Goal: Task Accomplishment & Management: Manage account settings

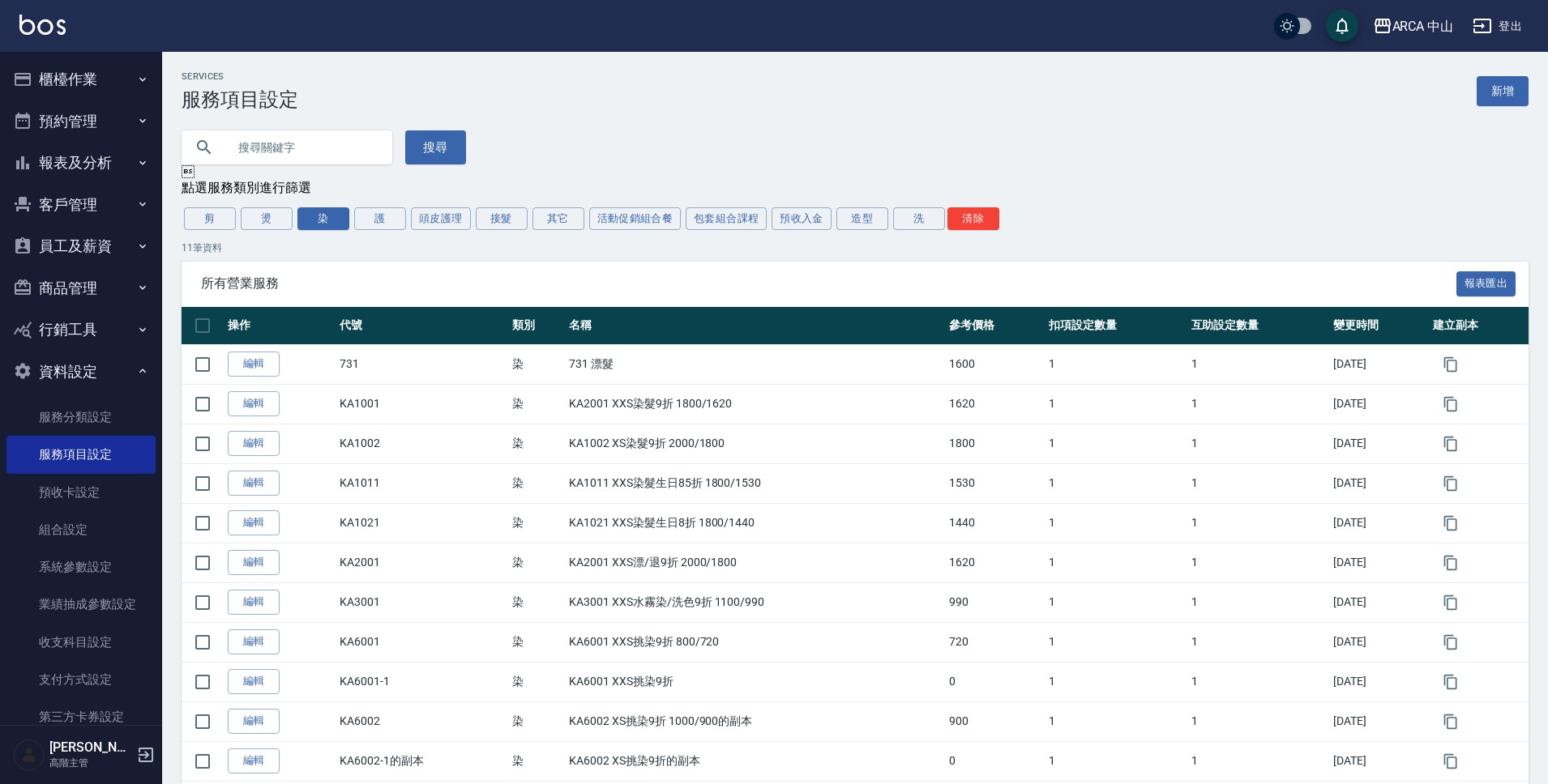
click at [536, 503] on td "染" at bounding box center [536, 523] width 57 height 40
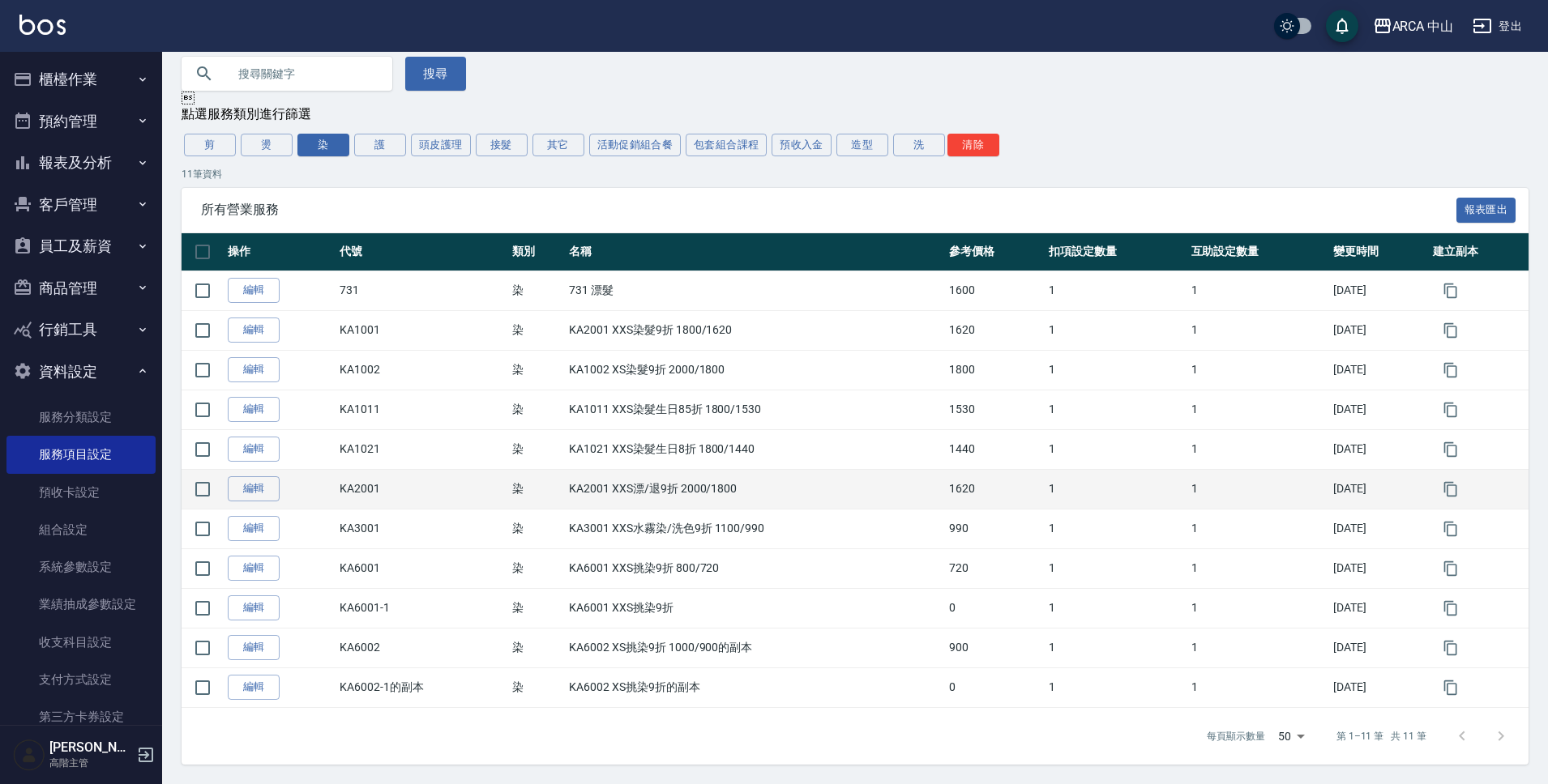
click at [490, 479] on td "KA2001" at bounding box center [421, 489] width 172 height 40
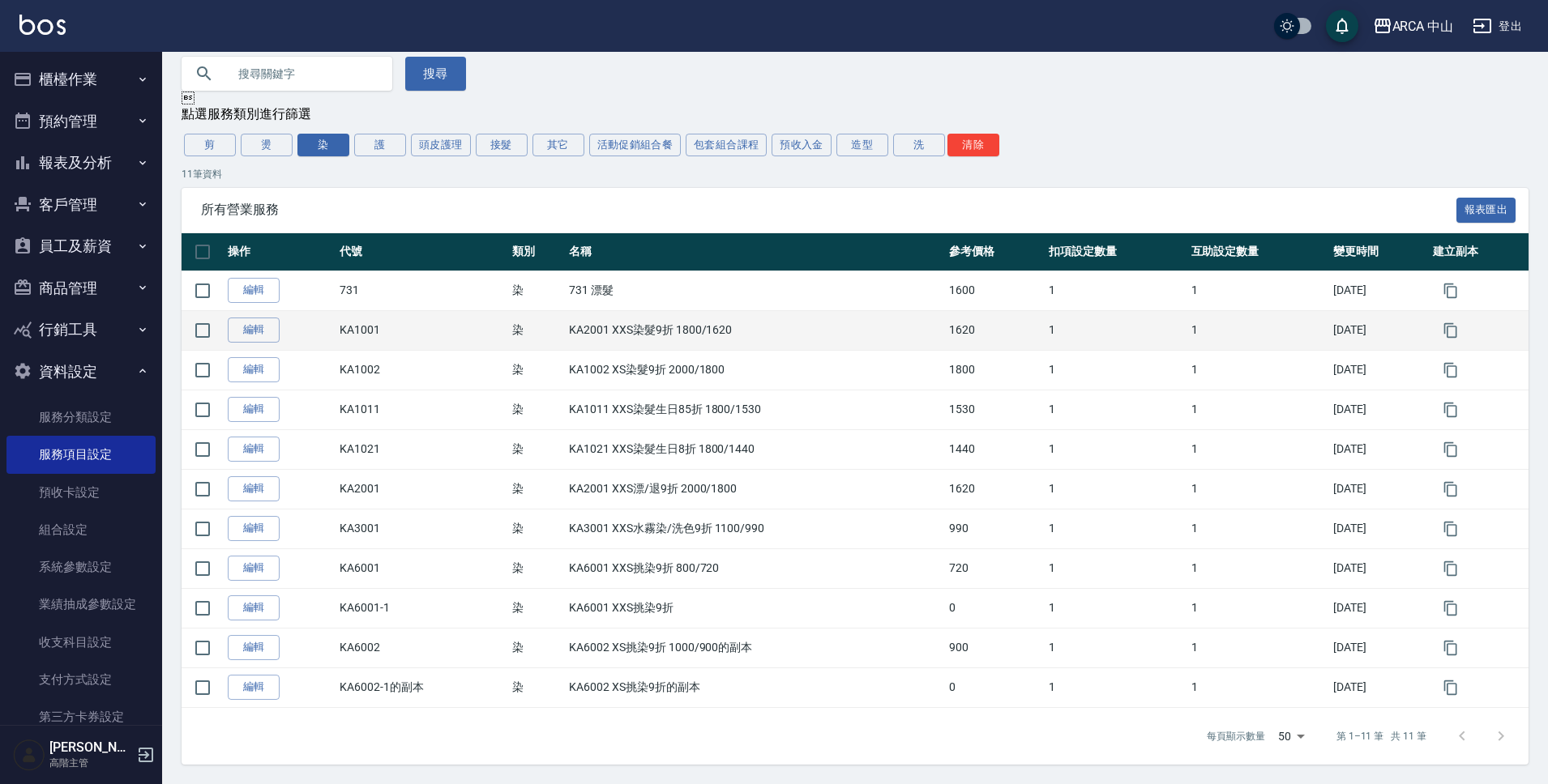
click at [591, 330] on td "KA2001 XXS染髮9折 1800/1620" at bounding box center [754, 329] width 380 height 40
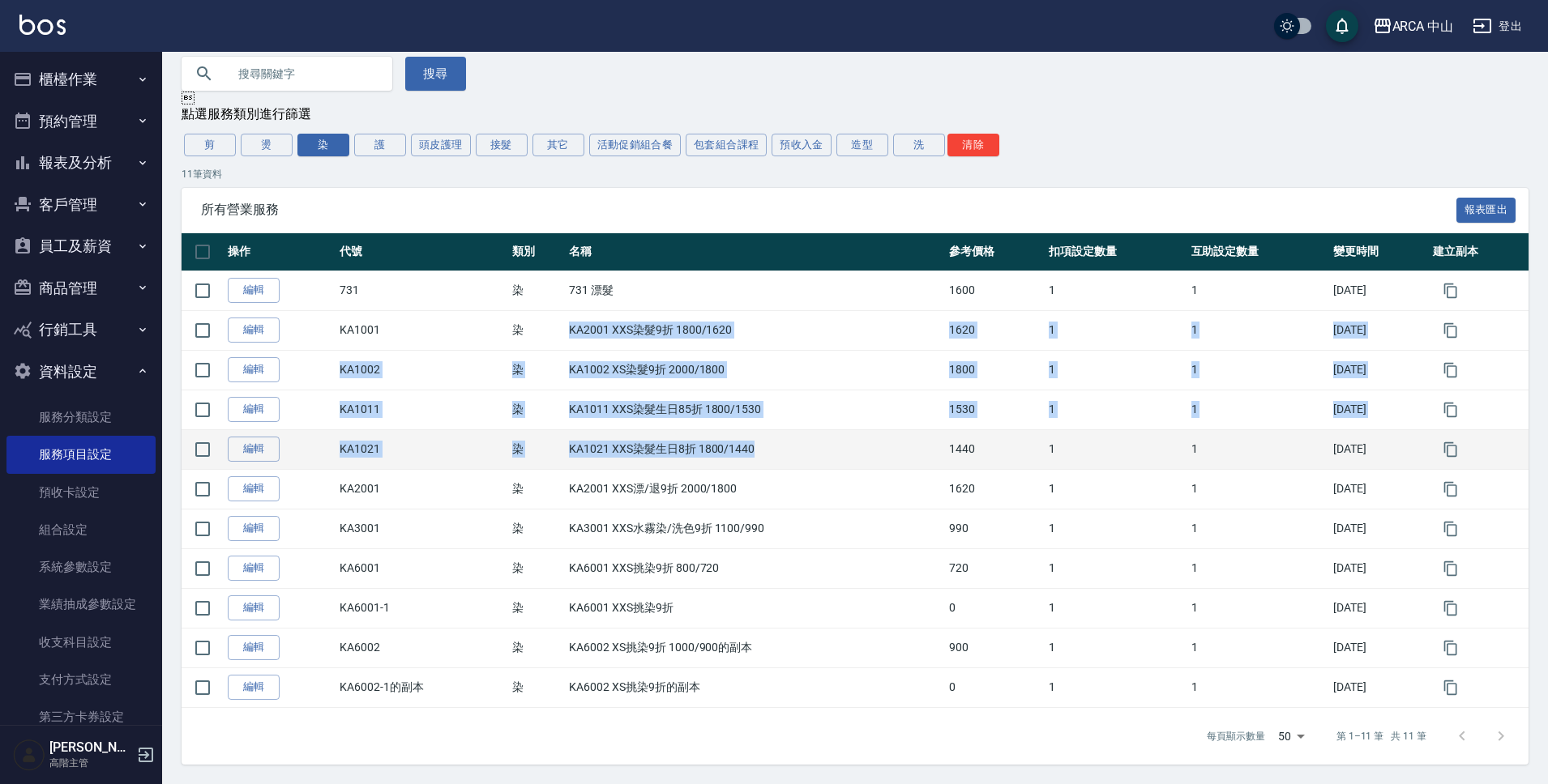
drag, startPoint x: 551, startPoint y: 331, endPoint x: 804, endPoint y: 458, distance: 283.1
click at [804, 458] on tbody "編輯 731 染 731 漂髮 1600 1 1 2025/08/28 編輯 KA1001 染 KA2001 XXS染髮9折 1800/1620 1620 1…" at bounding box center [855, 490] width 1347 height 437
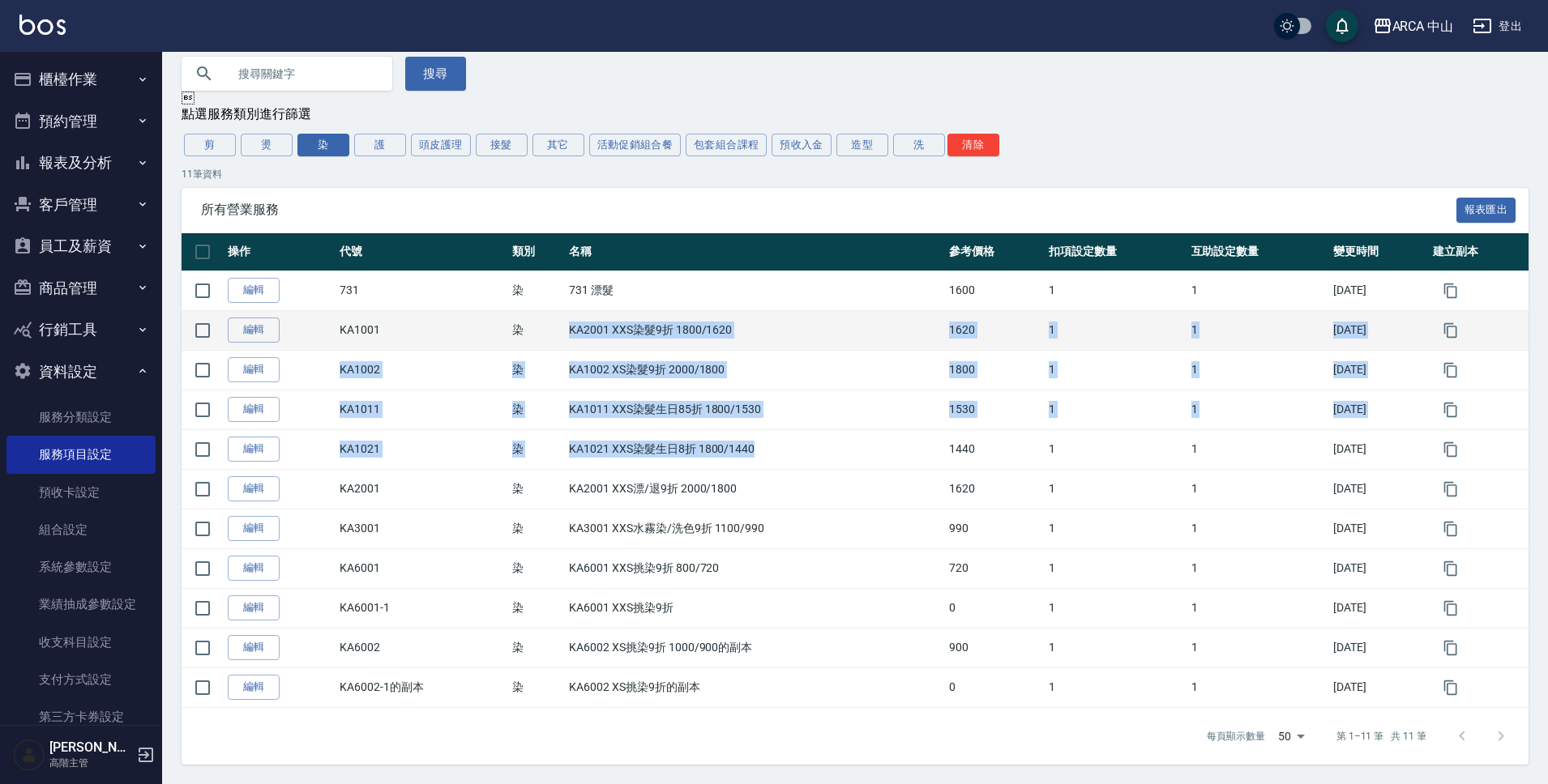
click at [591, 329] on td "KA2001 XXS染髮9折 1800/1620" at bounding box center [754, 329] width 380 height 40
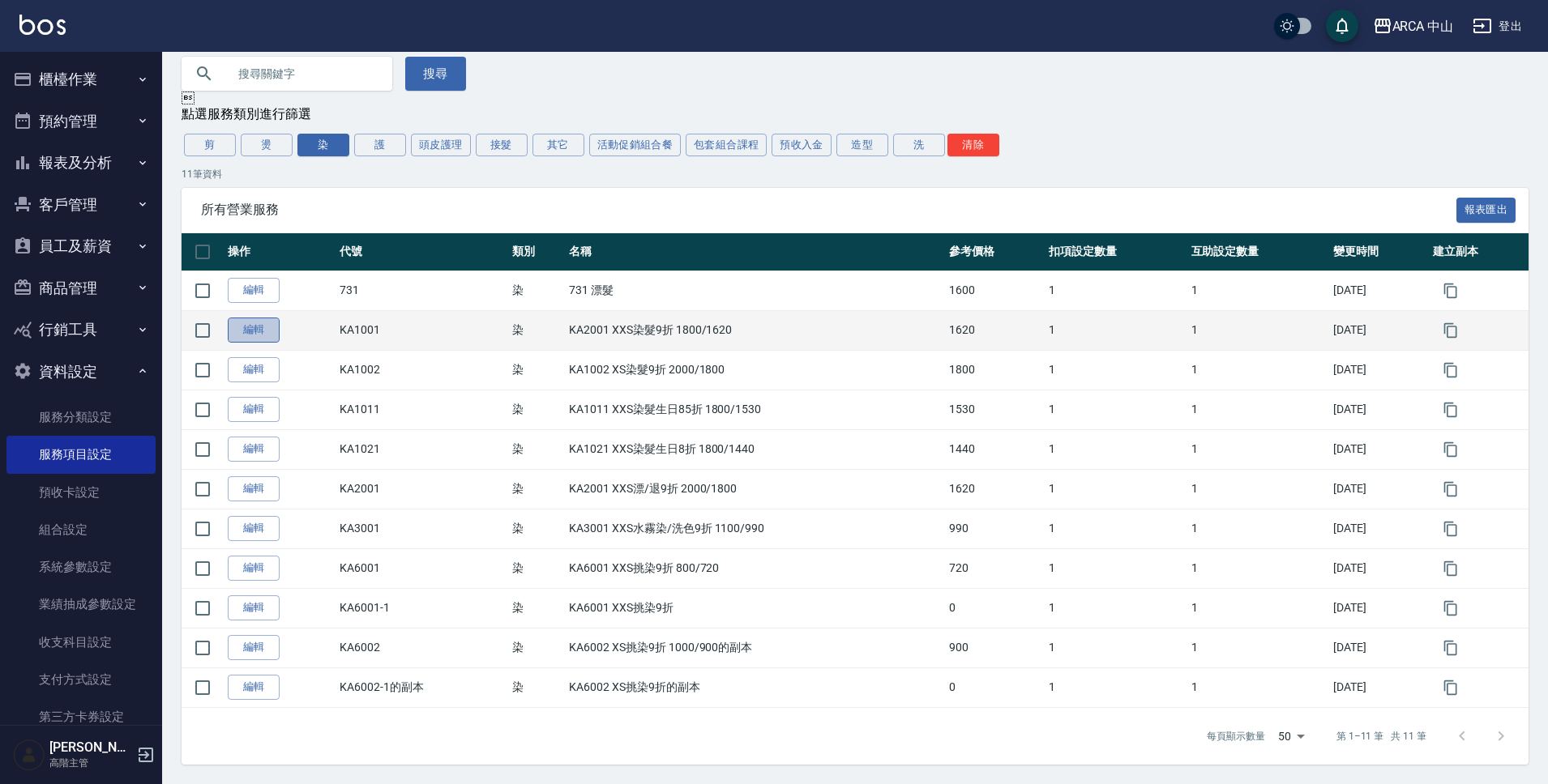
click at [235, 332] on link "編輯" at bounding box center [253, 330] width 52 height 25
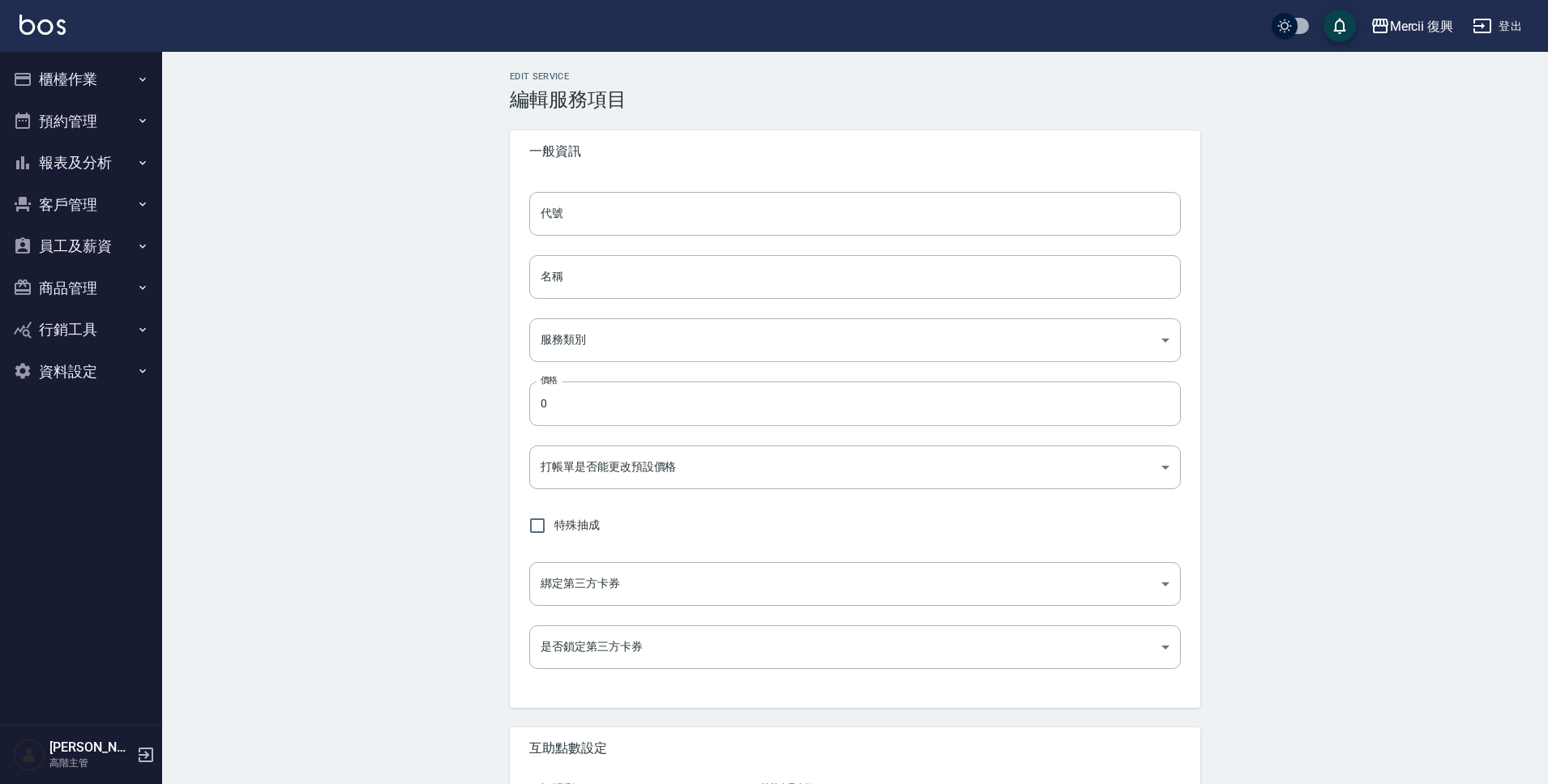
type input "KA1001"
type input "KA2001 XXS染髮9折 1800/1620"
type input "a2ff3a14-5d7f-47f4-bd90-fc7dc698d16d"
type input "1620"
type input "FALSE"
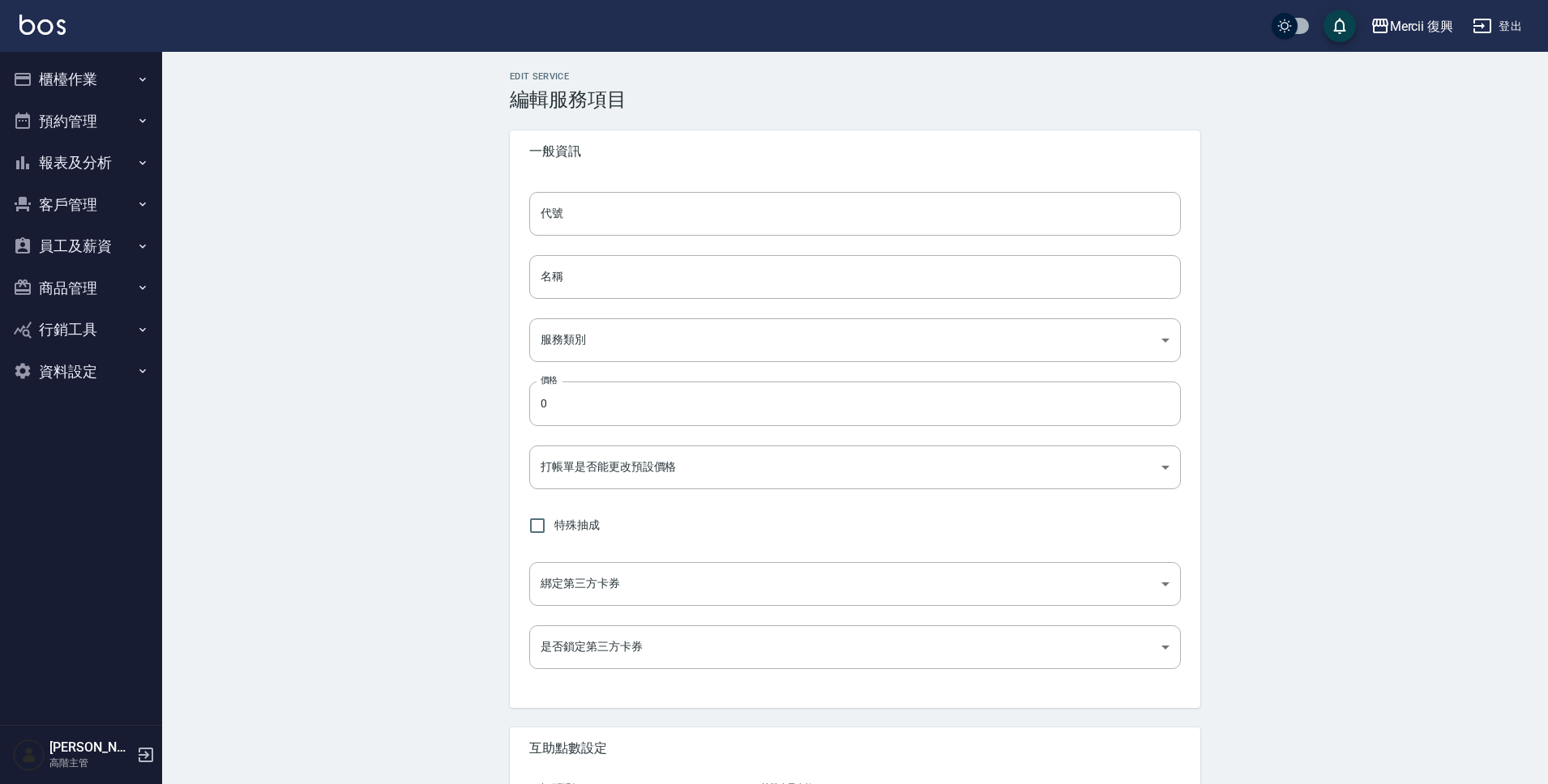
type input "none"
type input "UNSET"
type input "none"
type input "互助1格給1點(60元)"
type input "3"
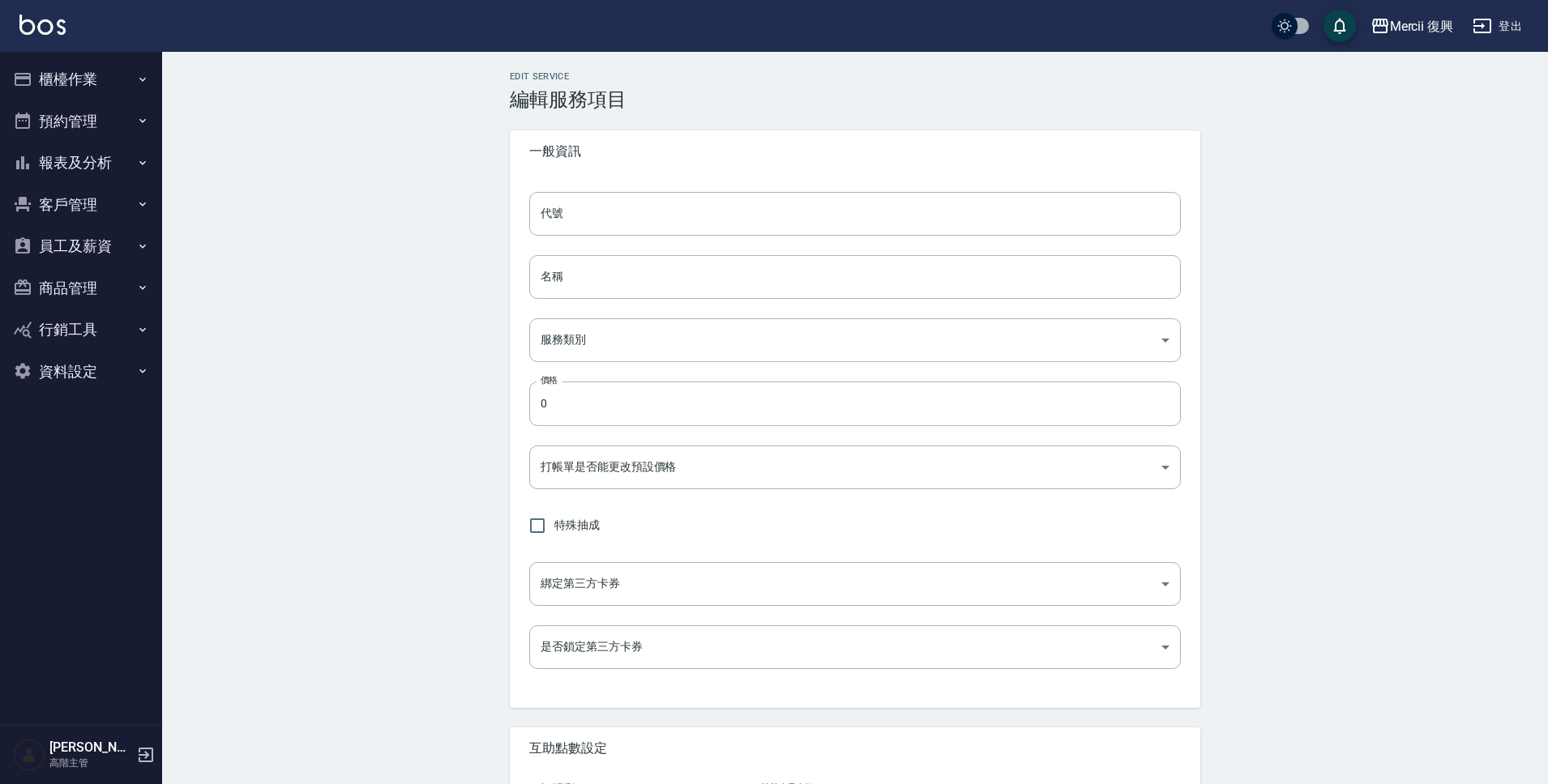
type input "點數"
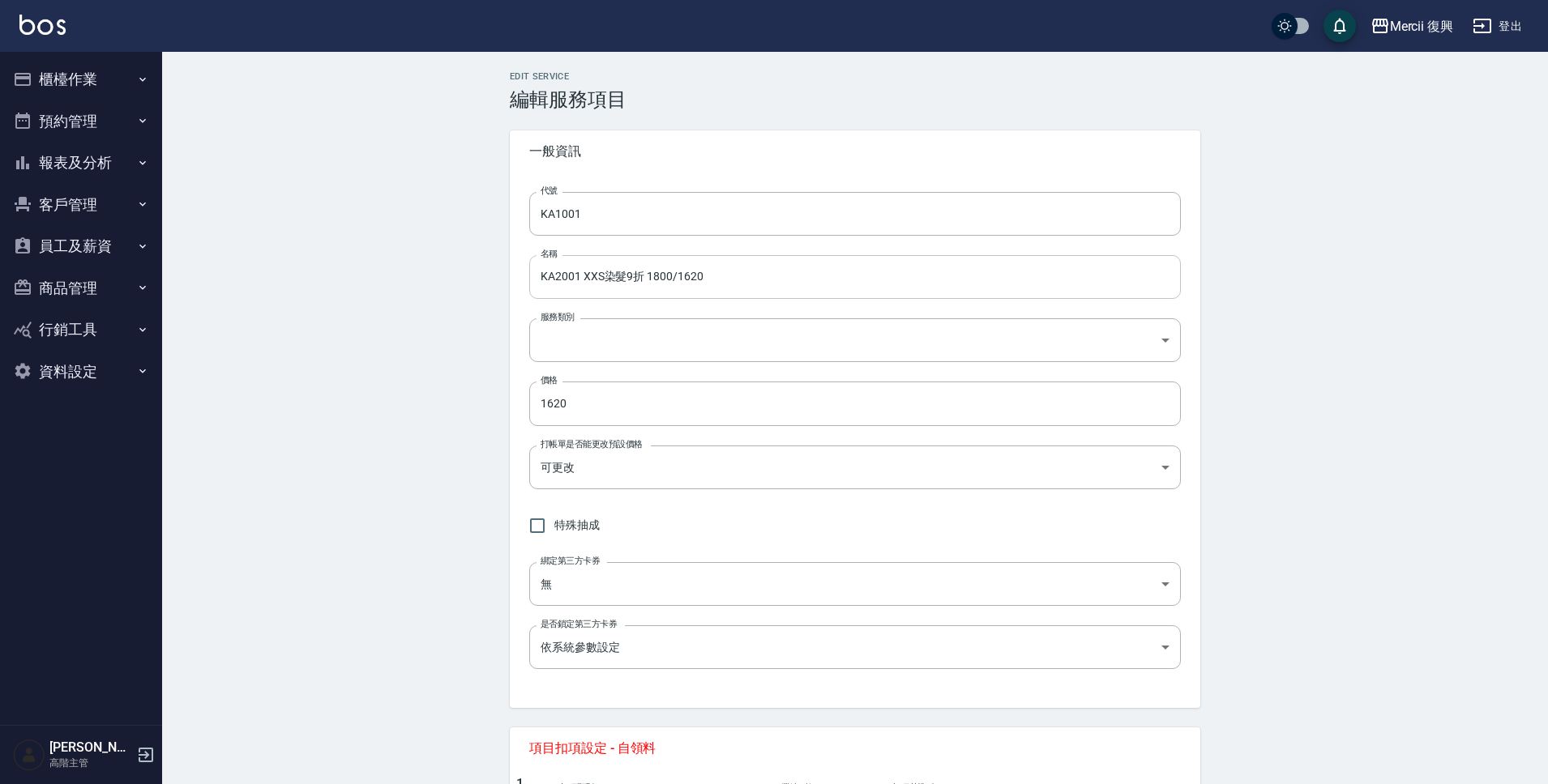
click at [563, 281] on input "KA2001 XXS染髮9折 1800/1620" at bounding box center [855, 277] width 652 height 44
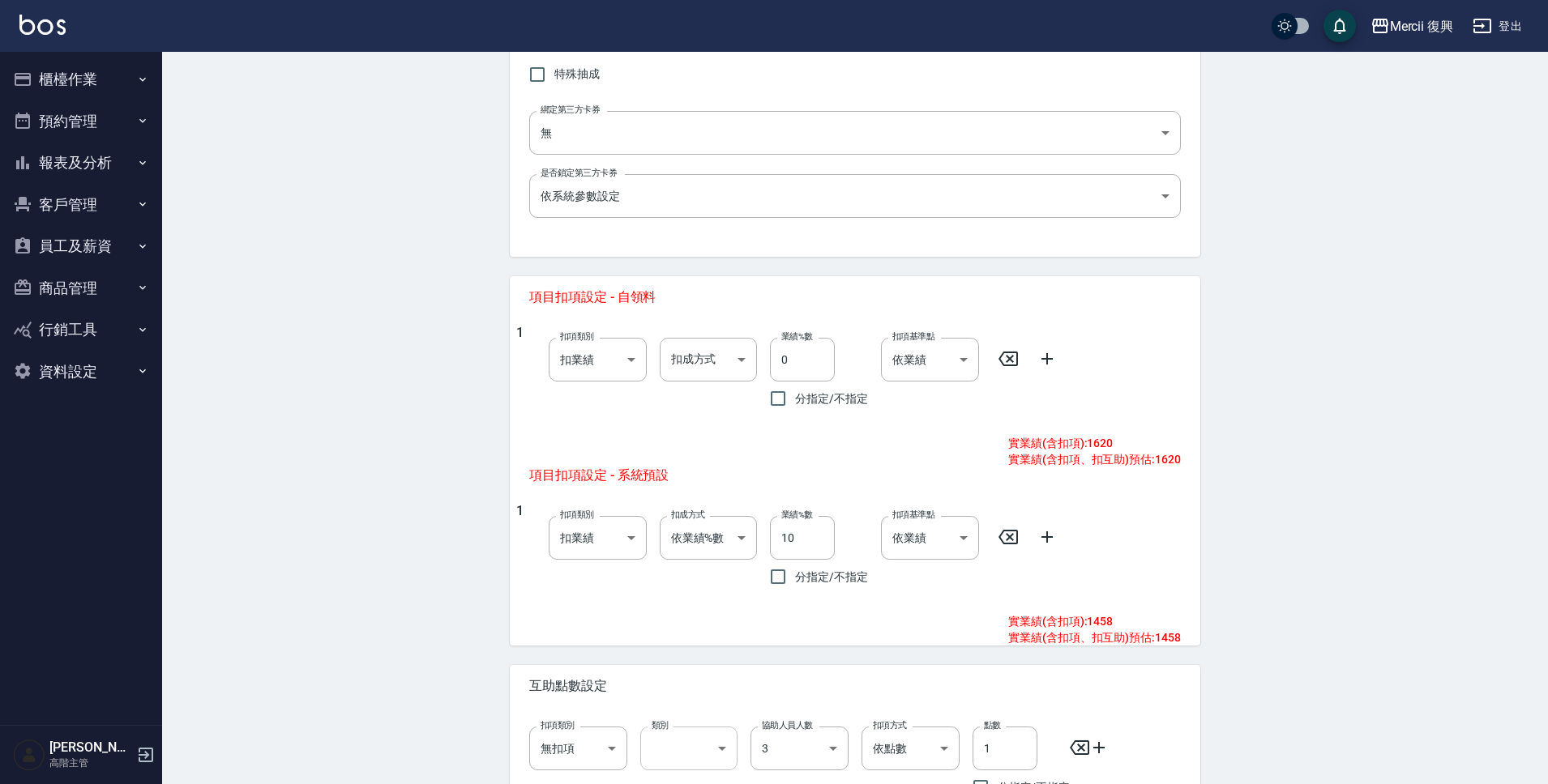
scroll to position [602, 0]
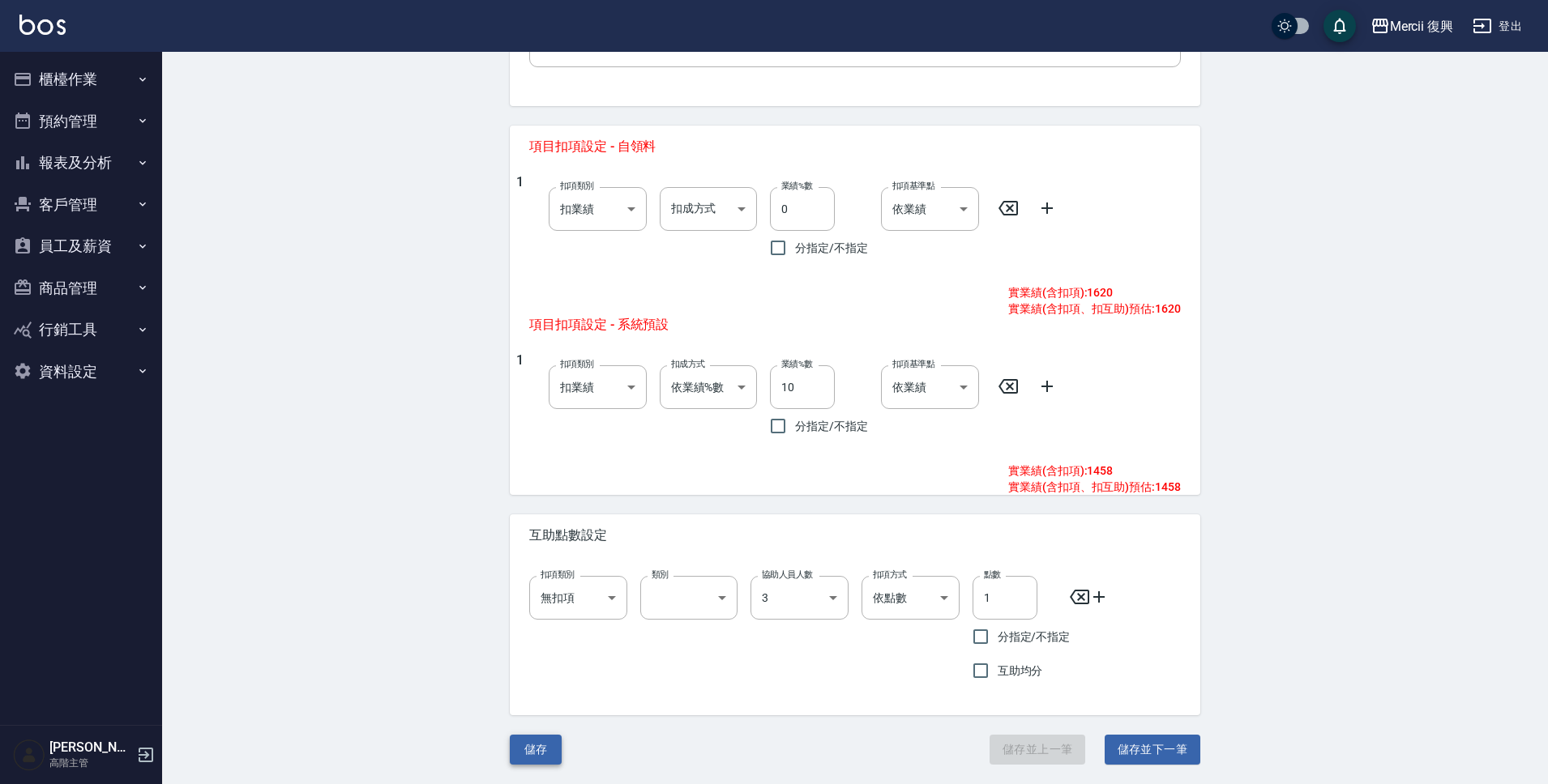
type input "KA1001 XXS染髮9折 1800/1620"
click at [546, 737] on button "儲存" at bounding box center [535, 749] width 52 height 30
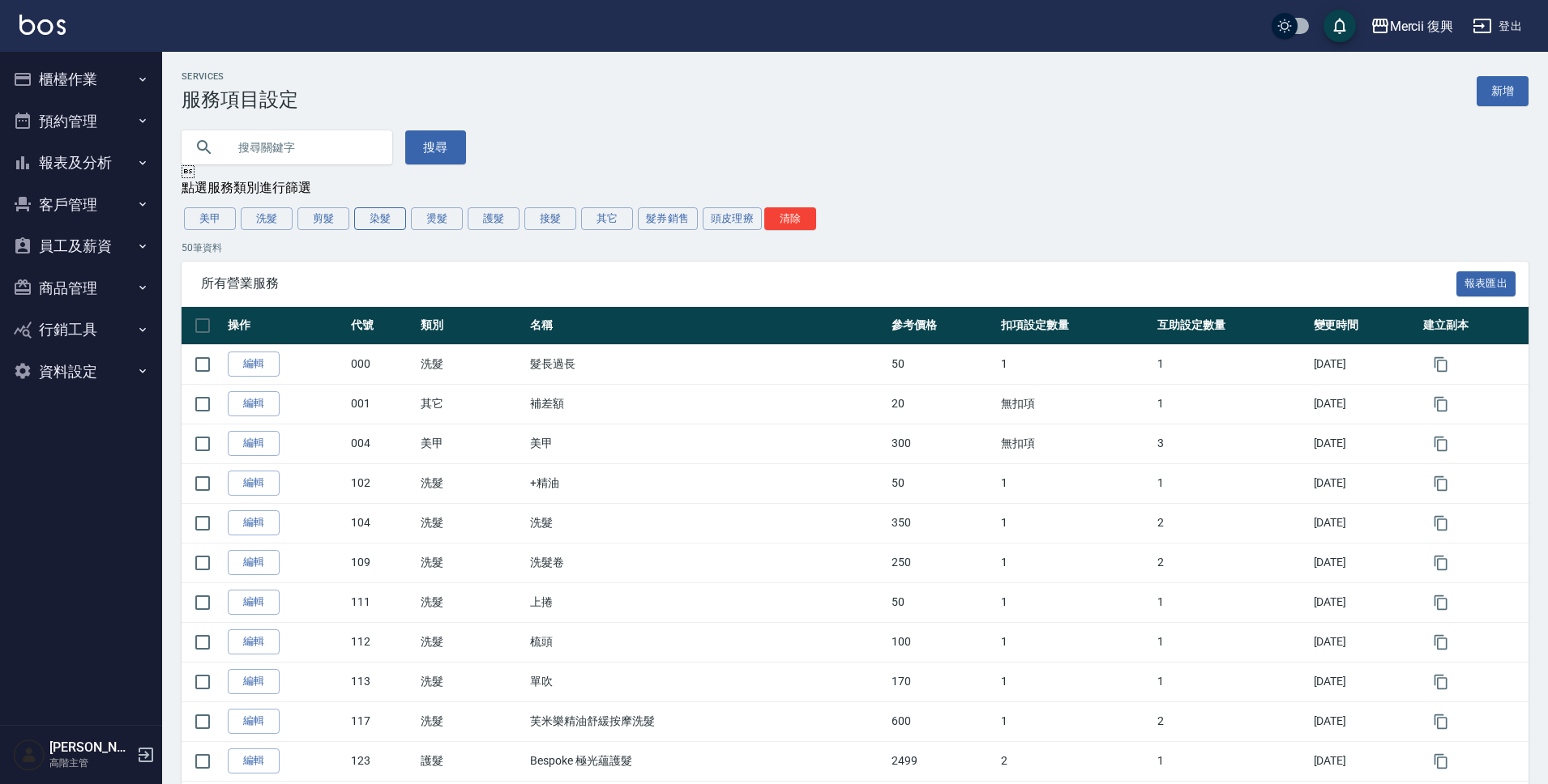
click at [387, 222] on button "染髮" at bounding box center [379, 219] width 52 height 22
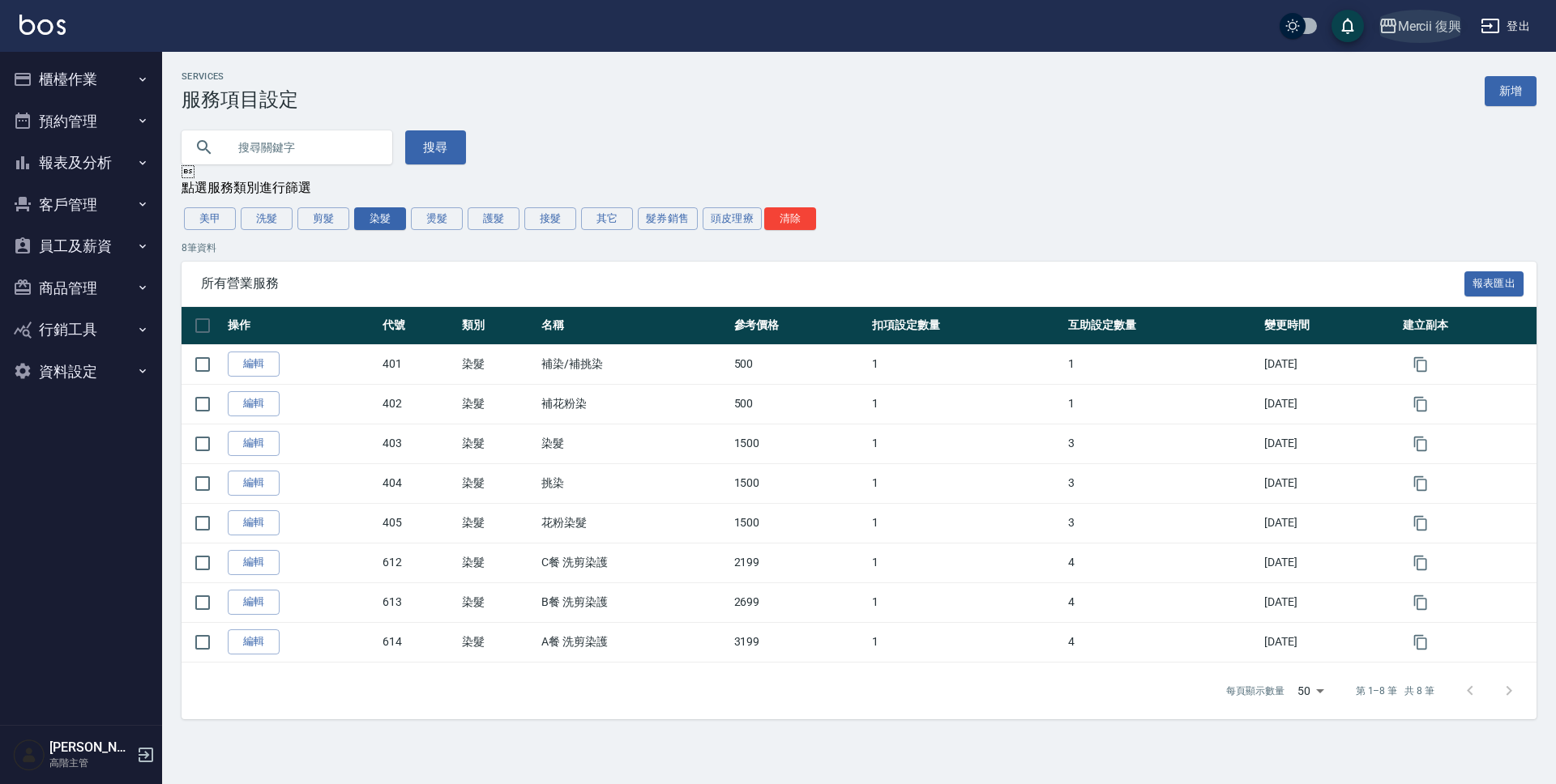
click at [1415, 23] on div "Mercii 復興" at bounding box center [1431, 26] width 64 height 20
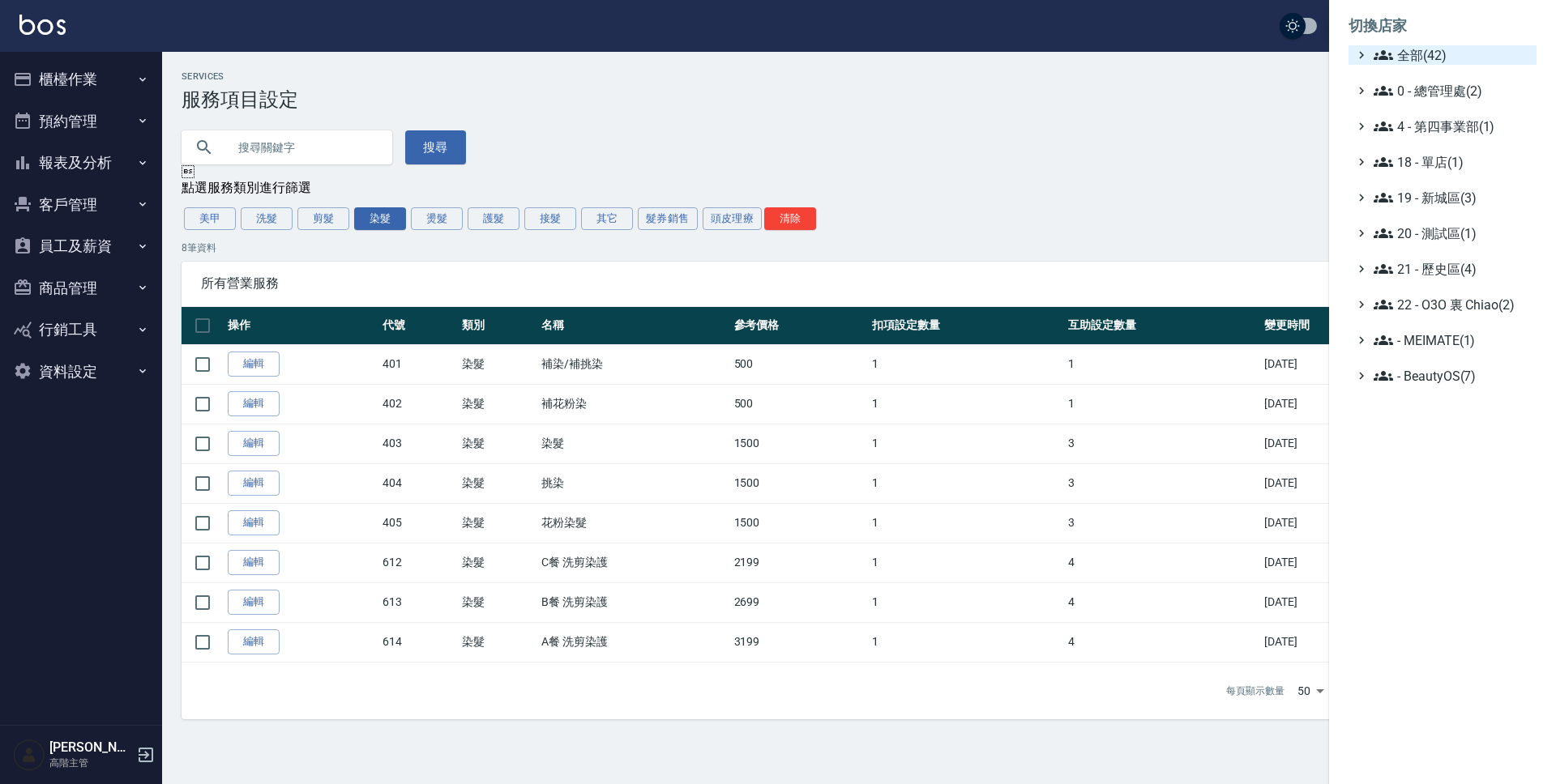
click at [1418, 60] on span "全部(42)" at bounding box center [1452, 55] width 156 height 19
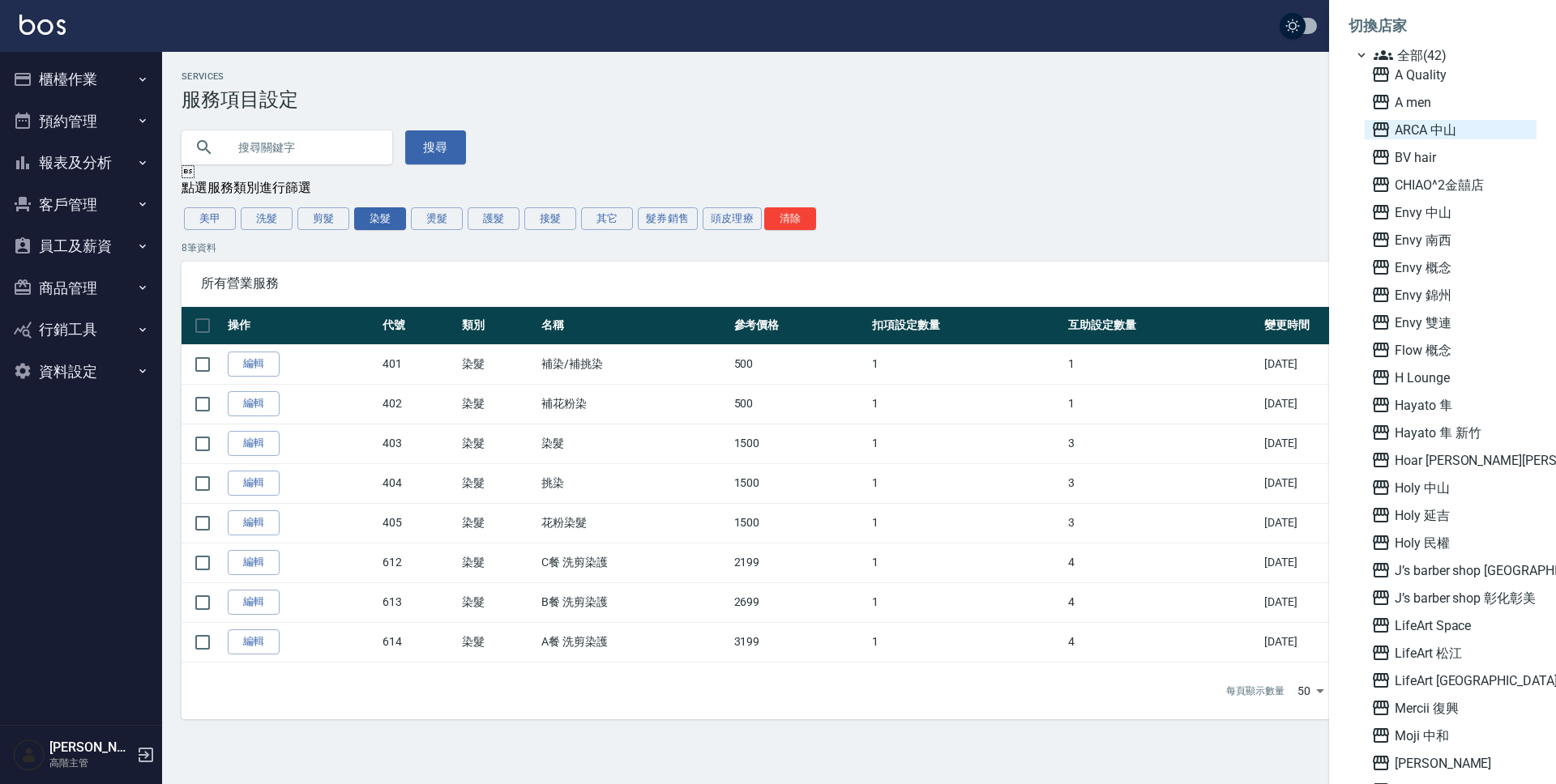
click at [1417, 129] on span "ARCA 中山" at bounding box center [1450, 129] width 158 height 19
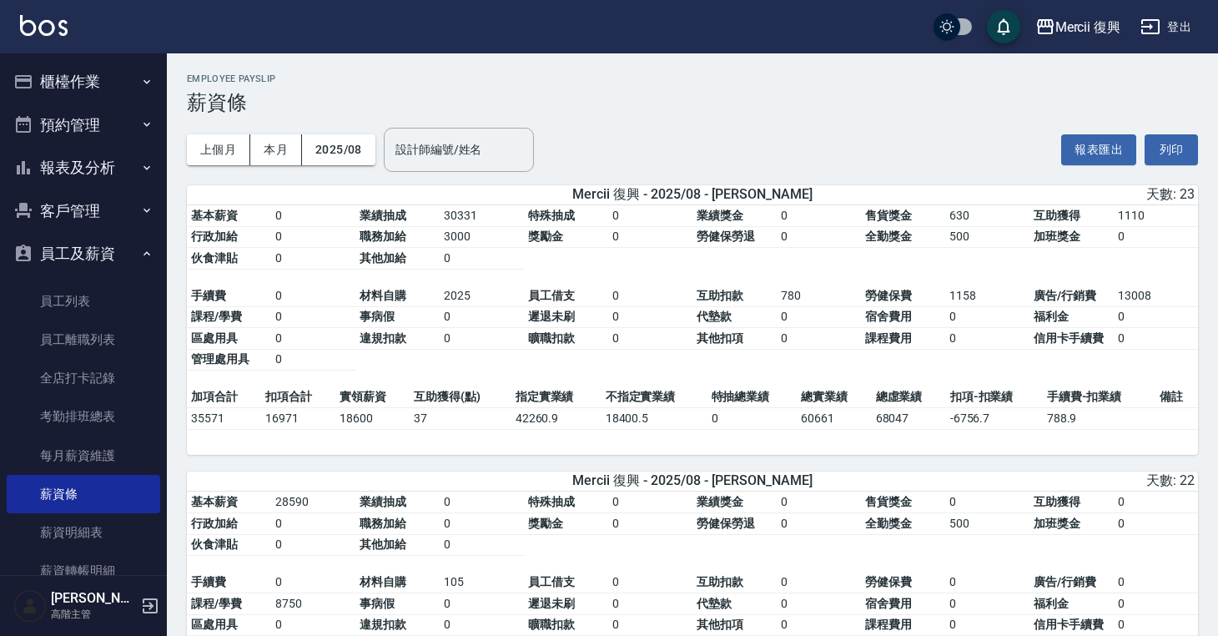
scroll to position [1010, 0]
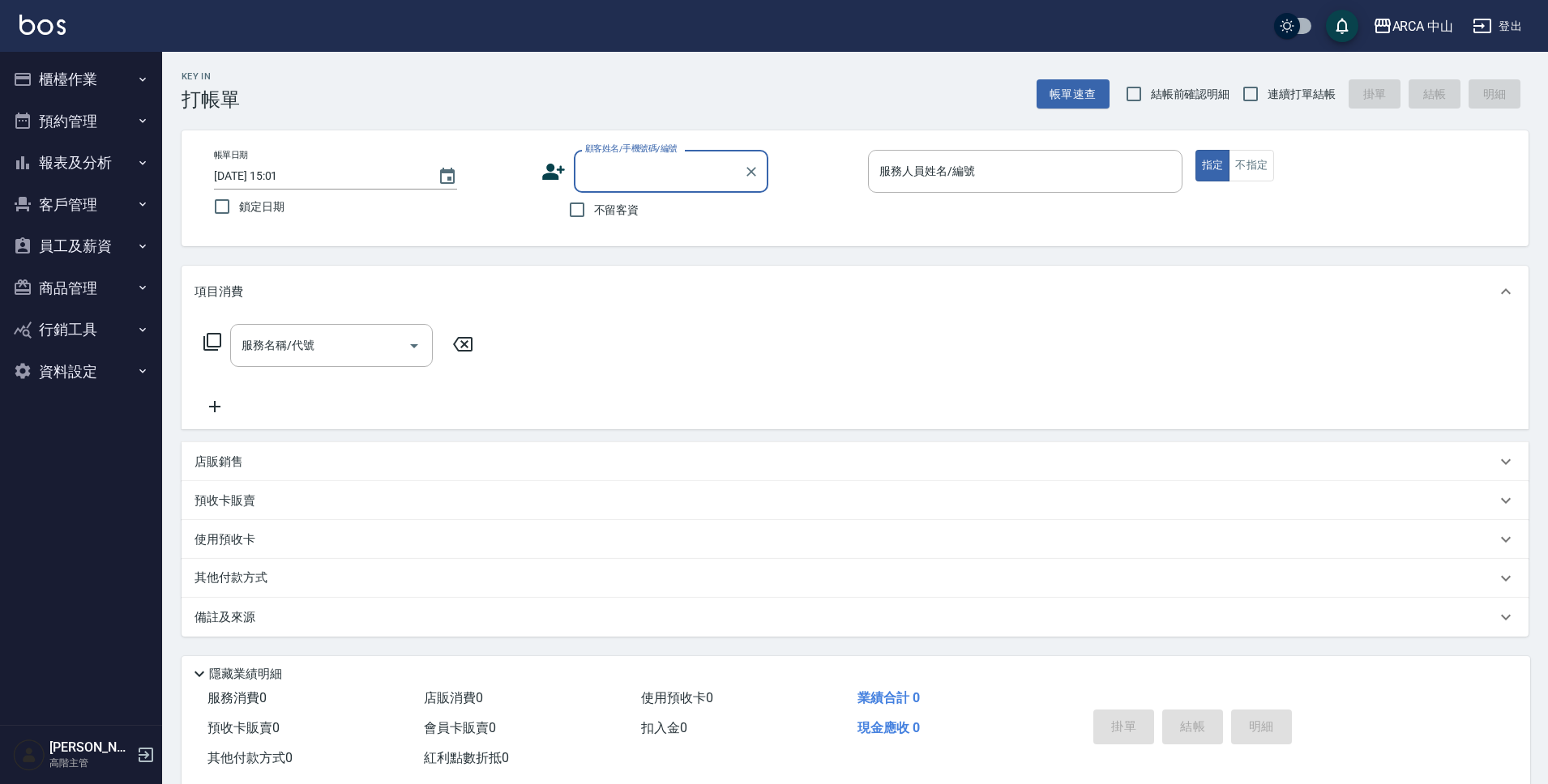
click at [90, 168] on button "報表及分析" at bounding box center [81, 162] width 149 height 42
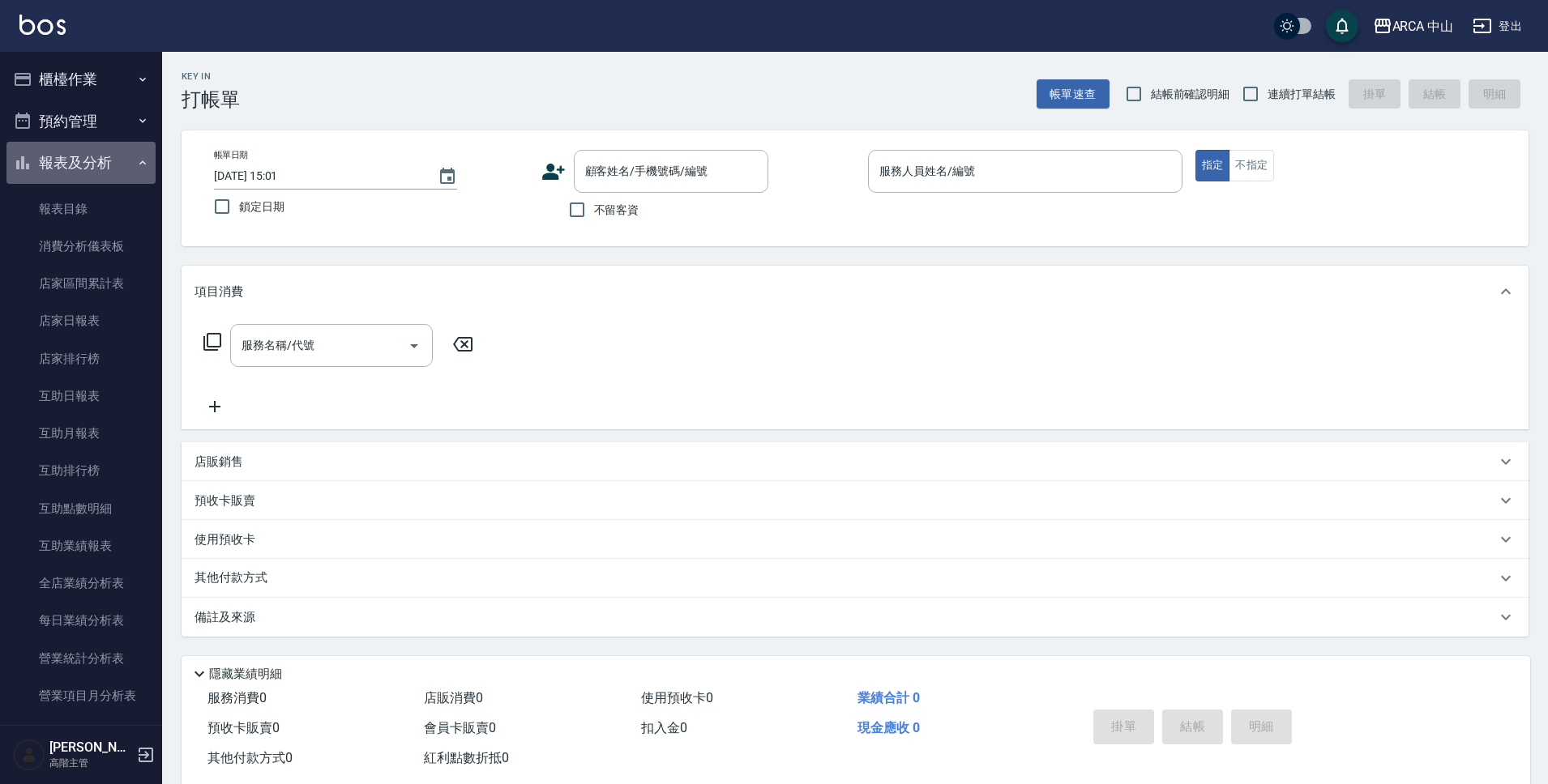
click at [94, 161] on button "報表及分析" at bounding box center [81, 162] width 149 height 42
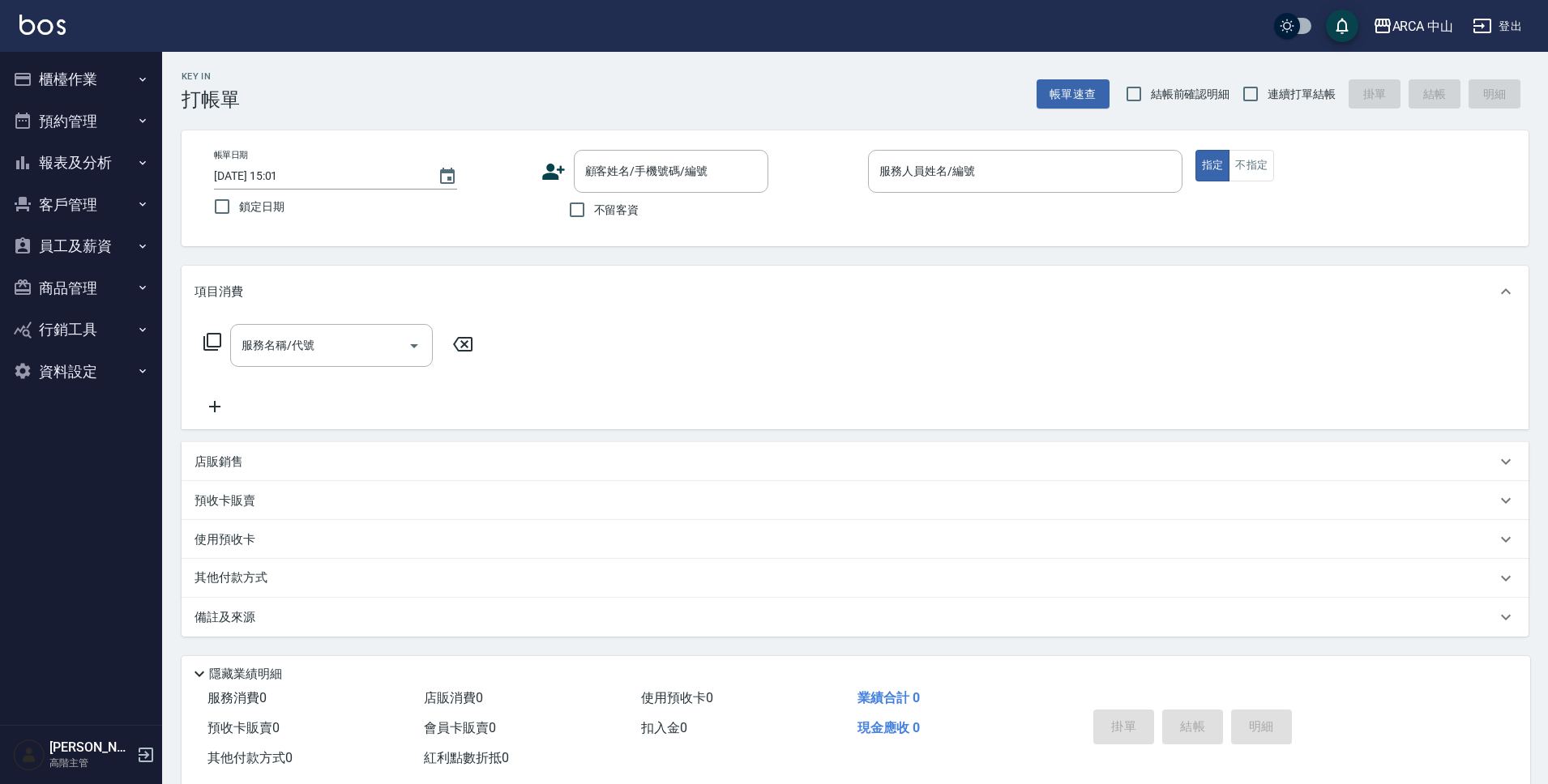
click at [89, 366] on button "資料設定" at bounding box center [81, 371] width 149 height 42
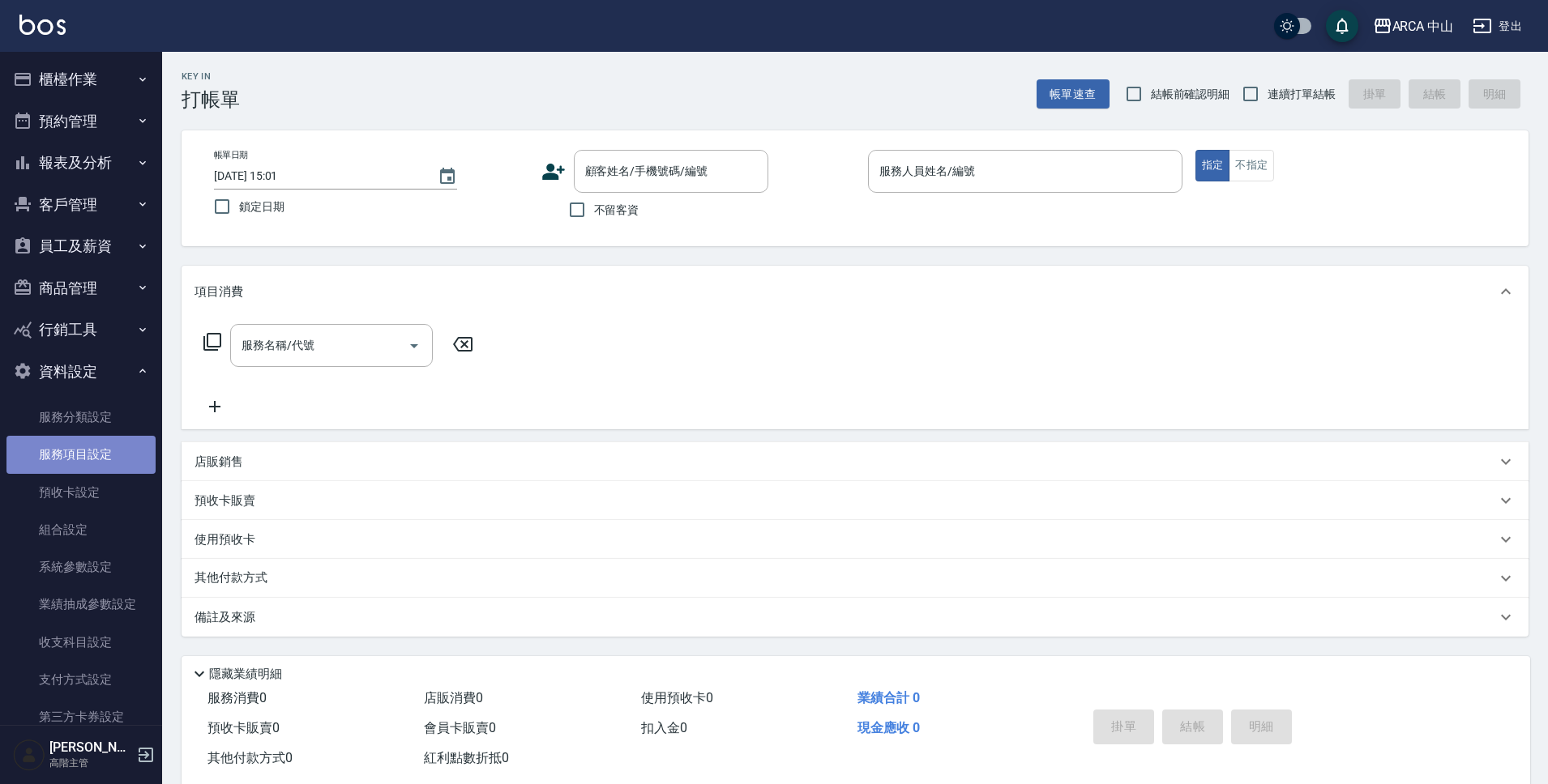
click at [105, 456] on link "服務項目設定" at bounding box center [81, 455] width 149 height 37
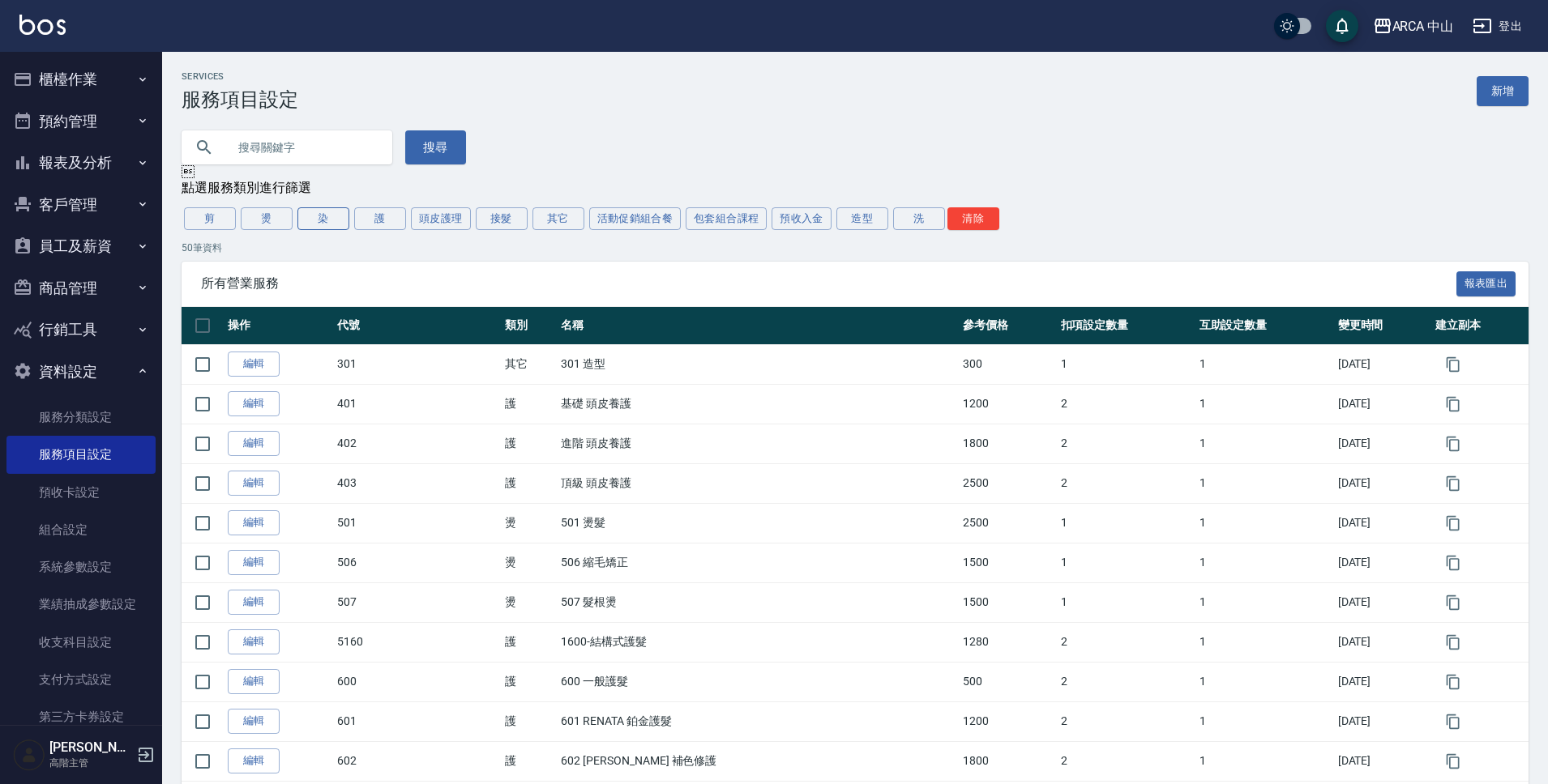
click at [323, 217] on button "染" at bounding box center [323, 219] width 52 height 22
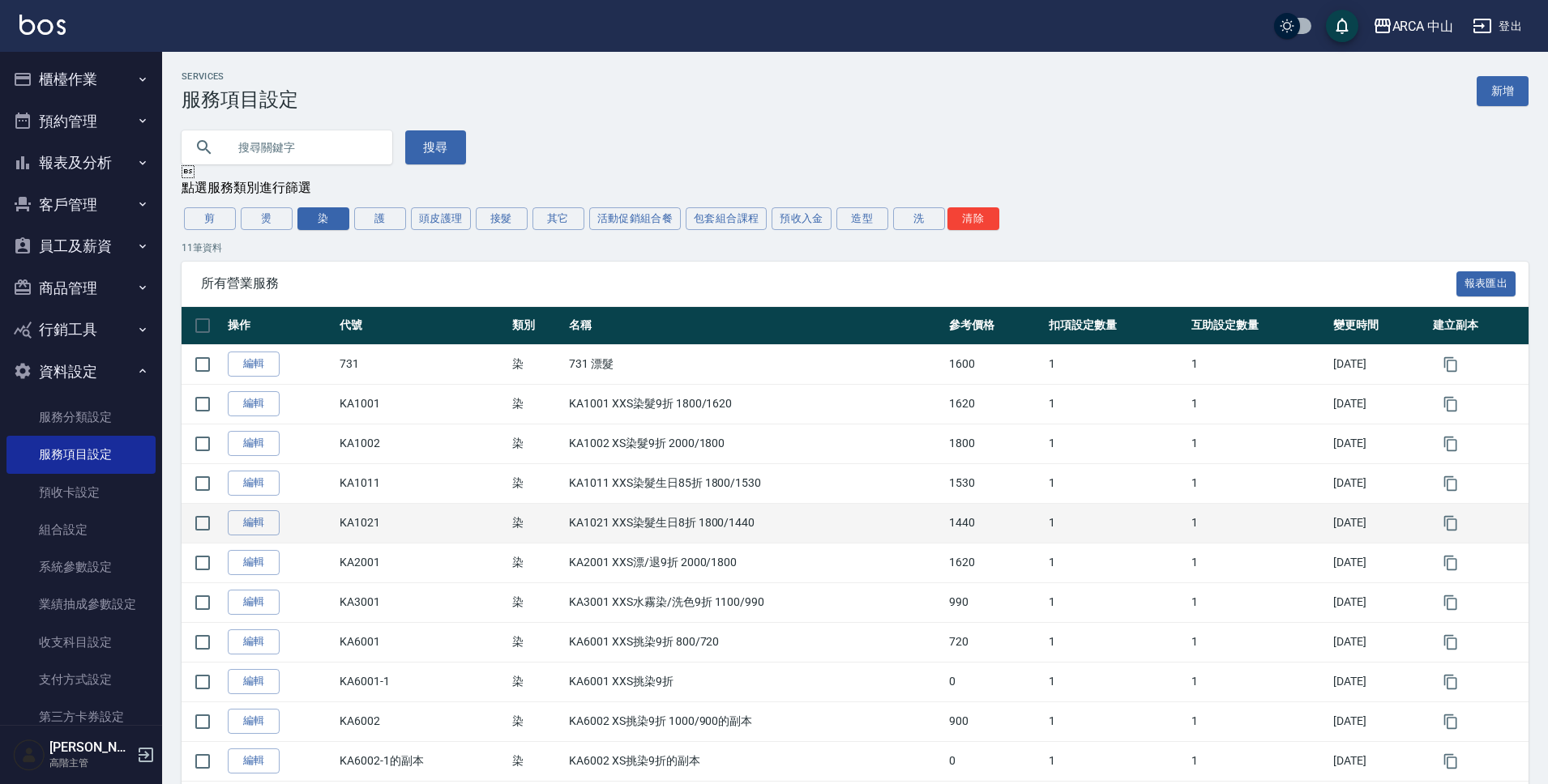
scroll to position [75, 0]
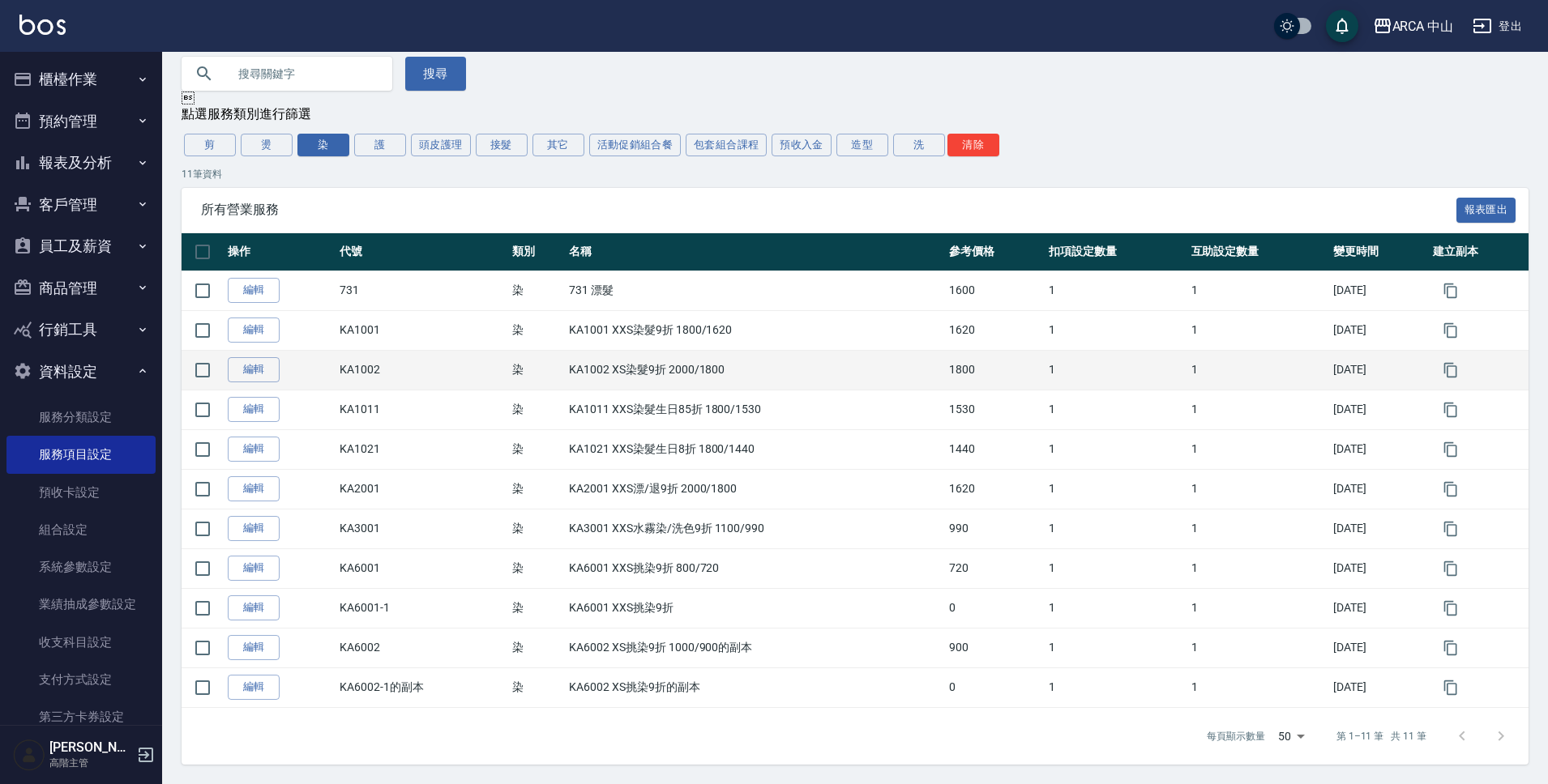
drag, startPoint x: 480, startPoint y: 329, endPoint x: 735, endPoint y: 375, distance: 259.1
click at [735, 375] on tbody "編輯 731 染 731 漂髮 1600 1 1 2025/08/28 編輯 KA1001 染 KA1001 XXS染髮9折 1800/1620 1620 1…" at bounding box center [855, 490] width 1347 height 437
click at [735, 375] on td "KA1002 XS染髮9折 2000/1800" at bounding box center [754, 369] width 380 height 40
drag, startPoint x: 554, startPoint y: 332, endPoint x: 722, endPoint y: 369, distance: 172.0
click at [722, 369] on tbody "編輯 731 染 731 漂髮 1600 1 1 2025/08/28 編輯 KA1001 染 KA1001 XXS染髮9折 1800/1620 1620 1…" at bounding box center [855, 490] width 1347 height 437
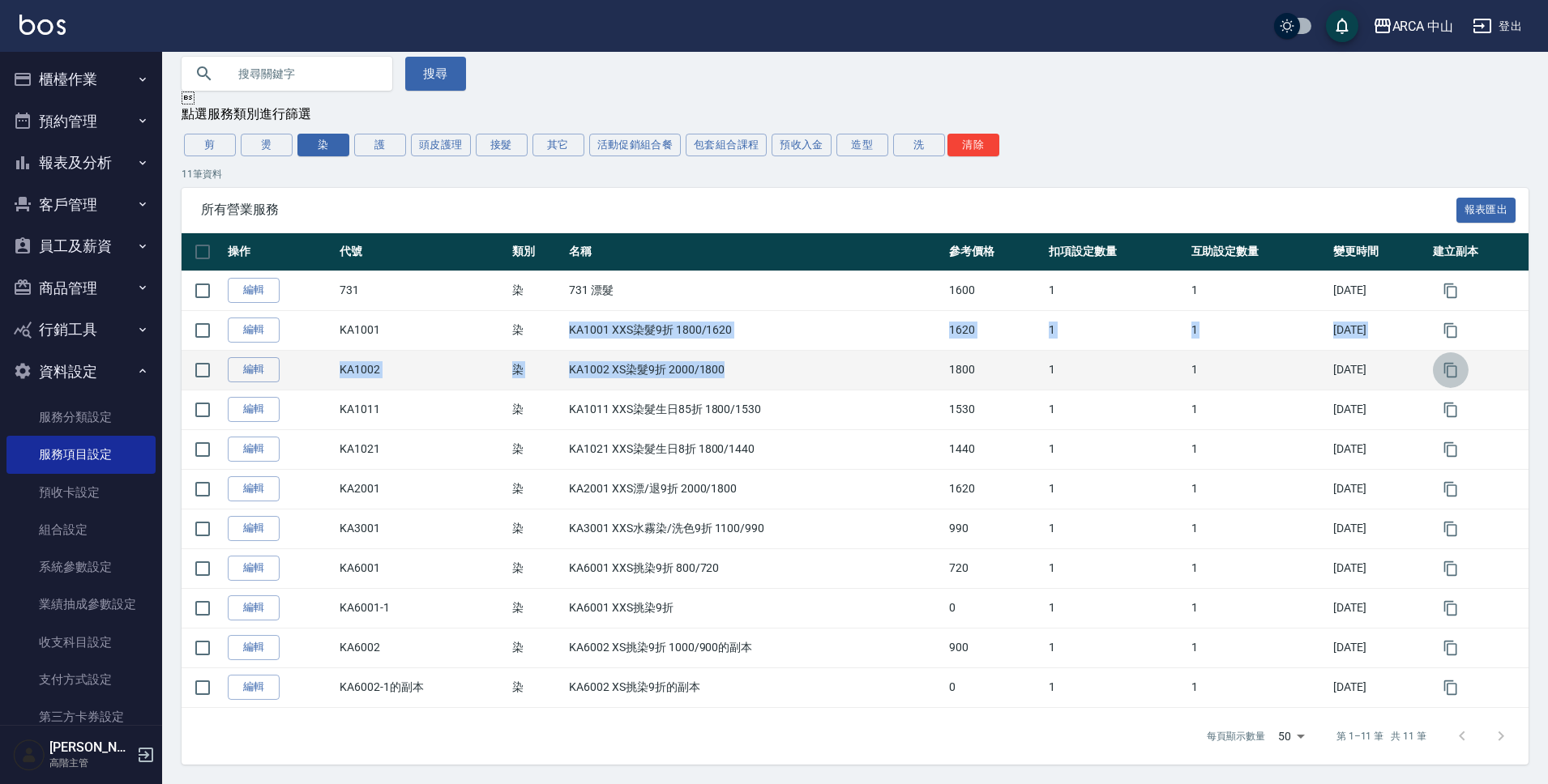
click at [1447, 368] on icon "button" at bounding box center [1451, 370] width 17 height 17
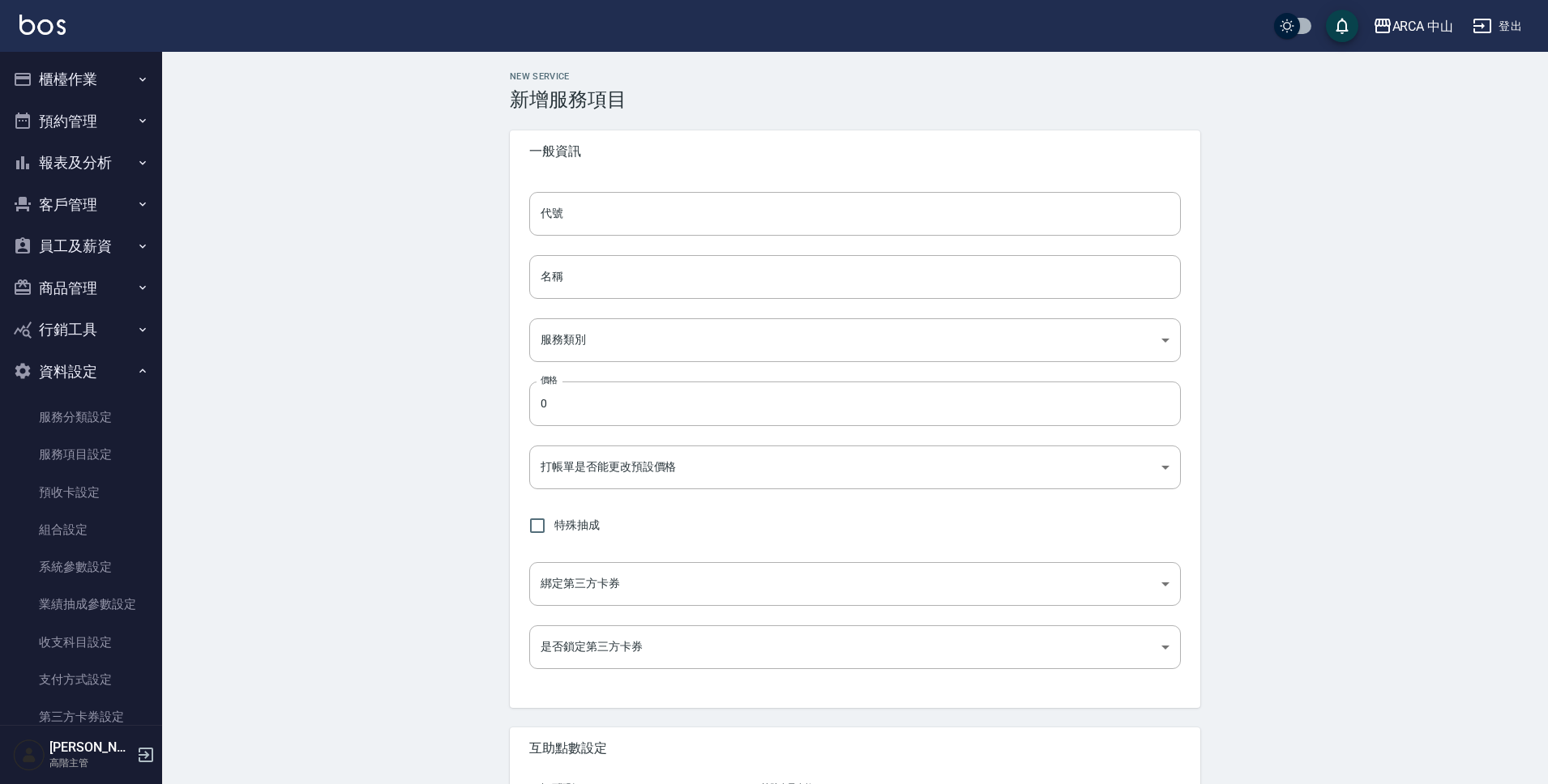
type input "KA1002的副本"
type input "KA1002 XS染髮9折 2000/1800的副本"
type input "a2ff3a14-5d7f-47f4-bd90-fc7dc698d16d"
type input "1800"
type input "FALSE"
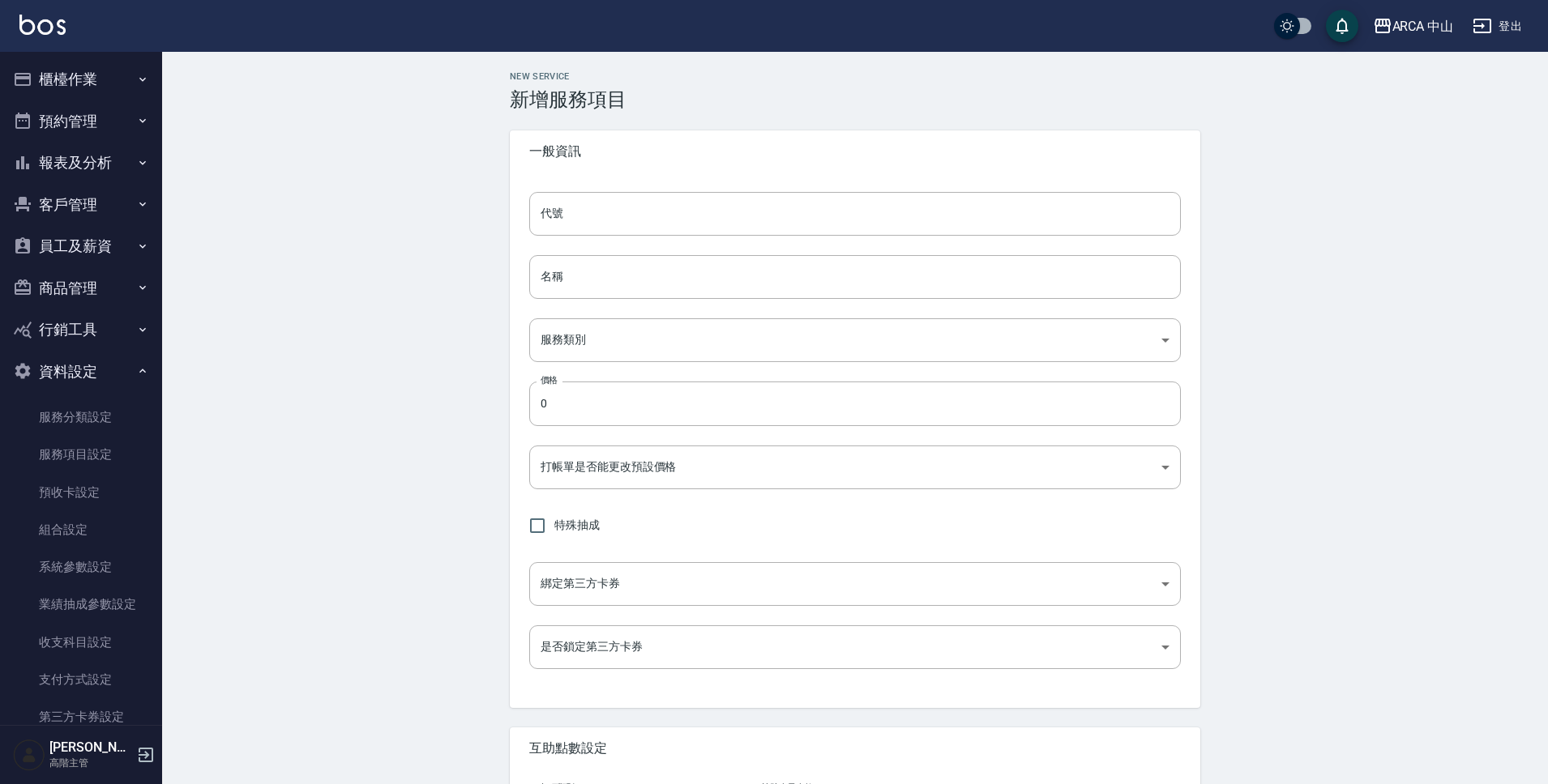
type input "none"
type input "UNSET"
type input "none"
type input "互助1格給1點(60元)"
type input "3"
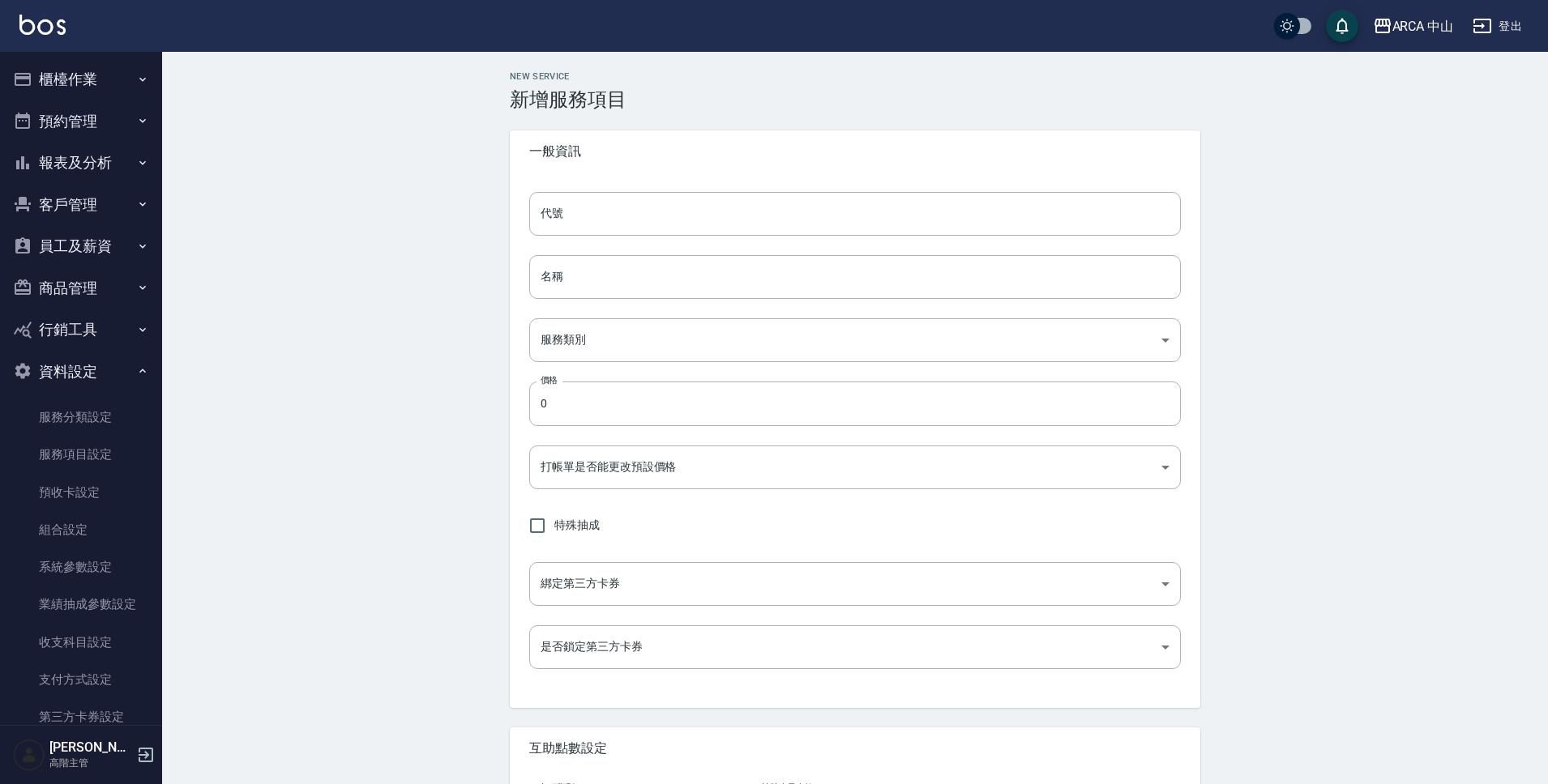
type input "點數"
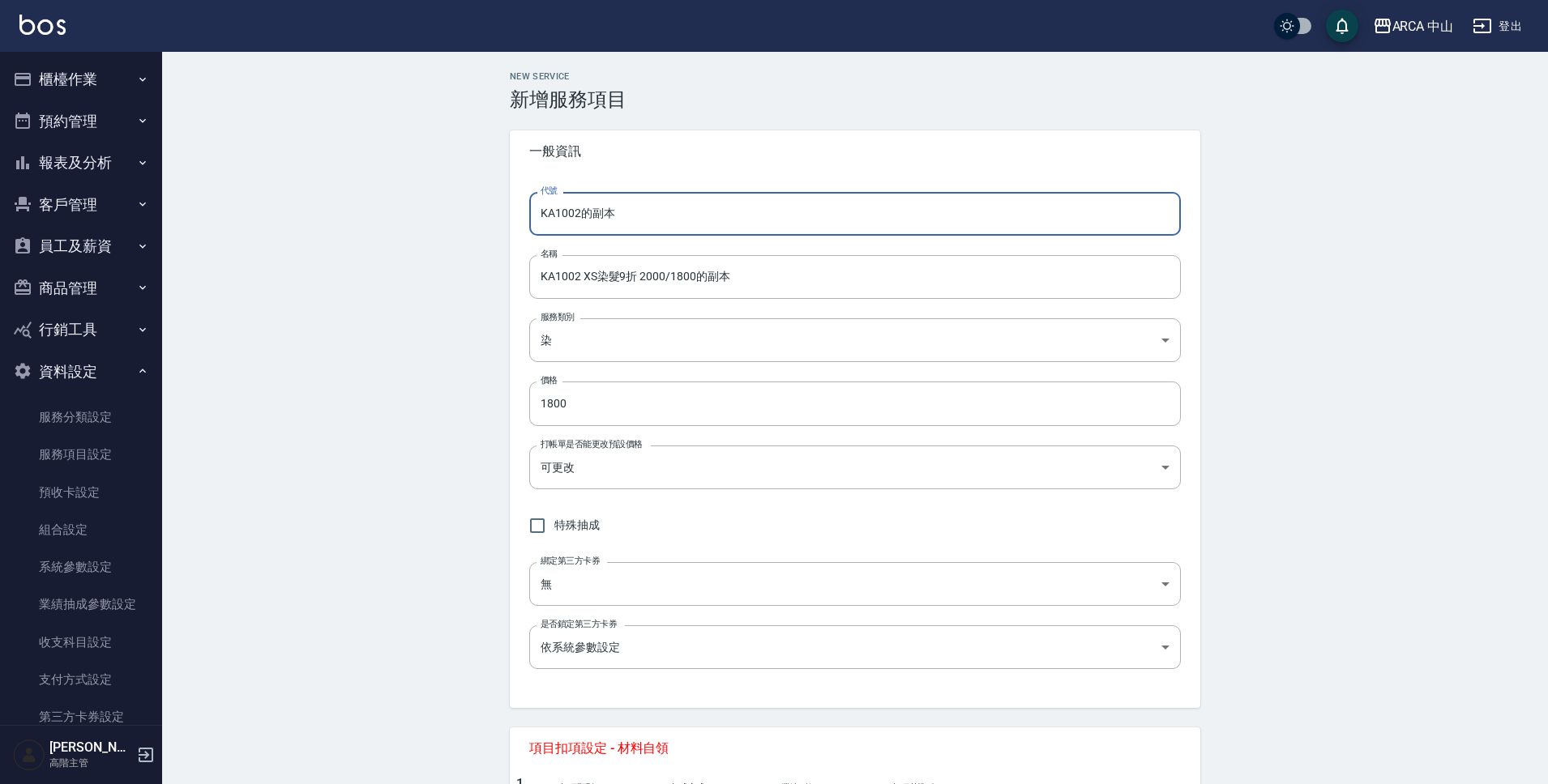
drag, startPoint x: 583, startPoint y: 219, endPoint x: 733, endPoint y: 222, distance: 150.0
click at [733, 222] on input "KA1002的副本" at bounding box center [855, 214] width 652 height 44
type input "KA1003"
click at [593, 280] on input "KA1002 XS染髮9折 2000/1800的副本" at bounding box center [855, 277] width 652 height 44
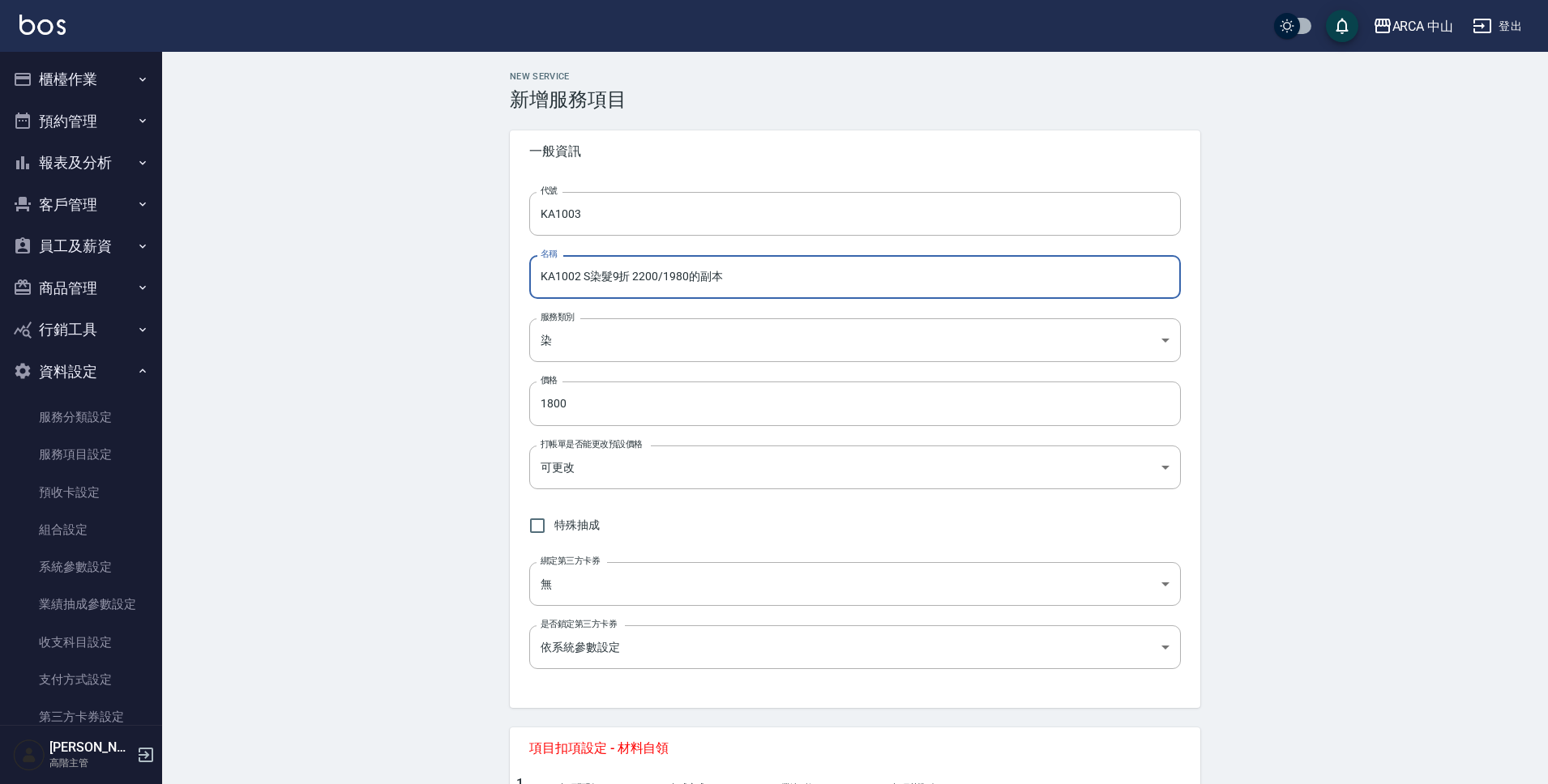
drag, startPoint x: 692, startPoint y: 278, endPoint x: 815, endPoint y: 286, distance: 123.3
click at [815, 286] on input "KA1002 S染髮9折 2200/1980的副本" at bounding box center [855, 277] width 652 height 44
click at [579, 278] on input "KA1002 S染髮9折 2200/1980" at bounding box center [855, 277] width 652 height 44
type input "KA1003 S染髮9折 2200/1980"
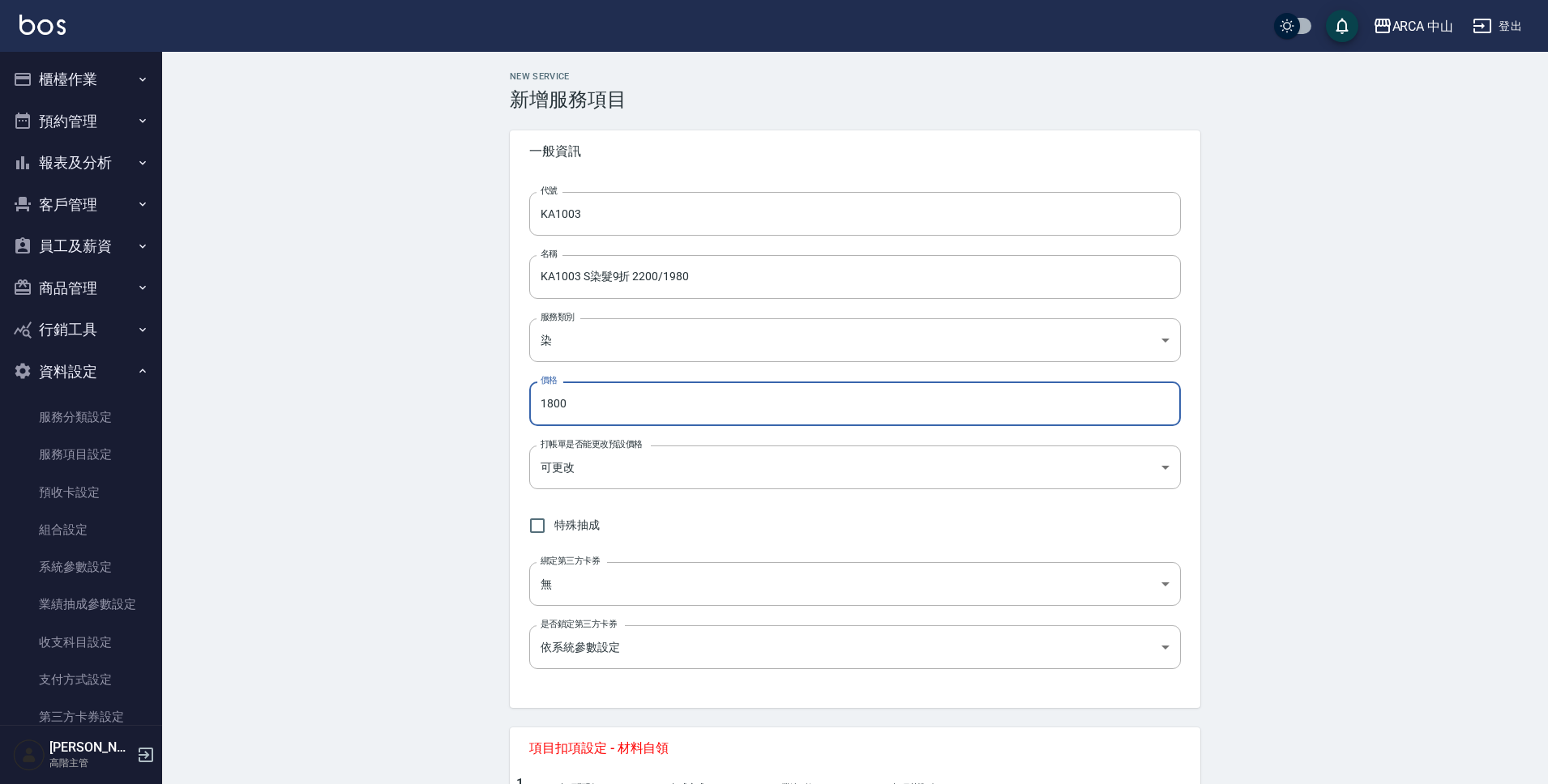
drag, startPoint x: 582, startPoint y: 399, endPoint x: 539, endPoint y: 401, distance: 43.0
click at [539, 401] on input "1800" at bounding box center [855, 403] width 652 height 44
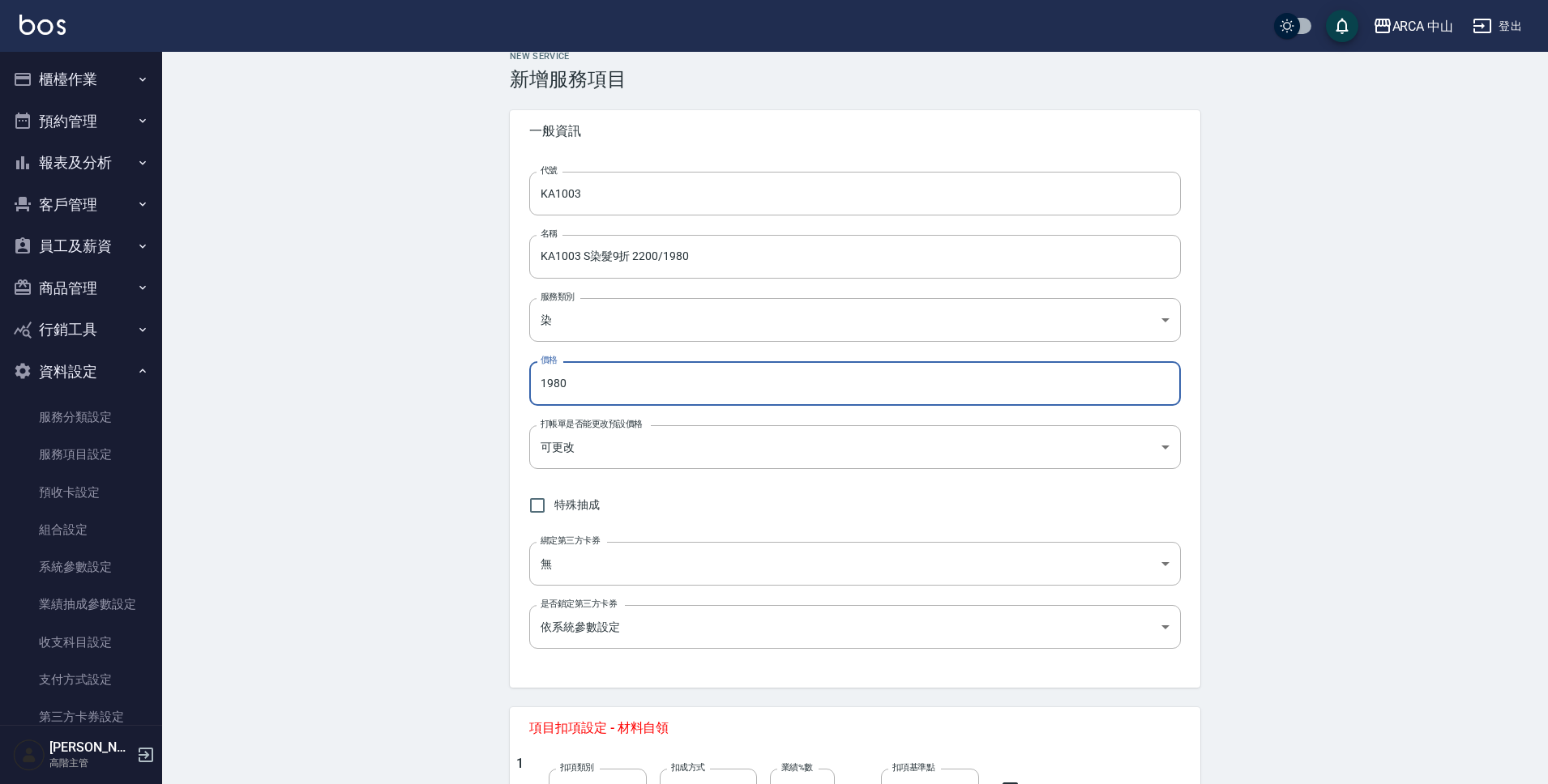
scroll to position [602, 0]
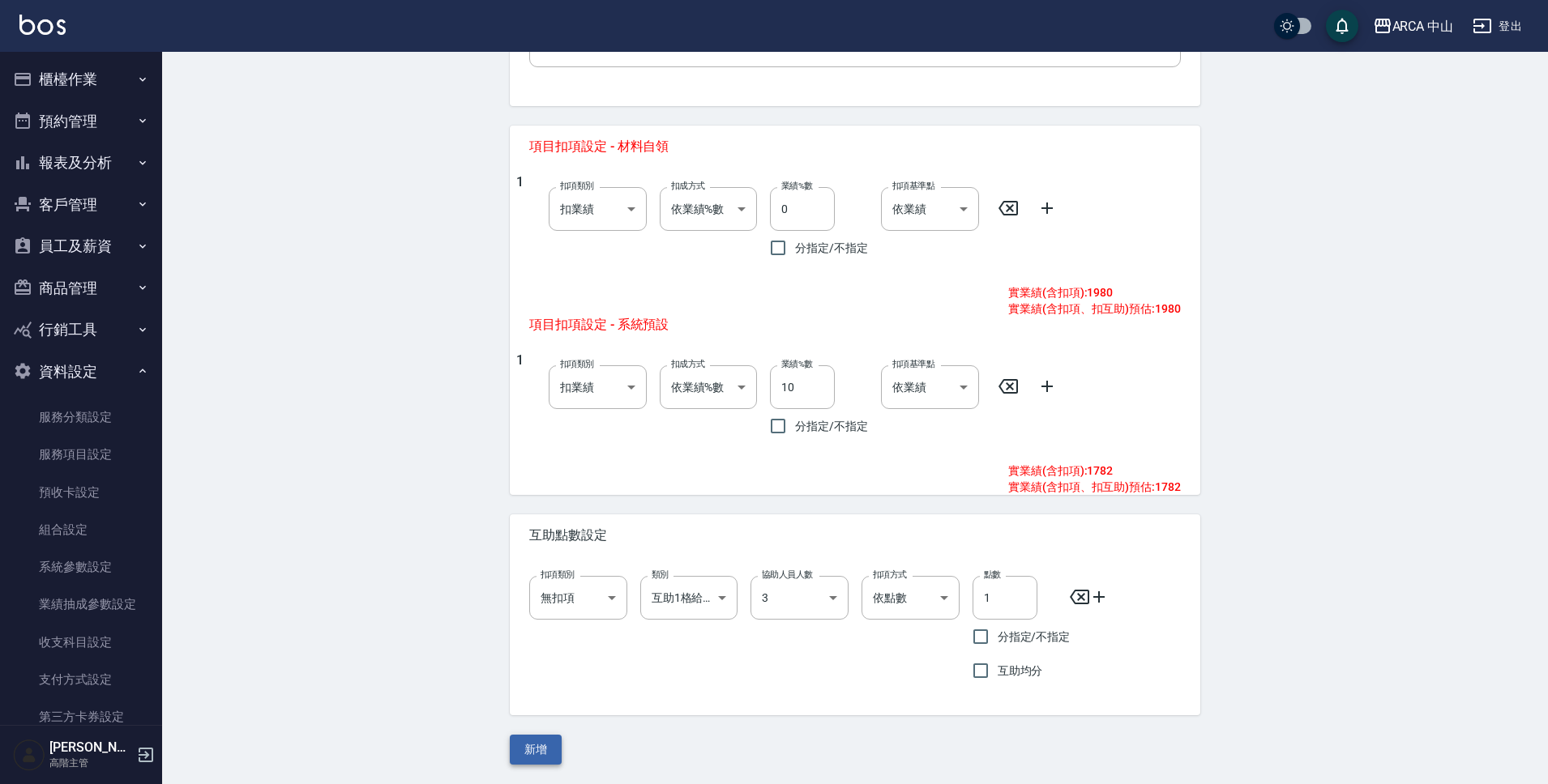
type input "1980"
click at [544, 747] on button "新增" at bounding box center [535, 749] width 52 height 30
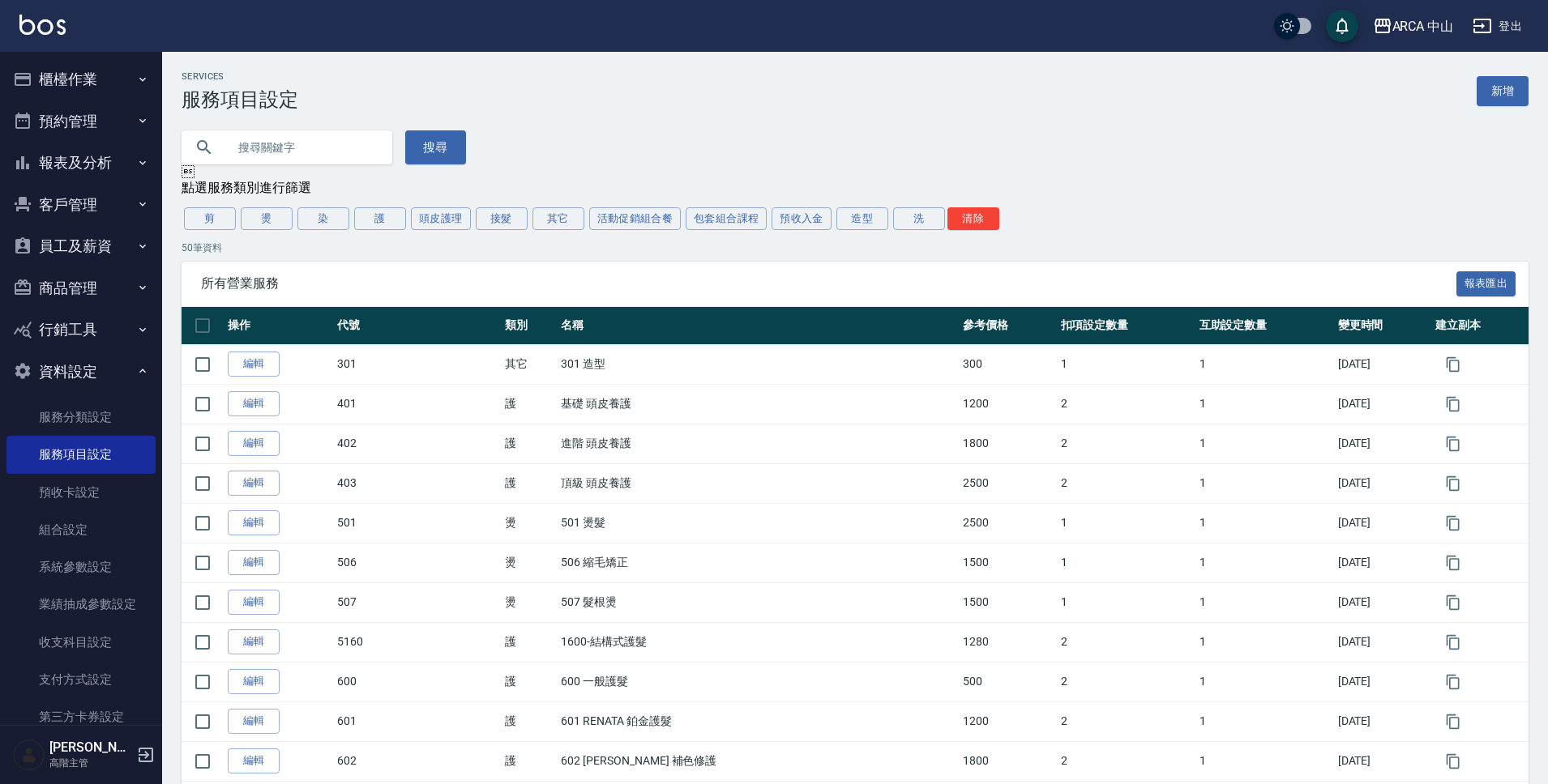
click at [332, 224] on button "染" at bounding box center [323, 219] width 52 height 22
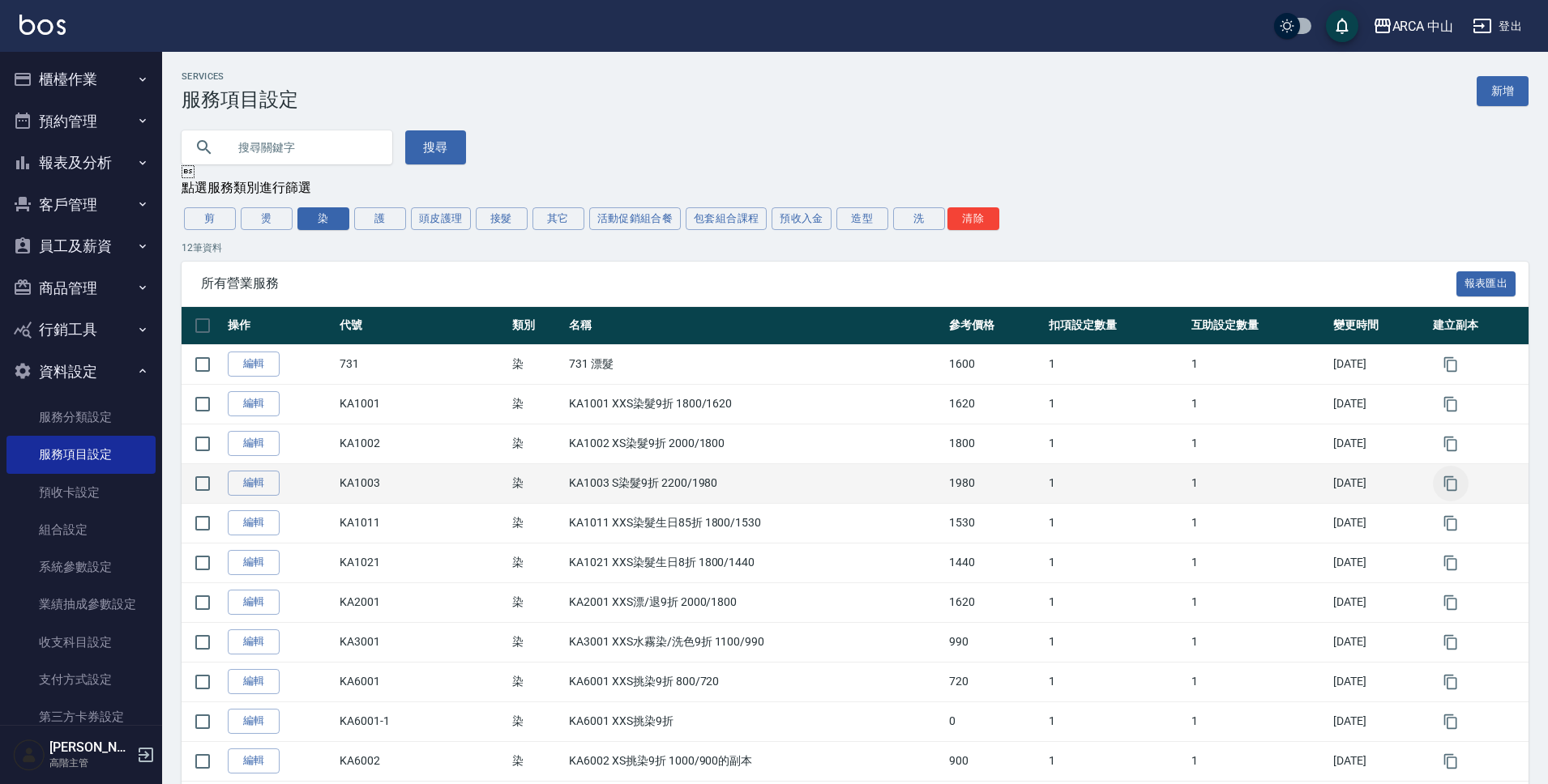
click at [1457, 482] on icon "button" at bounding box center [1451, 484] width 17 height 17
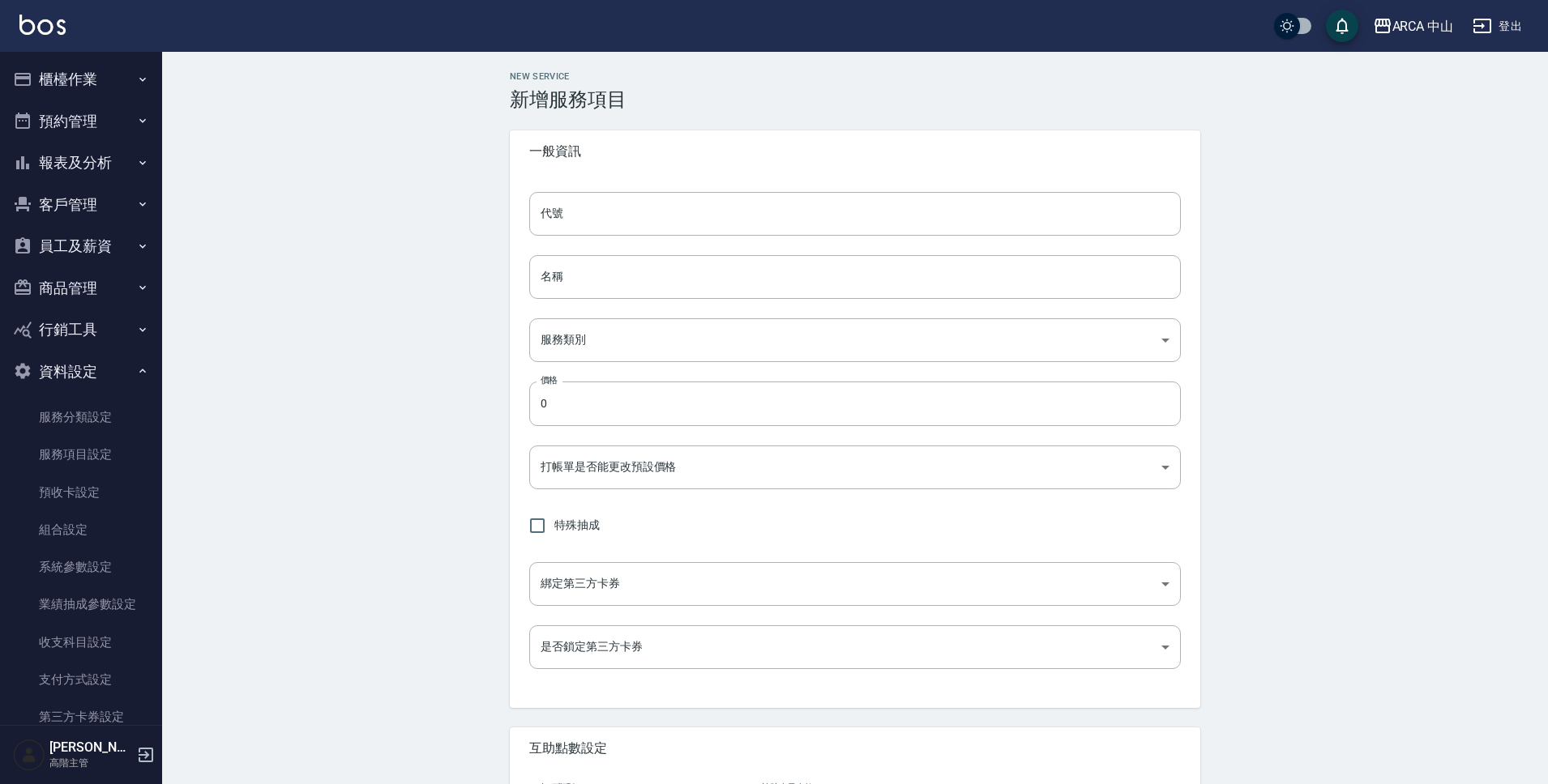
type input "KA1003的副本"
type input "KA1003 S染髮9折 2200/1980的副本"
type input "a2ff3a14-5d7f-47f4-bd90-fc7dc698d16d"
type input "1980"
type input "FALSE"
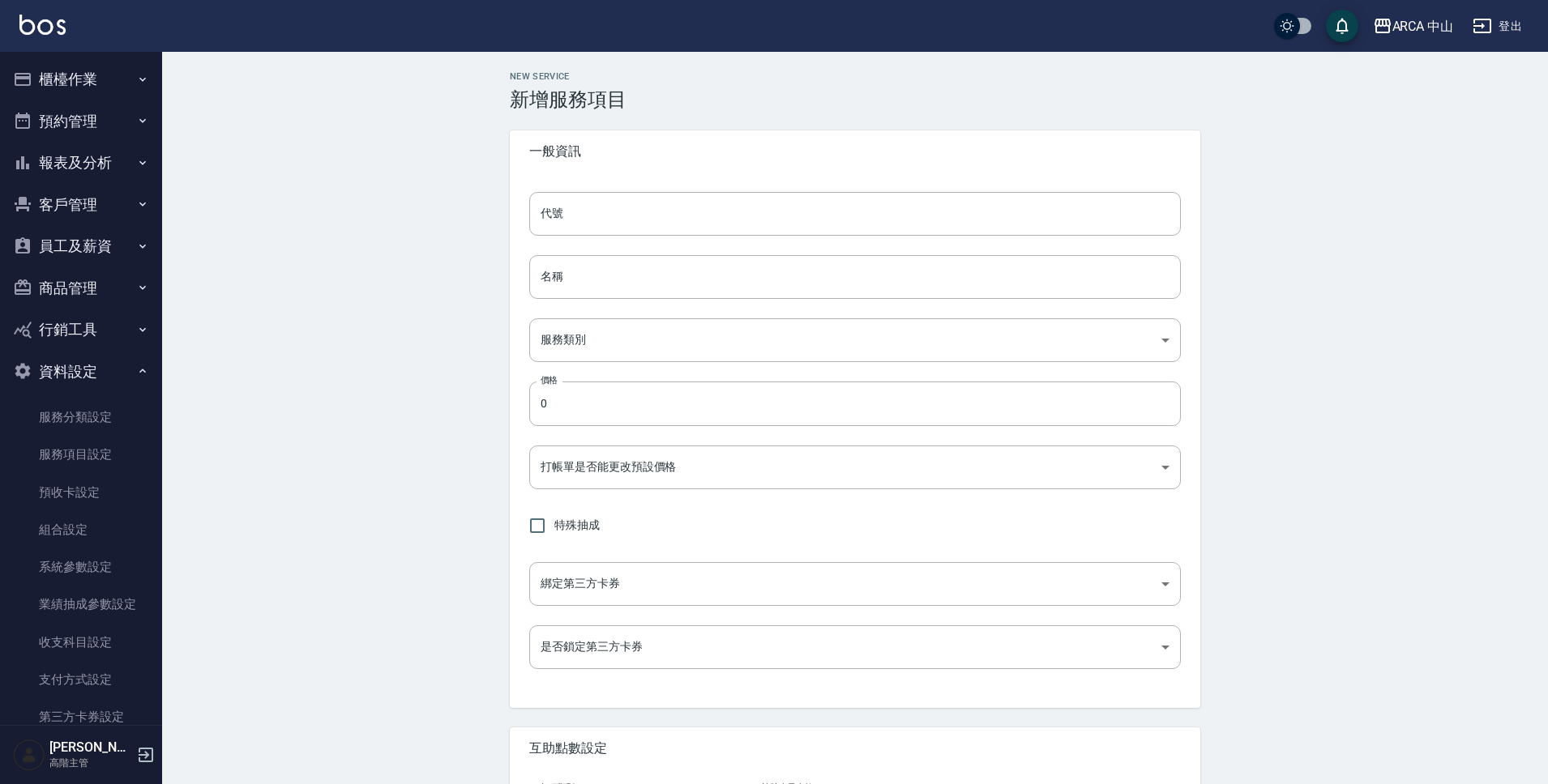
type input "none"
type input "UNSET"
type input "none"
type input "互助1格給1點(60元)"
type input "3"
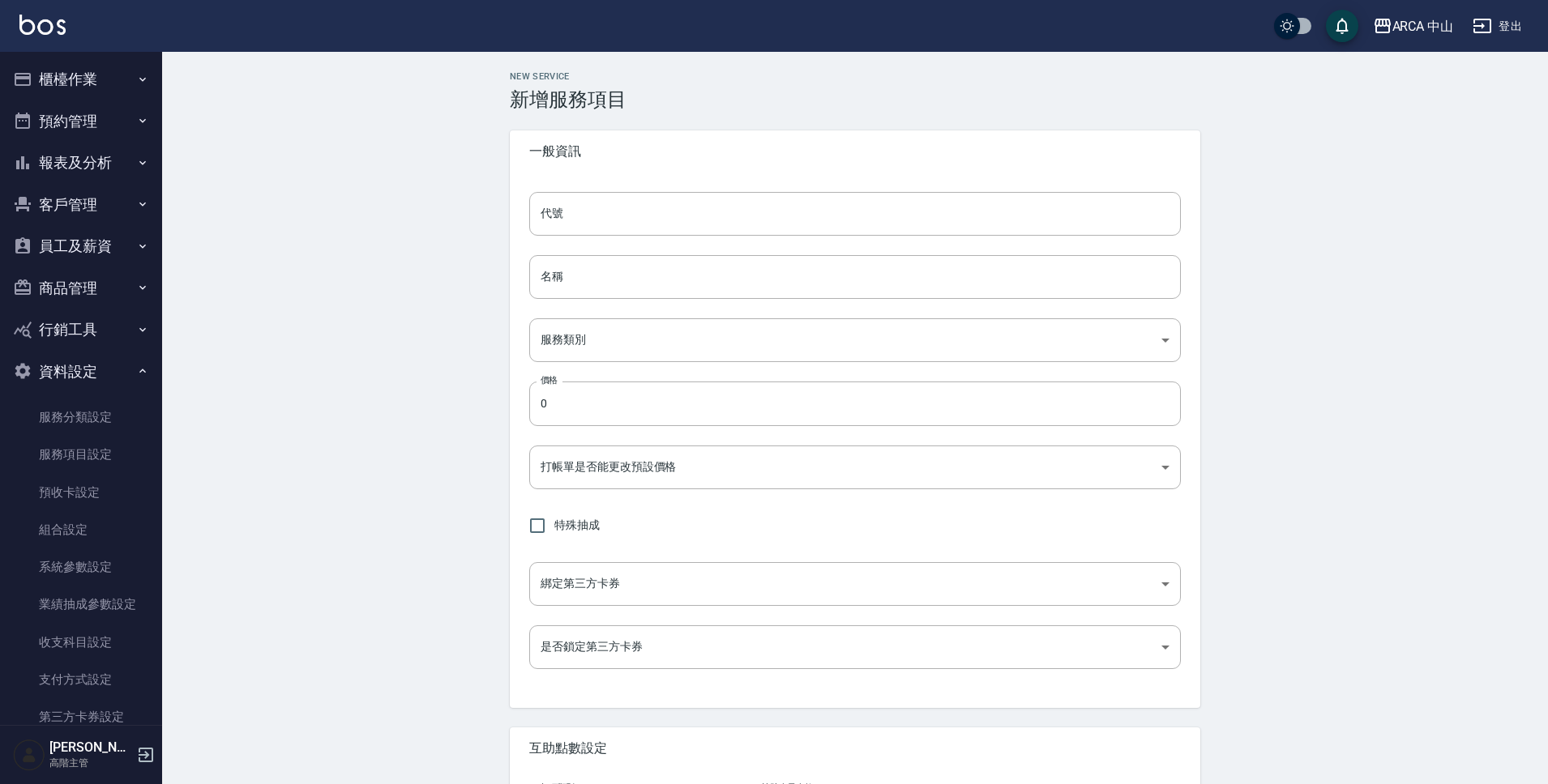
type input "點數"
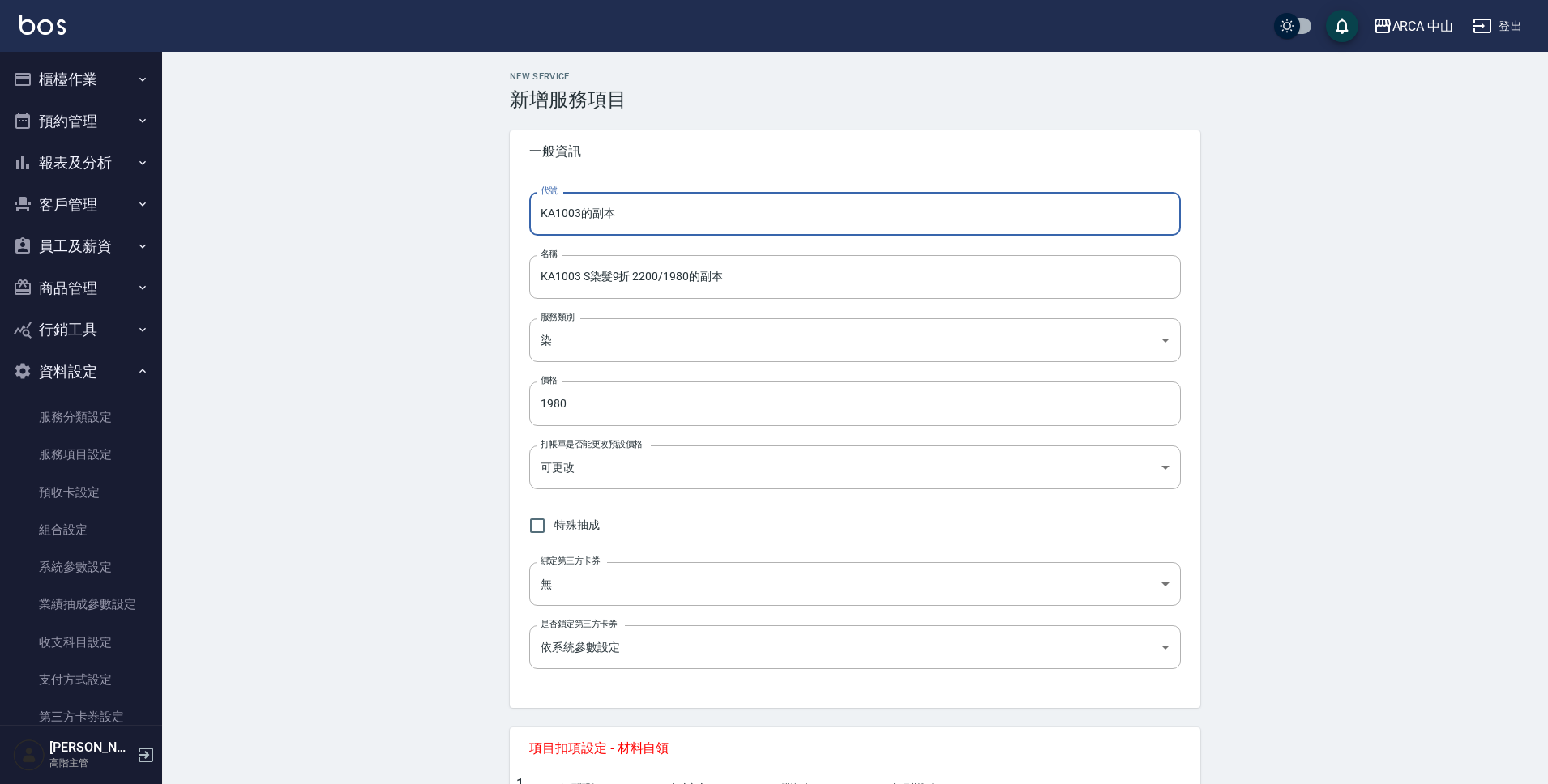
drag, startPoint x: 575, startPoint y: 215, endPoint x: 680, endPoint y: 215, distance: 105.0
click at [680, 215] on input "KA1003的副本" at bounding box center [855, 214] width 652 height 44
type input "KA1004"
click at [578, 280] on input "KA1003 S染髮9折 2200/1980的副本" at bounding box center [855, 277] width 652 height 44
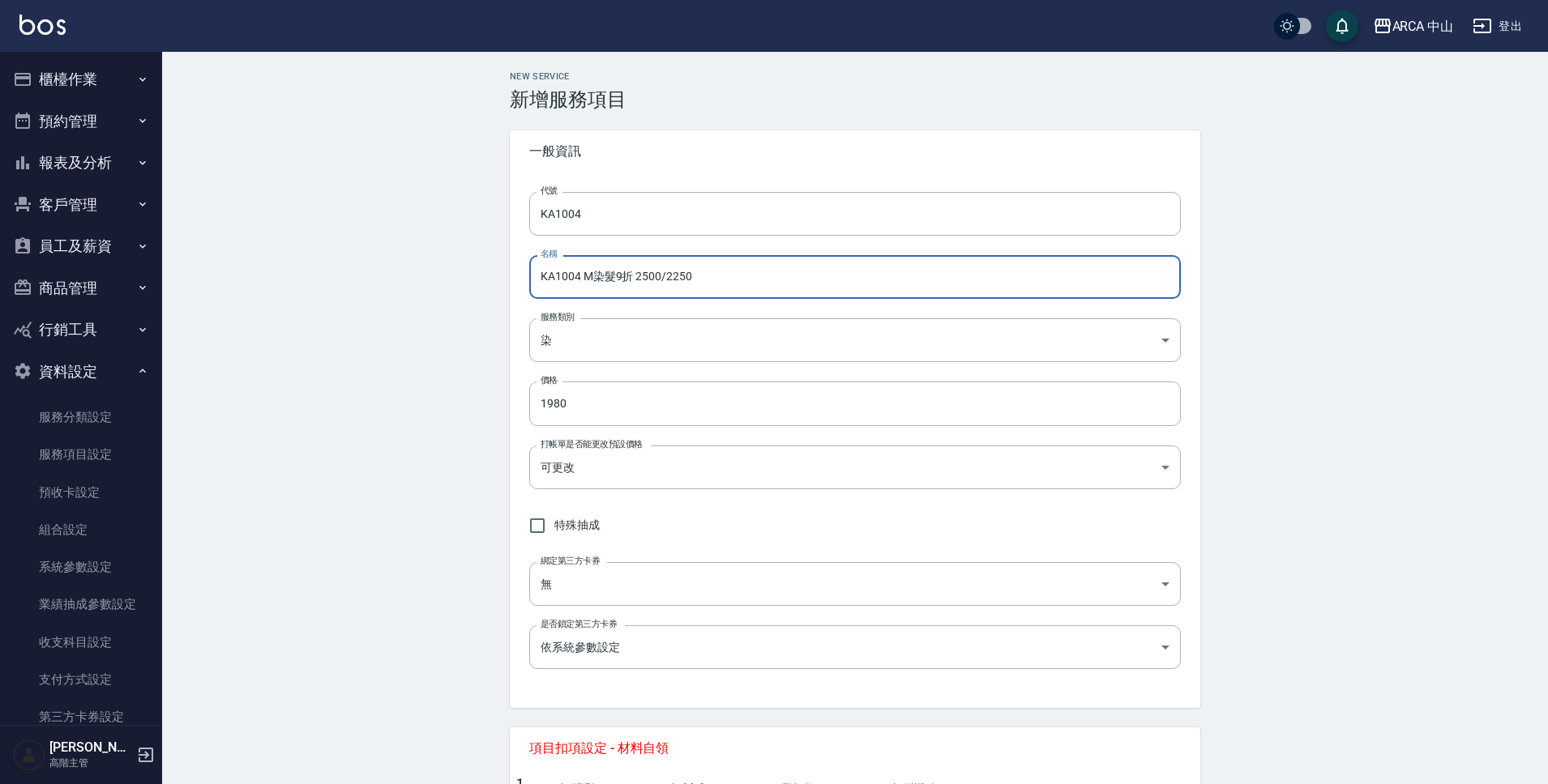
drag, startPoint x: 667, startPoint y: 280, endPoint x: 720, endPoint y: 278, distance: 53.0
click at [720, 278] on input "KA1004 M染髮9折 2500/2250" at bounding box center [855, 277] width 652 height 44
type input "KA1004 M染髮9折 2500/2250"
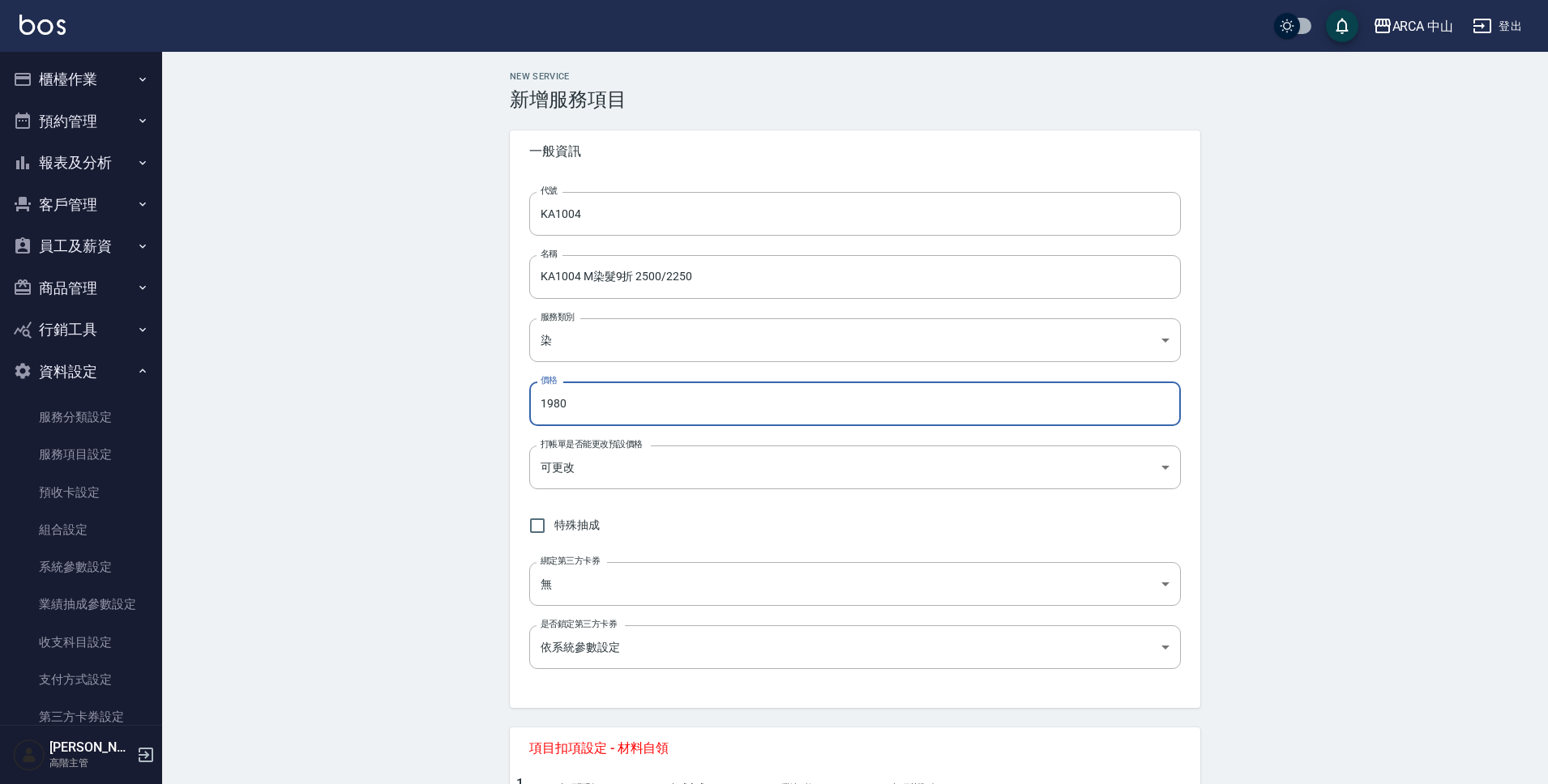
drag, startPoint x: 568, startPoint y: 410, endPoint x: 512, endPoint y: 400, distance: 56.9
click at [512, 400] on div "代號 KA1004 代號 名稱 KA1004 M染髮9折 2500/2250 名稱 服務類別 染 a2ff3a14-5d7f-47f4-bd90-fc7dc6…" at bounding box center [855, 440] width 691 height 535
paste input "225"
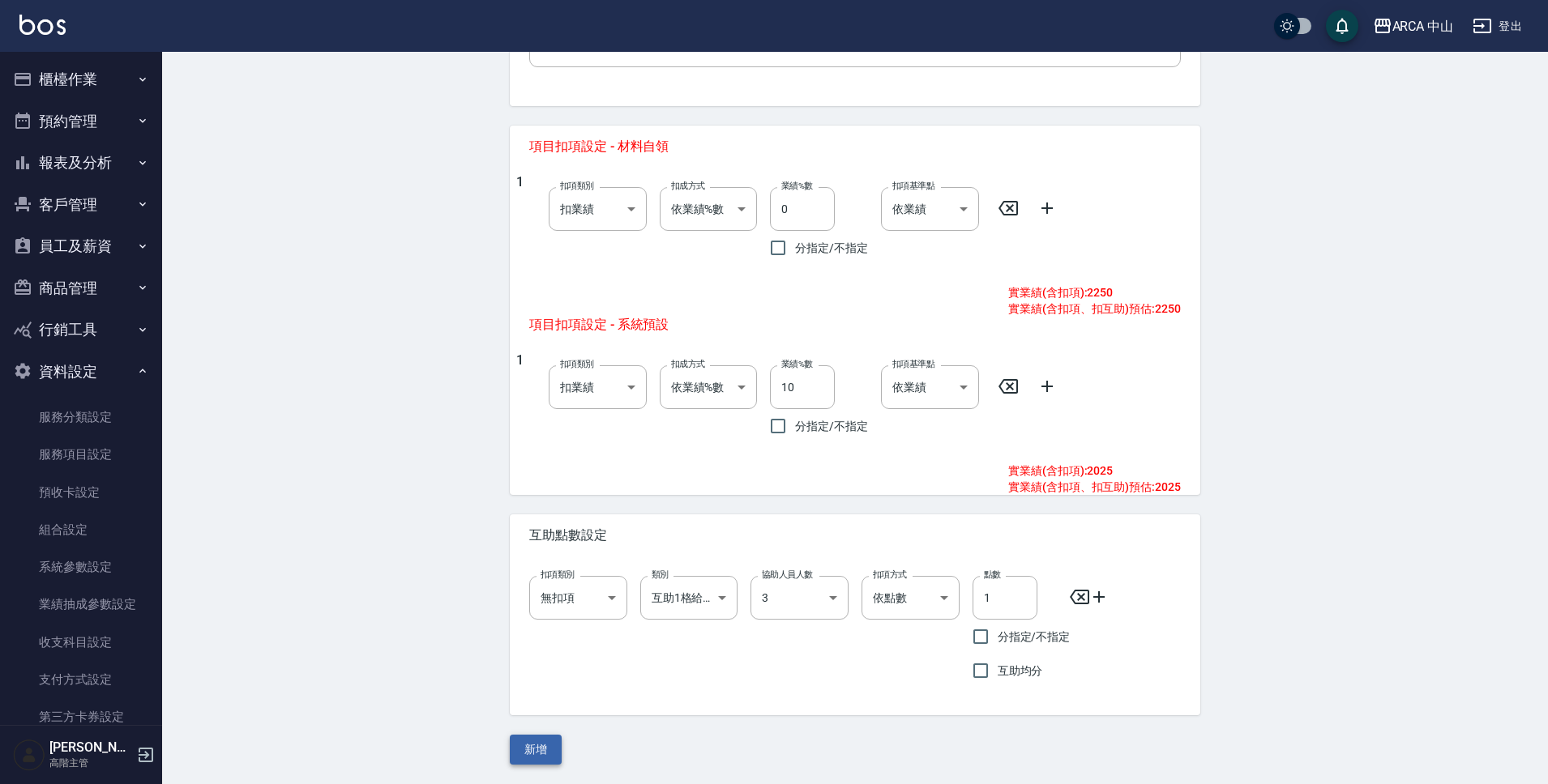
type input "2250"
click at [544, 743] on button "新增" at bounding box center [535, 749] width 52 height 30
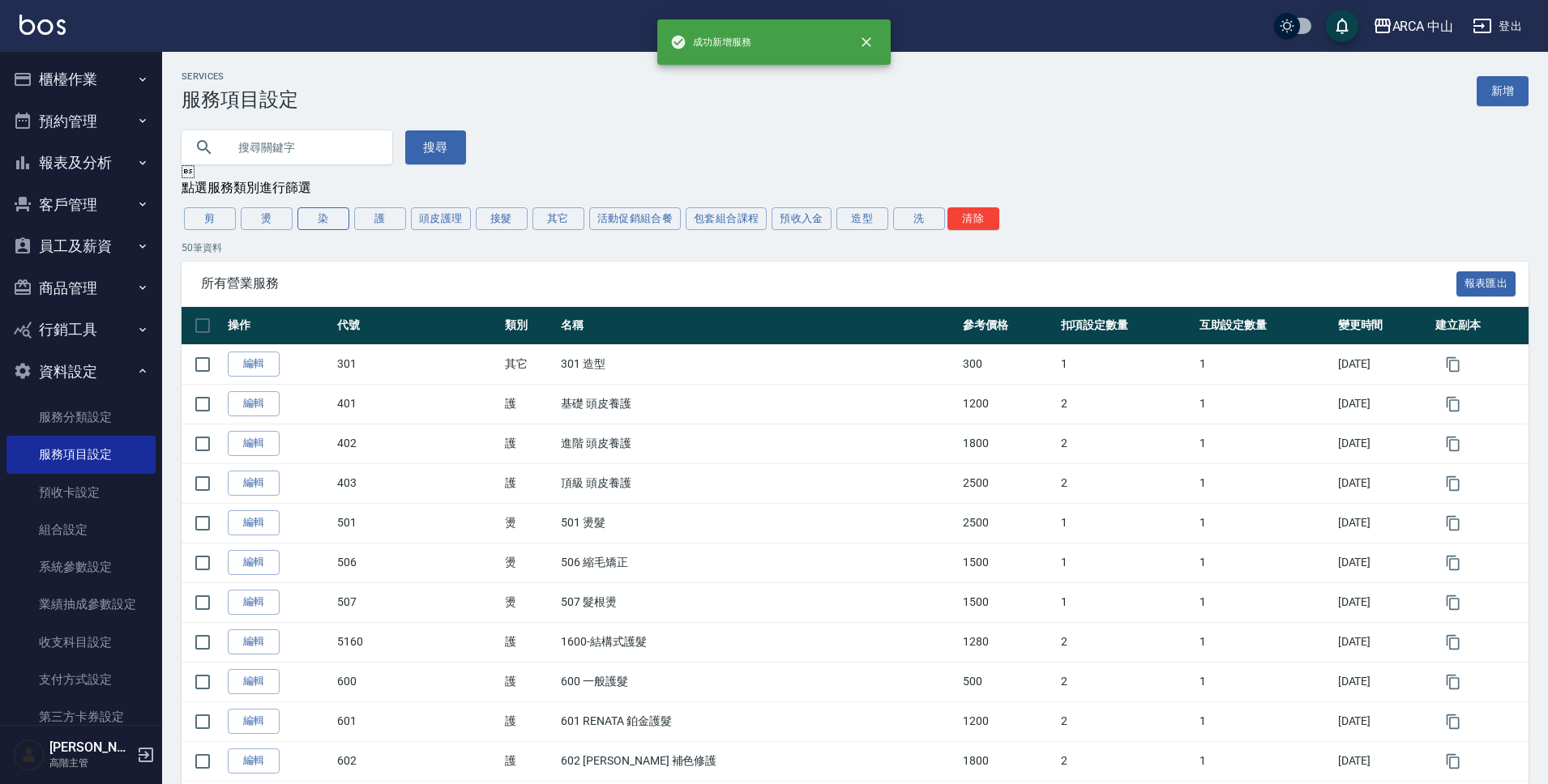
click at [334, 224] on button "染" at bounding box center [323, 219] width 52 height 22
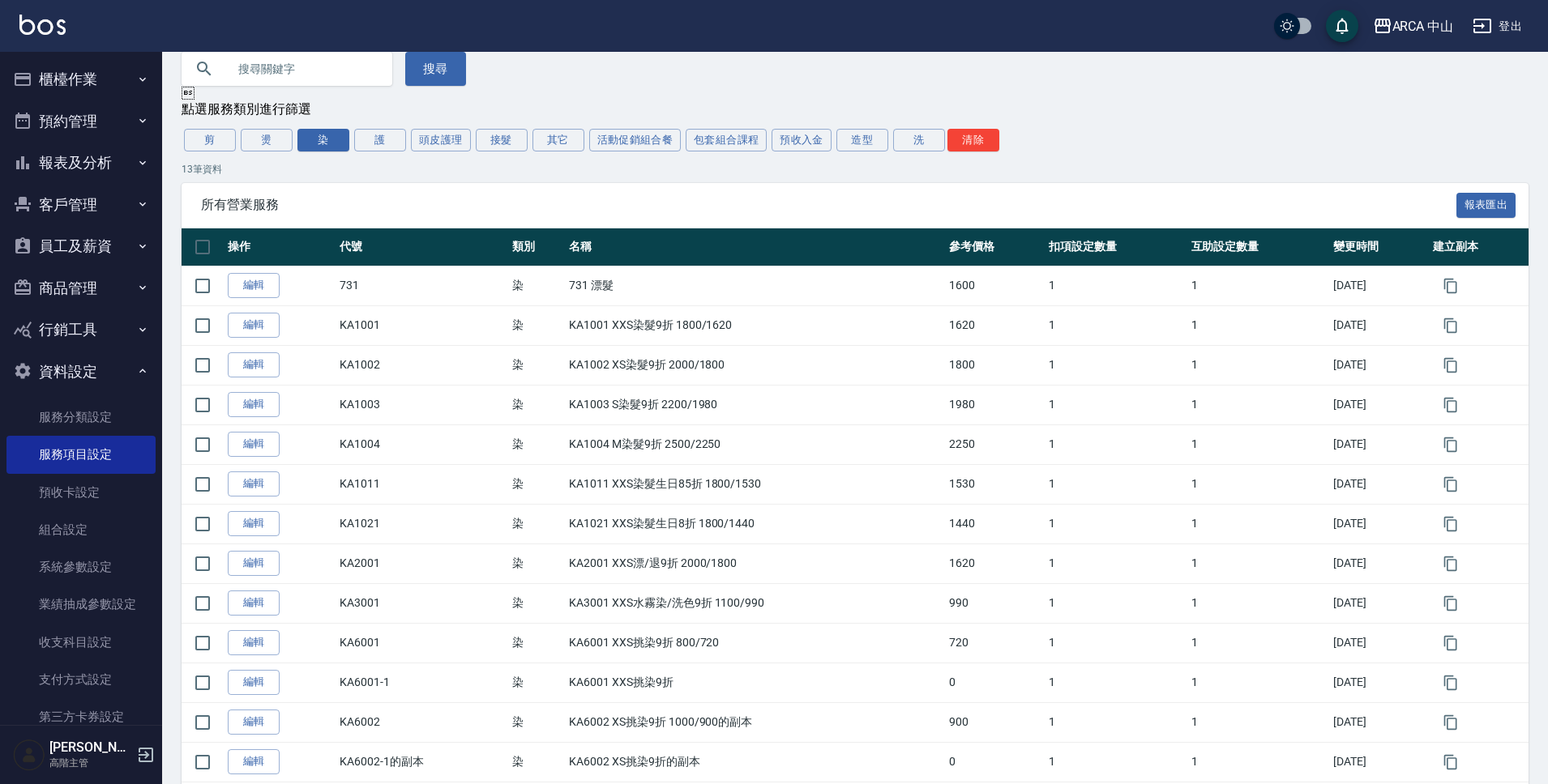
scroll to position [100, 0]
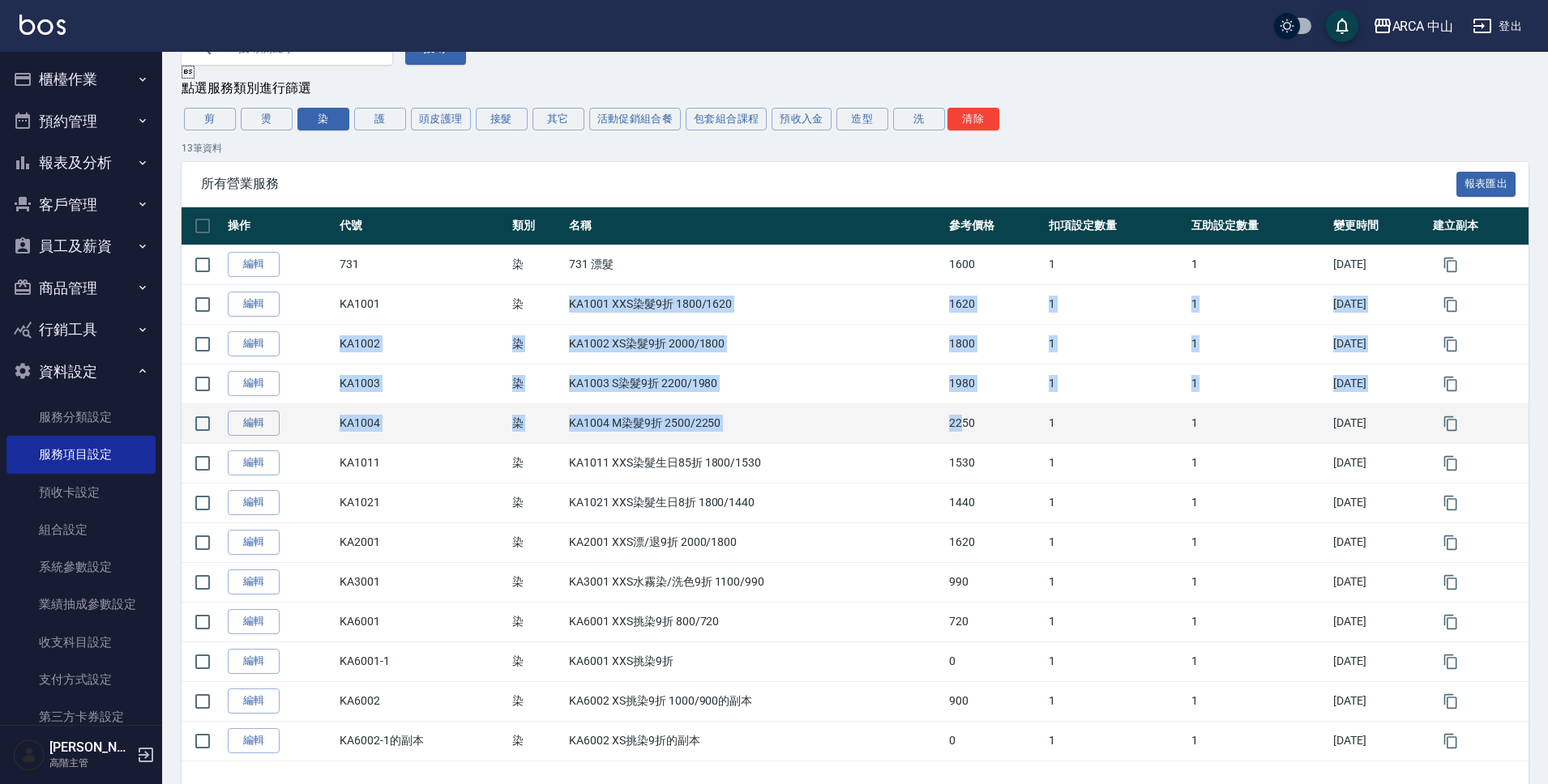
drag, startPoint x: 554, startPoint y: 303, endPoint x: 947, endPoint y: 421, distance: 410.3
click at [947, 421] on tbody "編輯 731 染 731 漂髮 1600 1 1 2025/08/28 編輯 KA1001 染 KA1001 XXS染髮9折 1800/1620 1620 1…" at bounding box center [855, 502] width 1347 height 516
click at [1453, 424] on icon "button" at bounding box center [1451, 424] width 17 height 17
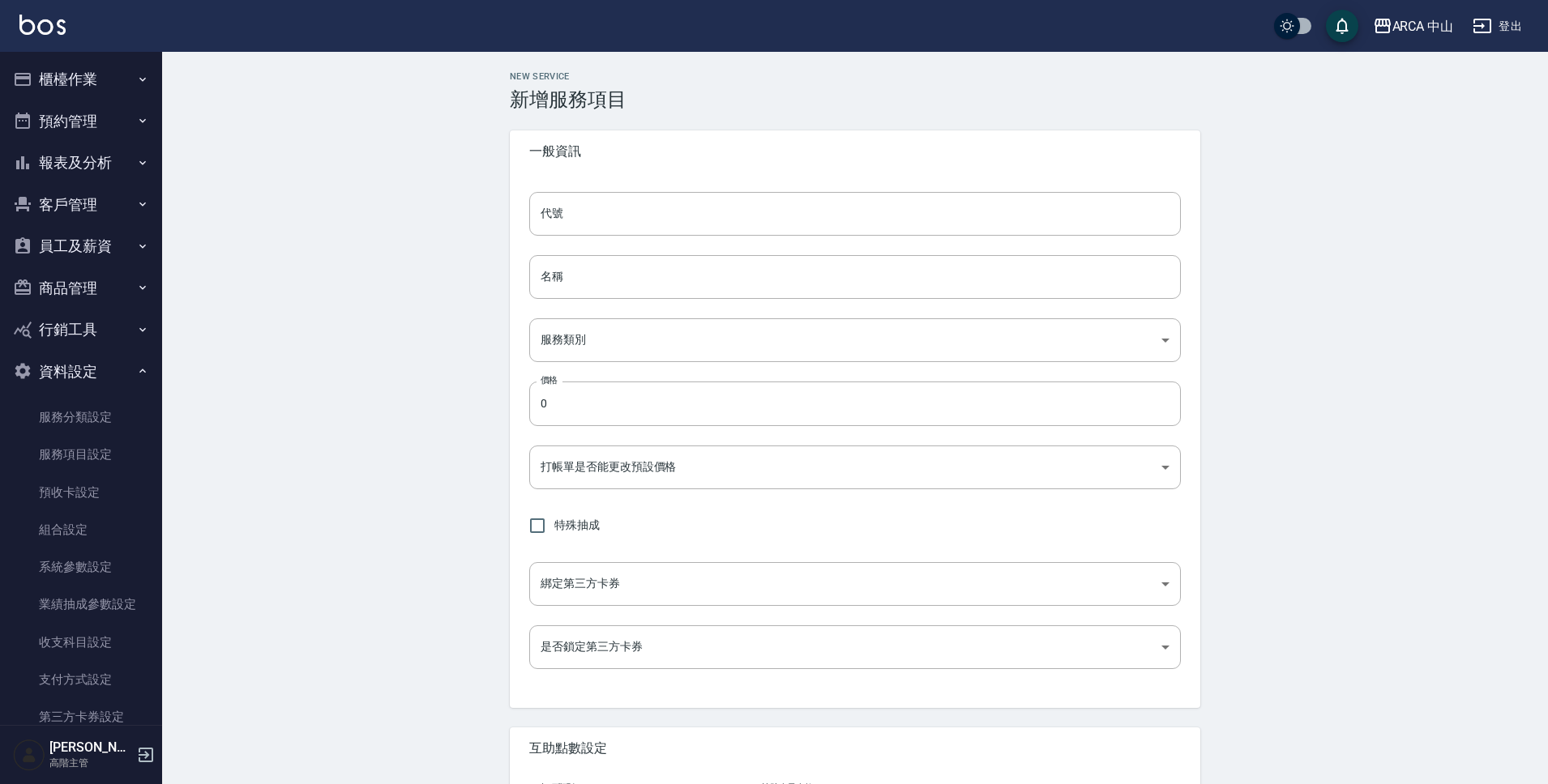
type input "KA1004的副本"
type input "KA1004 M染髮9折 2500/2250的副本"
type input "a2ff3a14-5d7f-47f4-bd90-fc7dc698d16d"
type input "2250"
type input "FALSE"
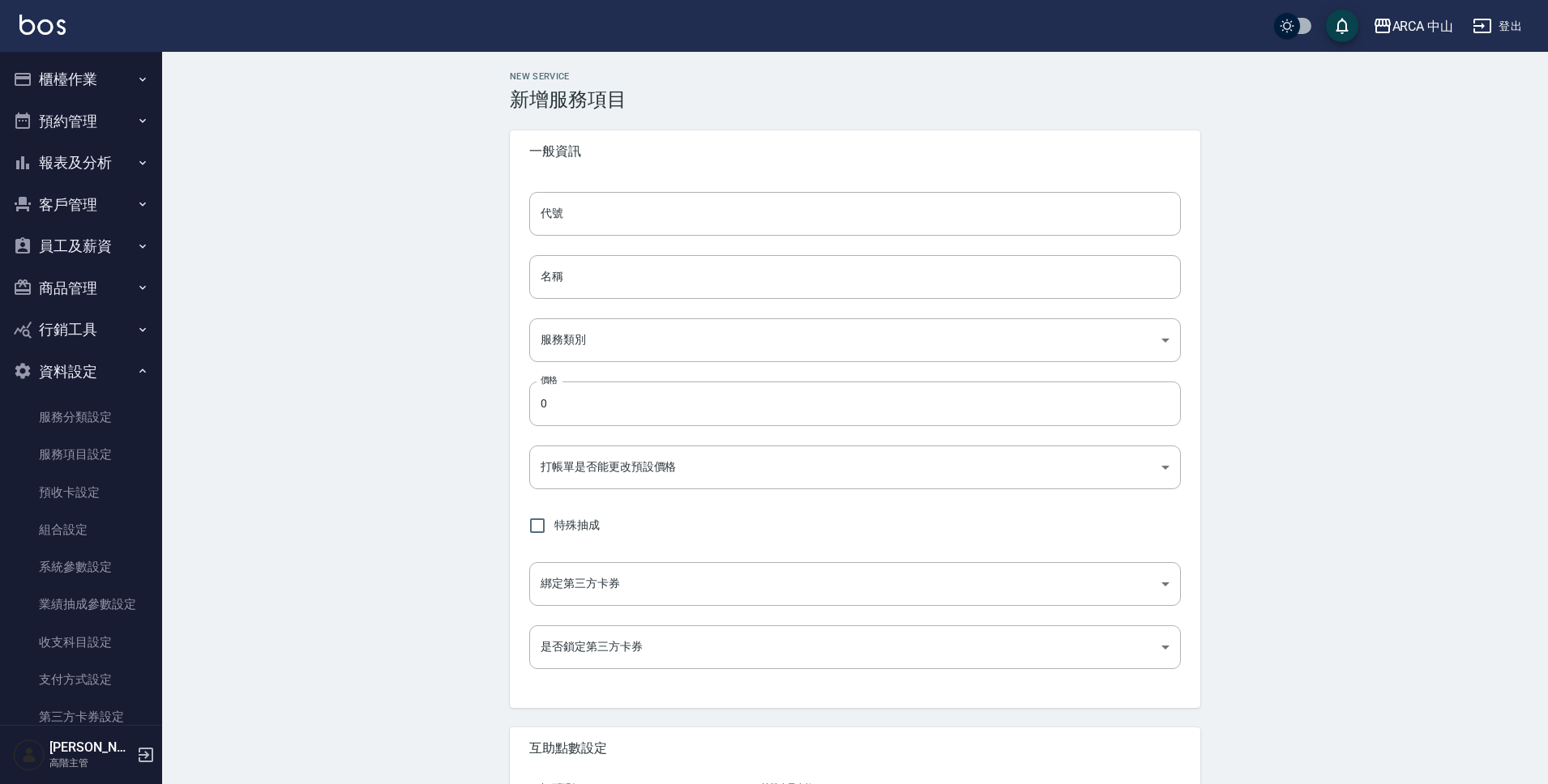
type input "none"
type input "UNSET"
type input "none"
type input "互助1格給1點(60元)"
type input "3"
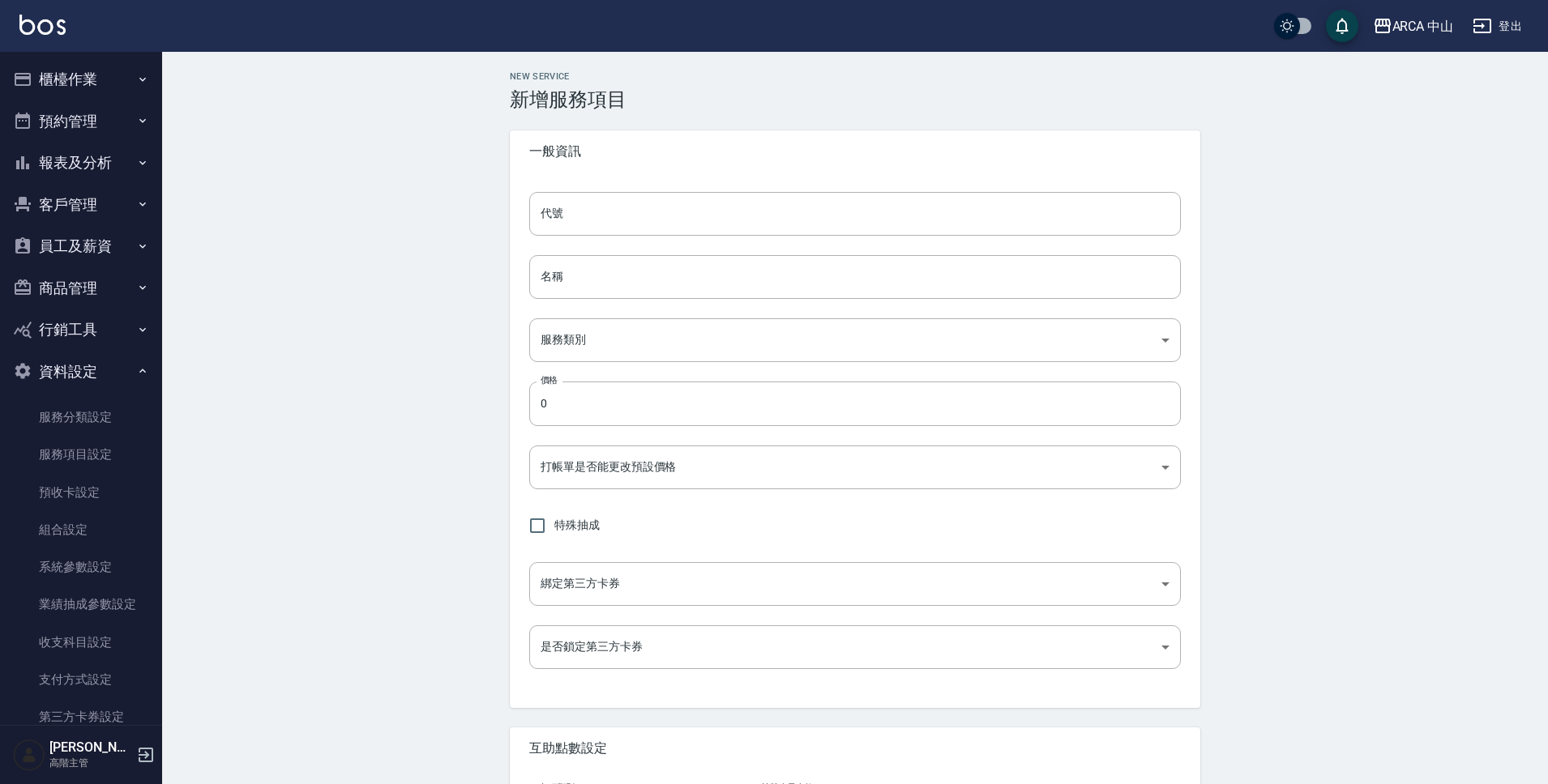
type input "點數"
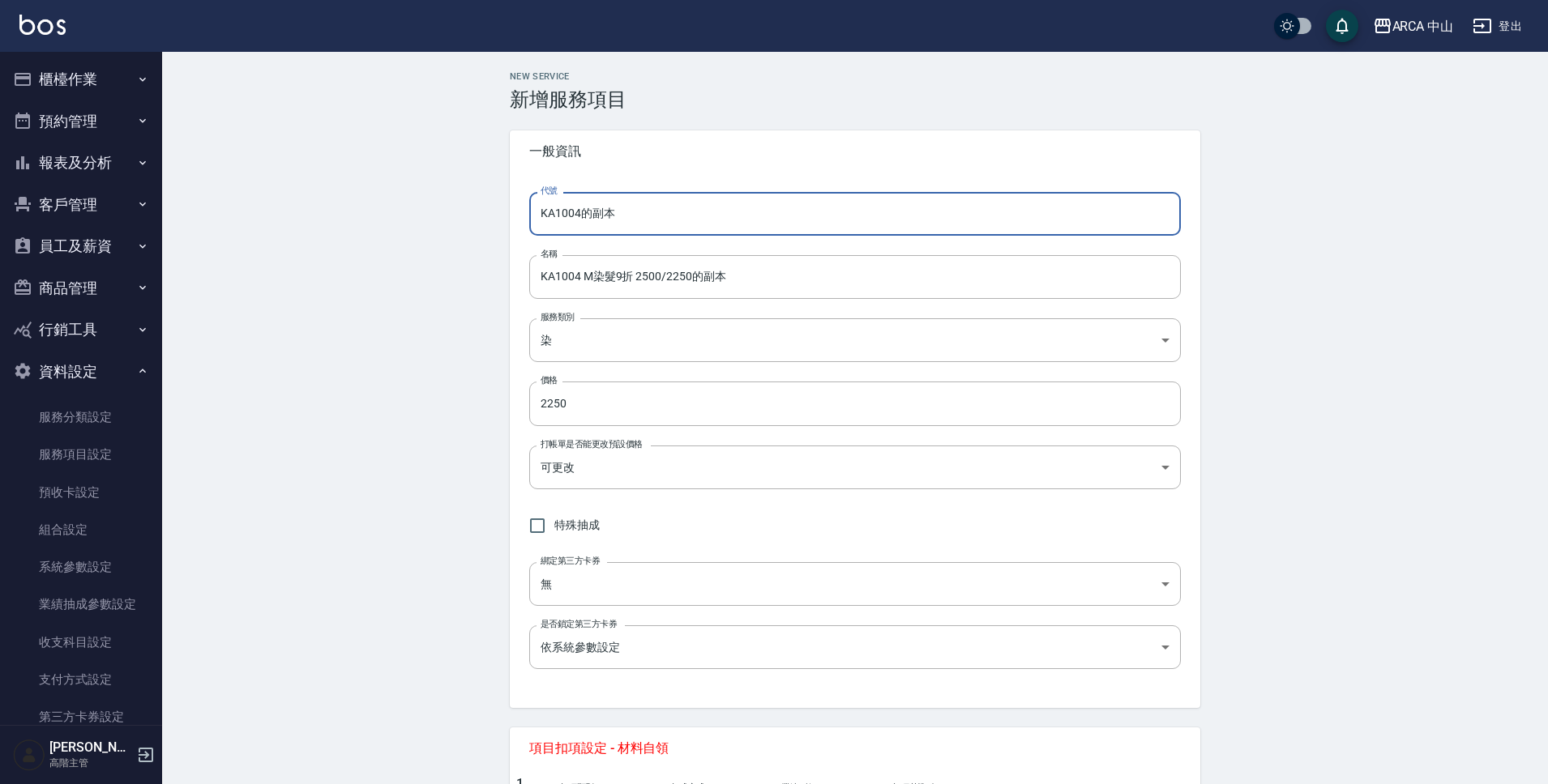
drag, startPoint x: 581, startPoint y: 215, endPoint x: 705, endPoint y: 222, distance: 124.2
click at [705, 222] on input "KA1004的副本" at bounding box center [855, 214] width 652 height 44
type input "KA1005"
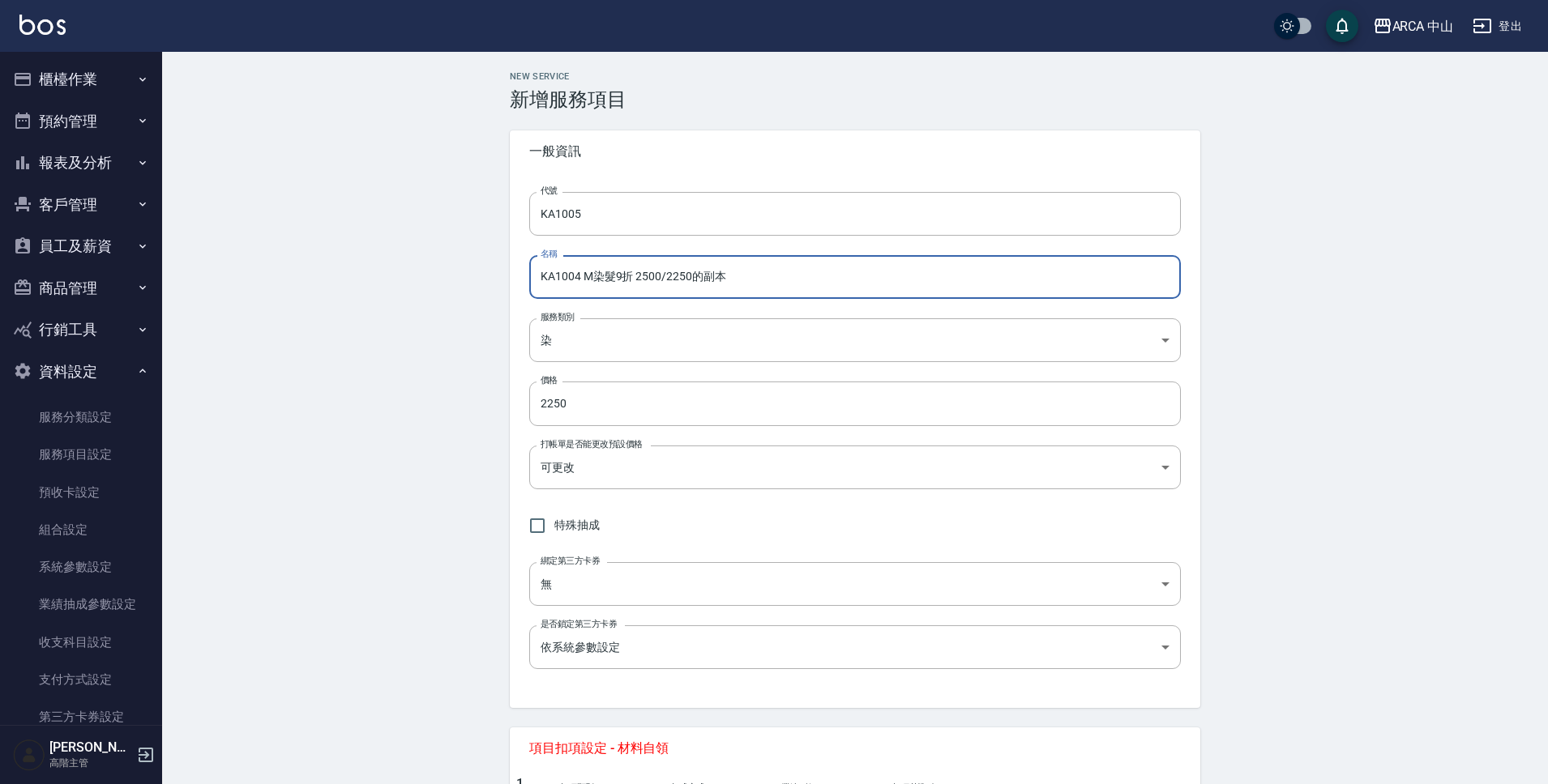
click at [580, 281] on input "KA1004 M染髮9折 2500/2250的副本" at bounding box center [855, 277] width 652 height 44
click at [595, 278] on input "KA1005 M染髮9折 2500/2250的副本" at bounding box center [855, 277] width 652 height 44
drag, startPoint x: 640, startPoint y: 279, endPoint x: 657, endPoint y: 279, distance: 17.0
click at [657, 278] on input "KA1005 L染髮9折 2500/2250的副本" at bounding box center [855, 277] width 652 height 44
drag, startPoint x: 691, startPoint y: 273, endPoint x: 738, endPoint y: 277, distance: 47.2
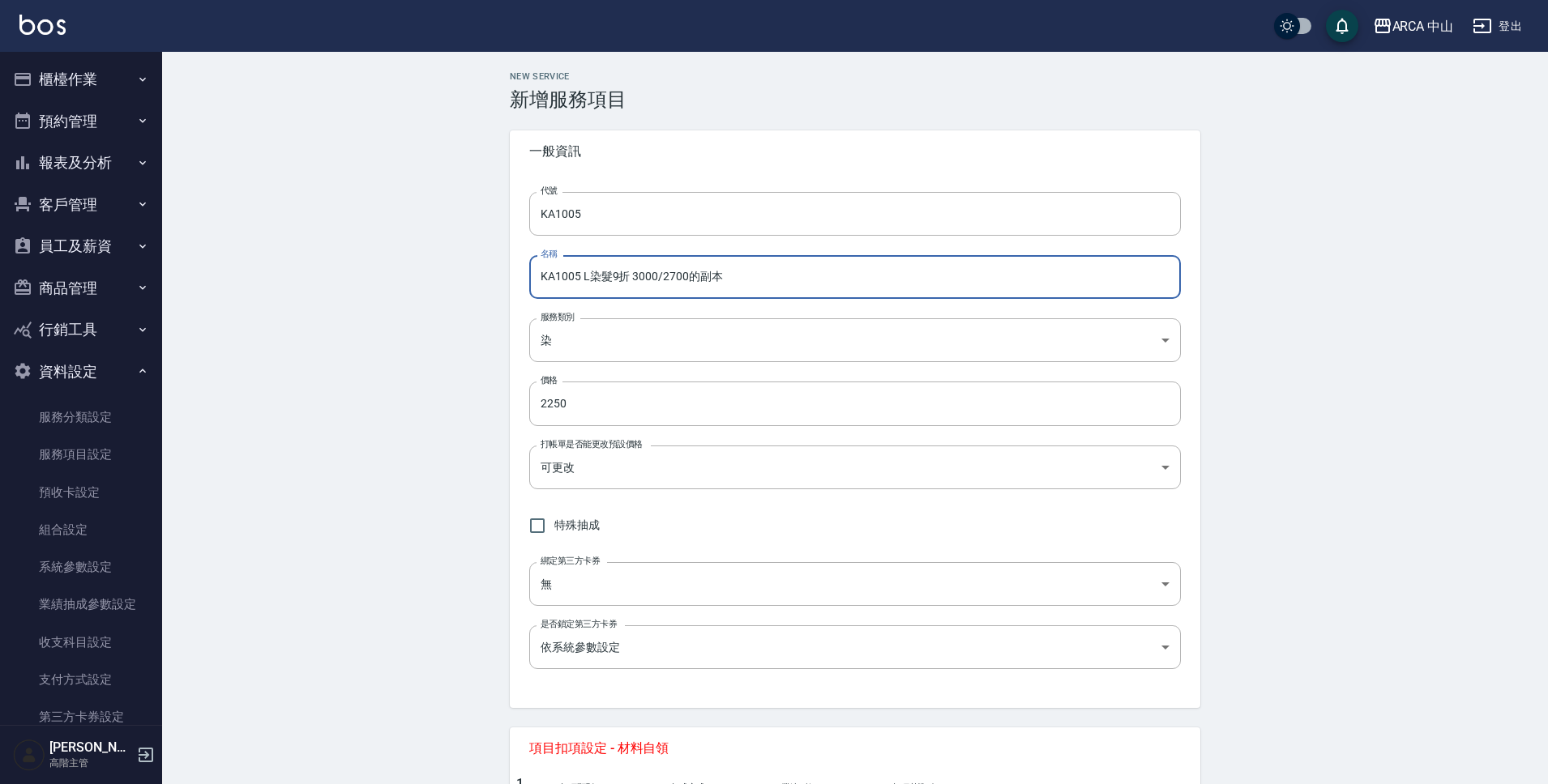
click at [738, 277] on input "KA1005 L染髮9折 3000/2700的副本" at bounding box center [855, 277] width 652 height 44
drag, startPoint x: 665, startPoint y: 280, endPoint x: 708, endPoint y: 281, distance: 43.0
click at [708, 281] on input "KA1005 L染髮9折 3000/2700" at bounding box center [855, 277] width 652 height 44
type input "KA1005 L染髮9折 3000/2700"
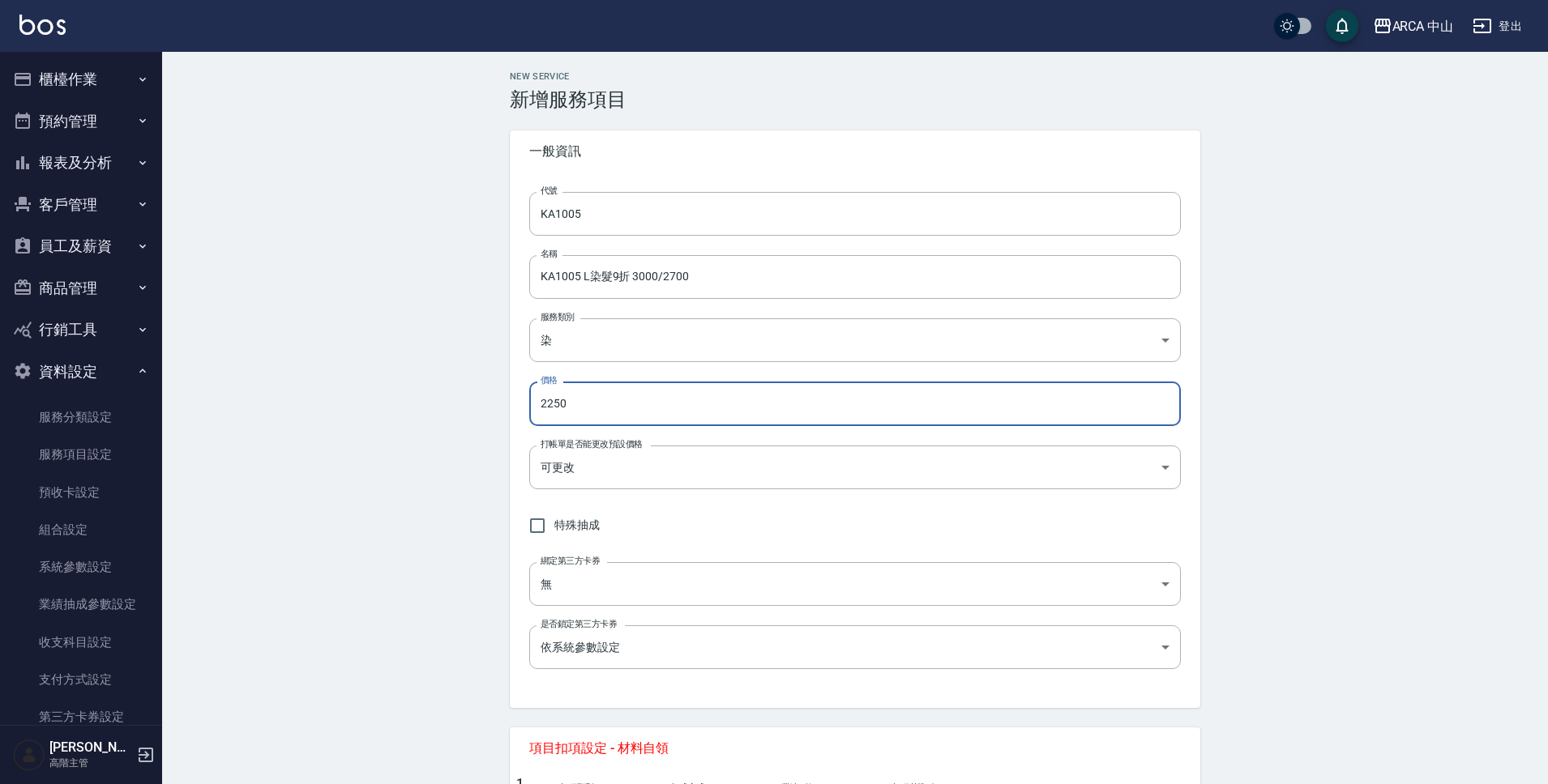
drag, startPoint x: 600, startPoint y: 398, endPoint x: 505, endPoint y: 404, distance: 95.2
click at [505, 404] on div "NEW SERVICE 新增服務項目 一般資訊 代號 KA1005 代號 名稱 KA1005 L染髮9折 3000/2700 名稱 服務類別 染 a2ff3a…" at bounding box center [855, 719] width 730 height 1296
paste input "70"
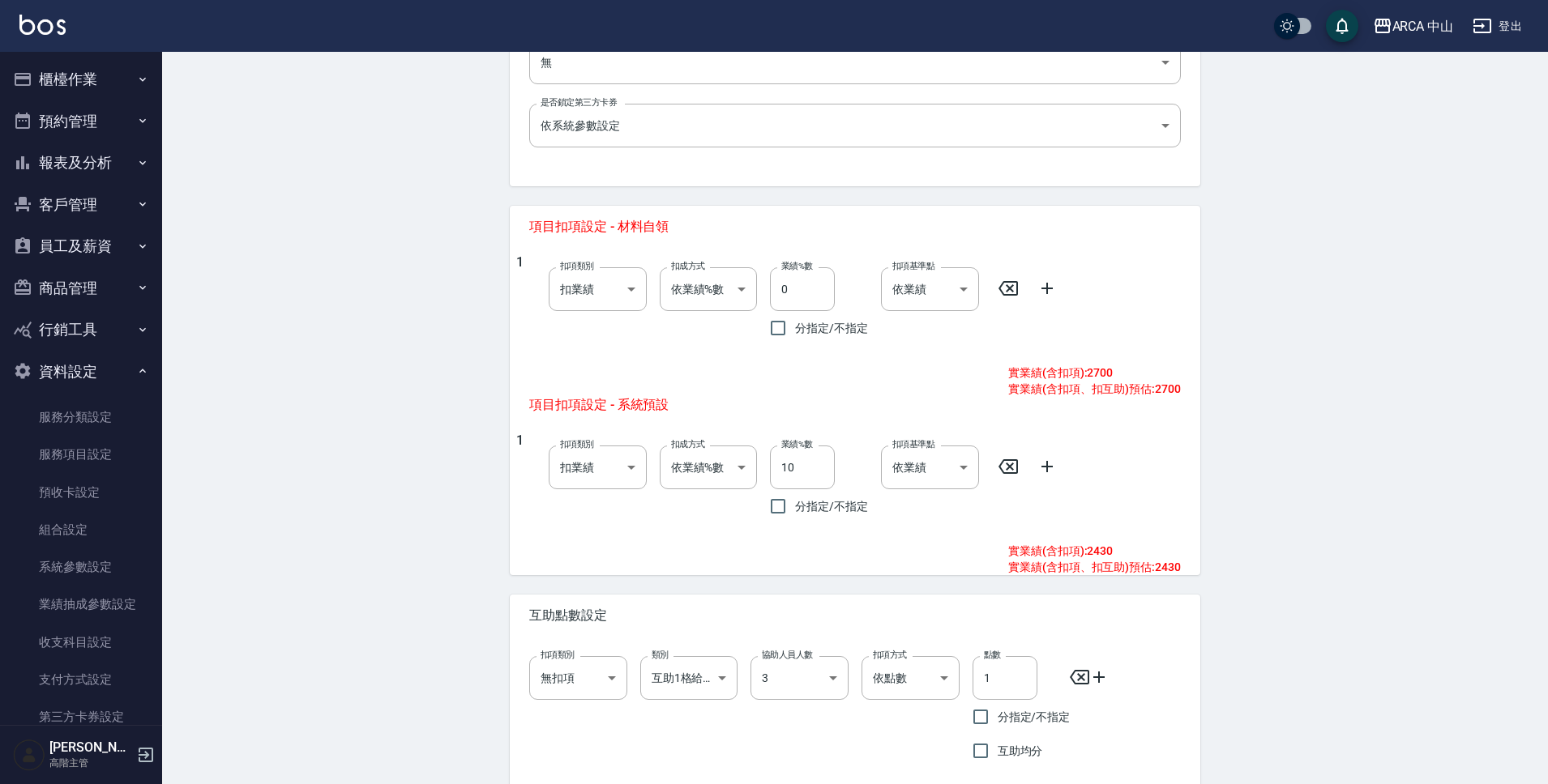
scroll to position [602, 0]
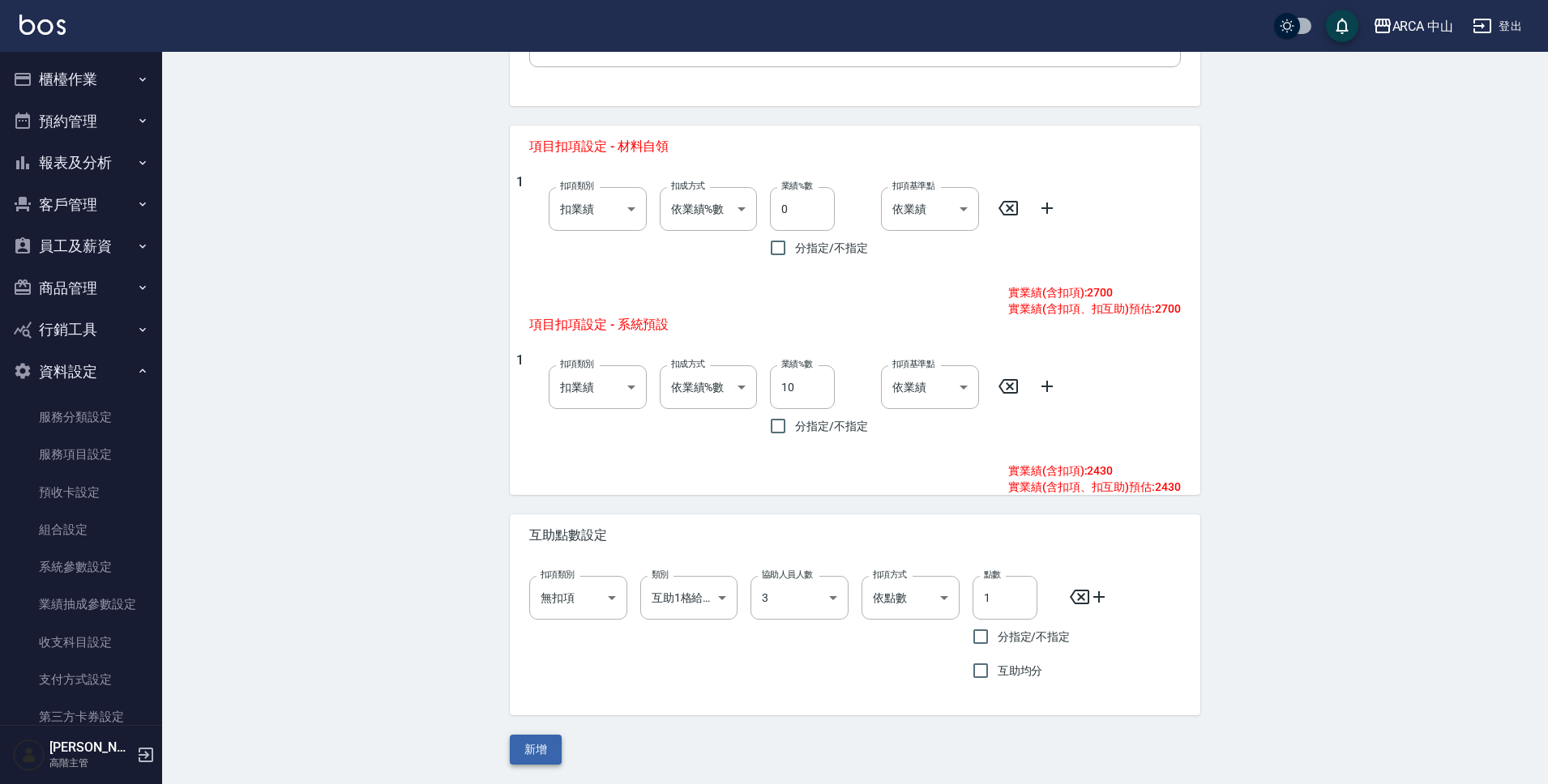
type input "2700"
click at [554, 751] on button "新增" at bounding box center [535, 749] width 52 height 30
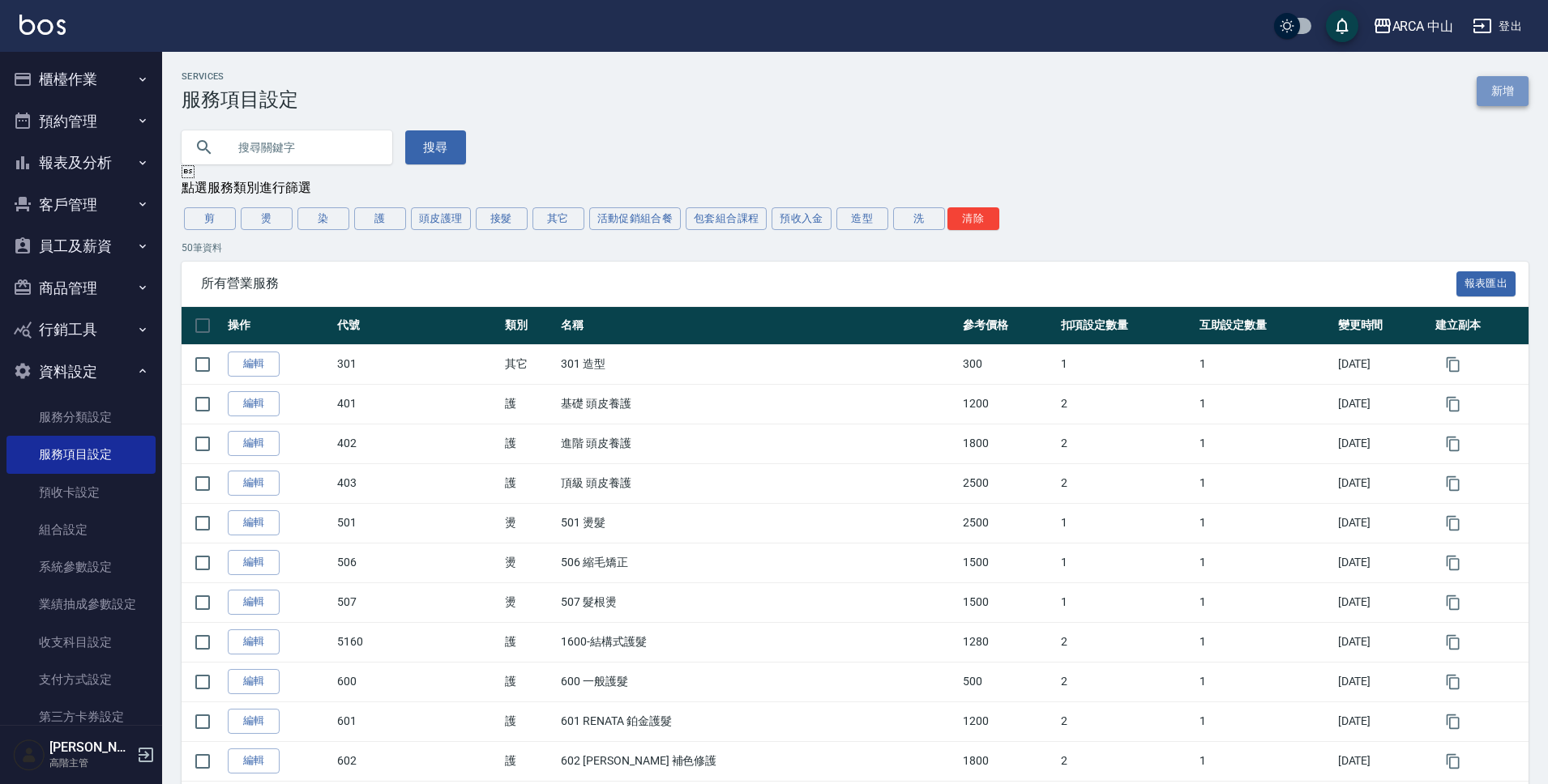
click at [1499, 91] on link "新增" at bounding box center [1502, 90] width 52 height 30
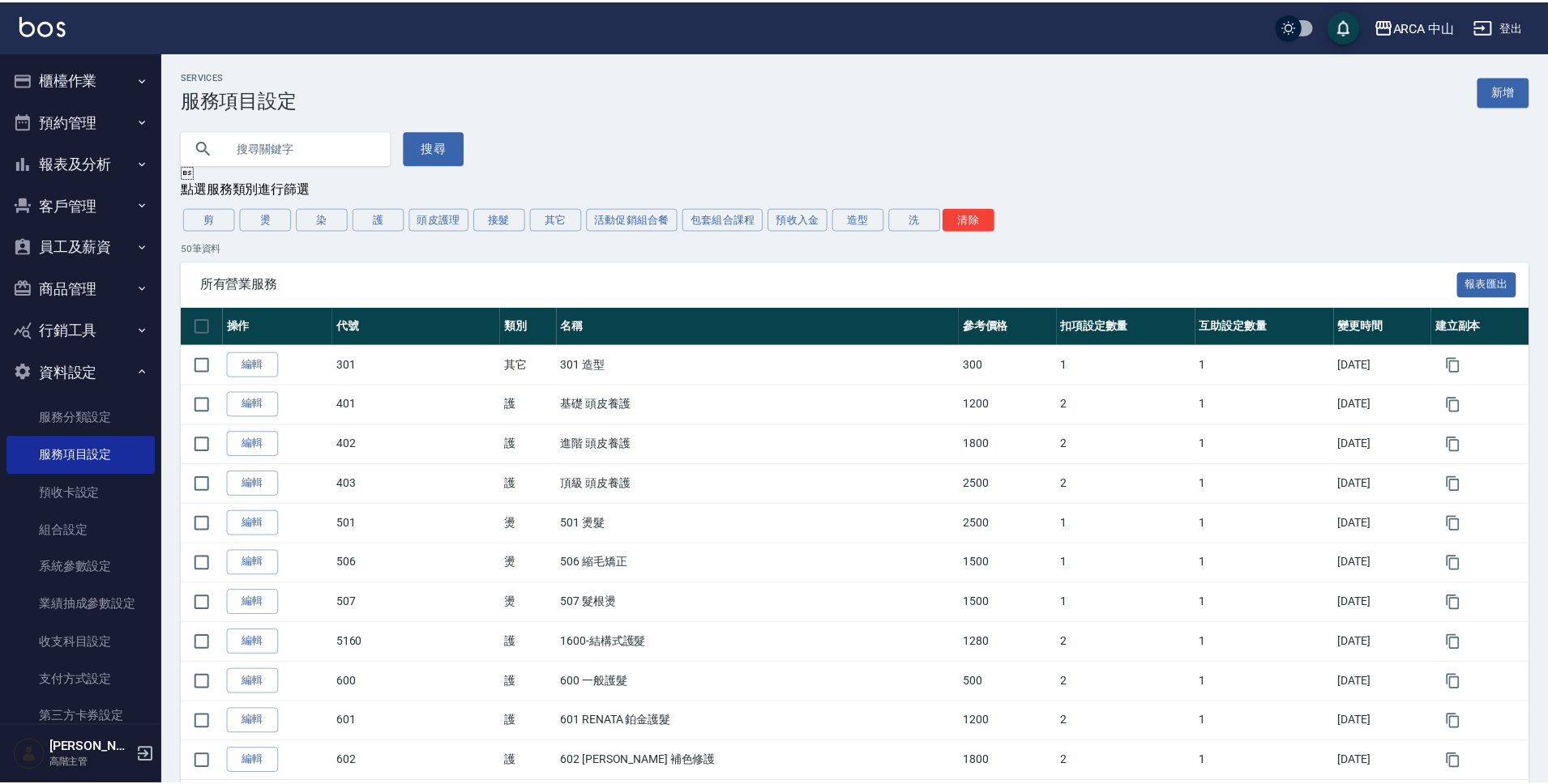
scroll to position [11, 0]
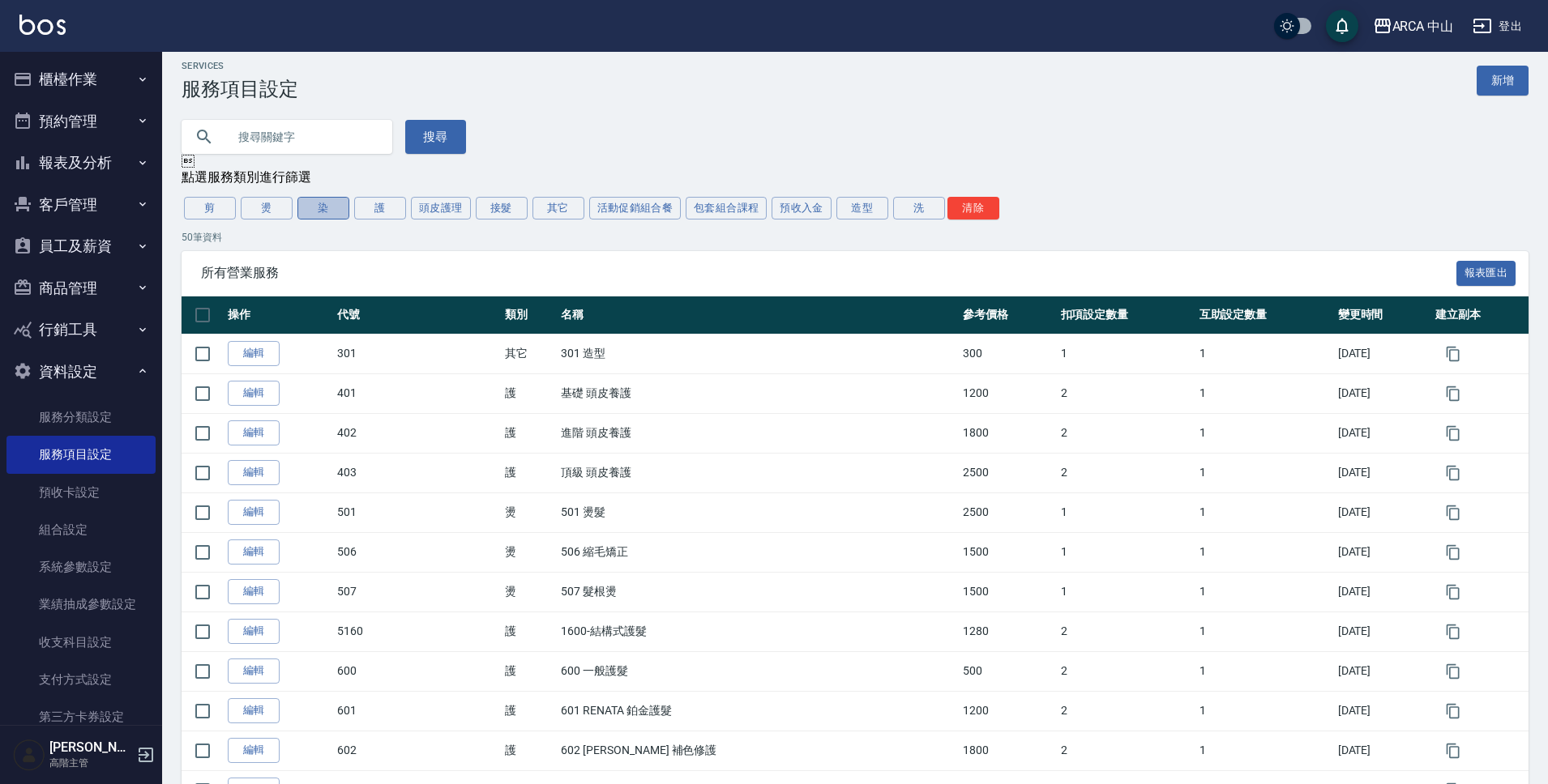
click at [329, 215] on button "染" at bounding box center [323, 208] width 52 height 22
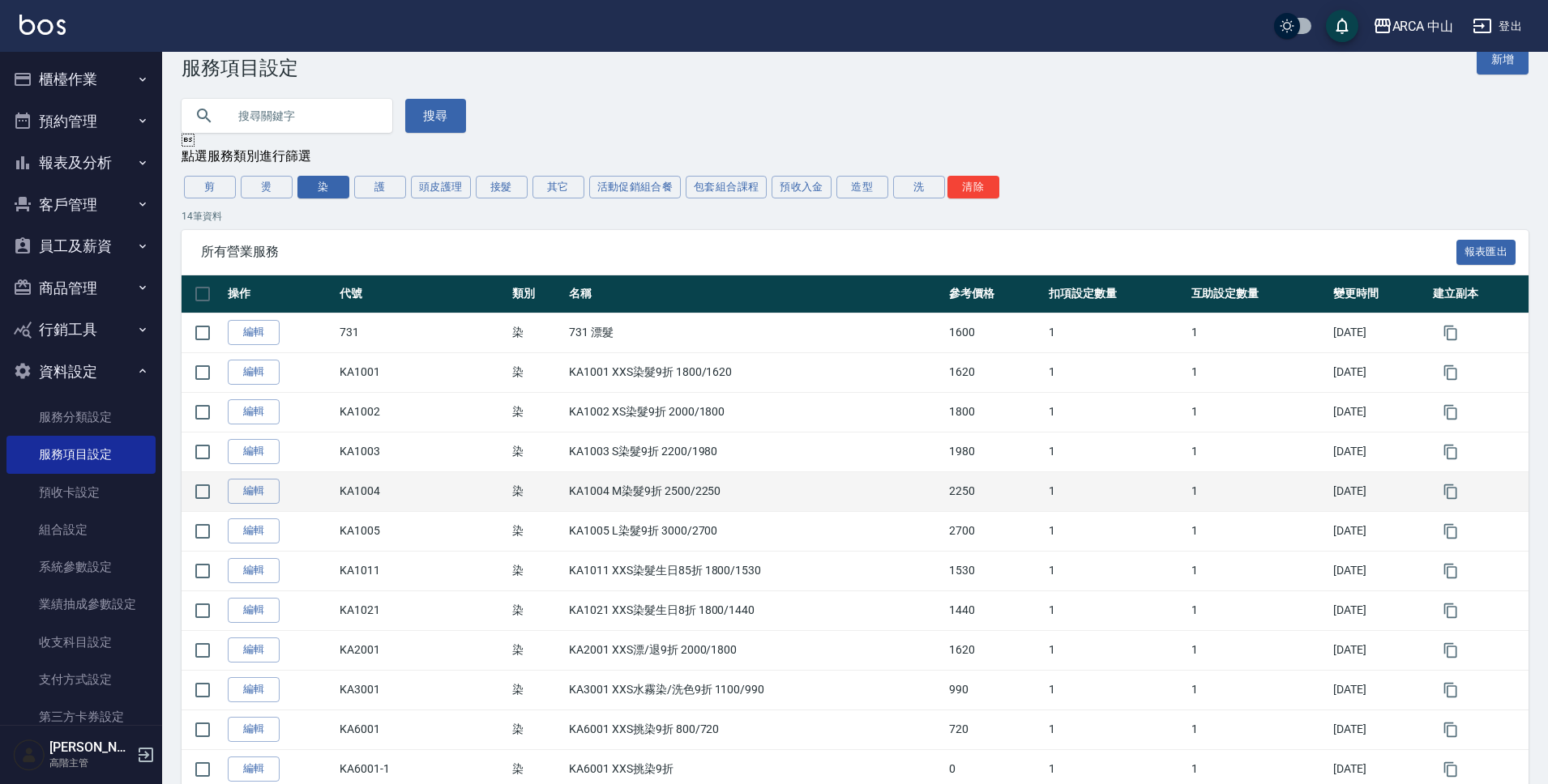
scroll to position [42, 0]
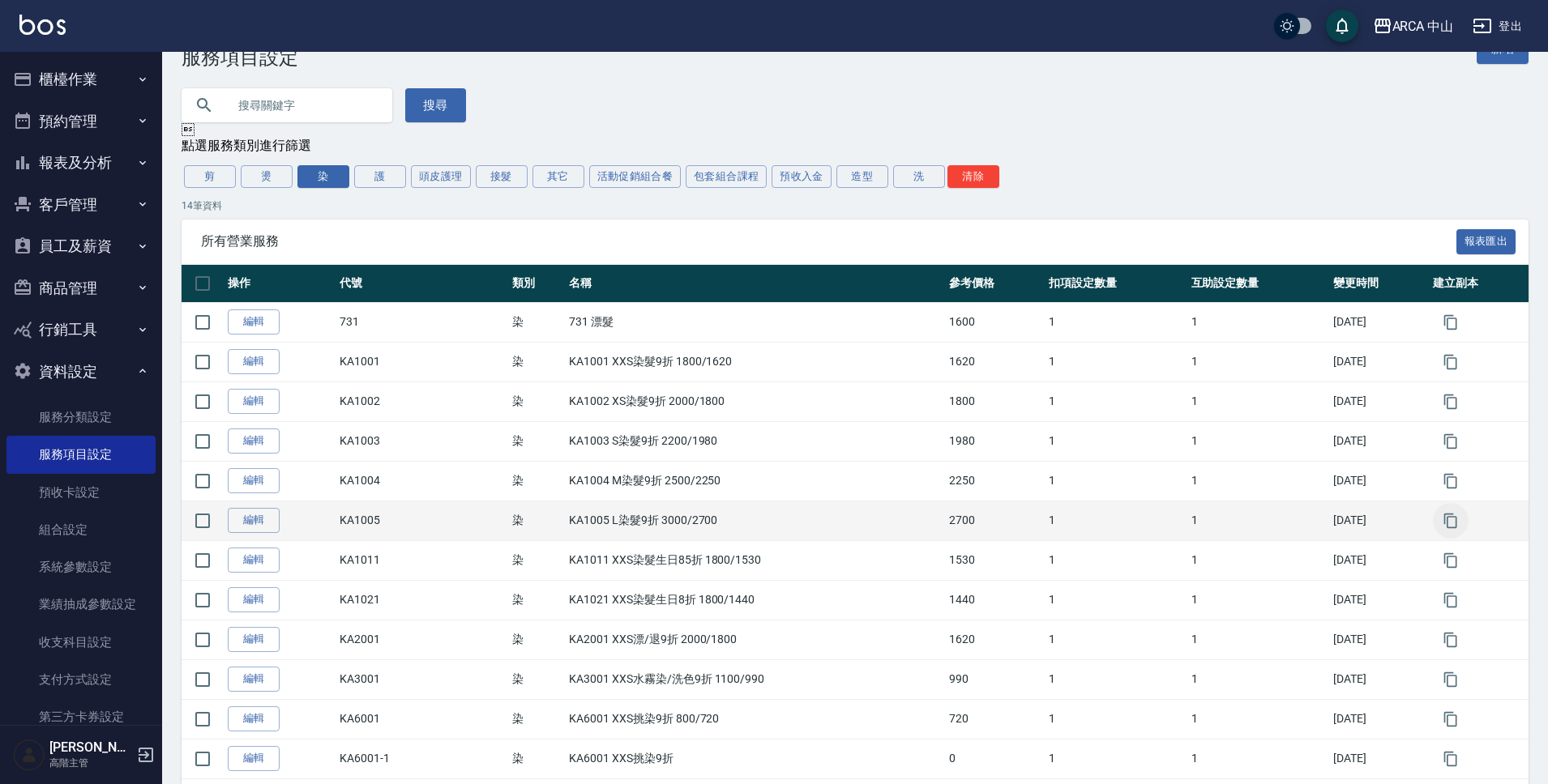
click at [1458, 523] on icon "button" at bounding box center [1451, 521] width 17 height 17
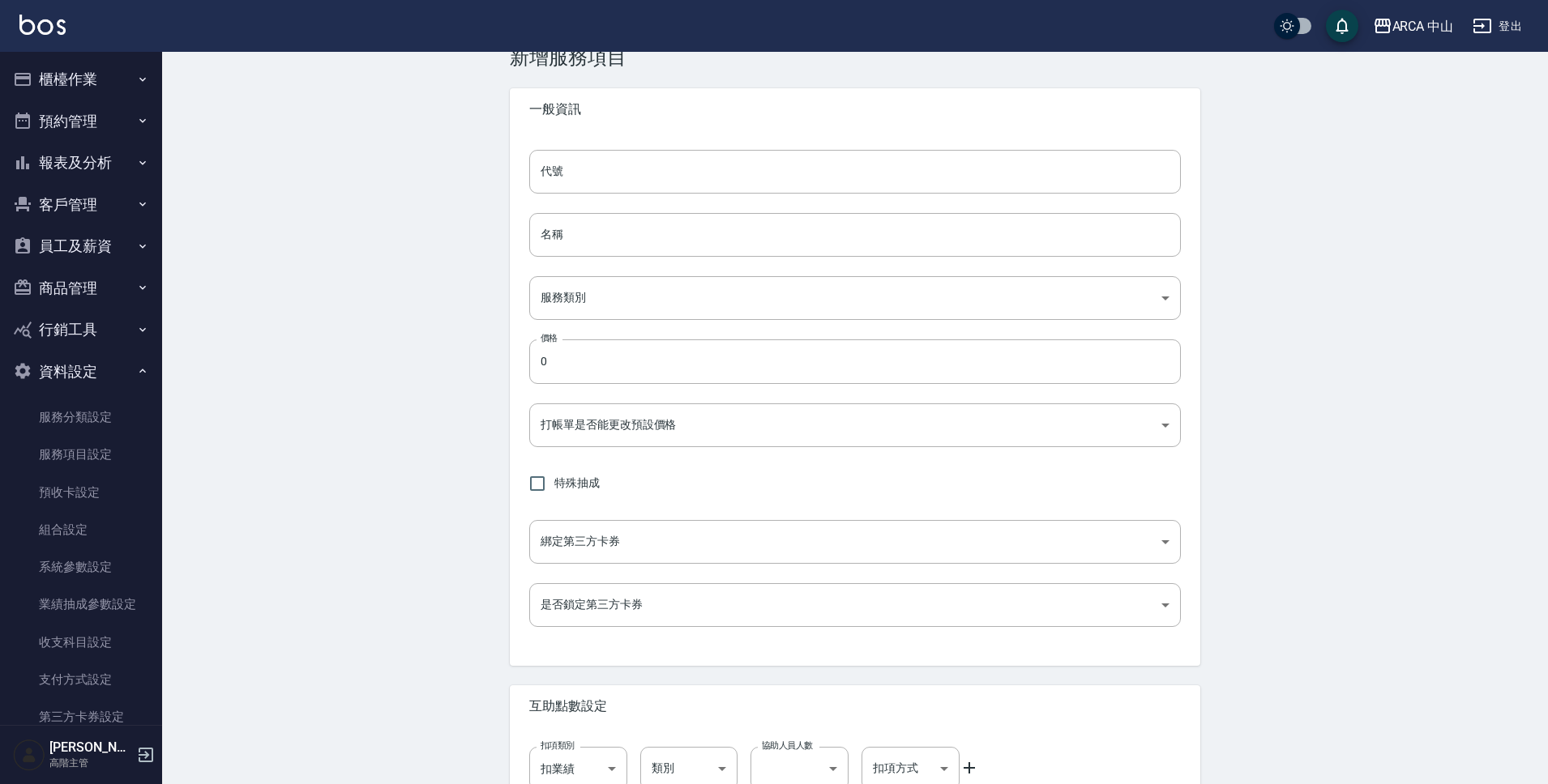
type input "KA1005的副本"
type input "KA1005 L染髮9折 3000/2700的副本"
type input "a2ff3a14-5d7f-47f4-bd90-fc7dc698d16d"
type input "2700"
type input "FALSE"
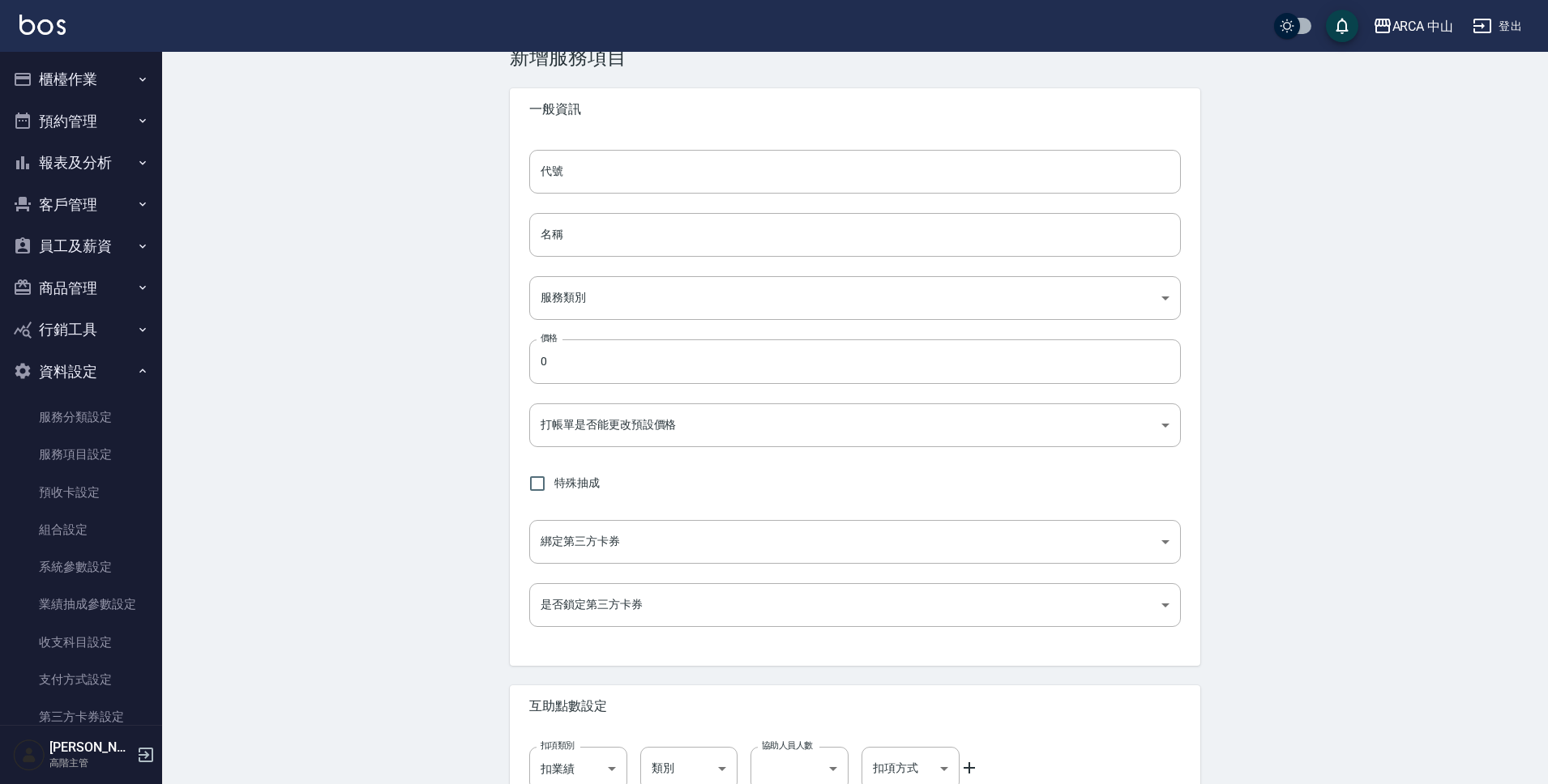
type input "none"
type input "UNSET"
type input "none"
type input "互助1格給1點(60元)"
type input "3"
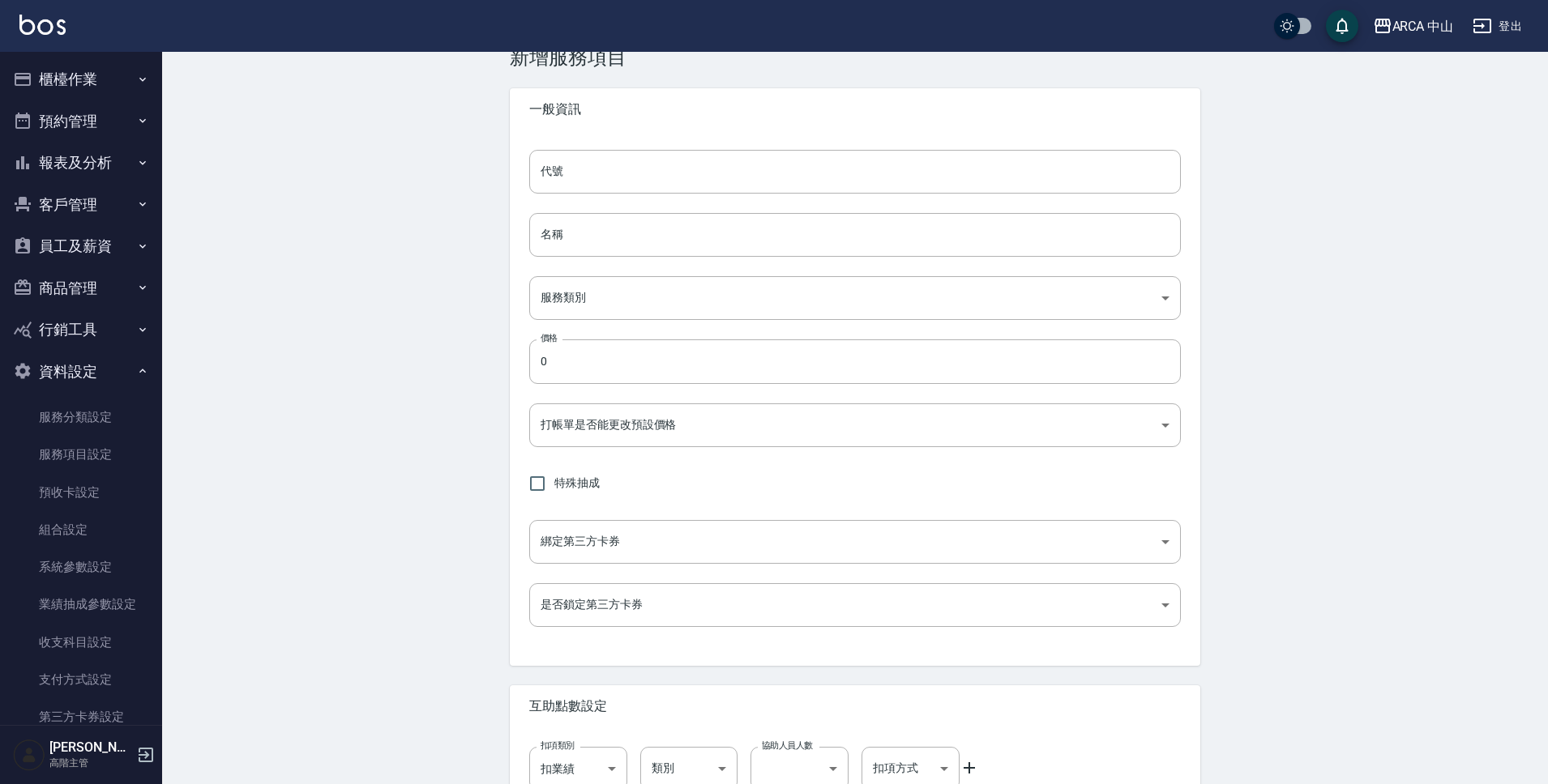
type input "點數"
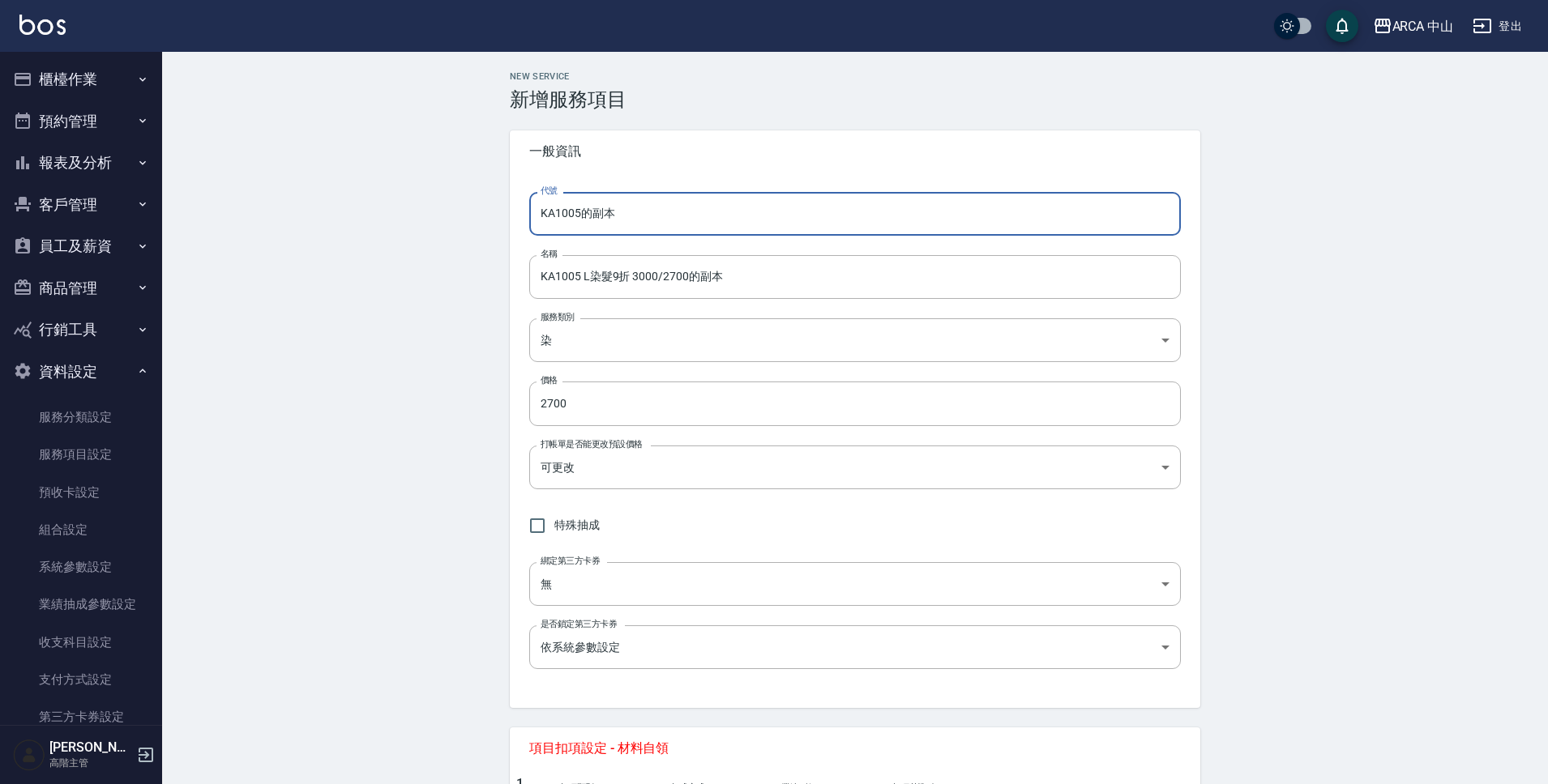
drag, startPoint x: 574, startPoint y: 218, endPoint x: 693, endPoint y: 213, distance: 119.1
click at [693, 213] on input "KA1005的副本" at bounding box center [855, 214] width 652 height 44
type input "KA1006"
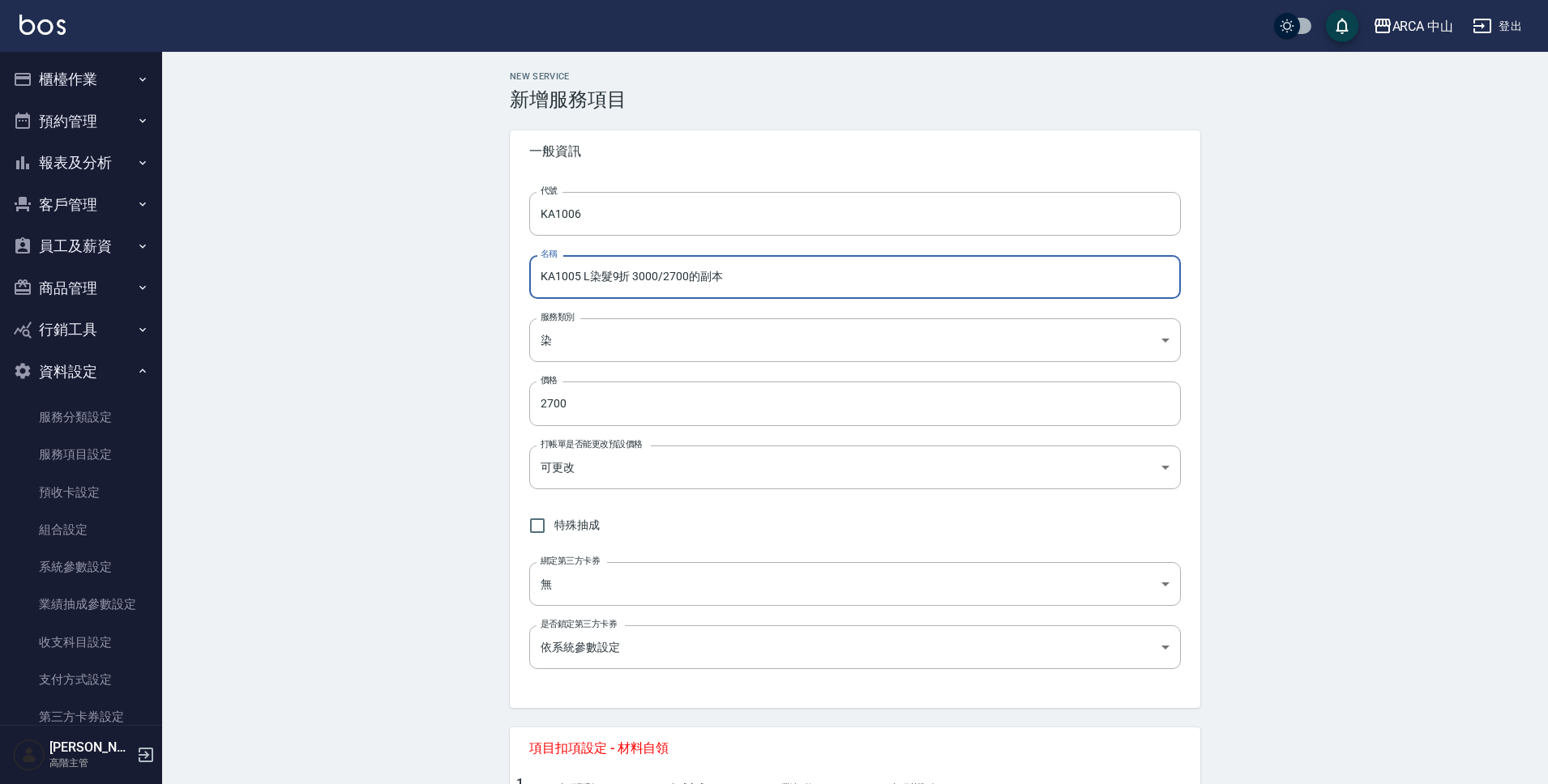
click at [579, 280] on input "KA1005 L染髮9折 3000/2700的副本" at bounding box center [855, 277] width 652 height 44
drag, startPoint x: 671, startPoint y: 281, endPoint x: 717, endPoint y: 284, distance: 46.1
click at [717, 284] on input "KA1006 XL染髮9折 3100/2790" at bounding box center [855, 277] width 652 height 44
type input "KA1006 XL染髮9折 3100/2790"
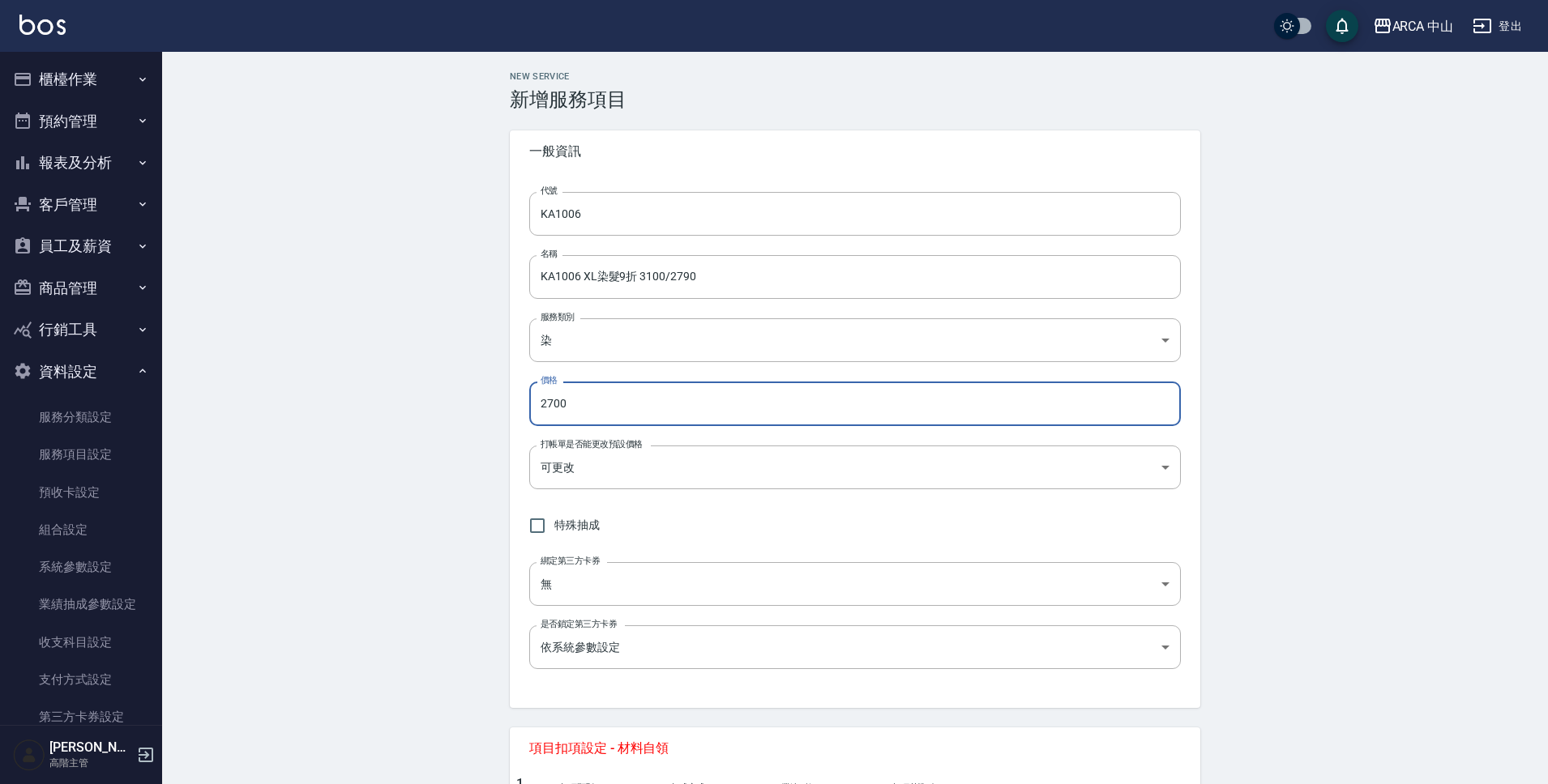
drag, startPoint x: 568, startPoint y: 408, endPoint x: 494, endPoint y: 408, distance: 74.0
click at [494, 408] on div "NEW SERVICE 新增服務項目 一般資訊 代號 KA1006 代號 名稱 KA1006 XL染髮9折 3100/2790 名稱 服務類別 染 a2ff3…" at bounding box center [855, 719] width 730 height 1296
paste input "9"
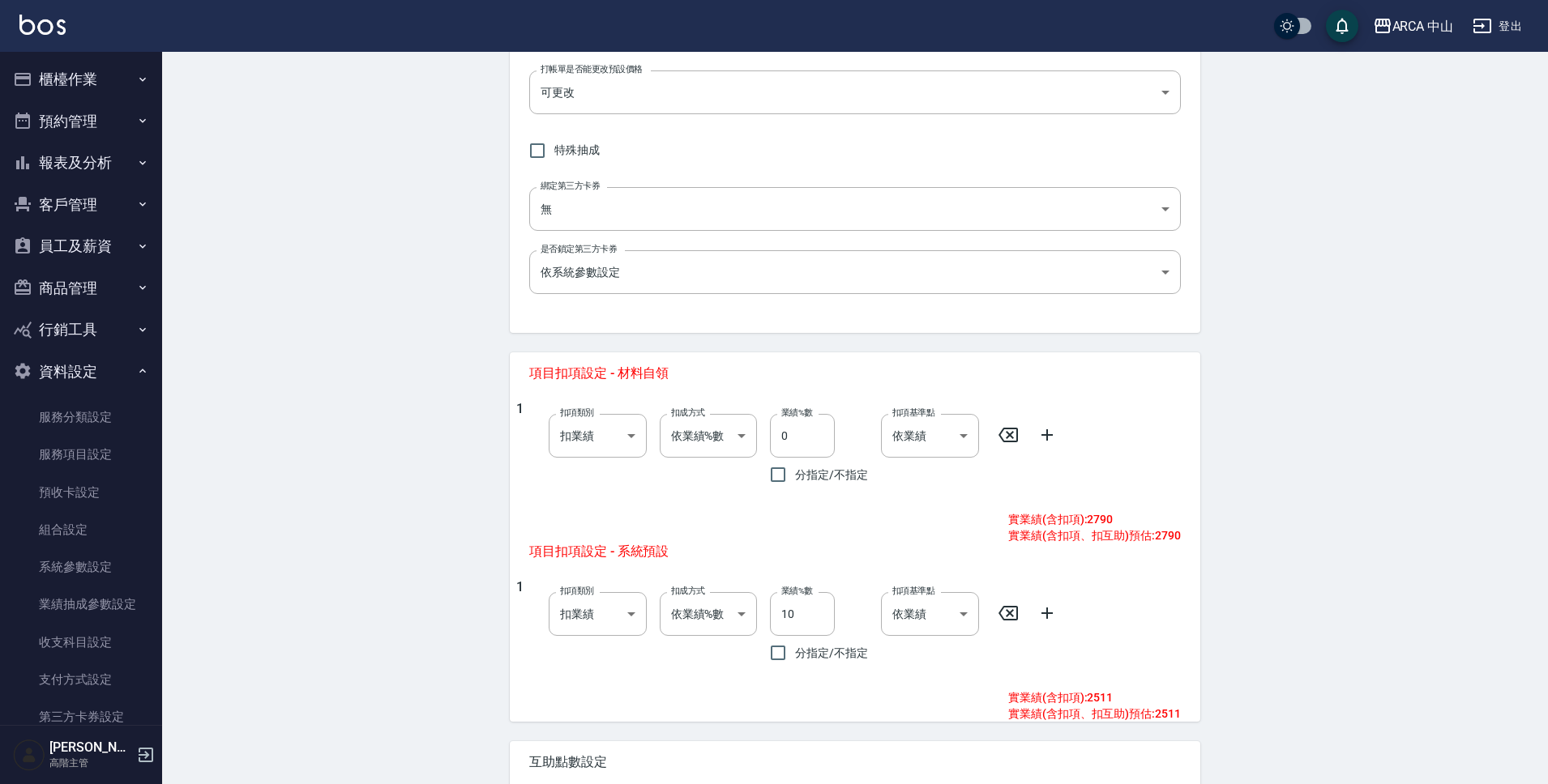
scroll to position [602, 0]
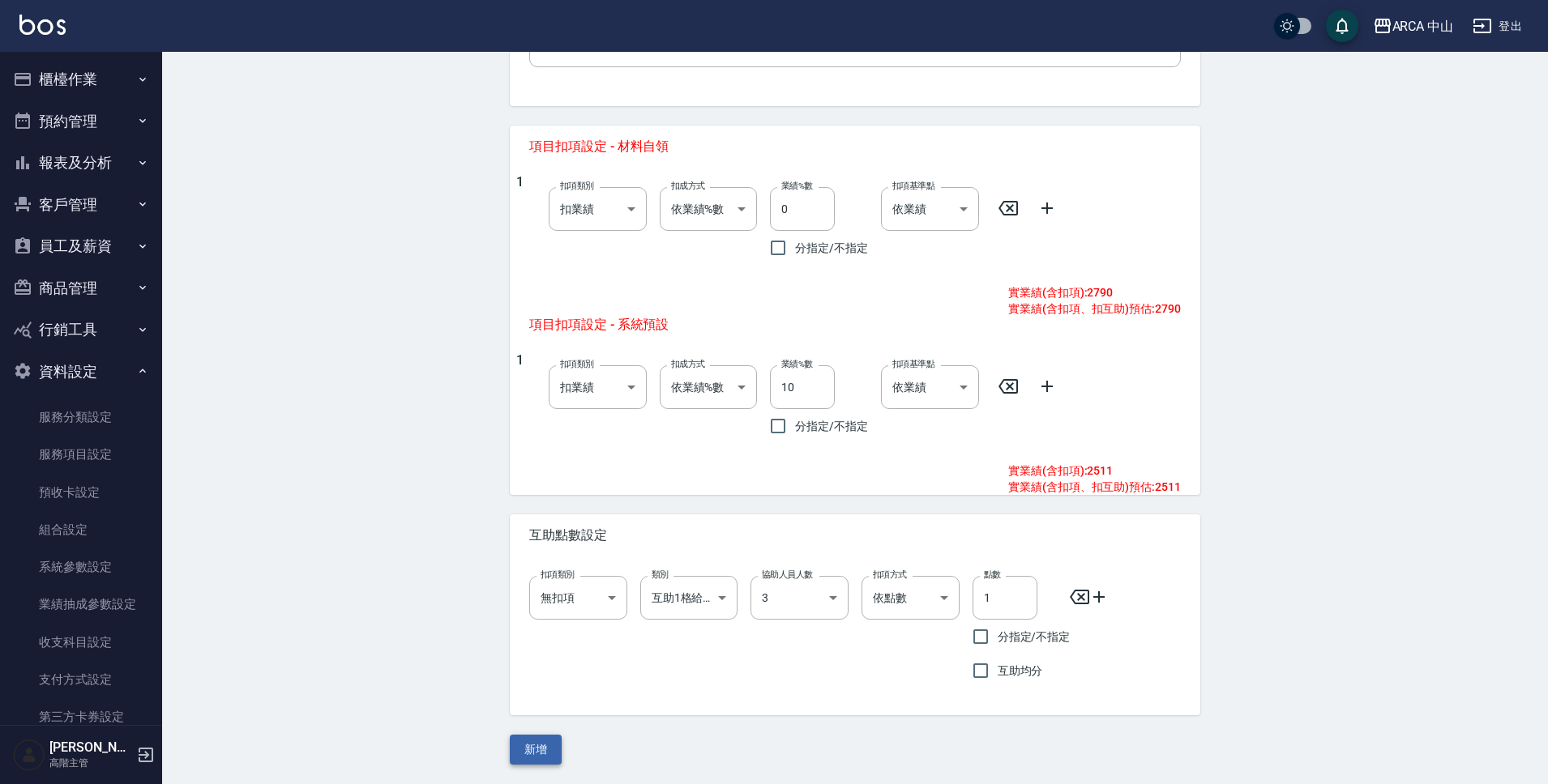
type input "2790"
click at [546, 744] on button "新增" at bounding box center [535, 749] width 52 height 30
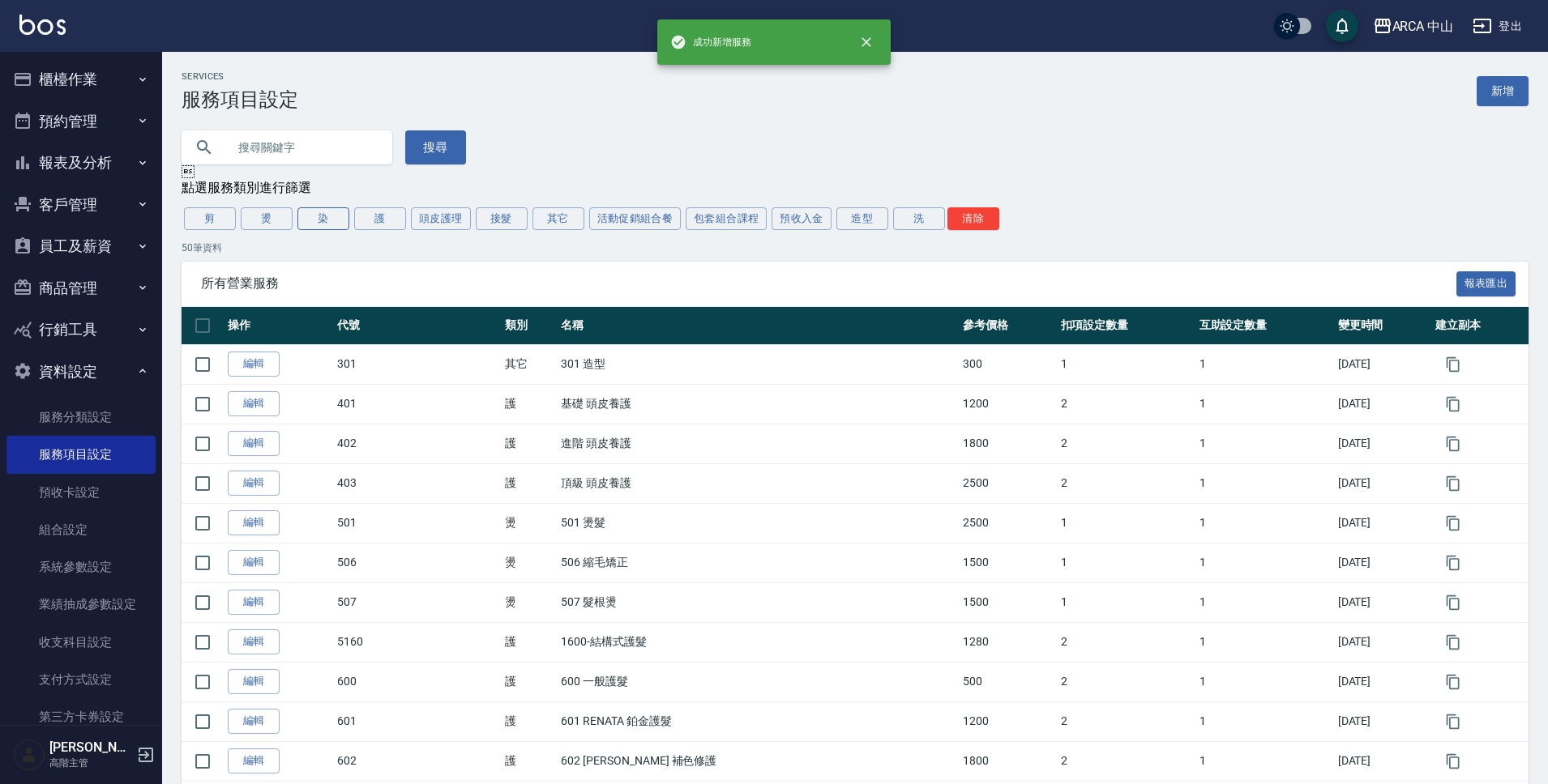
click at [338, 227] on button "染" at bounding box center [323, 219] width 52 height 22
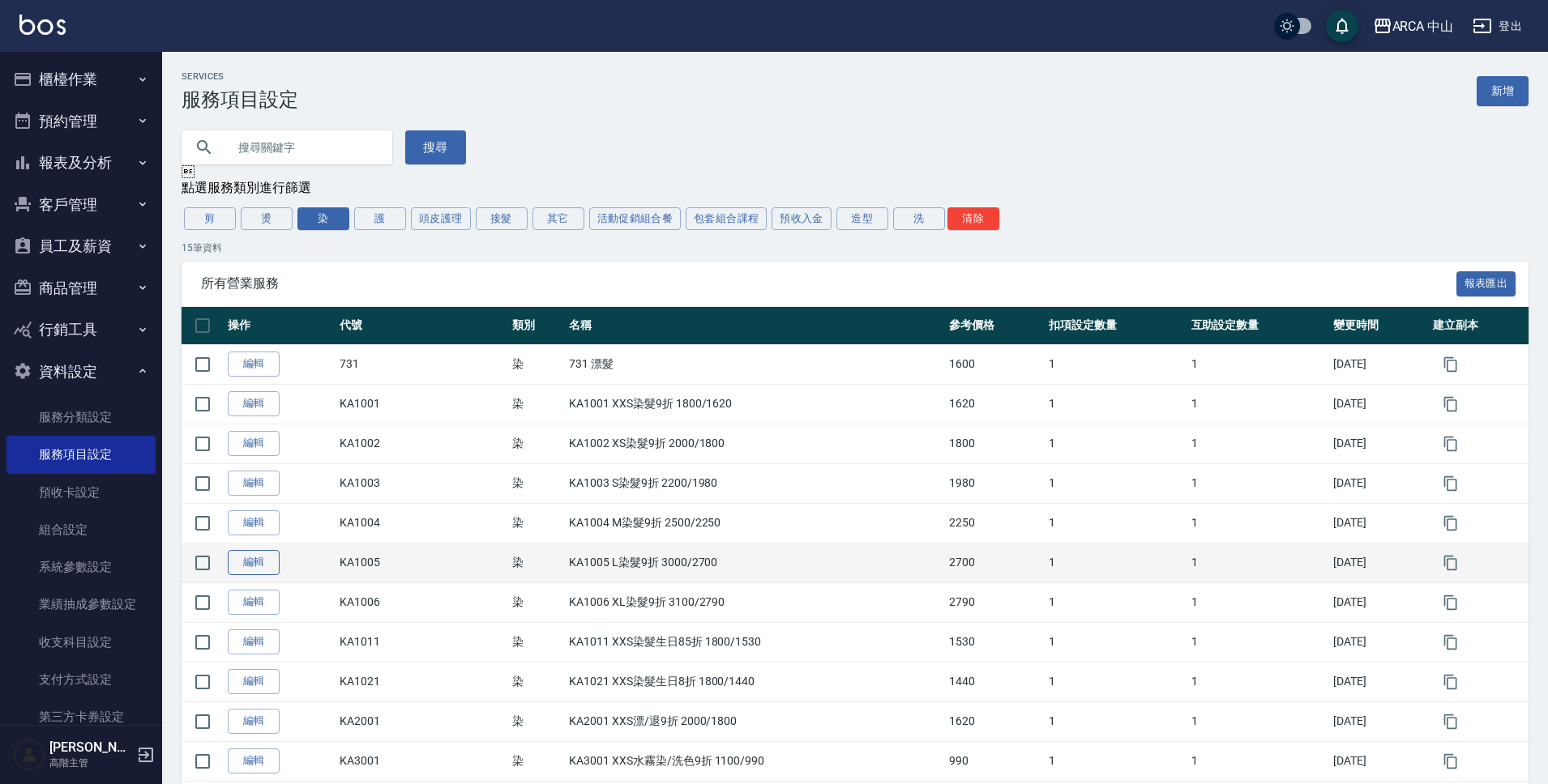
click at [252, 563] on link "編輯" at bounding box center [253, 562] width 52 height 25
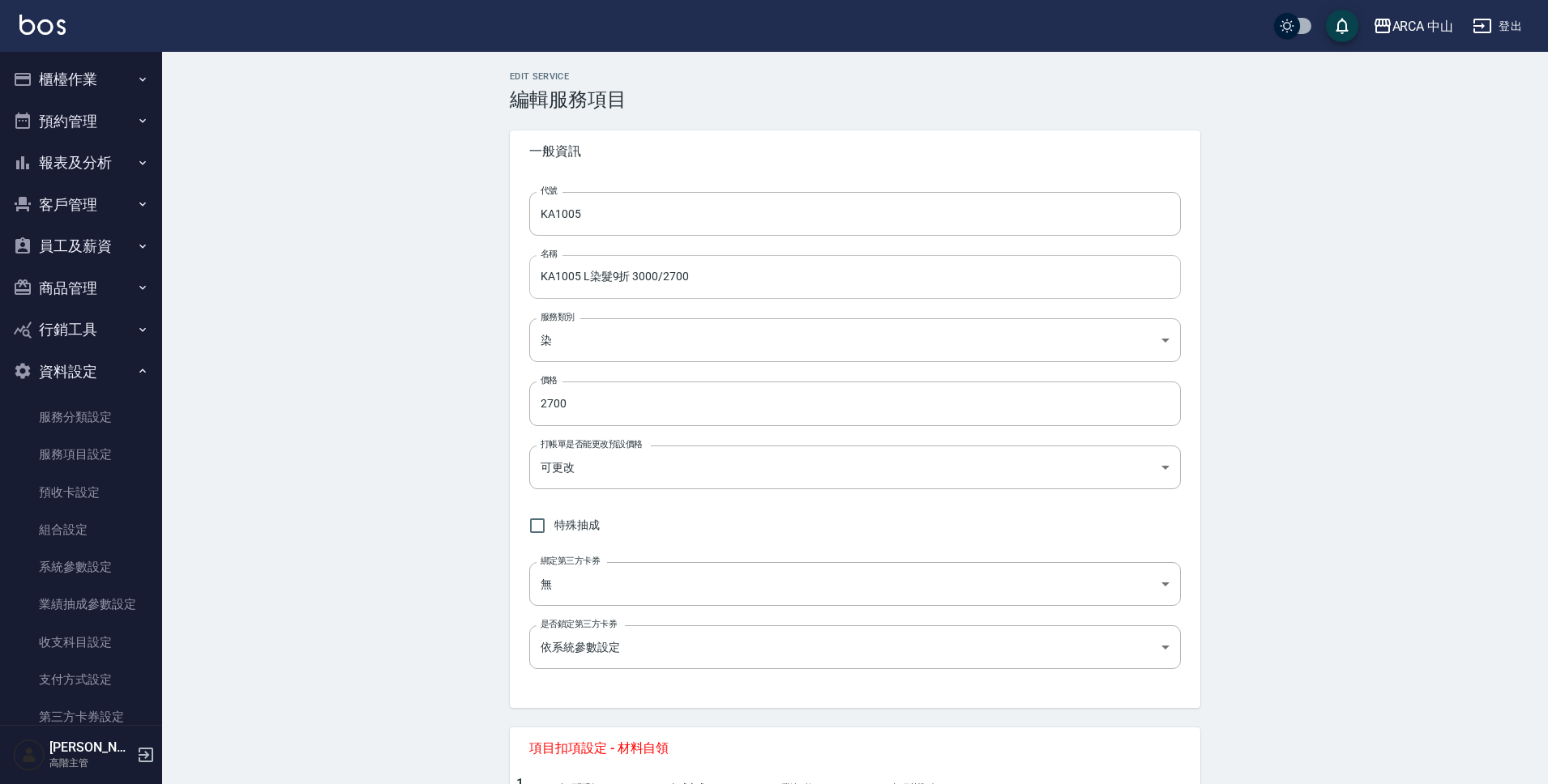
click at [645, 279] on input "KA1005 L染髮9折 3000/2700" at bounding box center [855, 277] width 652 height 44
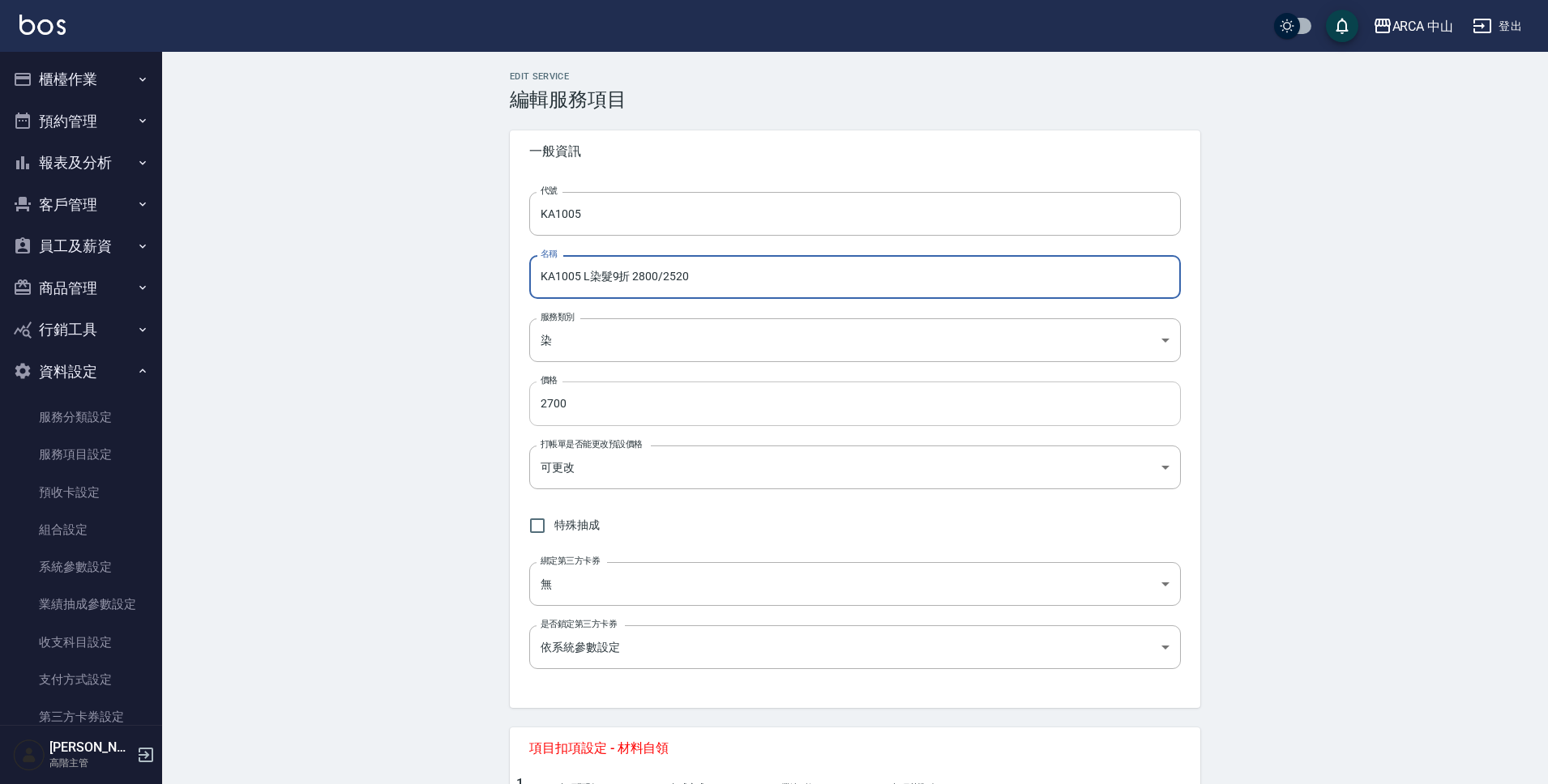
type input "KA1005 L染髮9折 2800/2520"
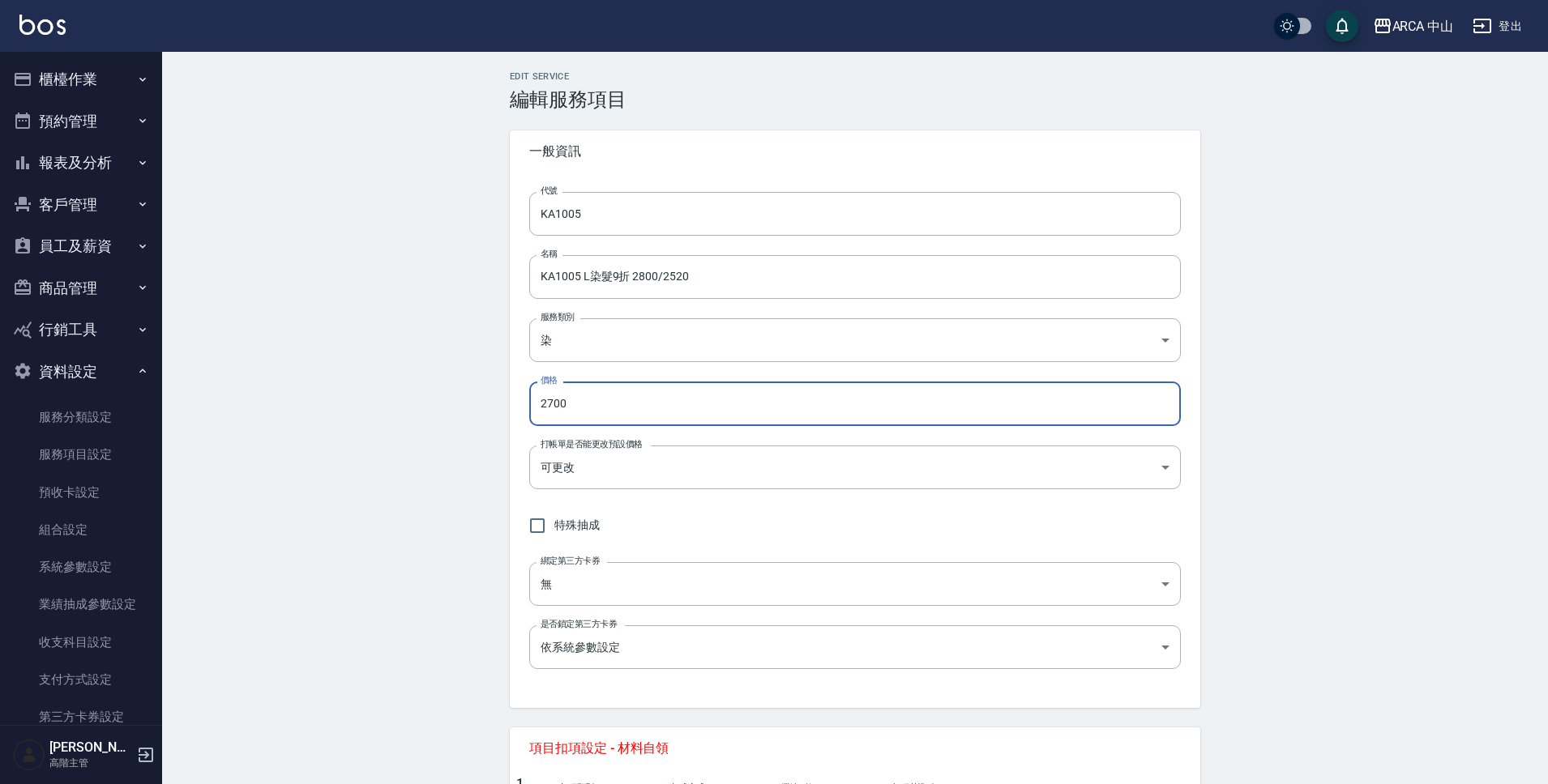
drag, startPoint x: 589, startPoint y: 402, endPoint x: 503, endPoint y: 403, distance: 86.0
click at [503, 403] on div "Edit Service 編輯服務項目 一般資訊 代號 KA1005 代號 名稱 KA1005 L染髮9折 2800/2520 名稱 服務類別 染 a2ff3…" at bounding box center [855, 719] width 730 height 1296
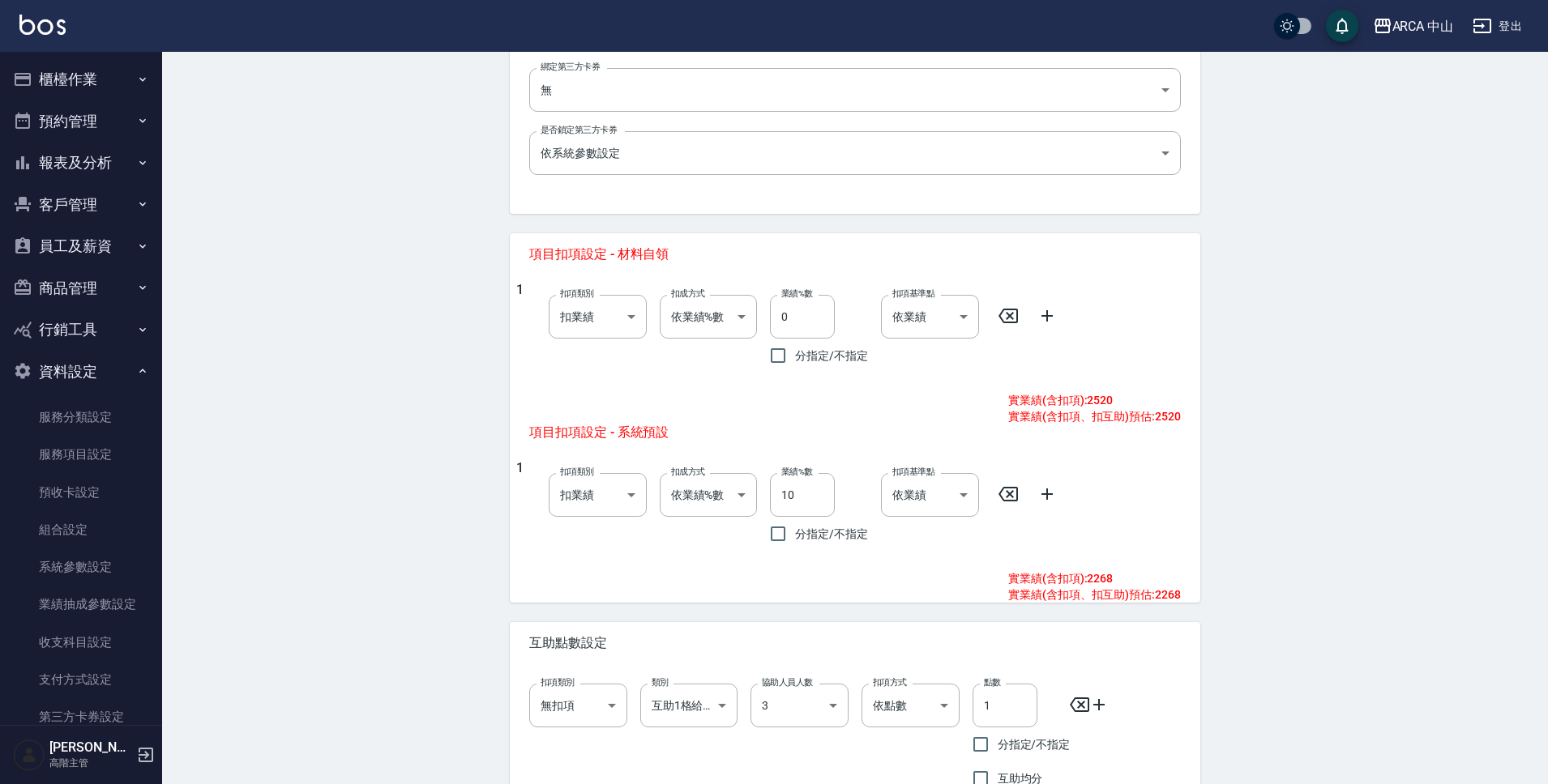
scroll to position [602, 0]
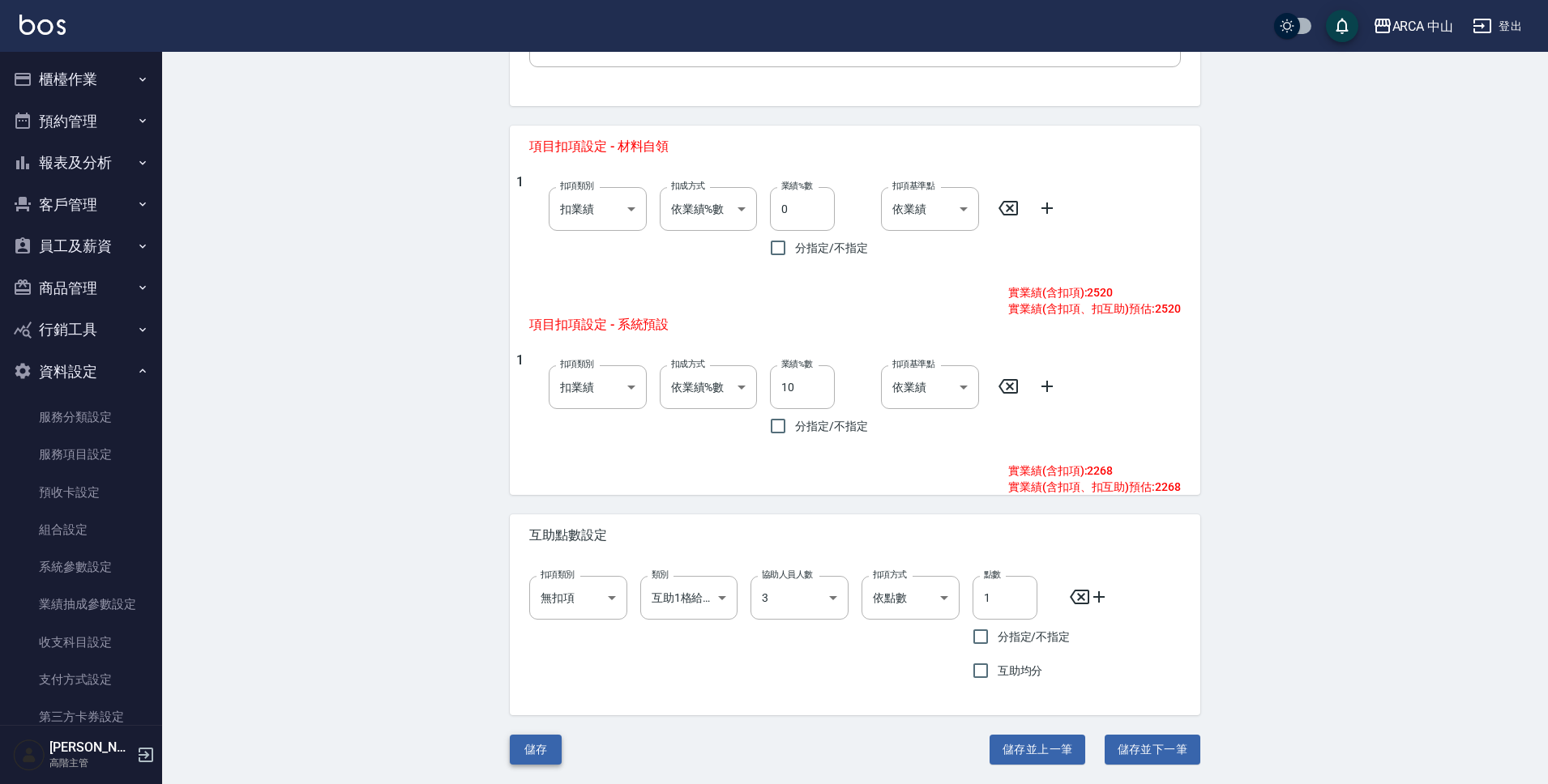
type input "2520"
click at [549, 750] on button "儲存" at bounding box center [535, 749] width 52 height 30
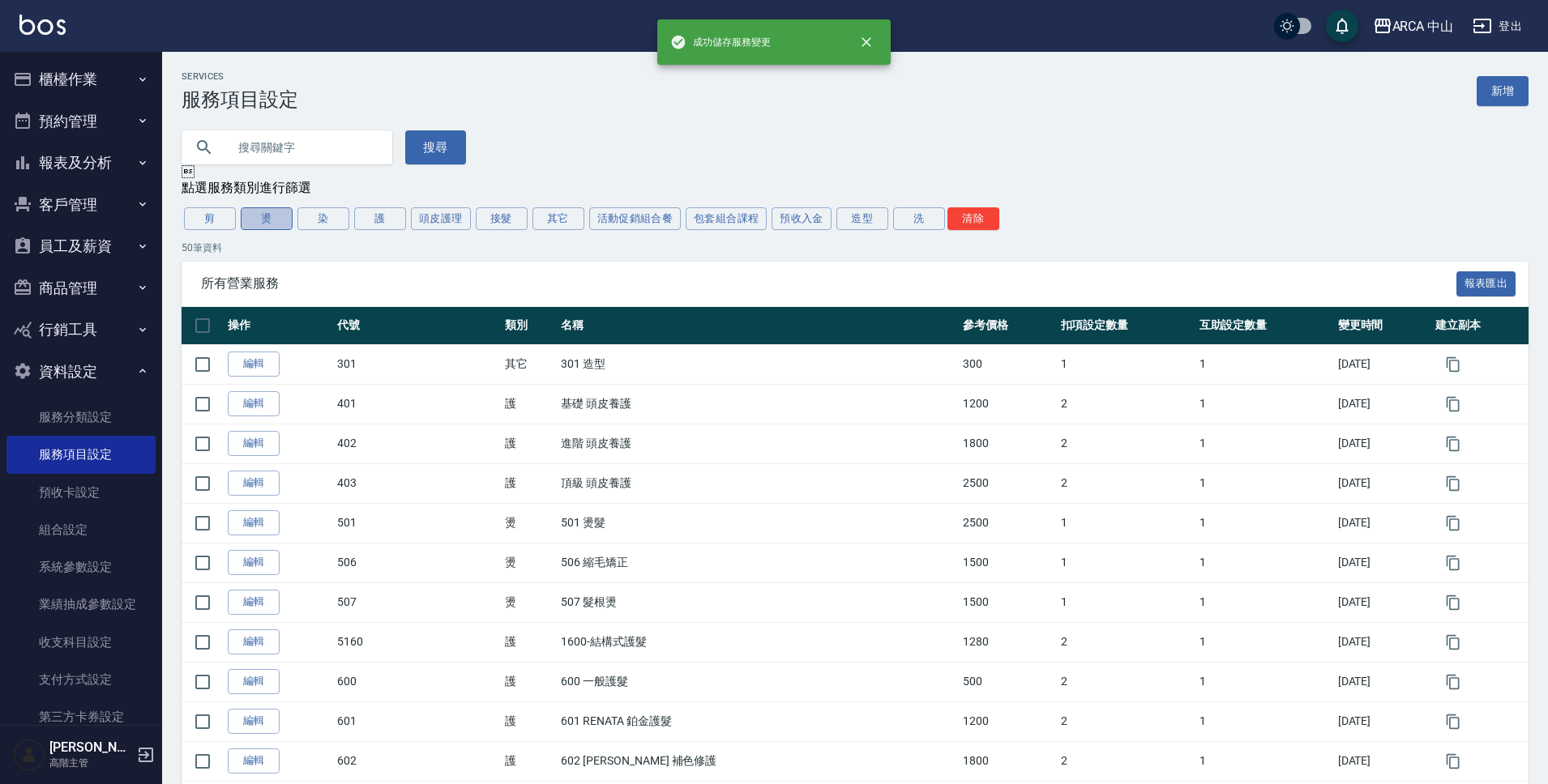
click at [287, 222] on button "燙" at bounding box center [266, 219] width 52 height 22
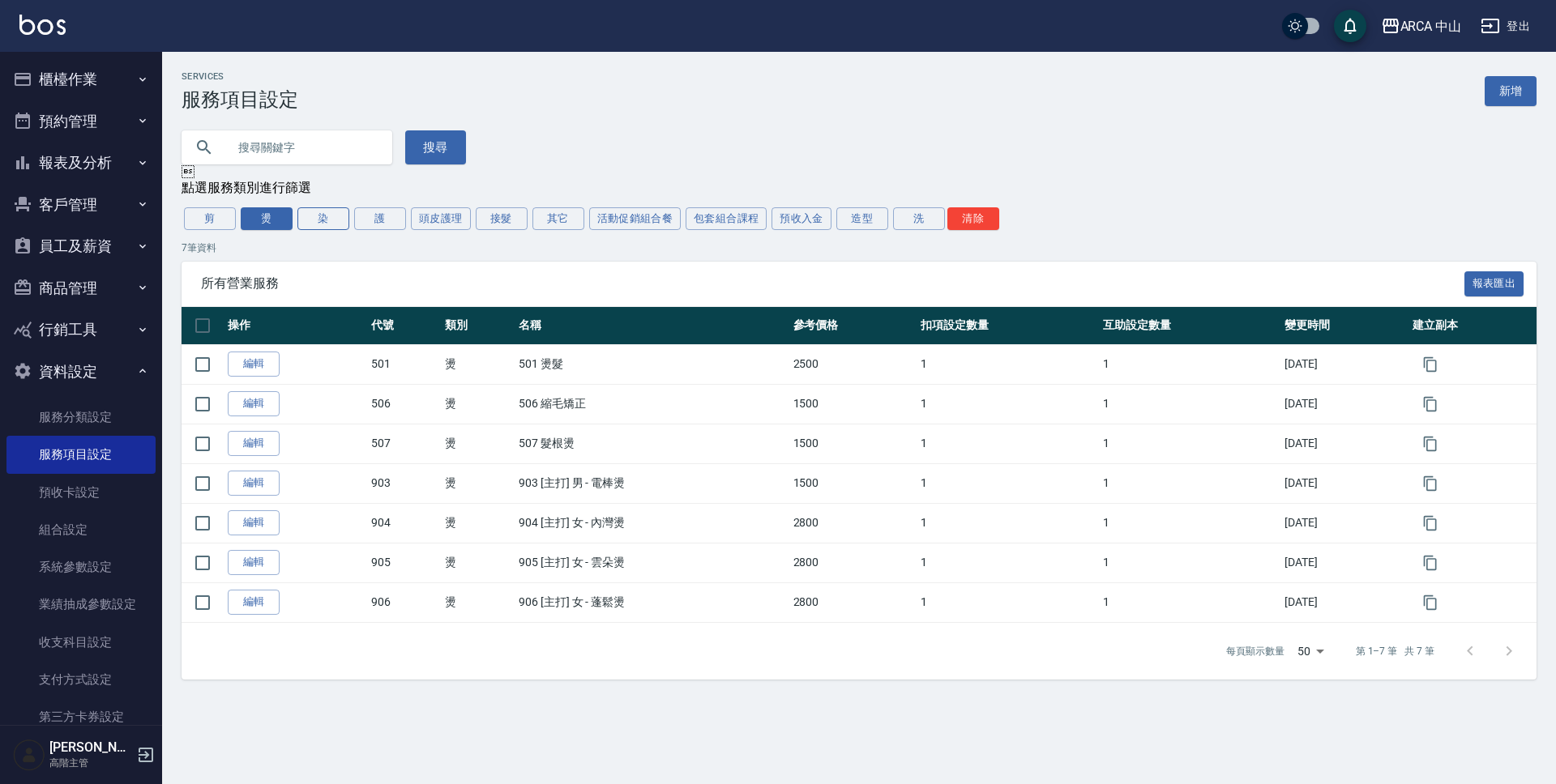
click at [330, 222] on button "染" at bounding box center [323, 219] width 52 height 22
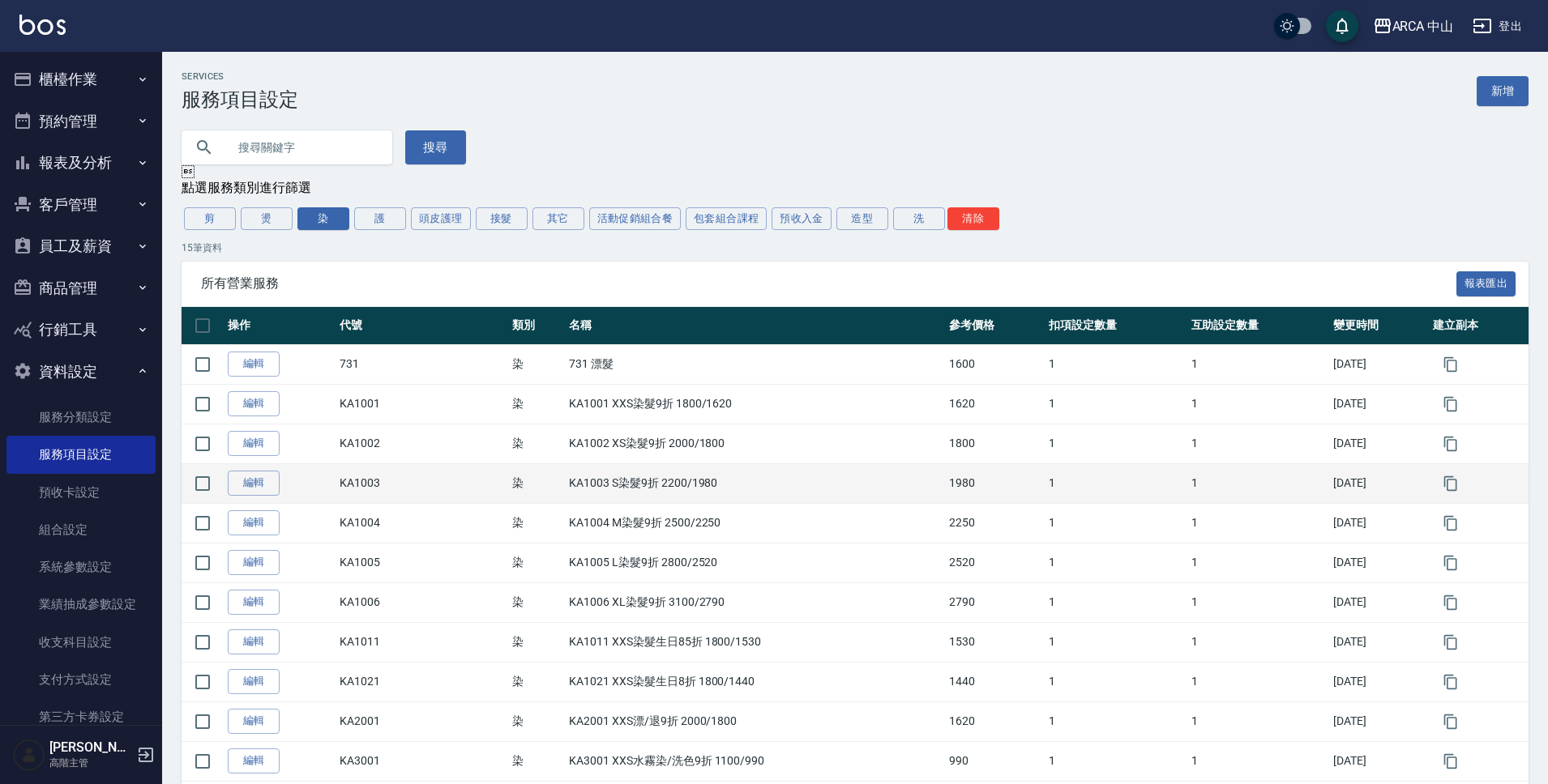
scroll to position [163, 0]
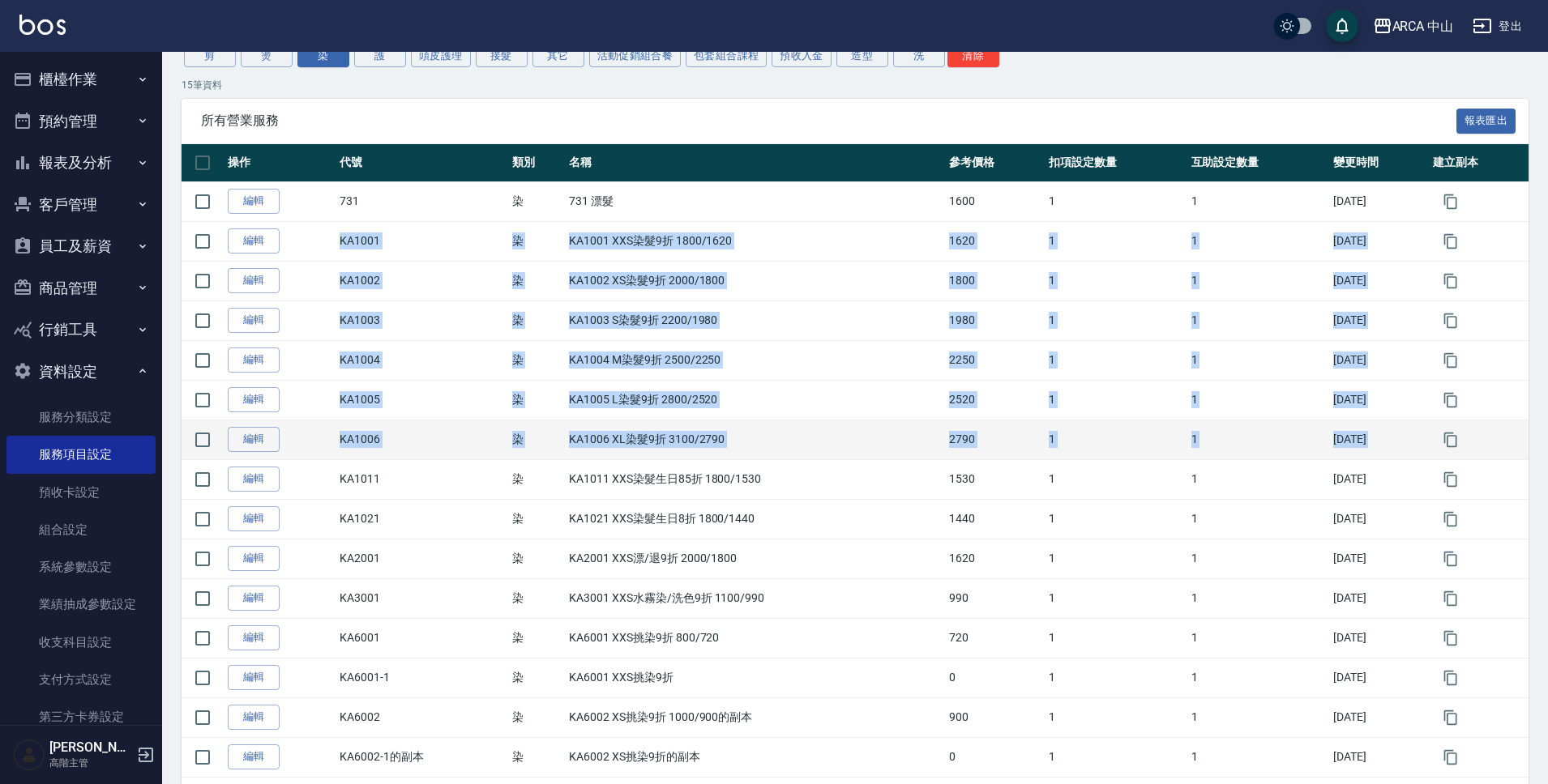
drag, startPoint x: 335, startPoint y: 236, endPoint x: 1478, endPoint y: 432, distance: 1159.7
click at [1478, 432] on tbody "編輯 731 染 731 漂髮 1600 1 1 2025/08/28 編輯 KA1001 染 KA1001 XXS染髮9折 1800/1620 1620 1…" at bounding box center [855, 479] width 1347 height 596
click at [1449, 442] on icon "button" at bounding box center [1450, 439] width 13 height 15
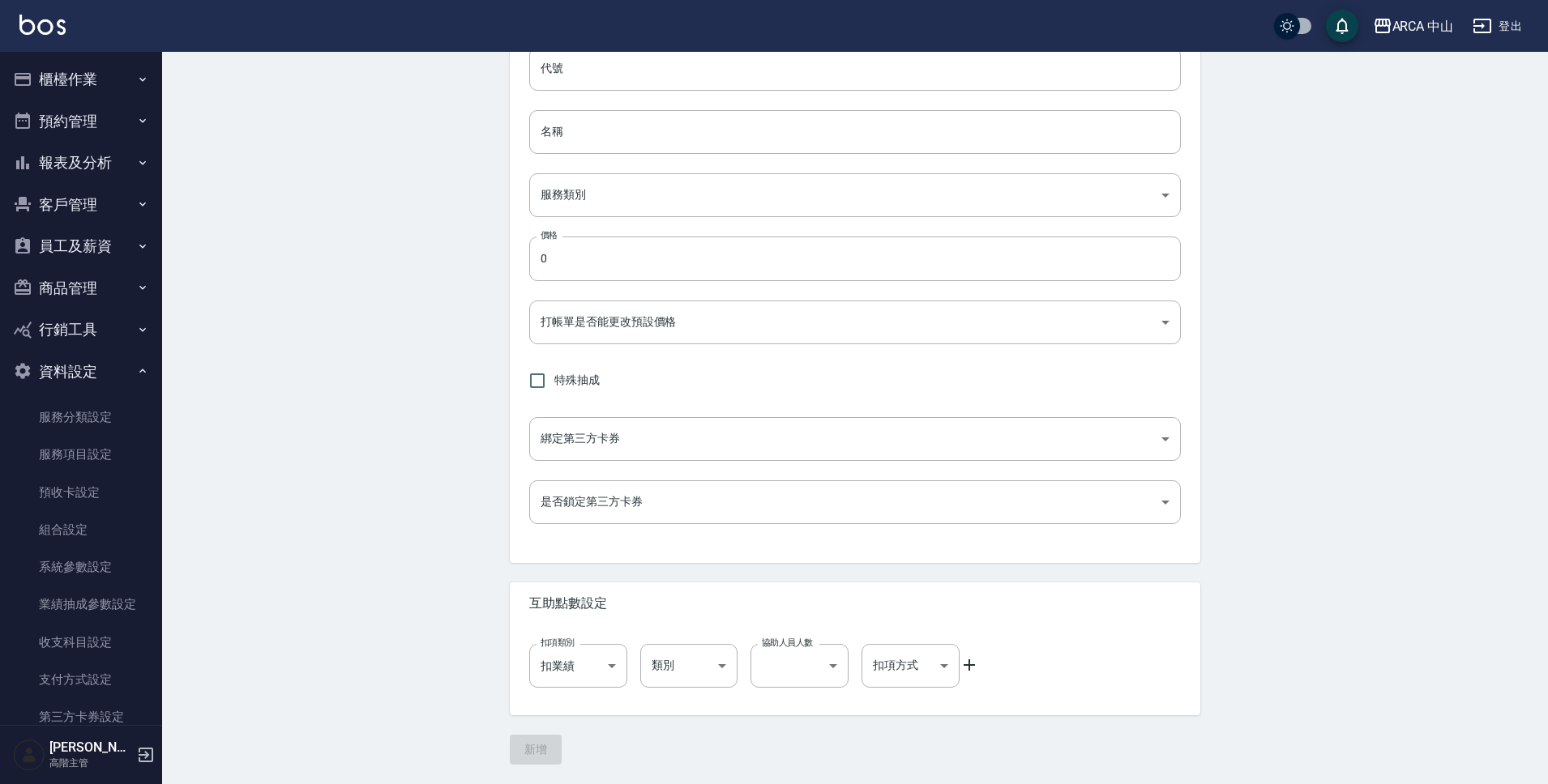
type input "KA1006的副本"
type input "KA1006 XL染髮9折 3100/2790的副本"
type input "a2ff3a14-5d7f-47f4-bd90-fc7dc698d16d"
type input "2790"
type input "FALSE"
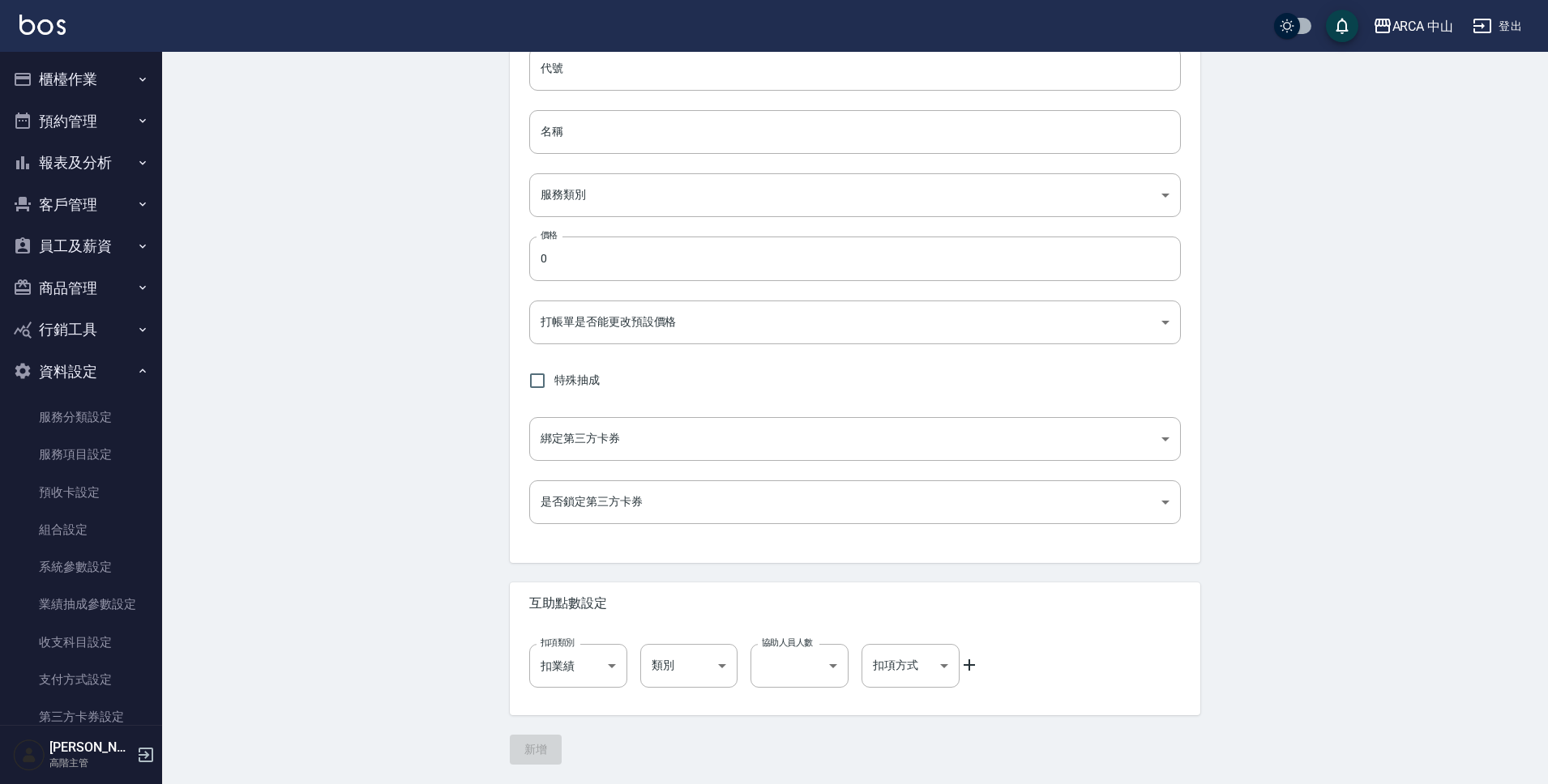
type input "none"
type input "UNSET"
type input "none"
type input "互助1格給1點(60元)"
type input "3"
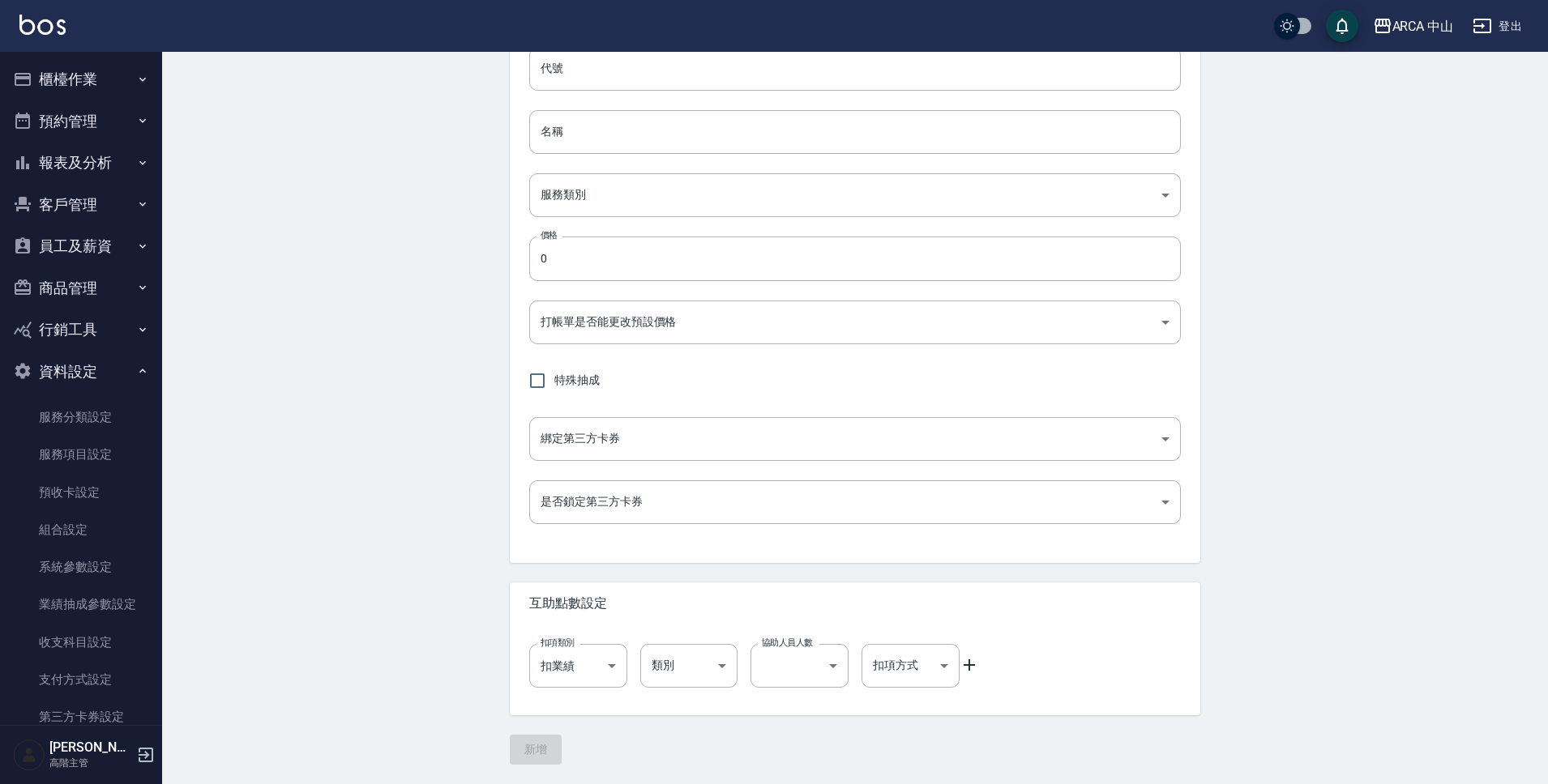
type input "點數"
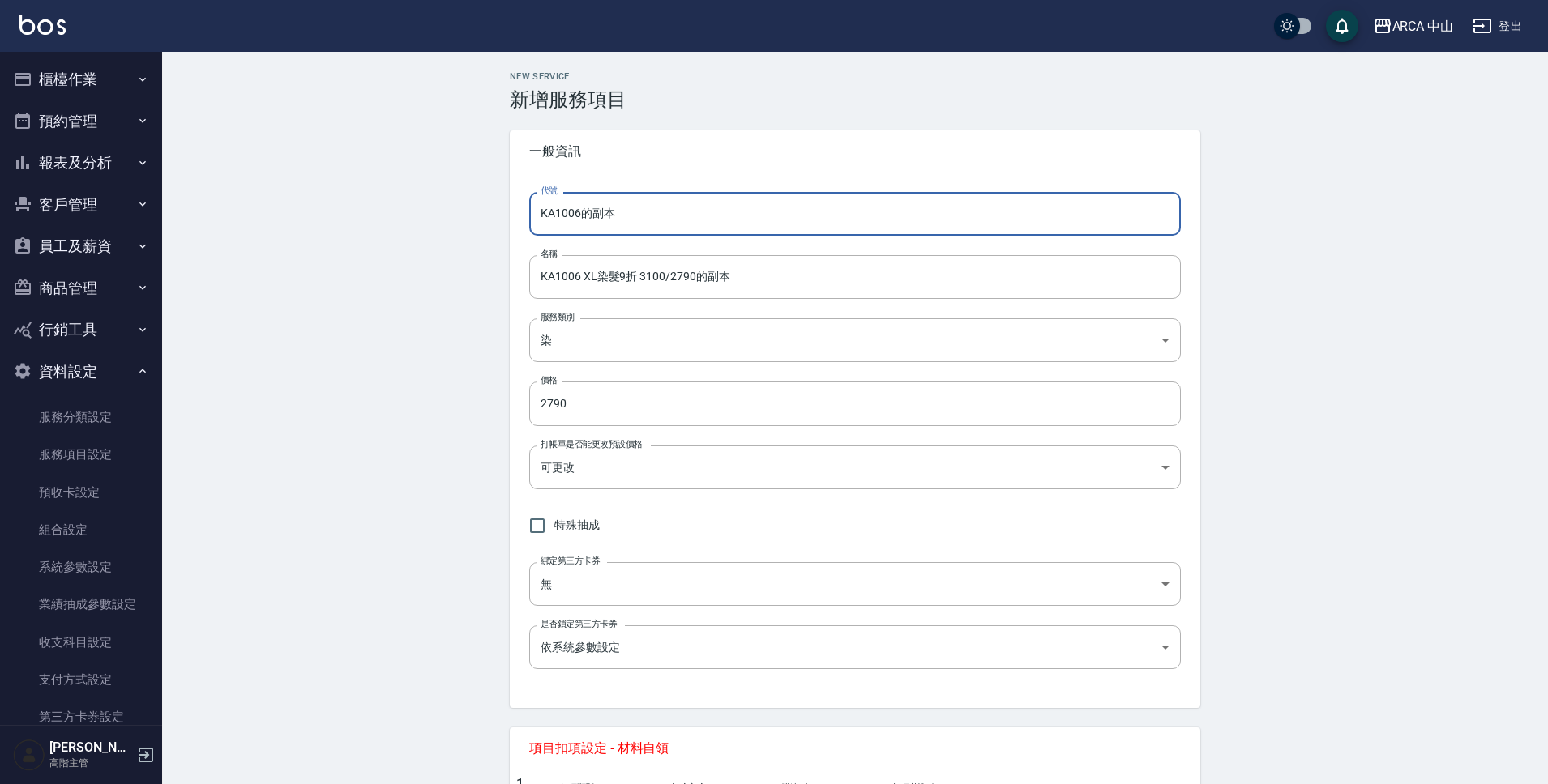
drag, startPoint x: 573, startPoint y: 215, endPoint x: 696, endPoint y: 222, distance: 123.2
click at [696, 222] on input "KA1006的副本" at bounding box center [855, 214] width 652 height 44
type input "KA1007"
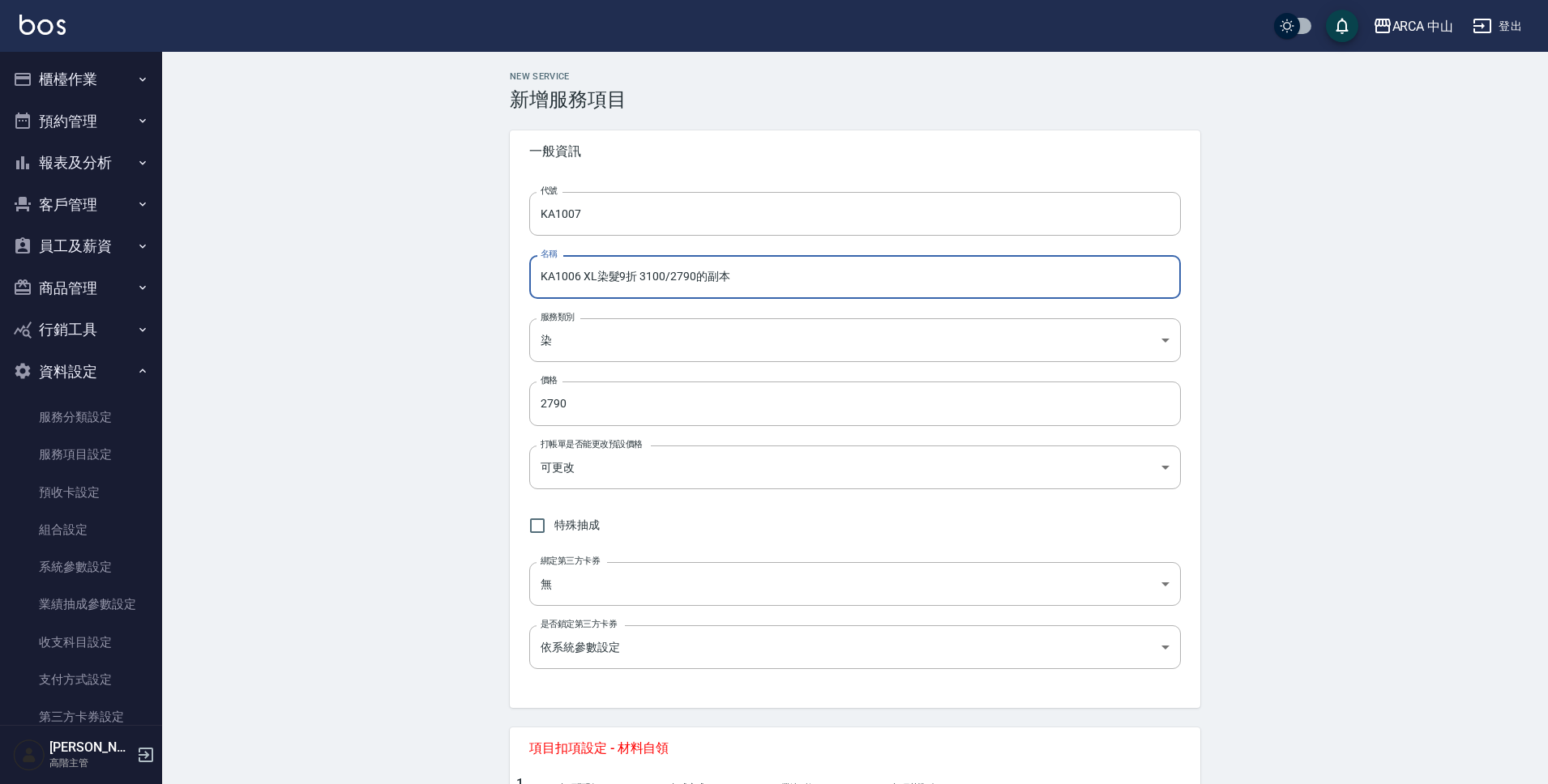
click at [579, 276] on input "KA1006 XL染髮9折 3100/2790的副本" at bounding box center [855, 277] width 652 height 44
click at [584, 278] on input "KA1007 XL染髮9折 3100/2790的副本" at bounding box center [855, 277] width 652 height 44
drag, startPoint x: 700, startPoint y: 278, endPoint x: 799, endPoint y: 285, distance: 99.2
click at [799, 285] on input "KA1007 XL染髮9折 3100/2790的副本" at bounding box center [855, 277] width 652 height 44
drag, startPoint x: 650, startPoint y: 278, endPoint x: 712, endPoint y: 280, distance: 62.0
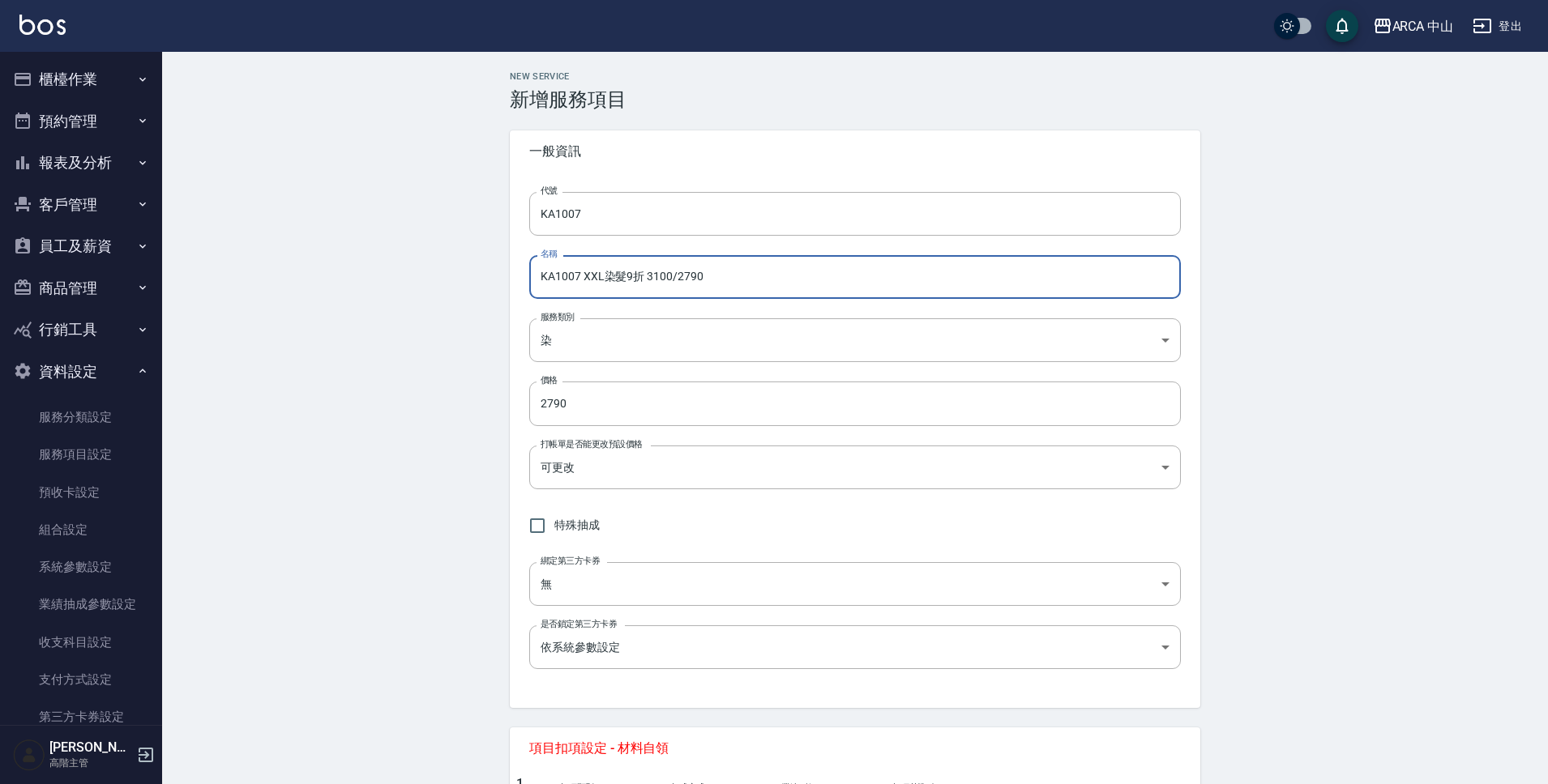
click at [712, 280] on input "KA1007 XXL染髮9折 3100/2790" at bounding box center [855, 277] width 652 height 44
type input "KA1007 XXL染髮9折 3400/3060"
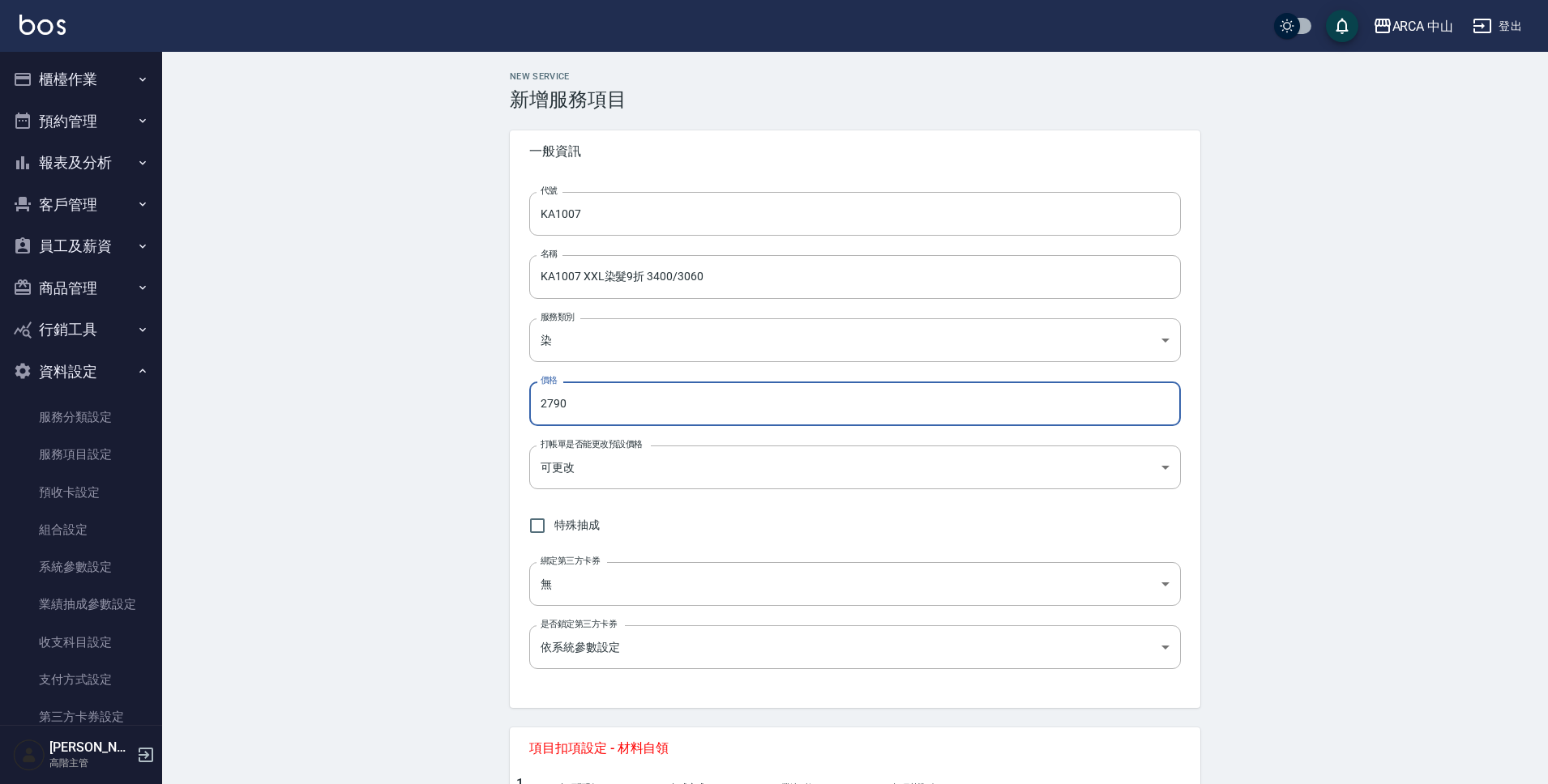
drag, startPoint x: 590, startPoint y: 403, endPoint x: 539, endPoint y: 404, distance: 51.0
click at [539, 404] on input "2790" at bounding box center [855, 403] width 652 height 44
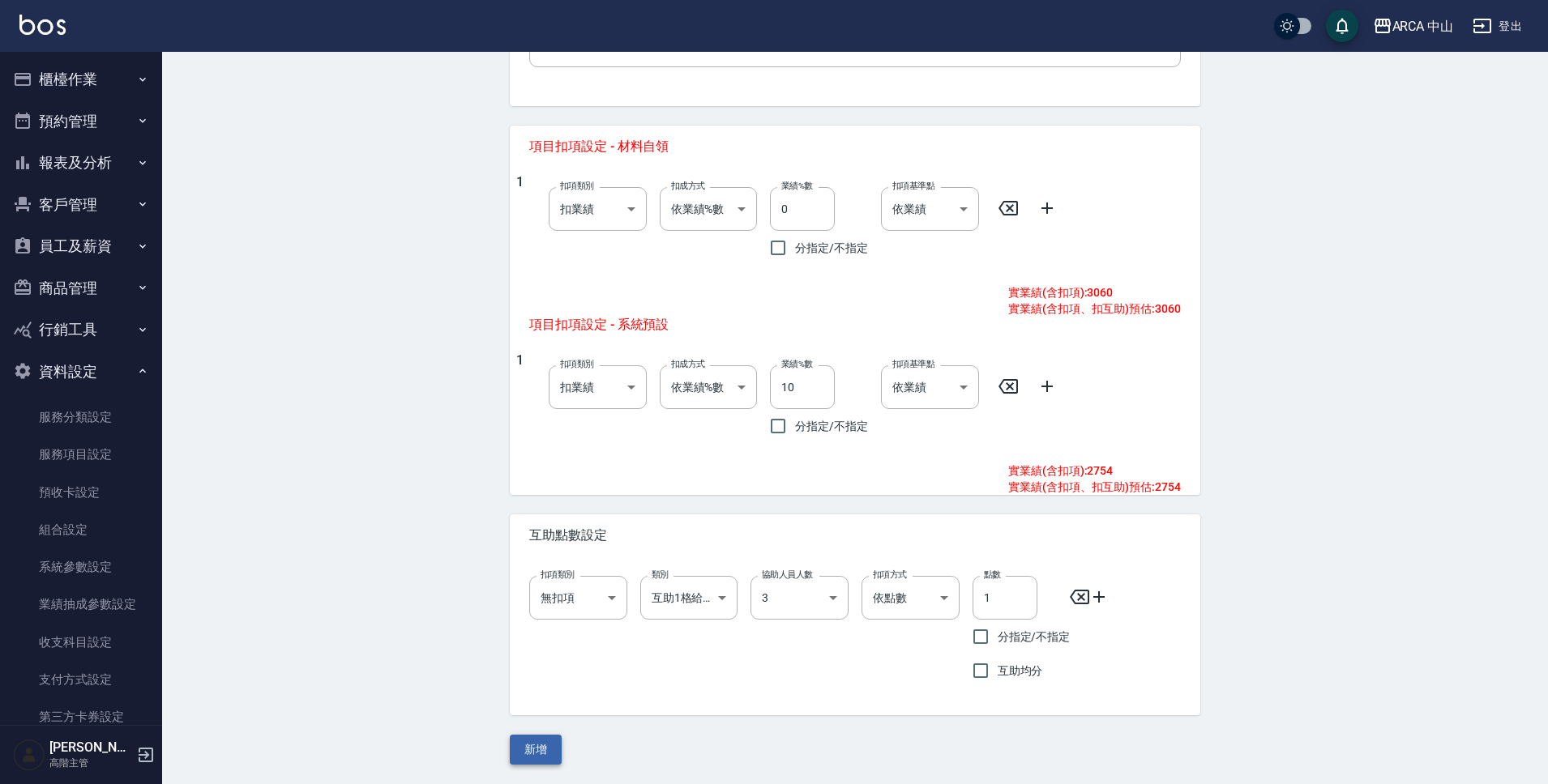
type input "3060"
click at [551, 743] on button "新增" at bounding box center [535, 749] width 52 height 30
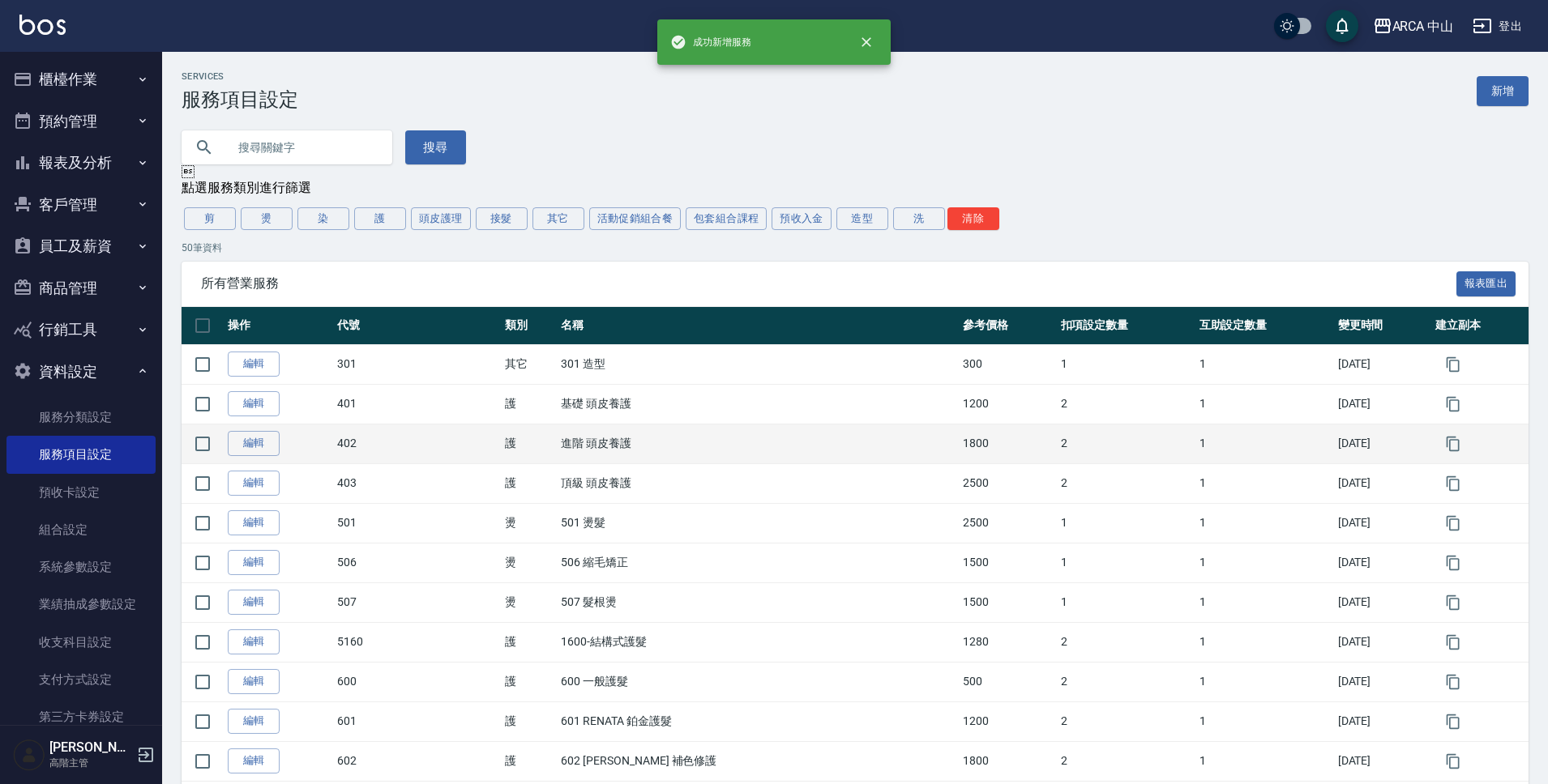
scroll to position [72, 0]
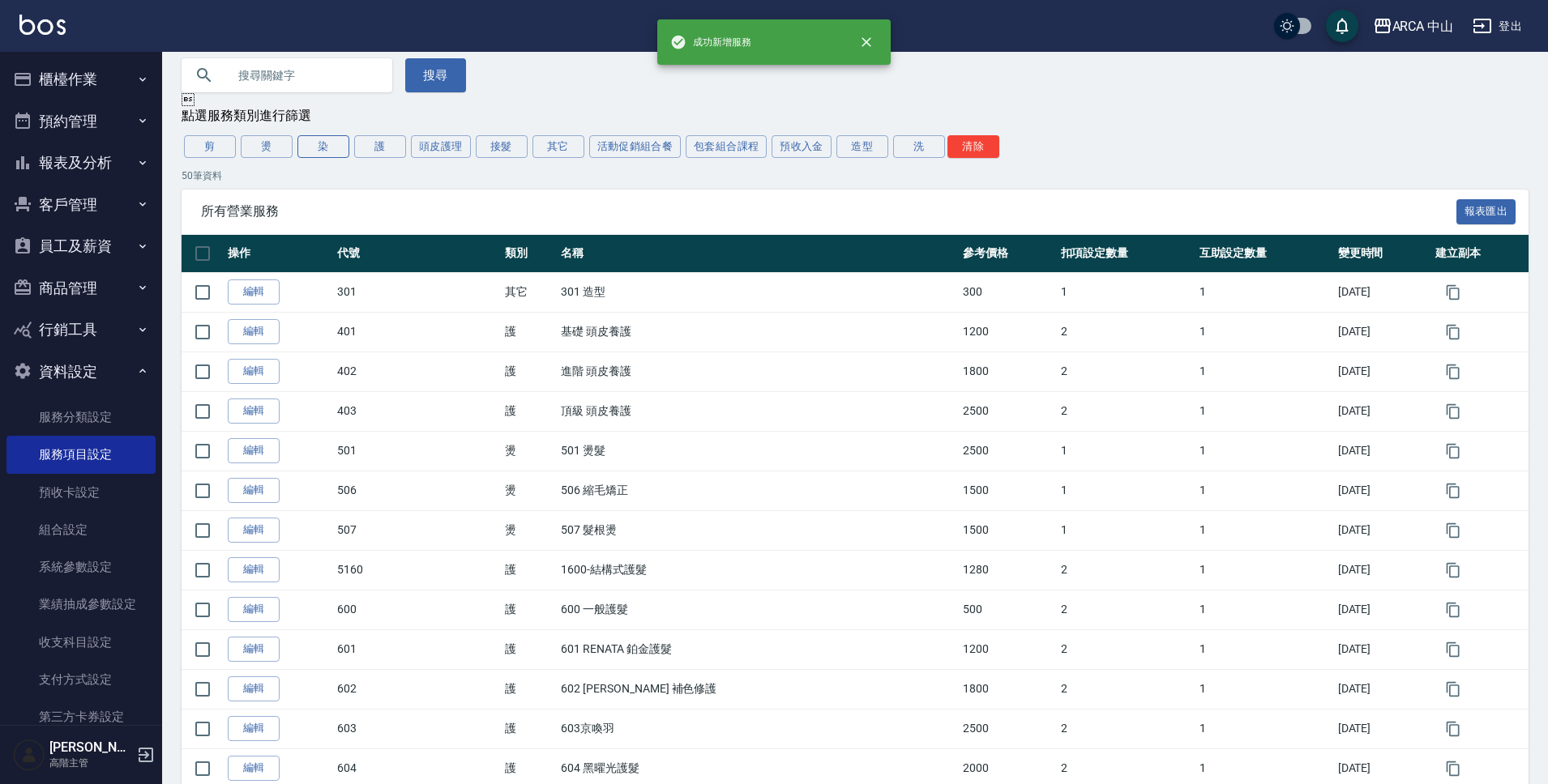
click at [331, 137] on button "染" at bounding box center [323, 146] width 52 height 22
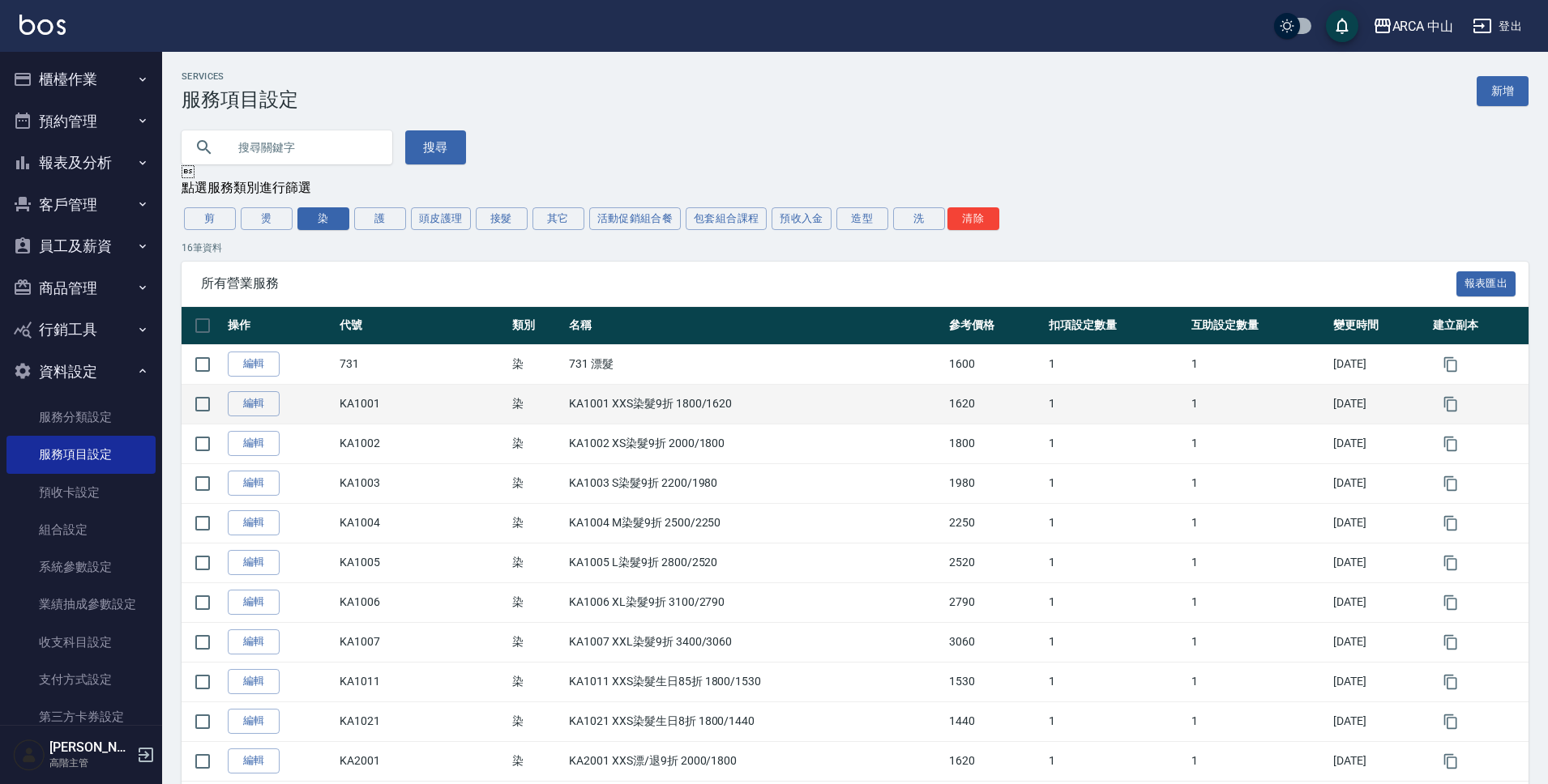
scroll to position [32, 0]
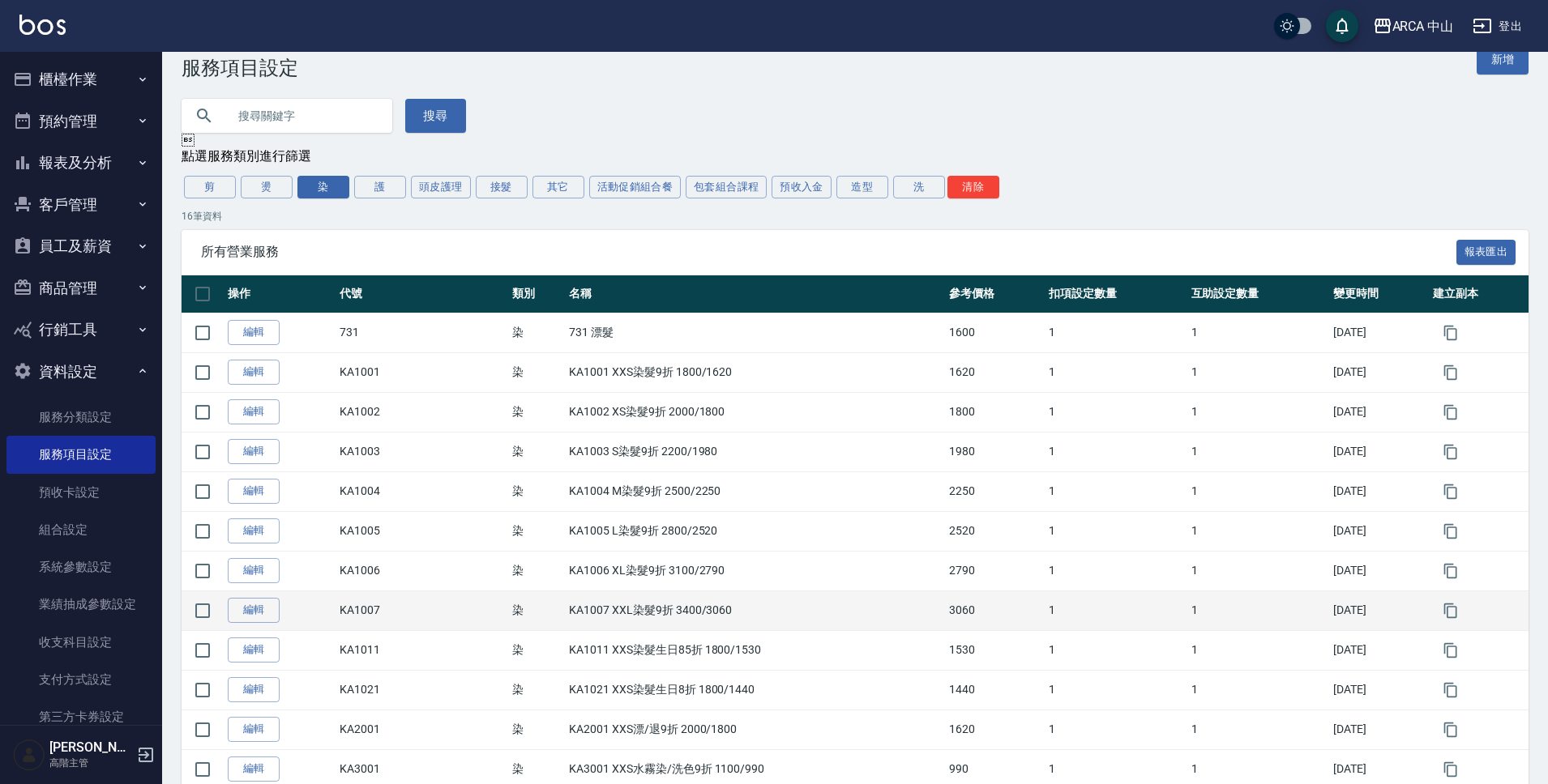
drag, startPoint x: 326, startPoint y: 373, endPoint x: 1203, endPoint y: 597, distance: 905.2
click at [1416, 615] on tbody "編輯 731 染 731 漂髮 1600 1 1 2025/08/28 編輯 KA1001 染 KA1001 XXS染髮9折 1800/1620 1620 1…" at bounding box center [855, 631] width 1347 height 635
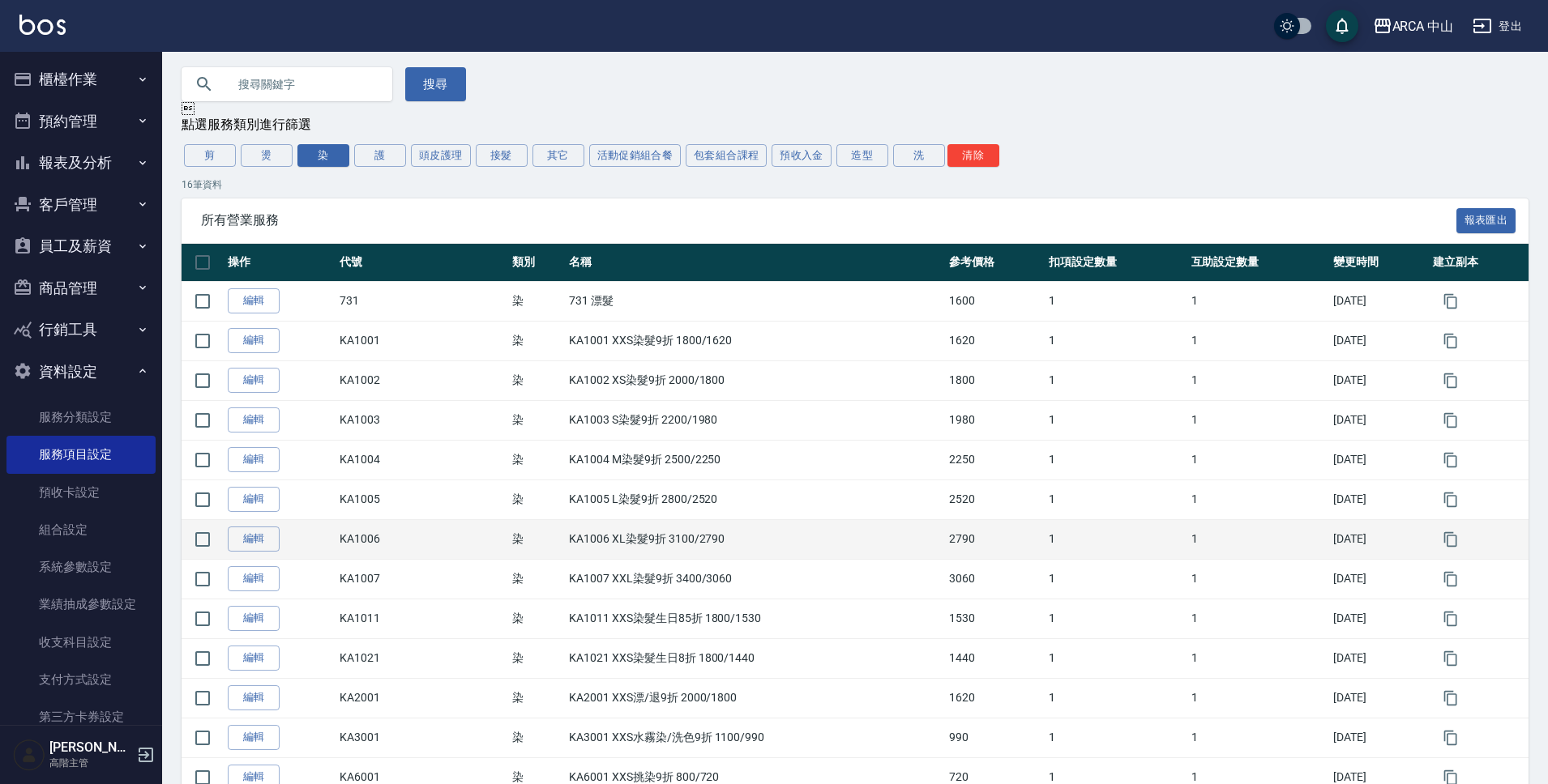
scroll to position [74, 0]
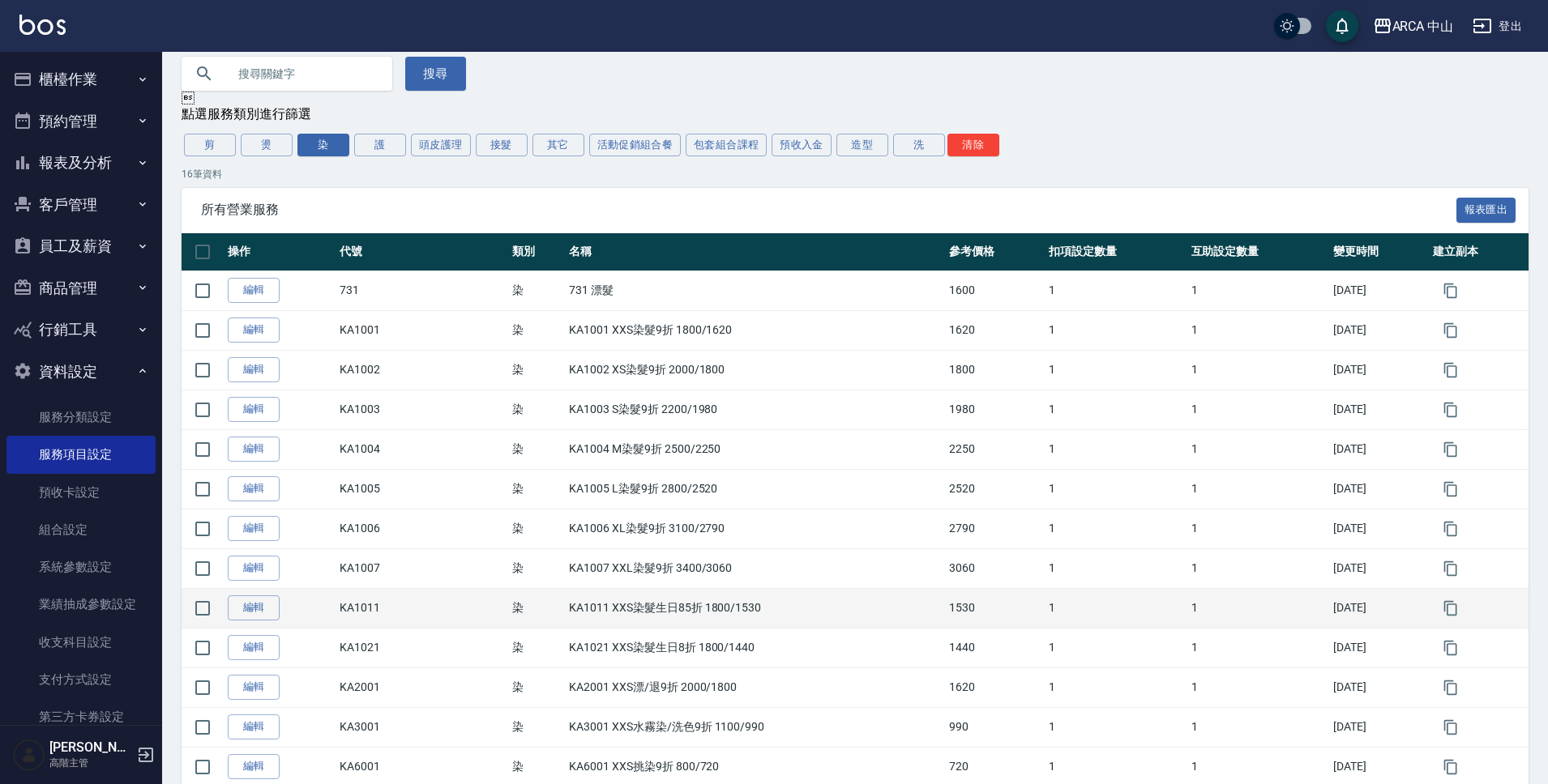
click at [756, 617] on td "KA1011 XXS染髮生日85折 1800/1530" at bounding box center [754, 608] width 380 height 40
drag, startPoint x: 472, startPoint y: 613, endPoint x: 759, endPoint y: 623, distance: 287.2
click at [759, 623] on tr "編輯 KA1011 染 KA1011 XXS染髮生日85折 1800/1530 1530 1 1 2025/09/06" at bounding box center [855, 608] width 1347 height 40
click at [760, 623] on td "KA1011 XXS染髮生日85折 1800/1530" at bounding box center [754, 608] width 380 height 40
drag, startPoint x: 763, startPoint y: 611, endPoint x: 554, endPoint y: 606, distance: 209.1
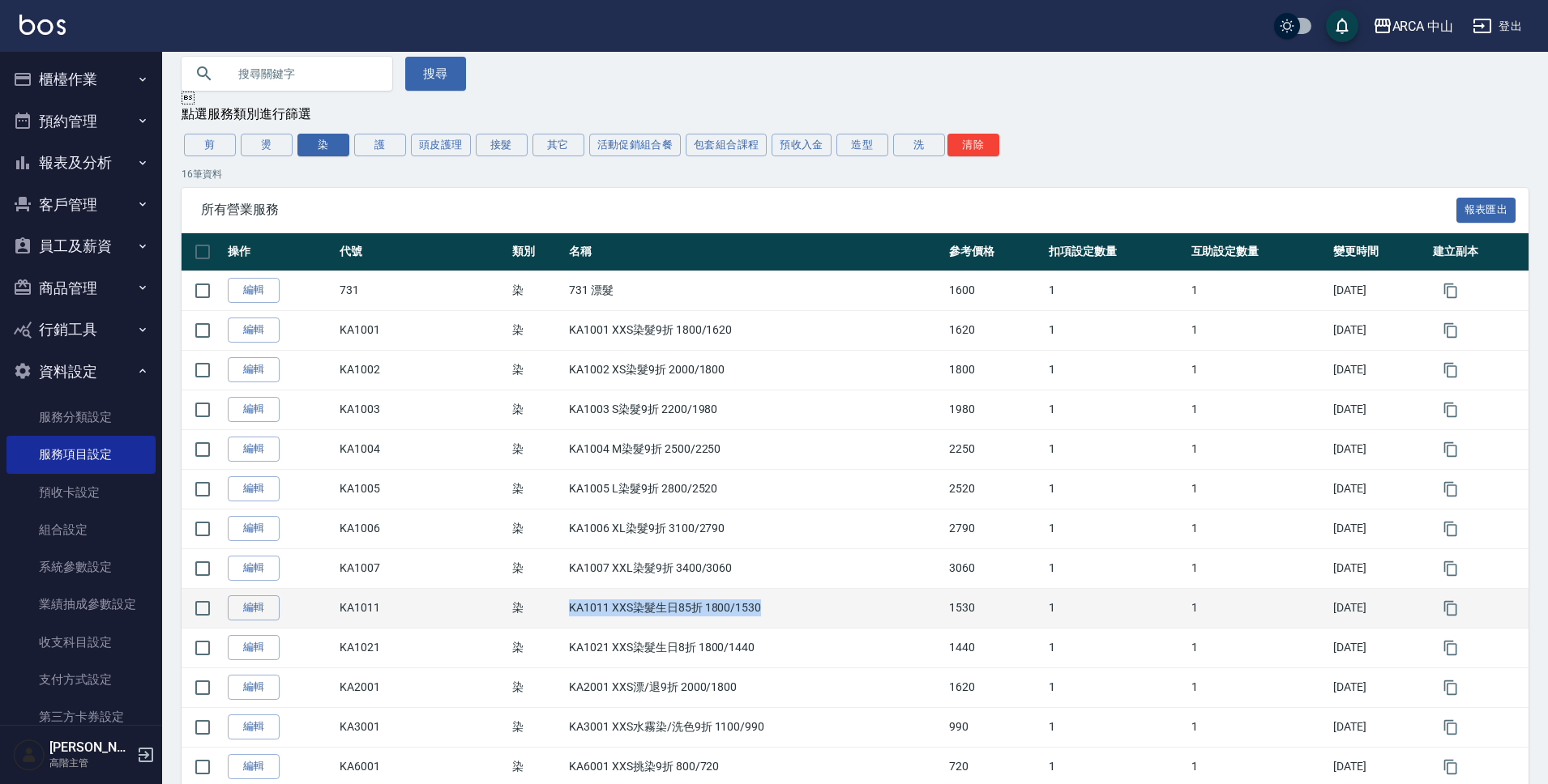
click at [554, 606] on tr "編輯 KA1011 染 KA1011 XXS染髮生日85折 1800/1530 1530 1 1 2025/09/06" at bounding box center [855, 608] width 1347 height 40
copy tr "染 KA1011 XXS染髮生日85折 1800/1530"
click at [1451, 609] on icon "button" at bounding box center [1451, 608] width 17 height 17
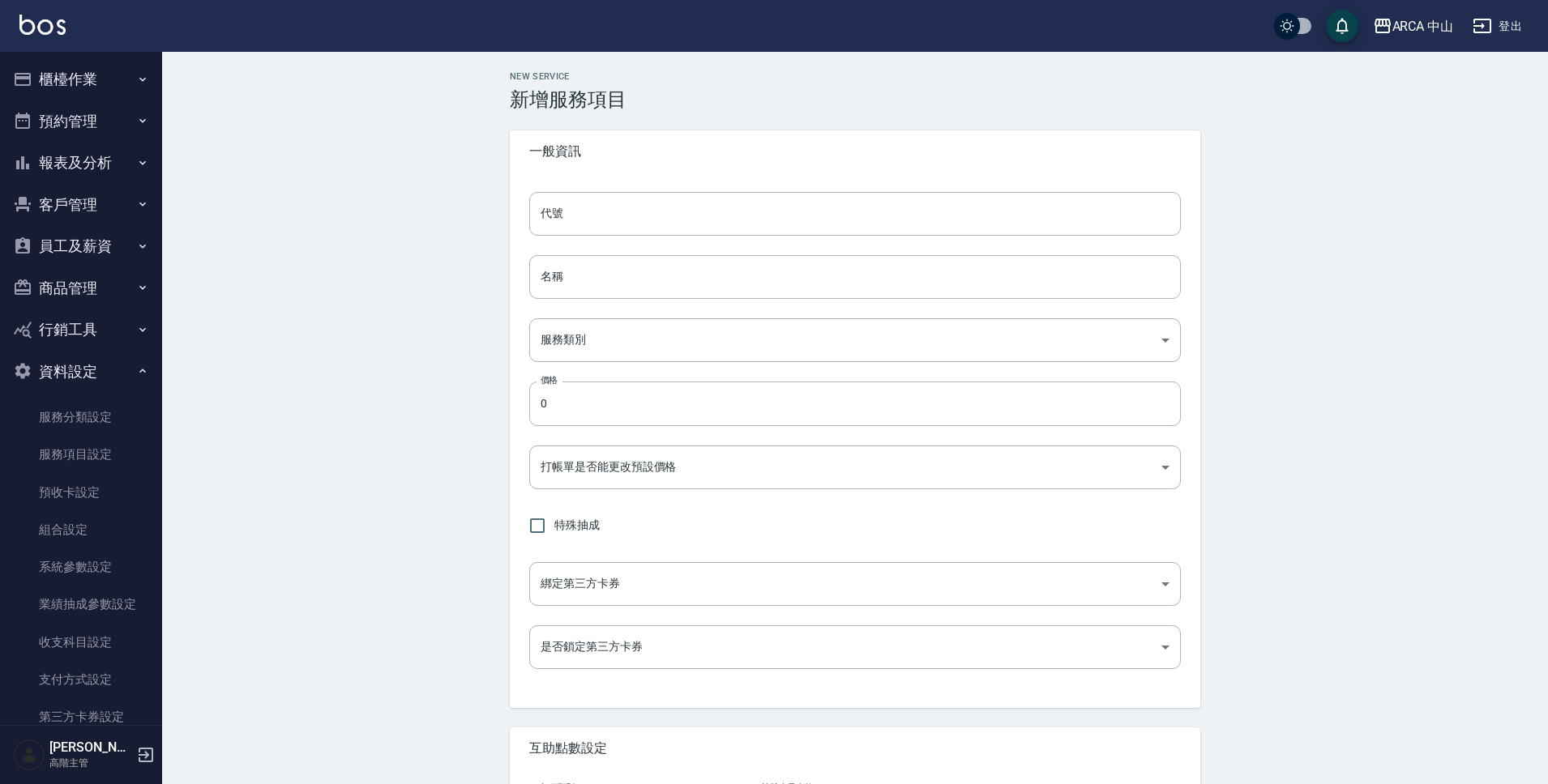
type input "KA1011的副本"
type input "KA1011 XXS染髮生日85折 1800/1530的副本"
type input "a2ff3a14-5d7f-47f4-bd90-fc7dc698d16d"
type input "1530"
type input "FALSE"
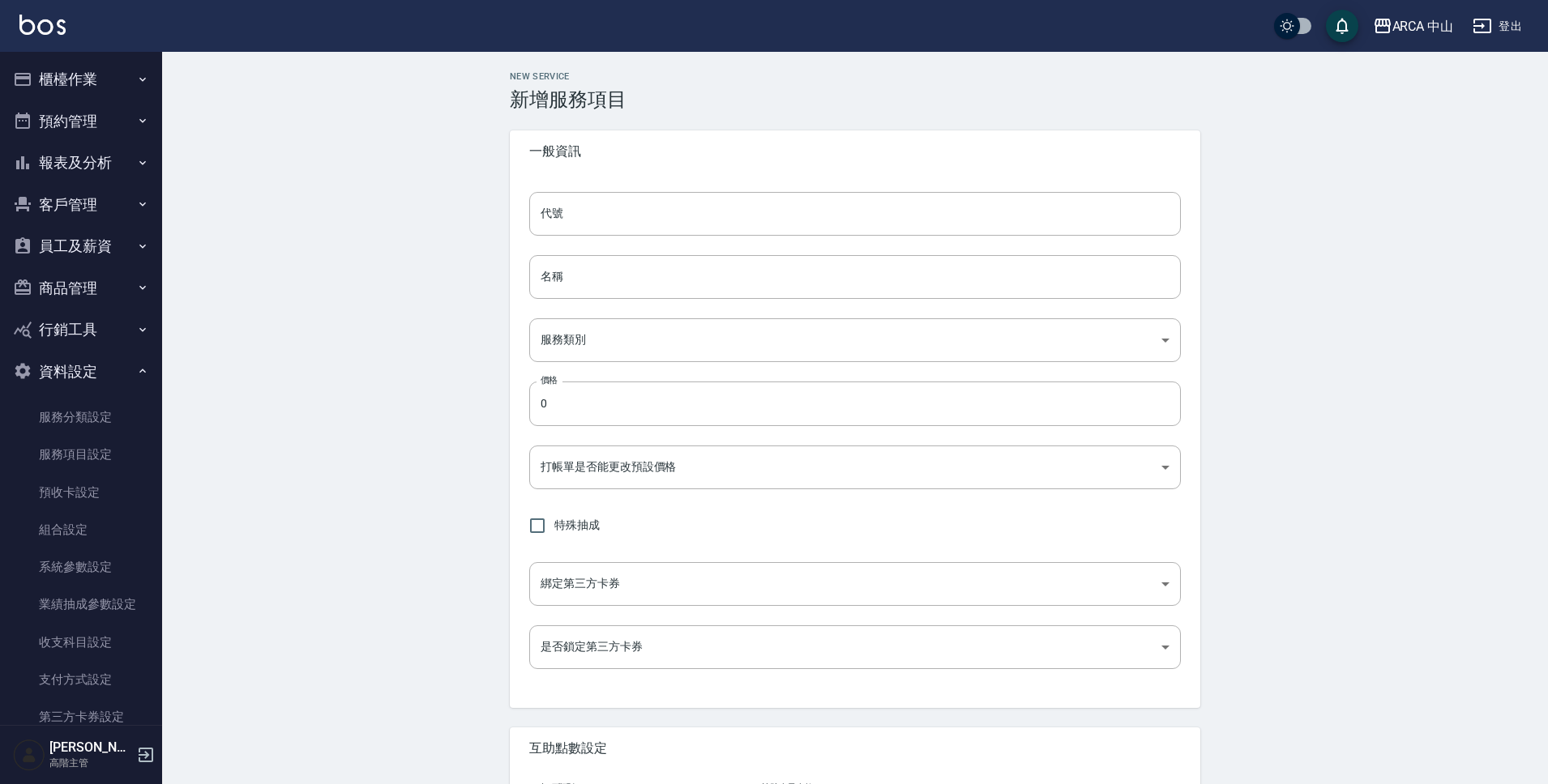
type input "none"
type input "UNSET"
type input "none"
type input "互助1格給1點(60元)"
type input "3"
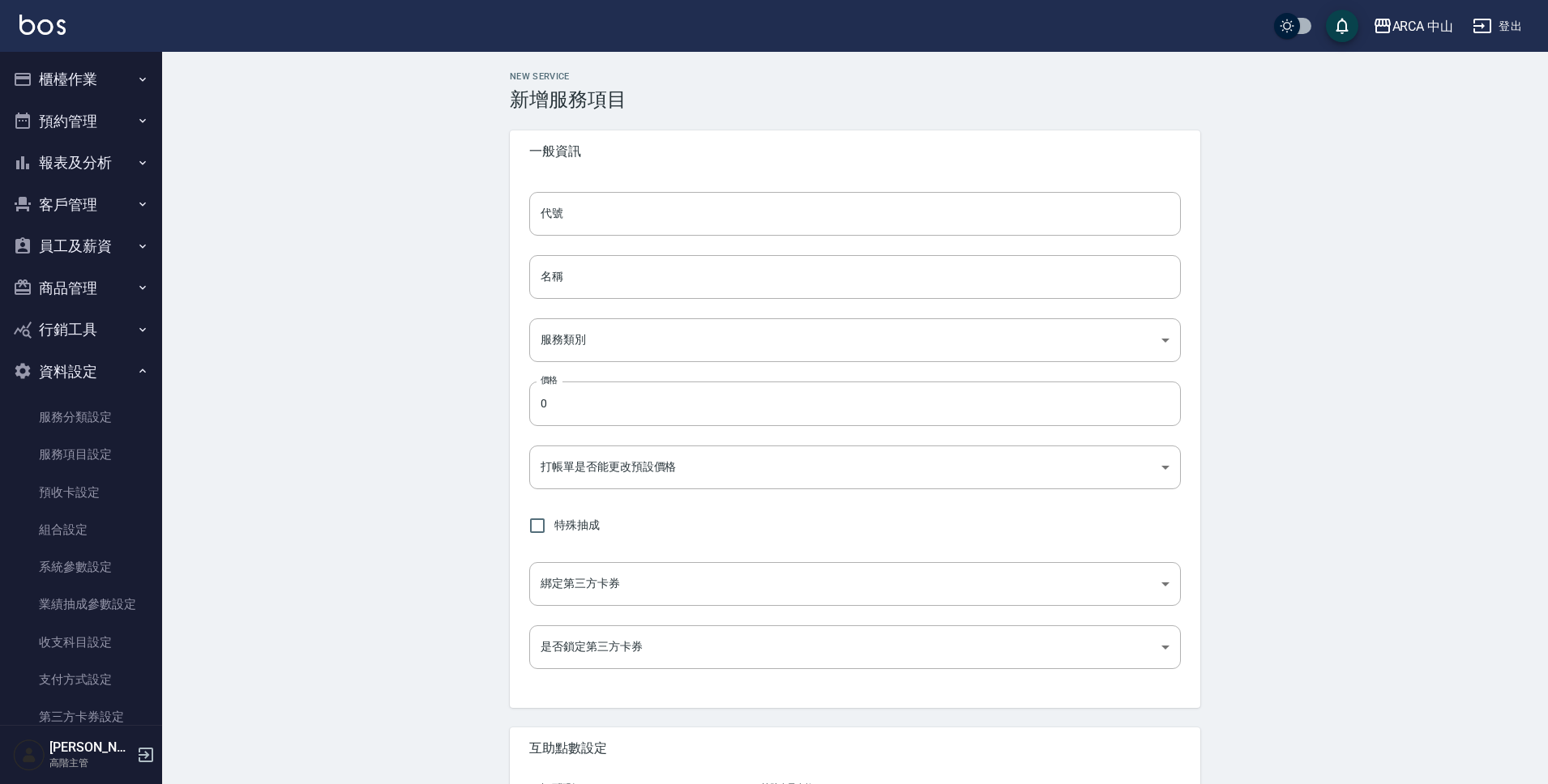
type input "點數"
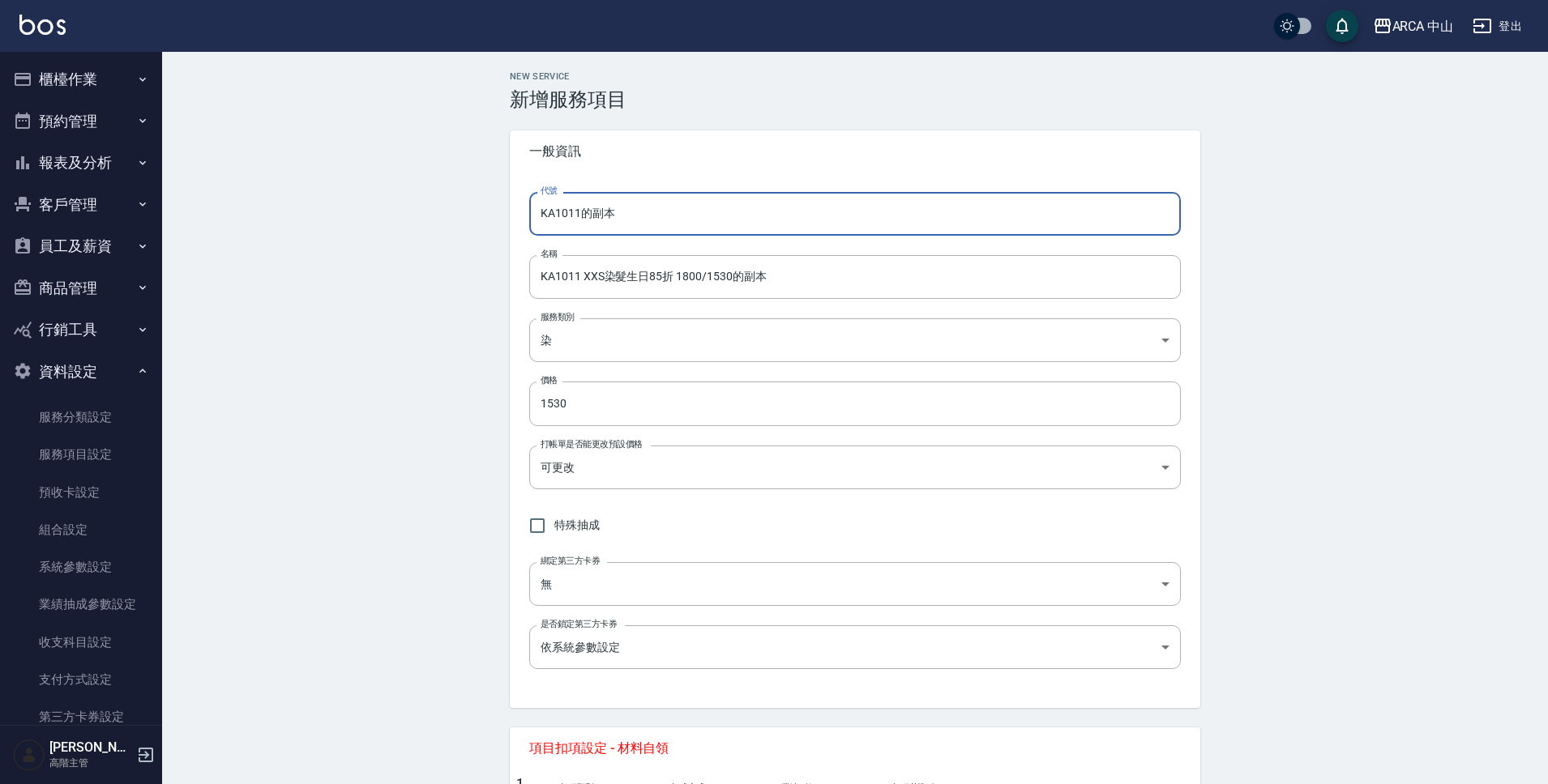
drag, startPoint x: 583, startPoint y: 214, endPoint x: 687, endPoint y: 221, distance: 104.2
click at [686, 219] on input "KA1011的副本" at bounding box center [855, 214] width 652 height 44
type input "KA1012"
click at [579, 276] on input "KA1011 XXS染髮生日85折 1800/1530的副本" at bounding box center [855, 277] width 652 height 44
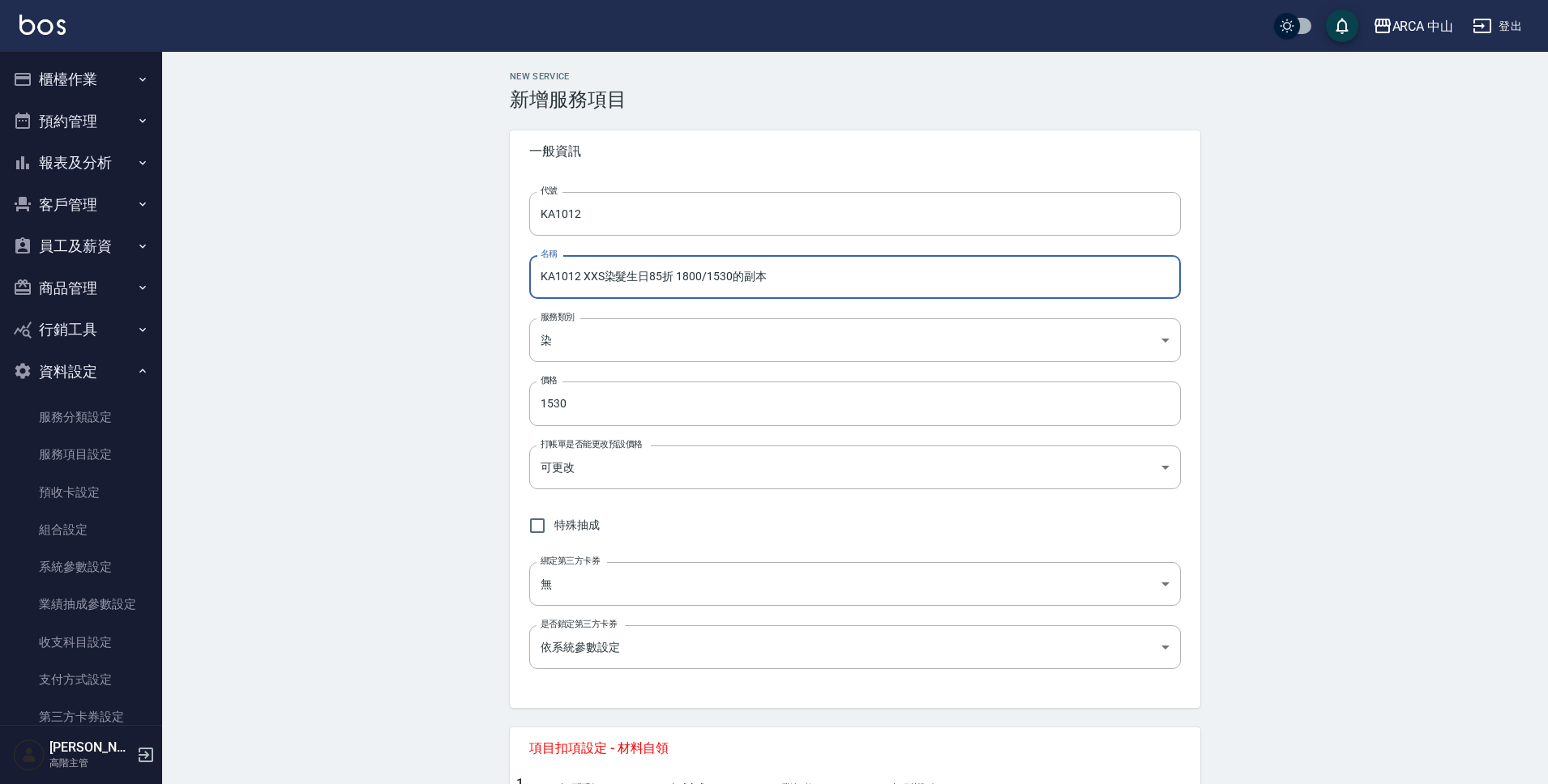
drag, startPoint x: 710, startPoint y: 279, endPoint x: 832, endPoint y: 281, distance: 122.0
click at [832, 281] on input "KA1012 XXS染髮生日85折 1800/1530的副本" at bounding box center [855, 277] width 652 height 44
type input "KA1012 XXS染髮生日85折 2000/1700"
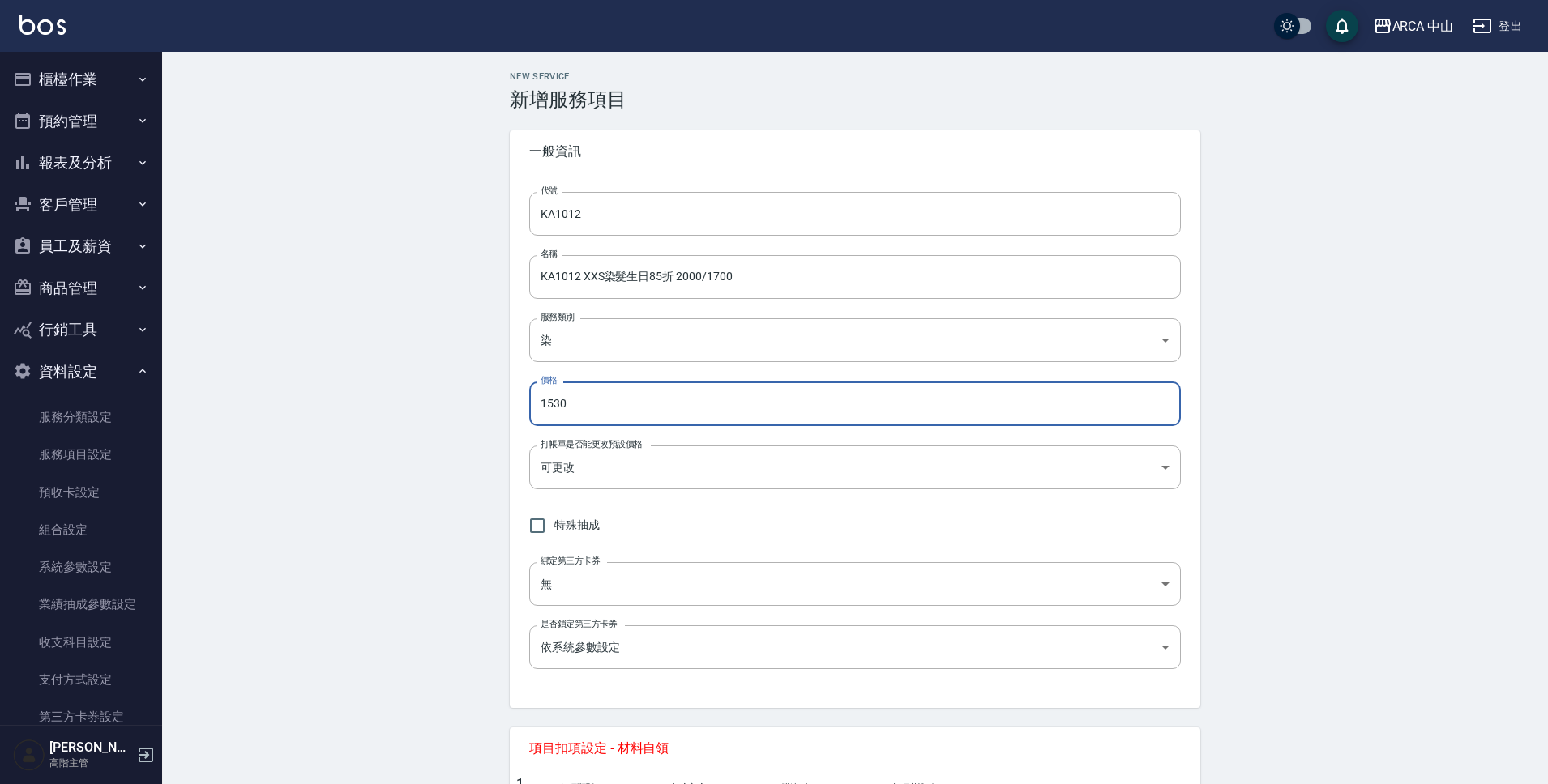
click at [670, 395] on input "1530" at bounding box center [855, 403] width 652 height 44
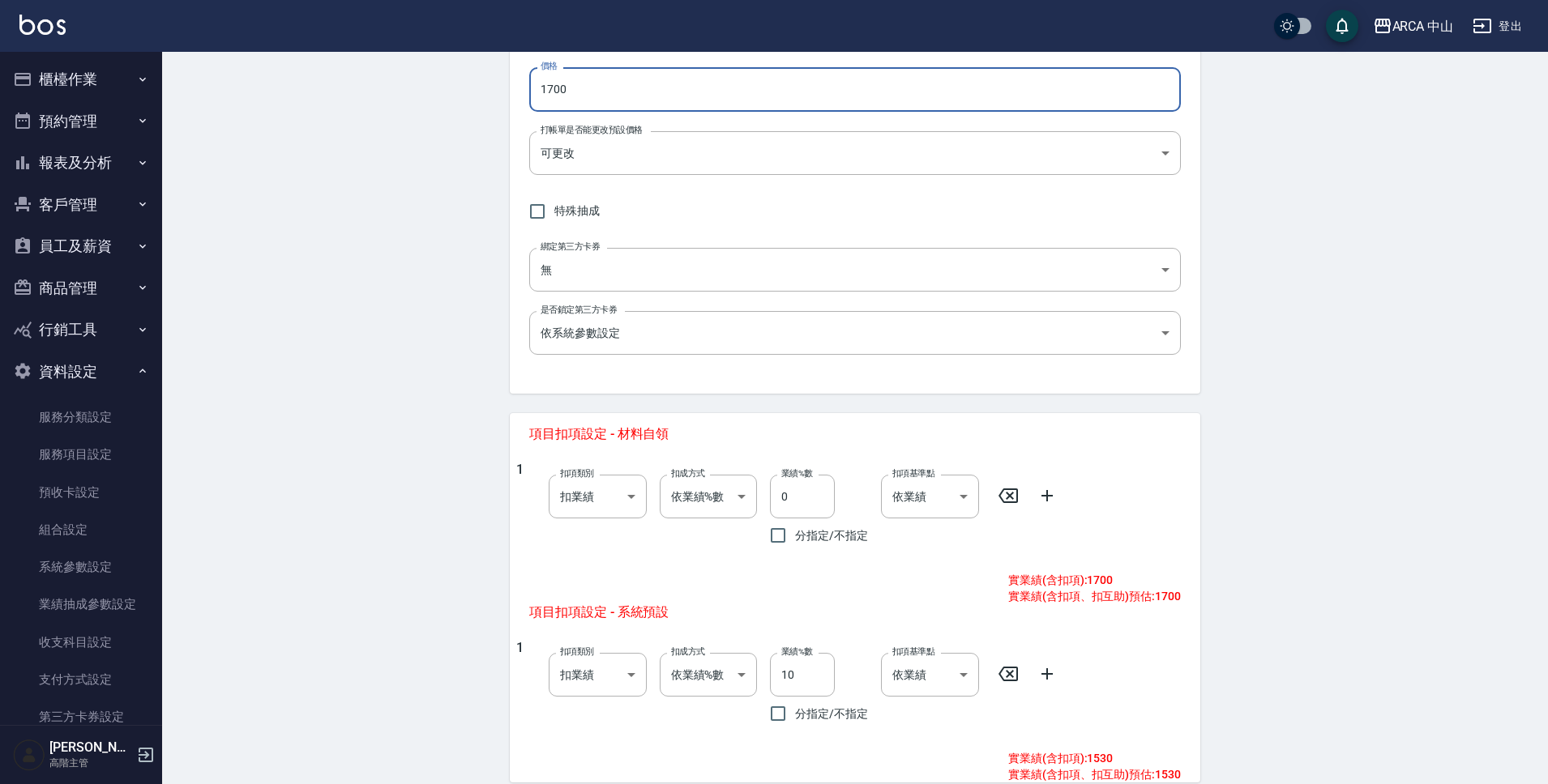
scroll to position [602, 0]
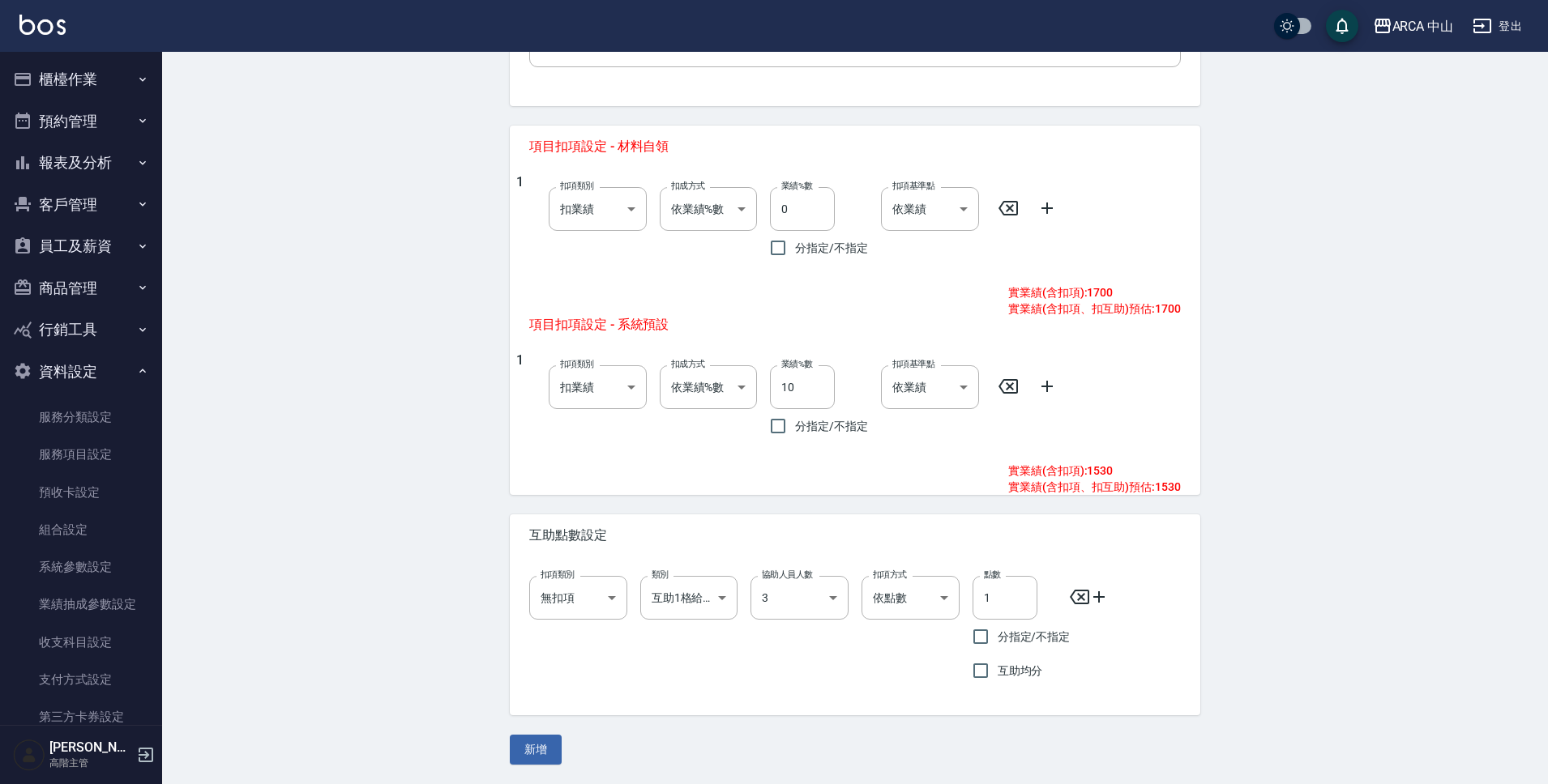
type input "1700"
click at [556, 748] on button "新增" at bounding box center [535, 749] width 52 height 30
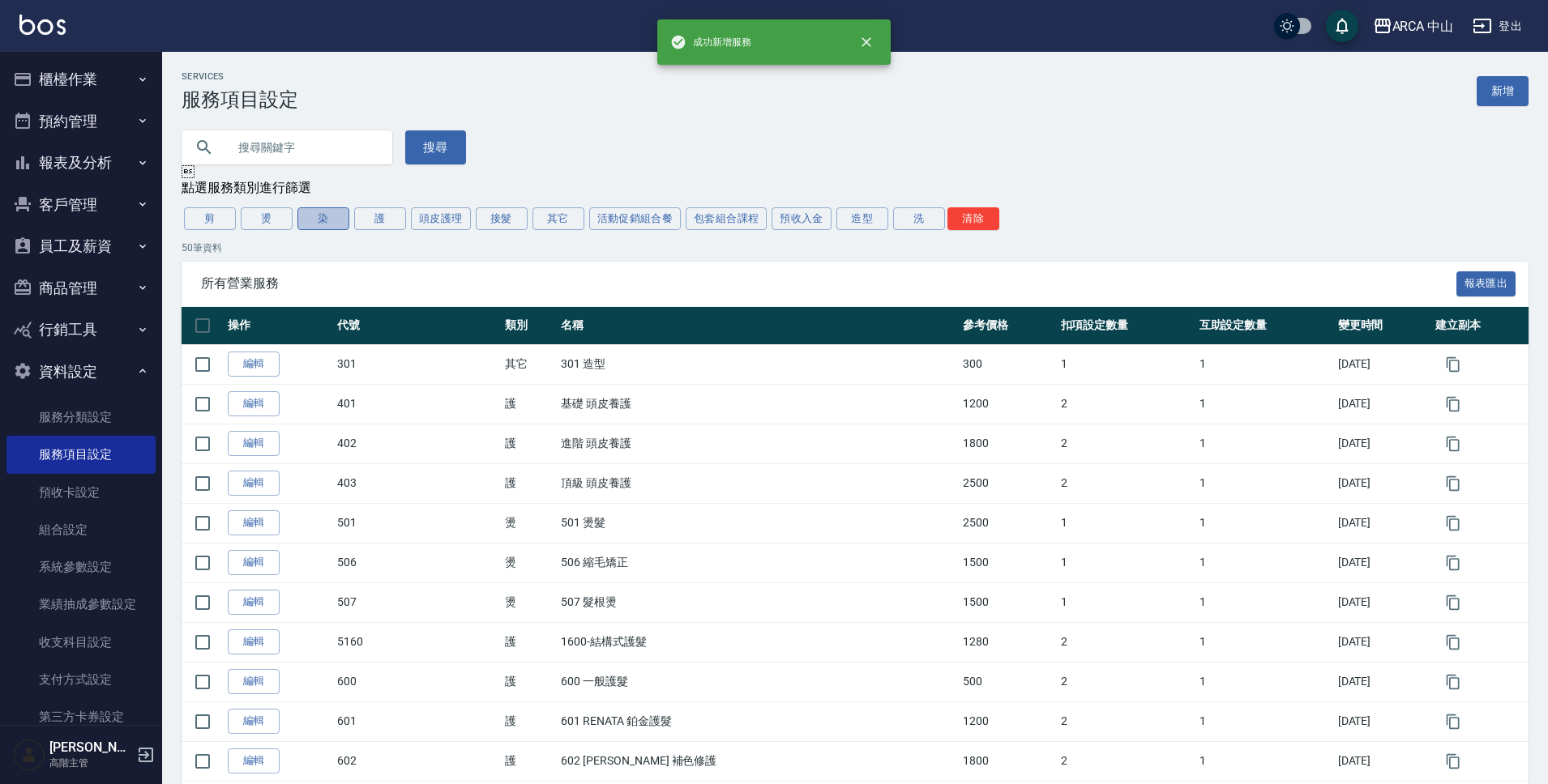
click at [327, 219] on button "染" at bounding box center [323, 219] width 52 height 22
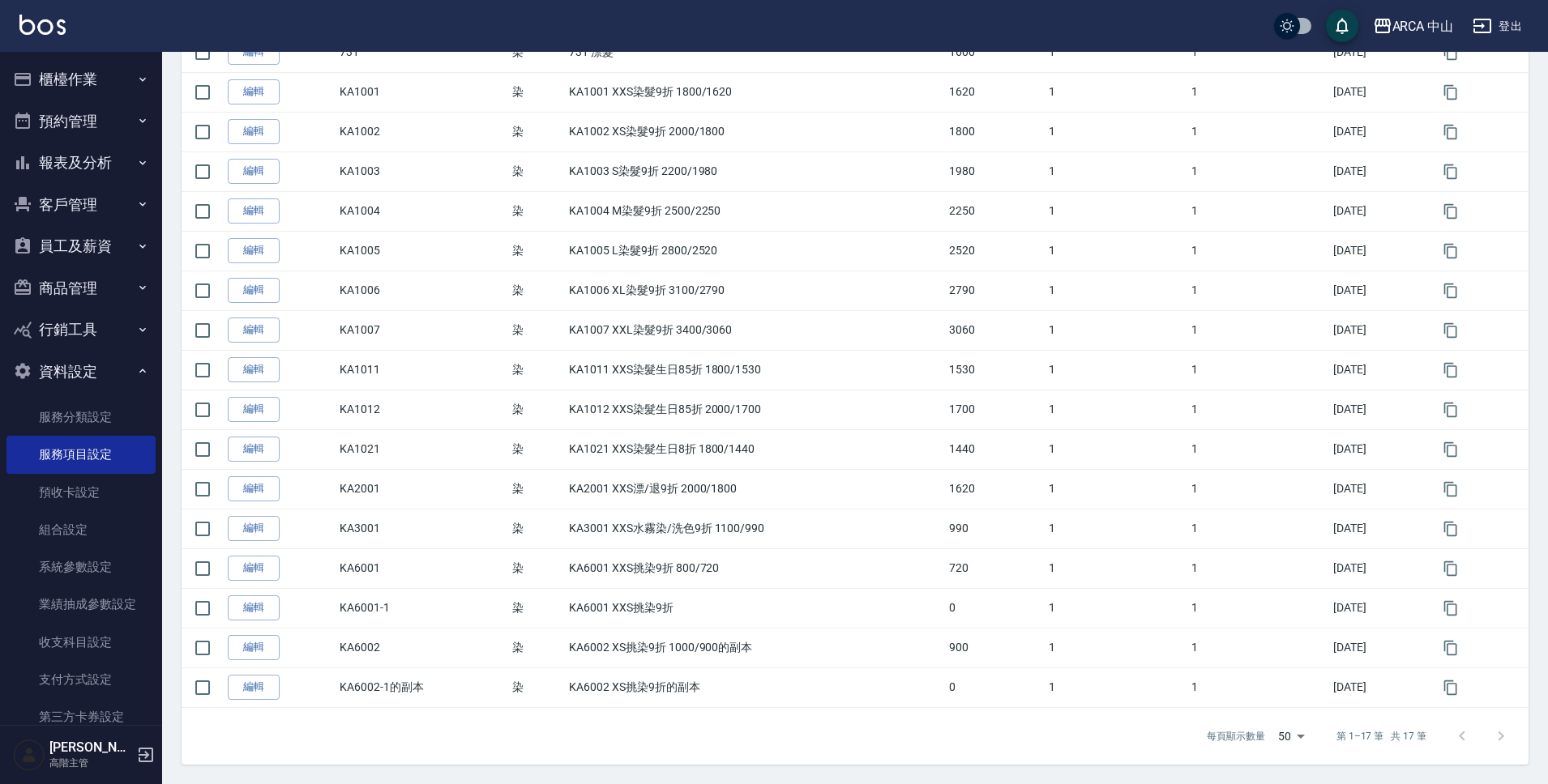
scroll to position [130, 0]
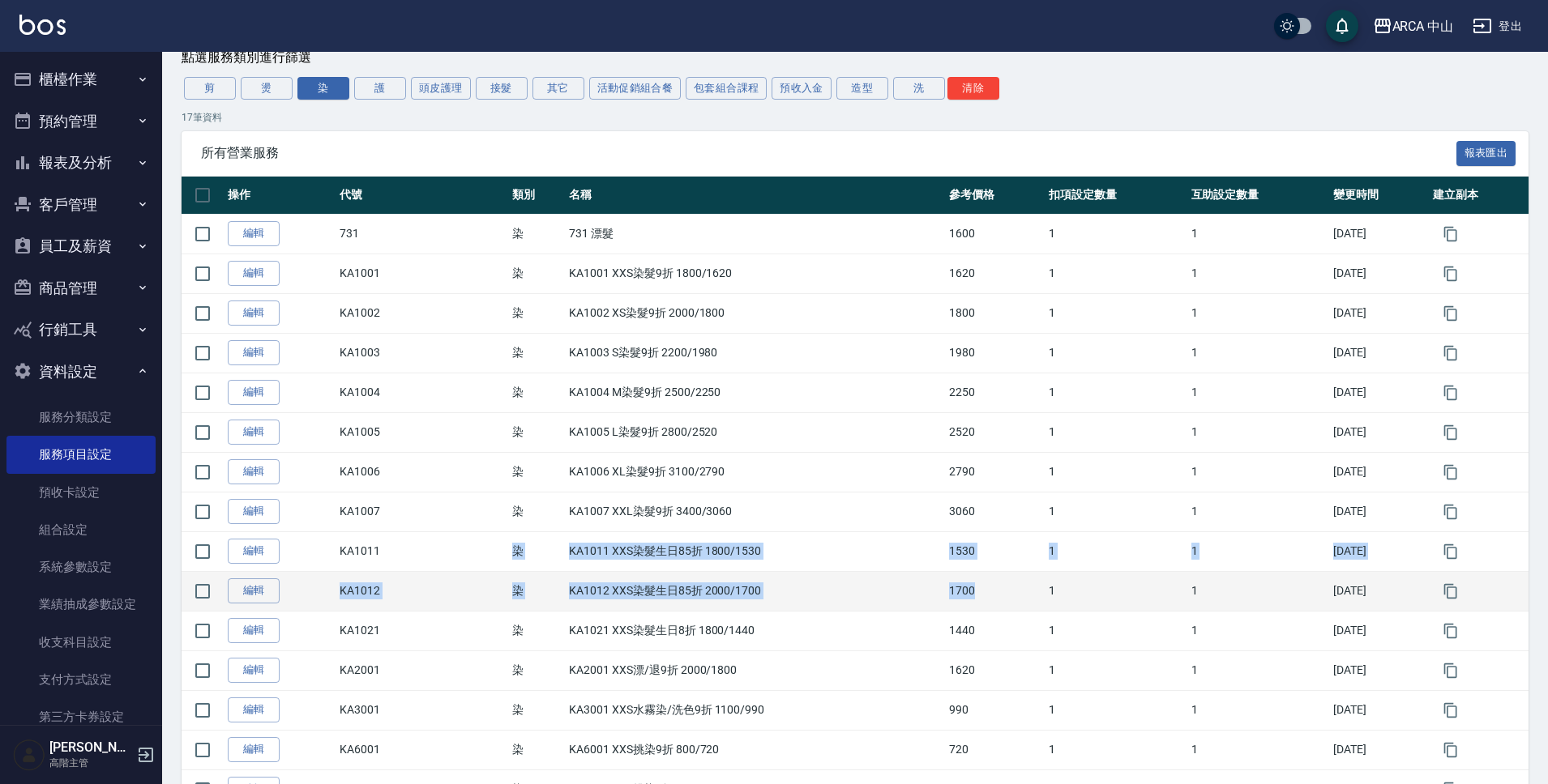
drag, startPoint x: 492, startPoint y: 556, endPoint x: 1021, endPoint y: 589, distance: 530.0
click at [1021, 589] on tbody "編輯 731 染 731 漂髮 1600 1 1 2025/08/28 編輯 KA1001 染 KA1001 XXS染髮9折 1800/1620 1620 1…" at bounding box center [855, 551] width 1347 height 675
click at [1458, 592] on icon "button" at bounding box center [1450, 591] width 13 height 15
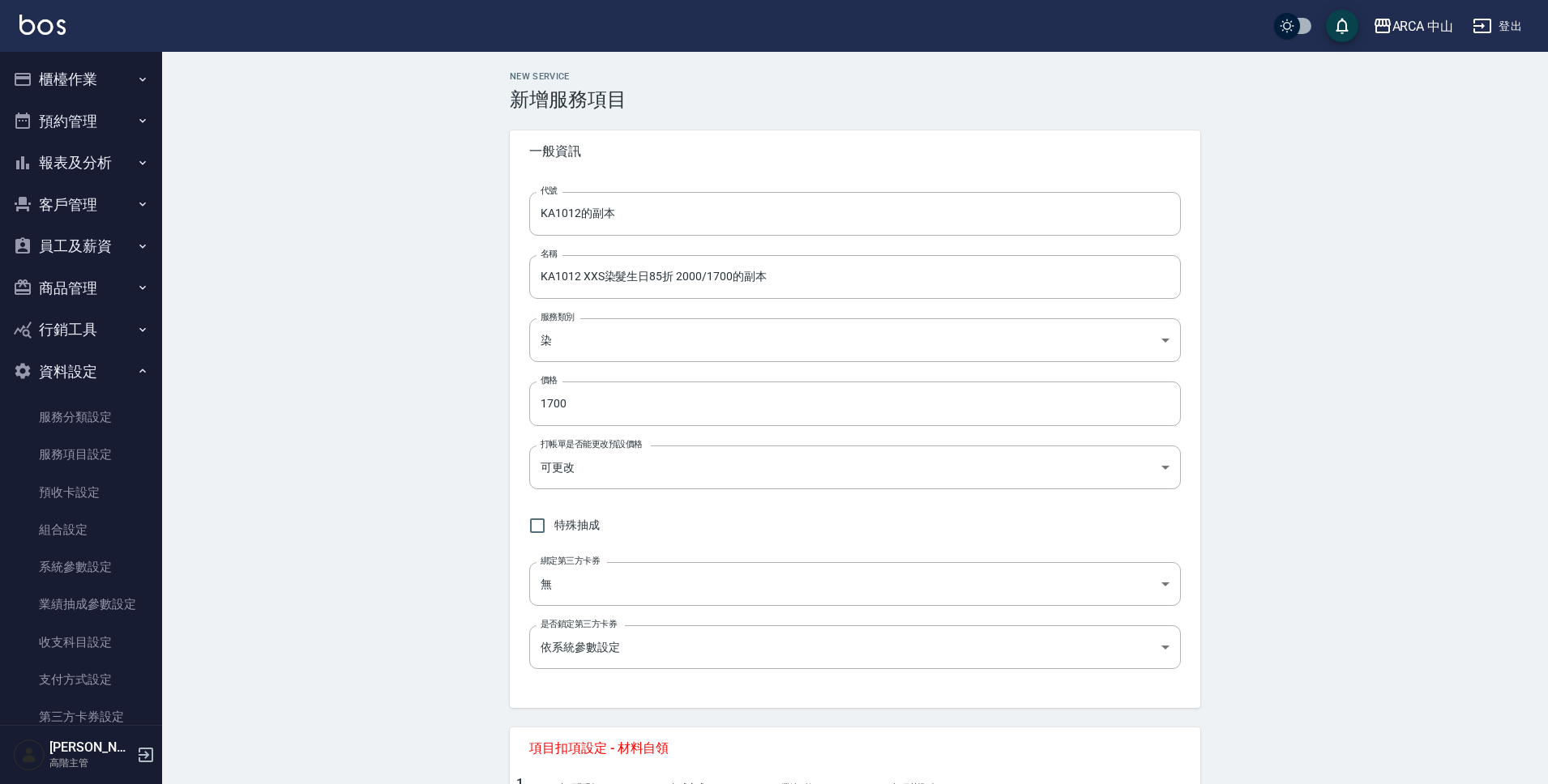
type input "KA1012的副本"
type input "KA1012 XXS染髮生日85折 2000/1700的副本"
type input "a2ff3a14-5d7f-47f4-bd90-fc7dc698d16d"
type input "1700"
type input "FALSE"
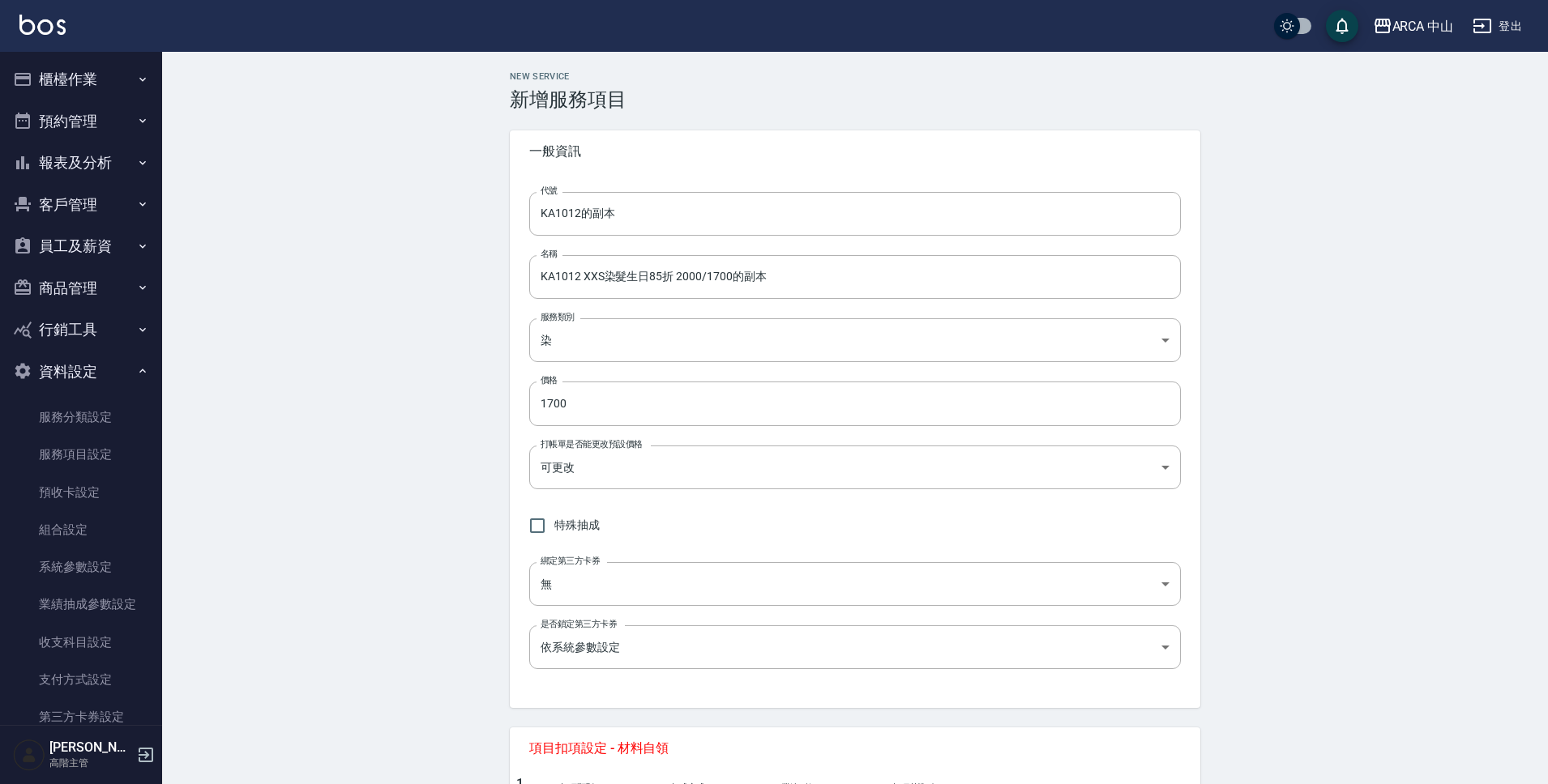
type input "none"
type input "UNSET"
type input "none"
type input "互助1格給1點(60元)"
type input "3"
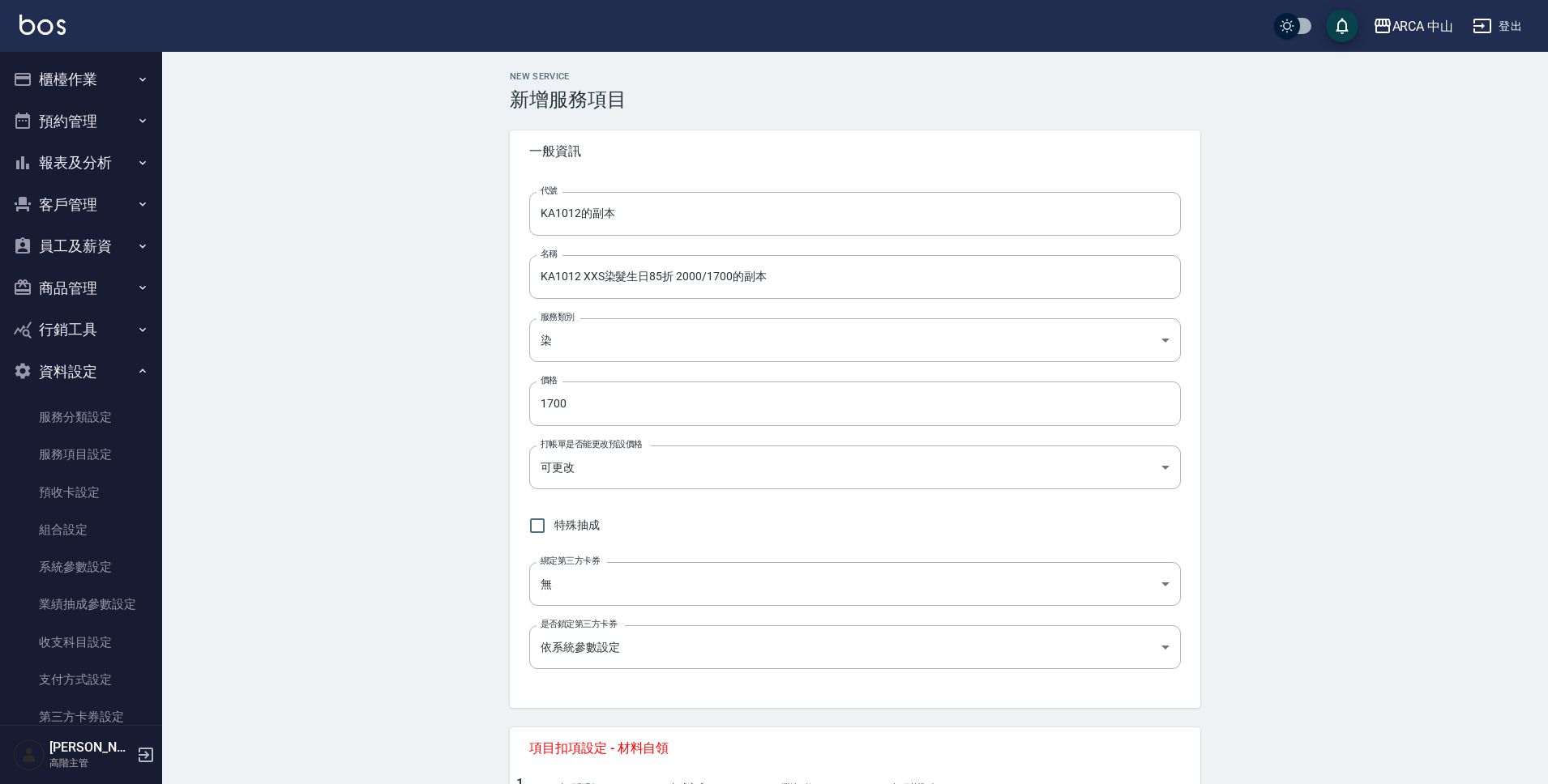
type input "點數"
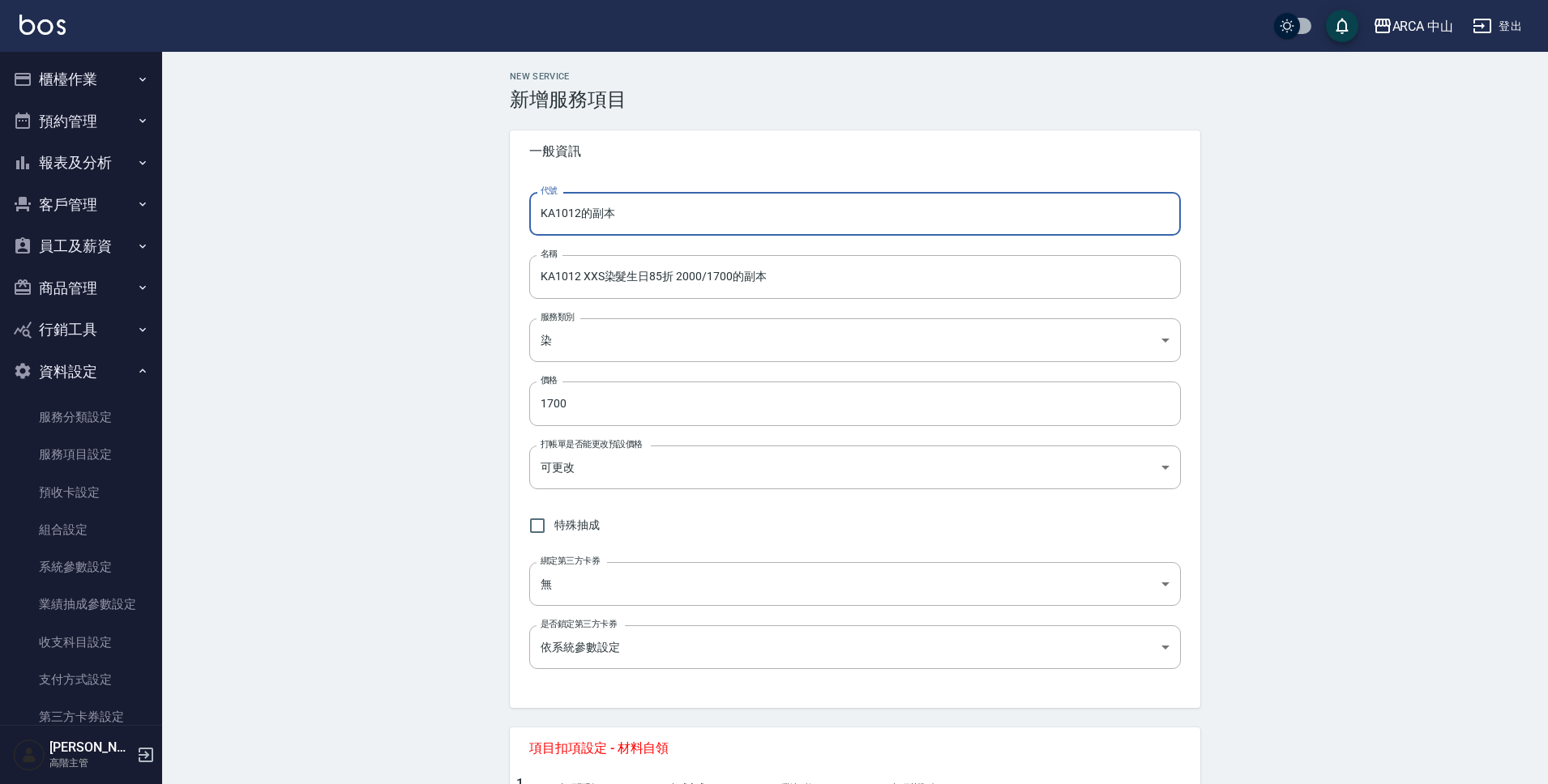
drag, startPoint x: 575, startPoint y: 216, endPoint x: 674, endPoint y: 214, distance: 99.0
click at [674, 214] on input "KA1012的副本" at bounding box center [855, 214] width 652 height 44
type input "KA1013"
click at [577, 277] on input "KA1012 XXS染髮生日85折 2000/1700的副本" at bounding box center [855, 277] width 652 height 44
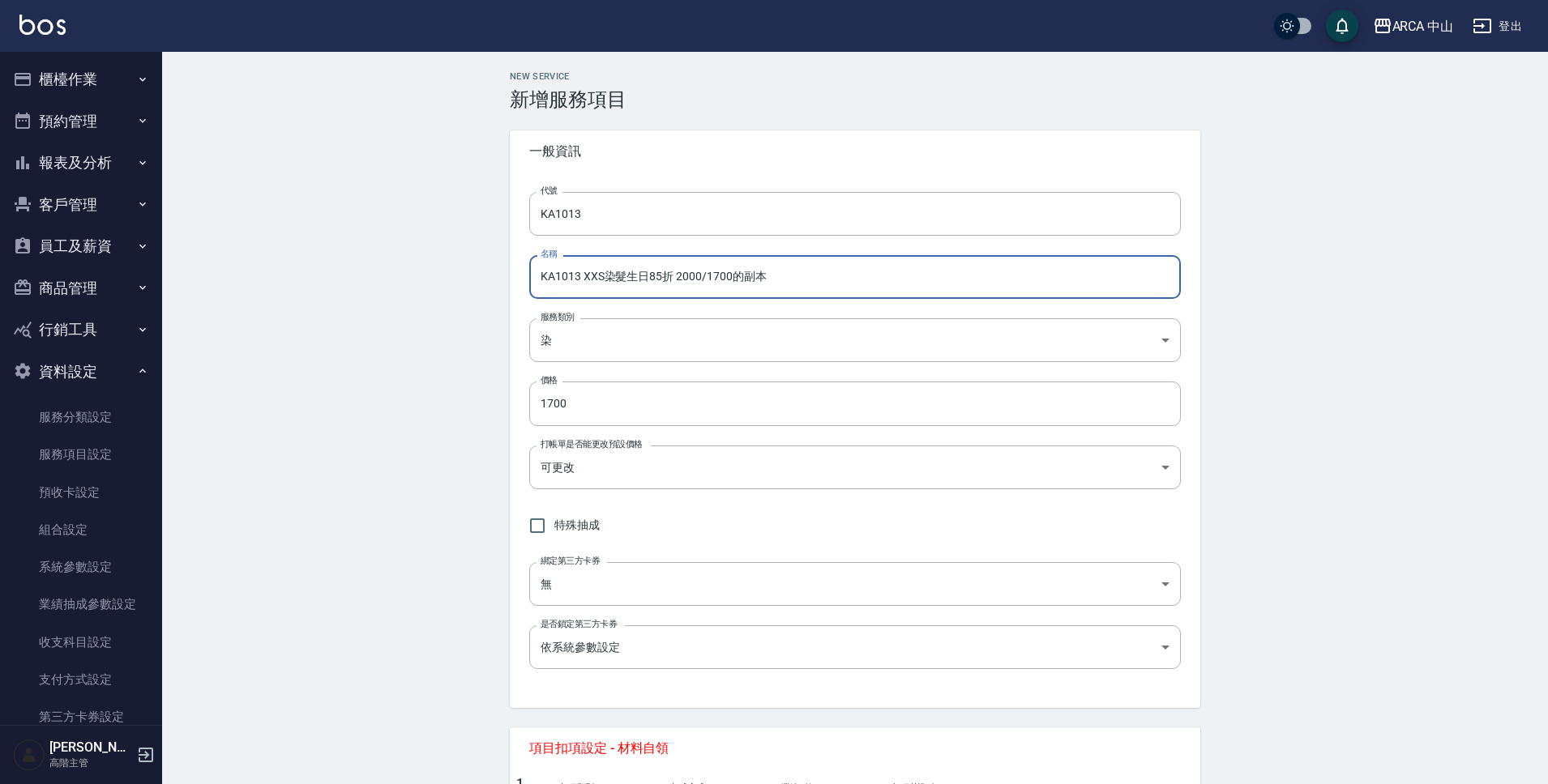
click at [599, 278] on input "KA1013 XXS染髮生日85折 2000/1700的副本" at bounding box center [855, 277] width 652 height 44
drag, startPoint x: 686, startPoint y: 281, endPoint x: 671, endPoint y: 281, distance: 15.0
click at [671, 281] on input "KA1013 S染髮生日85折 2000/1700的副本" at bounding box center [855, 277] width 652 height 44
drag, startPoint x: 697, startPoint y: 280, endPoint x: 803, endPoint y: 278, distance: 106.0
click at [803, 278] on input "KA1013 S染髮生日85折 2200/1700的副本" at bounding box center [855, 277] width 652 height 44
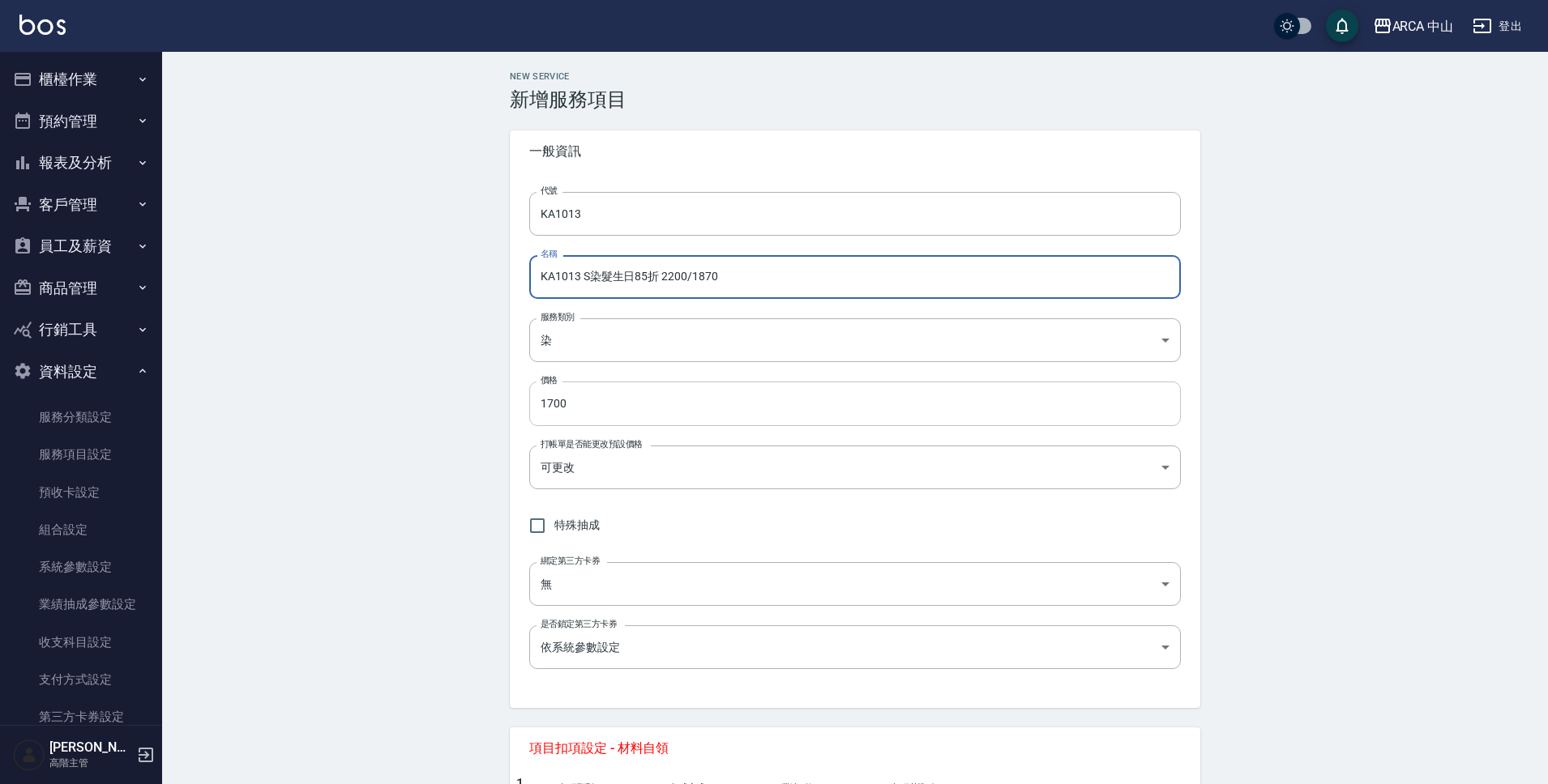
type input "KA1013 S染髮生日85折 2200/1870"
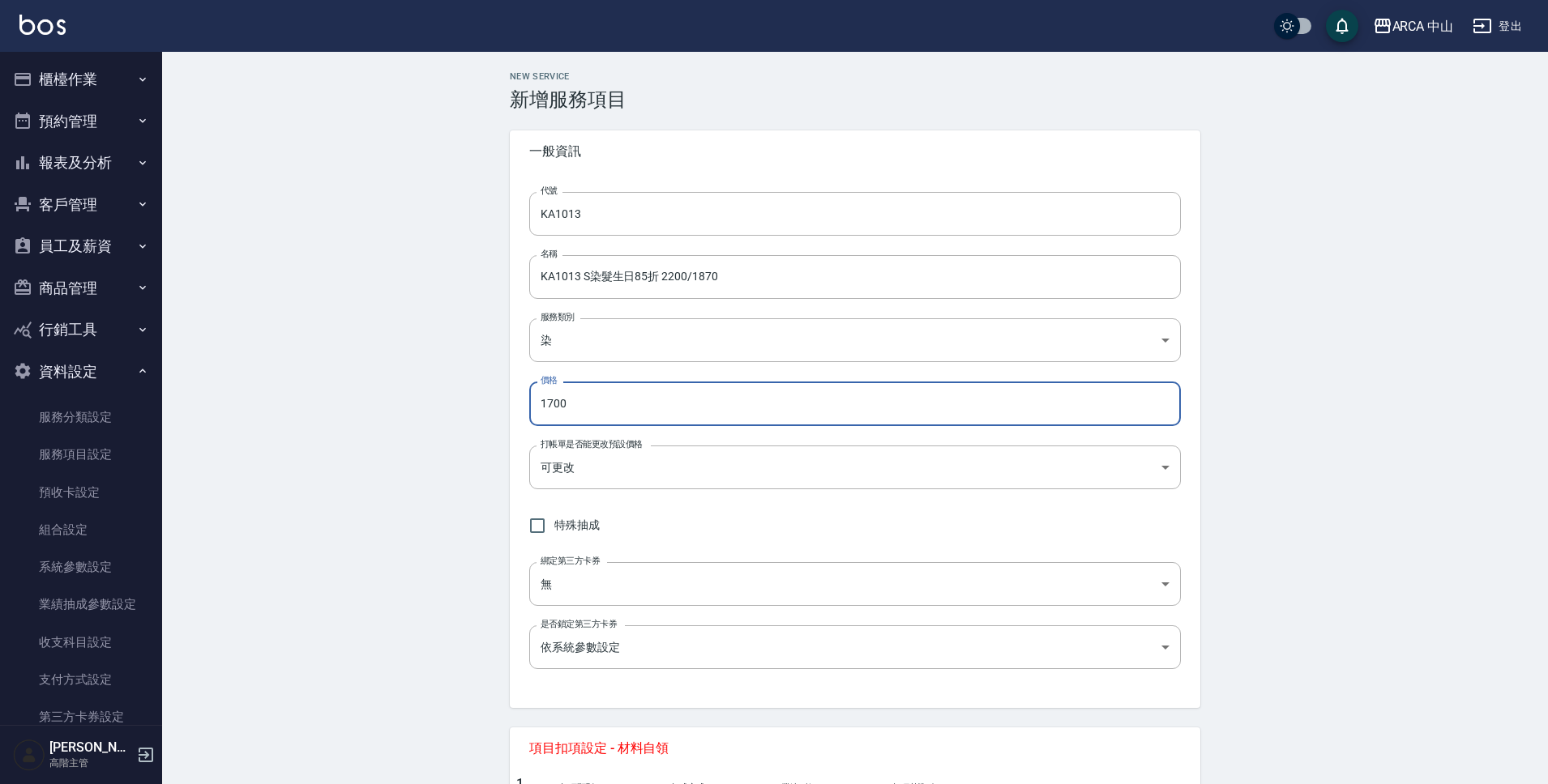
drag, startPoint x: 623, startPoint y: 403, endPoint x: 533, endPoint y: 399, distance: 90.1
click at [534, 400] on input "1700" at bounding box center [855, 403] width 652 height 44
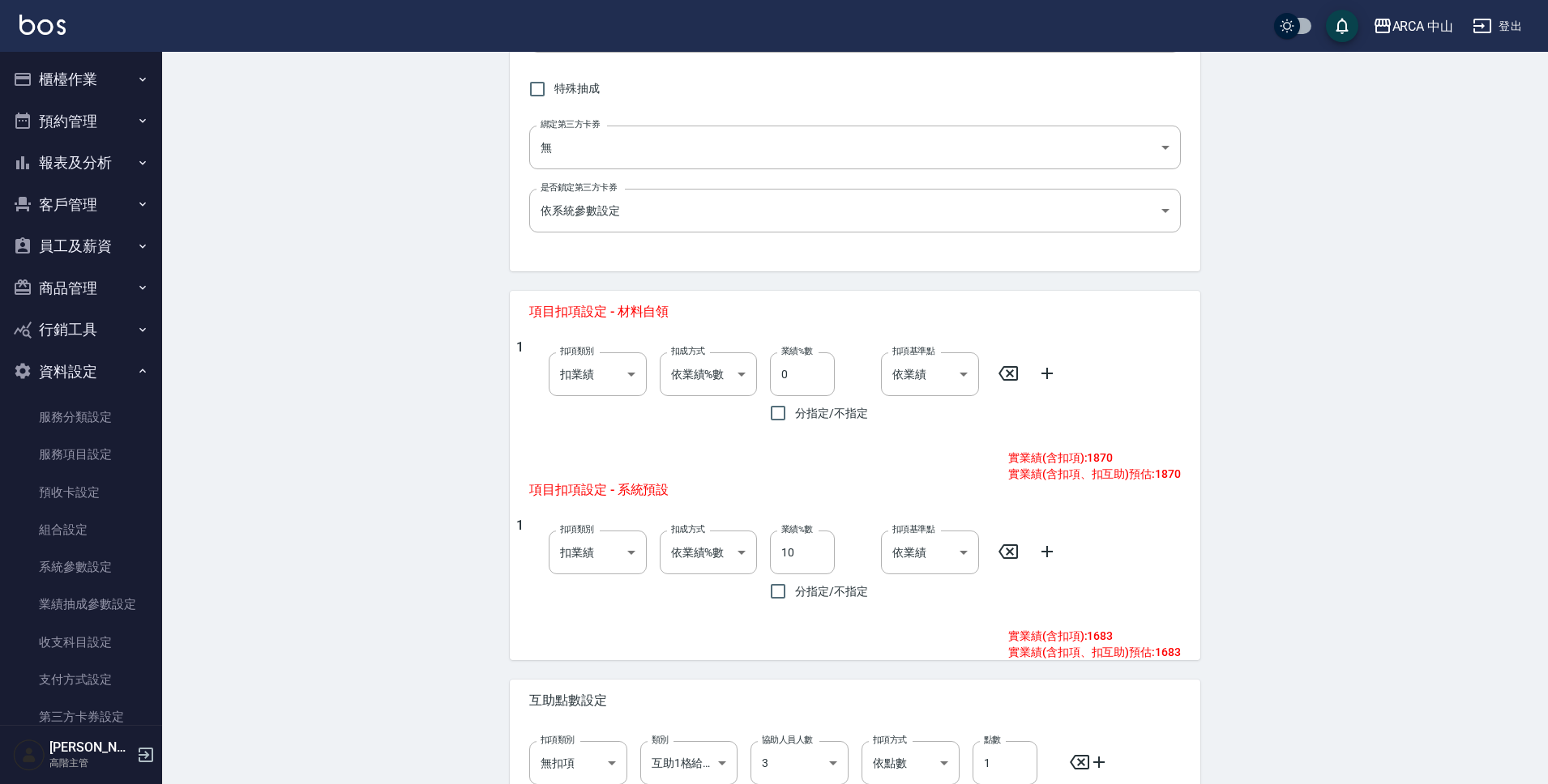
scroll to position [602, 0]
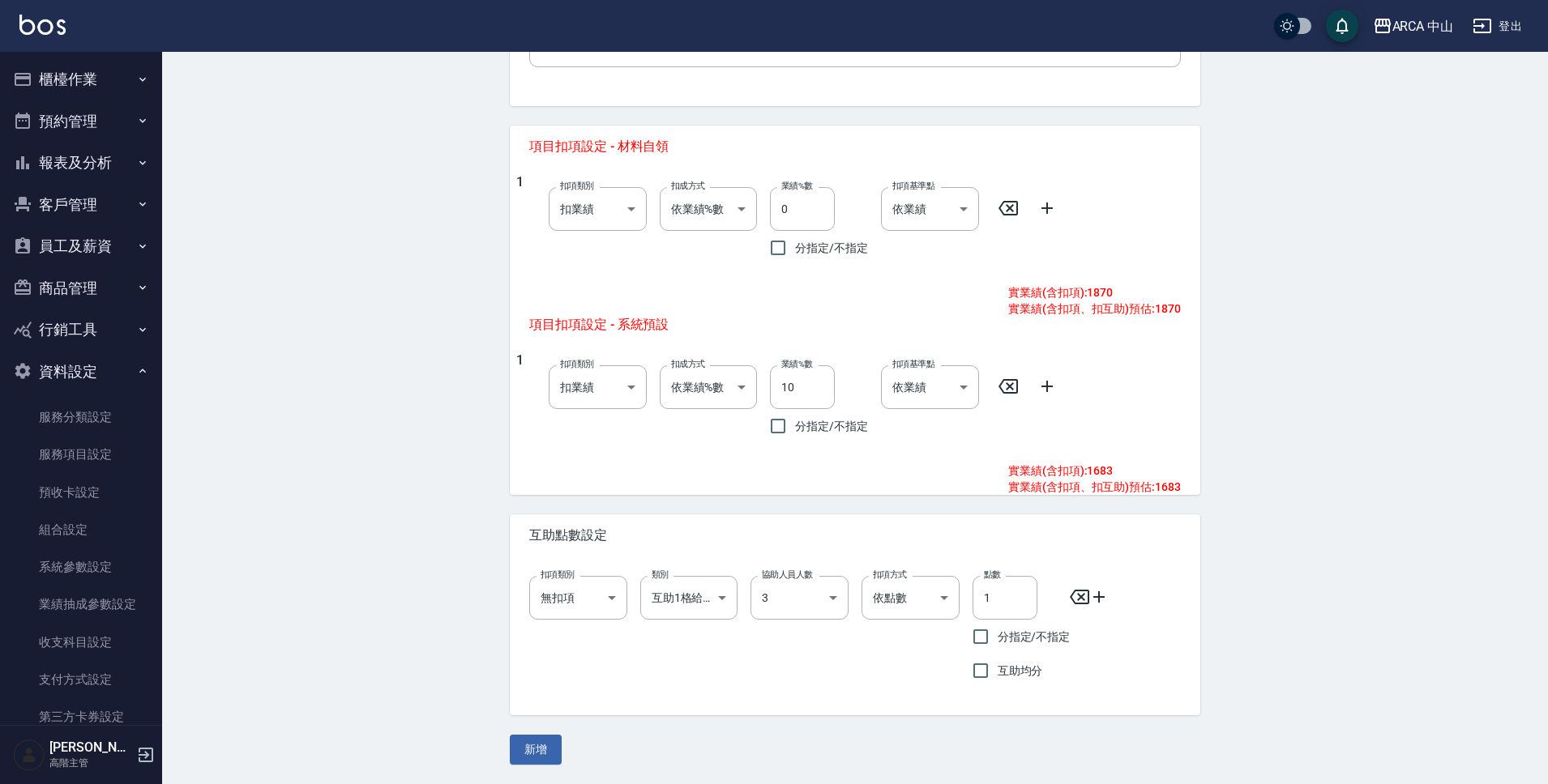
type input "1870"
click at [566, 736] on div "新增" at bounding box center [855, 749] width 691 height 30
click at [554, 743] on button "新增" at bounding box center [535, 749] width 52 height 30
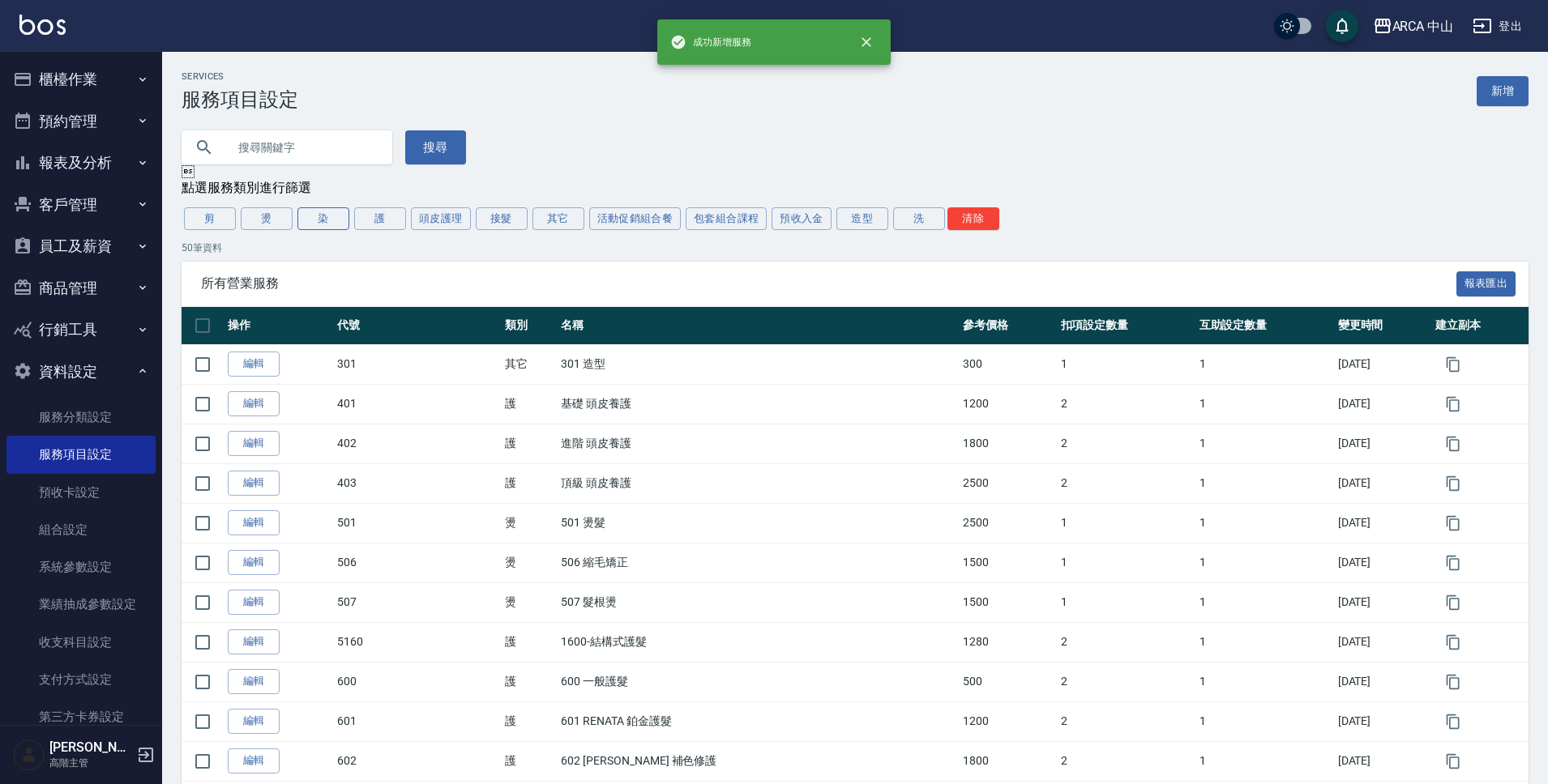
click at [335, 218] on button "染" at bounding box center [323, 219] width 52 height 22
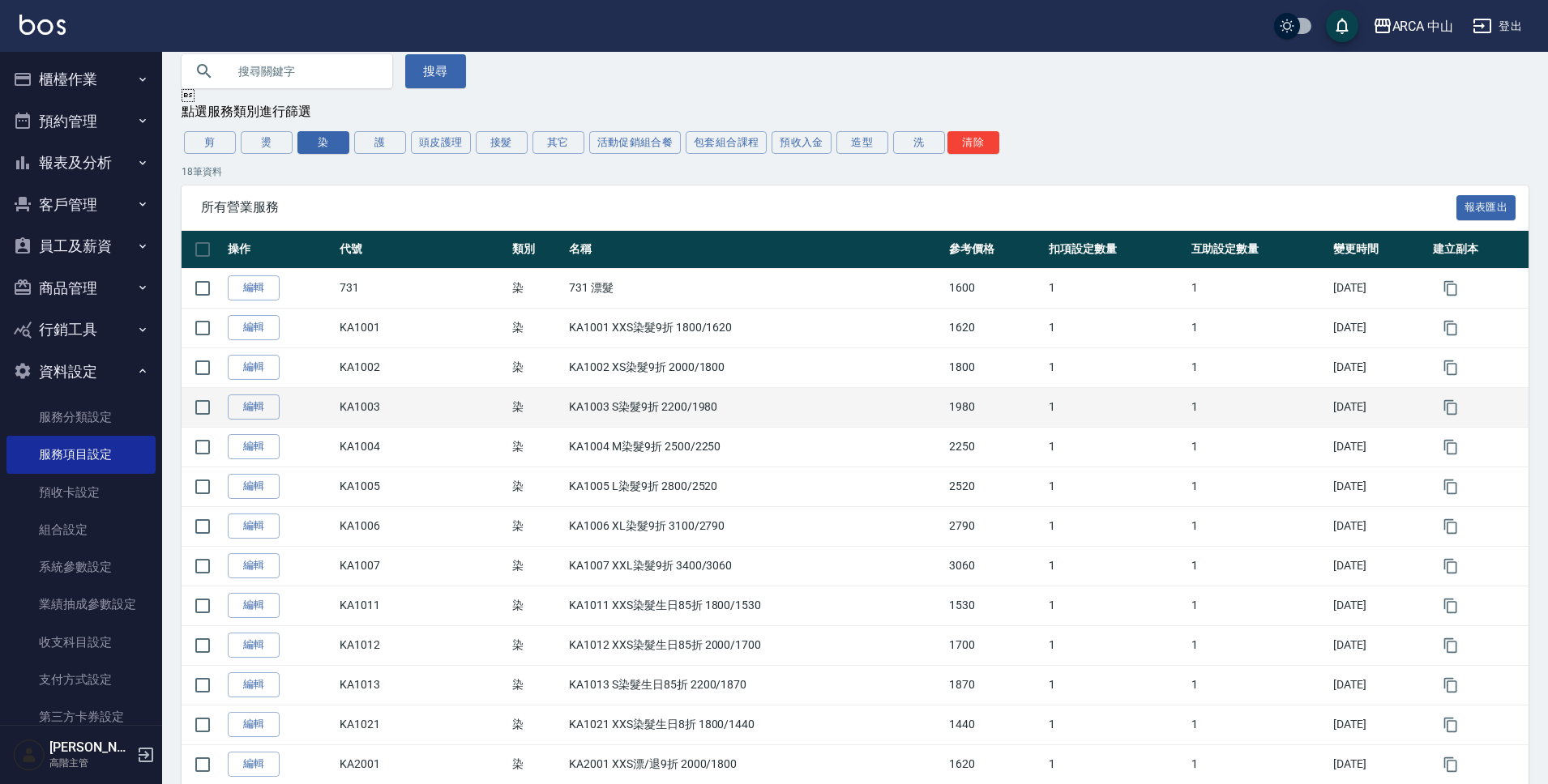
scroll to position [86, 0]
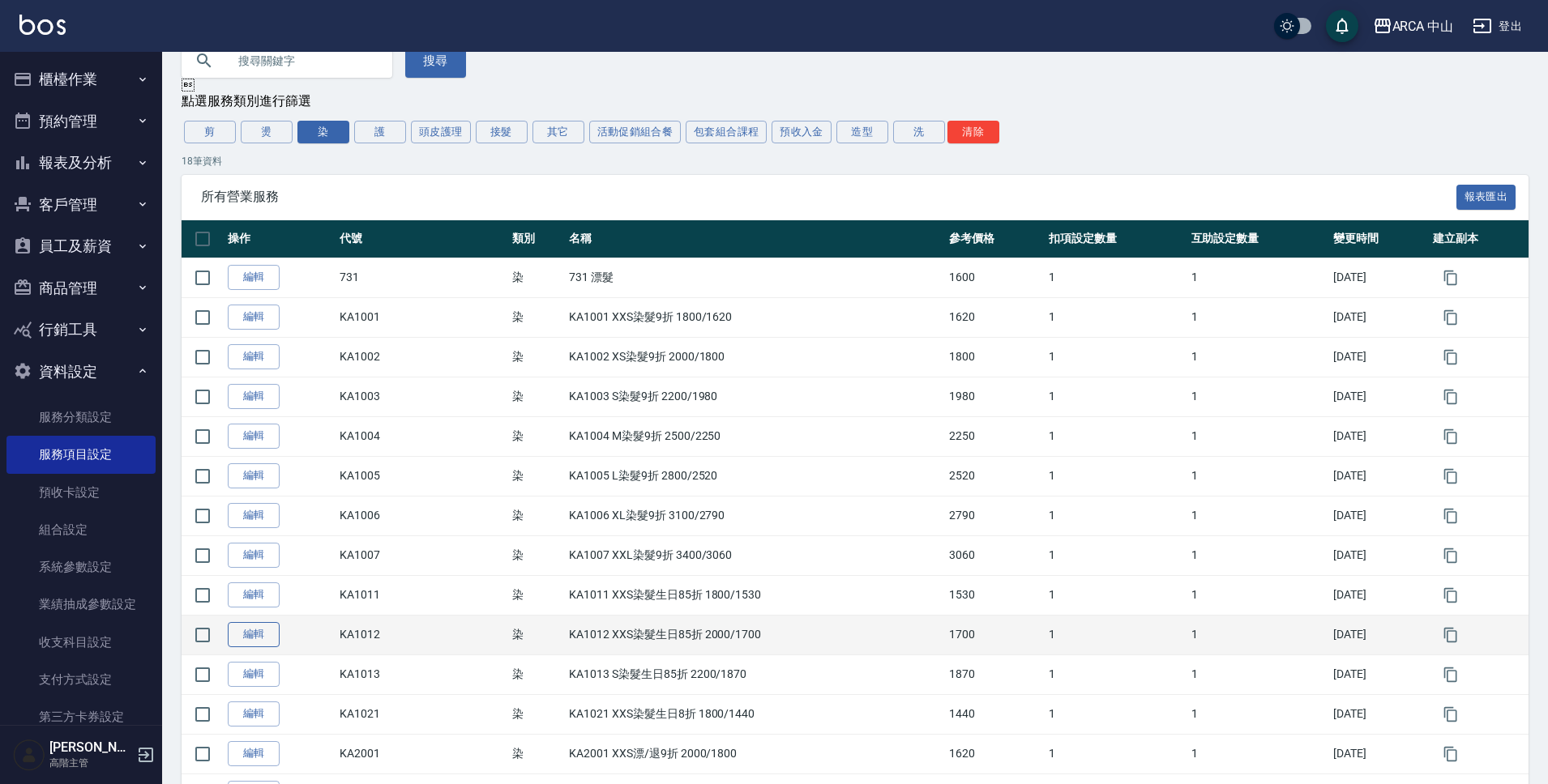
click at [250, 632] on link "編輯" at bounding box center [253, 635] width 52 height 25
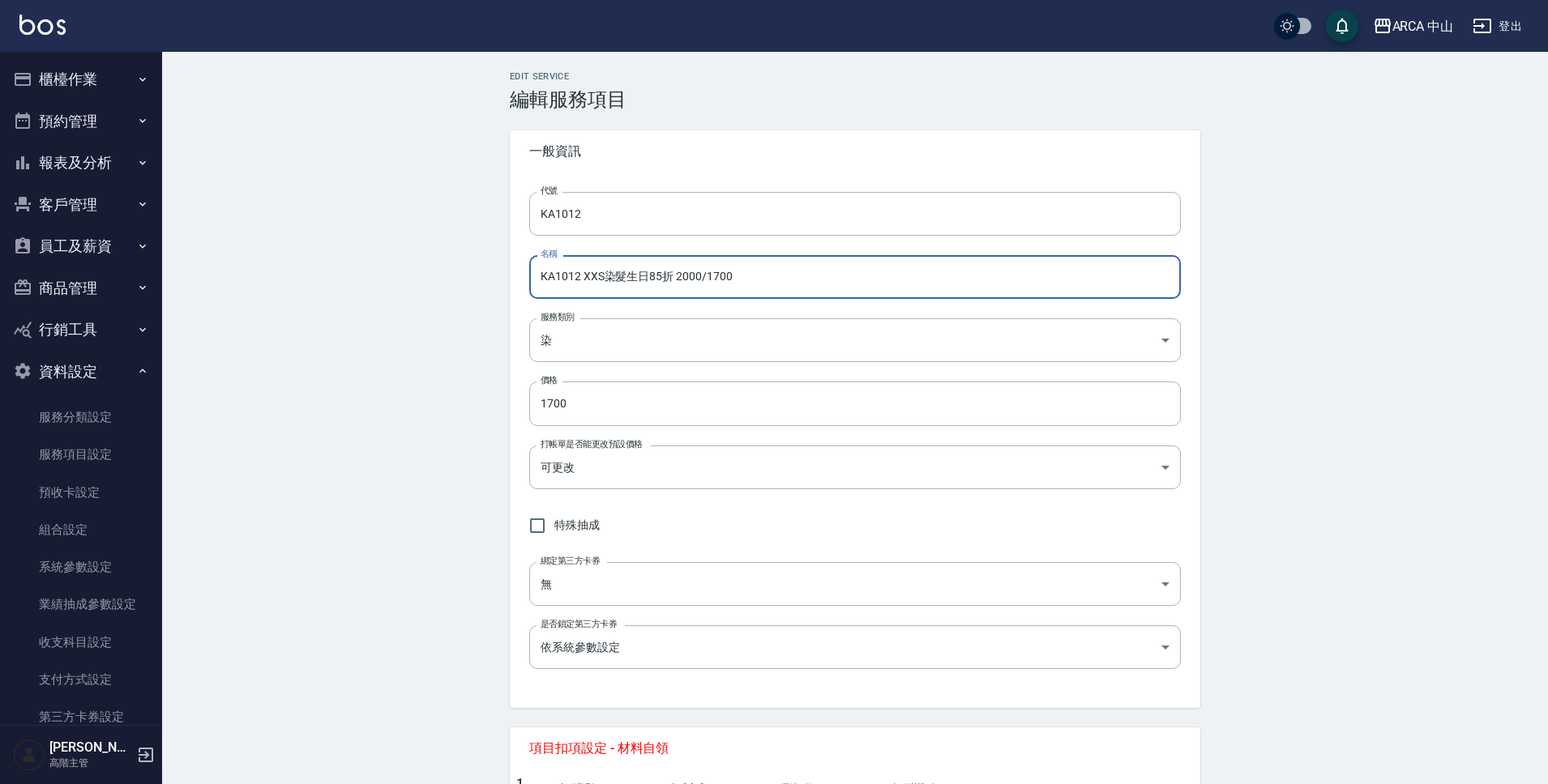
click at [597, 274] on input "KA1012 XXS染髮生日85折 2000/1700" at bounding box center [855, 277] width 652 height 44
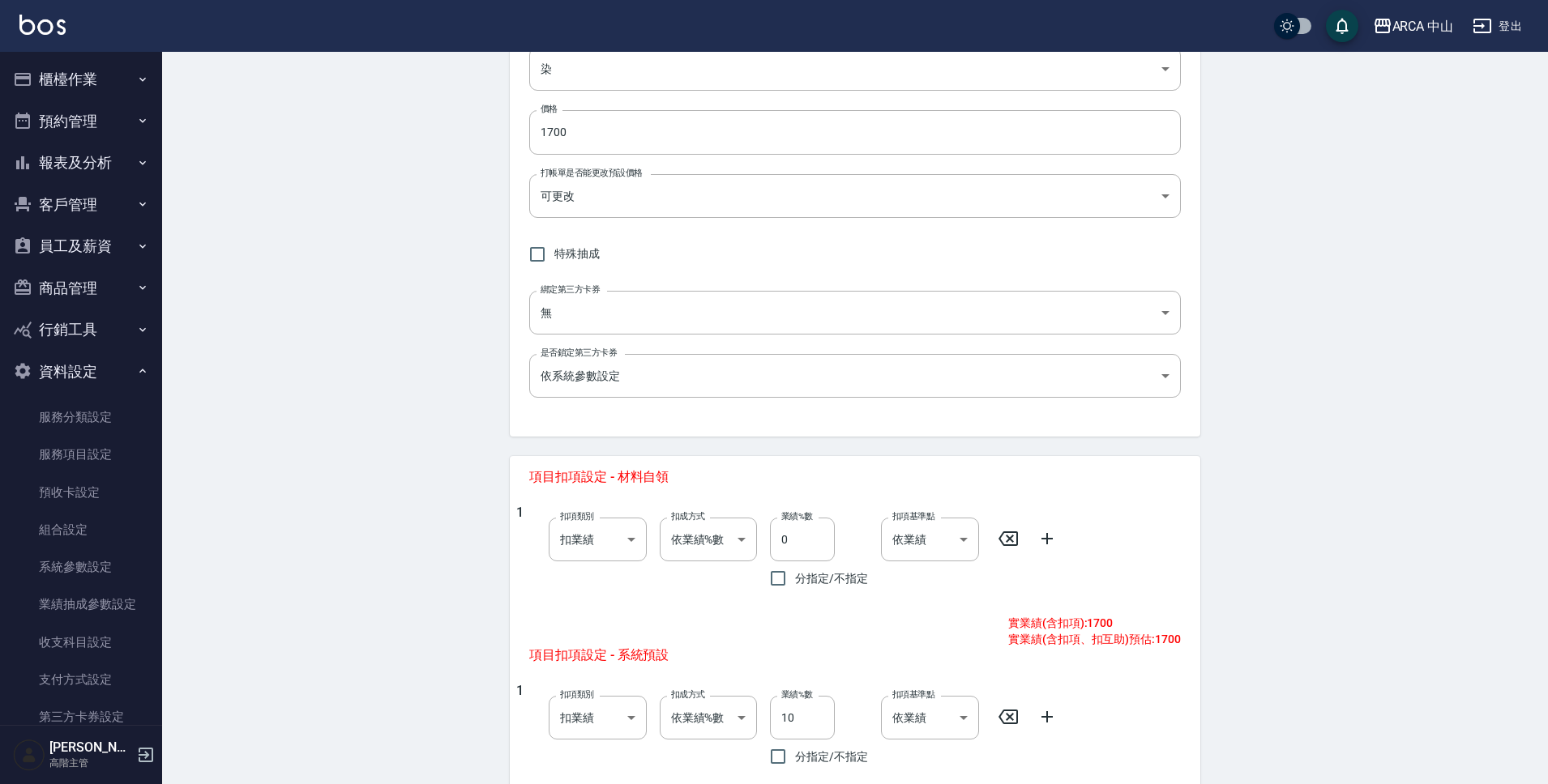
scroll to position [602, 0]
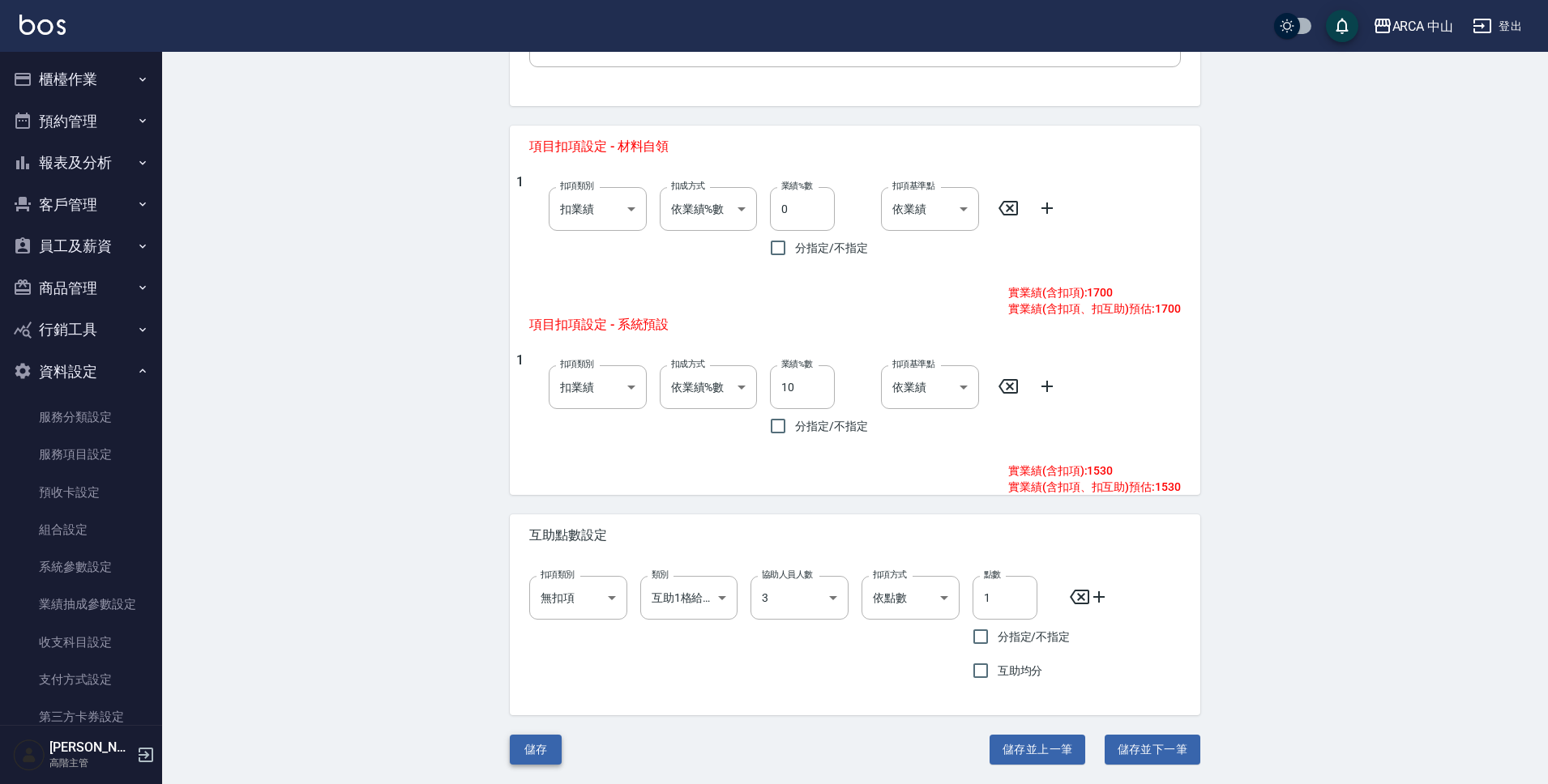
type input "KA1012 XS染髮生日85折 2000/1700"
click at [551, 745] on button "儲存" at bounding box center [535, 749] width 52 height 30
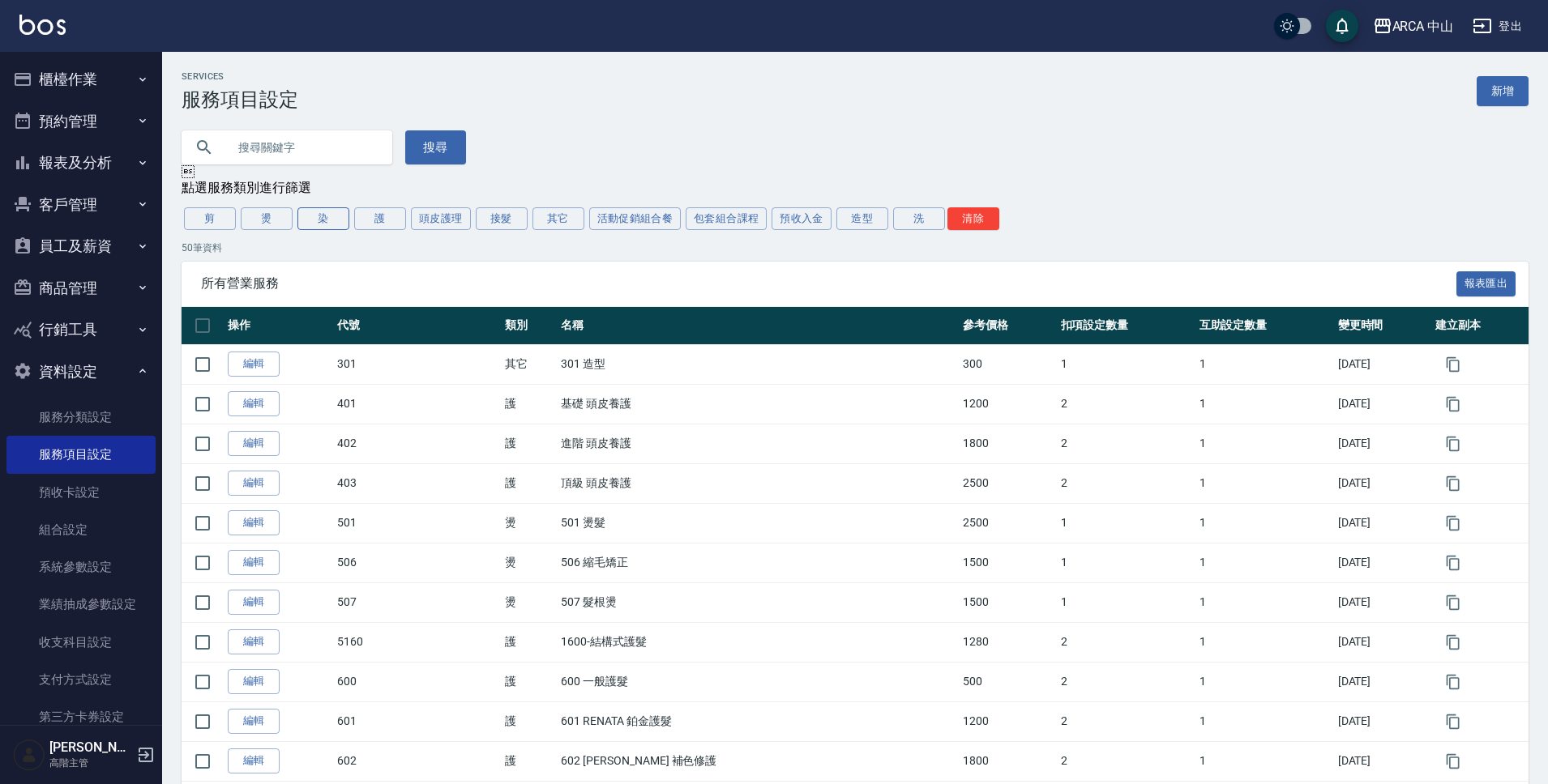
click at [316, 212] on button "染" at bounding box center [323, 219] width 52 height 22
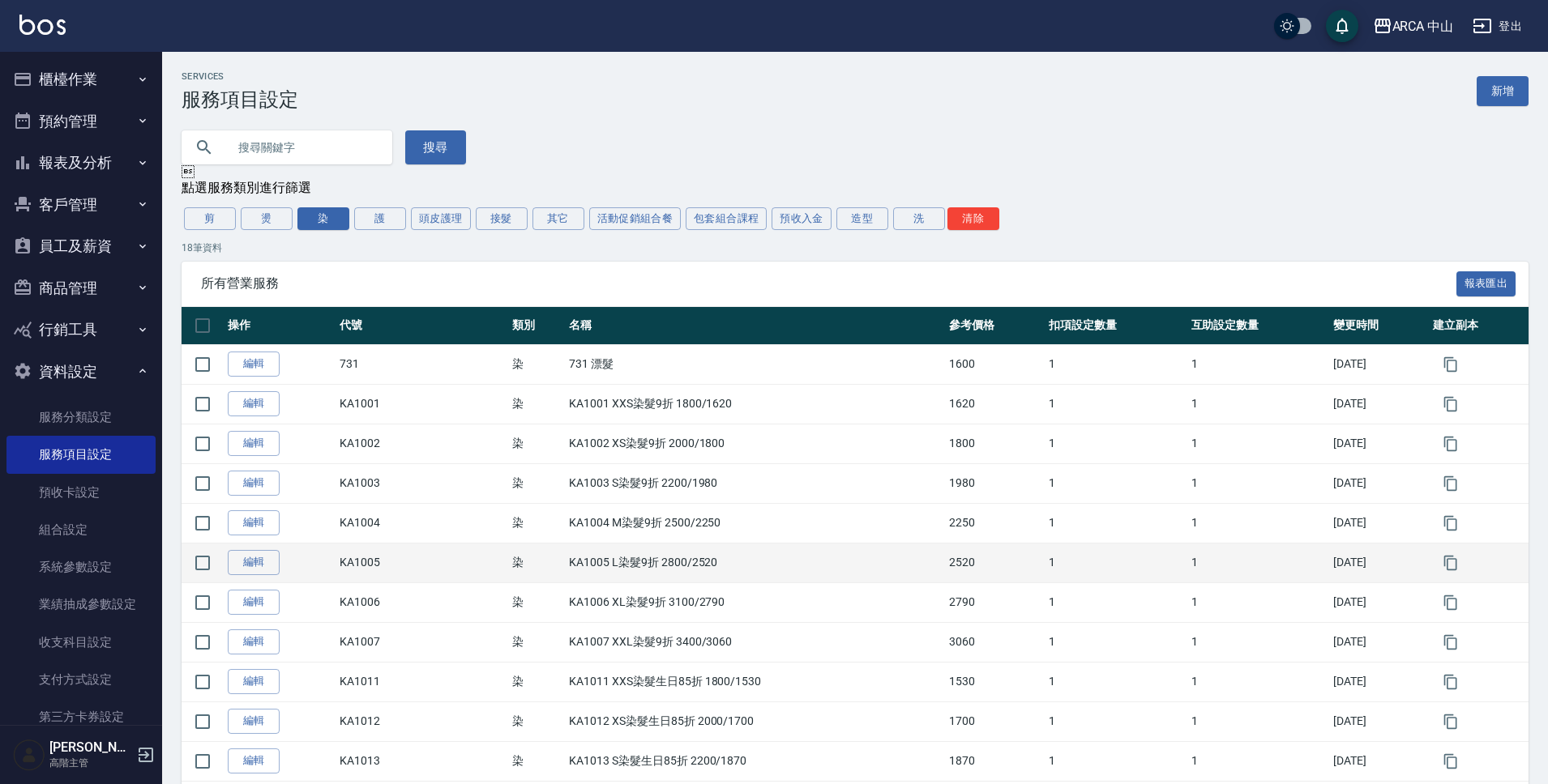
scroll to position [197, 0]
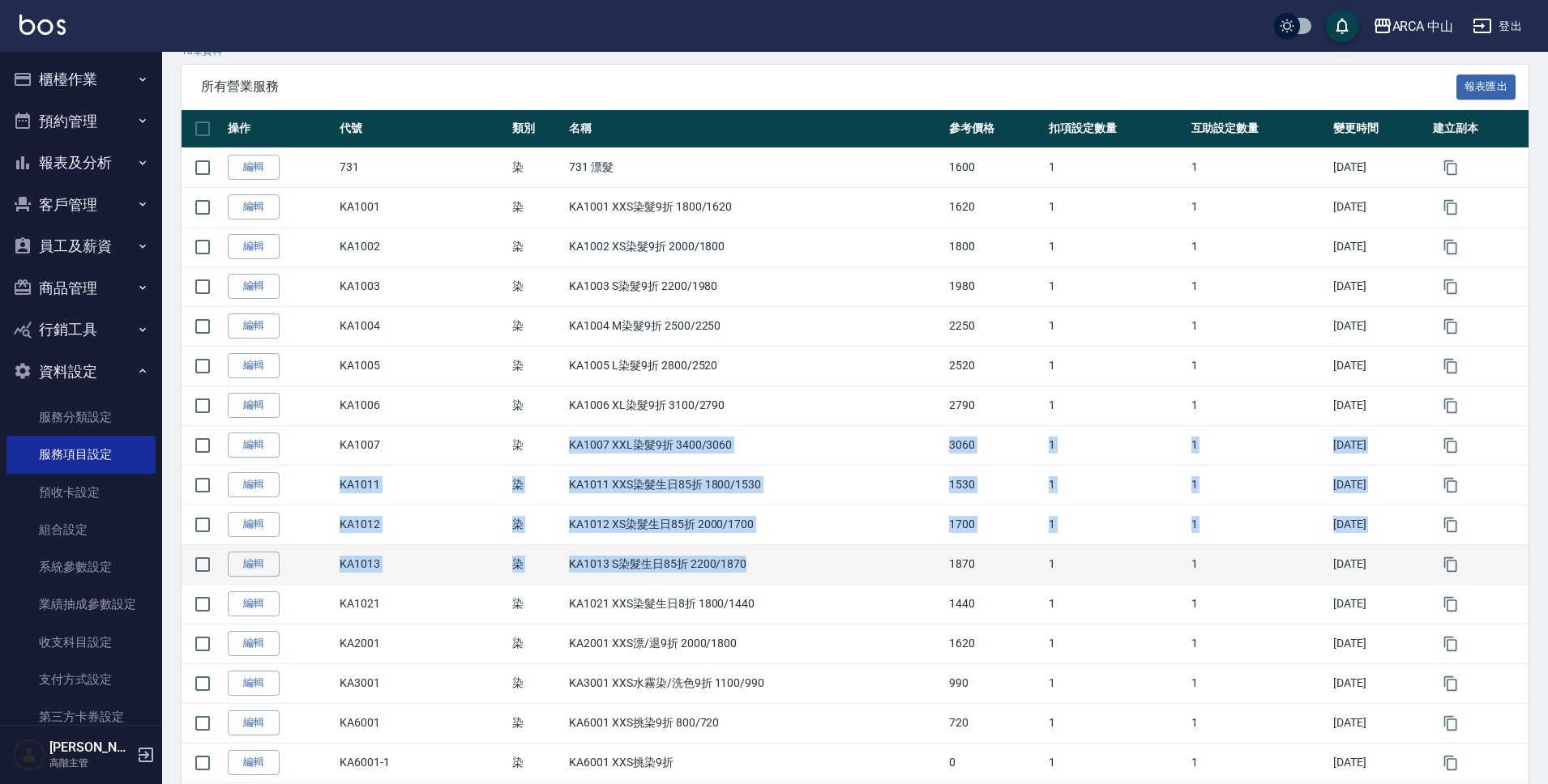
drag, startPoint x: 563, startPoint y: 444, endPoint x: 755, endPoint y: 562, distance: 225.4
click at [755, 562] on tbody "編輯 731 染 731 漂髮 1600 1 1 2025/08/28 編輯 KA1001 染 KA1001 XXS染髮9折 1800/1620 1620 1…" at bounding box center [855, 505] width 1347 height 715
click at [1452, 569] on icon "button" at bounding box center [1451, 564] width 17 height 17
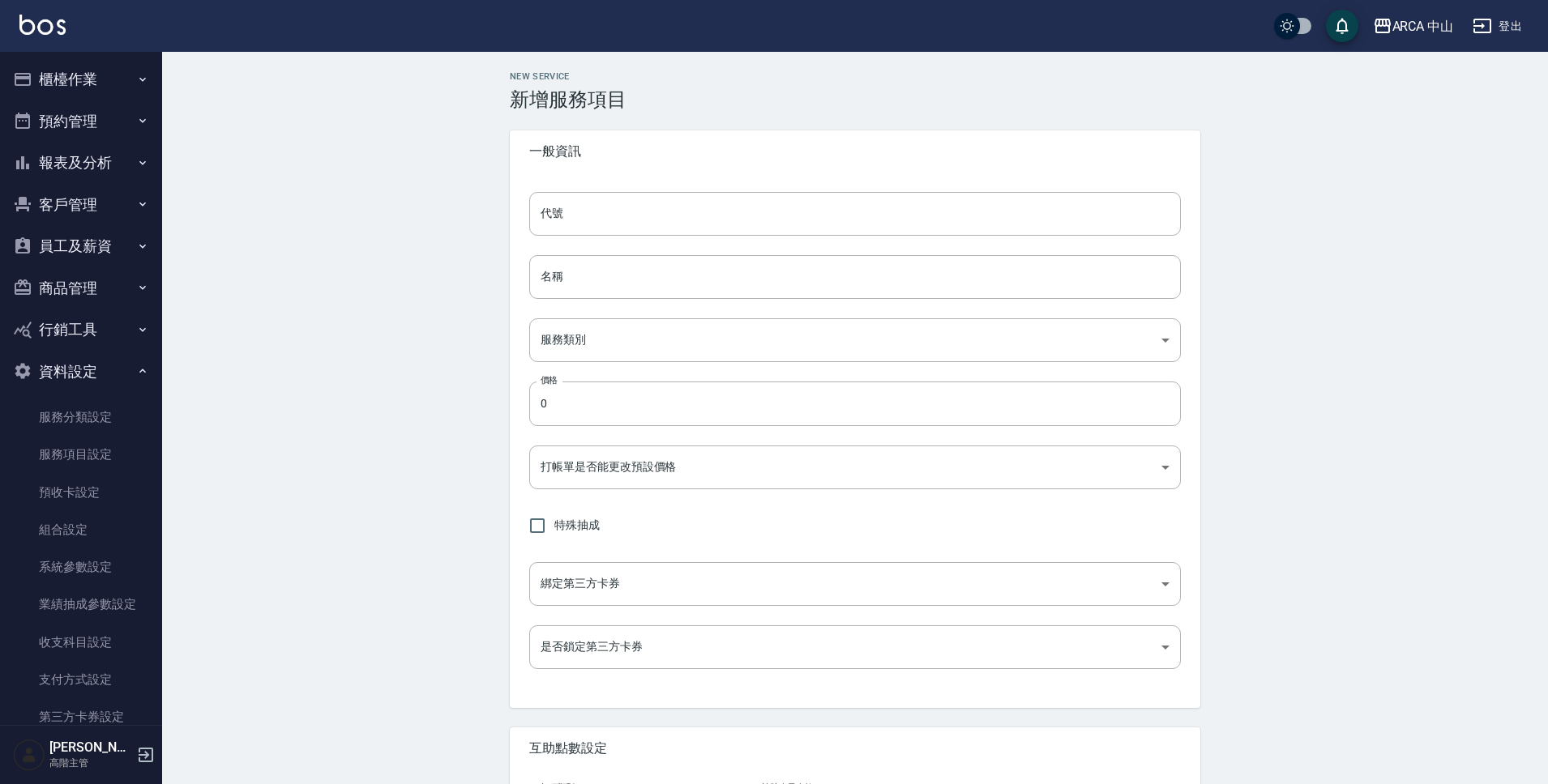
type input "KA1013的副本"
type input "KA1013 S染髮生日85折 2200/1870的副本"
type input "a2ff3a14-5d7f-47f4-bd90-fc7dc698d16d"
type input "1870"
type input "FALSE"
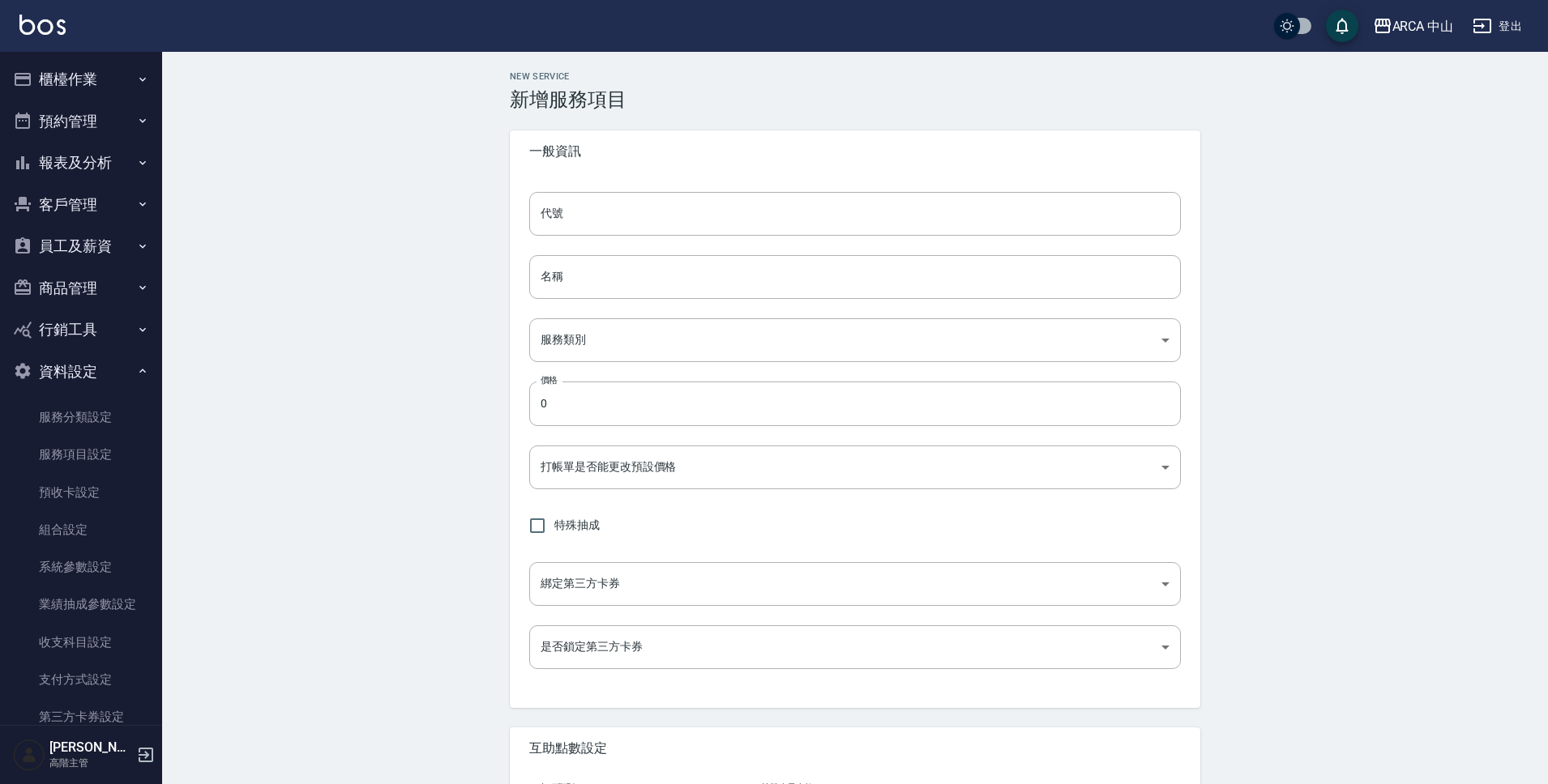
type input "none"
type input "UNSET"
type input "none"
type input "互助1格給1點(60元)"
type input "3"
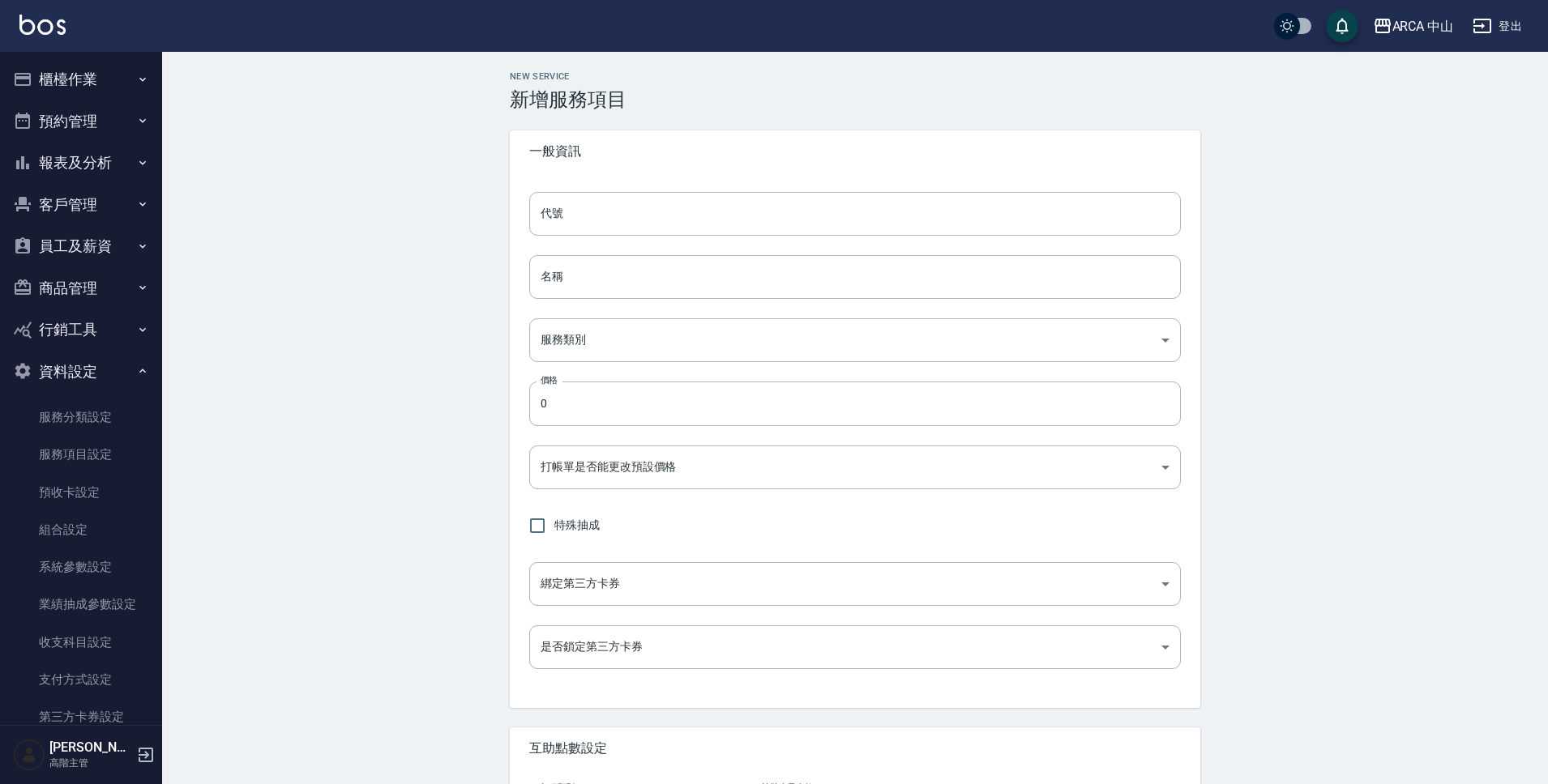
type input "點數"
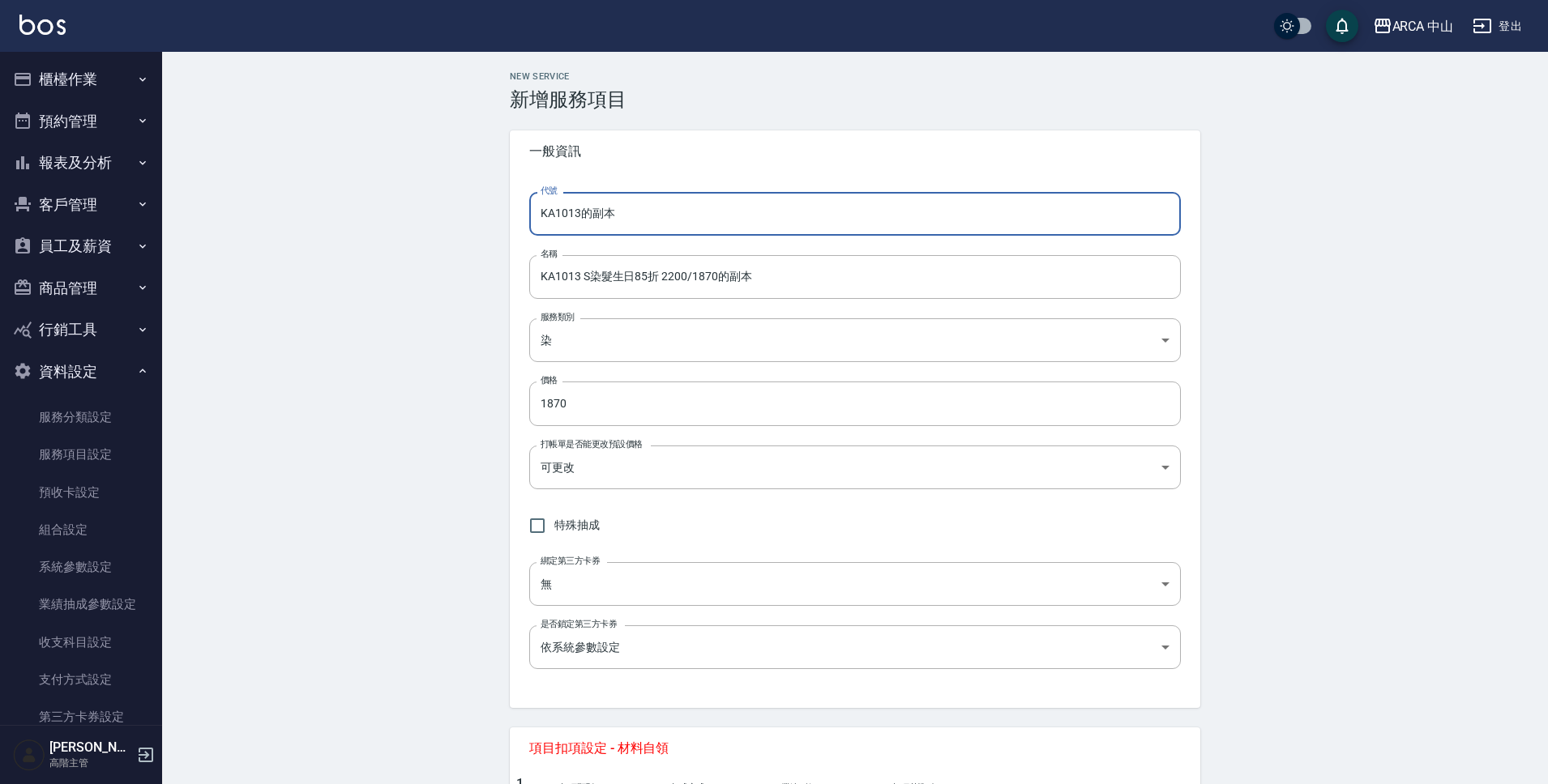
drag, startPoint x: 584, startPoint y: 215, endPoint x: 725, endPoint y: 227, distance: 141.5
click at [725, 227] on input "KA1013的副本" at bounding box center [855, 214] width 652 height 44
type input "KA1014"
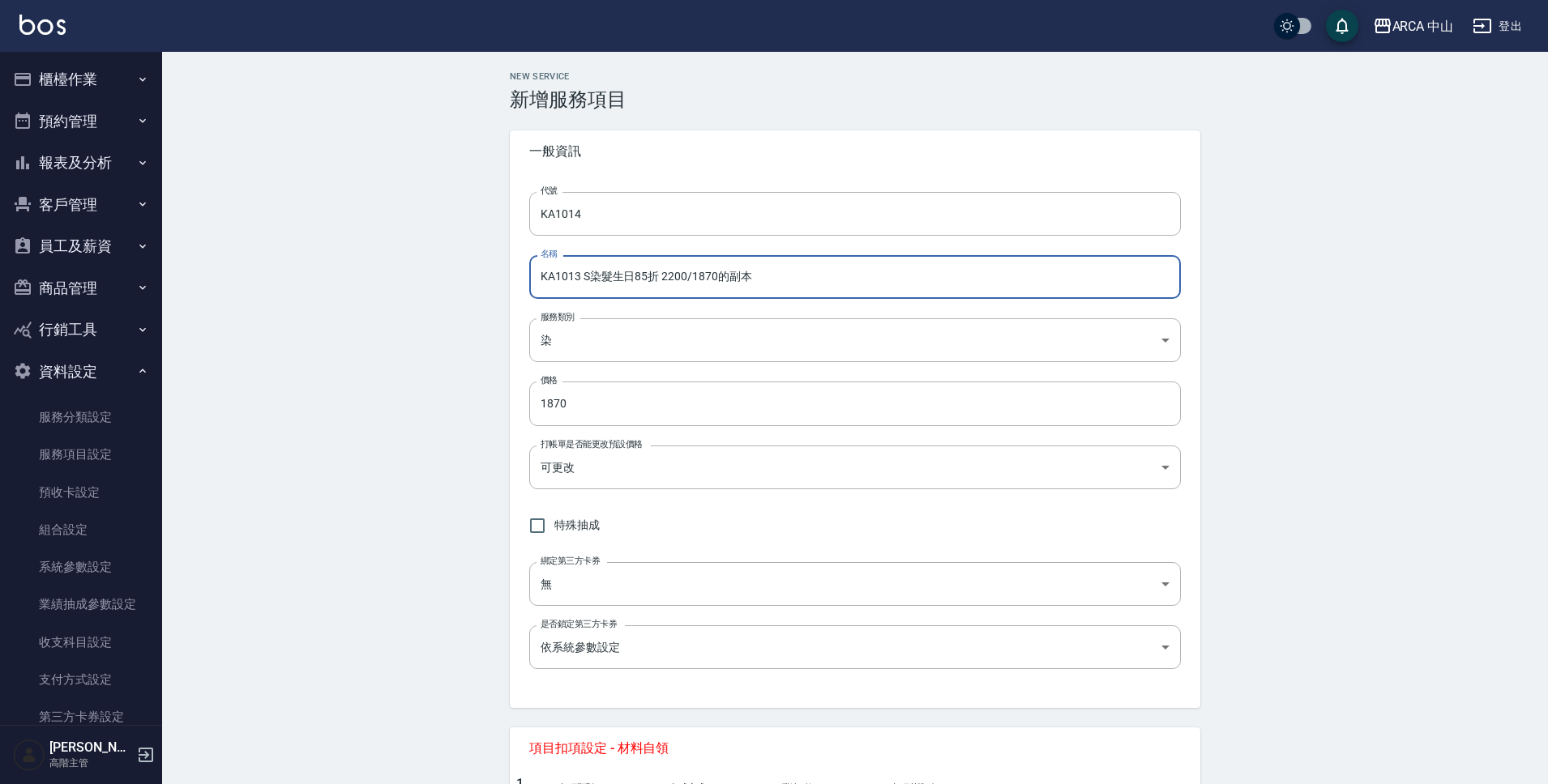
click at [580, 276] on input "KA1013 S染髮生日85折 2200/1870的副本" at bounding box center [855, 277] width 652 height 44
click at [591, 280] on input "KA1014 S染髮生日85折 2200/1870的副本" at bounding box center [855, 277] width 652 height 44
drag, startPoint x: 675, startPoint y: 279, endPoint x: 720, endPoint y: 279, distance: 45.0
click at [720, 279] on input "KA1014 M染髮生日85折 2200/1870的副本" at bounding box center [855, 277] width 652 height 44
type input "KA1014 M染髮生日85折 2500/2125"
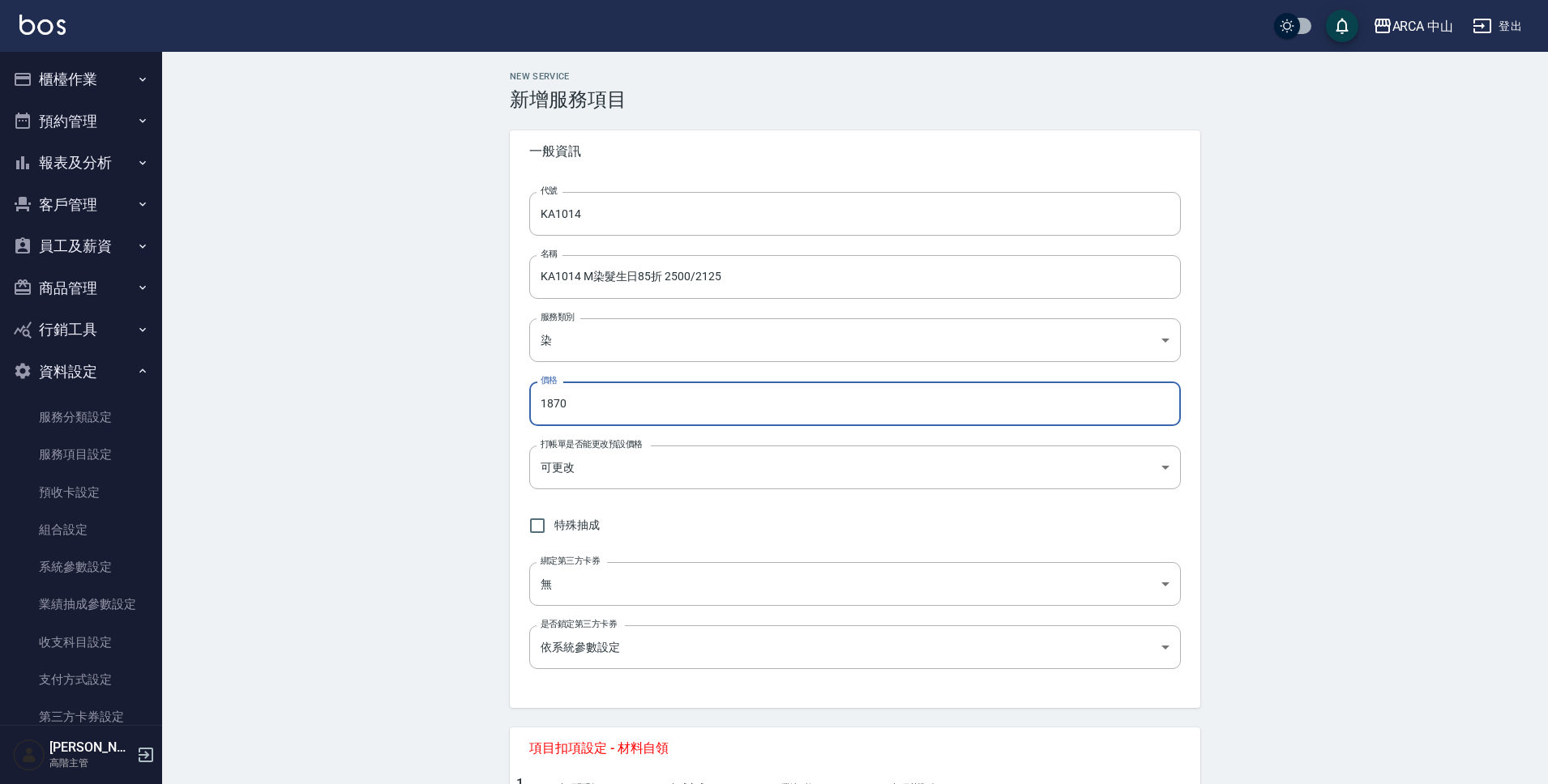
drag, startPoint x: 593, startPoint y: 410, endPoint x: 518, endPoint y: 410, distance: 75.0
click at [518, 410] on div "代號 KA1014 代號 名稱 KA1014 M染髮生日85折 2500/2125 名稱 服務類別 染 a2ff3a14-5d7f-47f4-bd90-fc7…" at bounding box center [855, 440] width 691 height 535
click at [585, 402] on input "21870" at bounding box center [855, 403] width 652 height 44
drag, startPoint x: 598, startPoint y: 404, endPoint x: 532, endPoint y: 397, distance: 66.4
click at [532, 397] on input "21870" at bounding box center [855, 403] width 652 height 44
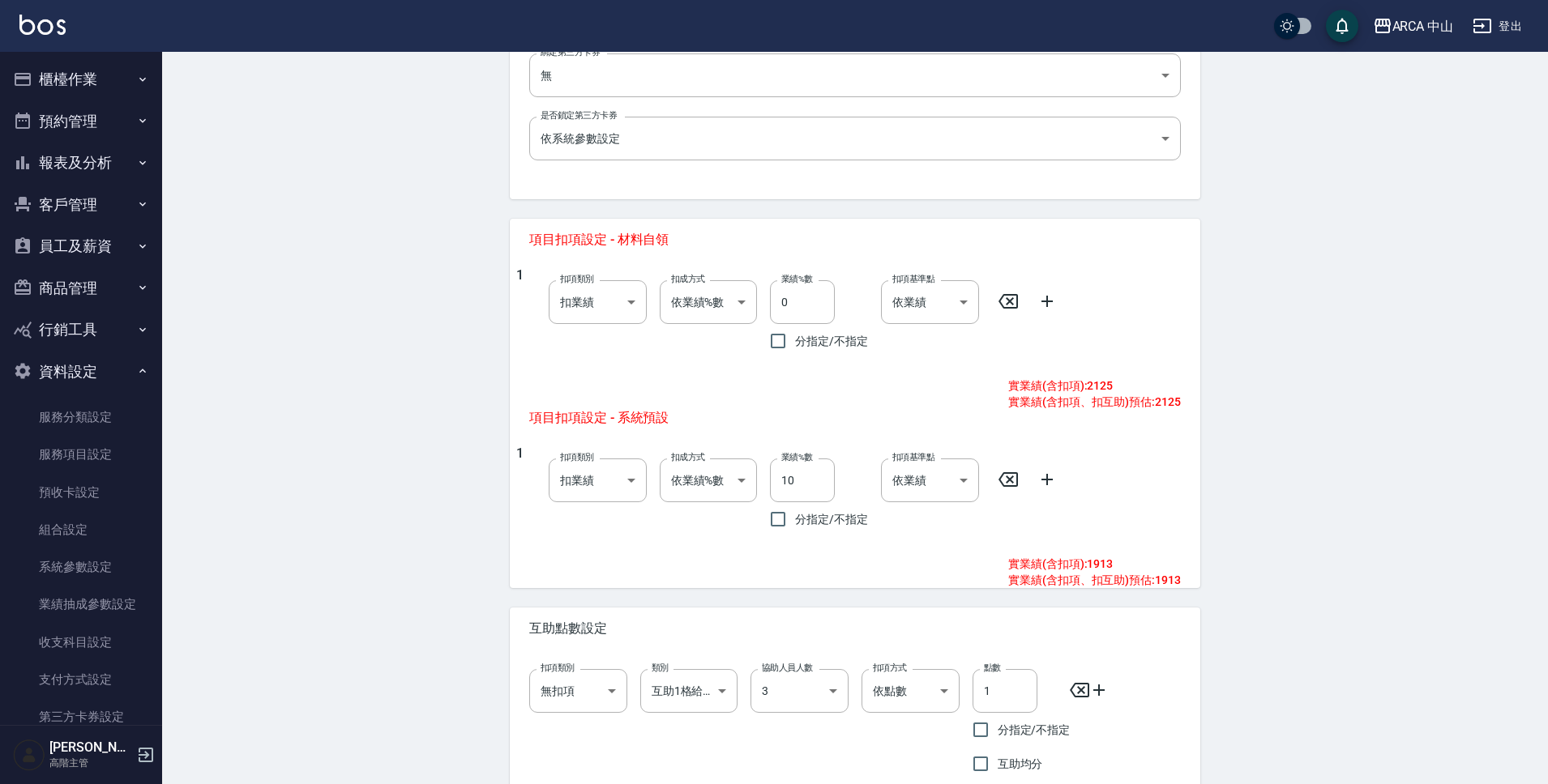
scroll to position [602, 0]
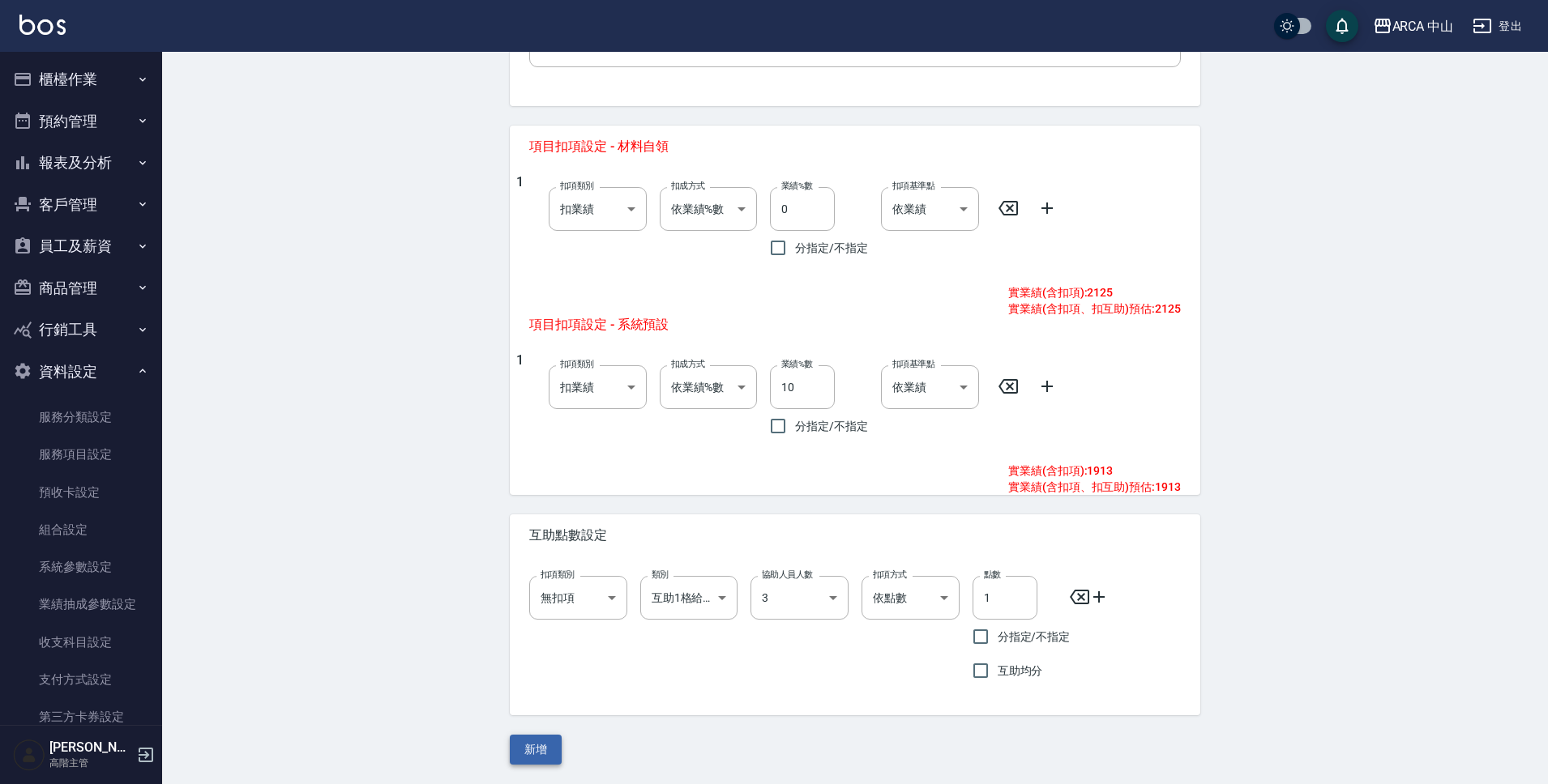
type input "2125"
click at [552, 762] on button "新增" at bounding box center [535, 749] width 52 height 30
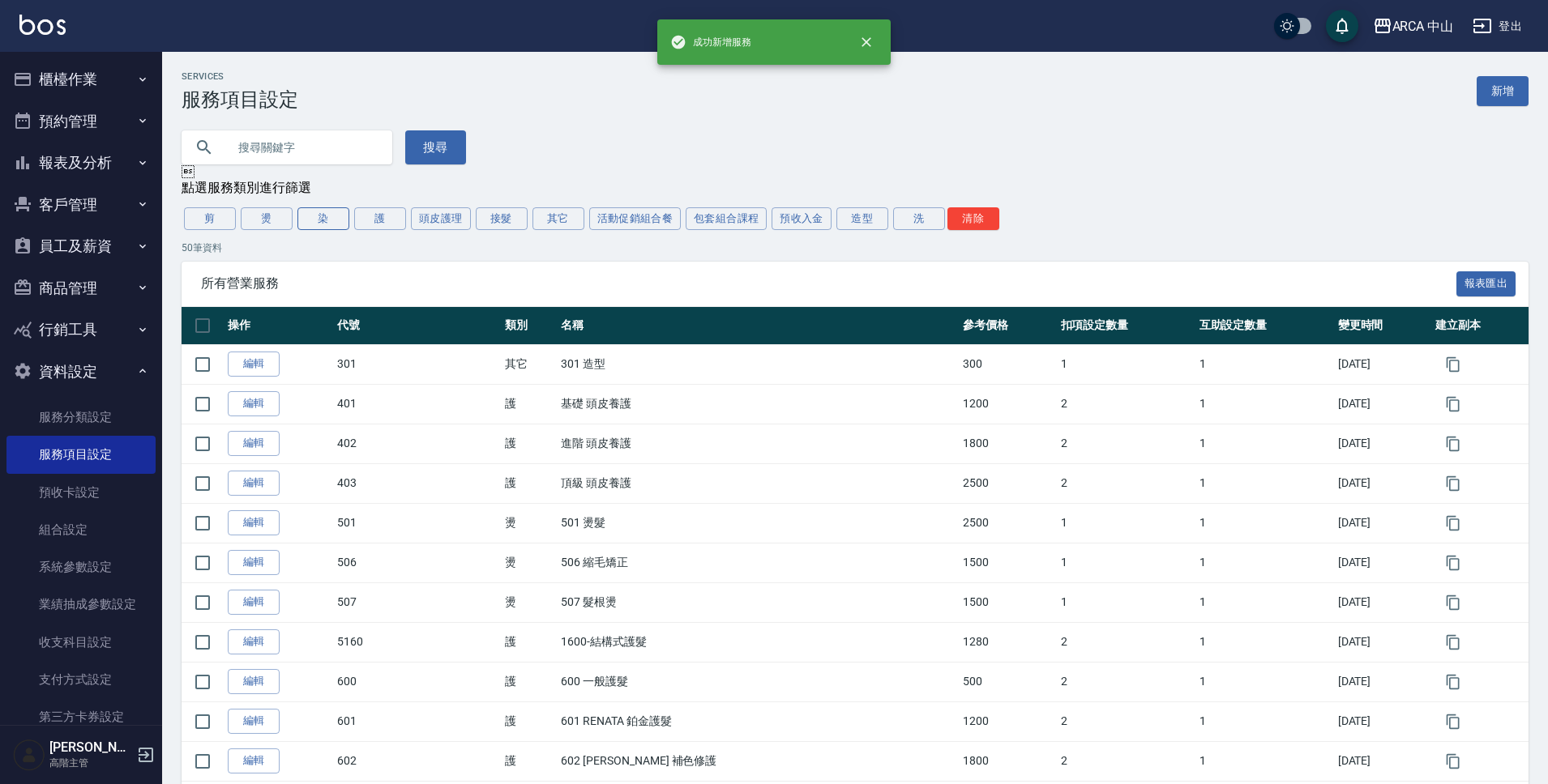
click at [333, 229] on button "染" at bounding box center [323, 219] width 52 height 22
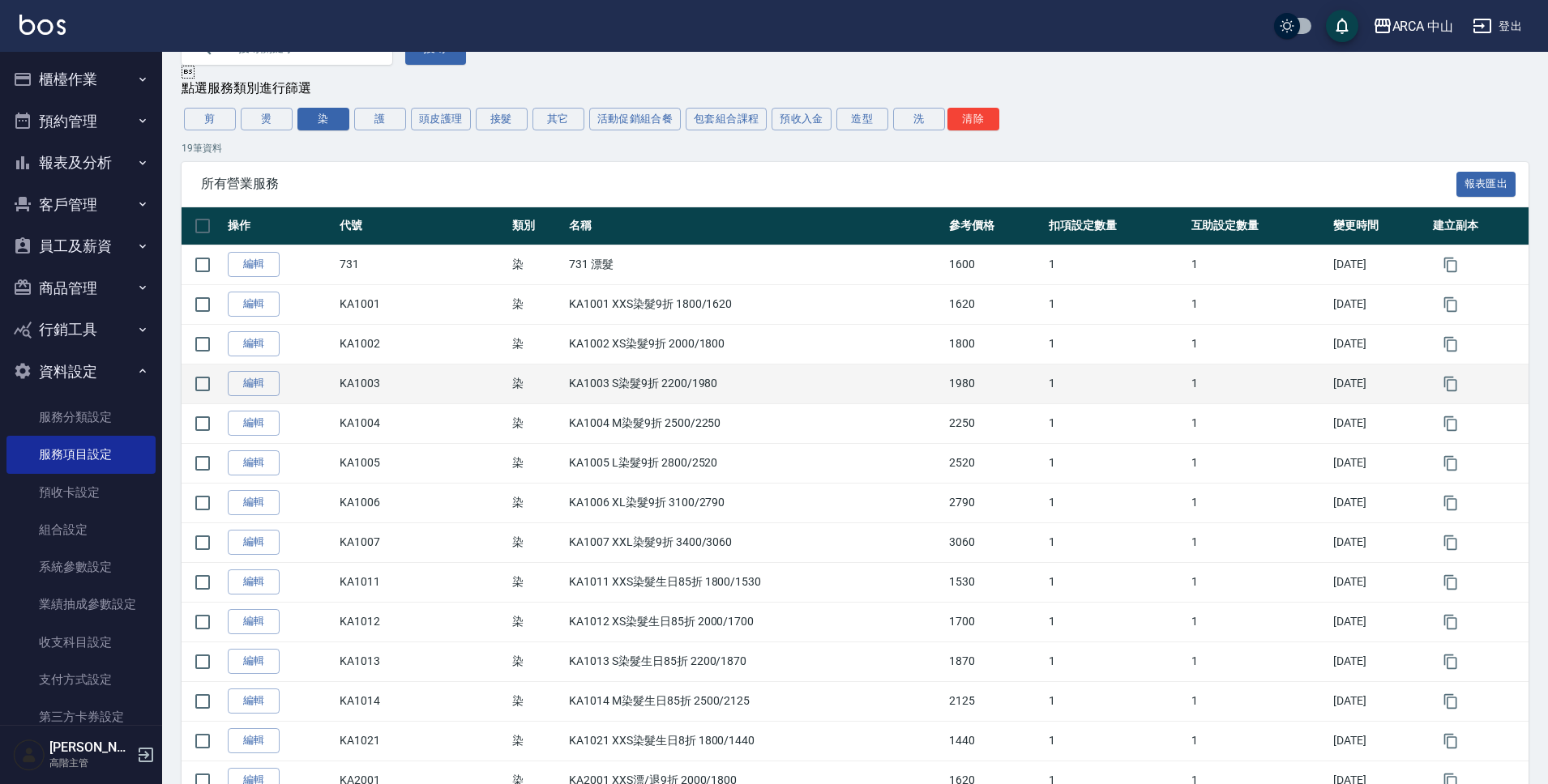
scroll to position [138, 0]
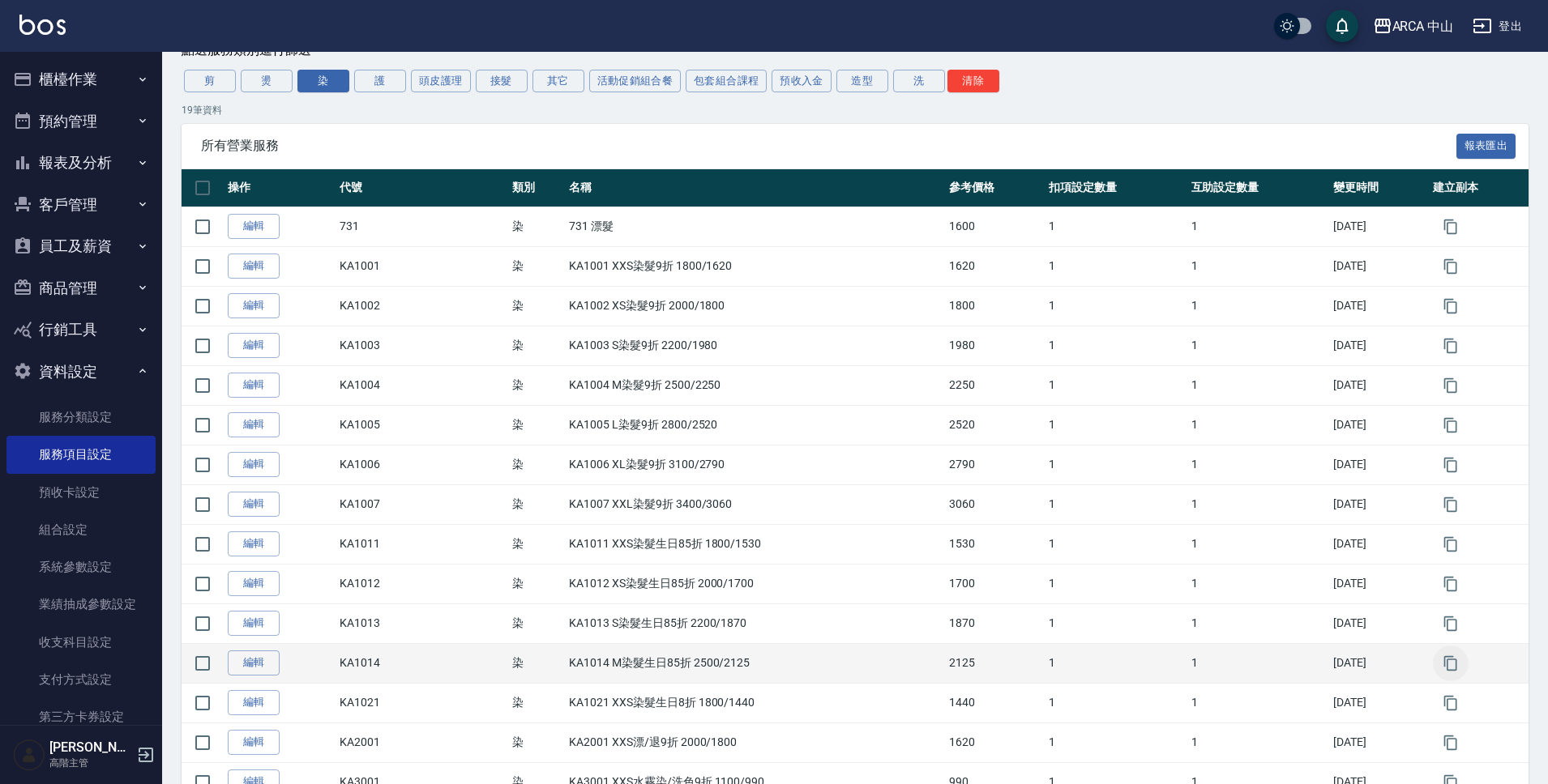
click at [1447, 664] on icon "button" at bounding box center [1450, 663] width 13 height 15
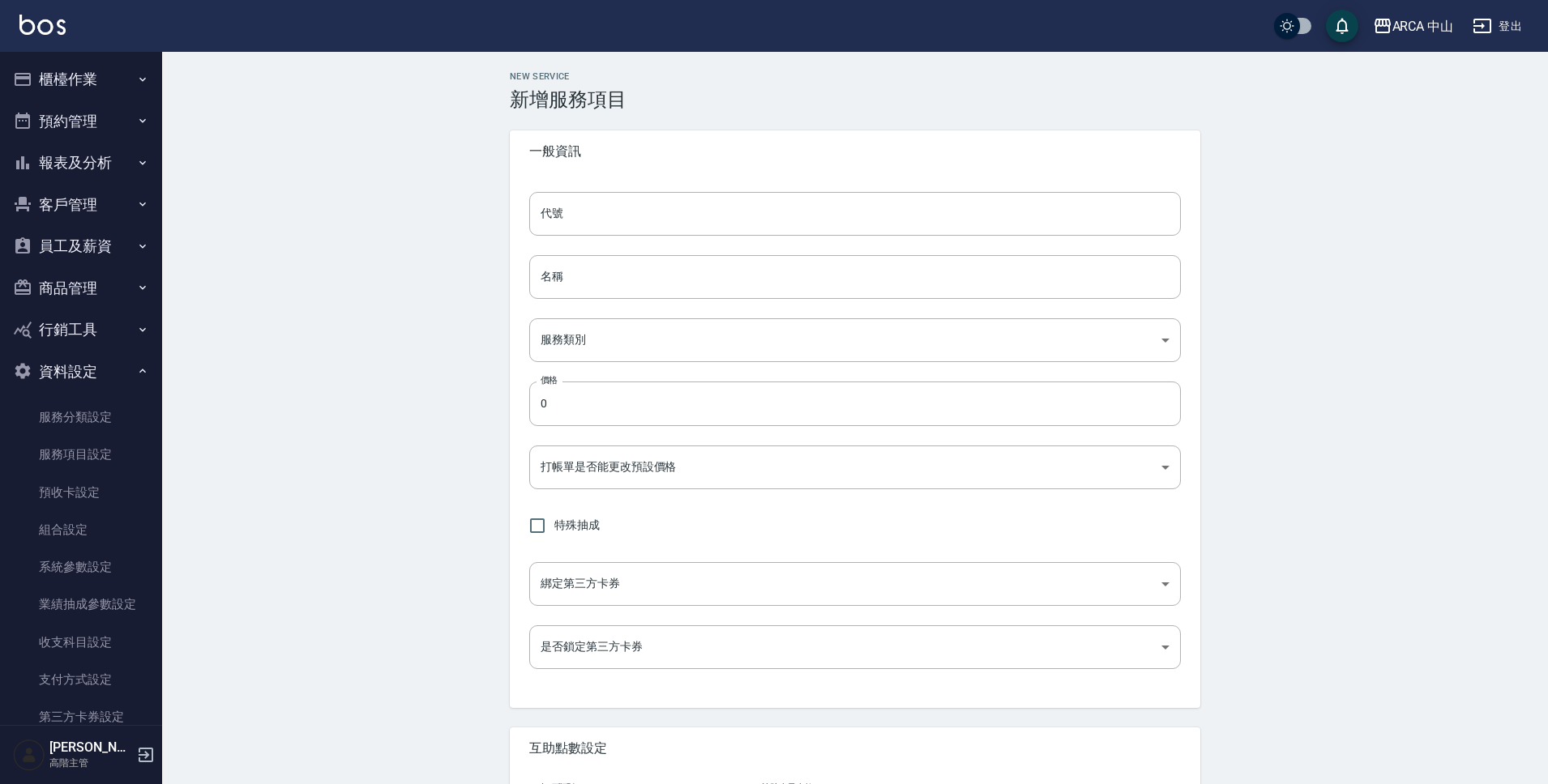
type input "KA1014的副本"
type input "KA1014 M染髮生日85折 2500/2125的副本"
type input "a2ff3a14-5d7f-47f4-bd90-fc7dc698d16d"
type input "2125"
type input "FALSE"
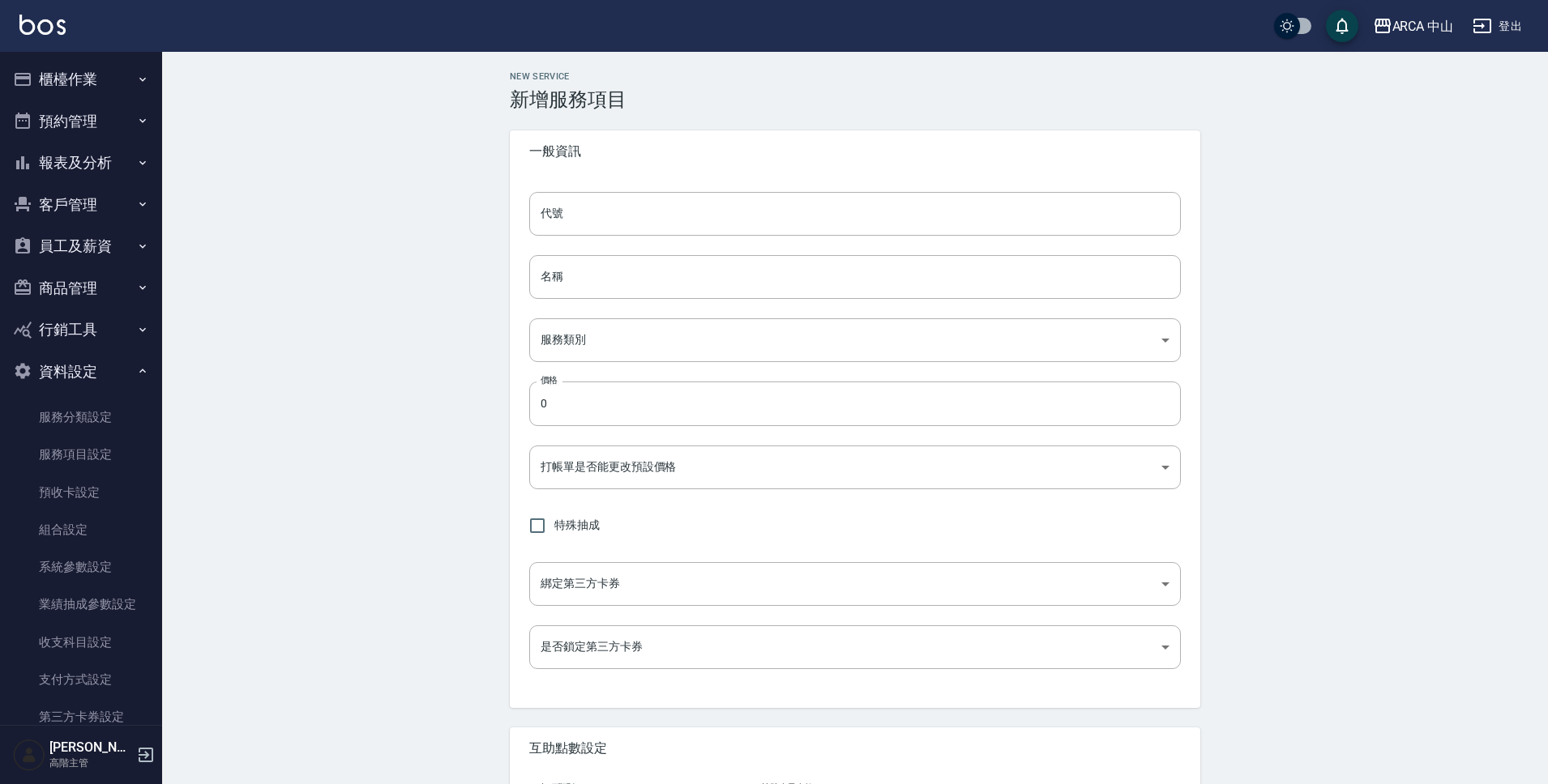
type input "none"
type input "UNSET"
type input "none"
type input "互助1格給1點(60元)"
type input "3"
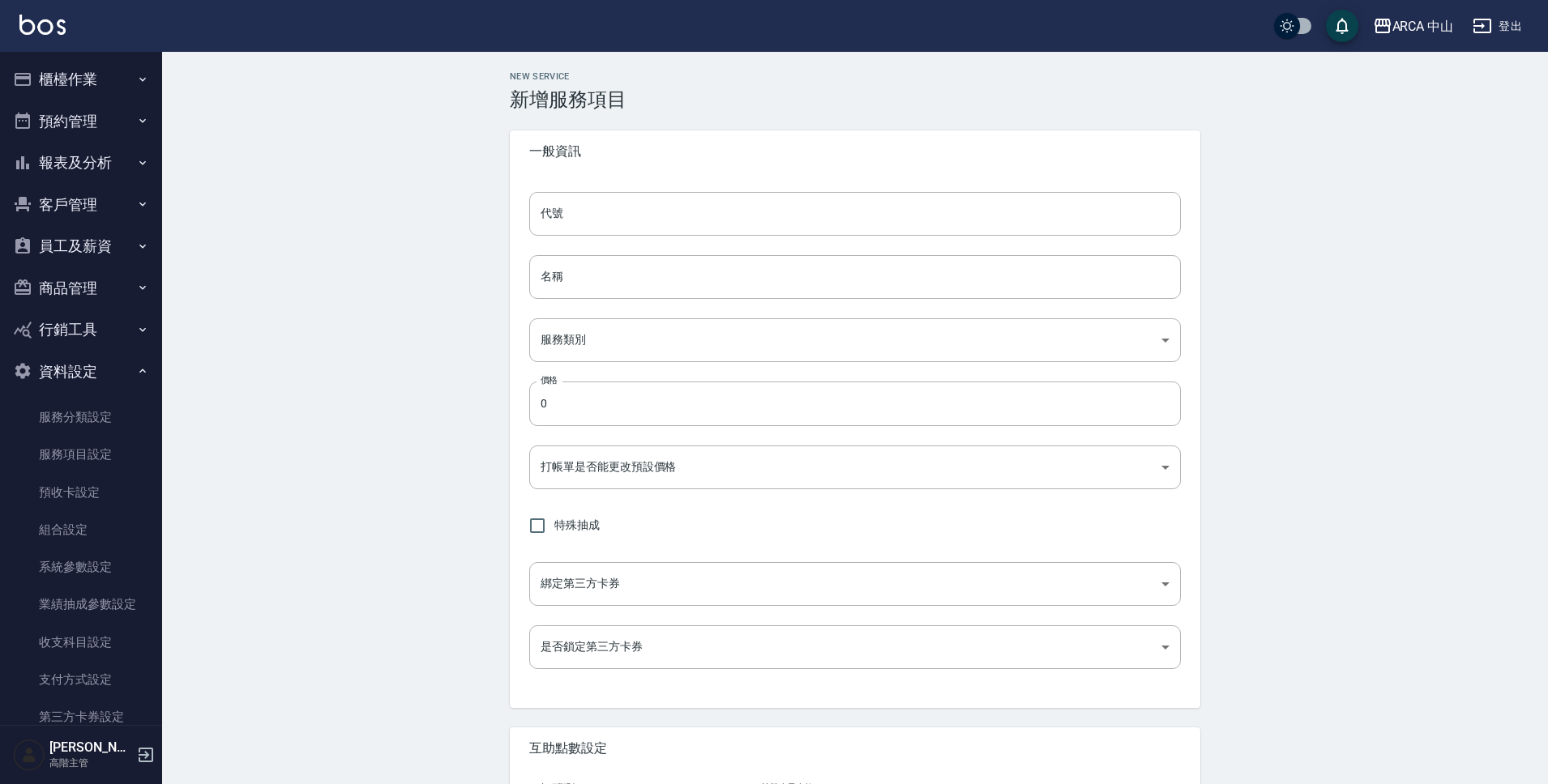
type input "點數"
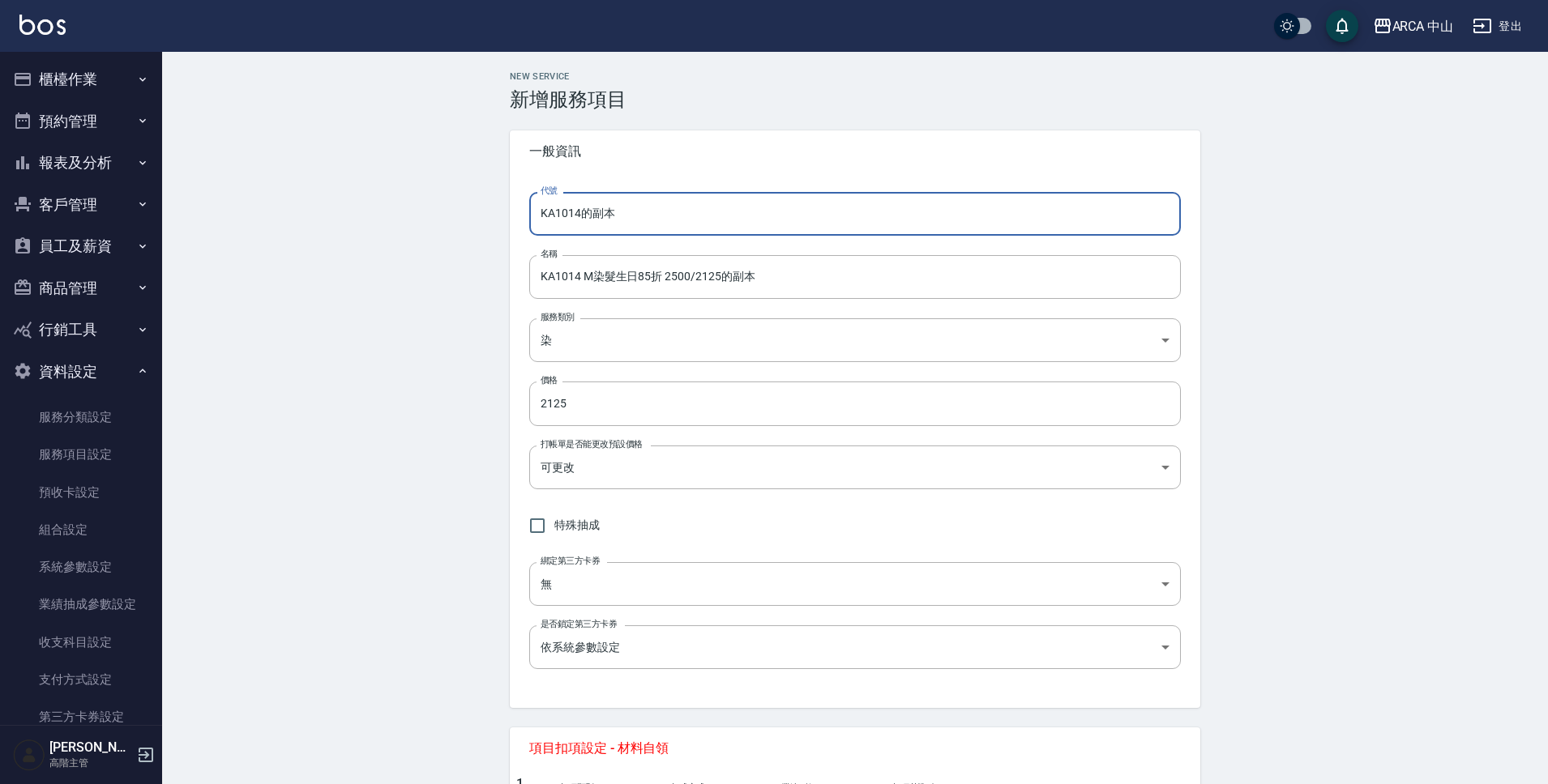
drag, startPoint x: 577, startPoint y: 219, endPoint x: 681, endPoint y: 217, distance: 104.0
click at [681, 217] on input "KA1014的副本" at bounding box center [855, 214] width 652 height 44
type input "KA1015"
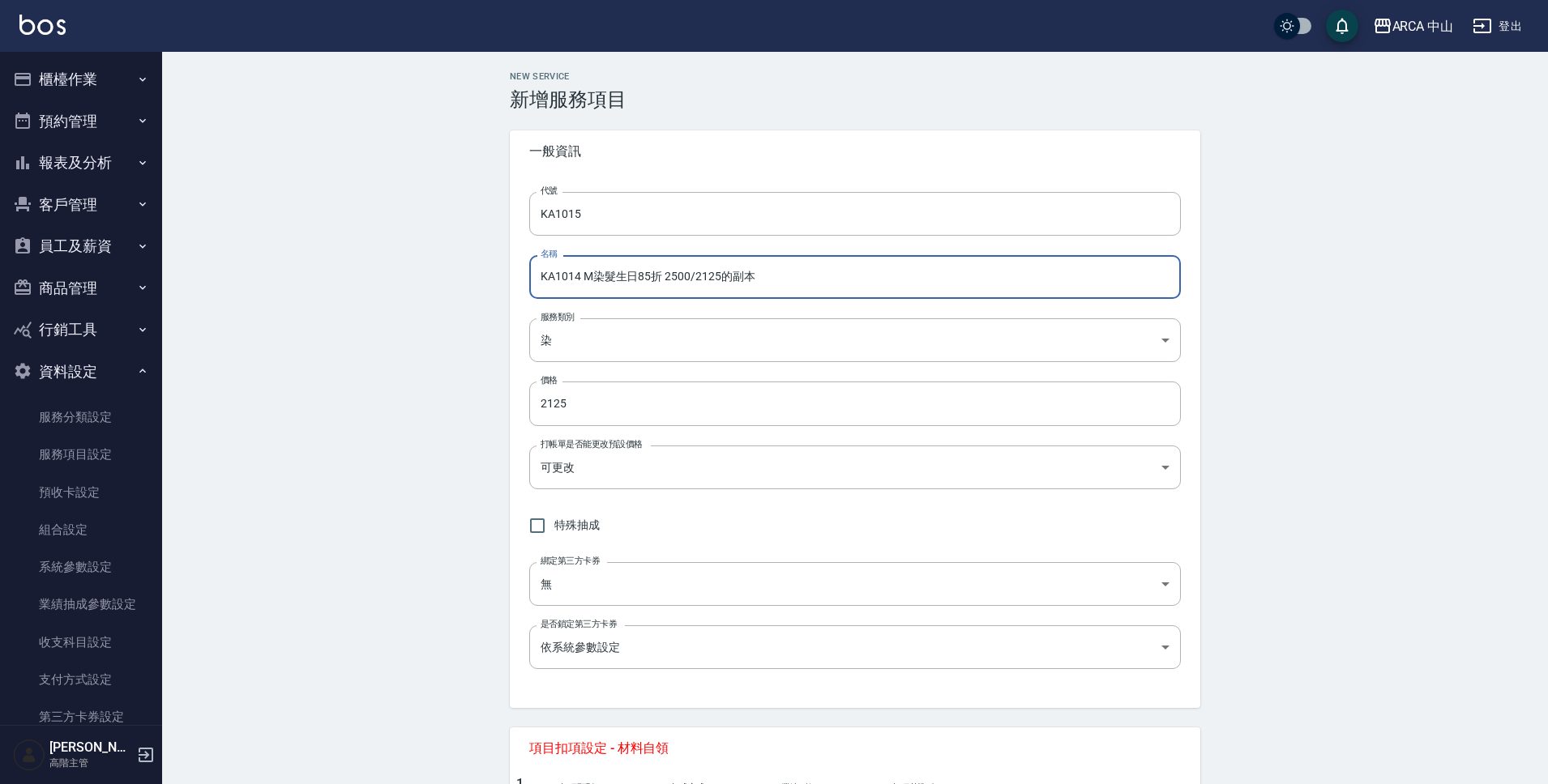
click at [580, 276] on input "KA1014 M染髮生日85折 2500/2125的副本" at bounding box center [855, 277] width 652 height 44
click at [675, 279] on input "KA1015 L染髮生日85折 2500/2125的副本" at bounding box center [855, 277] width 652 height 44
drag, startPoint x: 719, startPoint y: 276, endPoint x: 799, endPoint y: 282, distance: 80.2
click at [799, 282] on input "KA1015 L染髮生日85折 2800/2380的副本" at bounding box center [855, 277] width 652 height 44
type input "KA1015 L染髮生日85折 2800/2380"
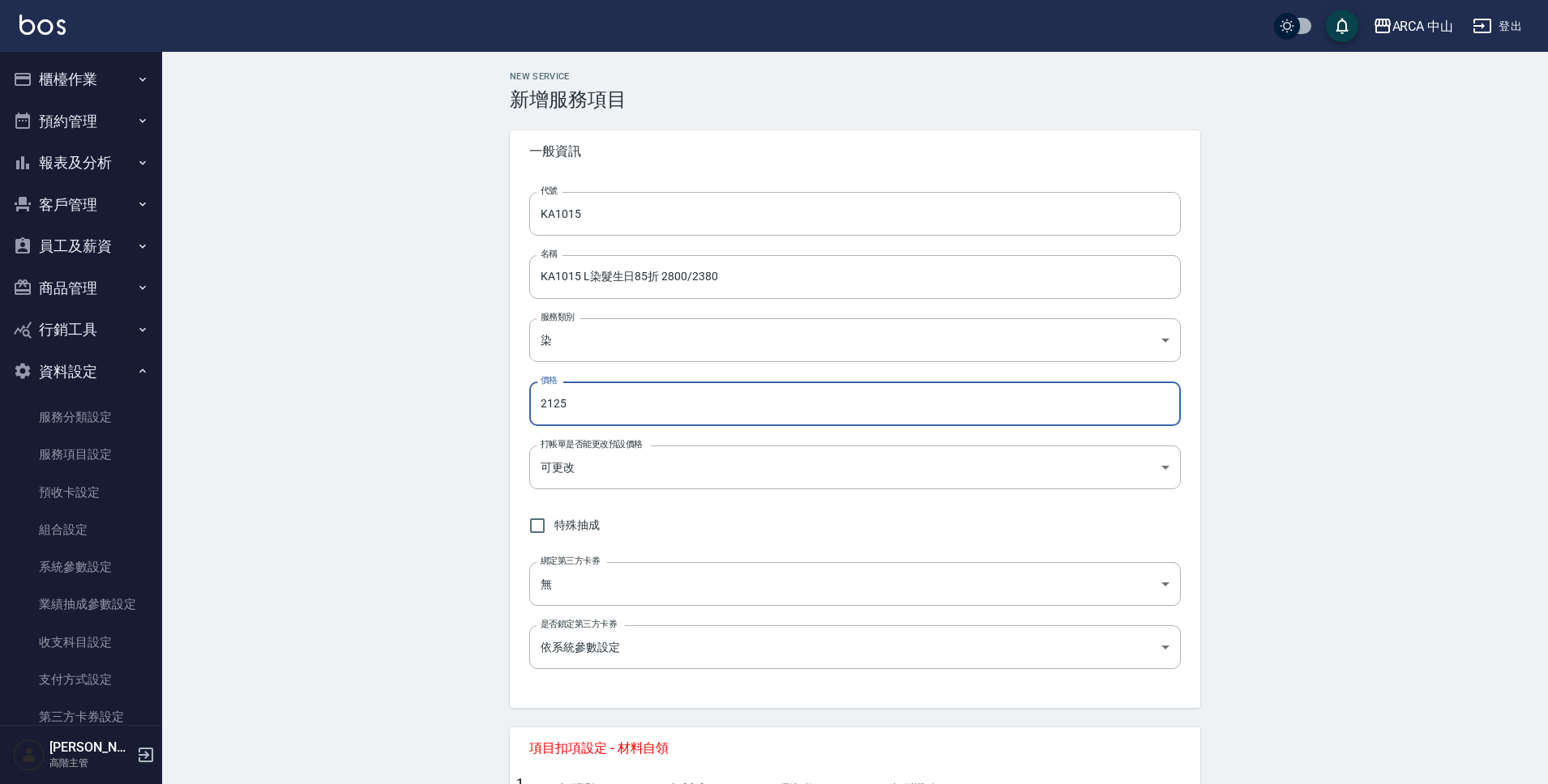
drag, startPoint x: 589, startPoint y: 412, endPoint x: 515, endPoint y: 405, distance: 74.3
click at [515, 405] on div "代號 KA1015 代號 名稱 KA1015 L染髮生日85折 2800/2380 名稱 服務類別 染 a2ff3a14-5d7f-47f4-bd90-fc7…" at bounding box center [855, 440] width 691 height 535
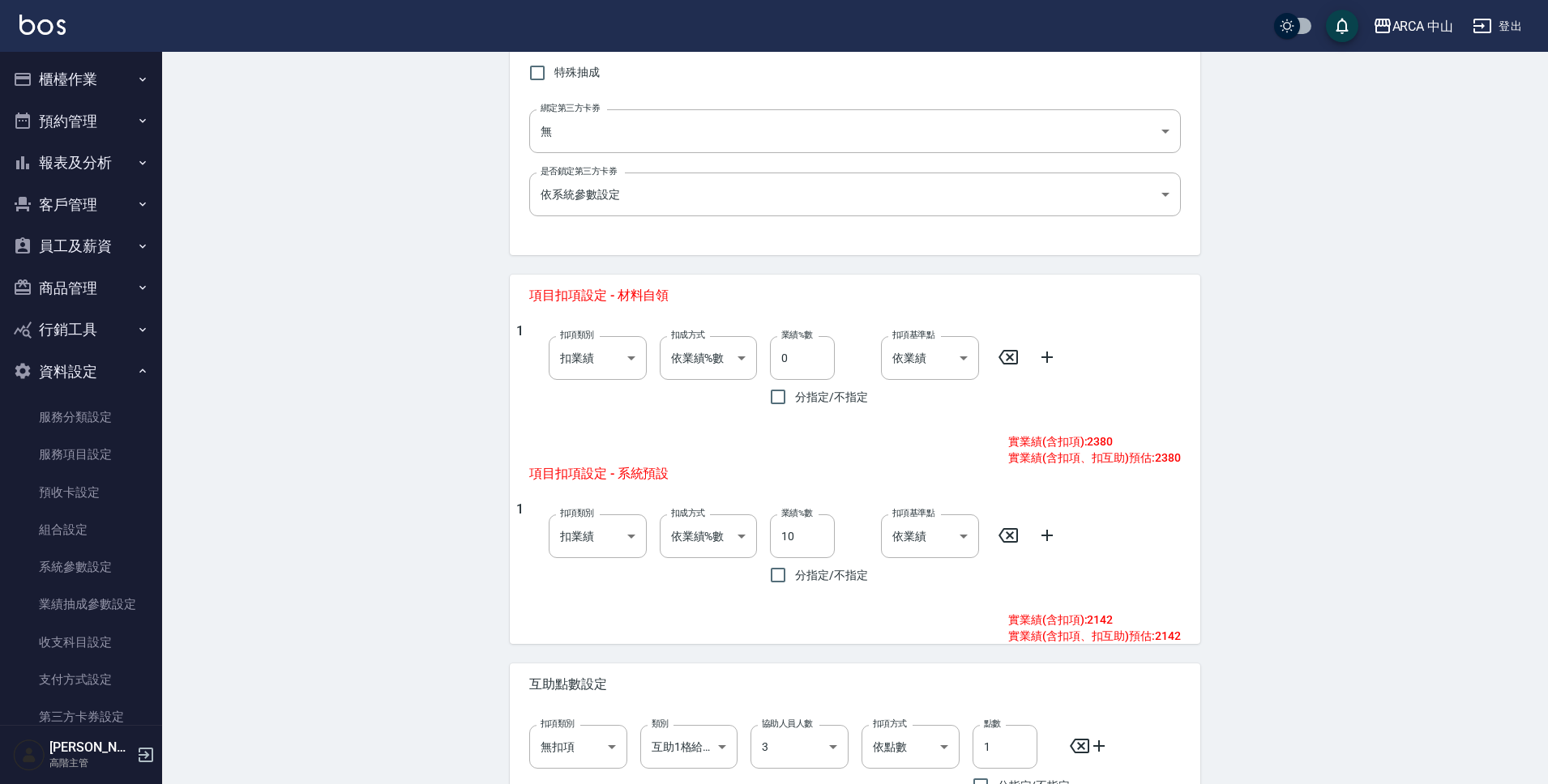
scroll to position [602, 0]
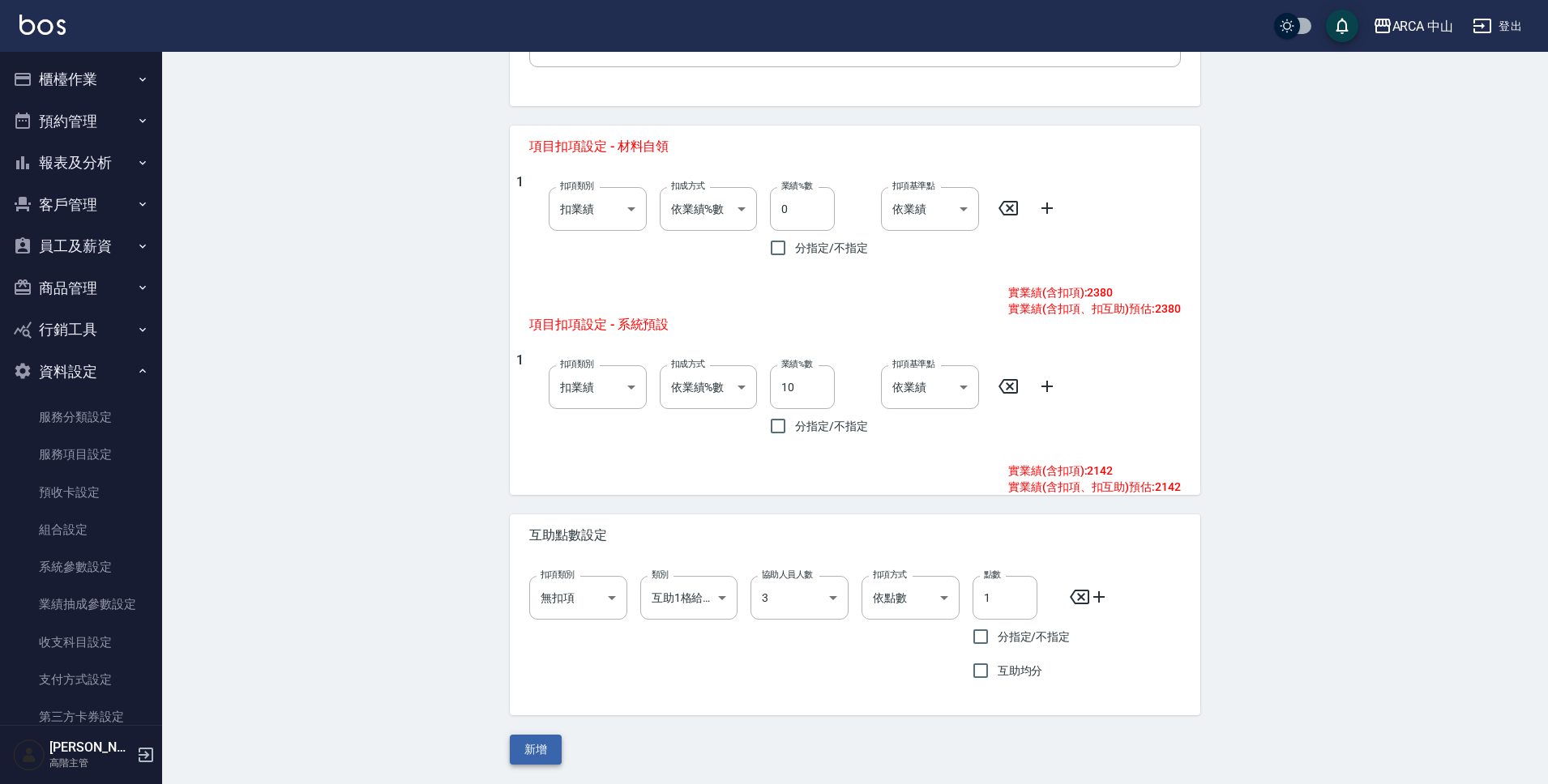
type input "2380"
click at [550, 741] on button "新增" at bounding box center [535, 749] width 52 height 30
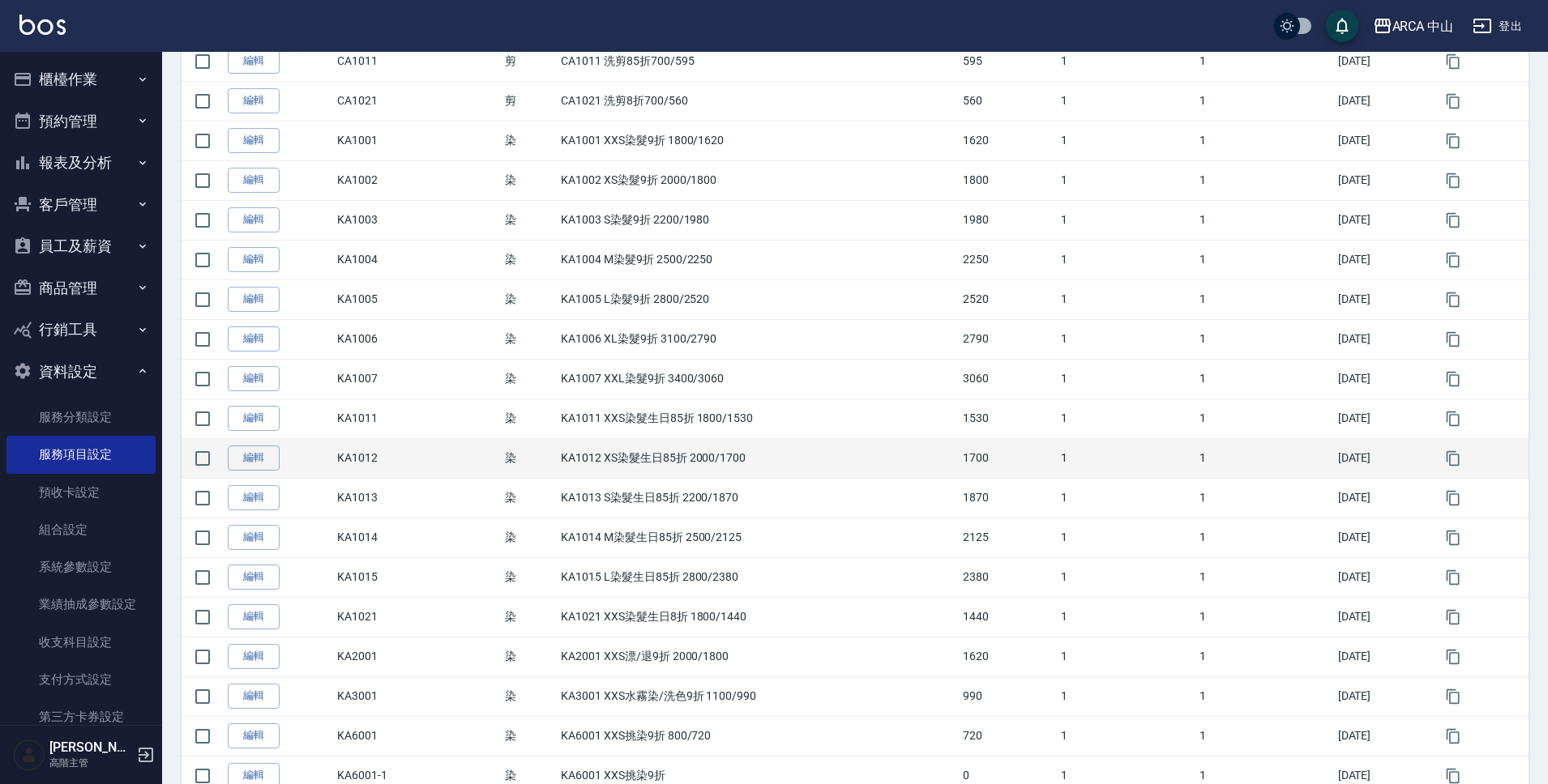
scroll to position [1436, 0]
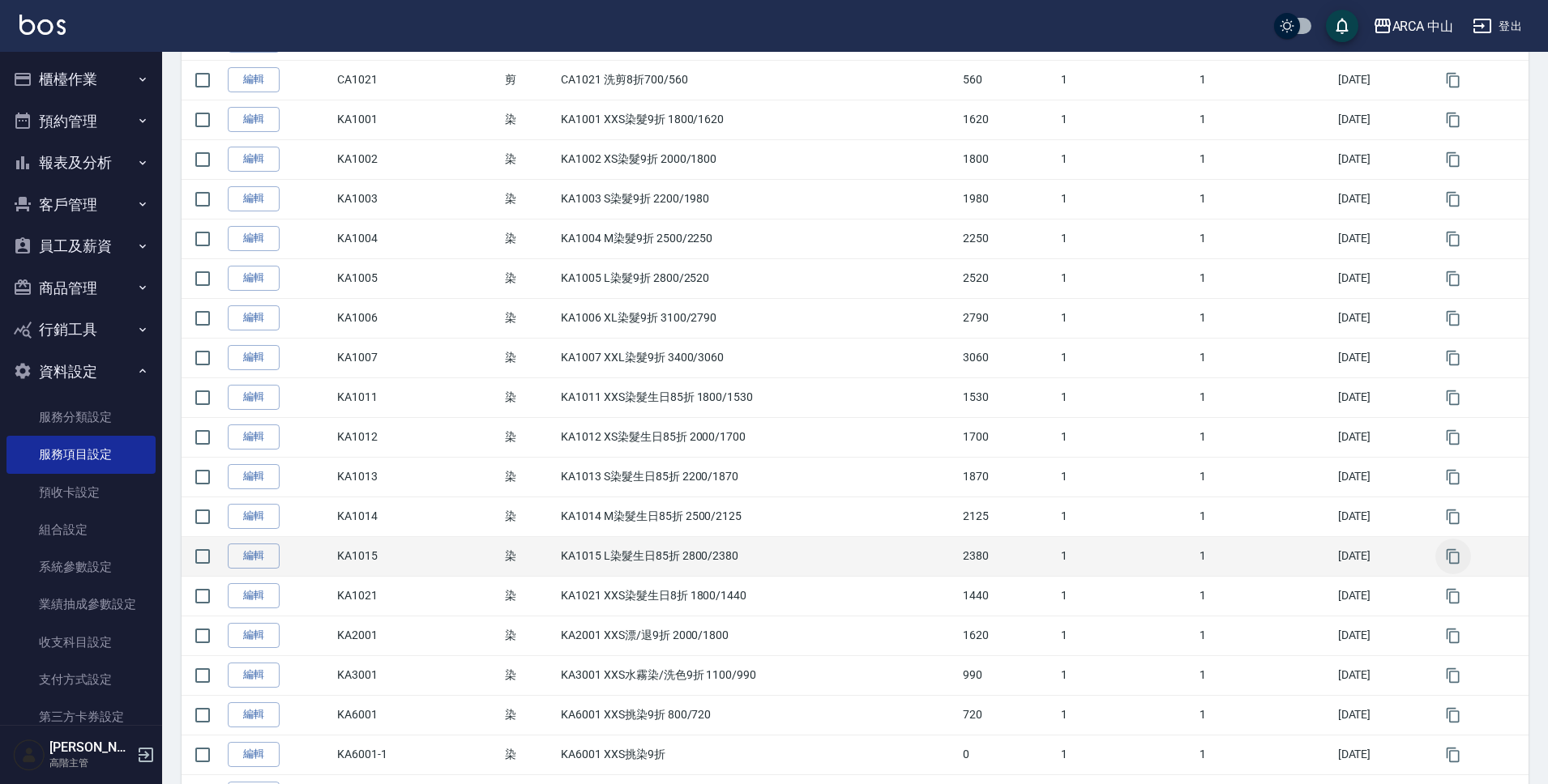
click at [1458, 559] on icon "button" at bounding box center [1452, 556] width 13 height 15
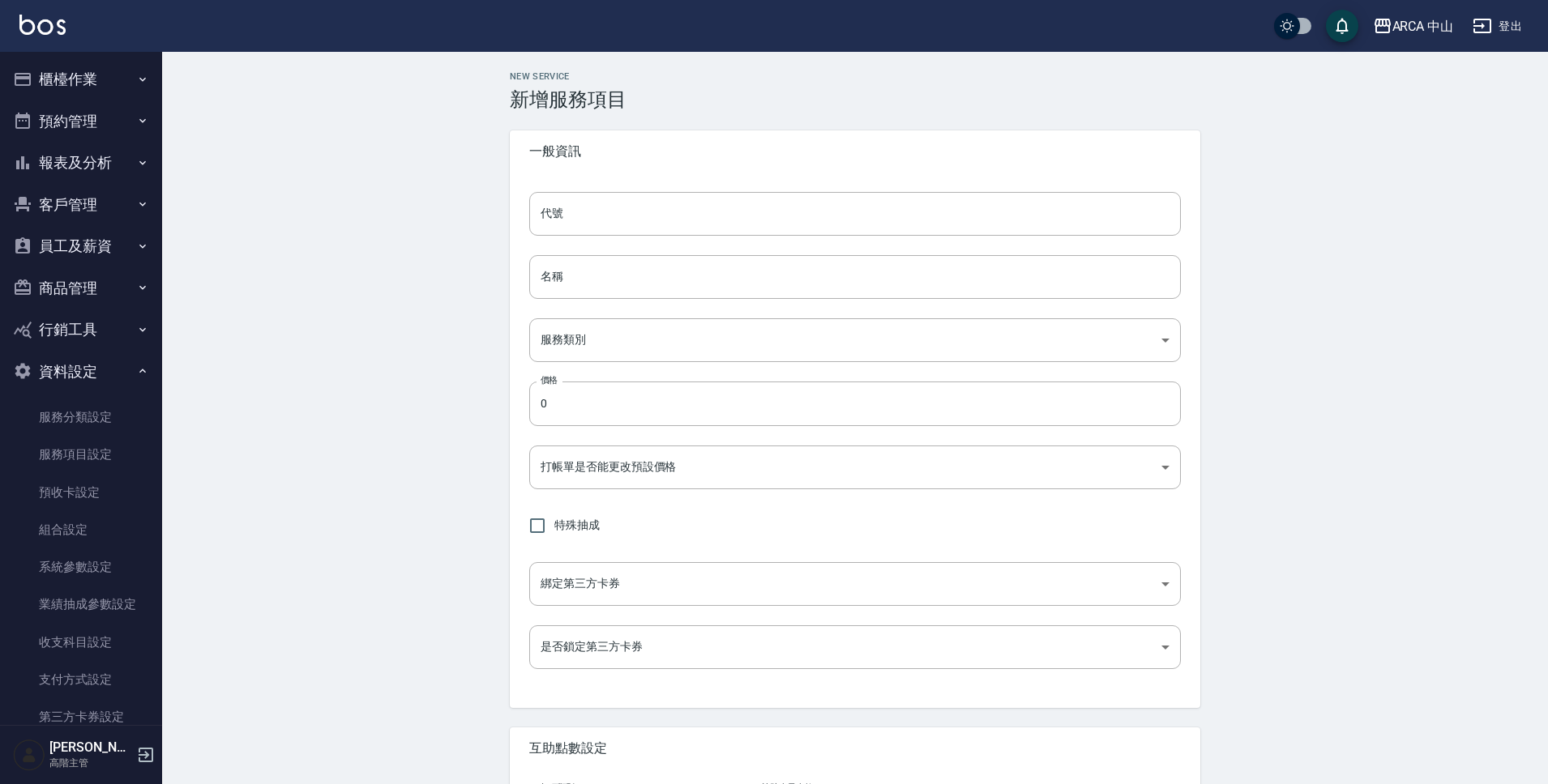
type input "KA1015的副本"
type input "KA1015 L染髮生日85折 2800/2380的副本"
type input "a2ff3a14-5d7f-47f4-bd90-fc7dc698d16d"
type input "2380"
type input "FALSE"
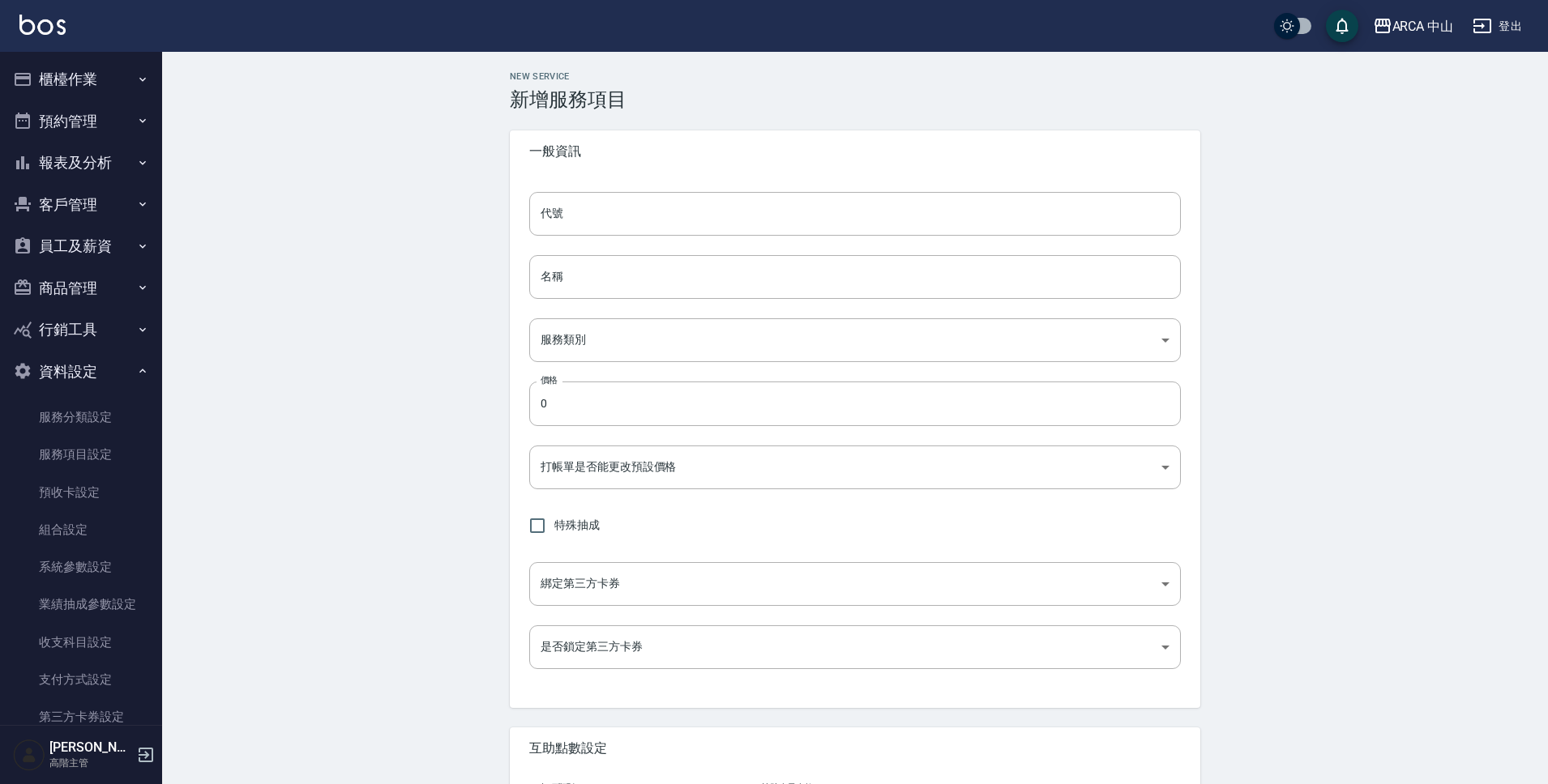
type input "none"
type input "UNSET"
type input "none"
type input "互助1格給1點(60元)"
type input "3"
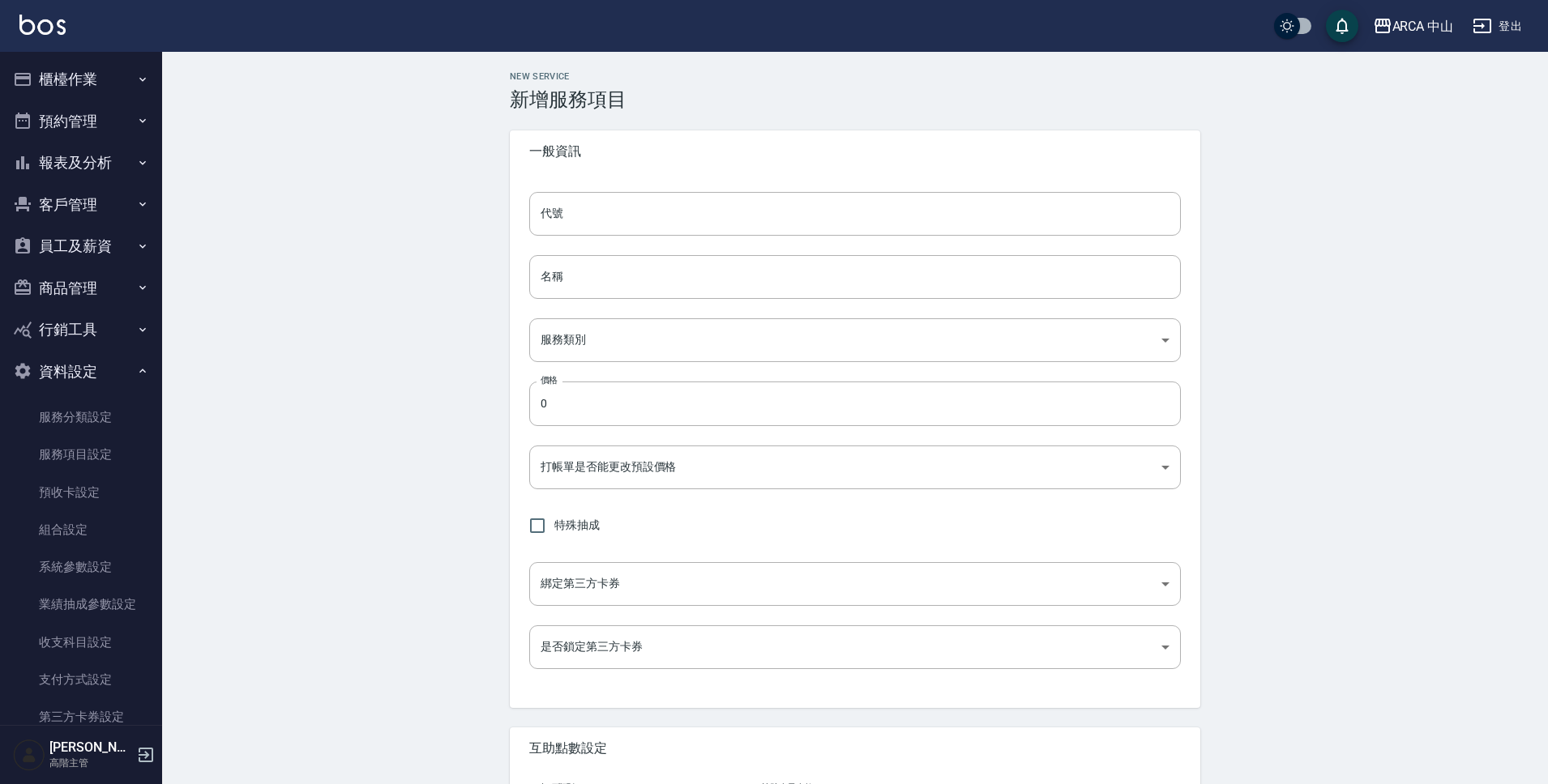
type input "點數"
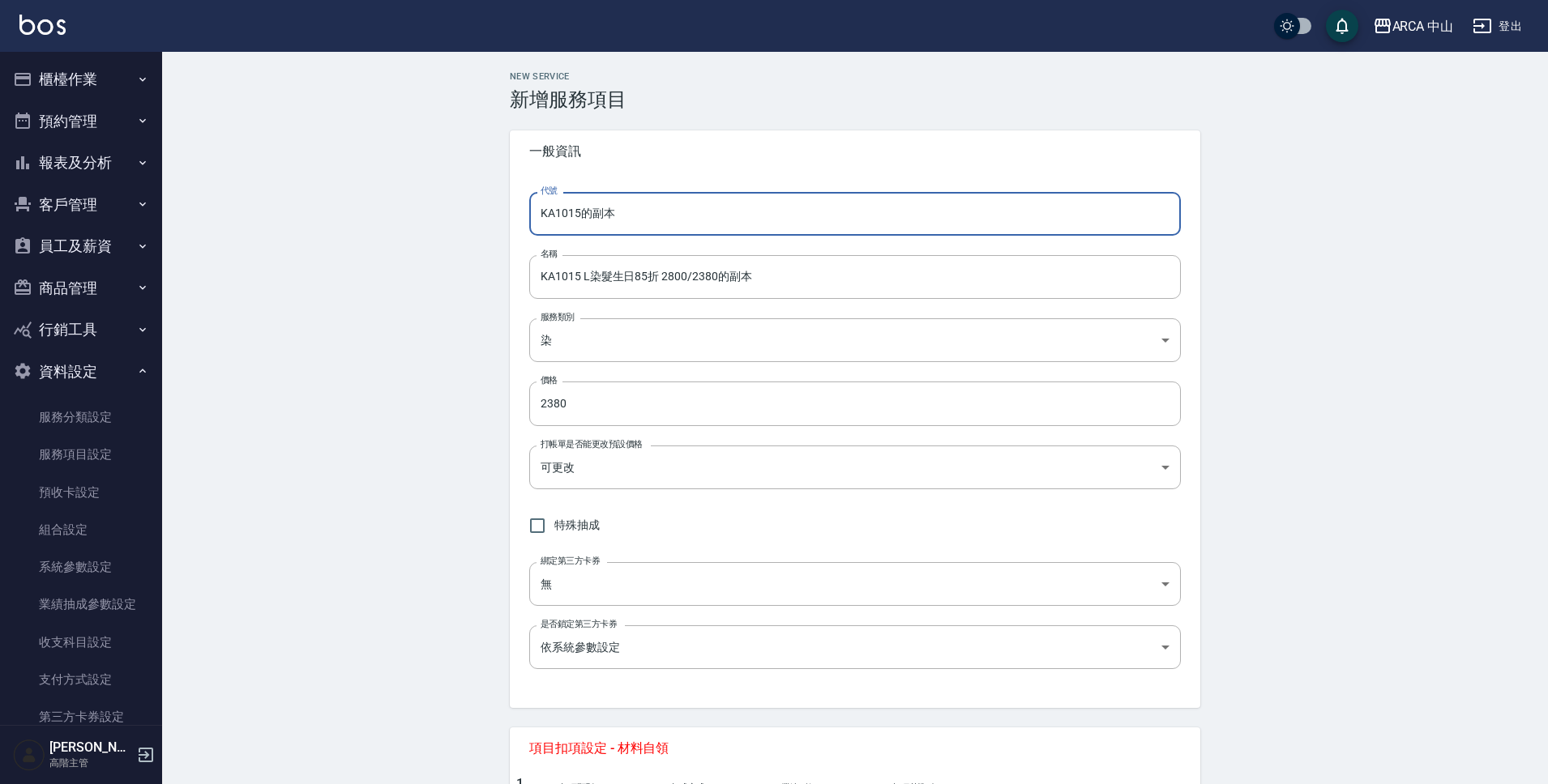
drag, startPoint x: 576, startPoint y: 218, endPoint x: 672, endPoint y: 218, distance: 96.0
click at [672, 218] on input "KA1015的副本" at bounding box center [855, 214] width 652 height 44
type input "KA1016"
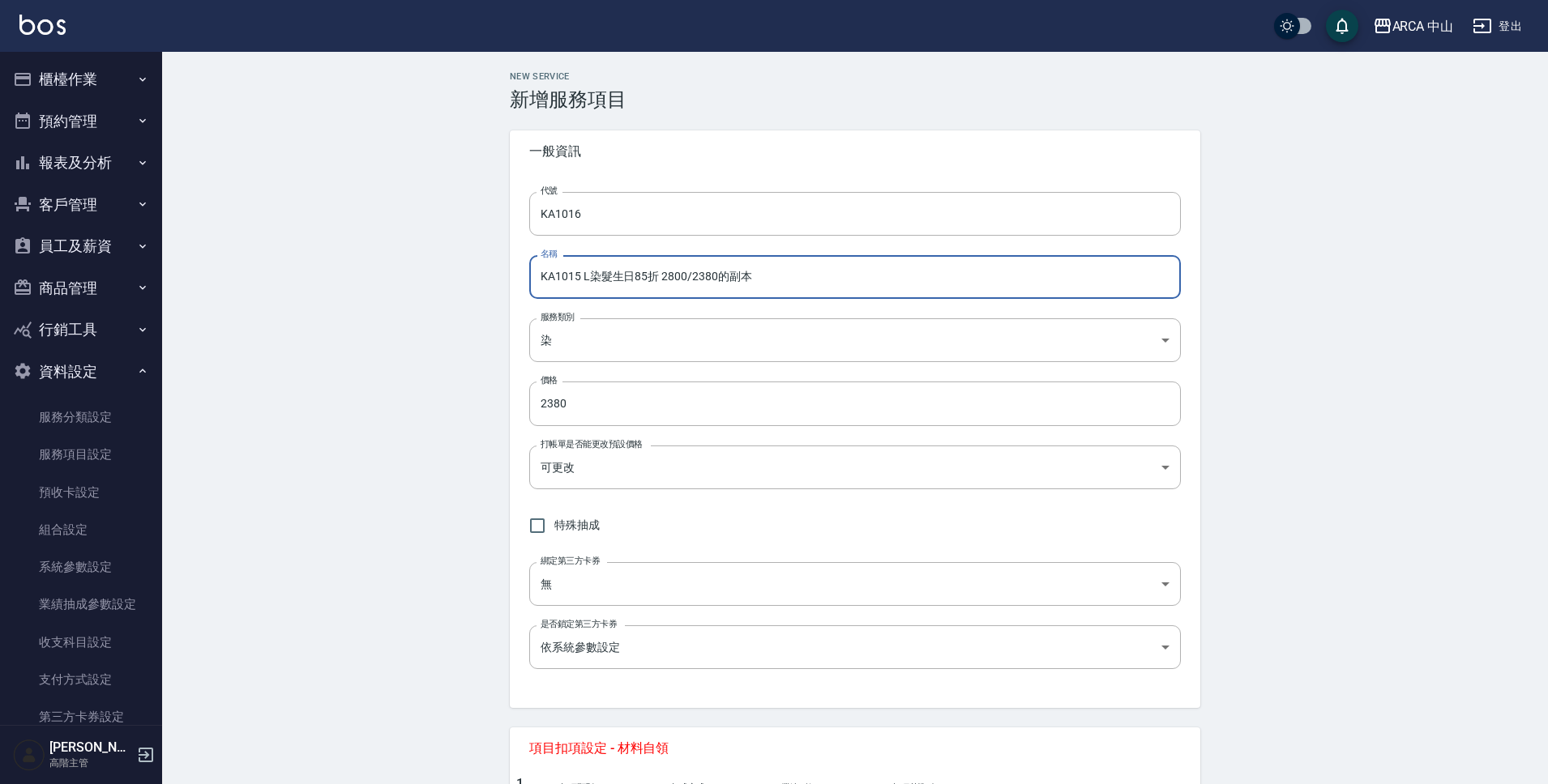
click at [584, 276] on input "KA1015 L染髮生日85折 2800/2380的副本" at bounding box center [855, 277] width 652 height 44
click at [679, 278] on input "KA1016 XL染髮生日85折 2800/2380的副本" at bounding box center [855, 277] width 652 height 44
drag, startPoint x: 774, startPoint y: 277, endPoint x: 724, endPoint y: 282, distance: 50.2
click at [724, 282] on input "KA1016 XL染髮生日85折 3100/2635的副本" at bounding box center [855, 277] width 652 height 44
type input "KA1016 XL染髮生日85折 3100/2635"
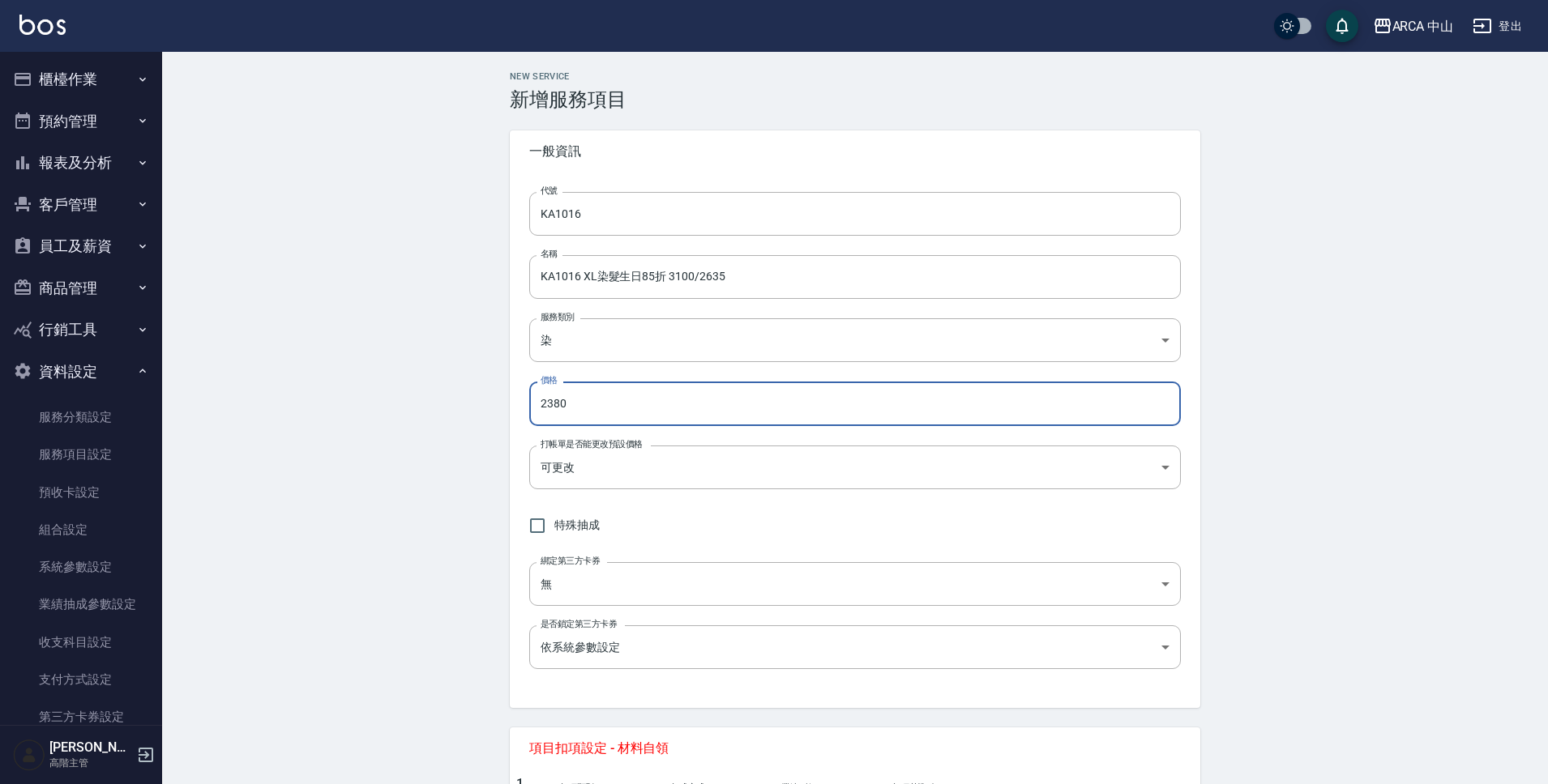
drag, startPoint x: 598, startPoint y: 401, endPoint x: 549, endPoint y: 402, distance: 49.0
click at [549, 402] on input "2380" at bounding box center [855, 403] width 652 height 44
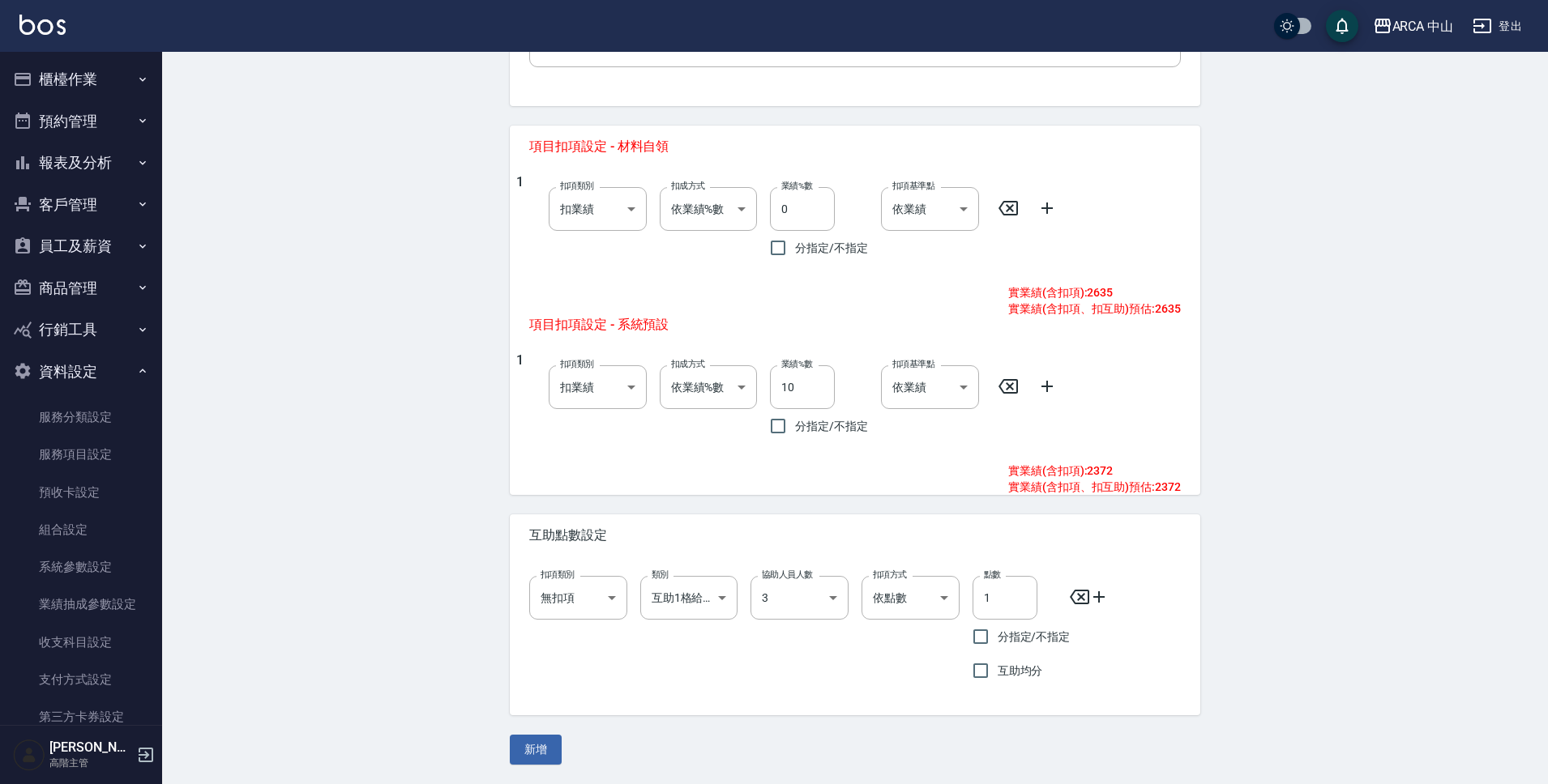
type input "2635"
click at [541, 741] on button "新增" at bounding box center [535, 749] width 52 height 30
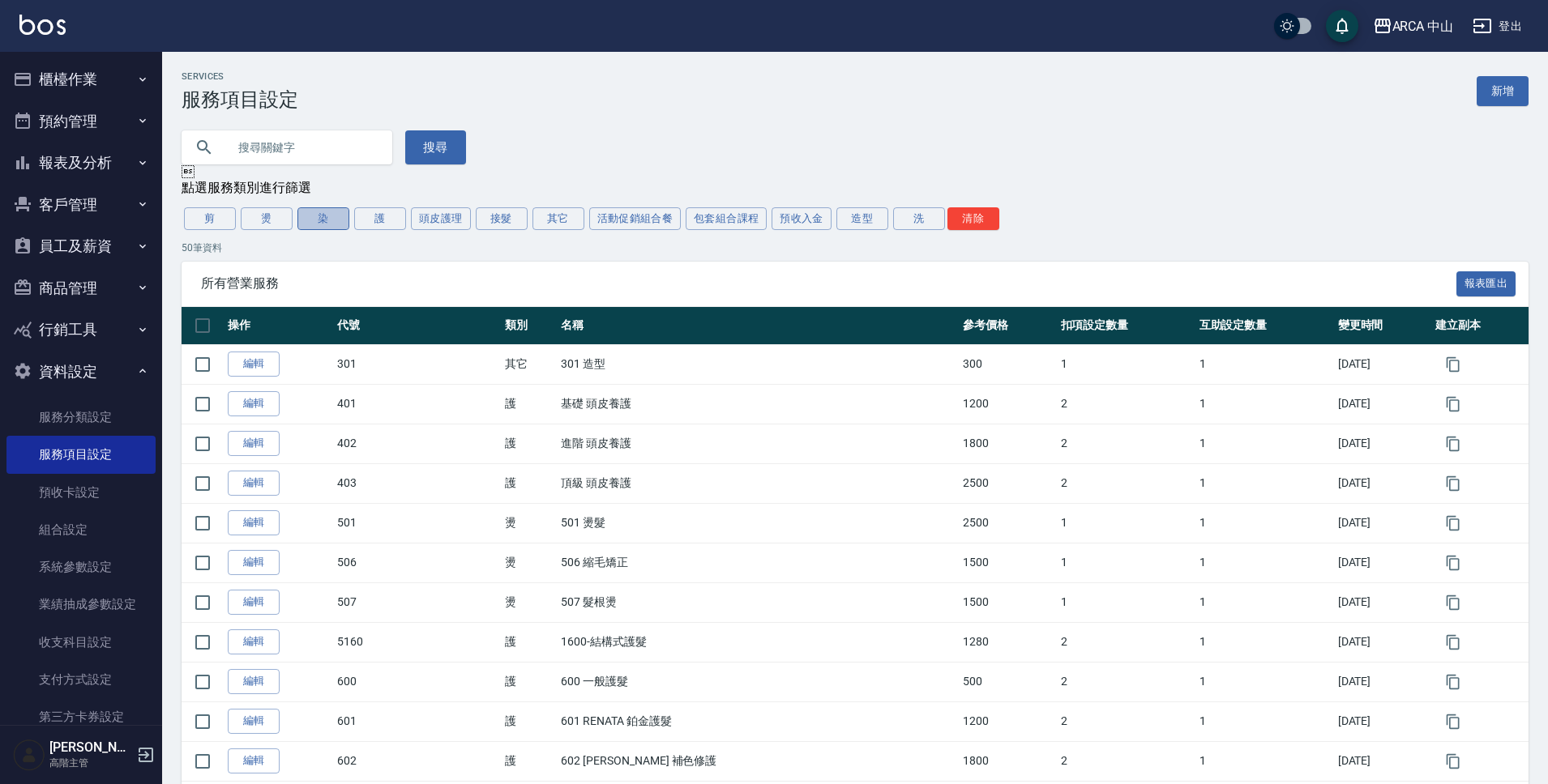
click at [316, 220] on button "染" at bounding box center [323, 219] width 52 height 22
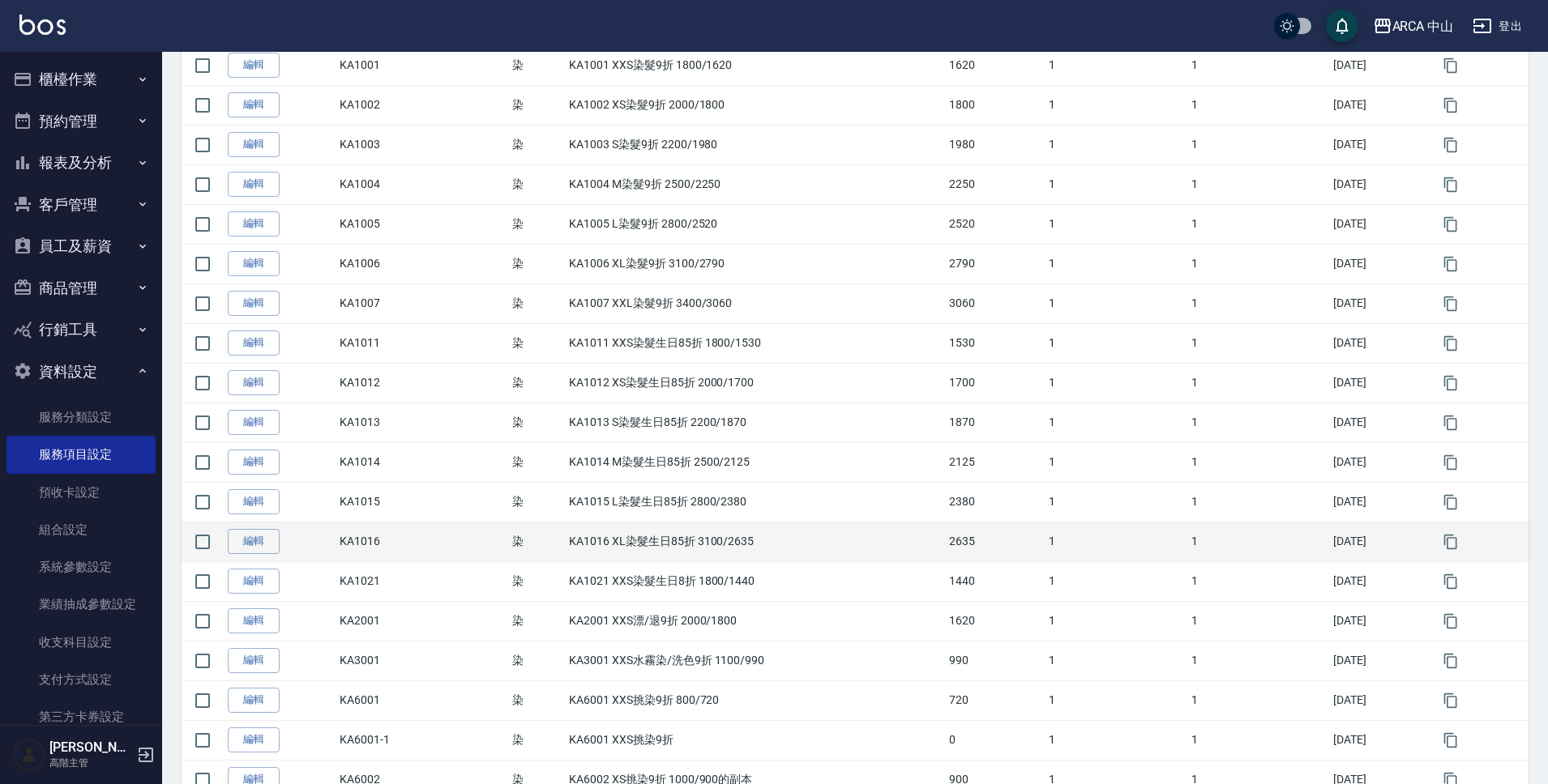
scroll to position [349, 0]
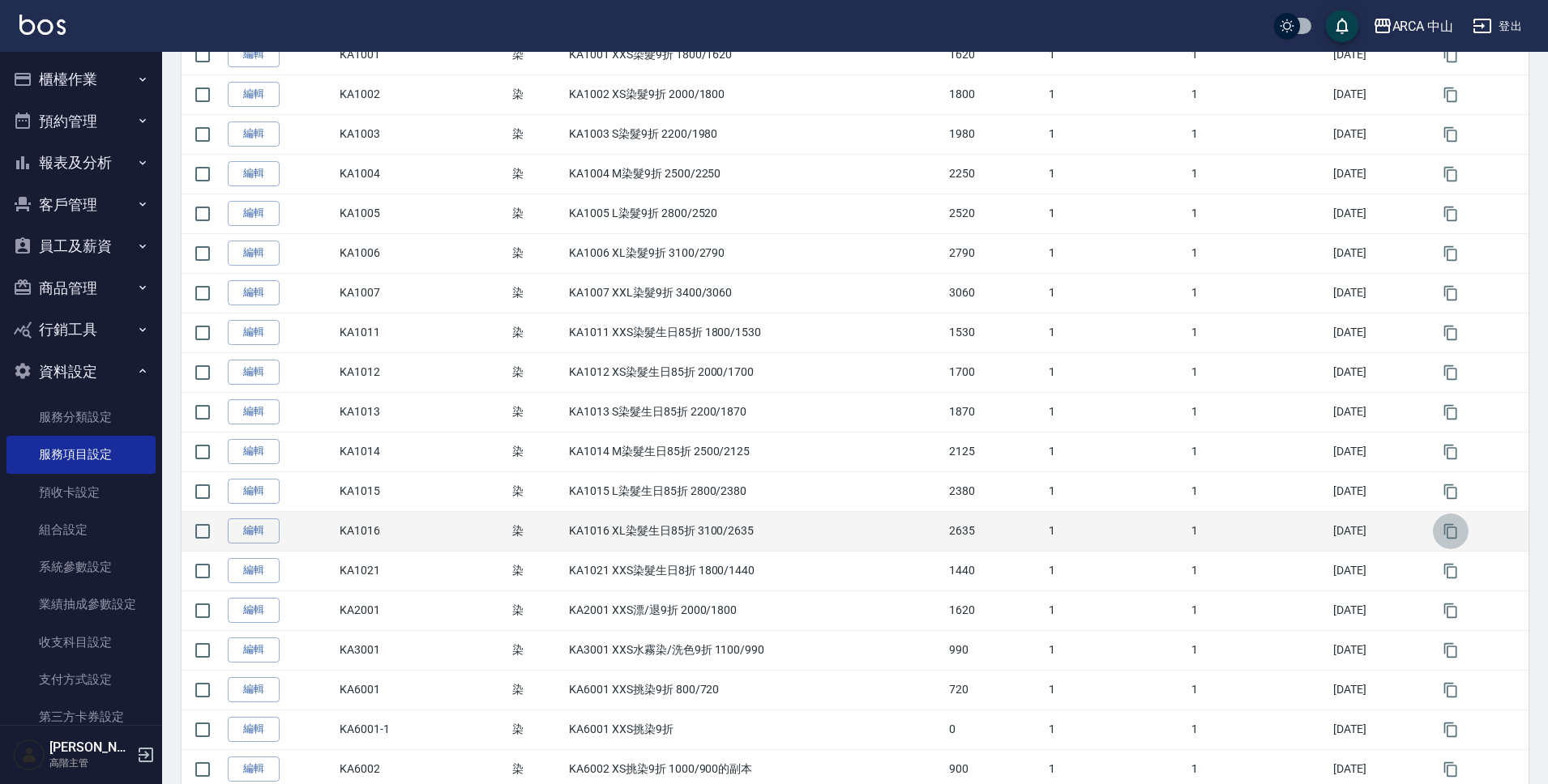
click at [1456, 536] on icon "button" at bounding box center [1451, 531] width 17 height 17
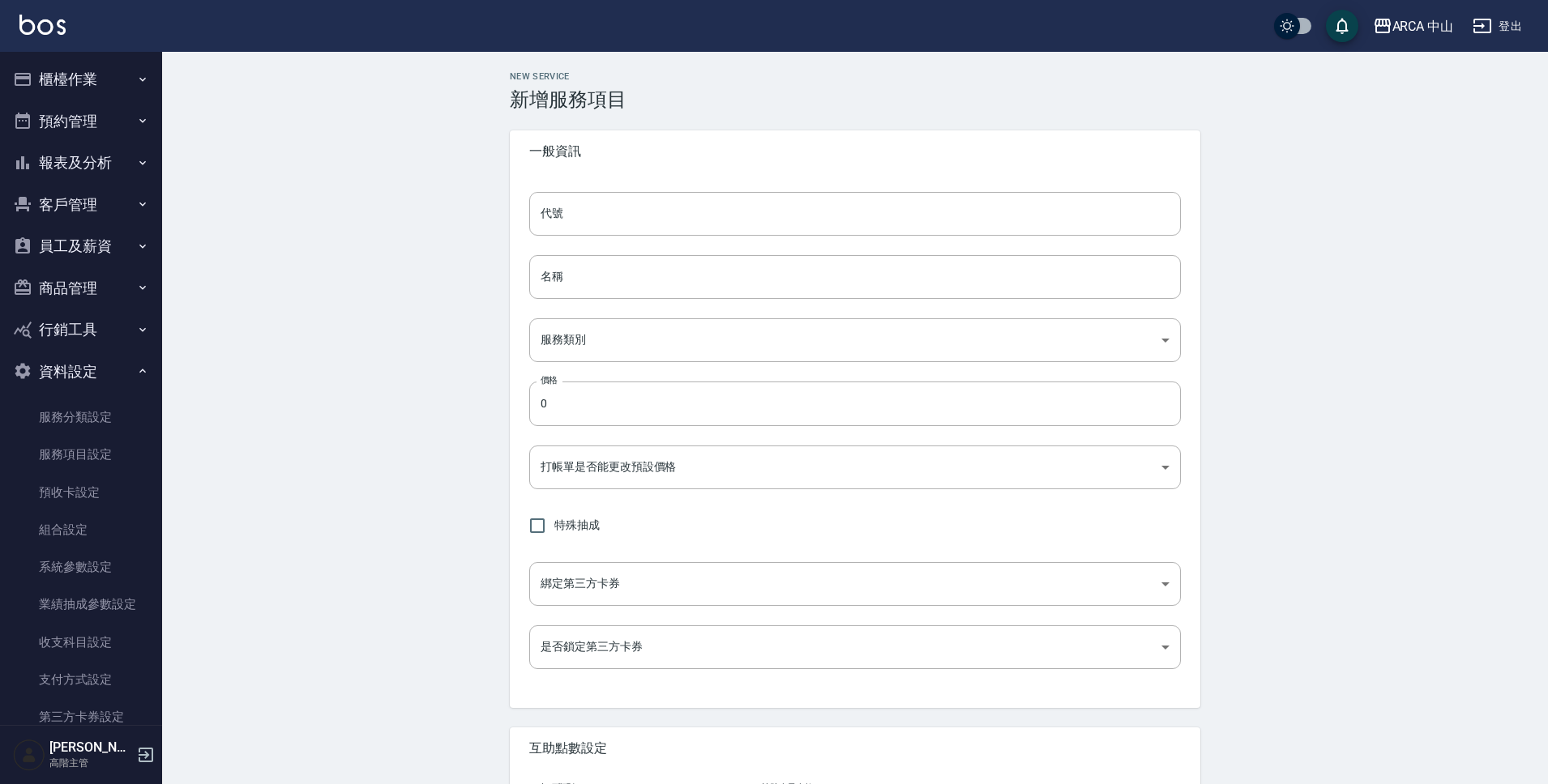
type input "KA1016的副本"
type input "KA1016 XL染髮生日85折 3100/2635的副本"
type input "a2ff3a14-5d7f-47f4-bd90-fc7dc698d16d"
type input "2635"
type input "FALSE"
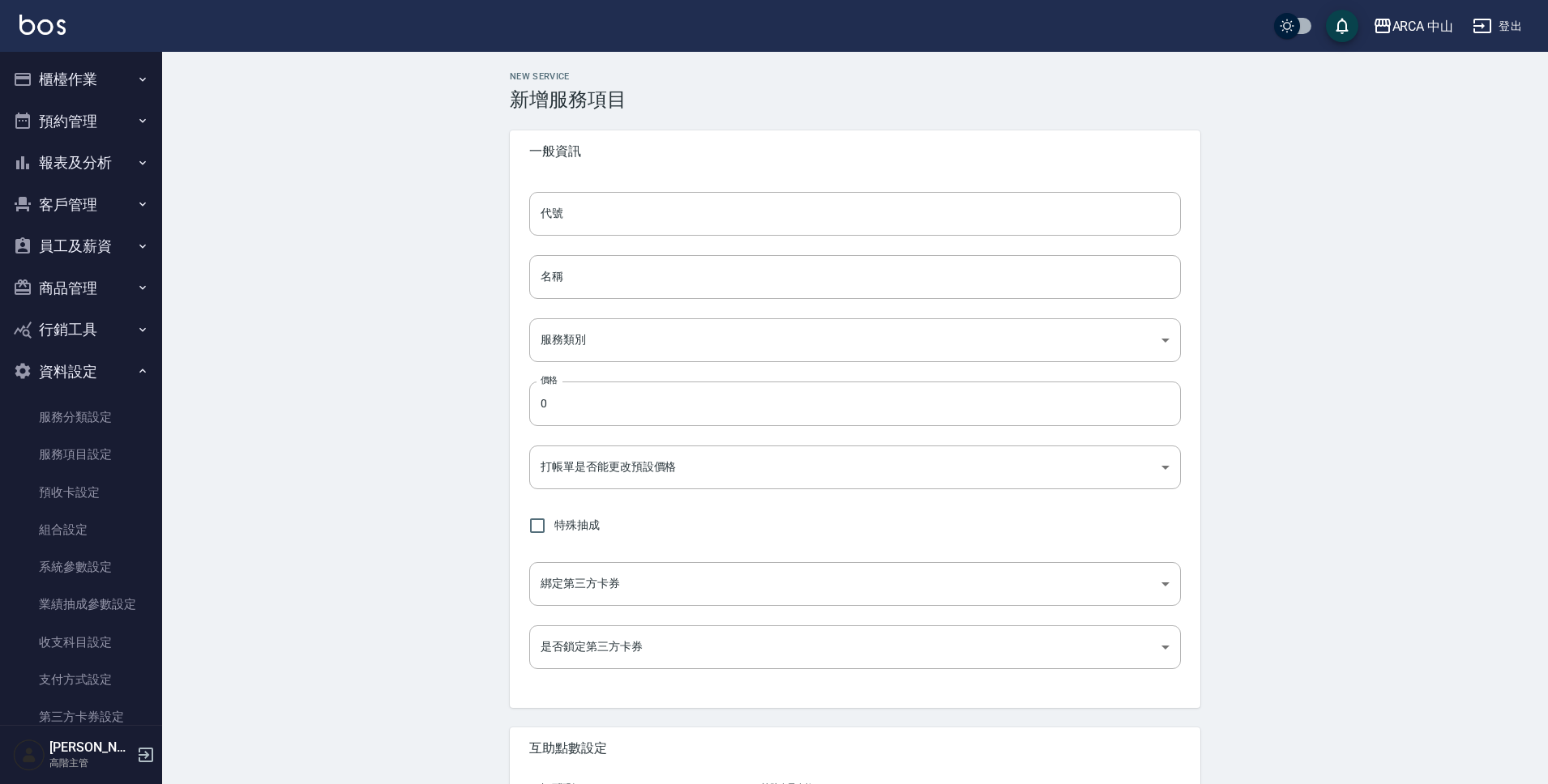
type input "none"
type input "UNSET"
type input "none"
type input "互助1格給1點(60元)"
type input "3"
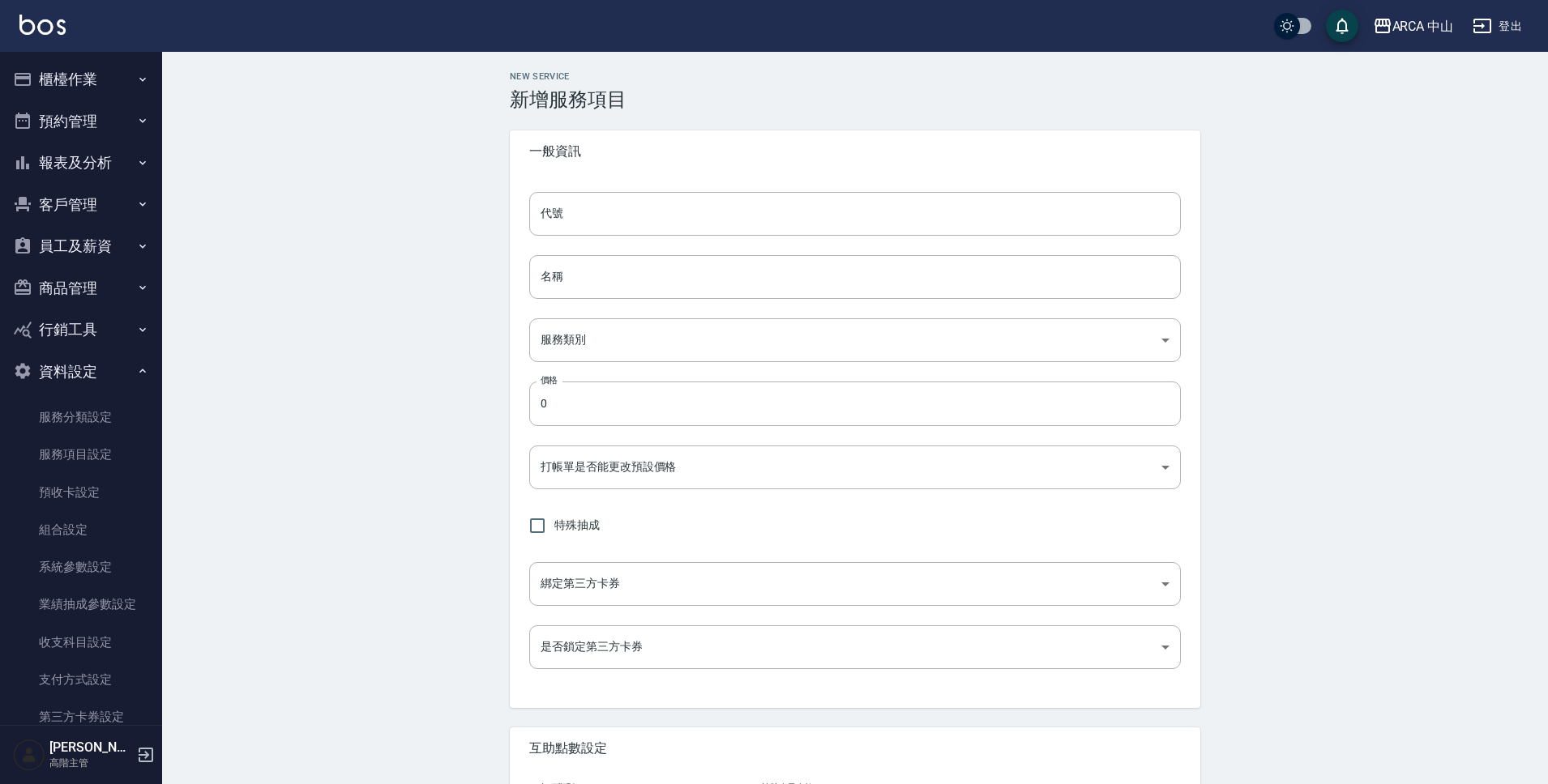
type input "點數"
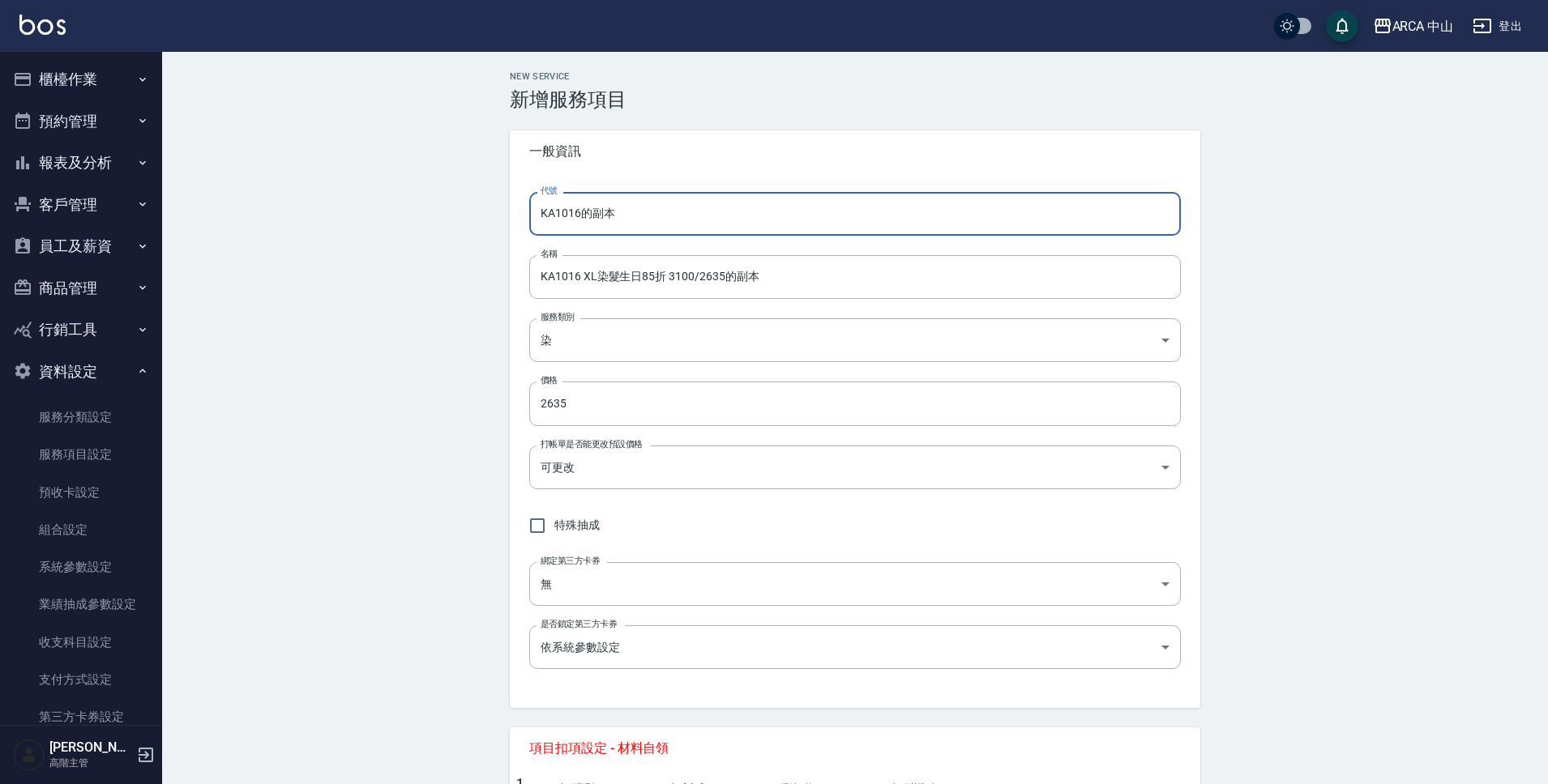
drag, startPoint x: 575, startPoint y: 213, endPoint x: 694, endPoint y: 223, distance: 119.4
click at [694, 222] on input "KA1016的副本" at bounding box center [855, 214] width 652 height 44
type input "KA1017"
click at [580, 276] on input "KA1016 XL染髮生日85折 3100/2635的副本" at bounding box center [855, 277] width 652 height 44
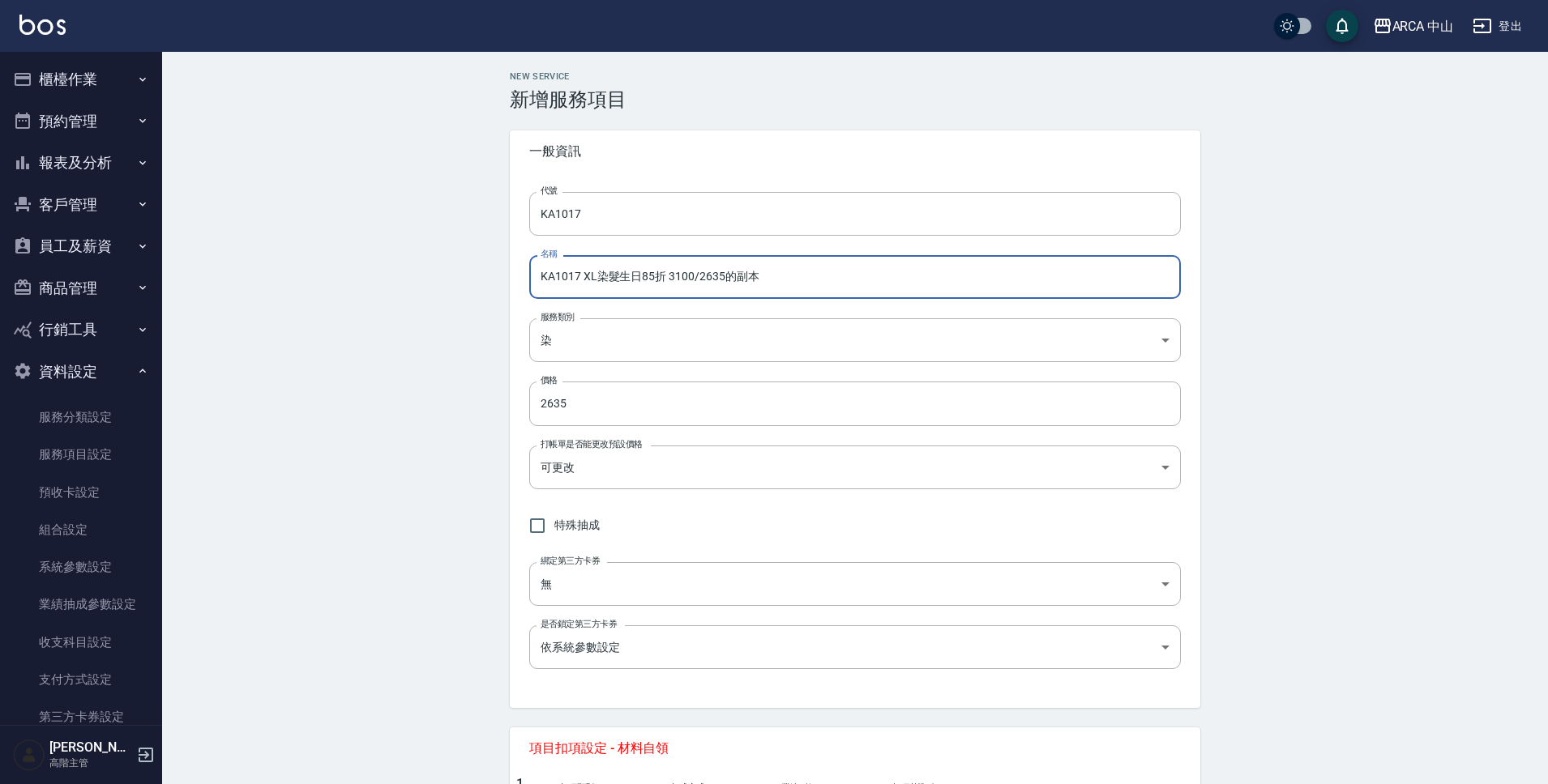
drag, startPoint x: 669, startPoint y: 279, endPoint x: 808, endPoint y: 290, distance: 139.4
click at [808, 290] on input "KA1017 XL染髮生日85折 3100/2635的副本" at bounding box center [855, 277] width 652 height 44
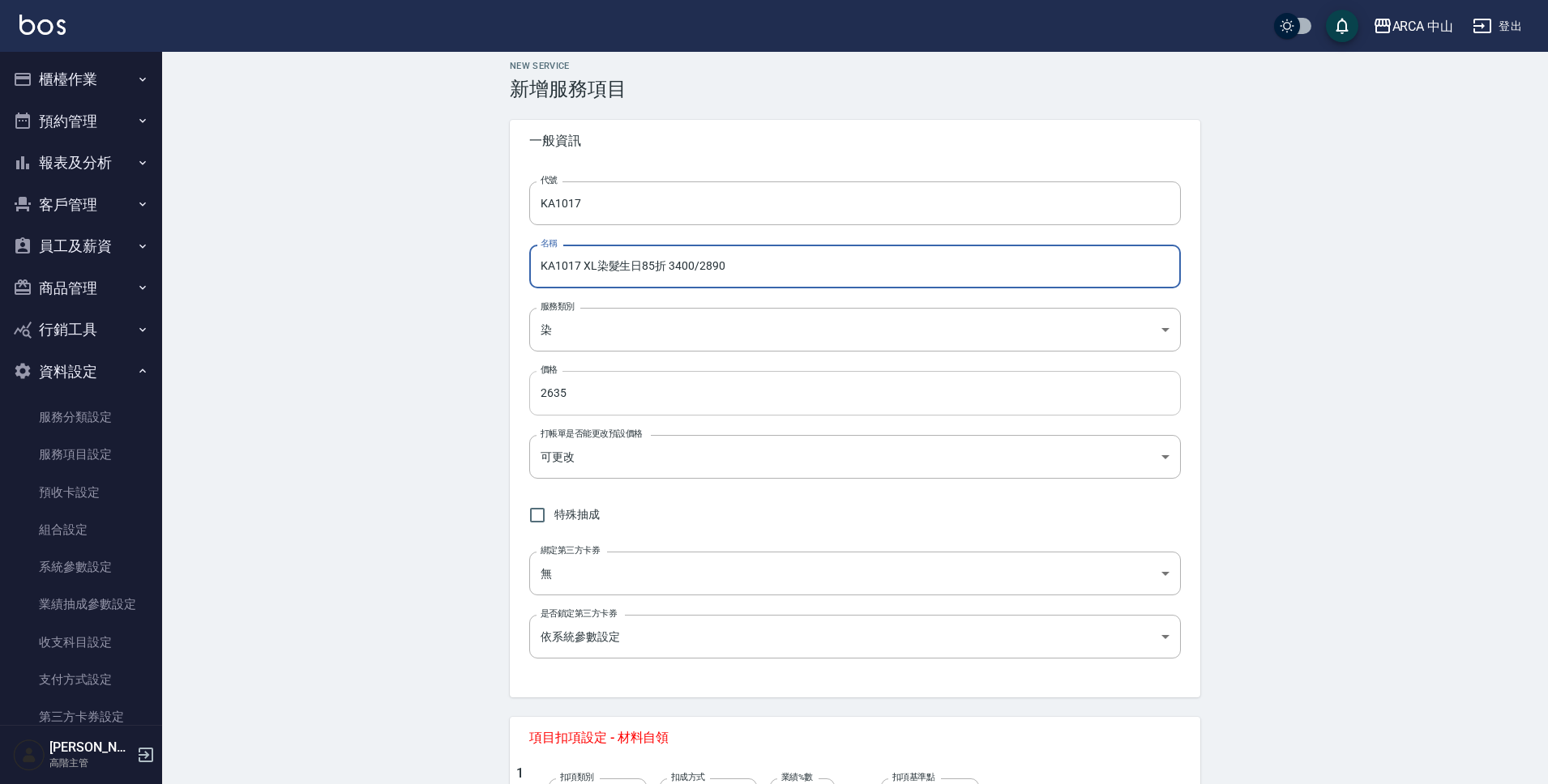
type input "KA1017 XL染髮生日85折 3400/2890"
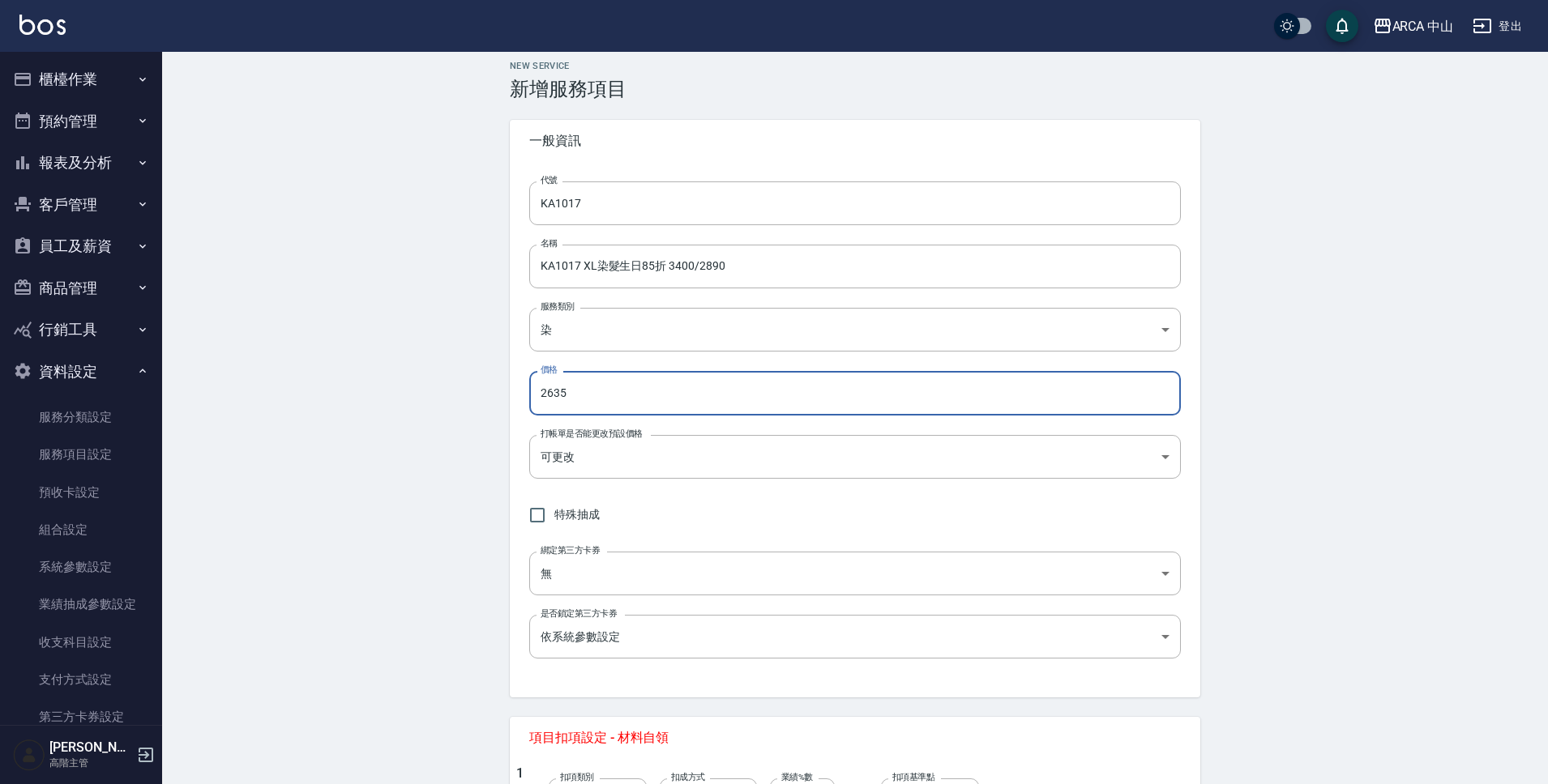
drag, startPoint x: 618, startPoint y: 382, endPoint x: 584, endPoint y: 393, distance: 35.7
click at [584, 393] on input "2635" at bounding box center [855, 392] width 652 height 44
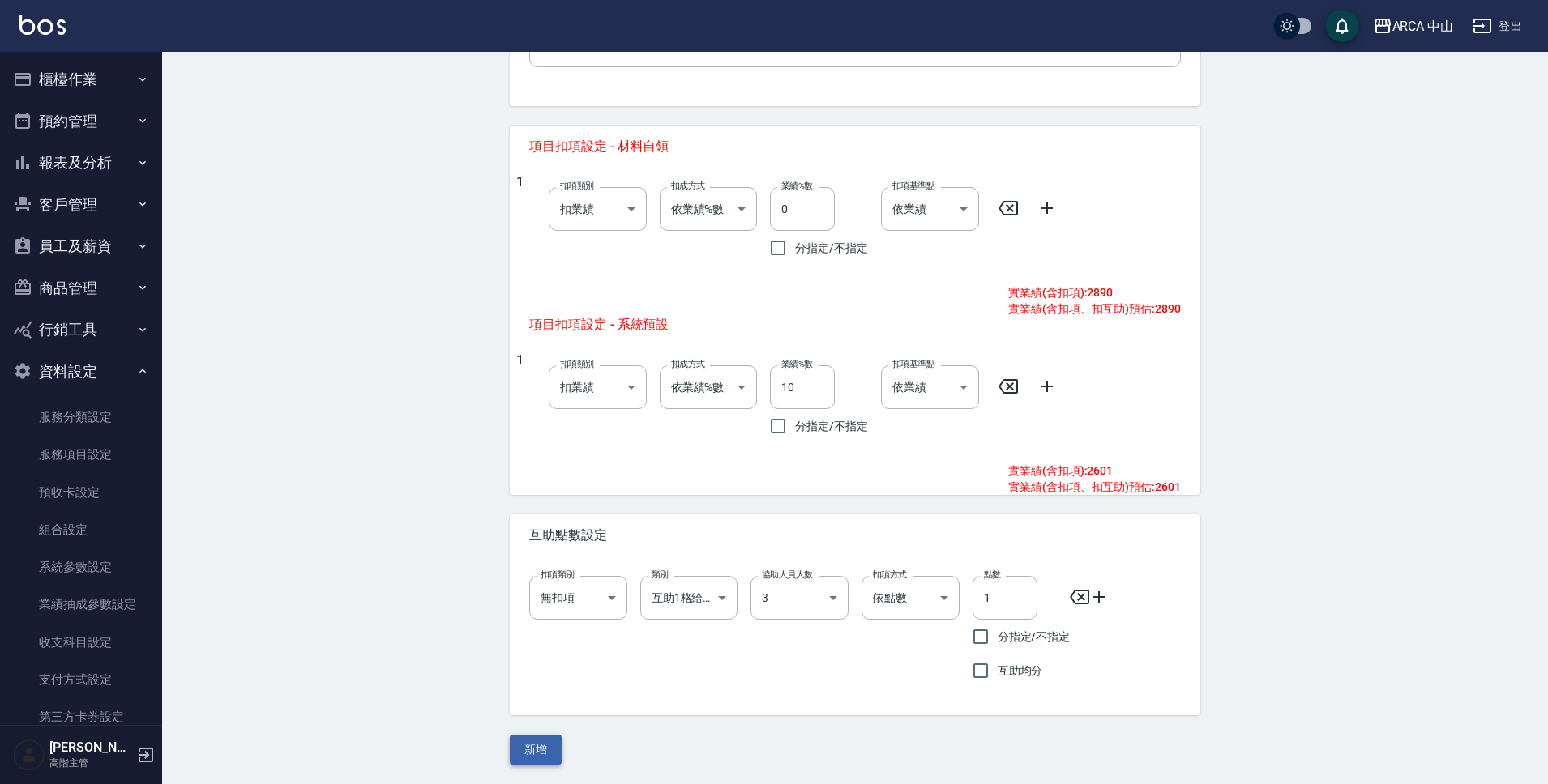
type input "2890"
click at [542, 744] on button "新增" at bounding box center [535, 749] width 52 height 30
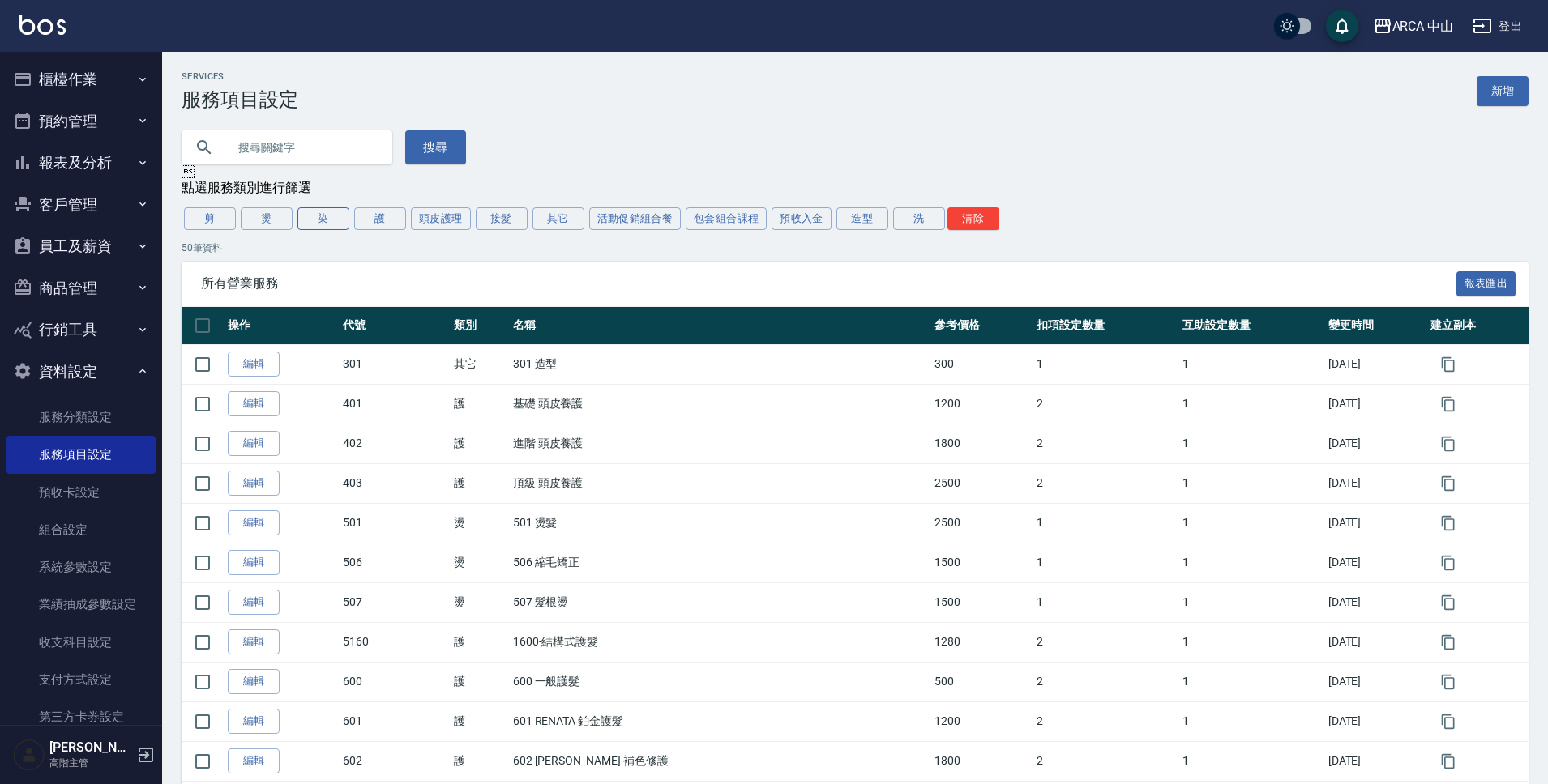
click at [330, 222] on button "染" at bounding box center [323, 219] width 52 height 22
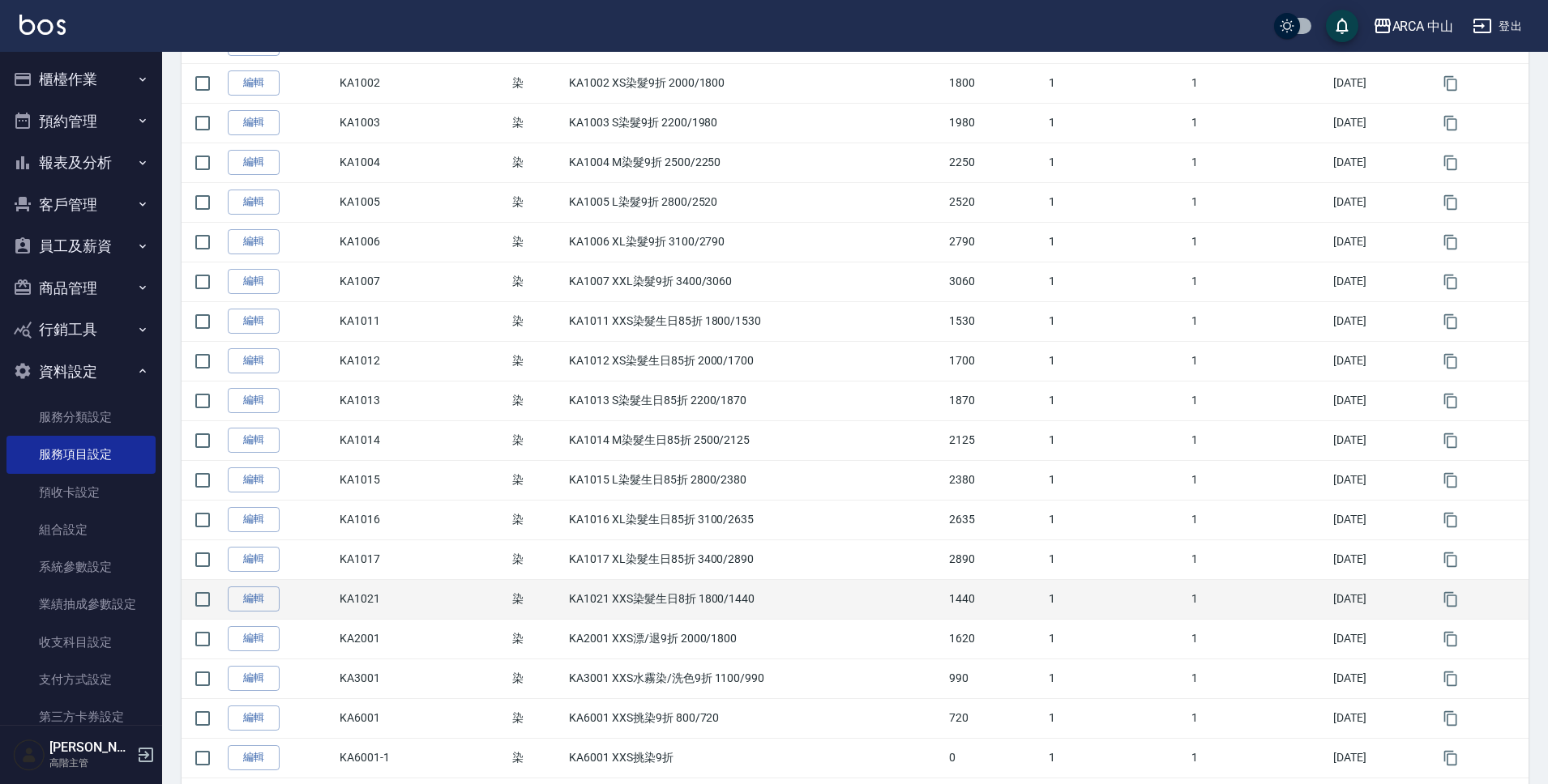
scroll to position [382, 0]
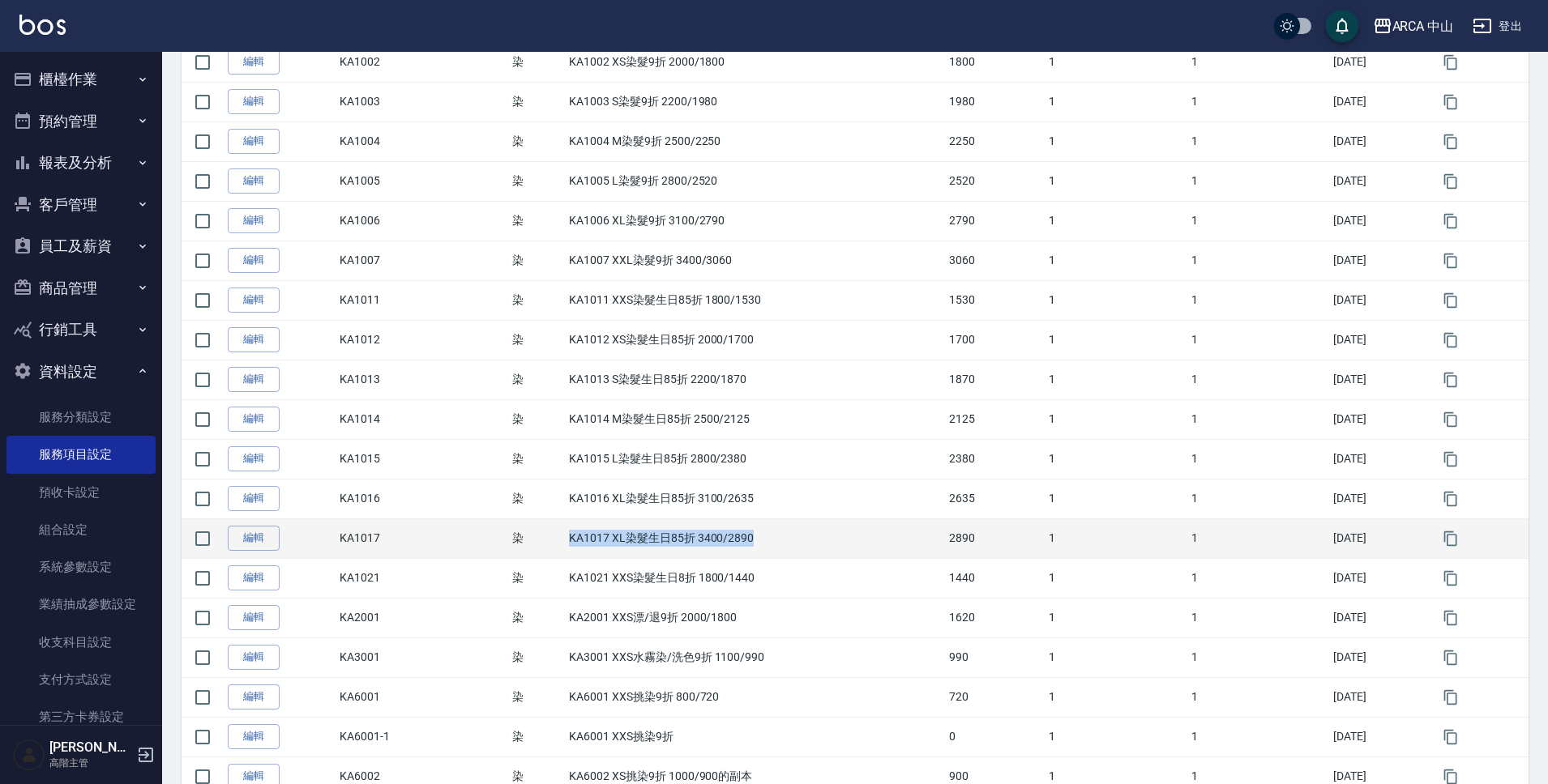
drag, startPoint x: 764, startPoint y: 546, endPoint x: 564, endPoint y: 544, distance: 200.0
click at [565, 544] on td "KA1017 XL染髮生日85折 3400/2890" at bounding box center [754, 538] width 380 height 40
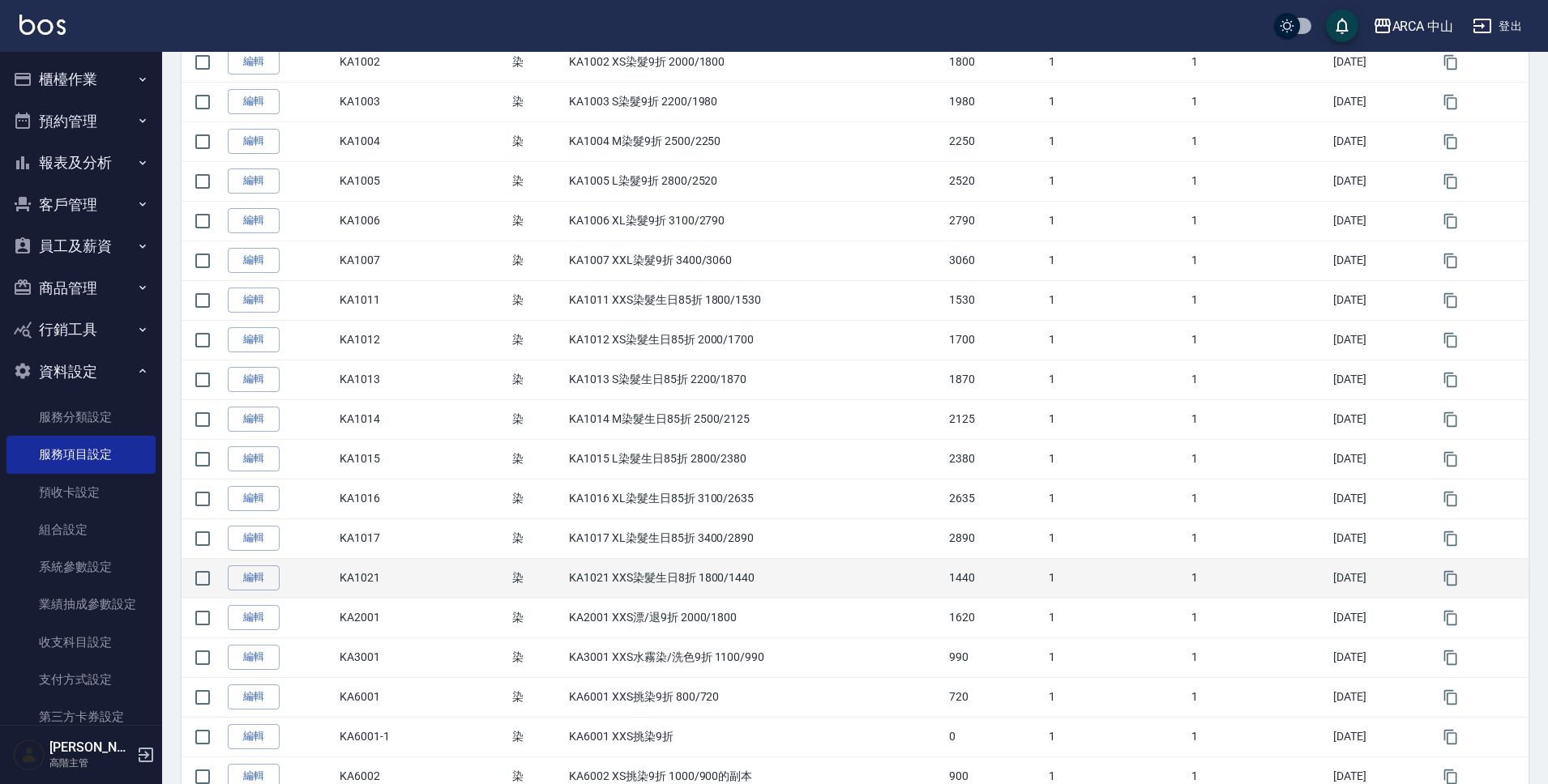
click at [645, 575] on td "KA1021 XXS染髮生日8折 1800/1440" at bounding box center [754, 578] width 380 height 40
drag, startPoint x: 564, startPoint y: 577, endPoint x: 805, endPoint y: 578, distance: 241.0
click at [805, 578] on td "KA1021 XXS染髮生日8折 1800/1440" at bounding box center [754, 578] width 380 height 40
click at [1451, 579] on icon "button" at bounding box center [1451, 578] width 17 height 17
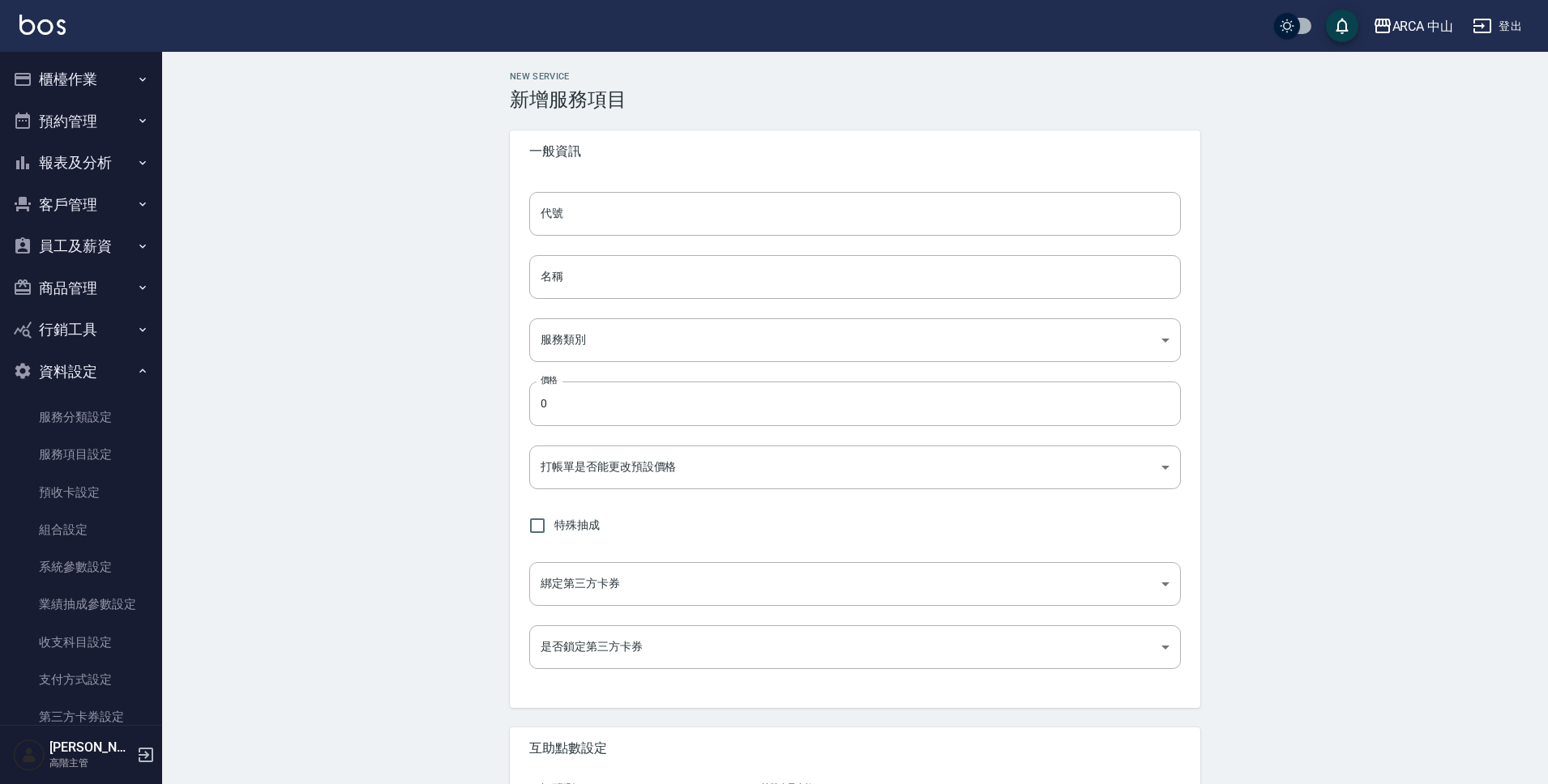
type input "KA1021的副本"
type input "KA1021 XXS染髮生日8折 1800/1440的副本"
type input "a2ff3a14-5d7f-47f4-bd90-fc7dc698d16d"
type input "1440"
type input "FALSE"
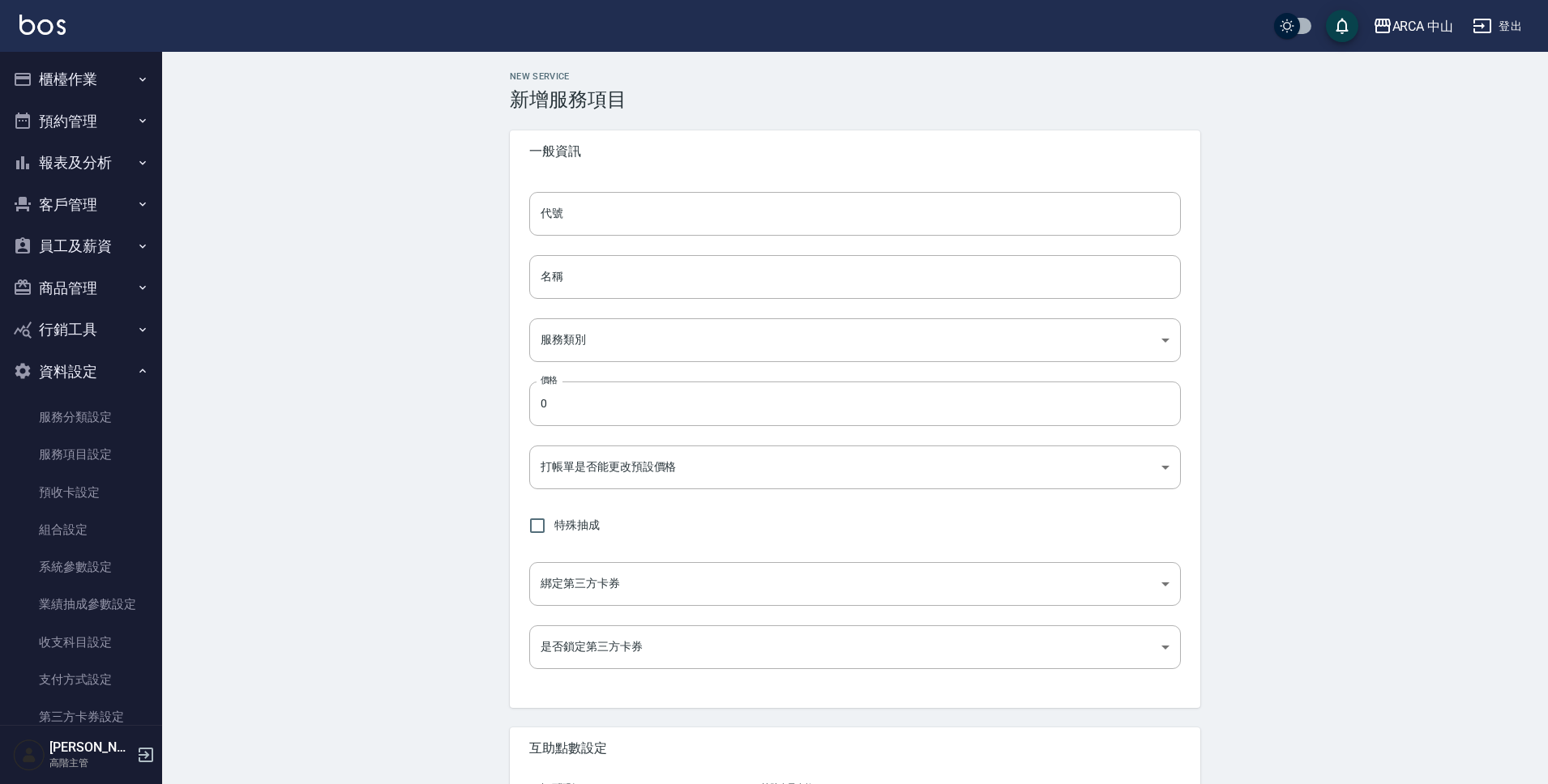
type input "none"
type input "UNSET"
type input "none"
type input "互助1格給1點(60元)"
type input "3"
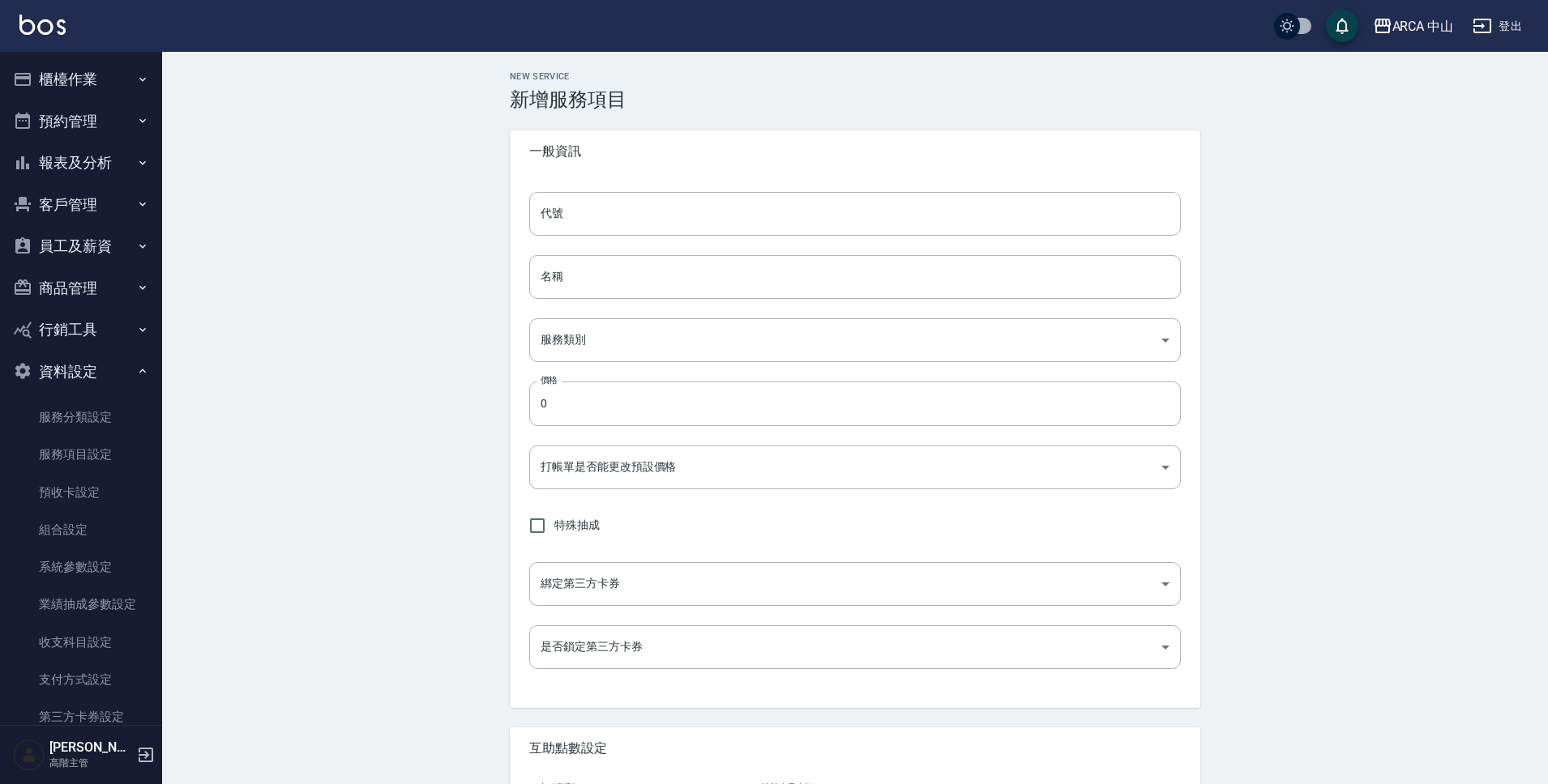
type input "點數"
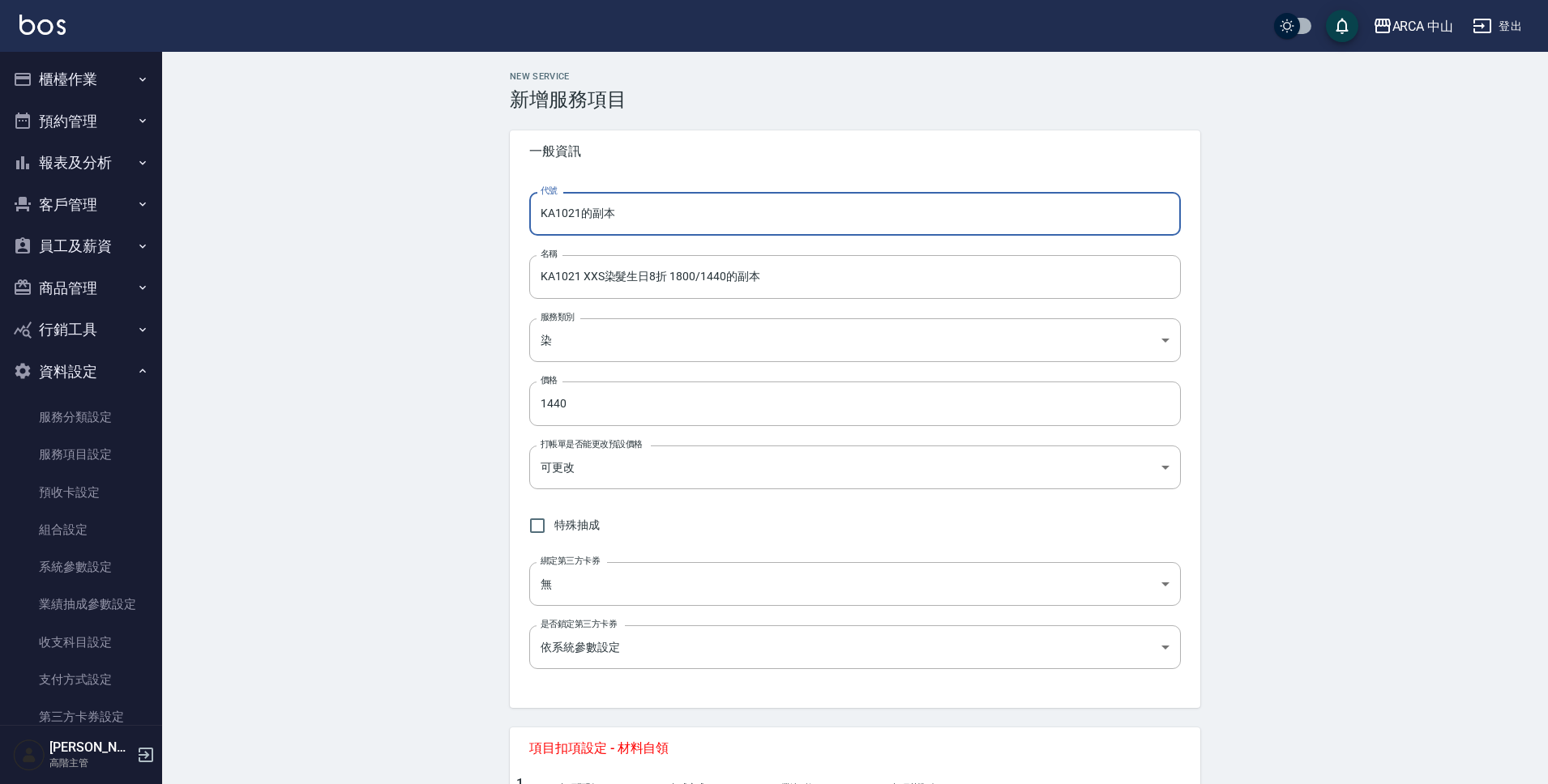
drag, startPoint x: 583, startPoint y: 219, endPoint x: 698, endPoint y: 229, distance: 115.4
click at [696, 225] on input "KA1021的副本" at bounding box center [855, 214] width 652 height 44
type input "KA1022"
click at [578, 281] on input "KA1021 XXS染髮生日8折 1800/1440的副本" at bounding box center [855, 277] width 652 height 44
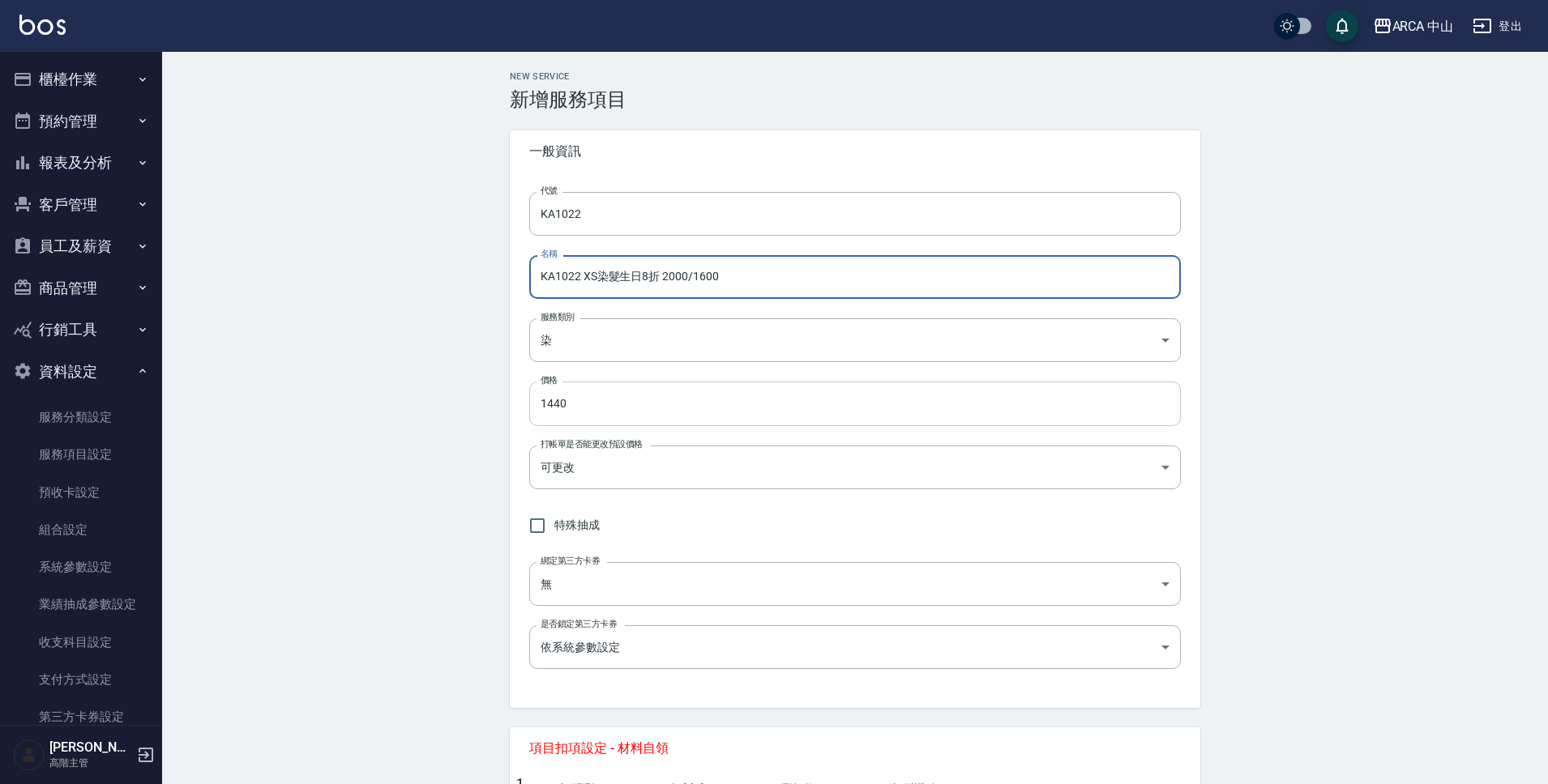
type input "KA1022 XS染髮生日8折 2000/1600"
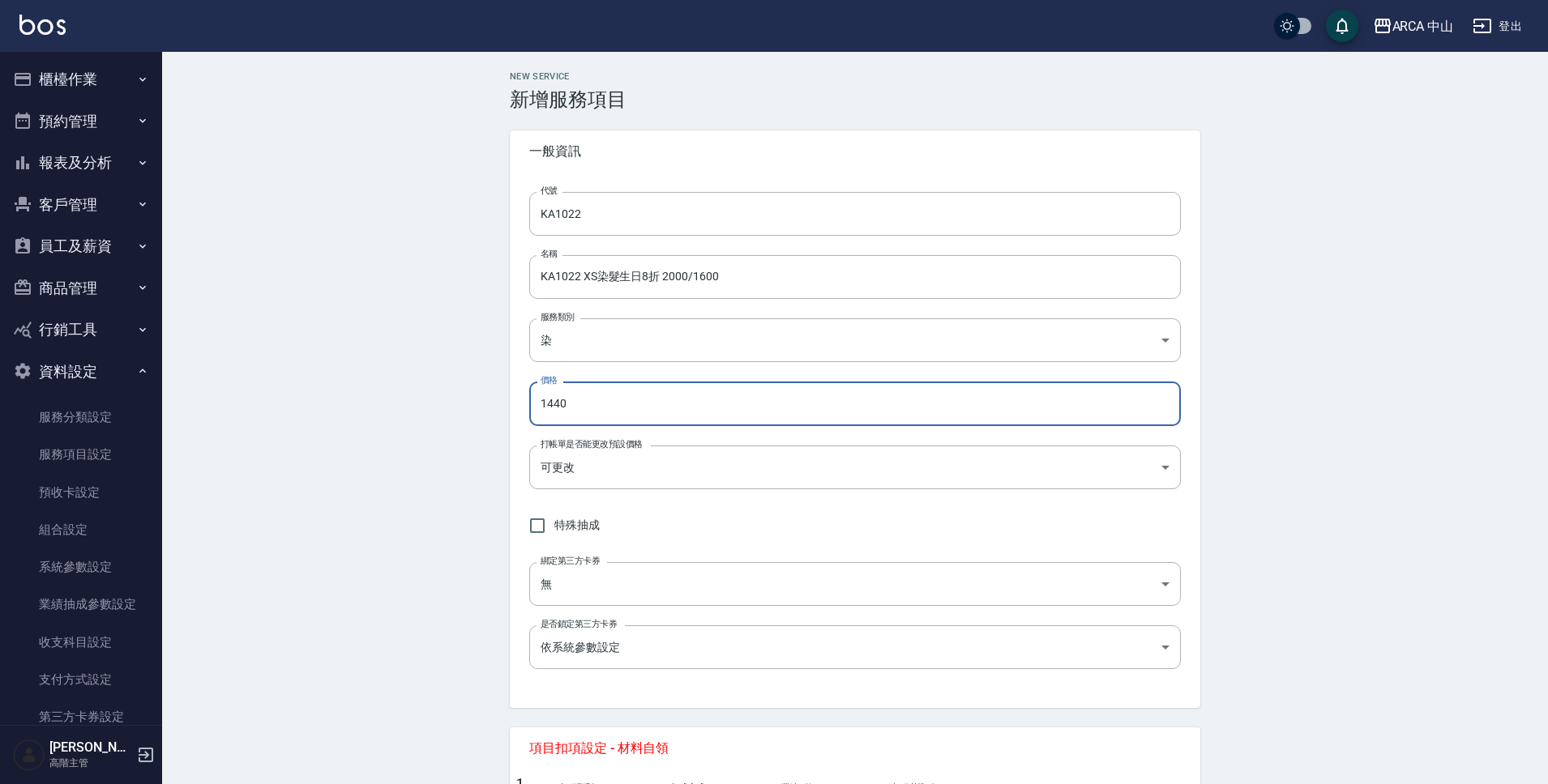
click at [587, 407] on input "1440" at bounding box center [855, 403] width 652 height 44
drag, startPoint x: 617, startPoint y: 403, endPoint x: 530, endPoint y: 403, distance: 87.0
click at [530, 403] on input "1440" at bounding box center [855, 403] width 652 height 44
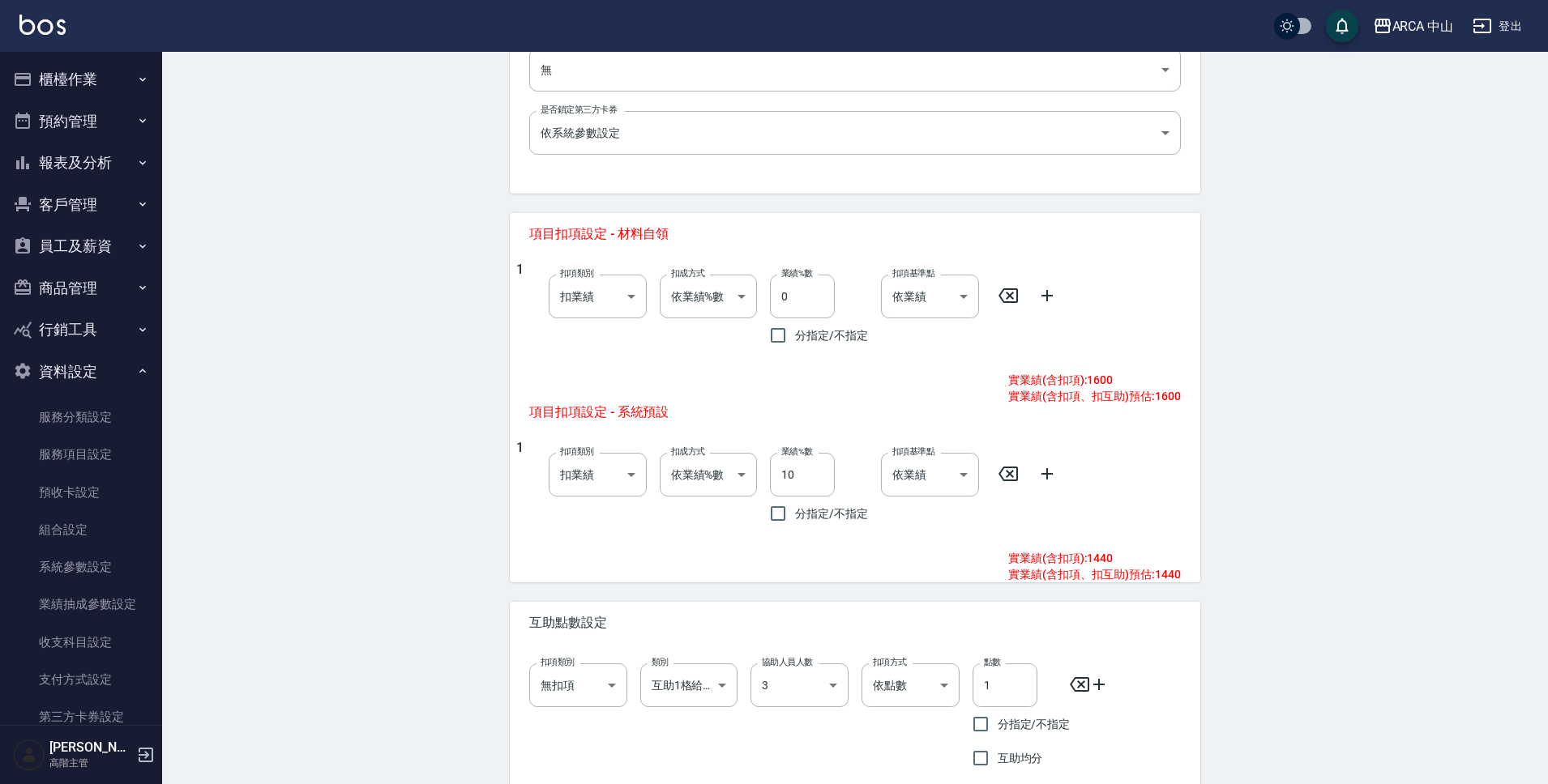
scroll to position [598, 0]
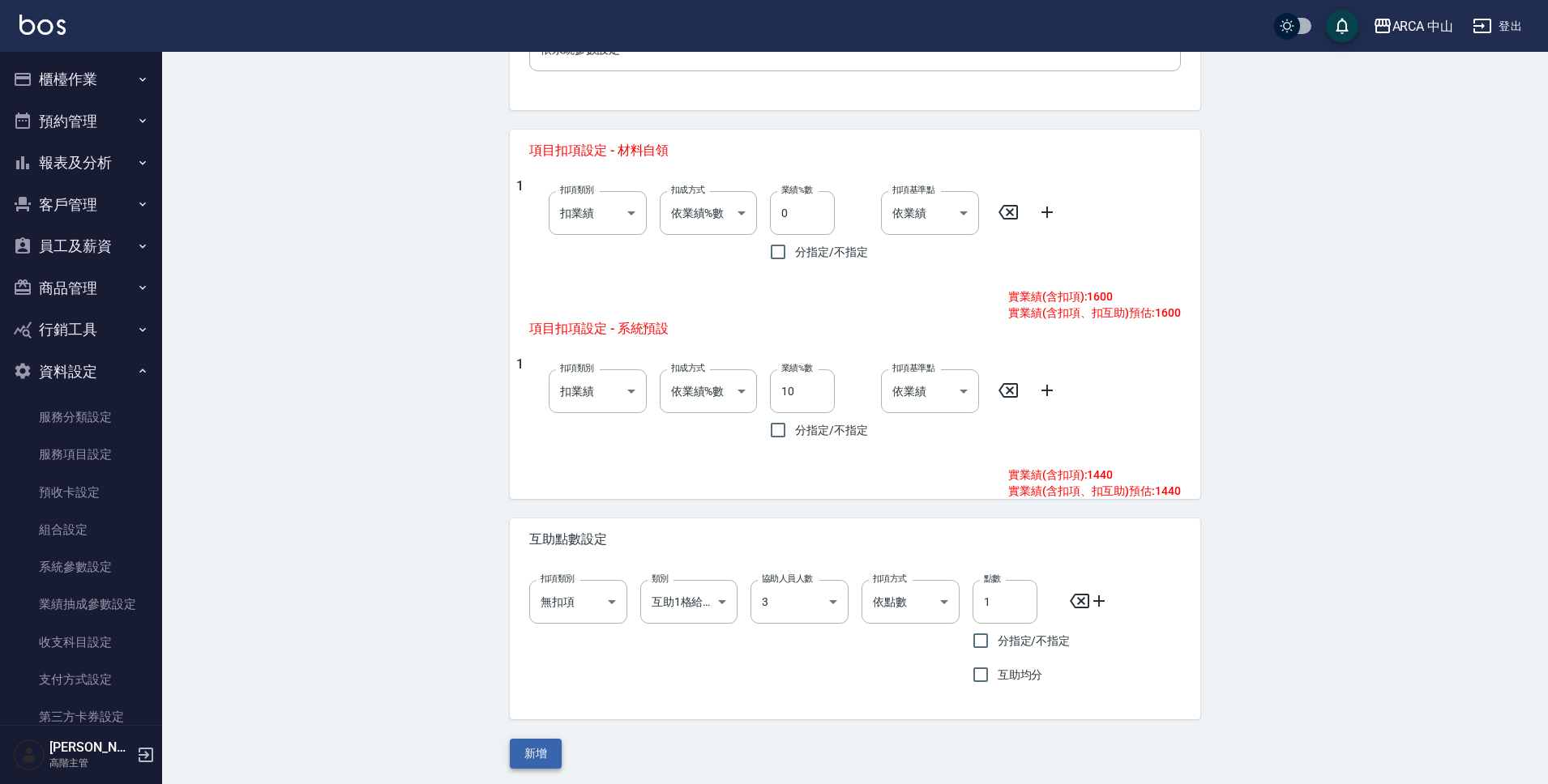
type input "1600"
click at [539, 753] on button "新增" at bounding box center [535, 754] width 52 height 30
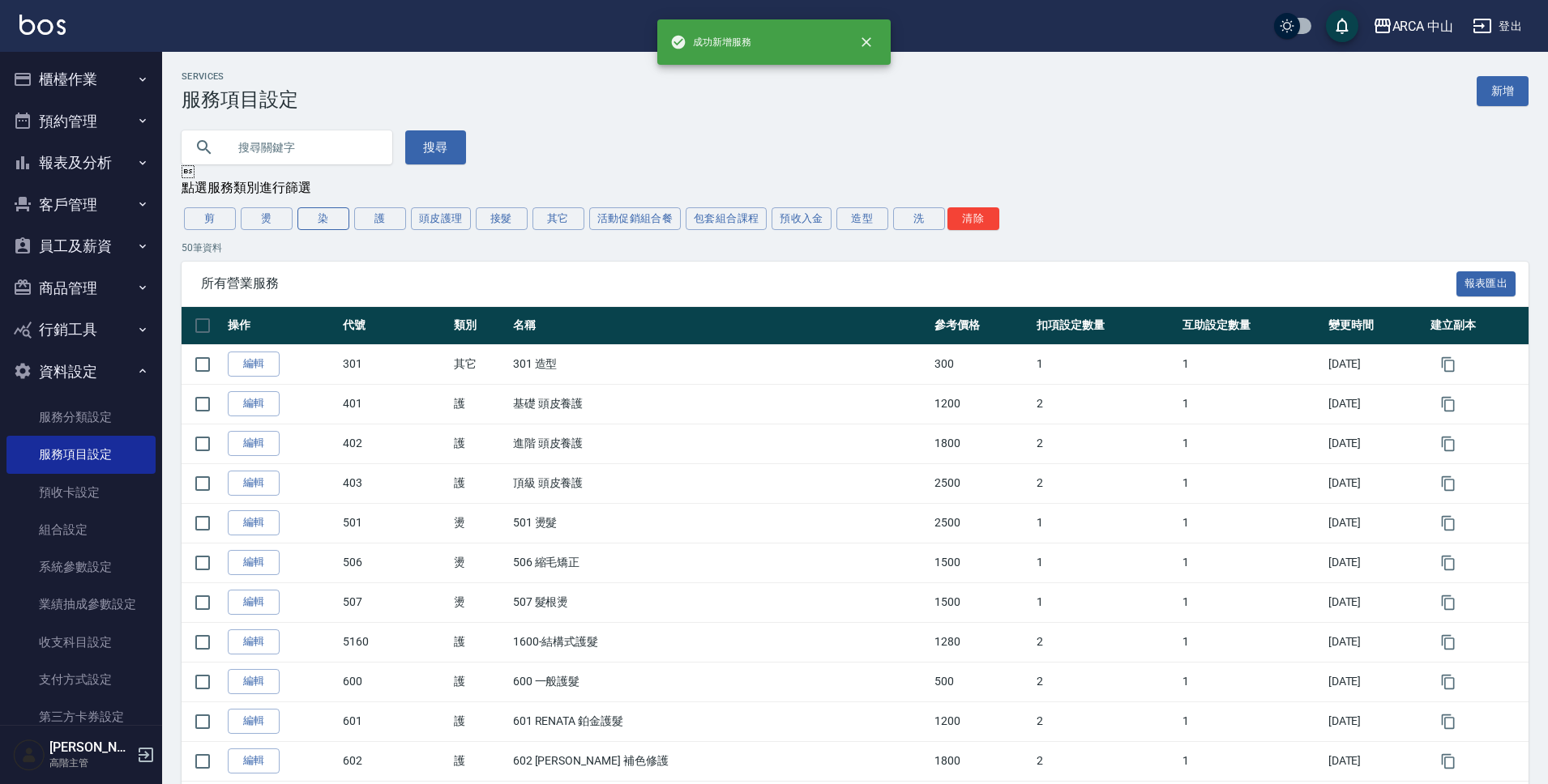
click at [313, 220] on button "染" at bounding box center [323, 219] width 52 height 22
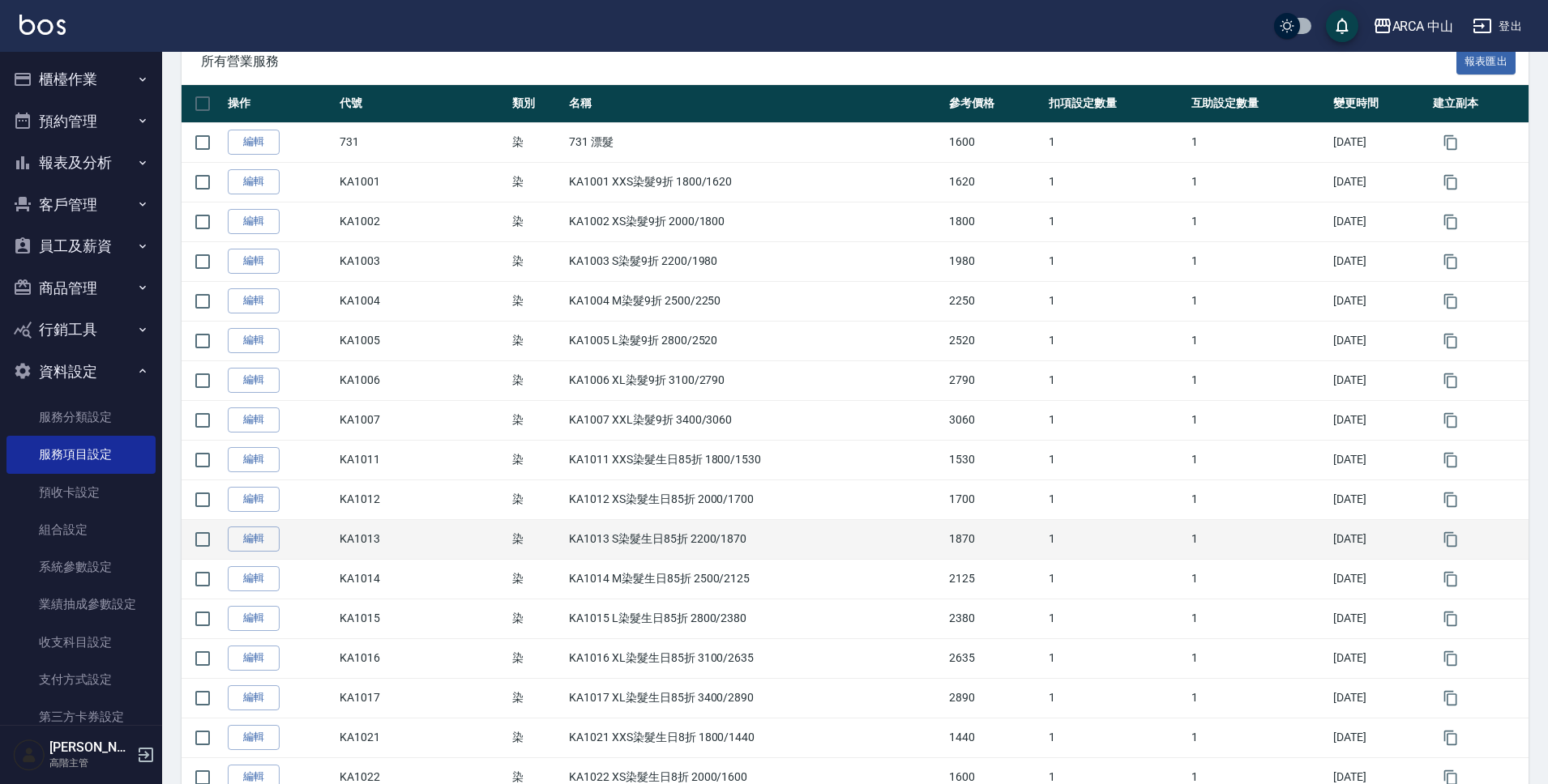
scroll to position [493, 0]
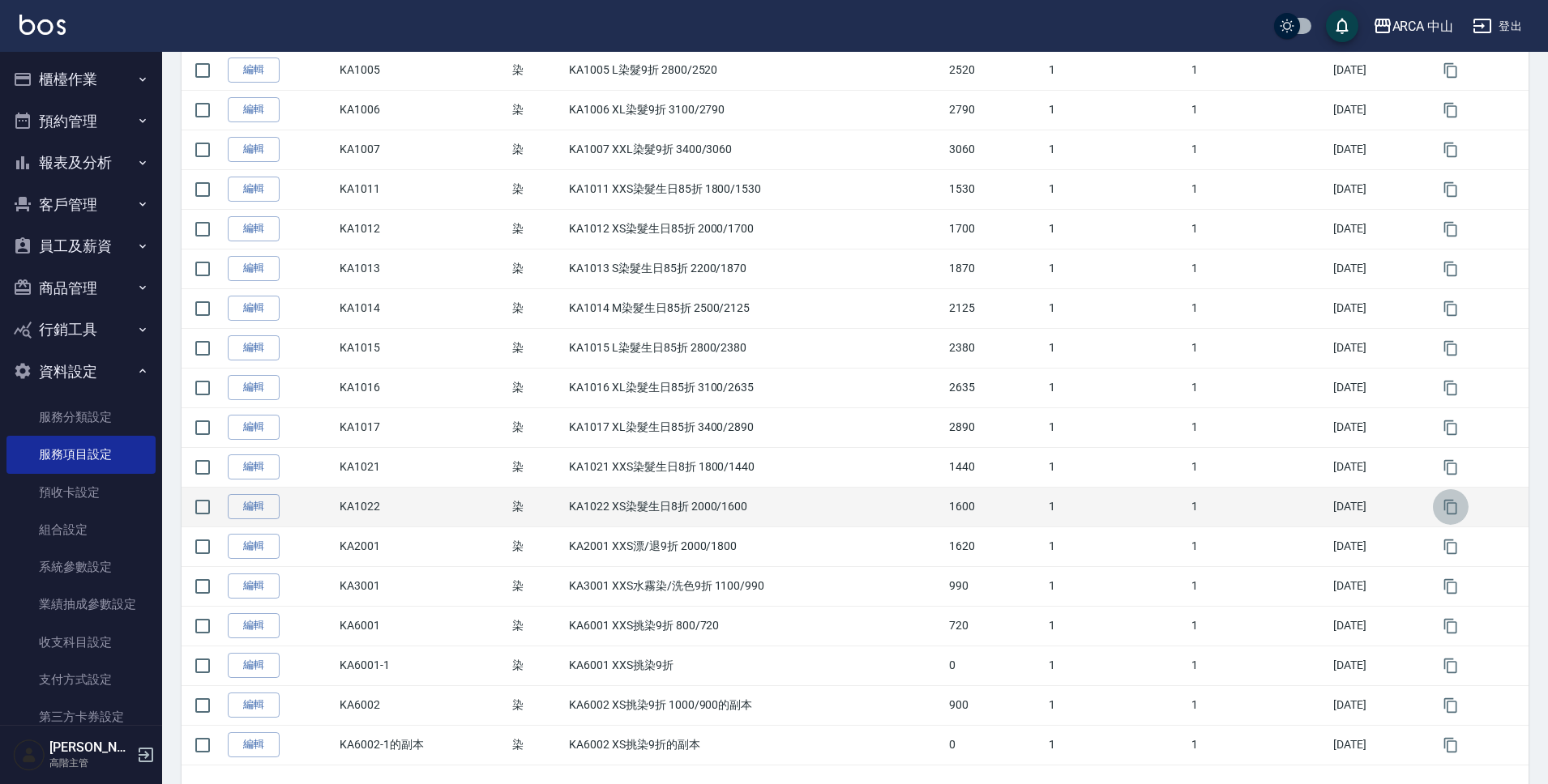
click at [1454, 505] on icon "button" at bounding box center [1451, 507] width 17 height 17
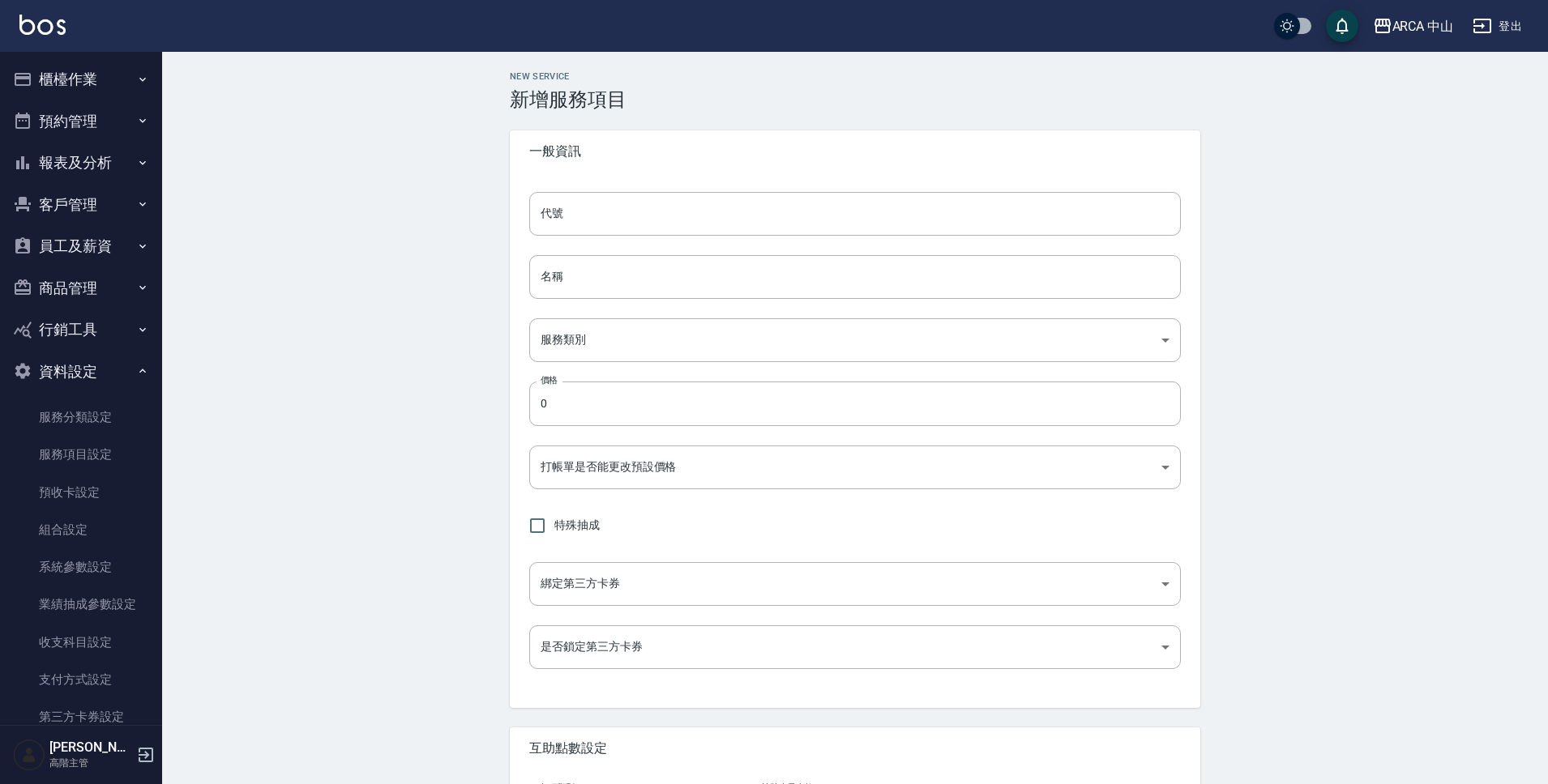
type input "KA1022的副本"
type input "KA1022 XS染髮生日8折 2000/1600的副本"
type input "a2ff3a14-5d7f-47f4-bd90-fc7dc698d16d"
type input "1600"
type input "FALSE"
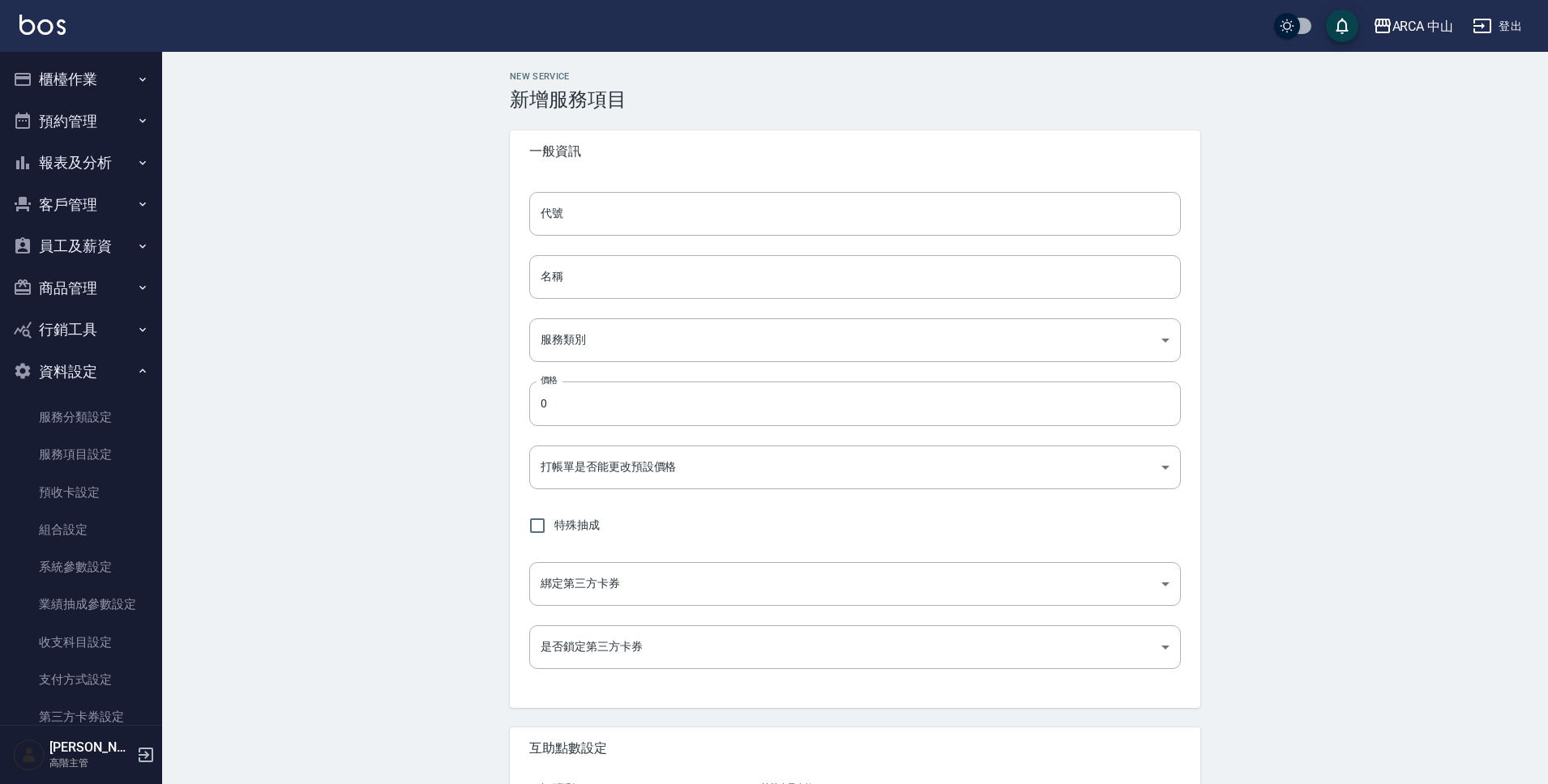
type input "none"
type input "UNSET"
type input "none"
type input "互助1格給1點(60元)"
type input "3"
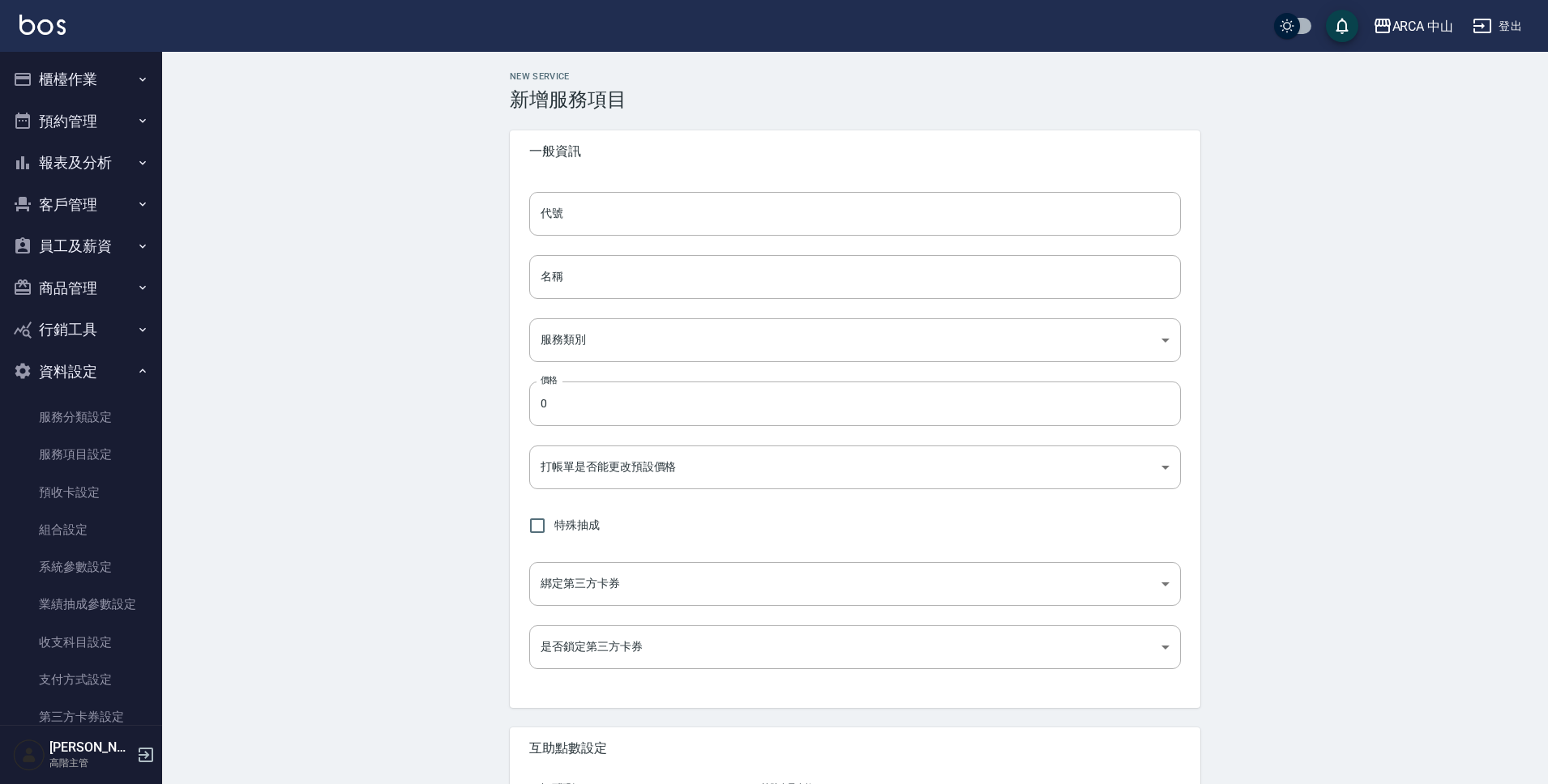
type input "點數"
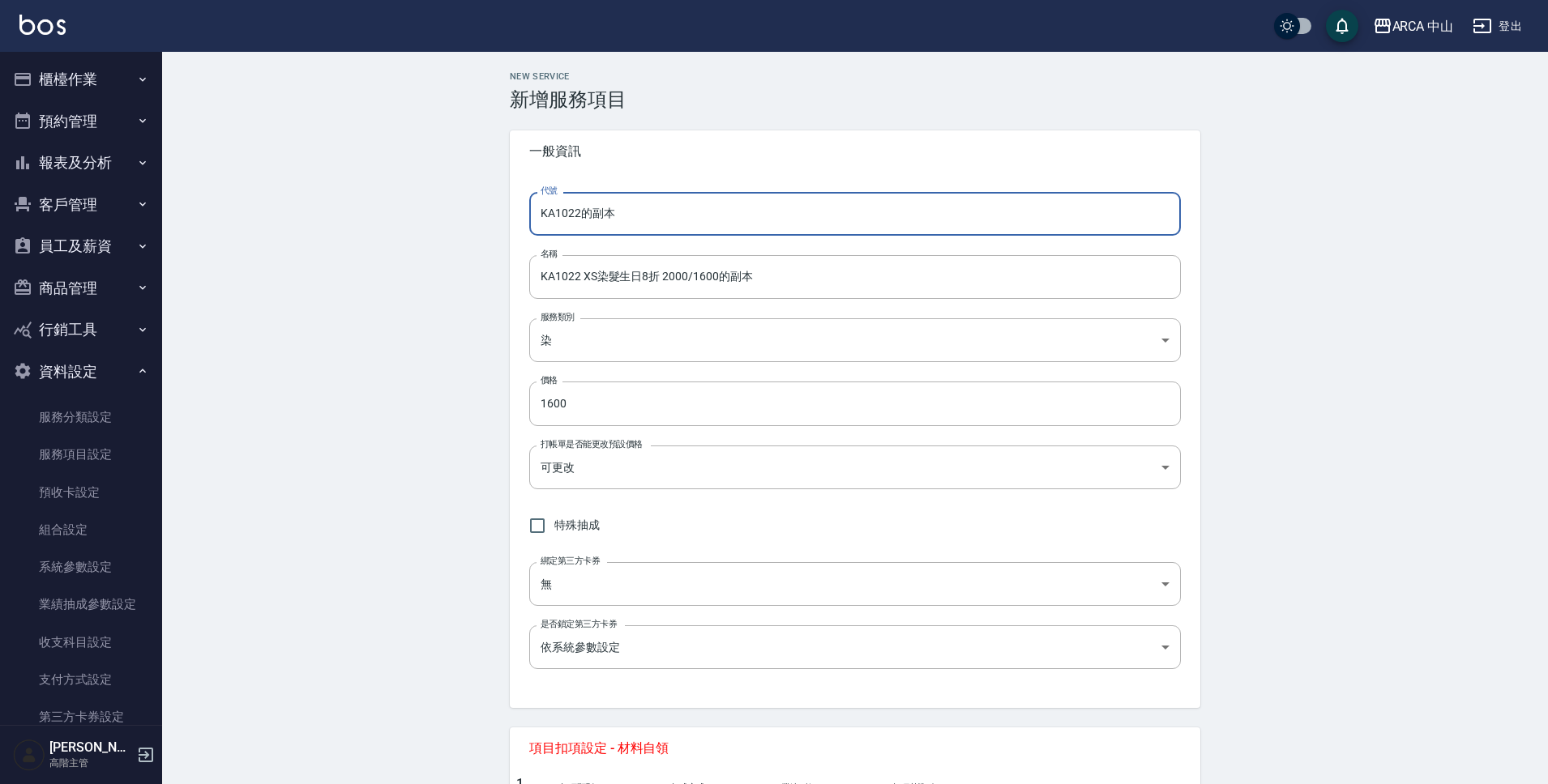
drag, startPoint x: 578, startPoint y: 221, endPoint x: 698, endPoint y: 219, distance: 120.0
click at [692, 217] on input "KA1022的副本" at bounding box center [855, 214] width 652 height 44
type input "KA1023"
click at [578, 281] on input "KA1022 XS染髮生日8折 2000/1600的副本" at bounding box center [855, 277] width 652 height 44
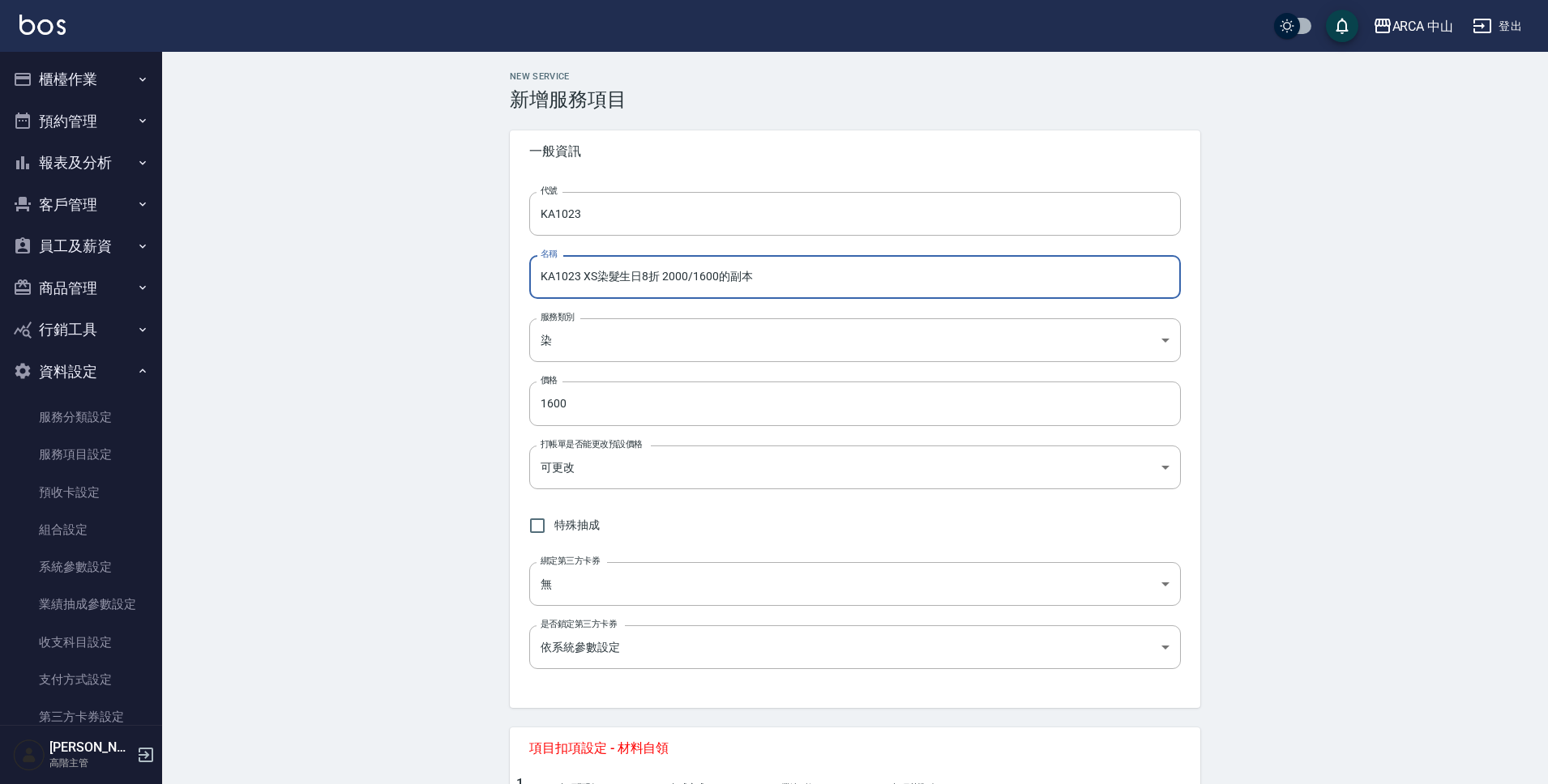
click at [596, 281] on input "KA1023 XS染髮生日8折 2000/1600的副本" at bounding box center [855, 277] width 652 height 44
drag, startPoint x: 663, startPoint y: 281, endPoint x: 774, endPoint y: 282, distance: 111.0
click at [774, 282] on input "KA1023 S染髮生日8折 2000/1600的副本" at bounding box center [855, 277] width 652 height 44
type input "KA1023 S染髮生日8折 2200/1760"
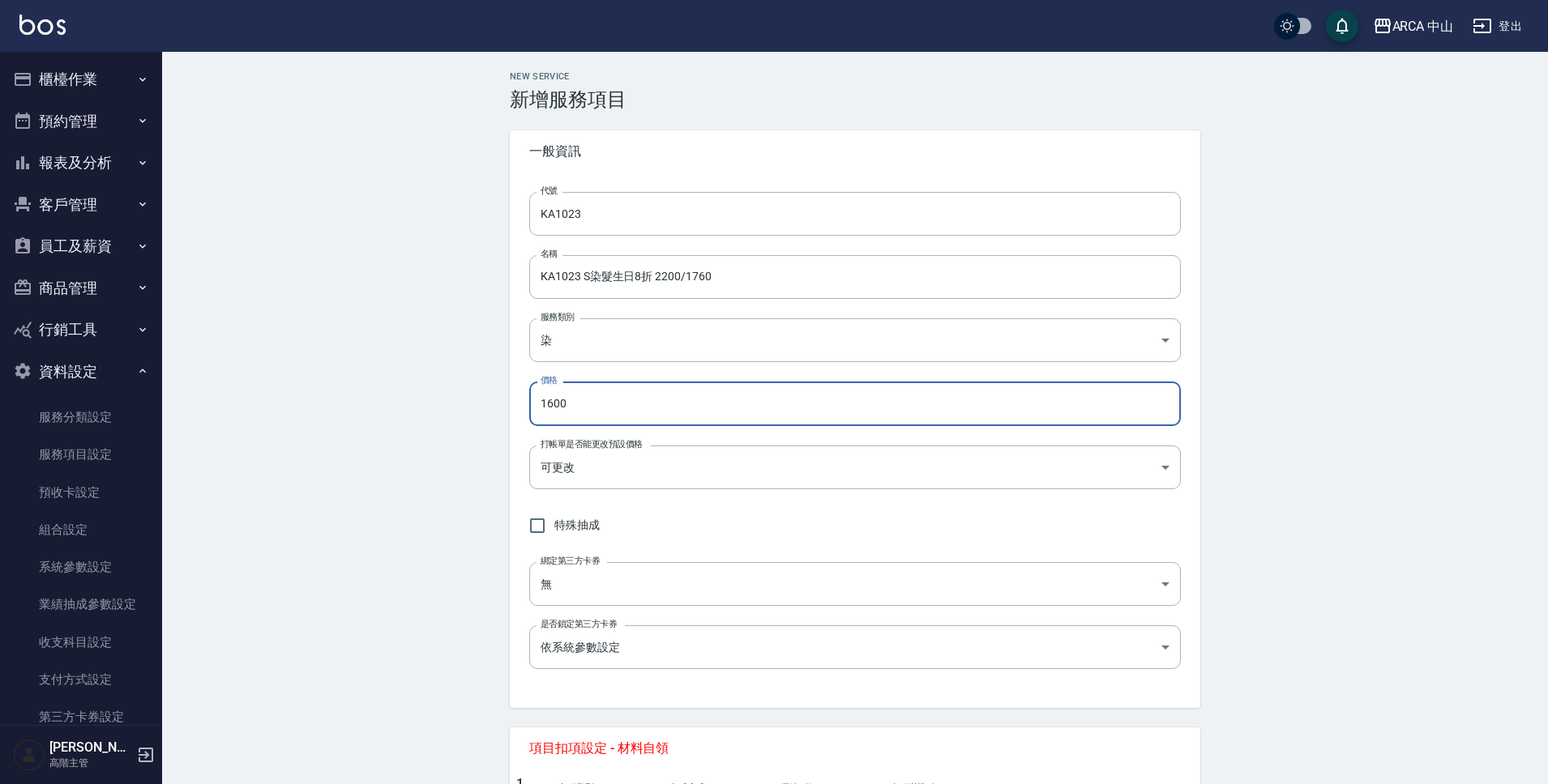
drag, startPoint x: 608, startPoint y: 404, endPoint x: 528, endPoint y: 406, distance: 80.0
click at [528, 406] on div "代號 KA1023 代號 名稱 KA1023 S染髮生日8折 2200/1760 名稱 服務類別 染 a2ff3a14-5d7f-47f4-bd90-fc7d…" at bounding box center [855, 440] width 691 height 535
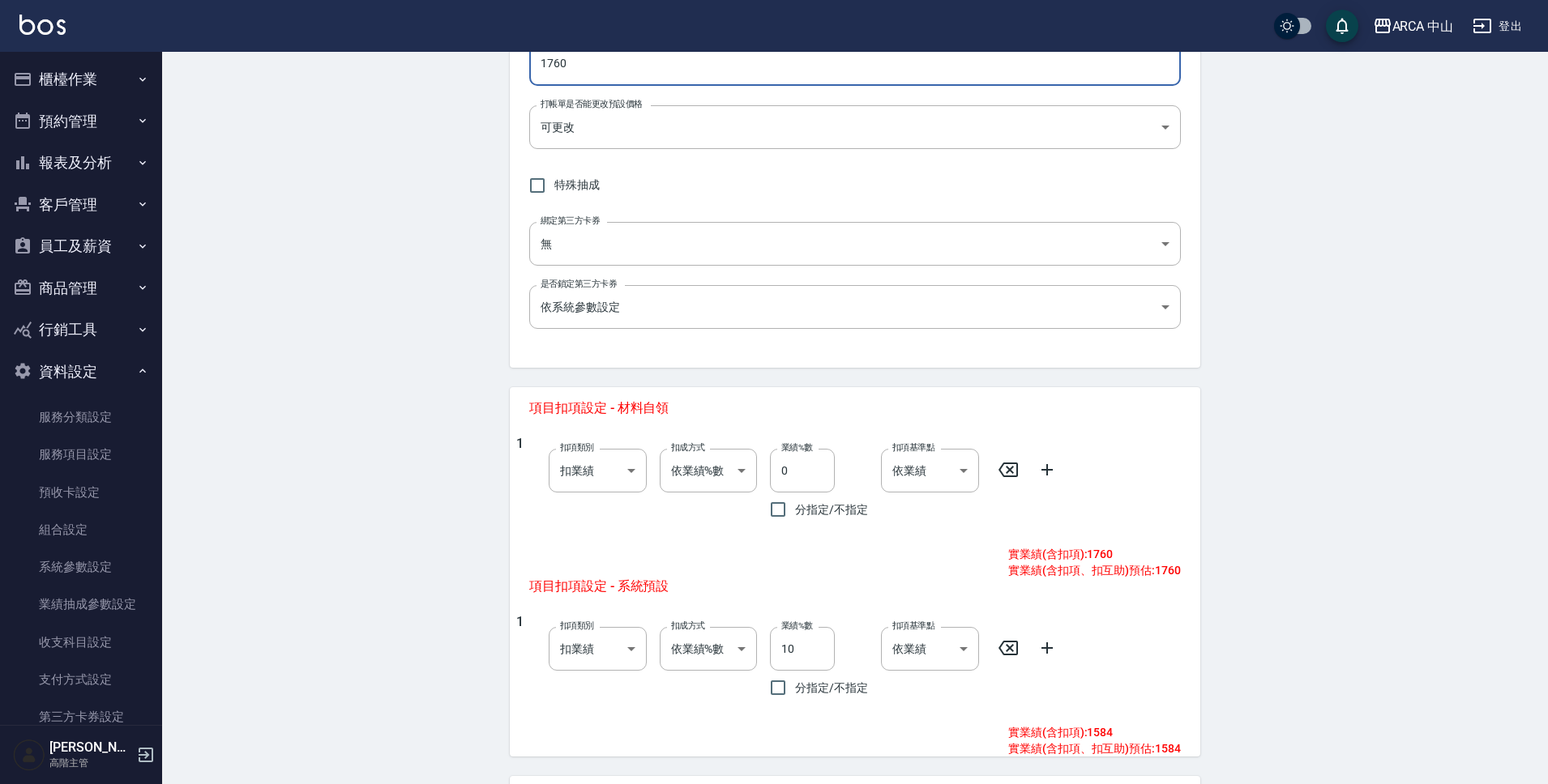
scroll to position [602, 0]
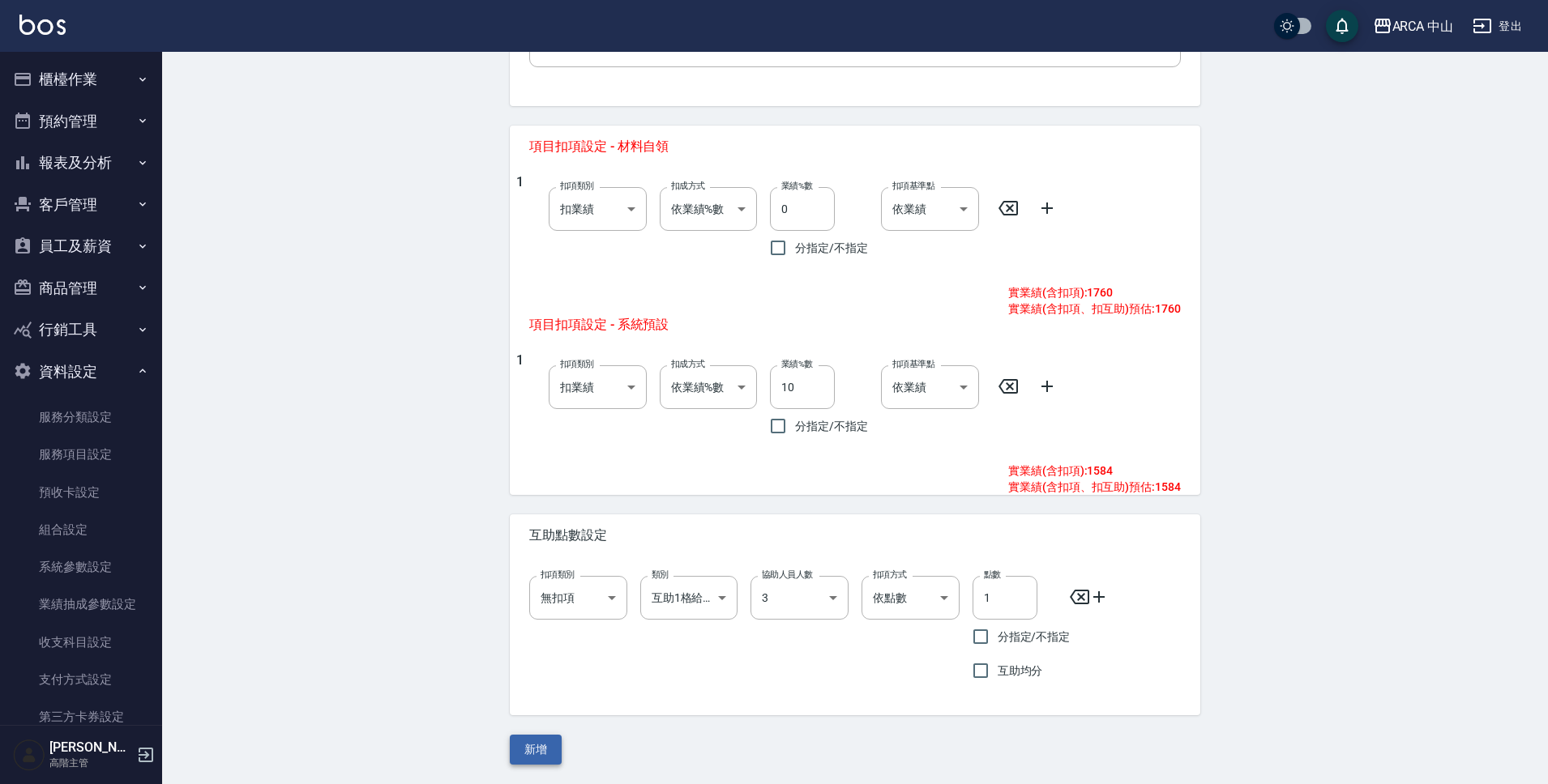
type input "1760"
click at [544, 748] on button "新增" at bounding box center [535, 749] width 52 height 30
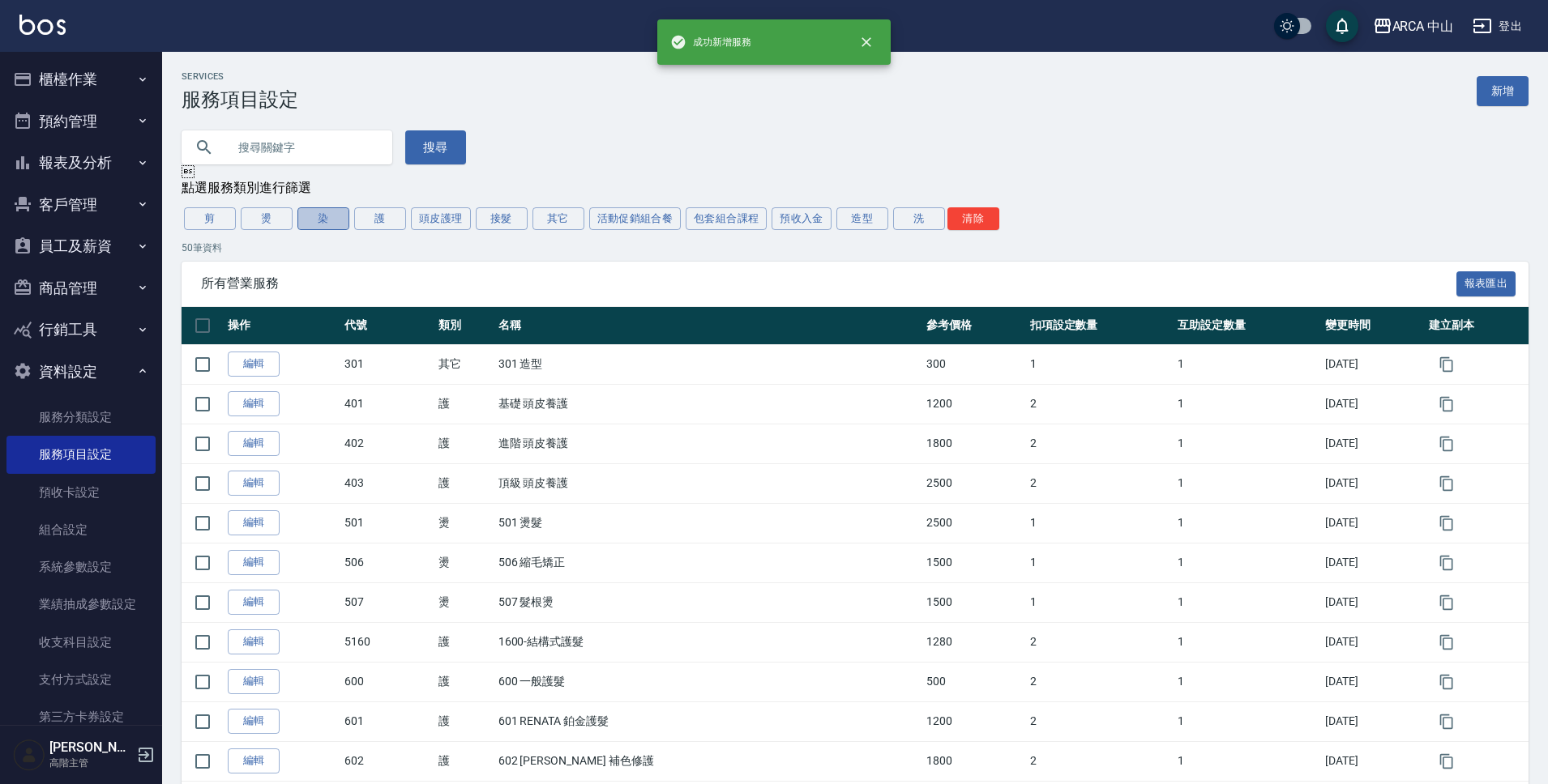
click at [330, 223] on button "染" at bounding box center [323, 219] width 52 height 22
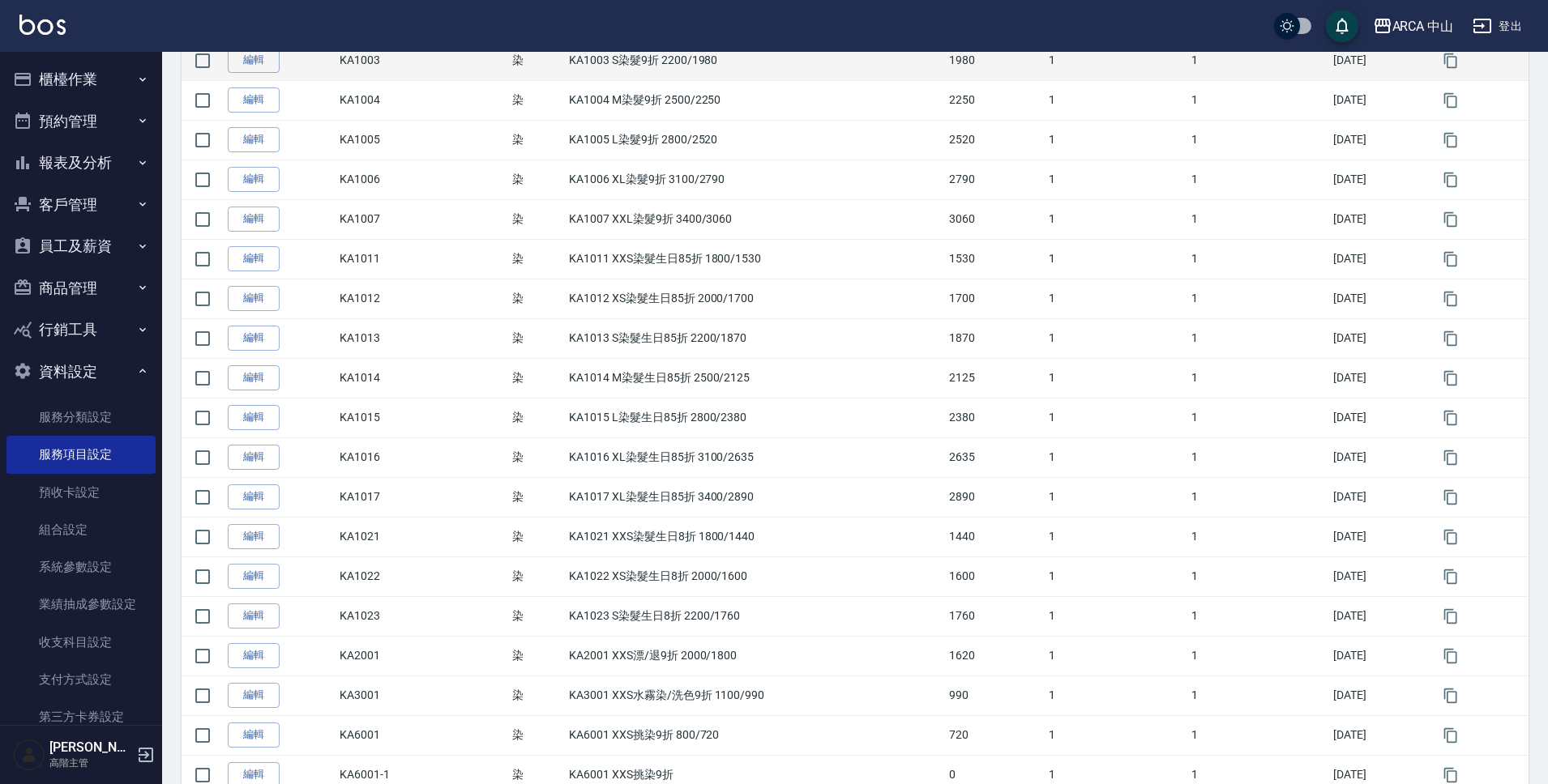
scroll to position [494, 0]
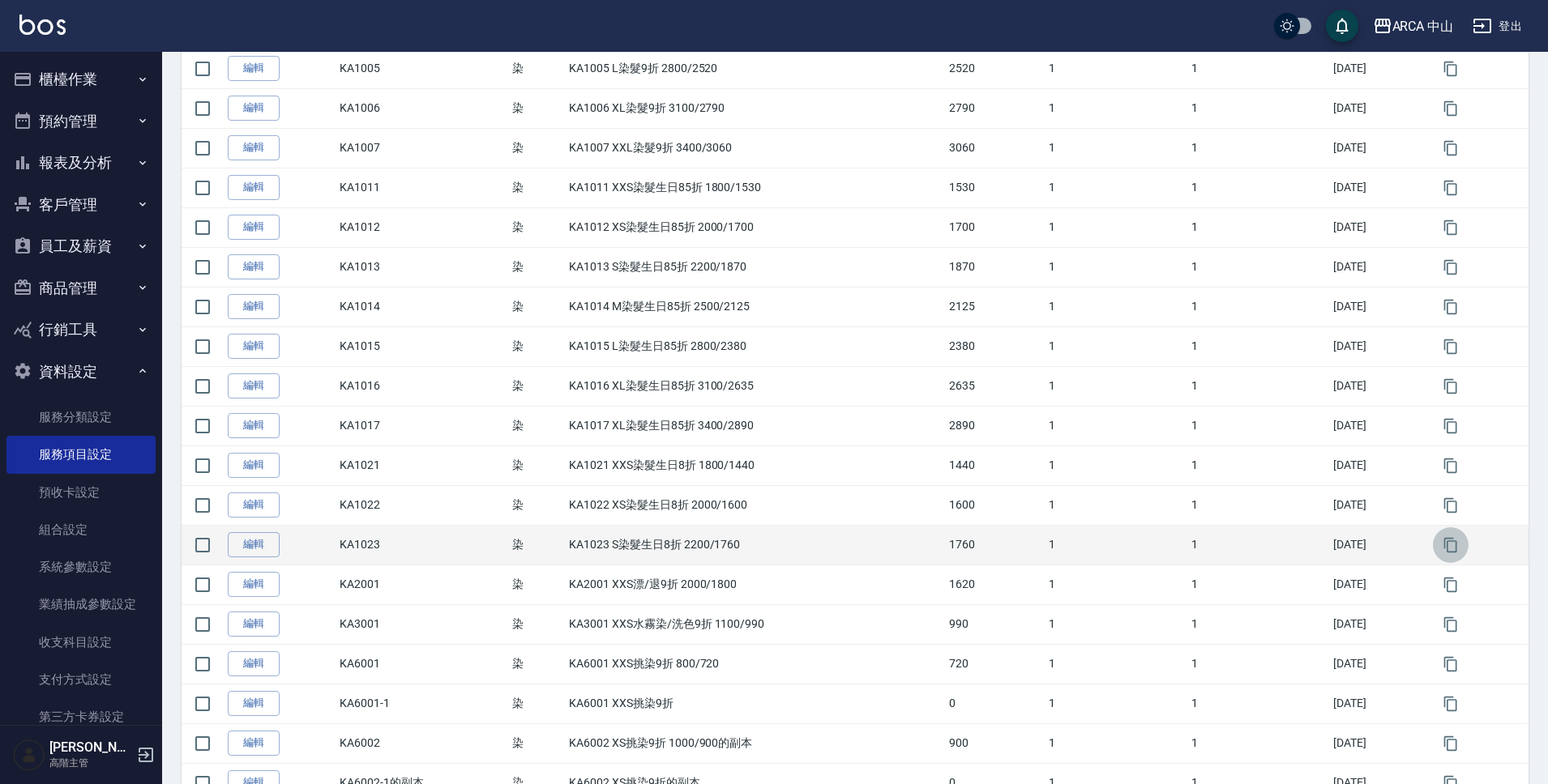
click at [1457, 547] on icon "button" at bounding box center [1451, 545] width 17 height 17
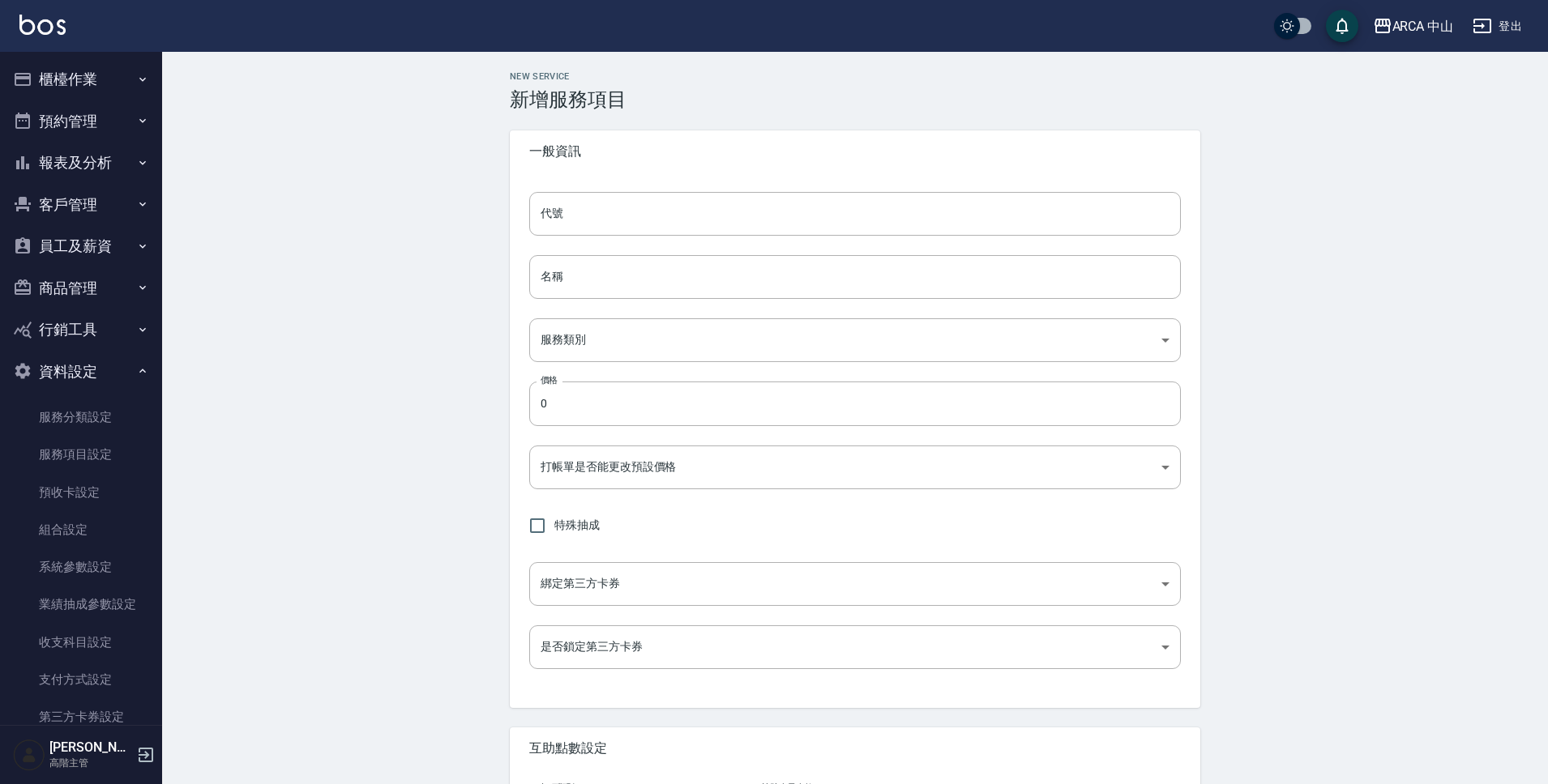
type input "KA1023的副本"
type input "KA1023 S染髮生日8折 2200/1760的副本"
type input "a2ff3a14-5d7f-47f4-bd90-fc7dc698d16d"
type input "1760"
type input "FALSE"
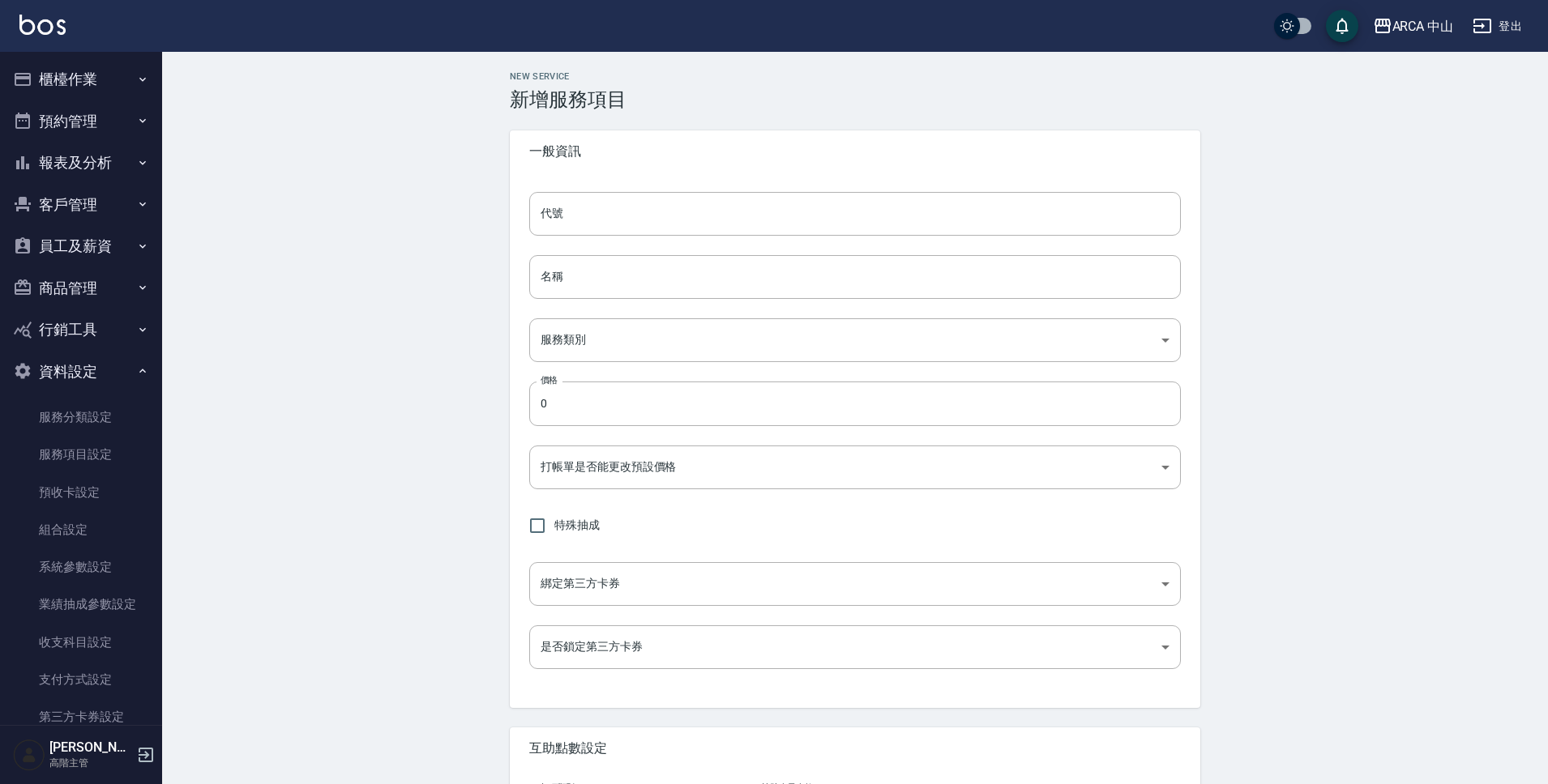
type input "none"
type input "UNSET"
type input "none"
type input "互助1格給1點(60元)"
type input "3"
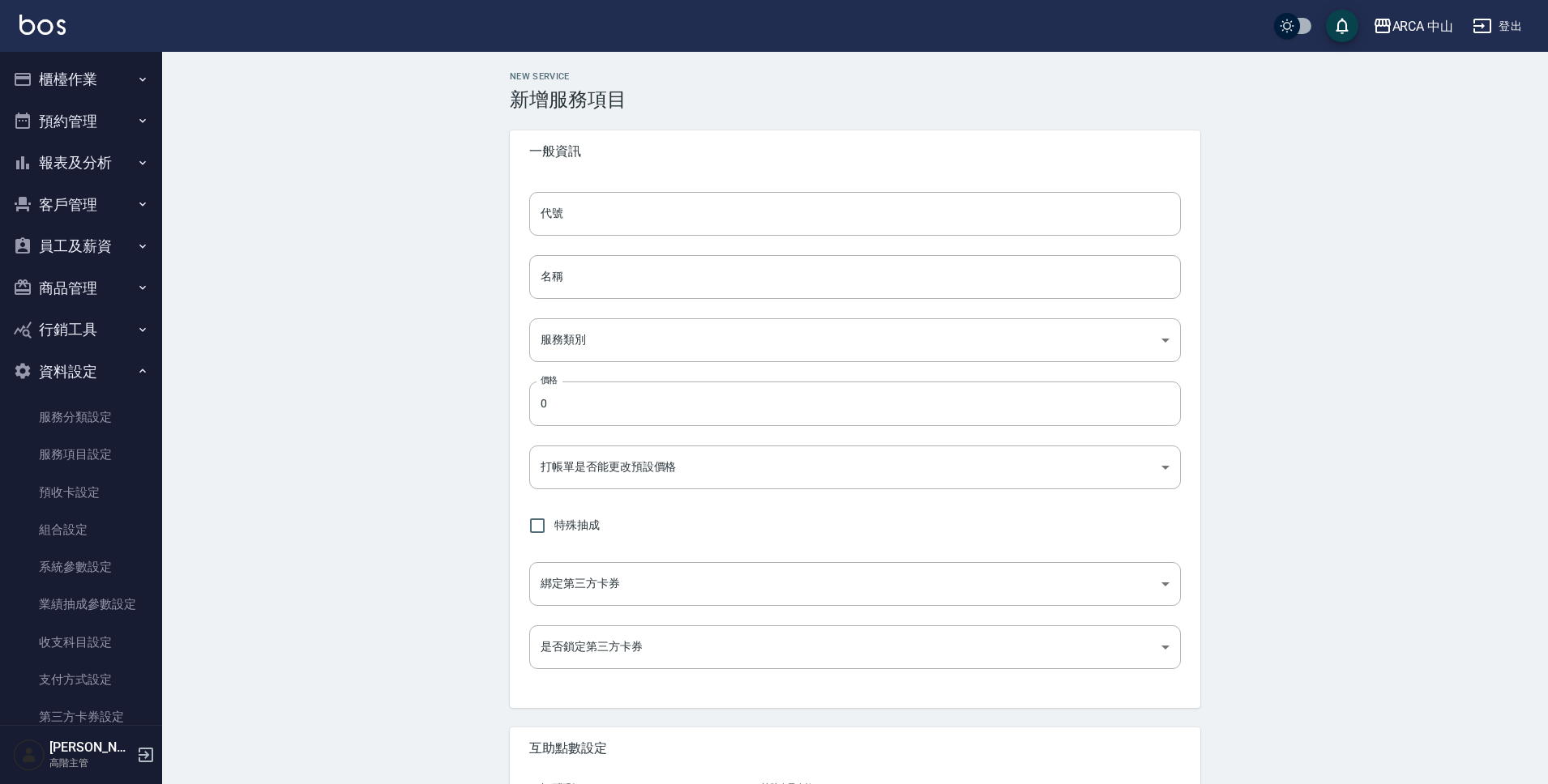
type input "點數"
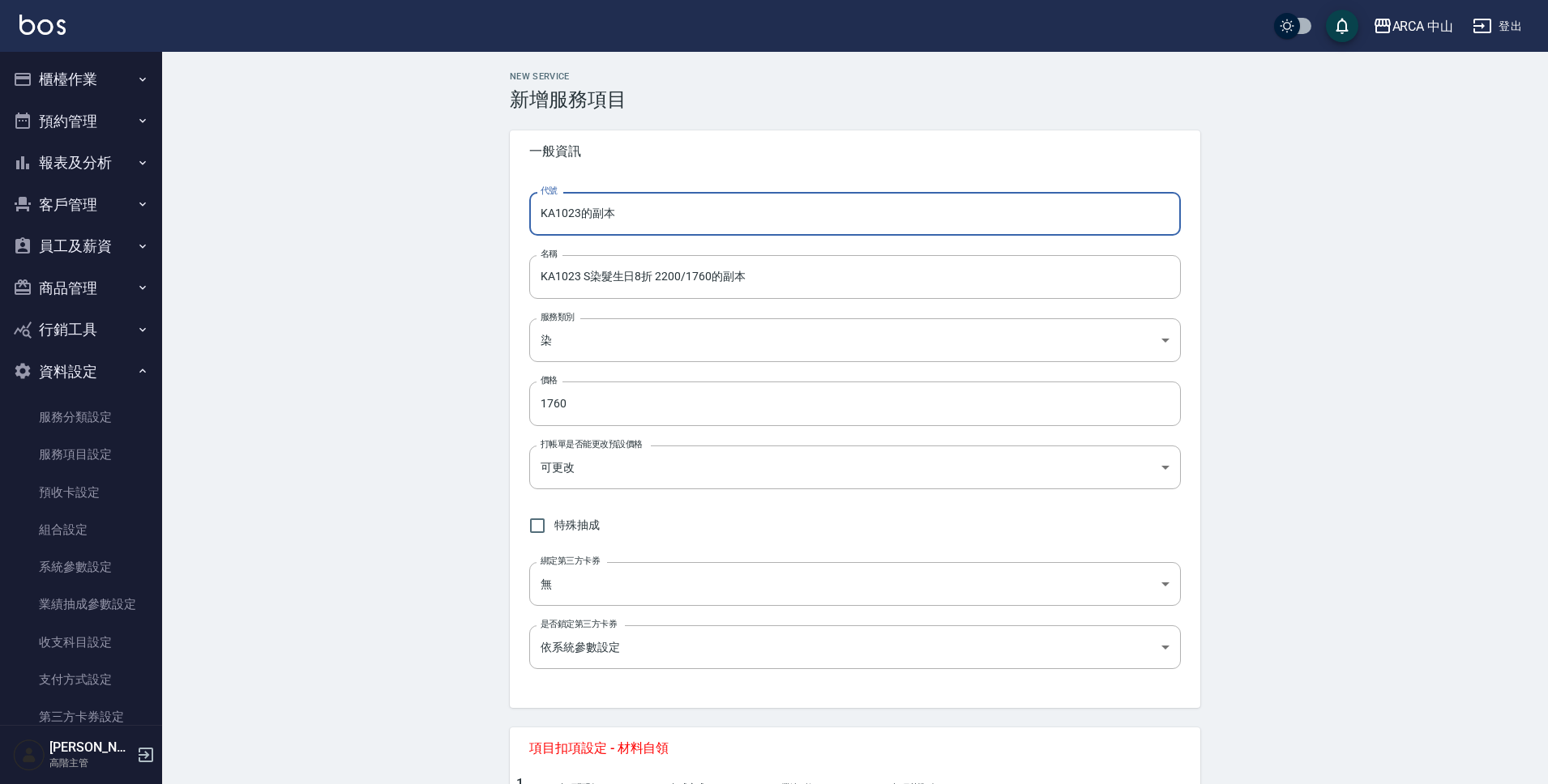
drag, startPoint x: 573, startPoint y: 213, endPoint x: 700, endPoint y: 217, distance: 127.1
click at [698, 215] on input "KA1023的副本" at bounding box center [855, 214] width 652 height 44
type input "KA1024"
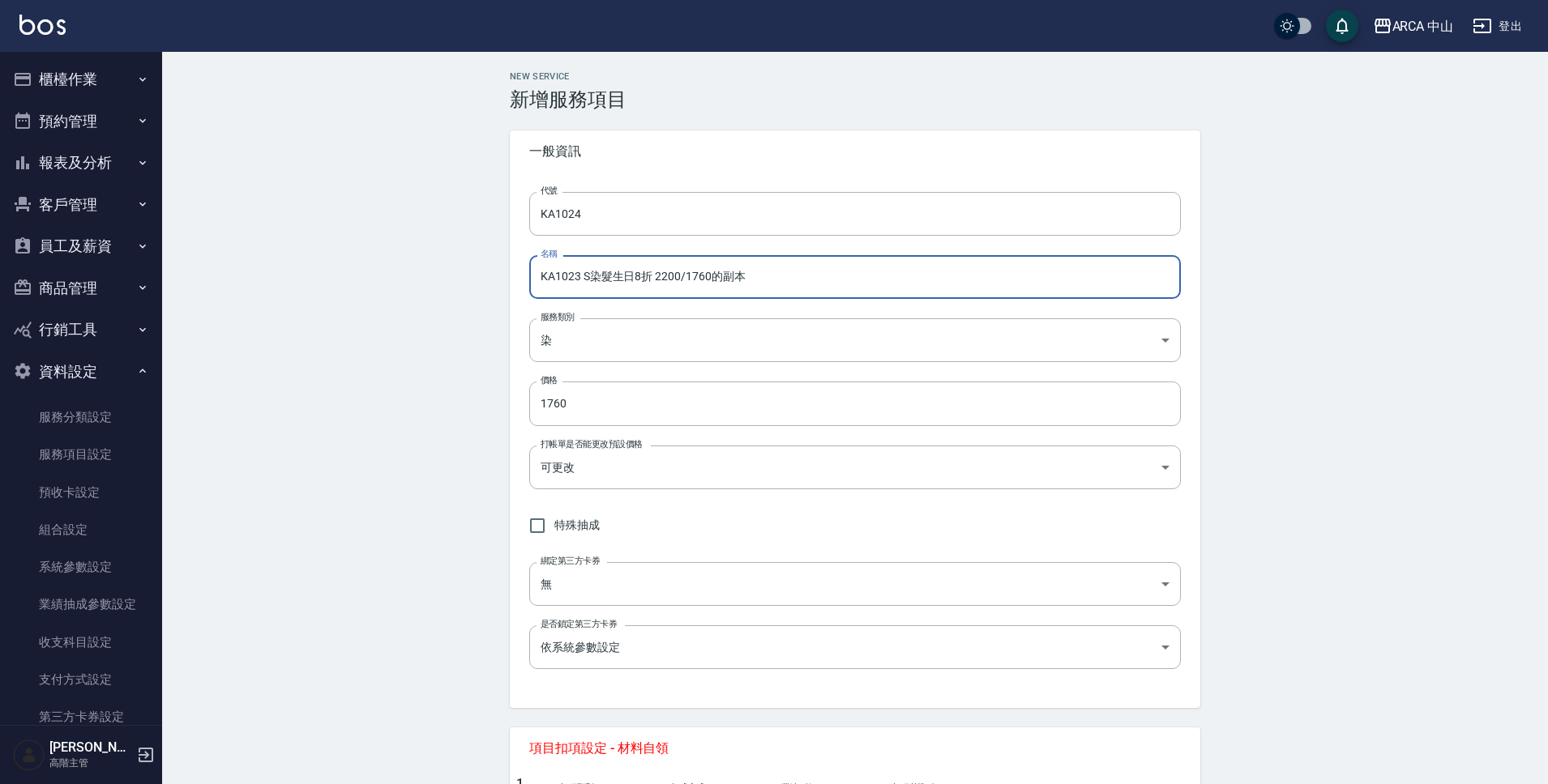
click at [576, 281] on input "KA1023 S染髮生日8折 2200/1760的副本" at bounding box center [855, 277] width 652 height 44
click at [573, 281] on input "KA1023 S染髮生日8折 2200/1760的副本" at bounding box center [855, 277] width 652 height 44
click at [591, 278] on input "KA1024 S染髮生日8折 2200/1760的副本" at bounding box center [855, 277] width 652 height 44
type input "KA1024 M染髮生日8折 2500/2000的副本"
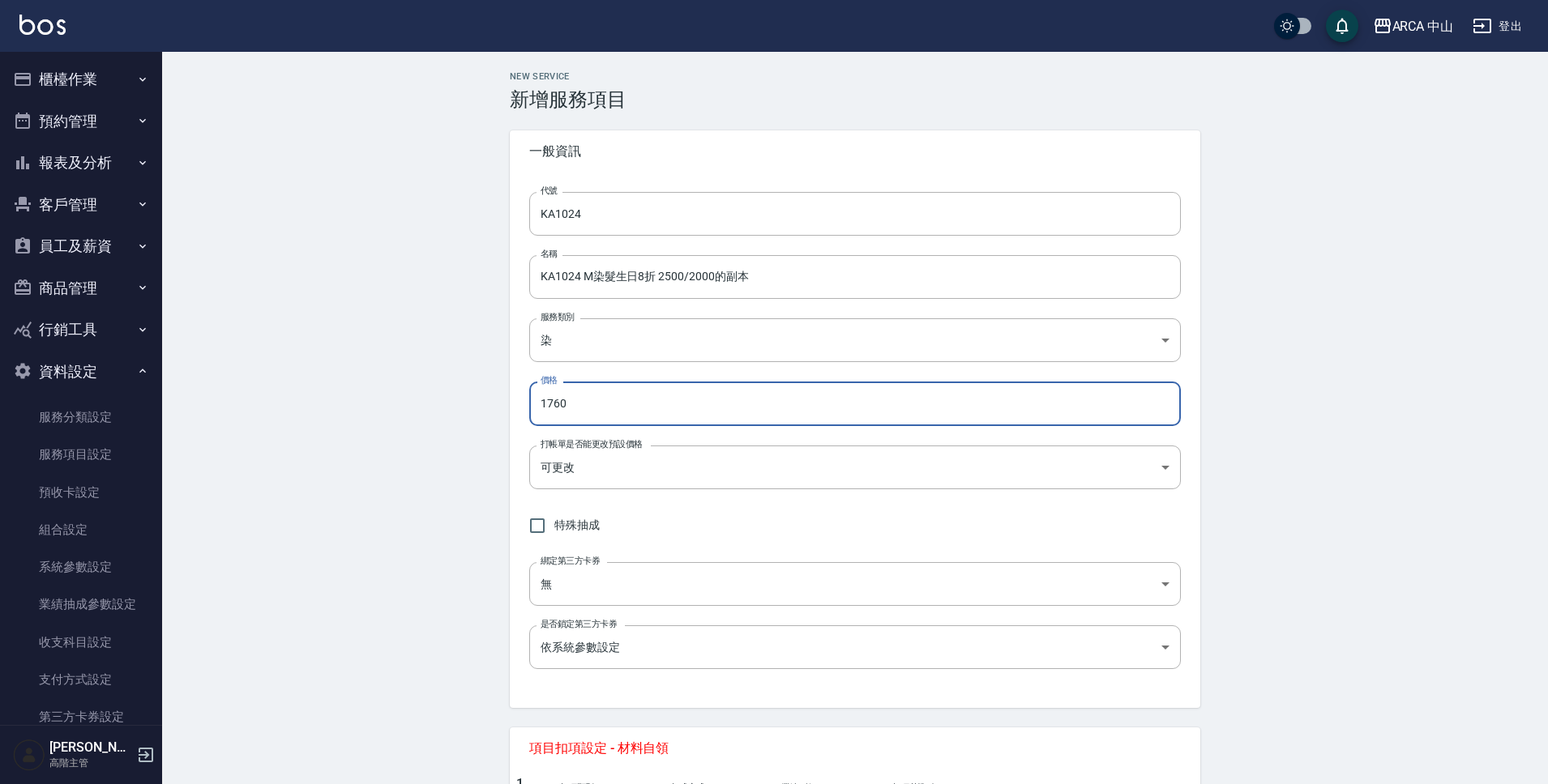
drag, startPoint x: 585, startPoint y: 410, endPoint x: 532, endPoint y: 407, distance: 53.1
click at [532, 407] on input "1760" at bounding box center [855, 403] width 652 height 44
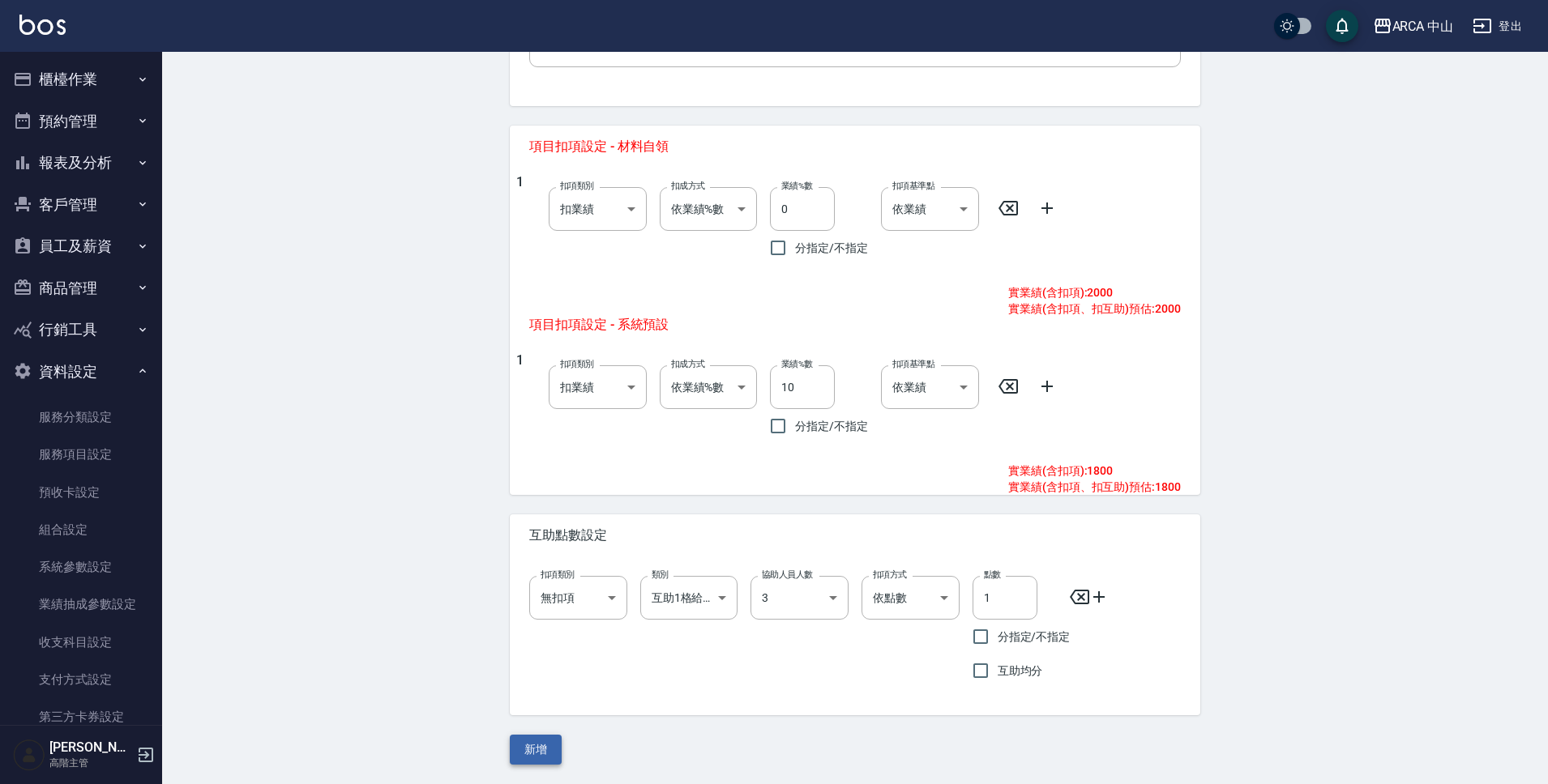
type input "2000"
click at [549, 749] on button "新增" at bounding box center [535, 749] width 52 height 30
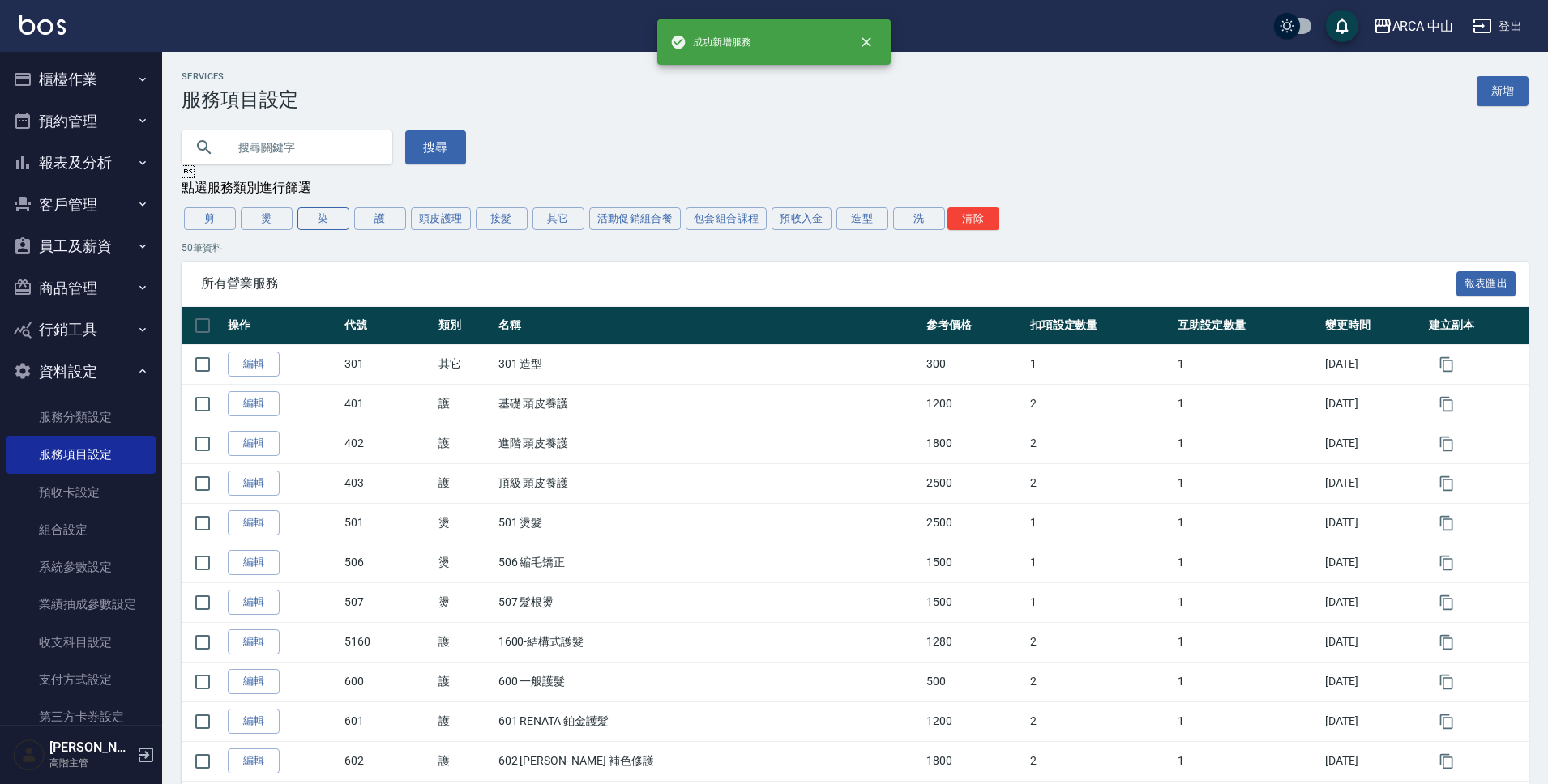
click at [315, 228] on button "染" at bounding box center [323, 219] width 52 height 22
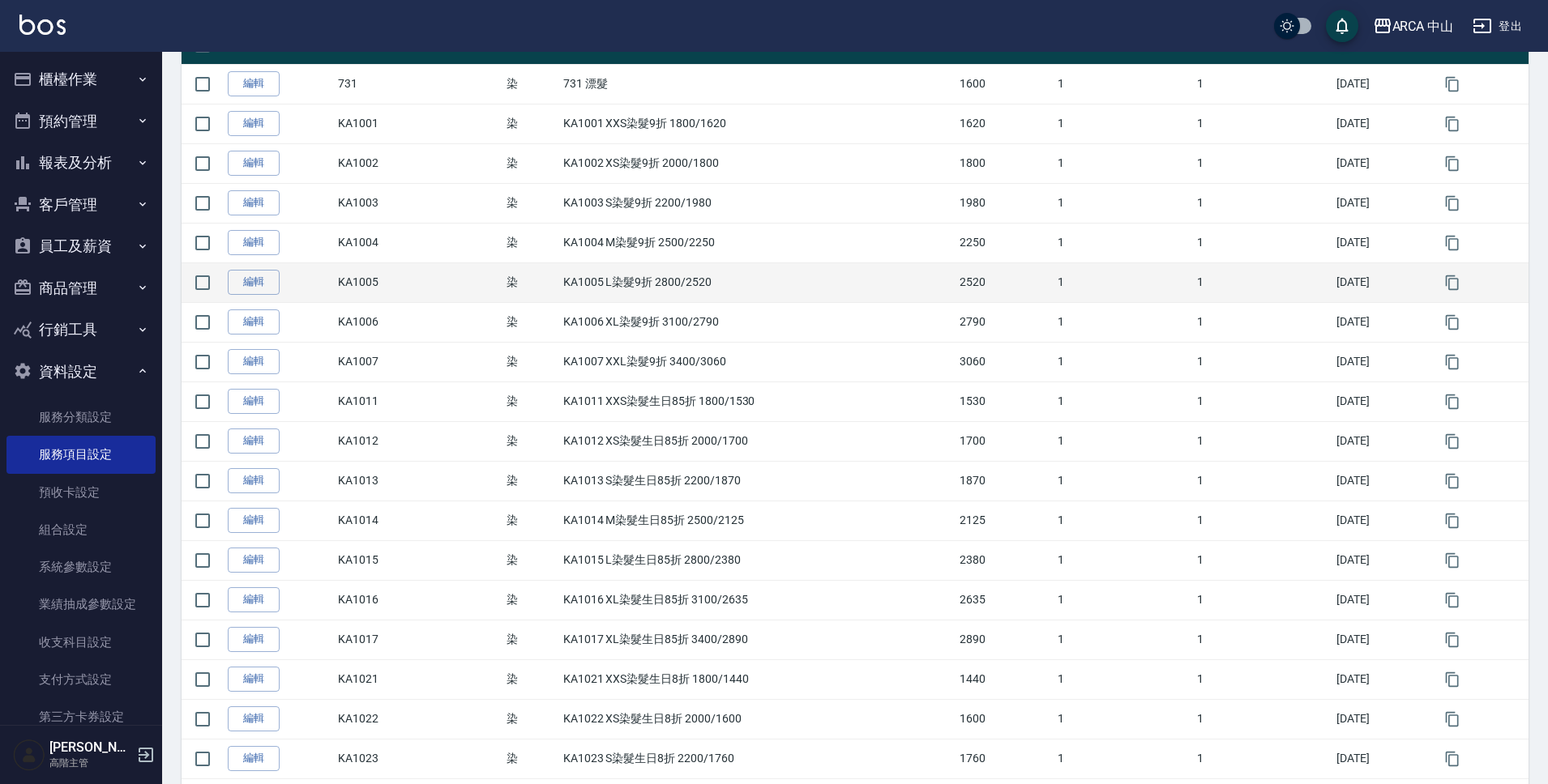
scroll to position [536, 0]
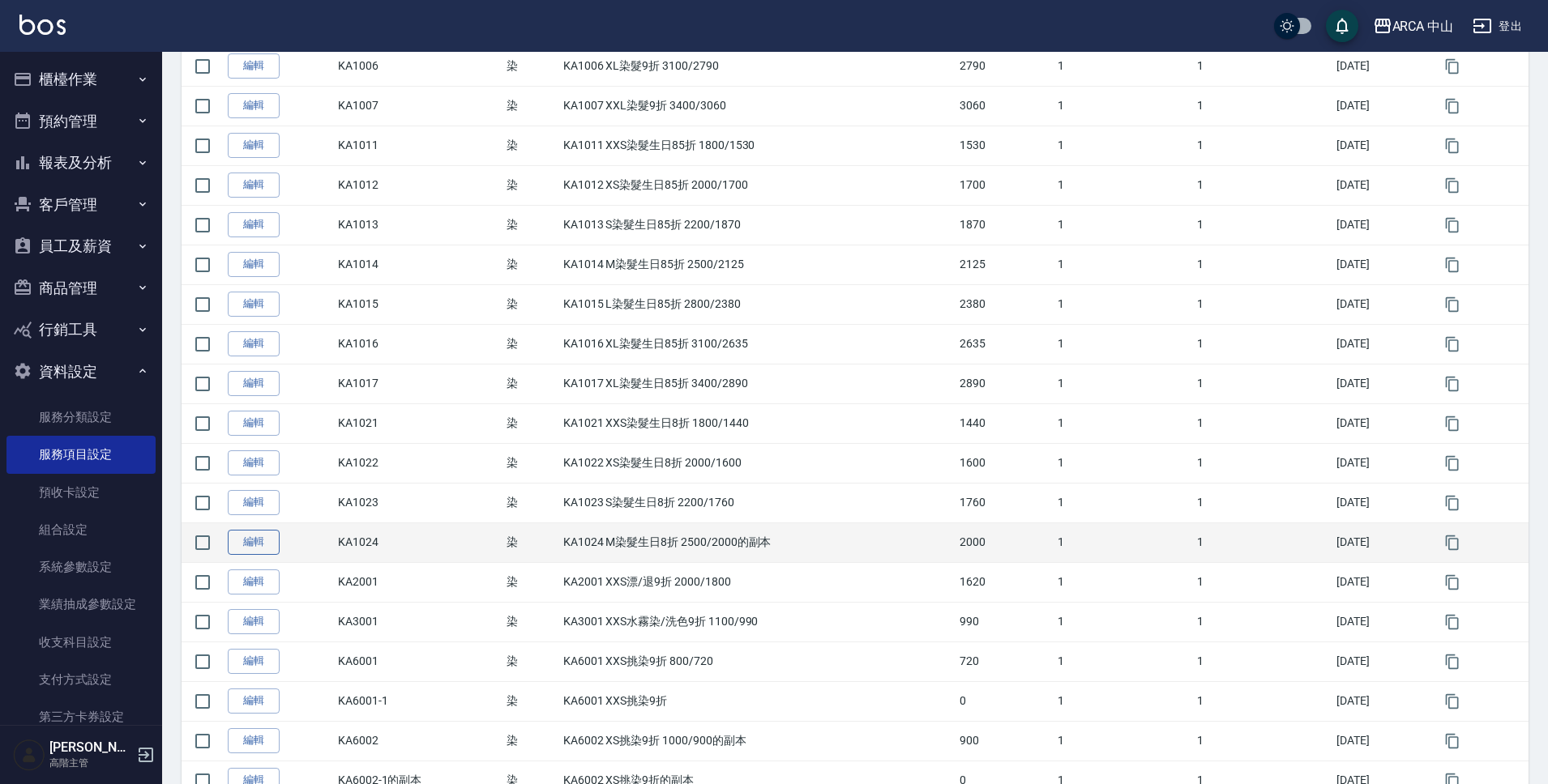
click at [270, 549] on link "編輯" at bounding box center [253, 542] width 52 height 25
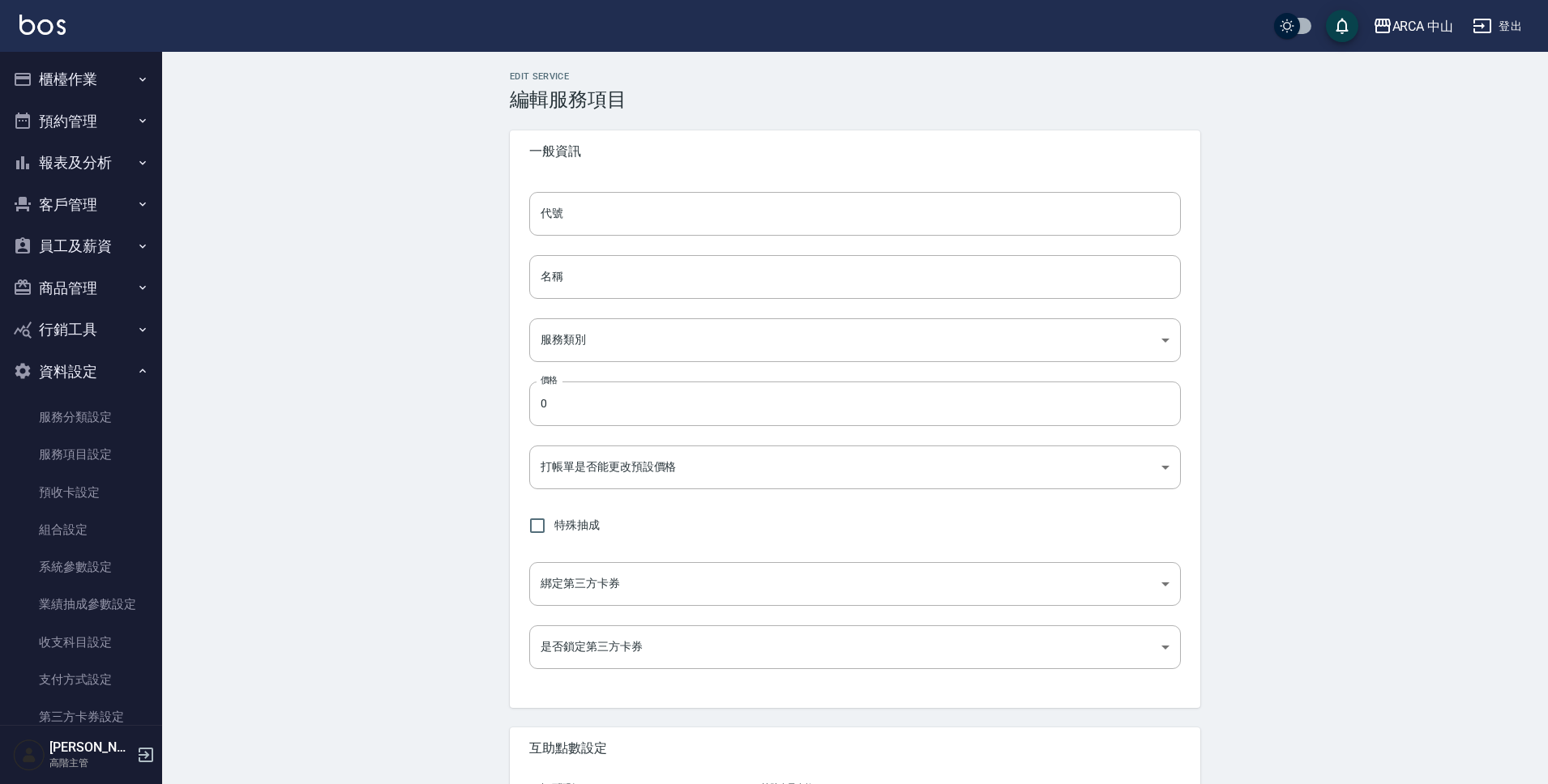
type input "KA1024"
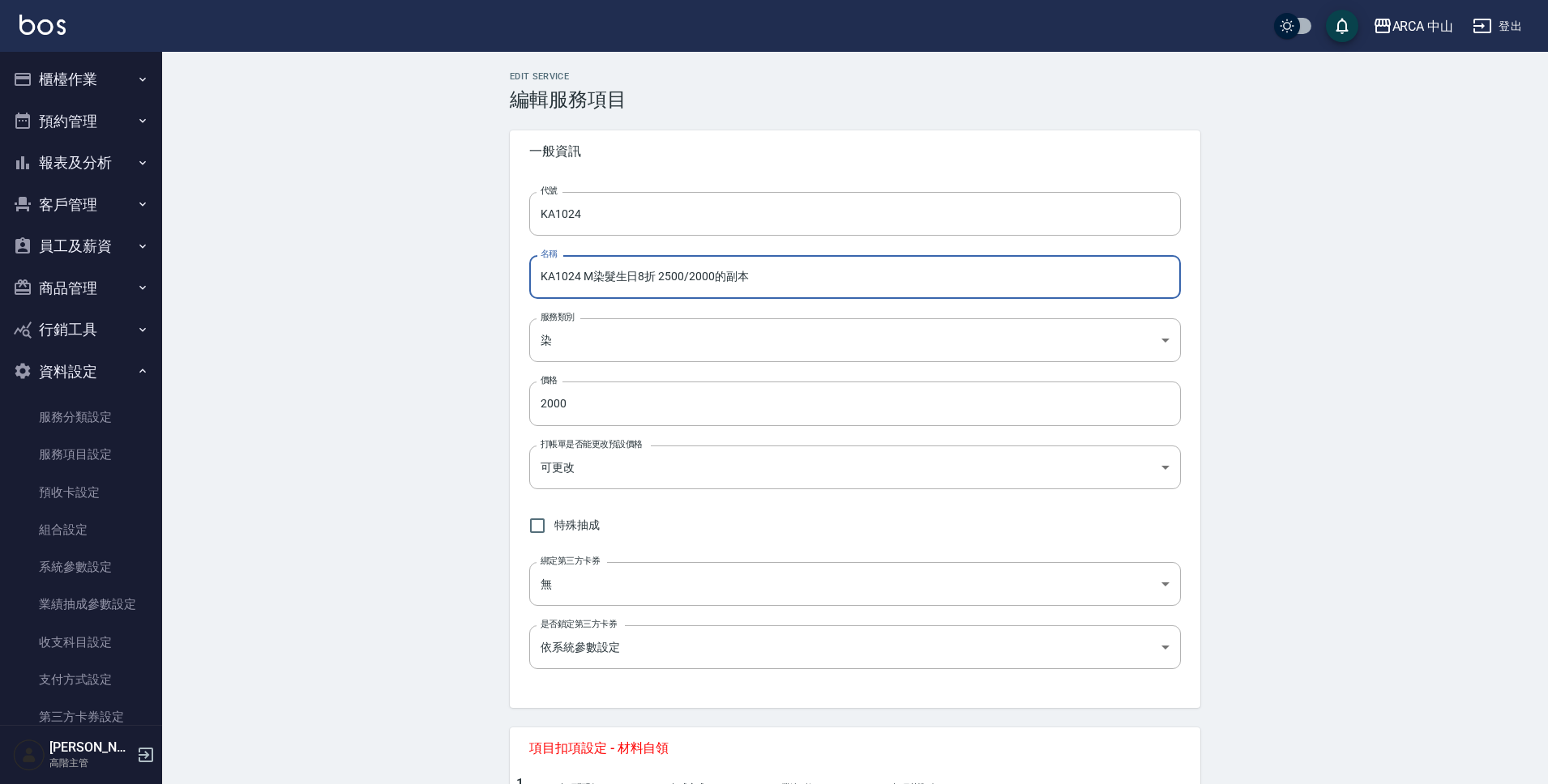
drag, startPoint x: 715, startPoint y: 281, endPoint x: 843, endPoint y: 293, distance: 128.6
click at [842, 291] on input "KA1024 M染髮生日8折 2500/2000的副本" at bounding box center [855, 277] width 652 height 44
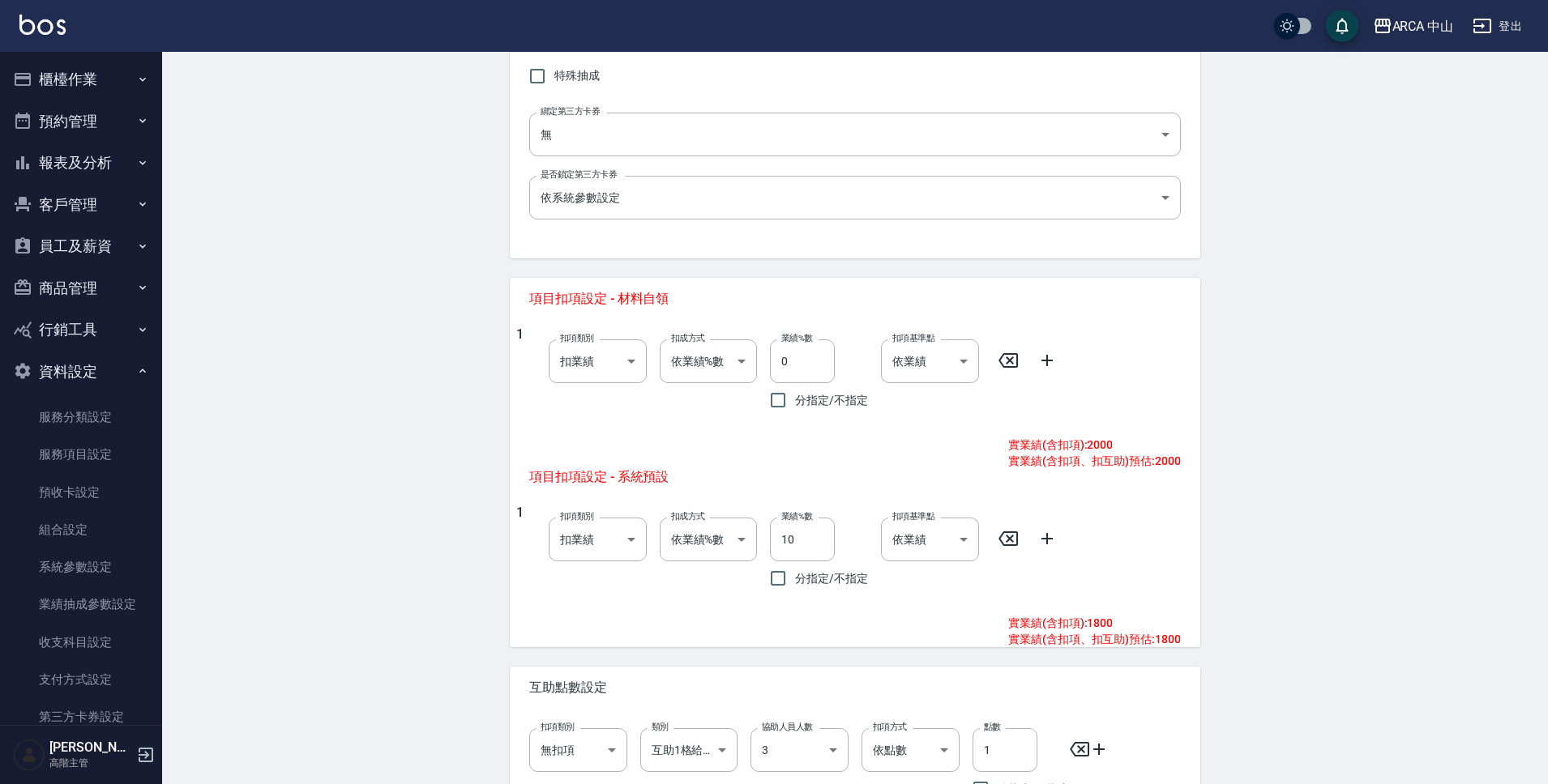
scroll to position [602, 0]
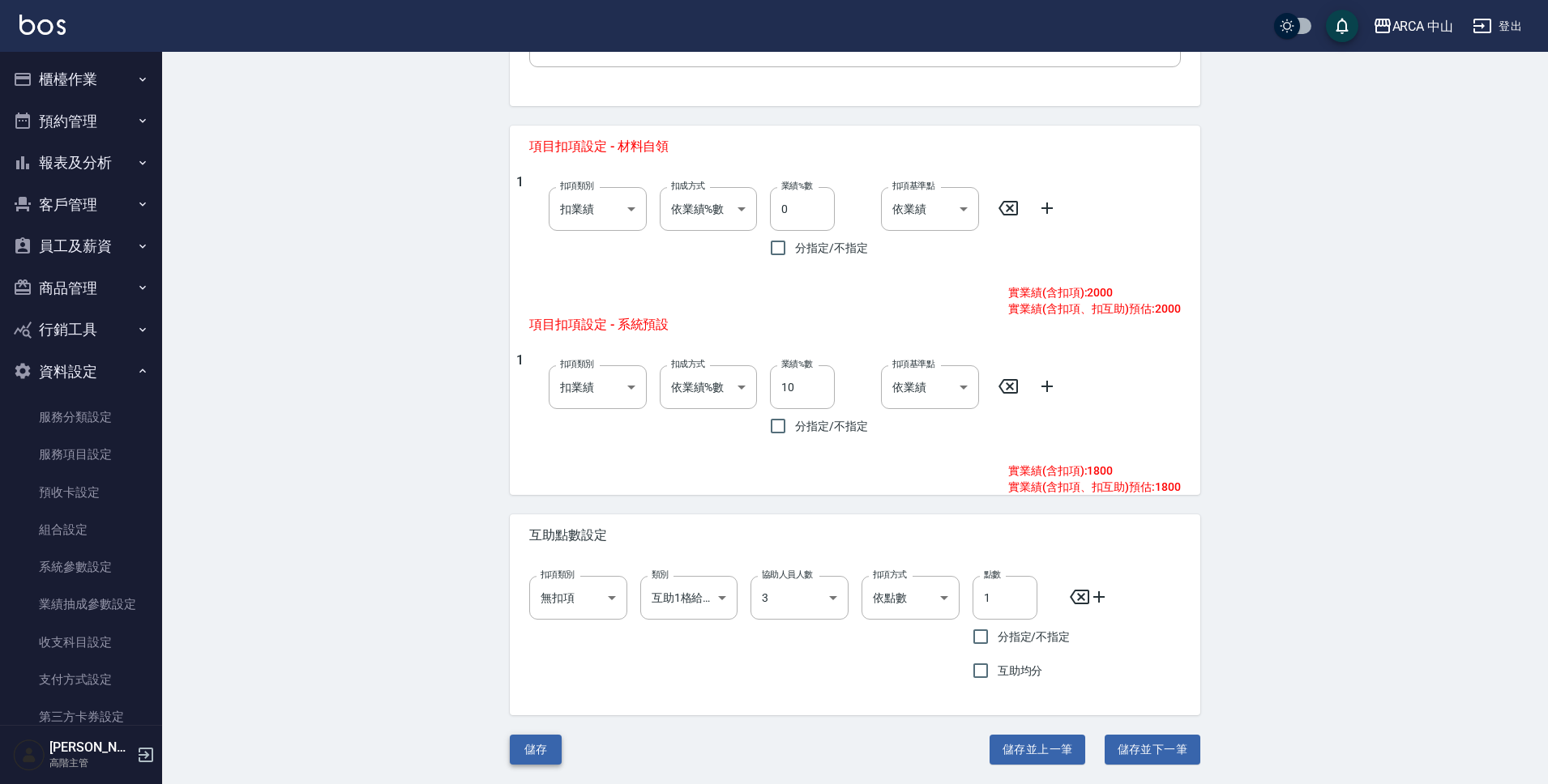
click at [533, 745] on button "儲存" at bounding box center [535, 749] width 52 height 30
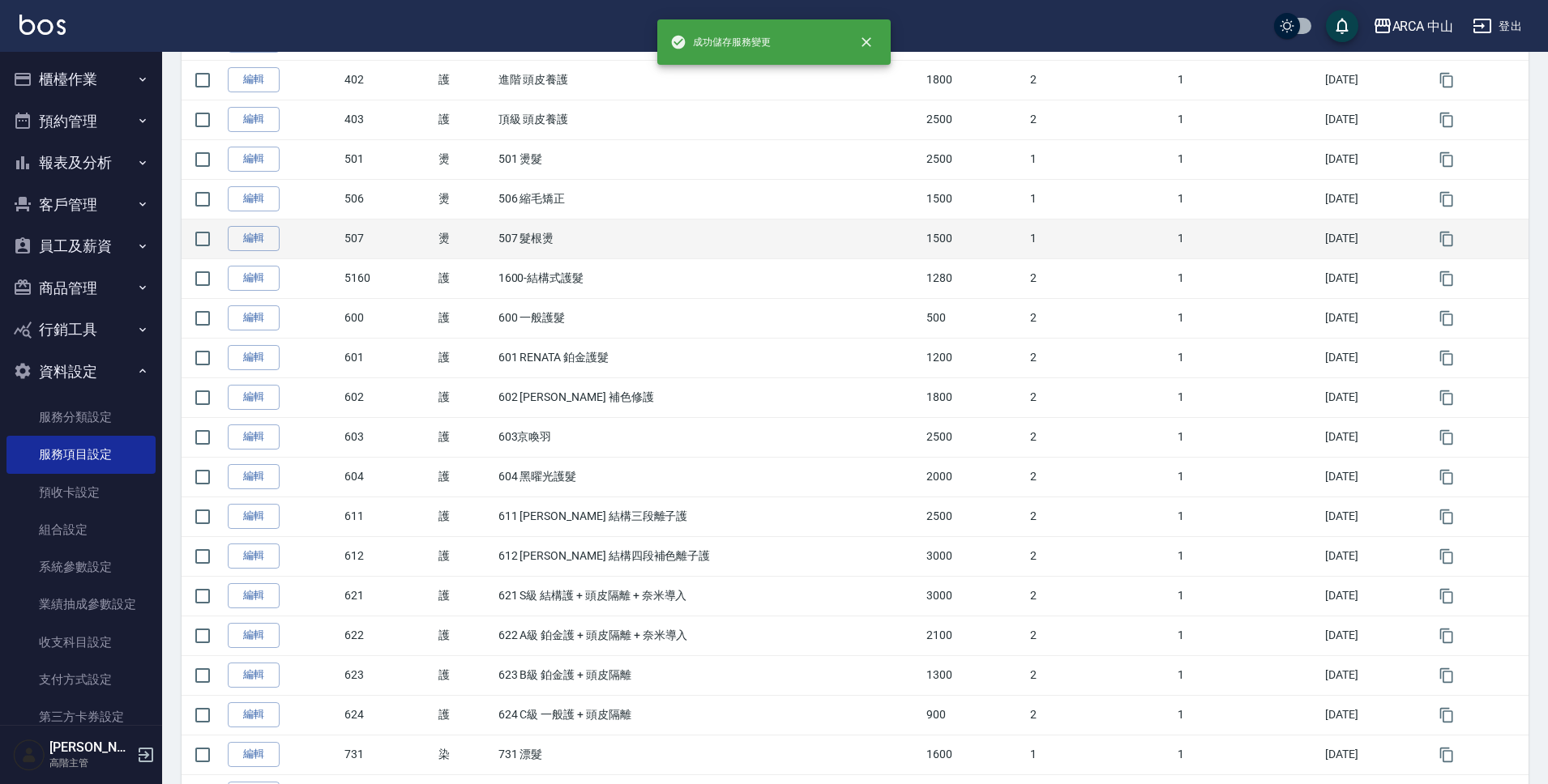
scroll to position [132, 0]
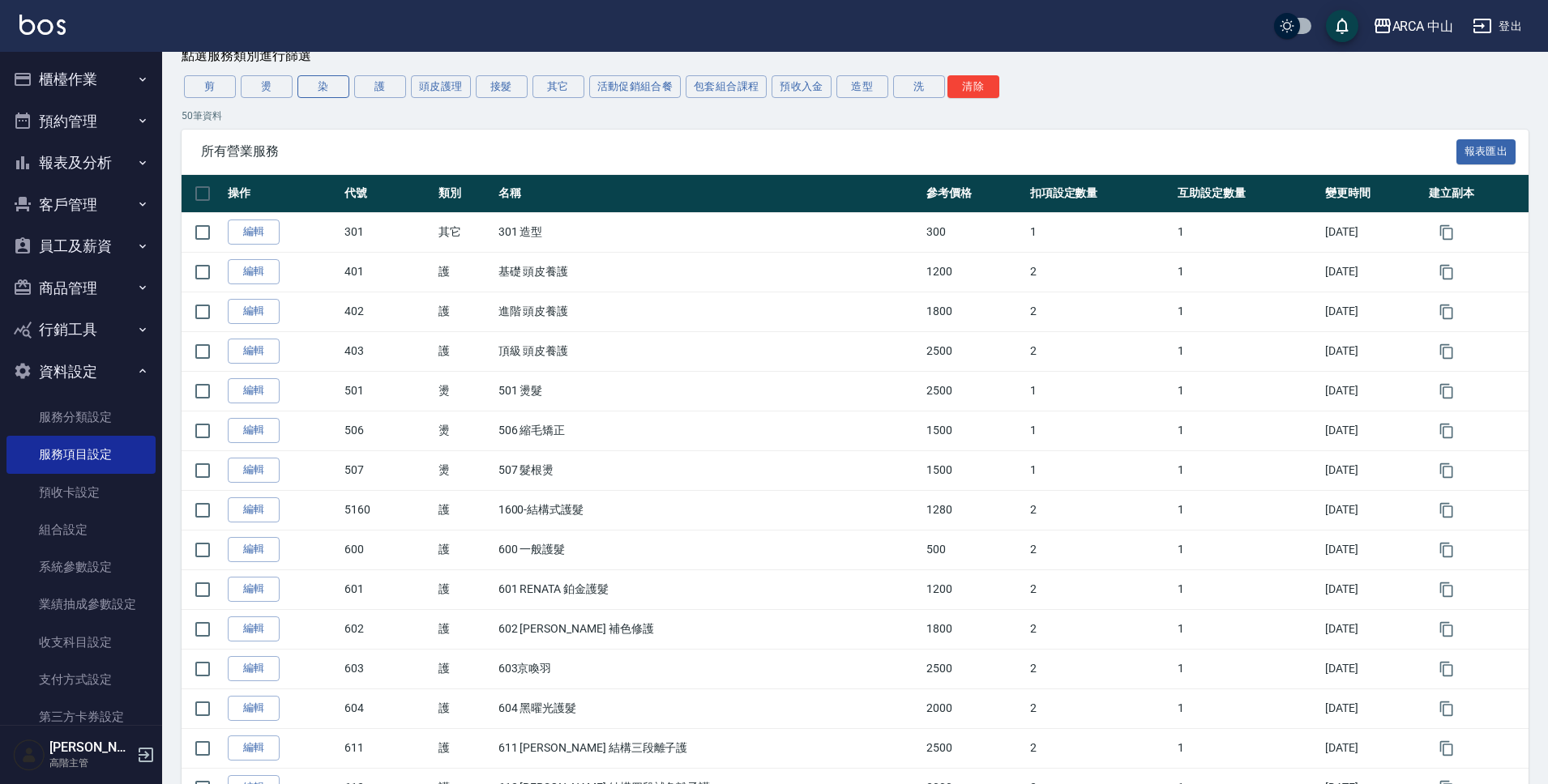
click at [331, 96] on button "染" at bounding box center [323, 86] width 52 height 22
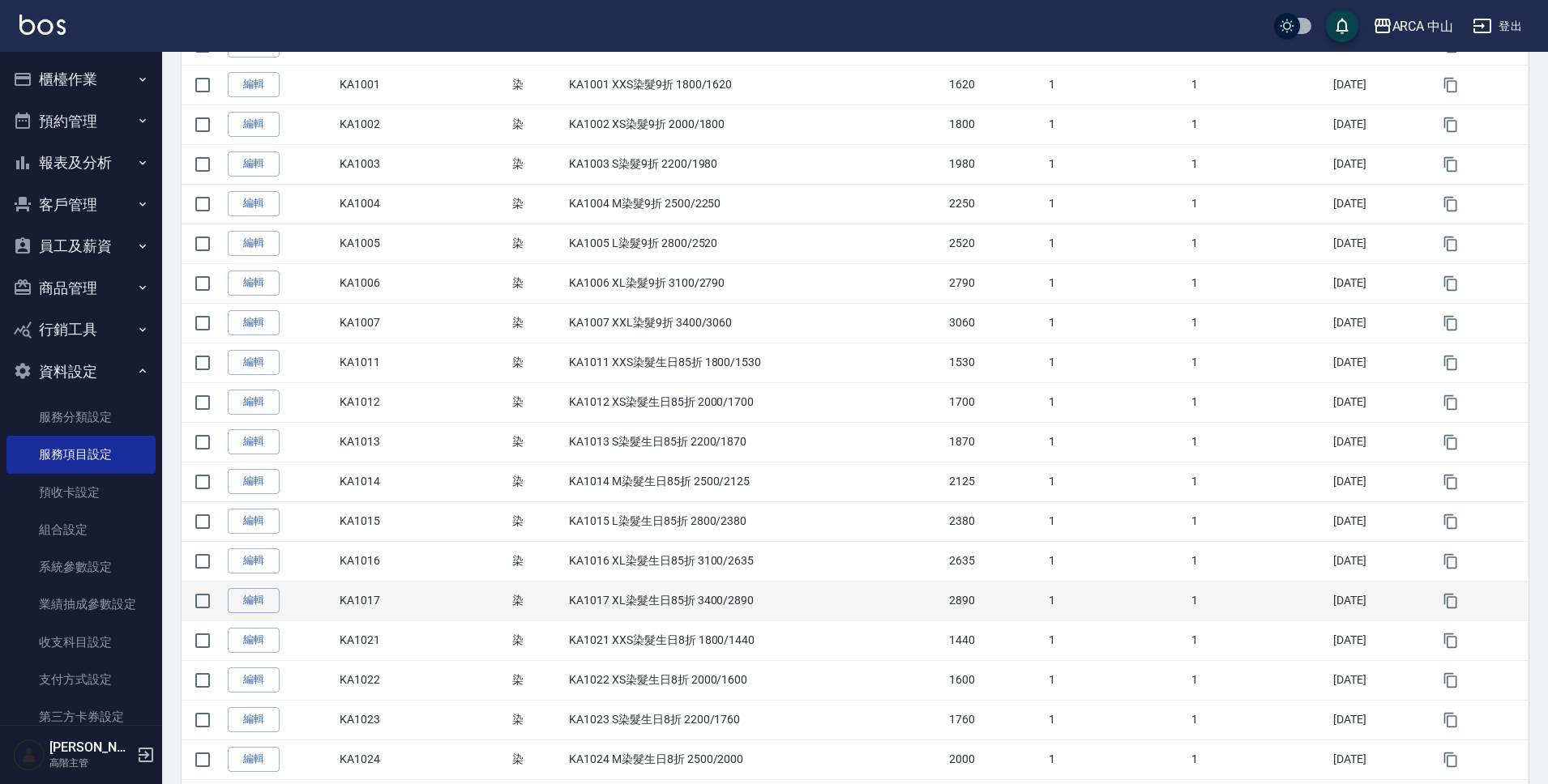
scroll to position [517, 0]
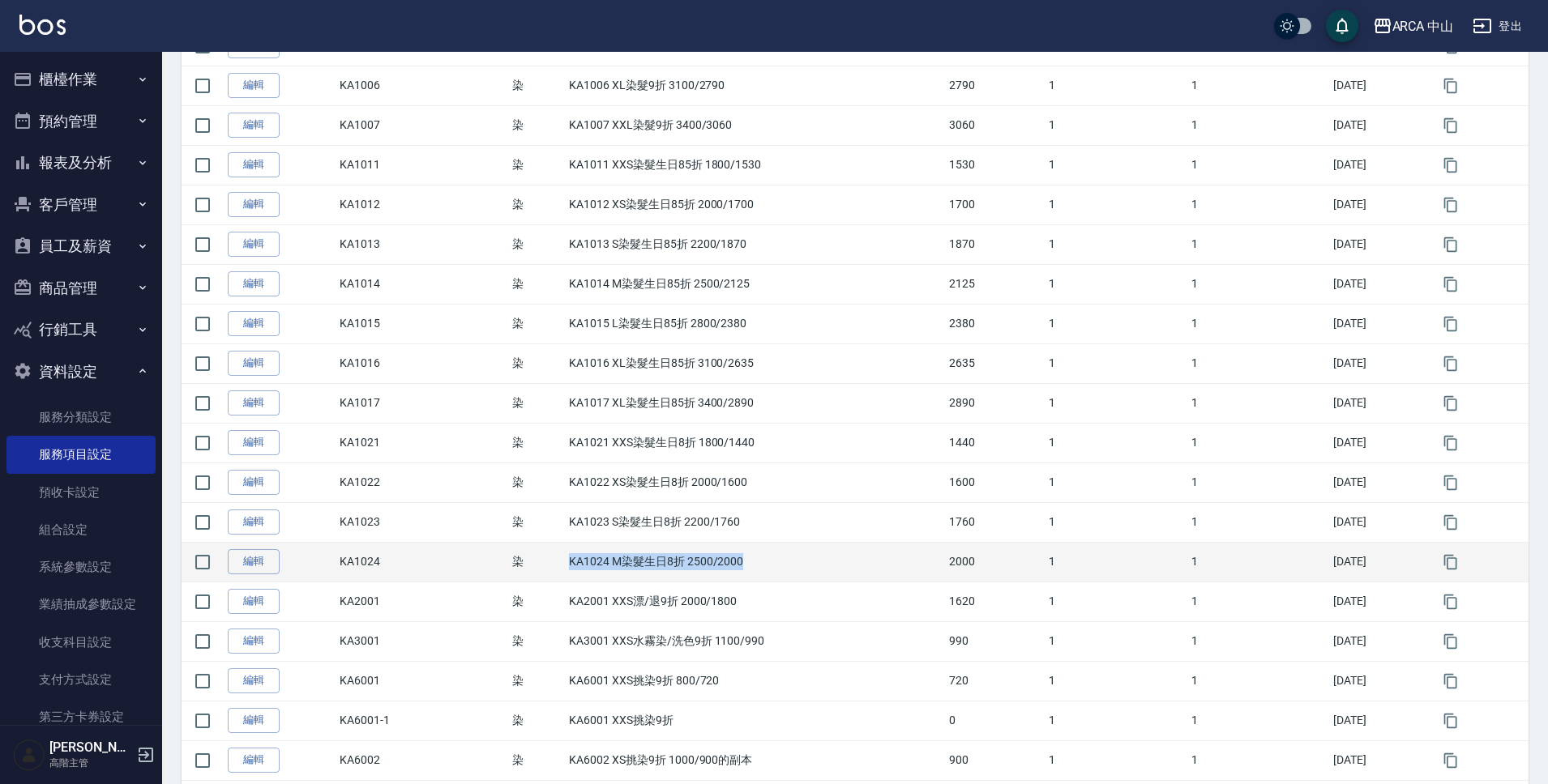
drag, startPoint x: 556, startPoint y: 567, endPoint x: 818, endPoint y: 571, distance: 262.0
click at [818, 571] on tr "編輯 KA1024 染 KA1024 M染髮生日8折 2500/2000 2000 1 1 2025/09/10" at bounding box center [855, 562] width 1347 height 40
click at [1457, 566] on icon "button" at bounding box center [1451, 562] width 17 height 17
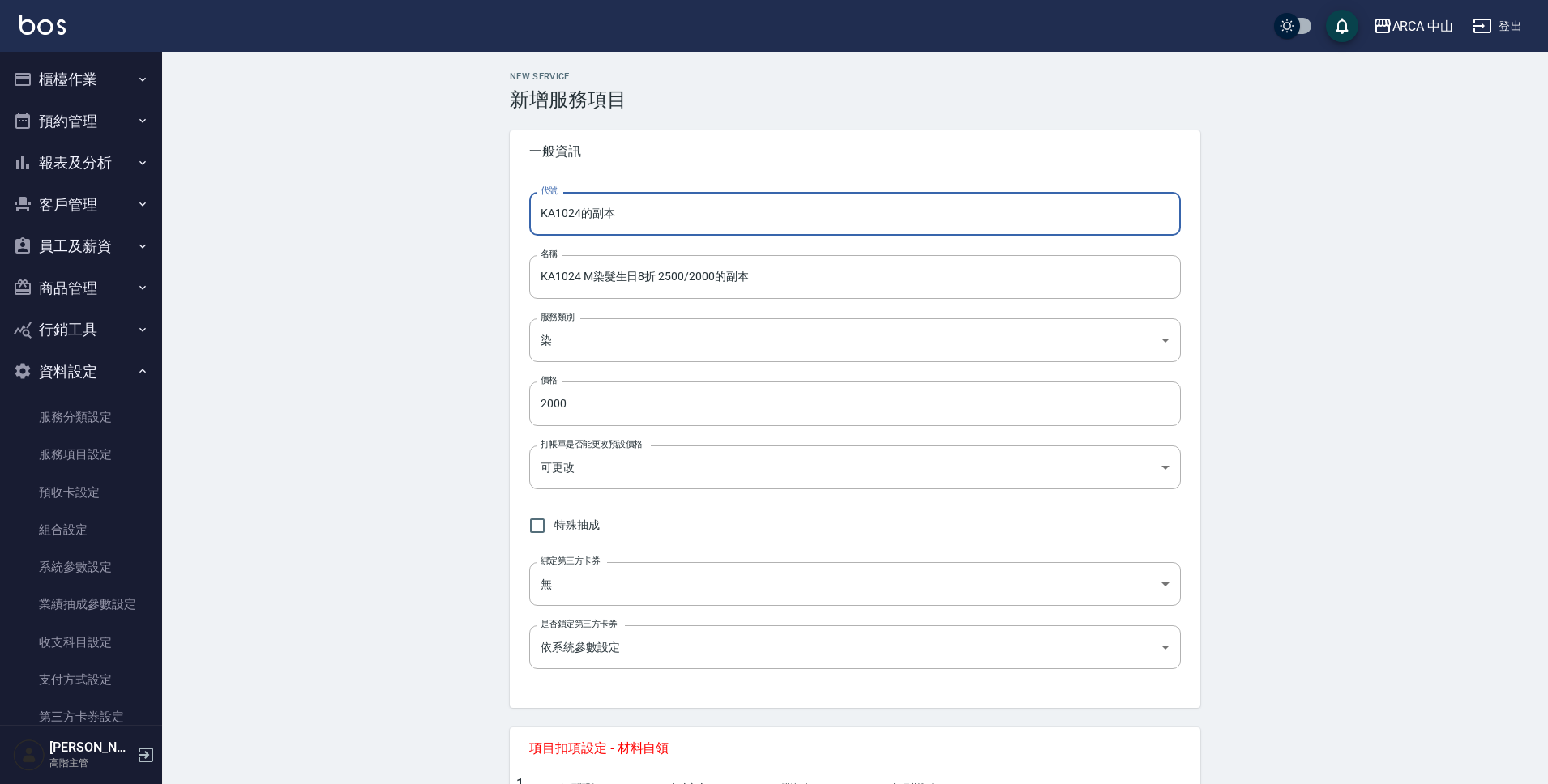
drag, startPoint x: 577, startPoint y: 213, endPoint x: 670, endPoint y: 222, distance: 93.4
click at [670, 222] on input "KA1024的副本" at bounding box center [855, 214] width 652 height 44
click at [581, 279] on input "KA1024 M染髮生日8折 2500/2000的副本" at bounding box center [855, 277] width 652 height 44
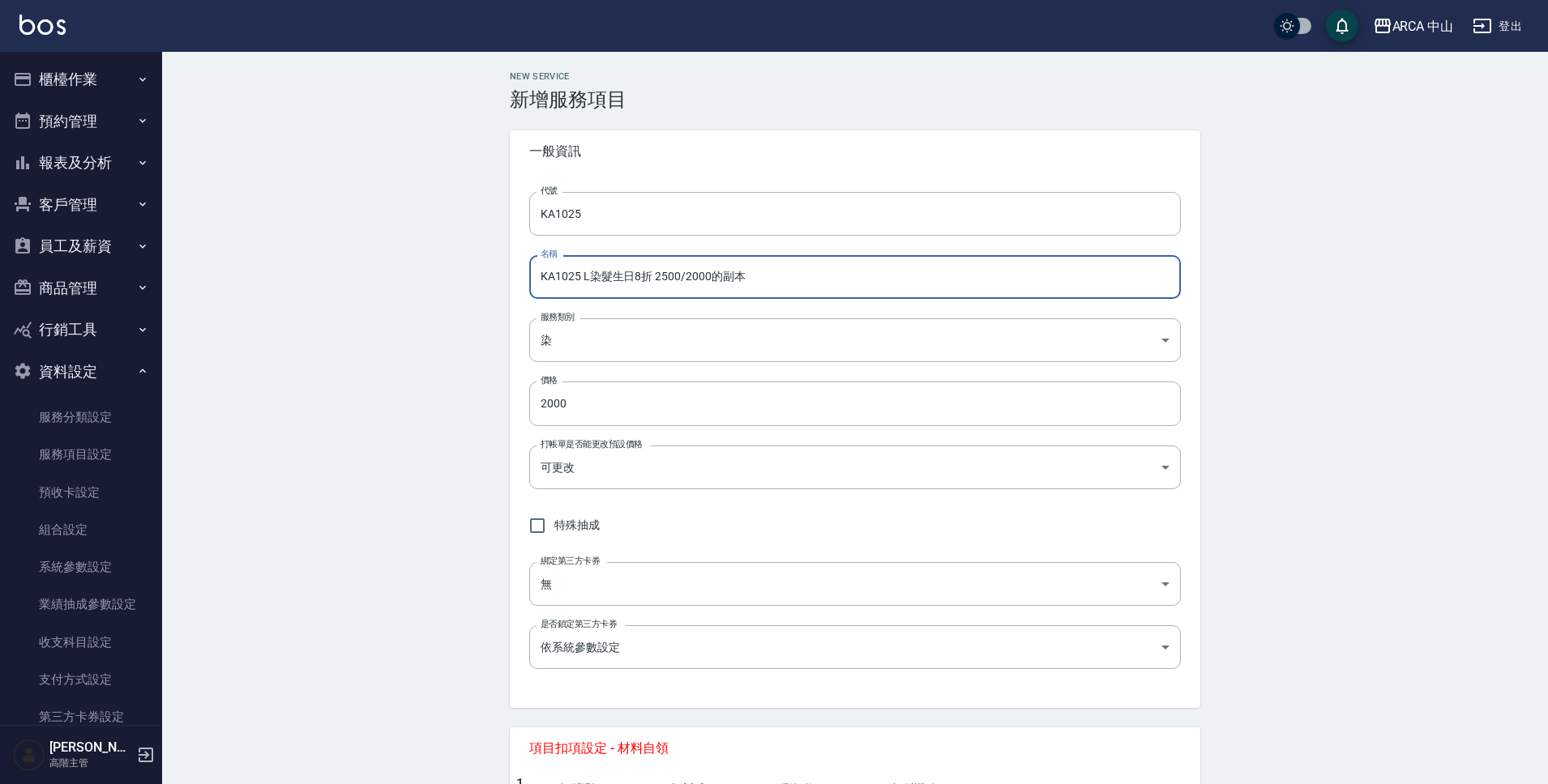
drag, startPoint x: 662, startPoint y: 278, endPoint x: 671, endPoint y: 279, distance: 9.1
click at [671, 279] on input "KA1025 L染髮生日8折 2500/2000的副本" at bounding box center [855, 277] width 652 height 44
drag, startPoint x: 699, startPoint y: 279, endPoint x: 686, endPoint y: 279, distance: 13.0
click at [686, 279] on input "KA1025 L染髮生日8折 2800/2000的副本" at bounding box center [855, 277] width 652 height 44
drag, startPoint x: 712, startPoint y: 275, endPoint x: 800, endPoint y: 281, distance: 88.2
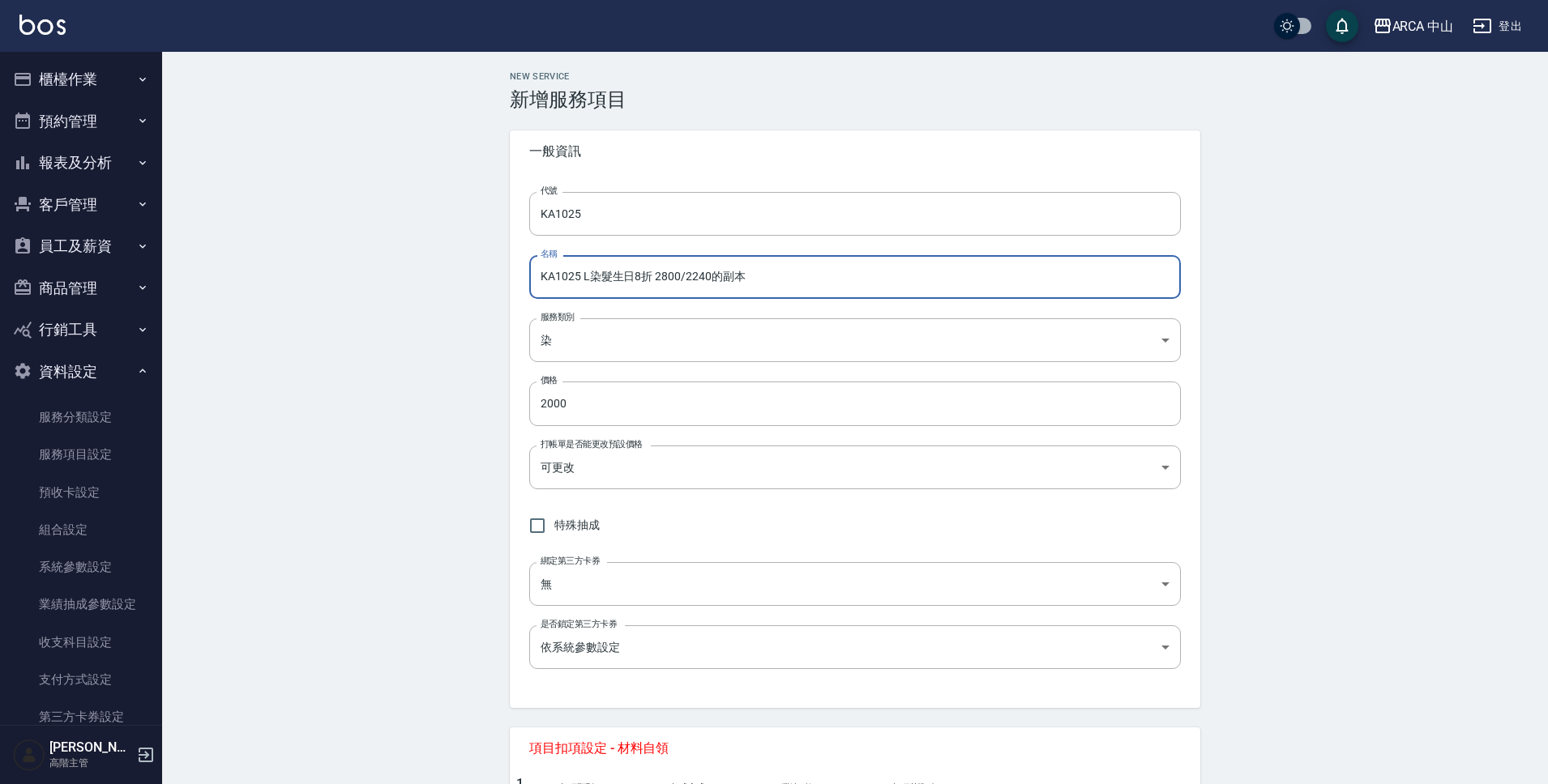
click at [800, 281] on input "KA1025 L染髮生日8折 2800/2240的副本" at bounding box center [855, 277] width 652 height 44
drag, startPoint x: 686, startPoint y: 279, endPoint x: 747, endPoint y: 276, distance: 61.1
click at [747, 276] on input "KA1025 L染髮生日8折 2800/2240" at bounding box center [855, 277] width 652 height 44
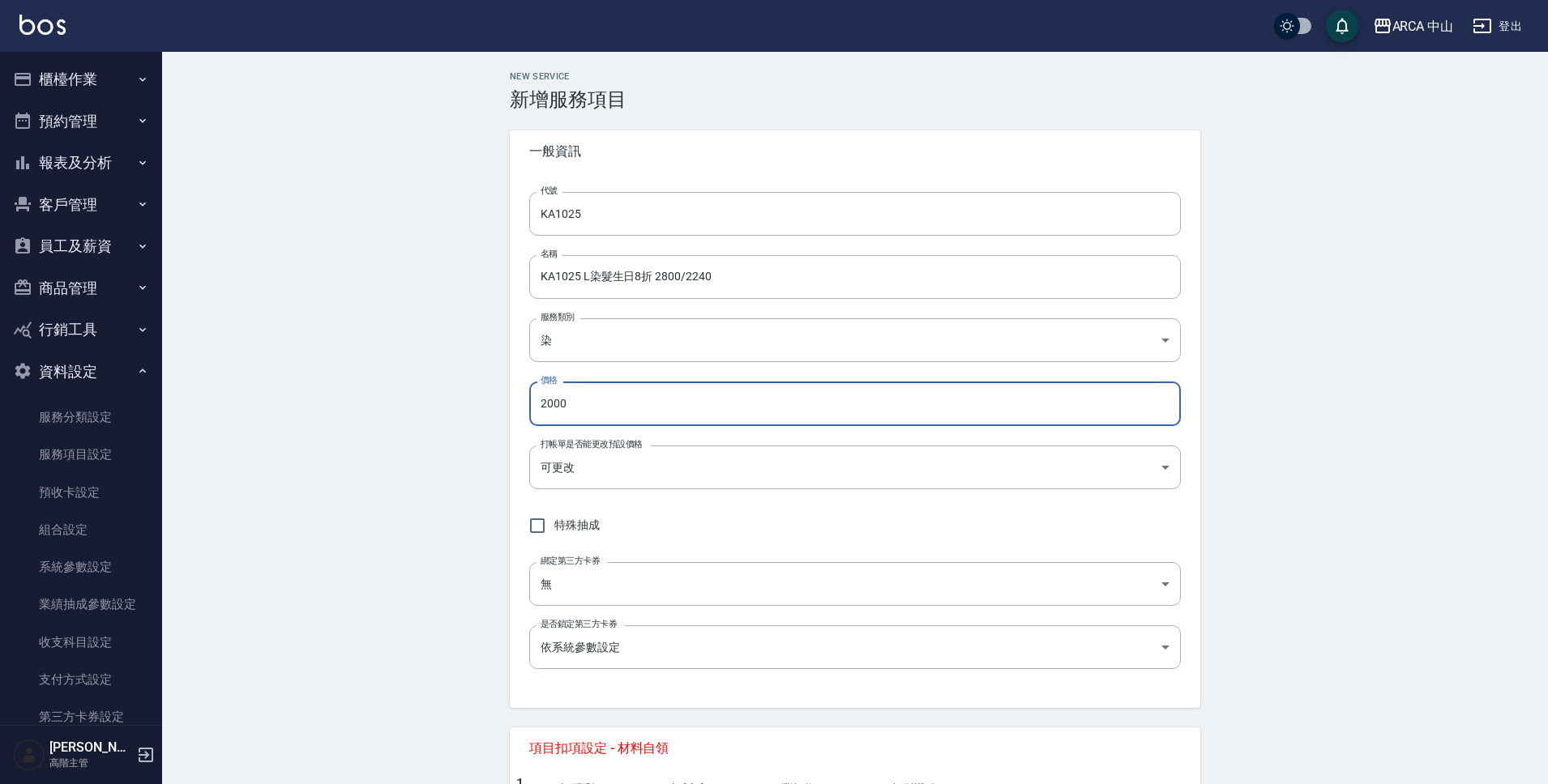
drag, startPoint x: 573, startPoint y: 409, endPoint x: 499, endPoint y: 408, distance: 74.0
click at [499, 408] on div "NEW SERVICE 新增服務項目 一般資訊 代號 KA1025 代號 名稱 KA1025 L染髮生日8折 2800/2240 名稱 服務類別 染 a2ff…" at bounding box center [855, 719] width 730 height 1296
paste input "24"
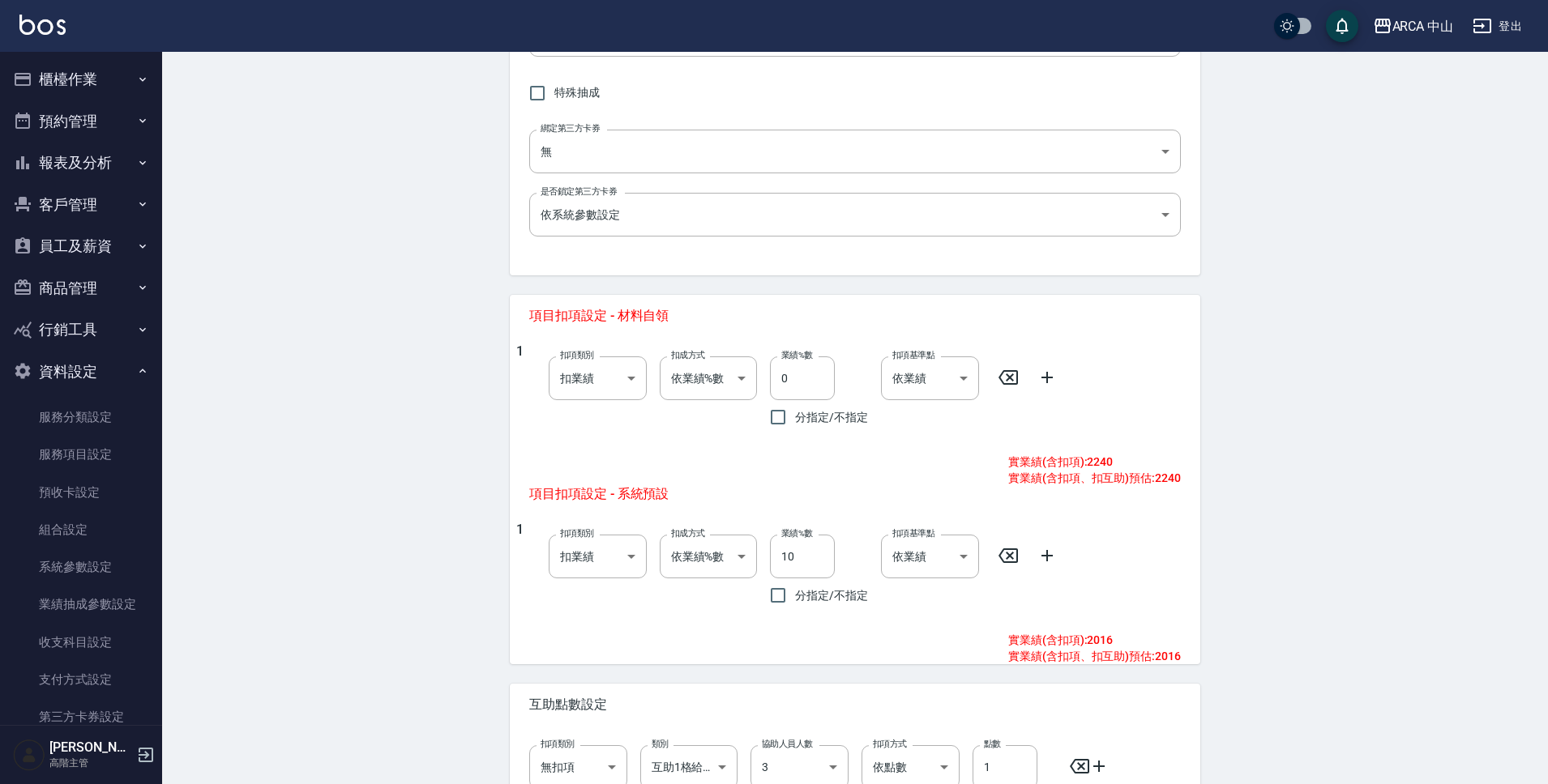
scroll to position [602, 0]
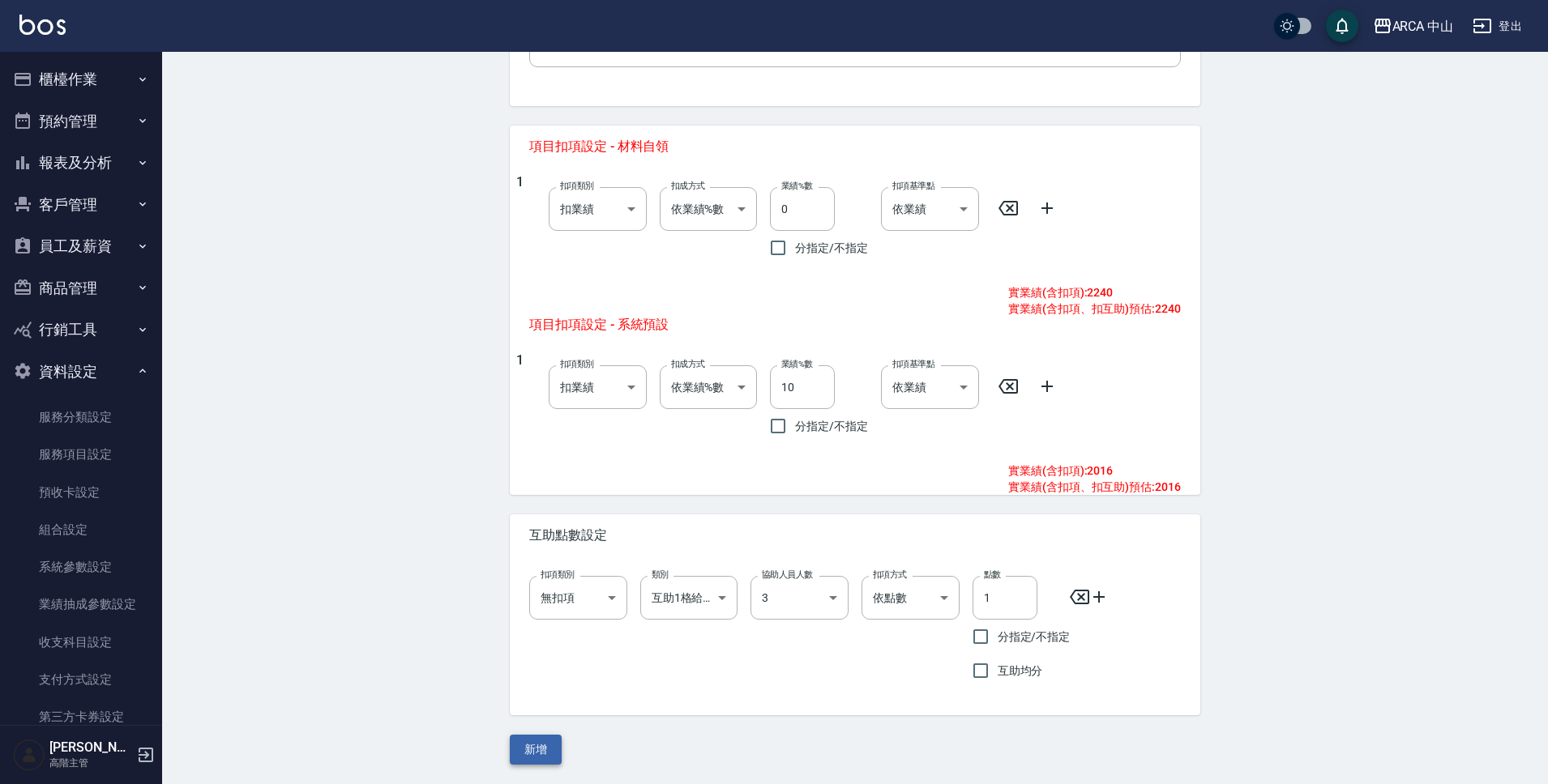
click at [538, 743] on button "新增" at bounding box center [535, 749] width 52 height 30
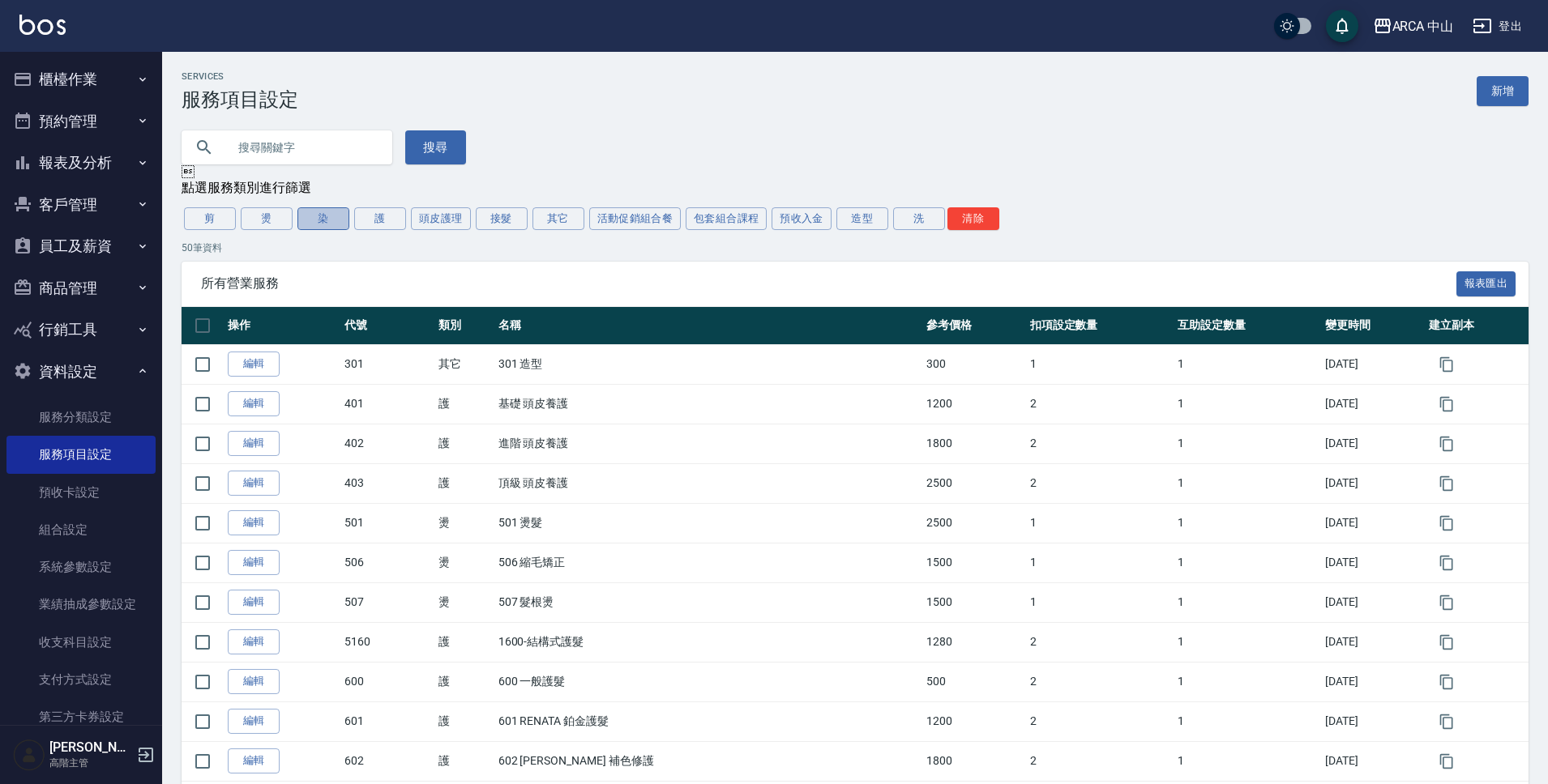
click at [324, 223] on button "染" at bounding box center [323, 219] width 52 height 22
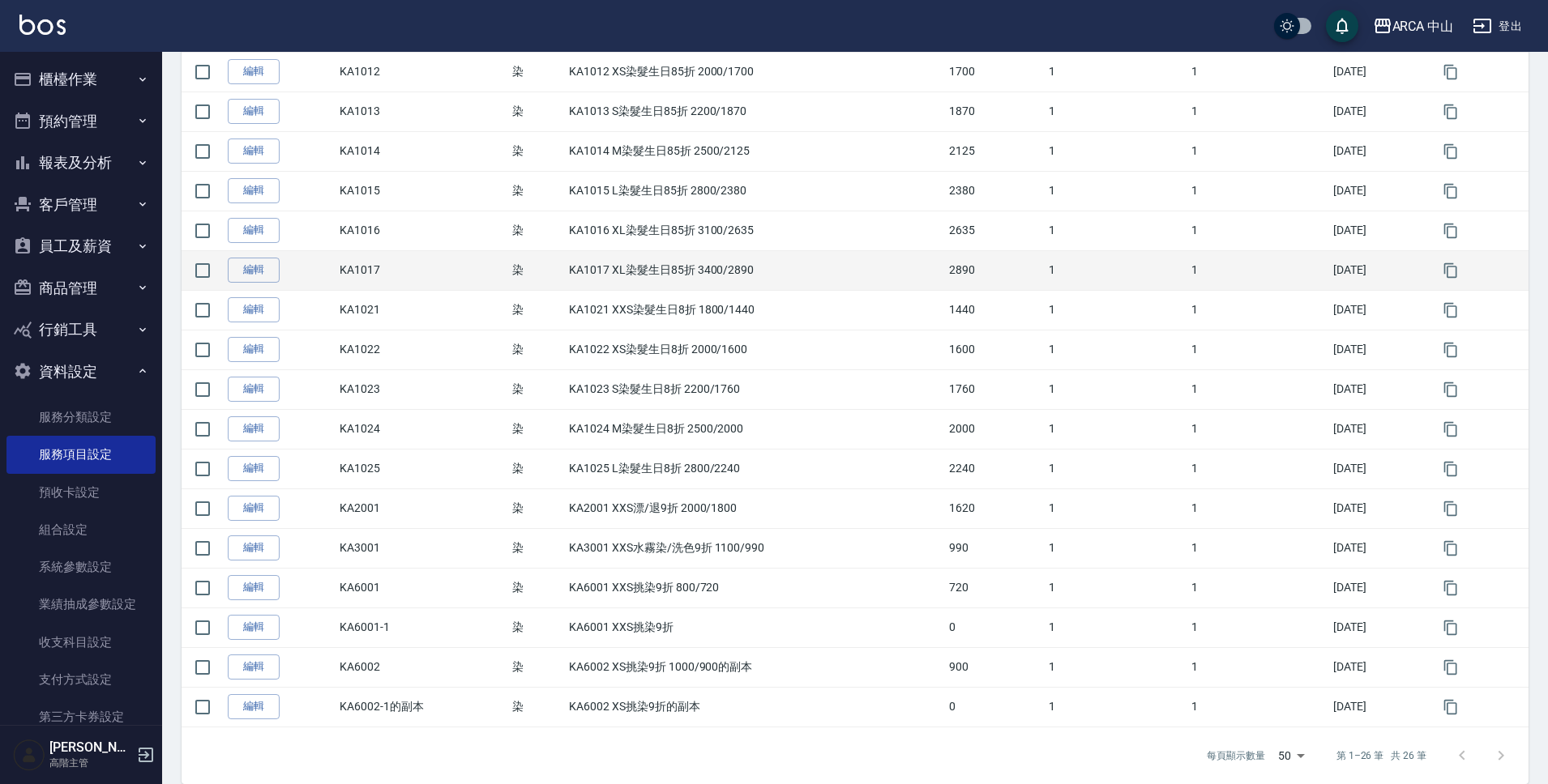
scroll to position [670, 0]
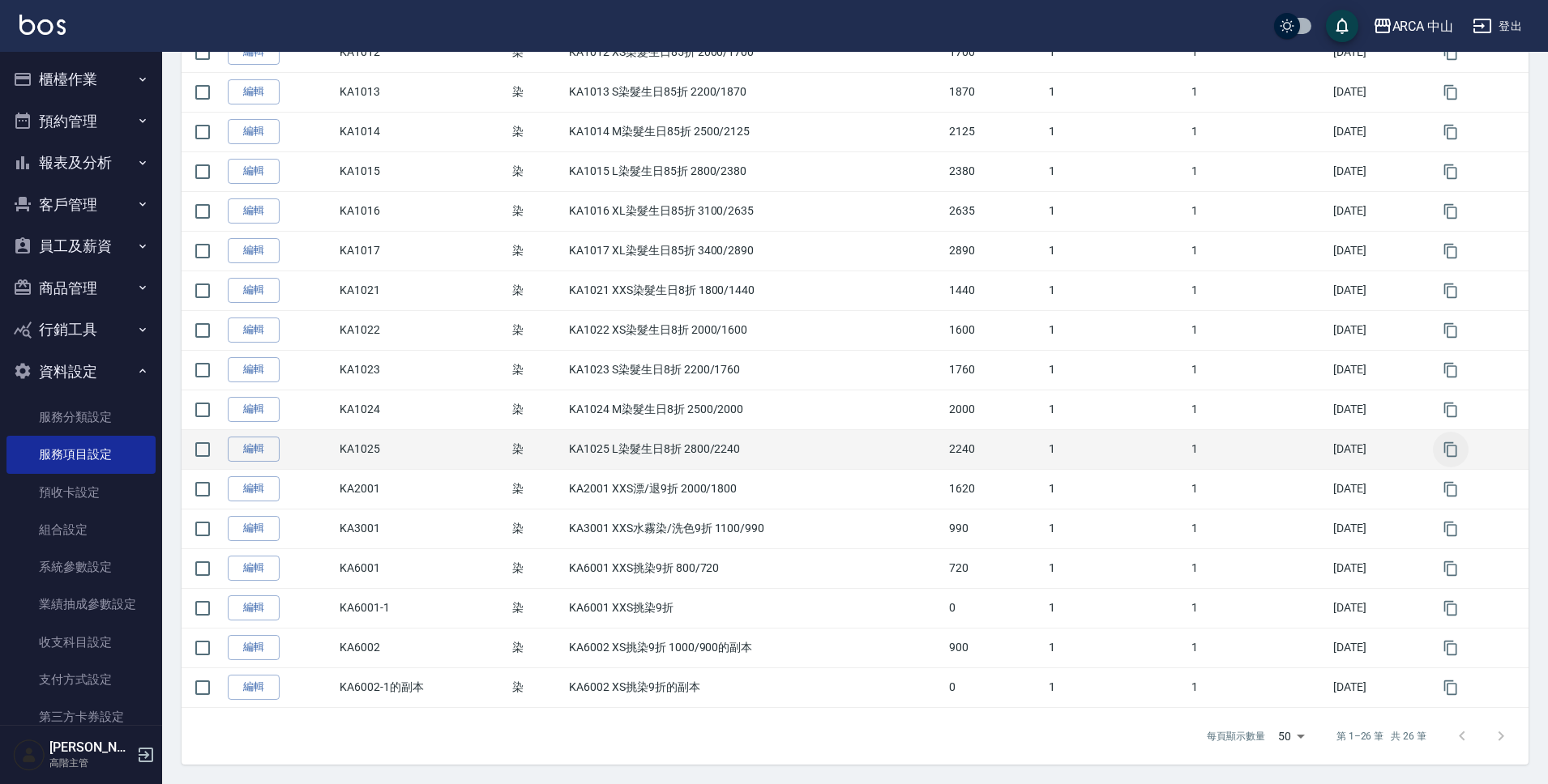
click at [1451, 455] on icon "button" at bounding box center [1451, 450] width 17 height 17
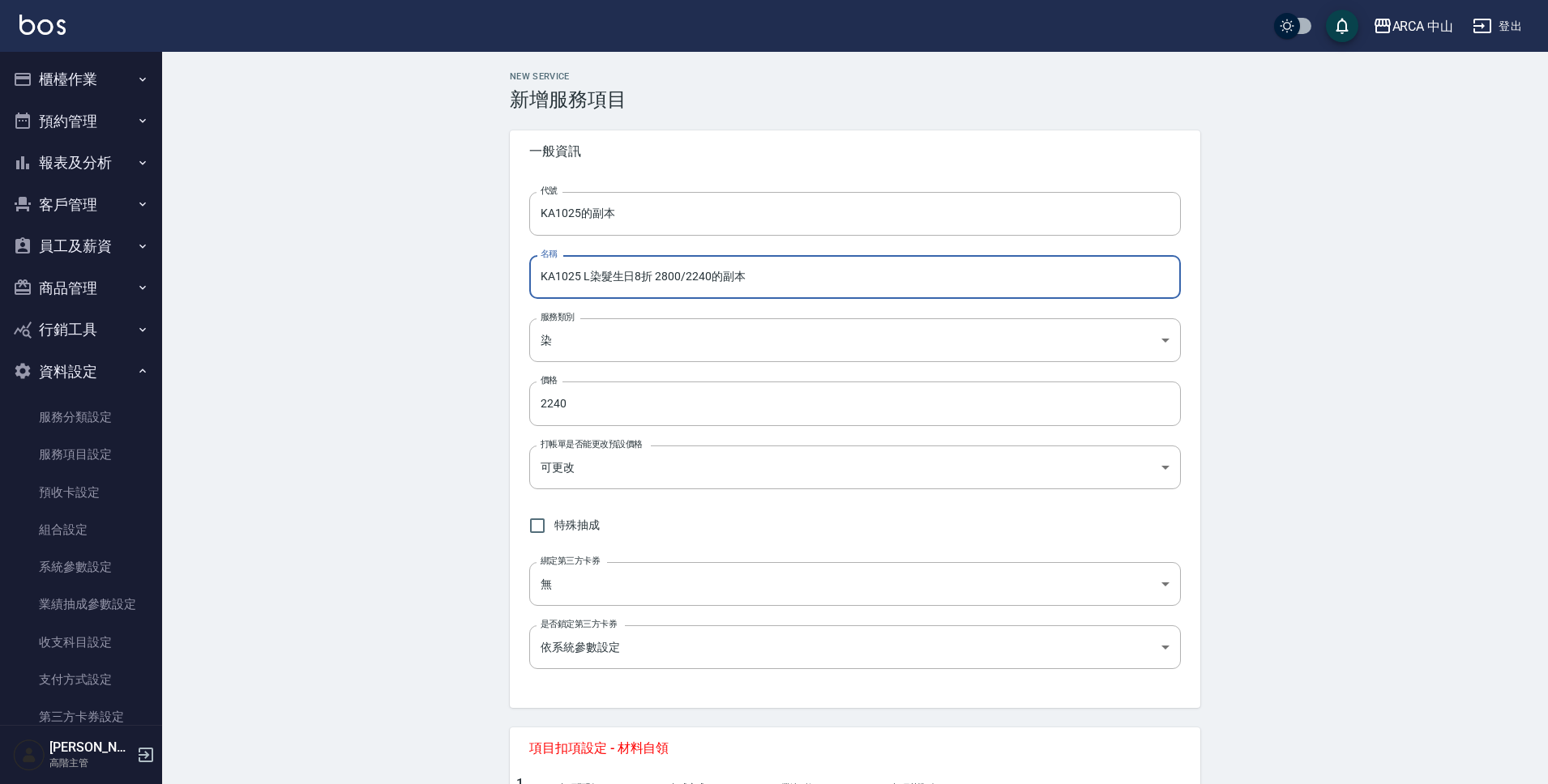
click at [585, 279] on input "KA1025 L染髮生日8折 2800/2240的副本" at bounding box center [855, 277] width 652 height 44
drag, startPoint x: 671, startPoint y: 281, endPoint x: 808, endPoint y: 284, distance: 137.0
click at [806, 282] on input "KA1025 XL染髮生日8折 2800/2240的副本" at bounding box center [855, 277] width 652 height 44
drag, startPoint x: 692, startPoint y: 277, endPoint x: 759, endPoint y: 279, distance: 67.0
click at [759, 279] on input "KA1025 XL染髮生日8折 3100/2480" at bounding box center [855, 277] width 652 height 44
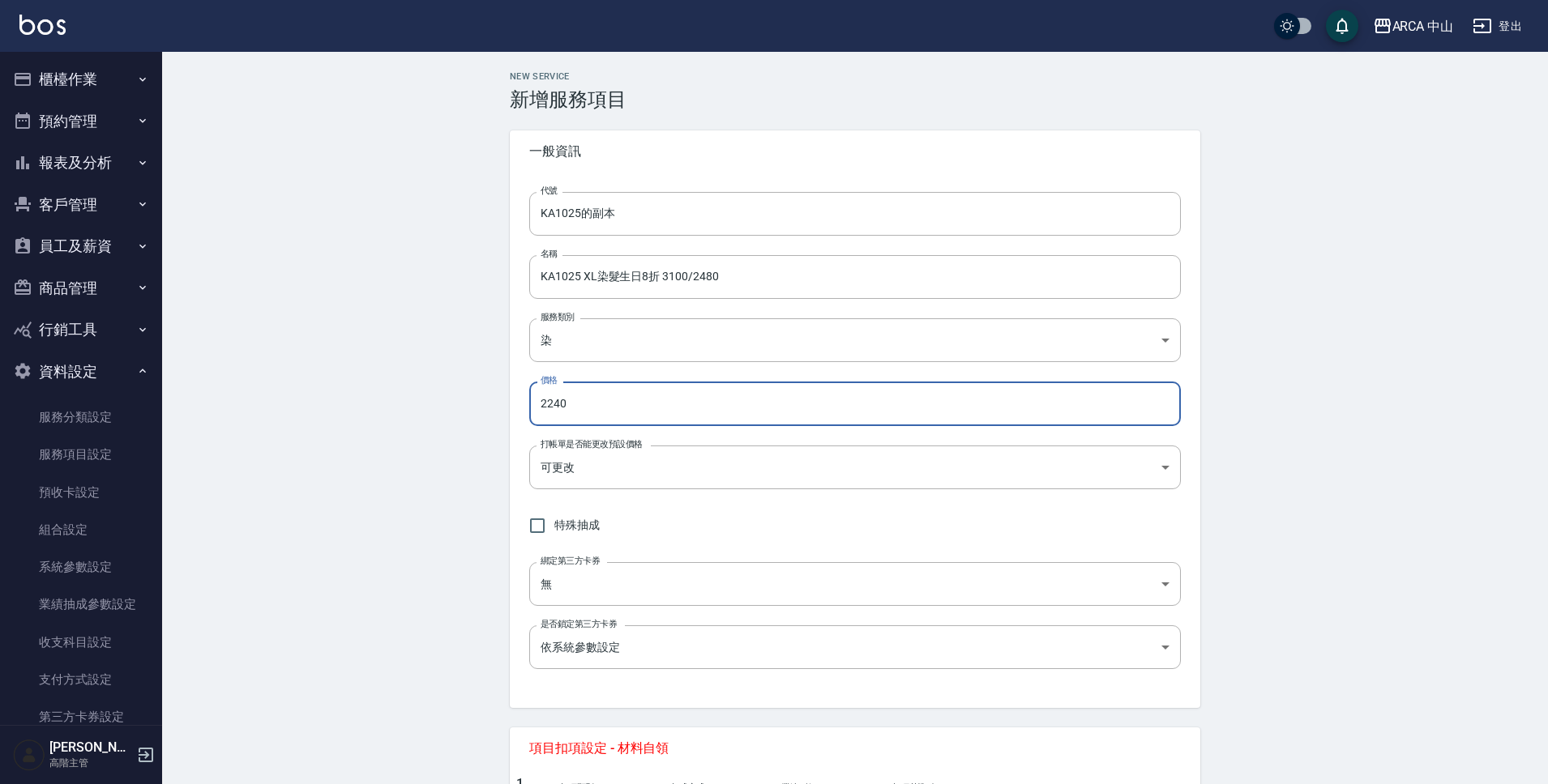
drag, startPoint x: 583, startPoint y: 405, endPoint x: 514, endPoint y: 404, distance: 69.0
click at [514, 404] on div "代號 KA1025的副本 代號 名稱 KA1025 XL染髮生日8折 3100/2480 名稱 服務類別 染 a2ff3a14-5d7f-47f4-bd90-…" at bounding box center [855, 440] width 691 height 535
paste input "48"
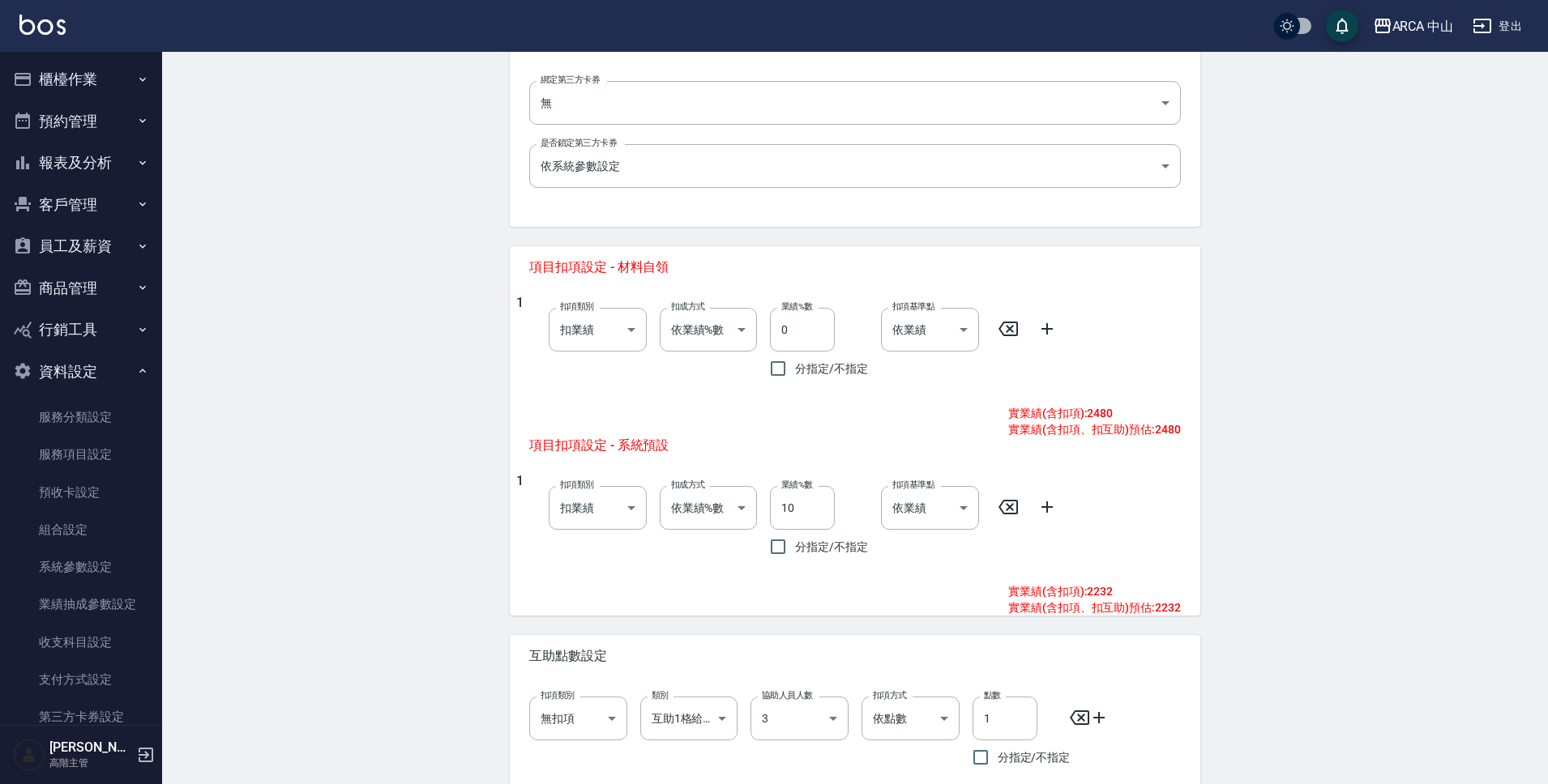
scroll to position [602, 0]
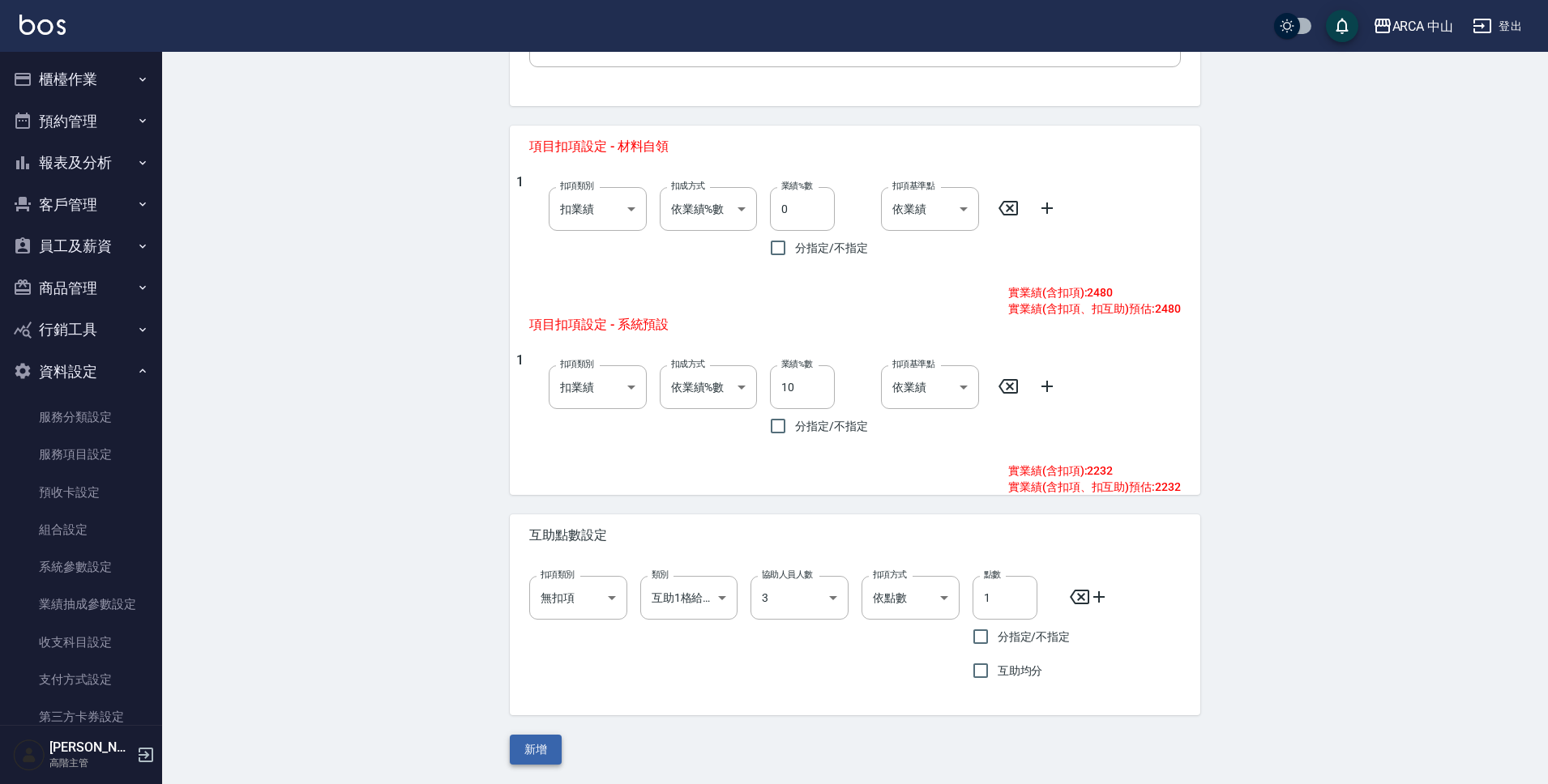
click at [542, 745] on button "新增" at bounding box center [535, 749] width 52 height 30
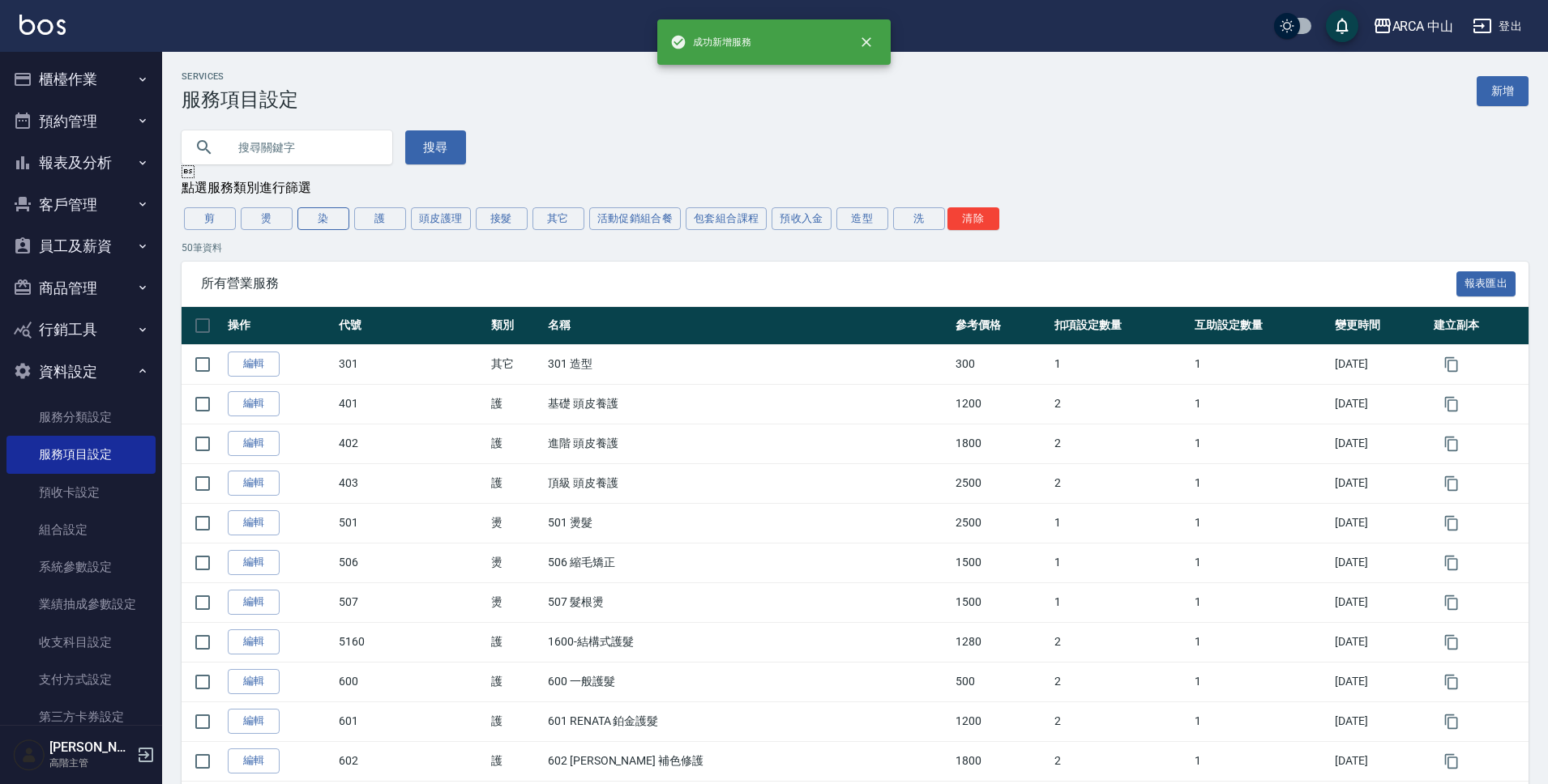
click at [341, 223] on button "染" at bounding box center [323, 219] width 52 height 22
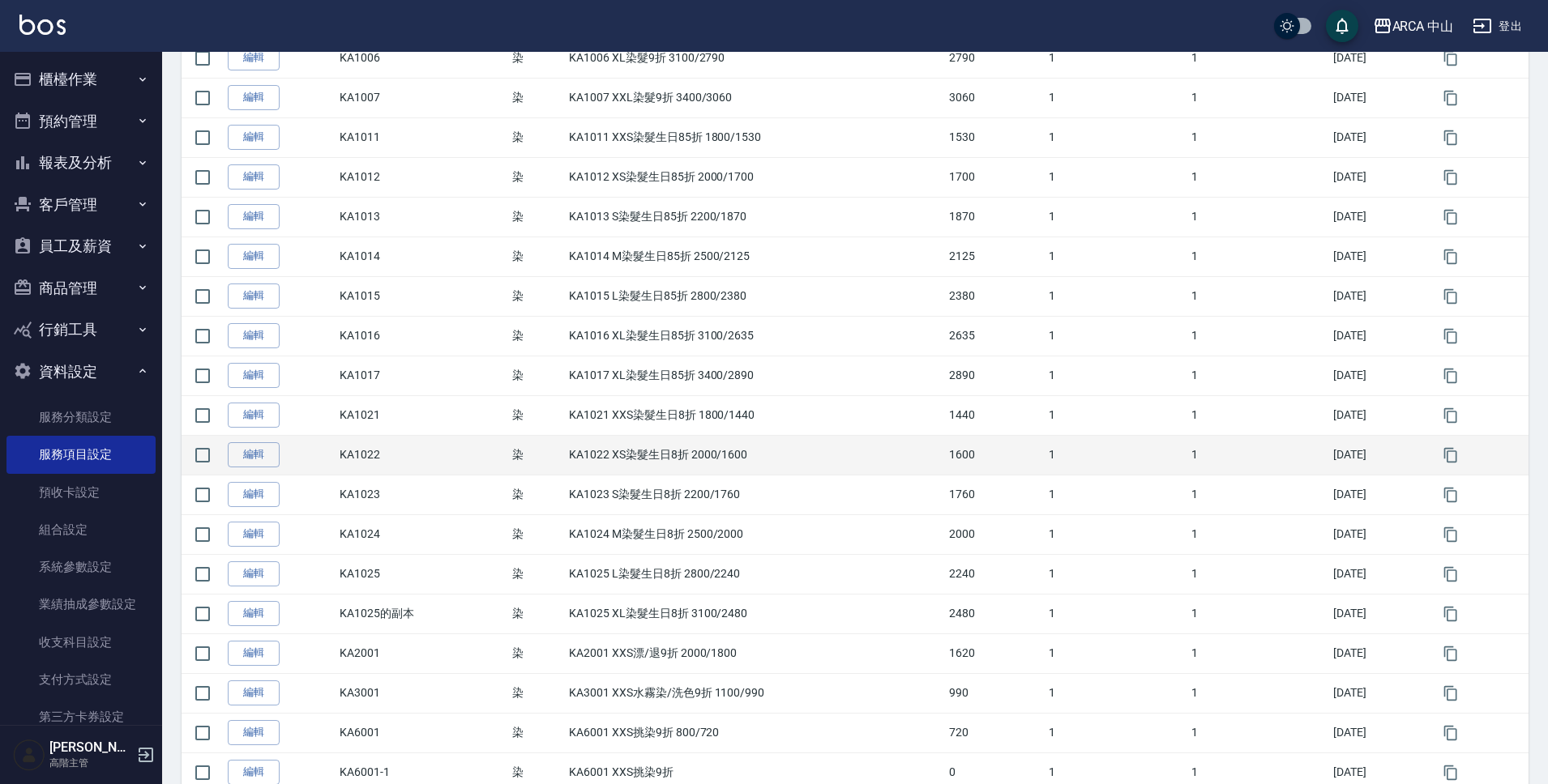
scroll to position [575, 0]
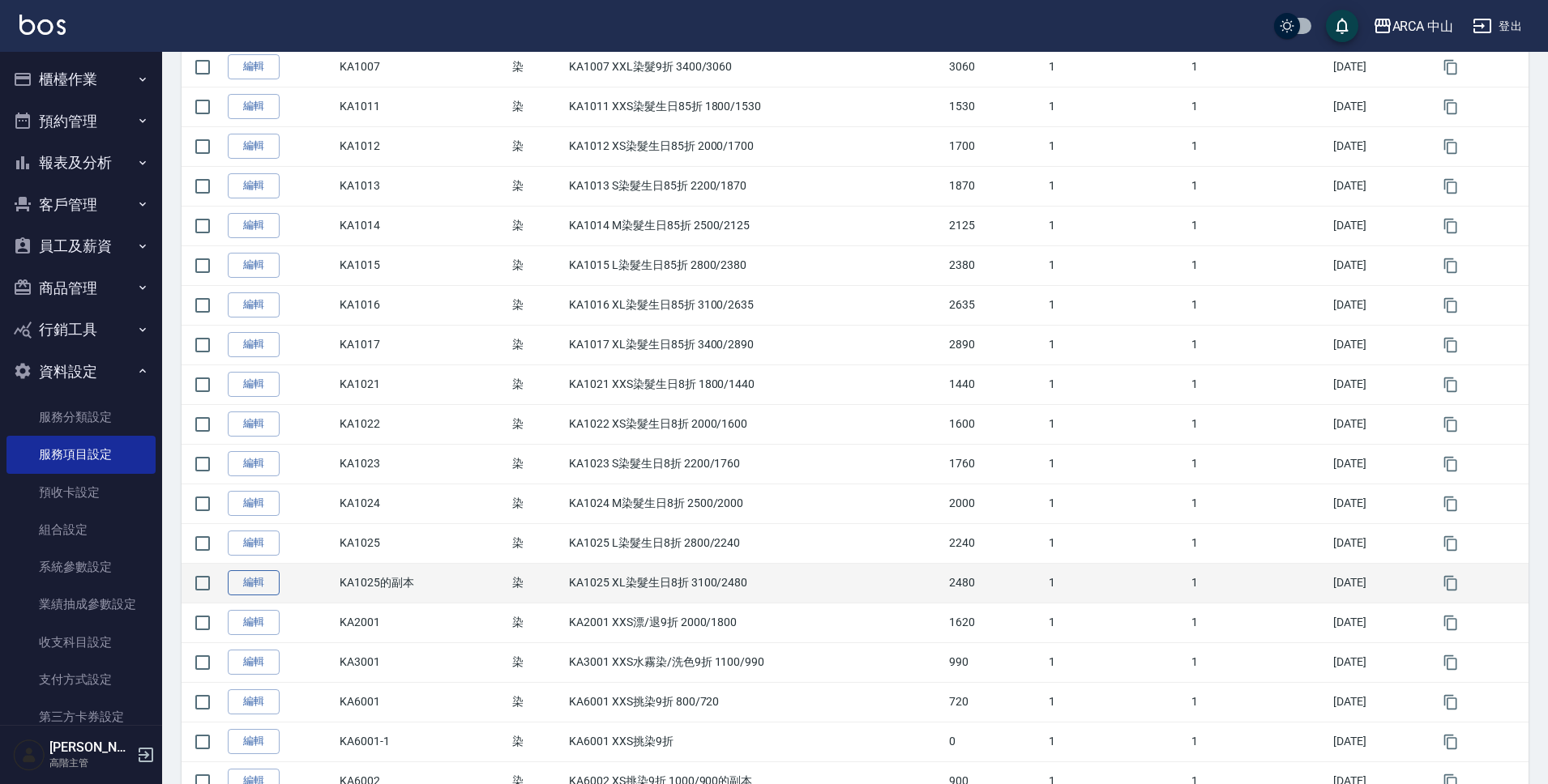
click at [261, 593] on link "編輯" at bounding box center [253, 583] width 52 height 25
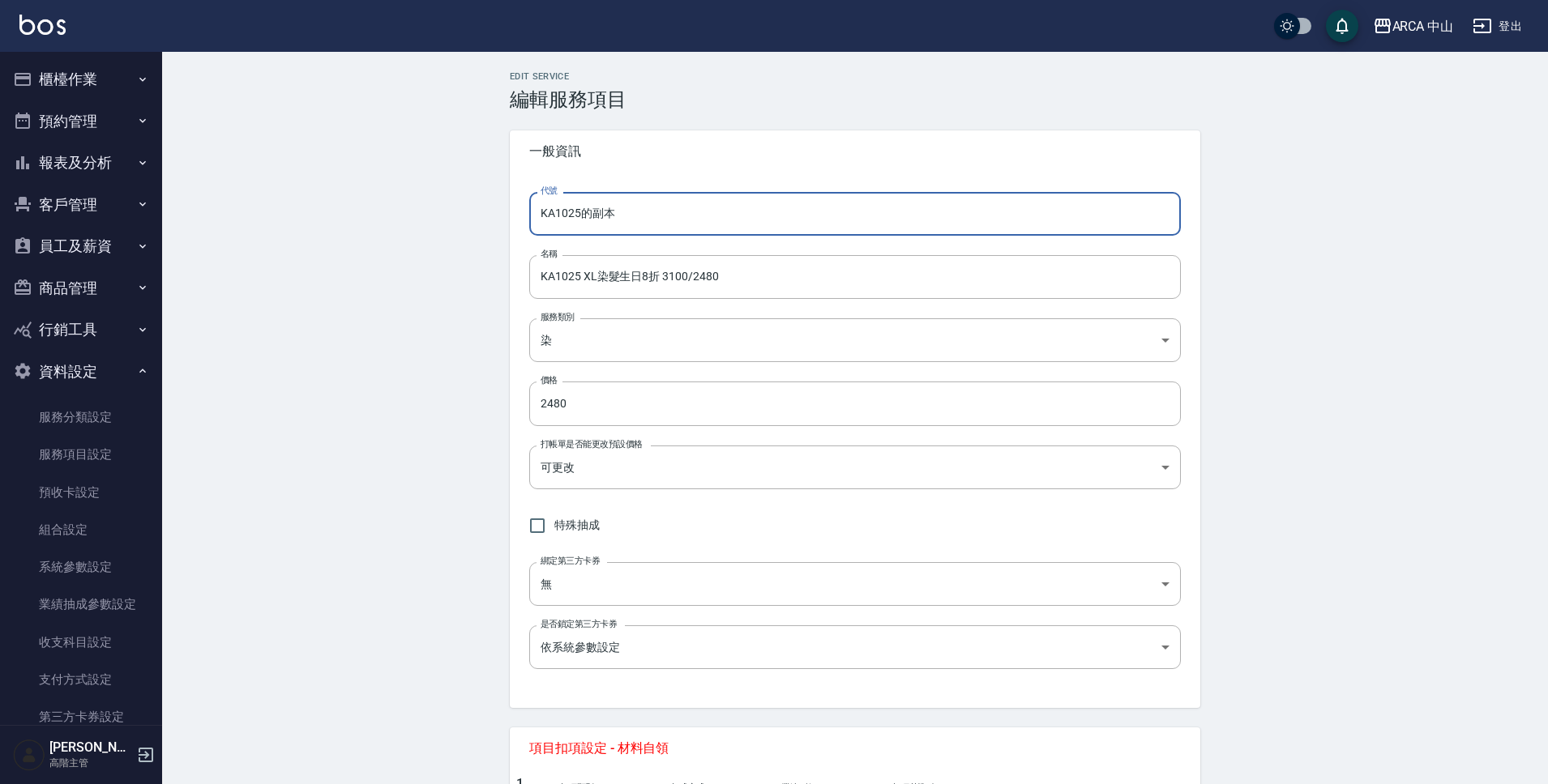
drag, startPoint x: 573, startPoint y: 211, endPoint x: 676, endPoint y: 222, distance: 103.6
click at [676, 222] on input "KA1025的副本" at bounding box center [855, 214] width 652 height 44
click at [579, 276] on input "KA1025 XL染髮生日8折 3100/2480" at bounding box center [855, 277] width 652 height 44
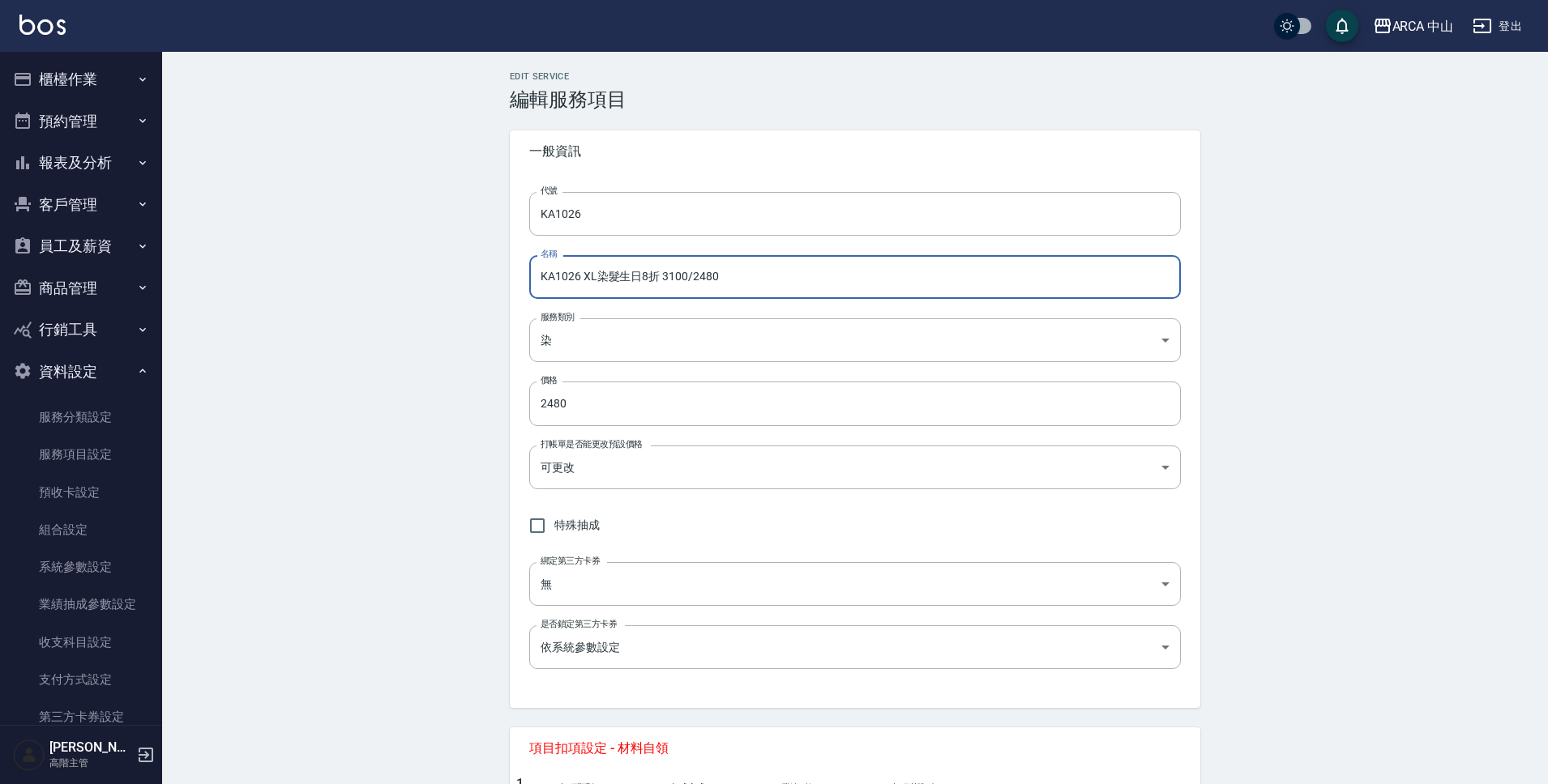
scroll to position [602, 0]
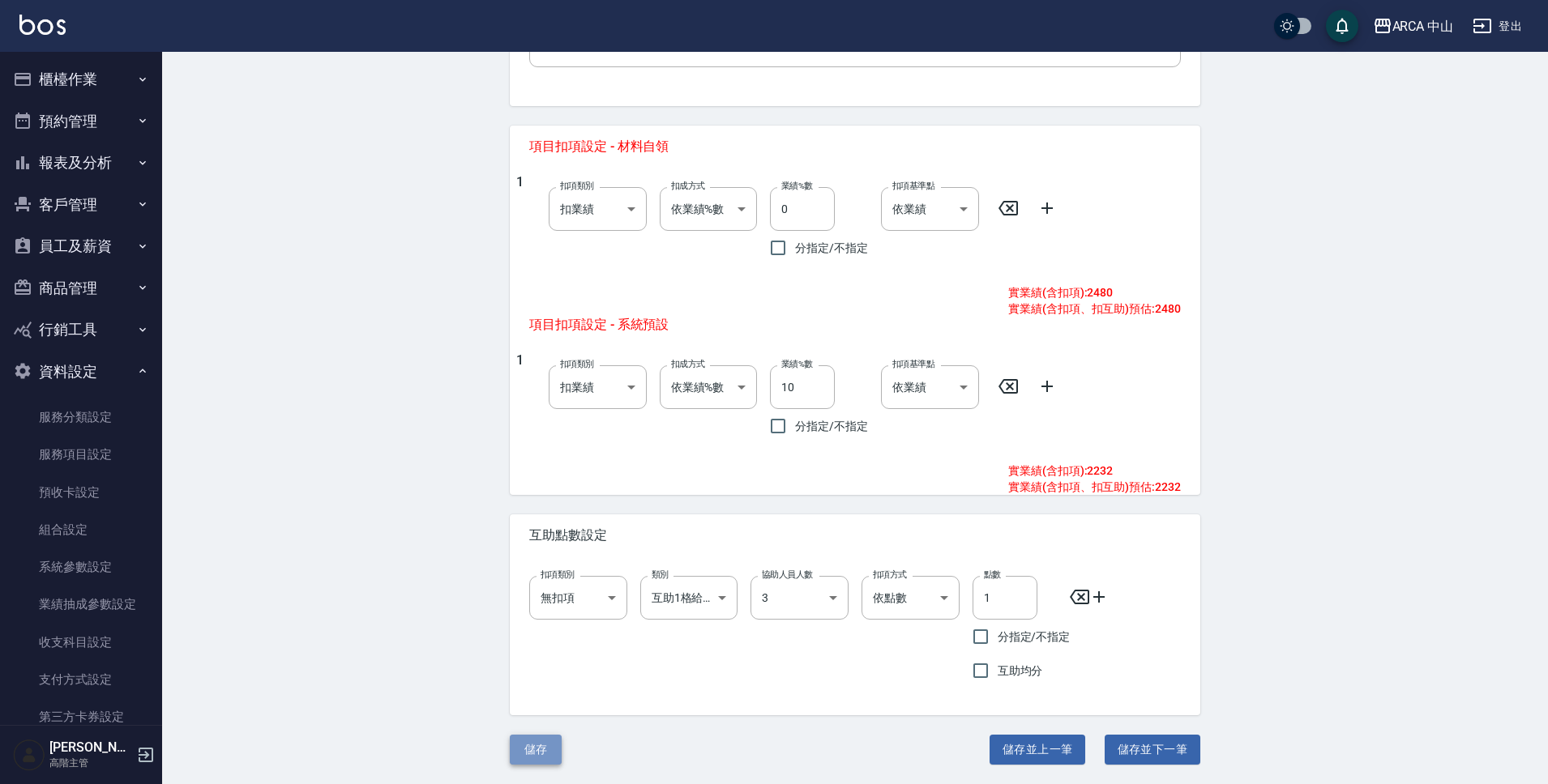
click at [533, 760] on button "儲存" at bounding box center [535, 749] width 52 height 30
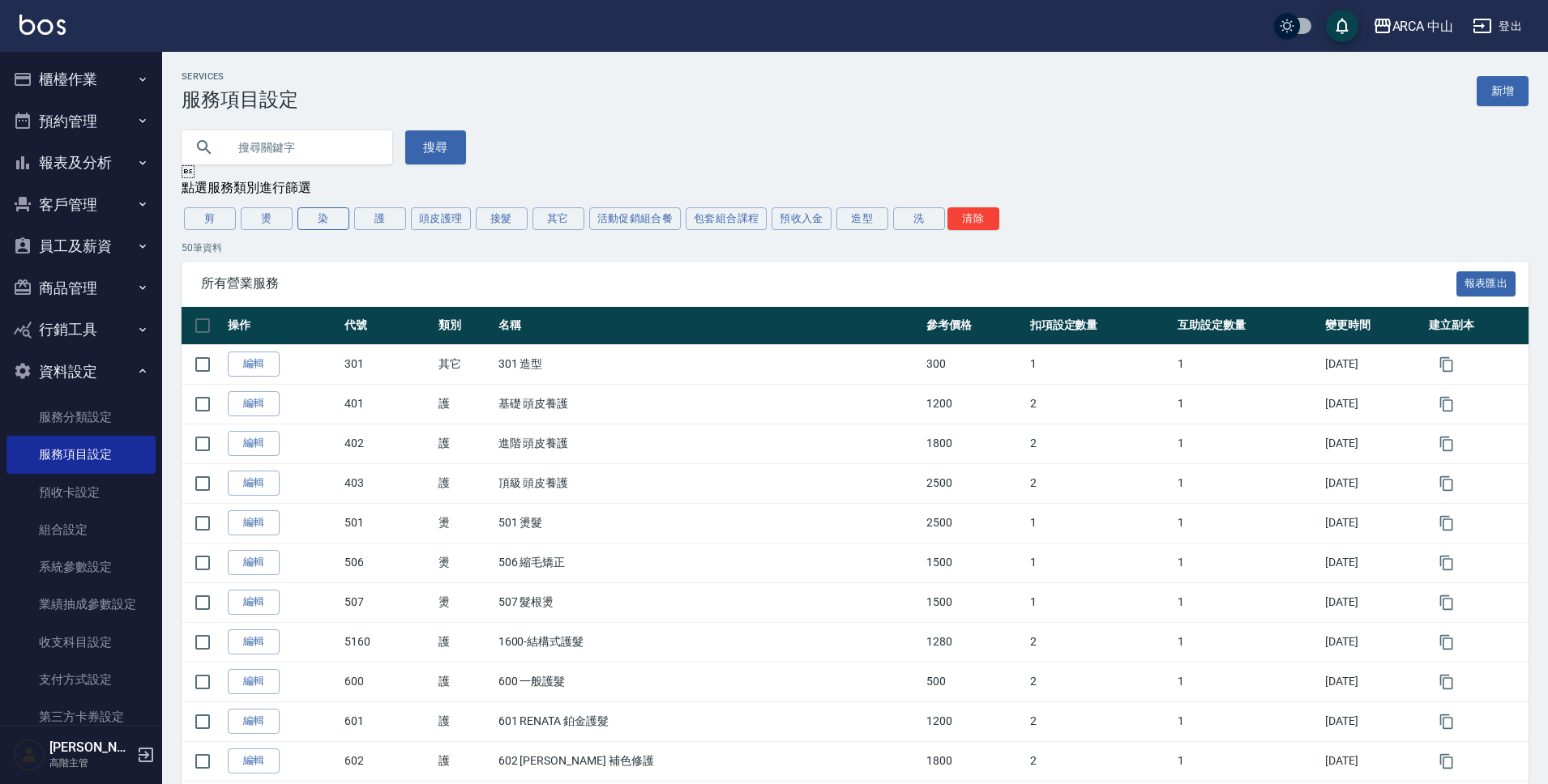
click at [340, 226] on button "染" at bounding box center [323, 219] width 52 height 22
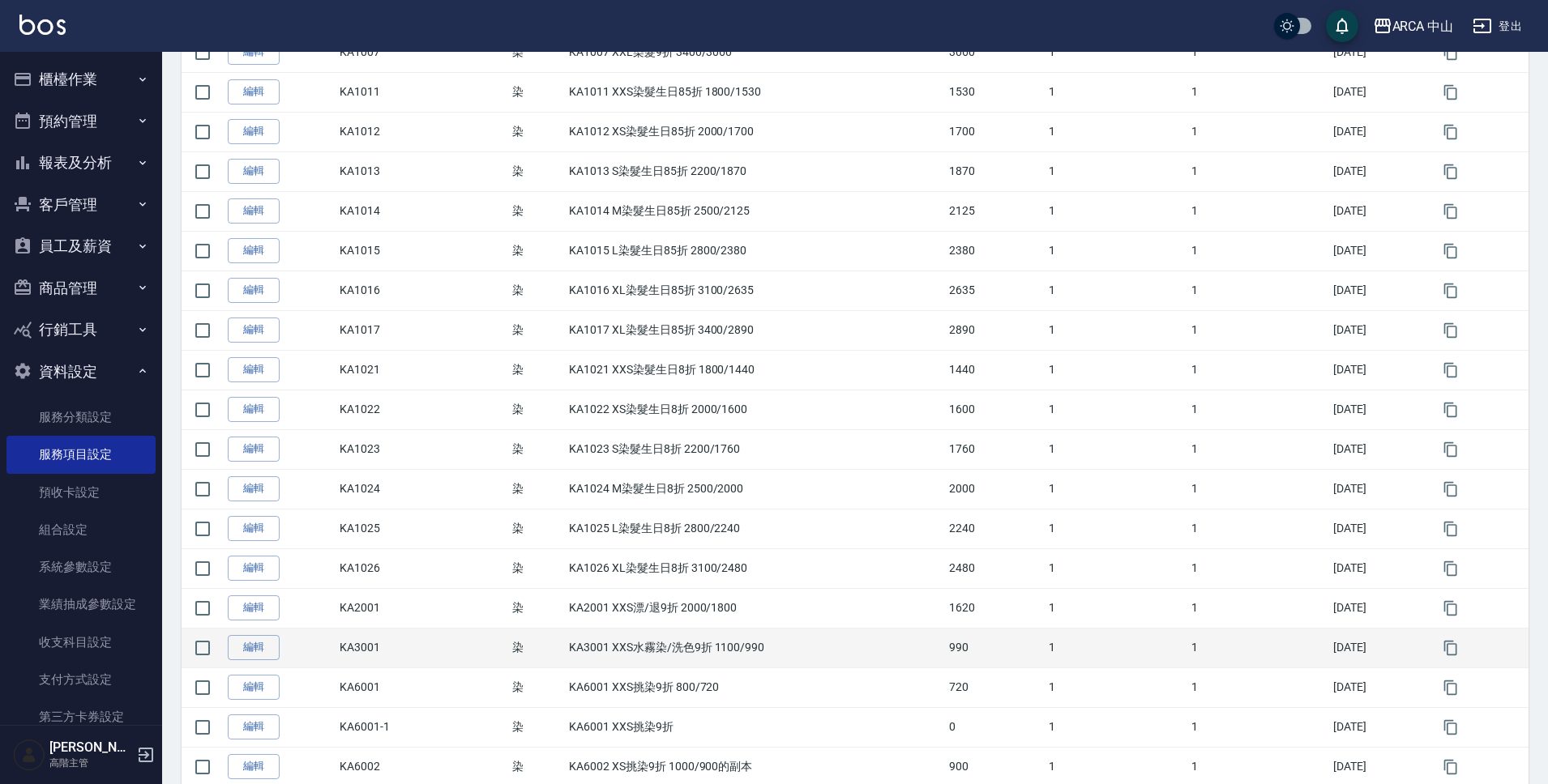
scroll to position [710, 0]
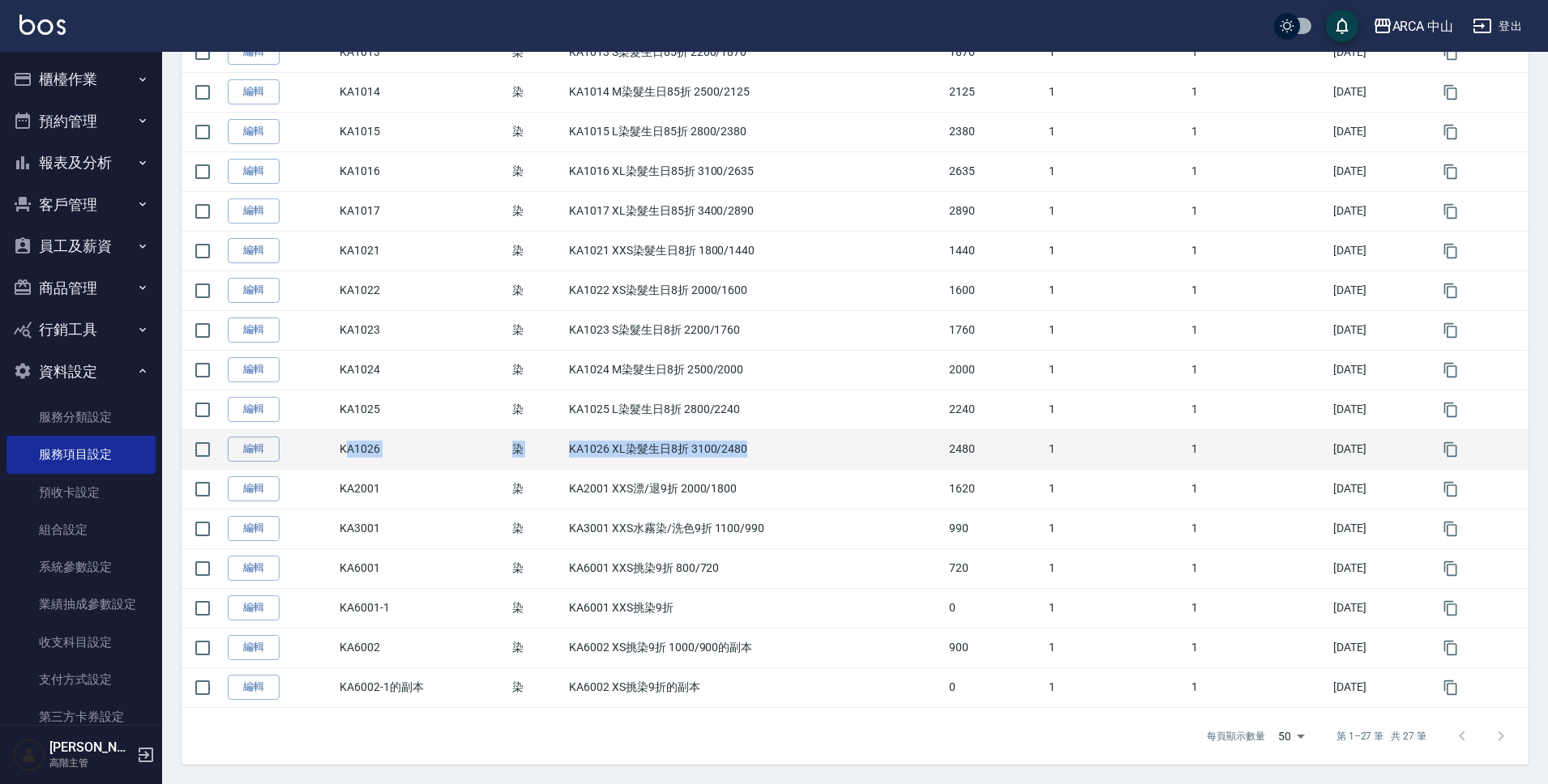
drag, startPoint x: 348, startPoint y: 455, endPoint x: 759, endPoint y: 457, distance: 411.0
click at [759, 457] on tr "編輯 KA1026 染 KA1026 XL染髮生日8折 3100/2480 2480 1 1 2025/09/10" at bounding box center [855, 449] width 1347 height 40
click at [1462, 452] on button "button" at bounding box center [1451, 450] width 36 height 36
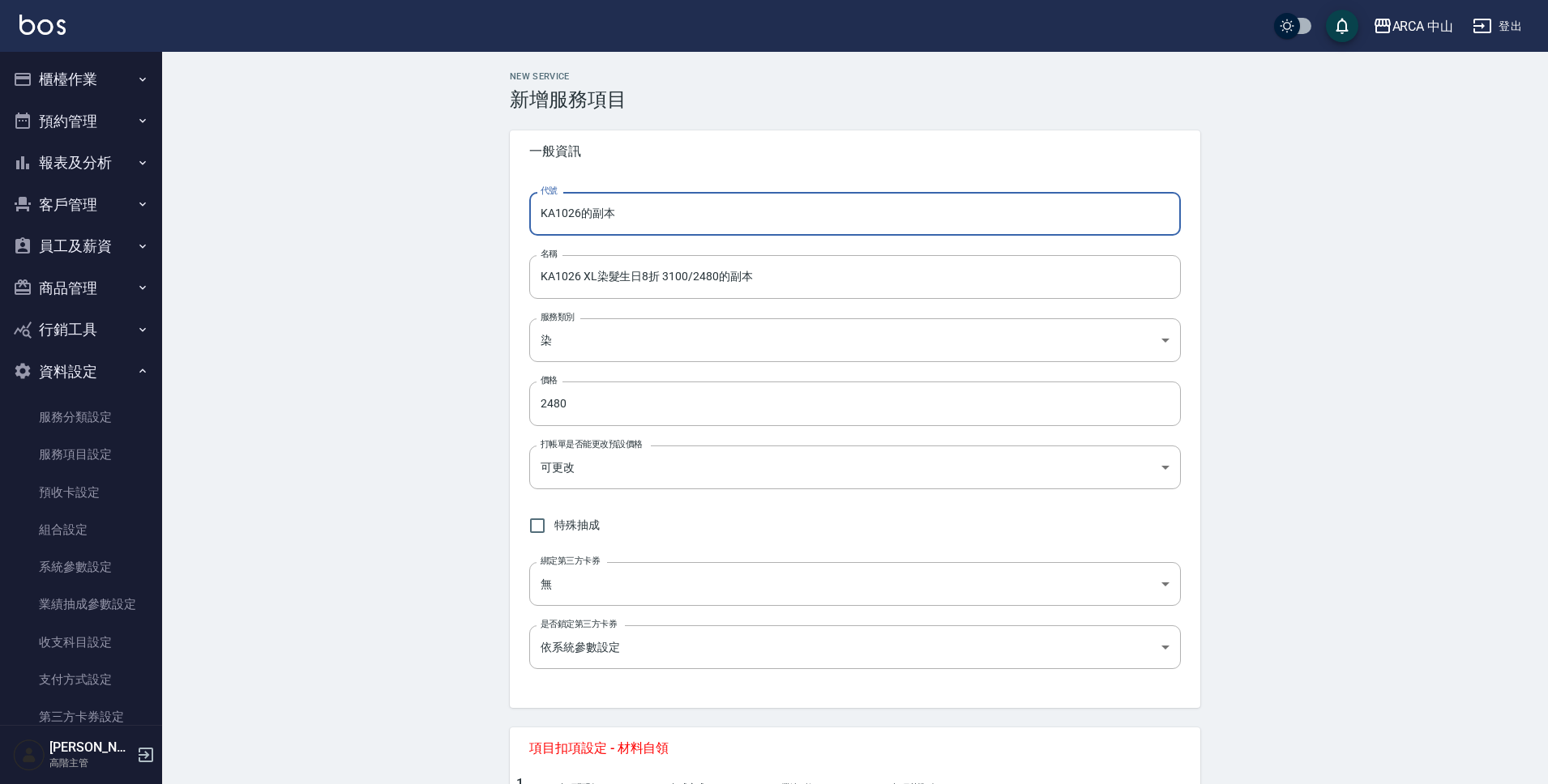
drag, startPoint x: 575, startPoint y: 219, endPoint x: 683, endPoint y: 227, distance: 108.3
click at [683, 227] on input "KA1026的副本" at bounding box center [855, 214] width 652 height 44
click at [578, 280] on input "KA1026 XL染髮生日8折 3100/2480的副本" at bounding box center [855, 277] width 652 height 44
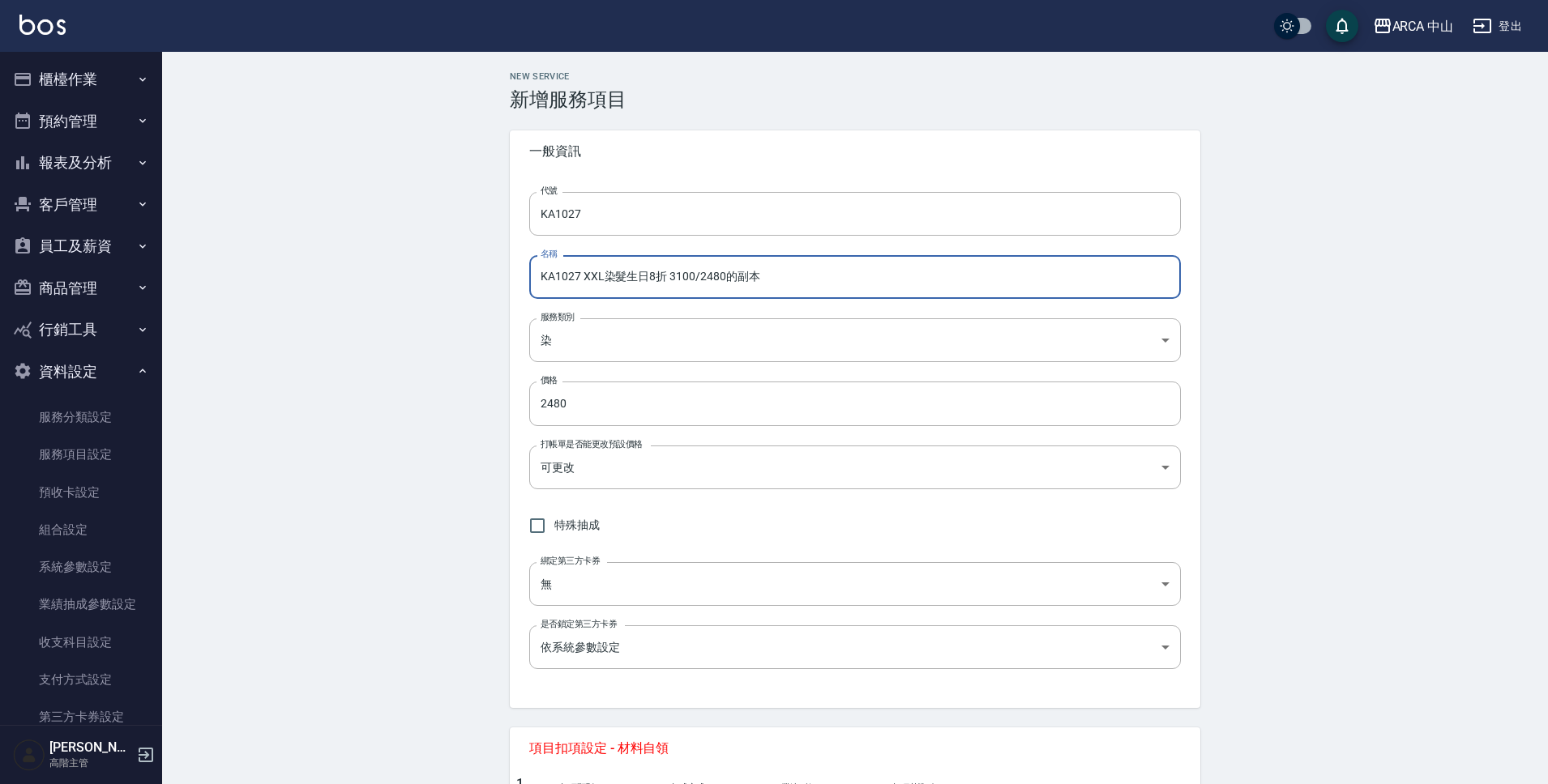
click at [686, 277] on input "KA1027 XXL染髮生日8折 3100/2480的副本" at bounding box center [855, 277] width 652 height 44
drag, startPoint x: 726, startPoint y: 284, endPoint x: 820, endPoint y: 287, distance: 94.0
click at [820, 287] on input "KA1027 XXL染髮生日8折 3400/2720的副本" at bounding box center [855, 277] width 652 height 44
drag, startPoint x: 701, startPoint y: 280, endPoint x: 767, endPoint y: 279, distance: 66.0
click at [767, 279] on input "KA1027 XXL染髮生日8折 3400/2720" at bounding box center [855, 277] width 652 height 44
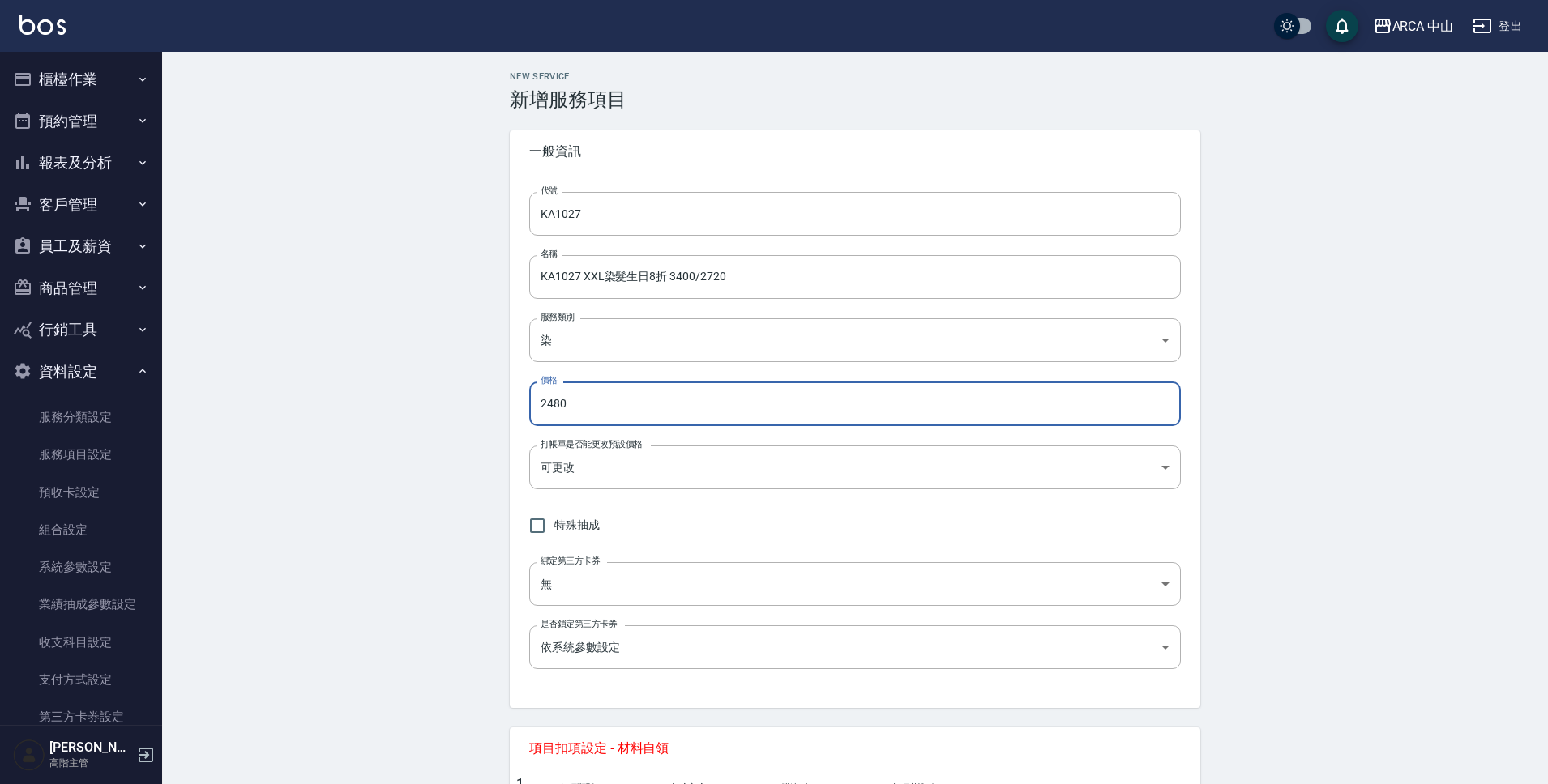
drag, startPoint x: 583, startPoint y: 410, endPoint x: 515, endPoint y: 403, distance: 68.4
click at [515, 403] on div "代號 KA1027 代號 名稱 KA1027 XXL染髮生日8折 3400/2720 名稱 服務類別 染 a2ff3a14-5d7f-47f4-bd90-fc…" at bounding box center [855, 440] width 691 height 535
paste input "72"
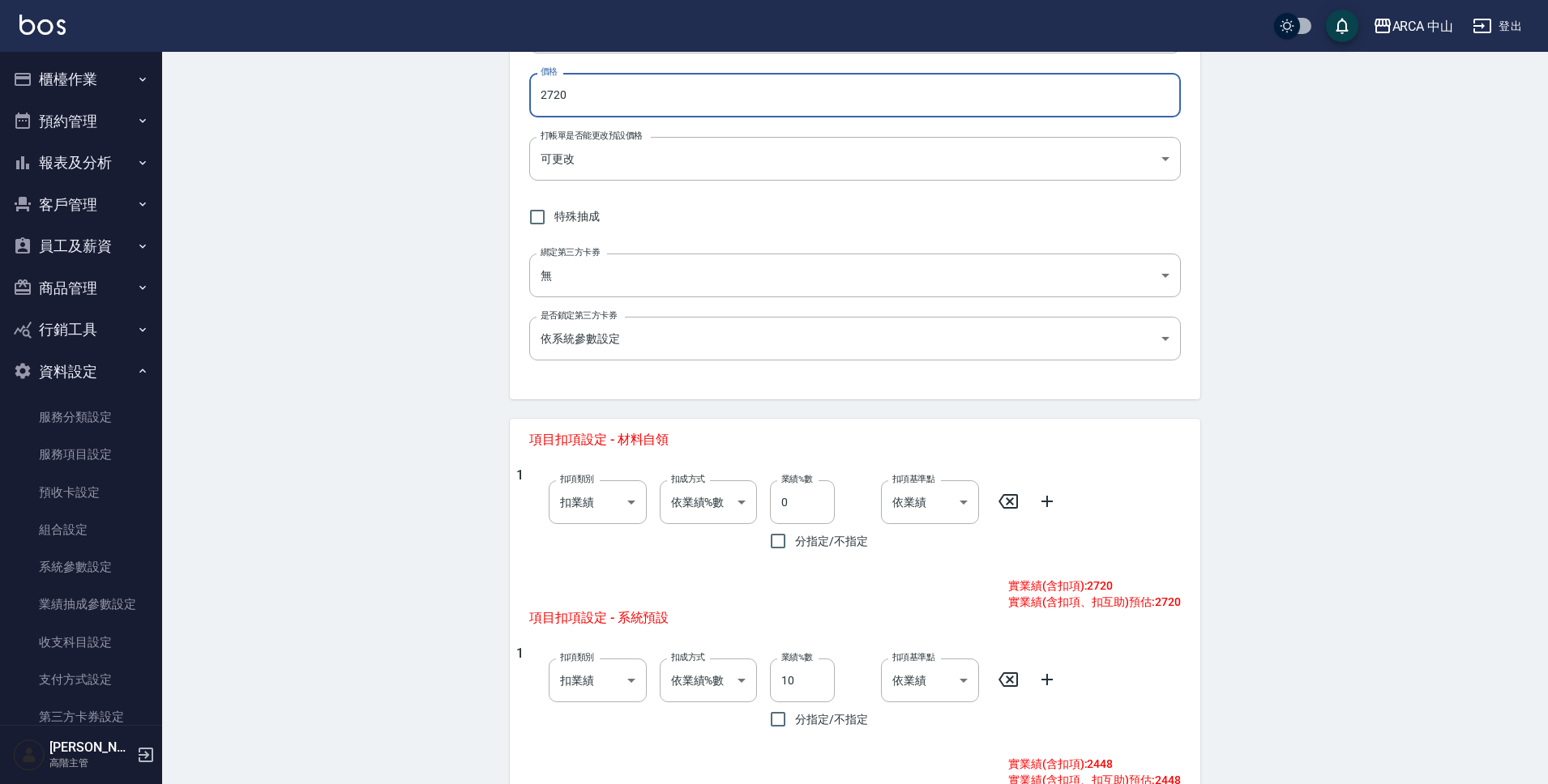
scroll to position [602, 0]
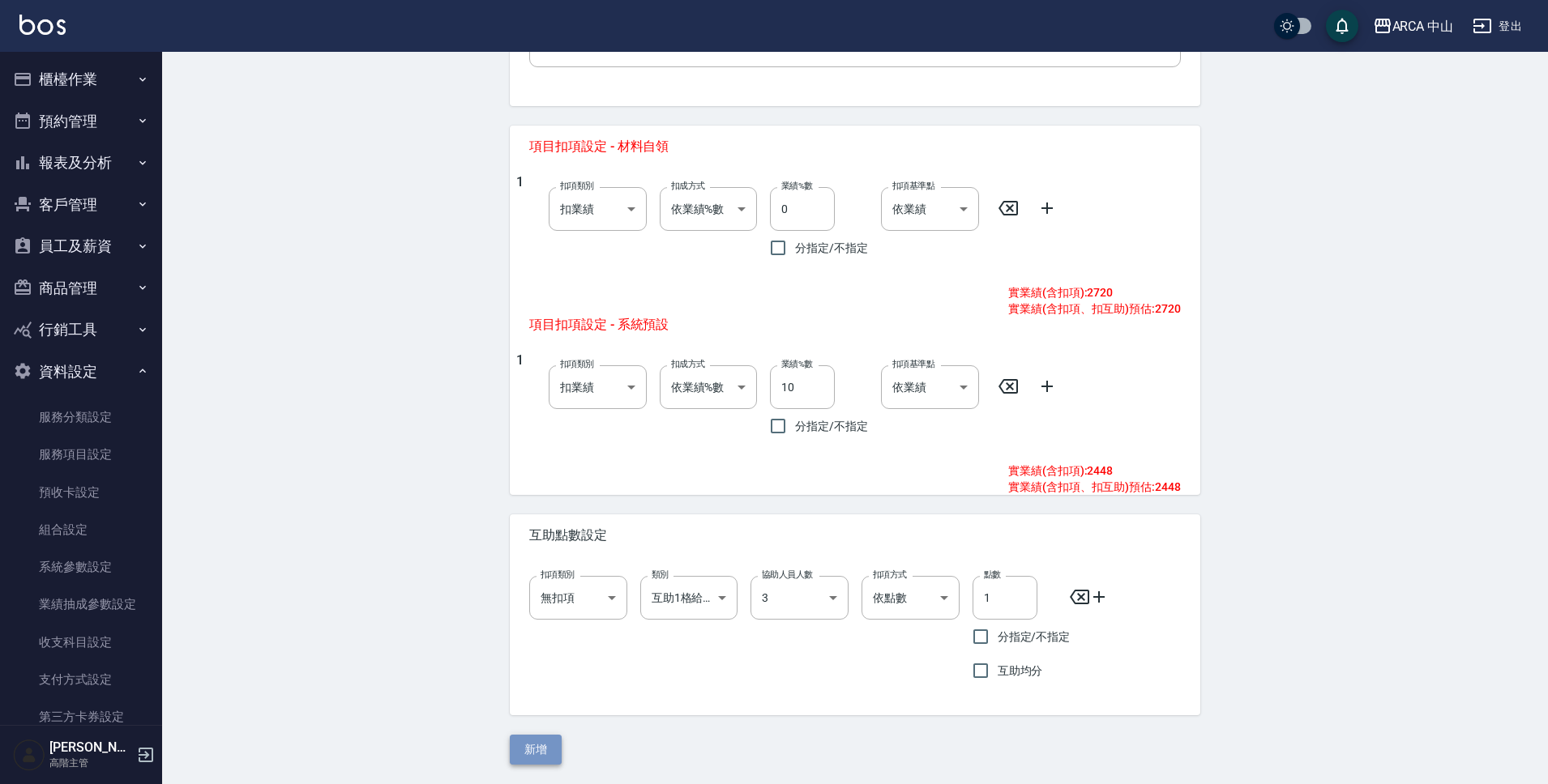
click at [552, 746] on button "新增" at bounding box center [535, 749] width 52 height 30
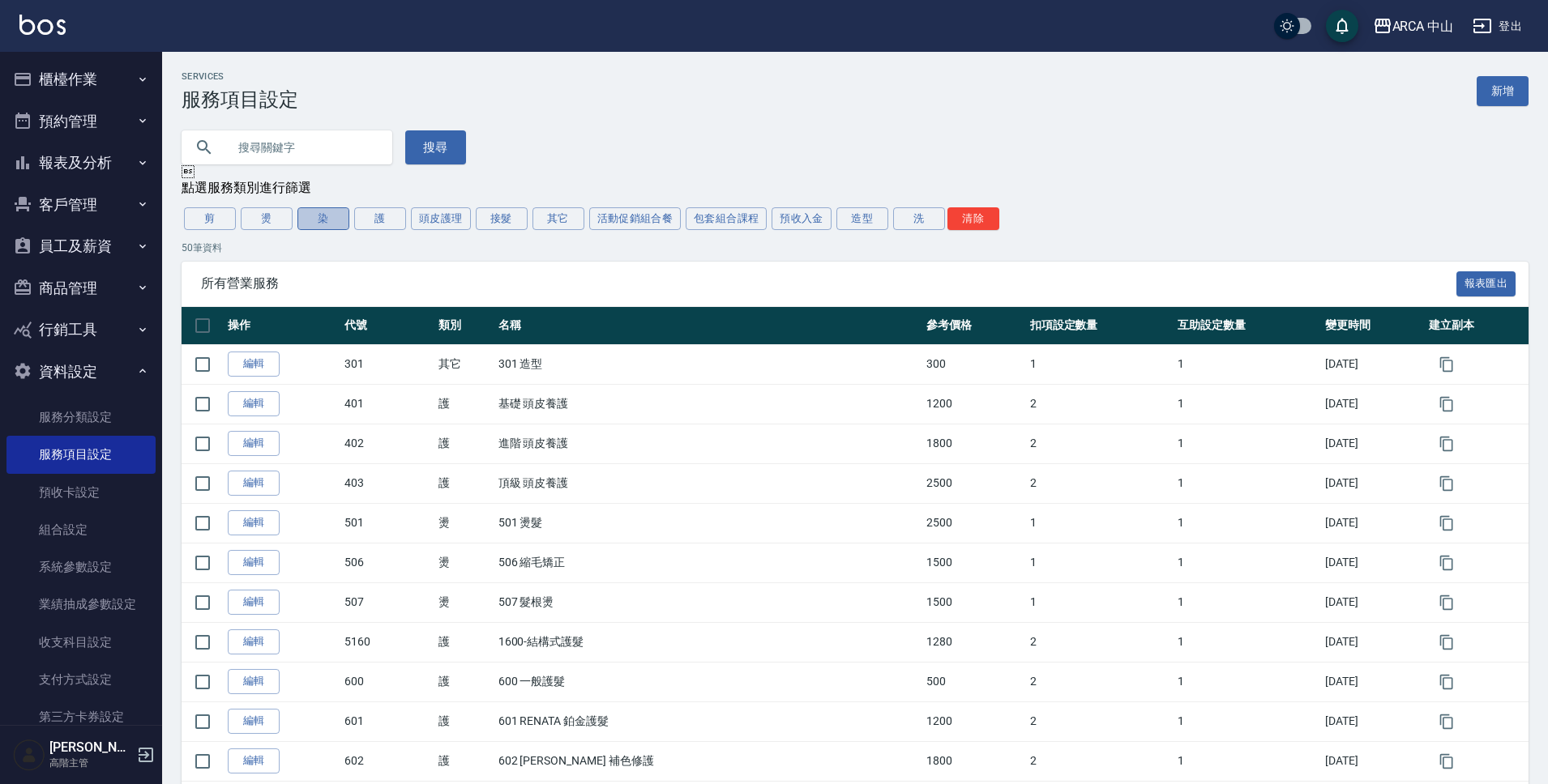
click at [336, 228] on button "染" at bounding box center [323, 219] width 52 height 22
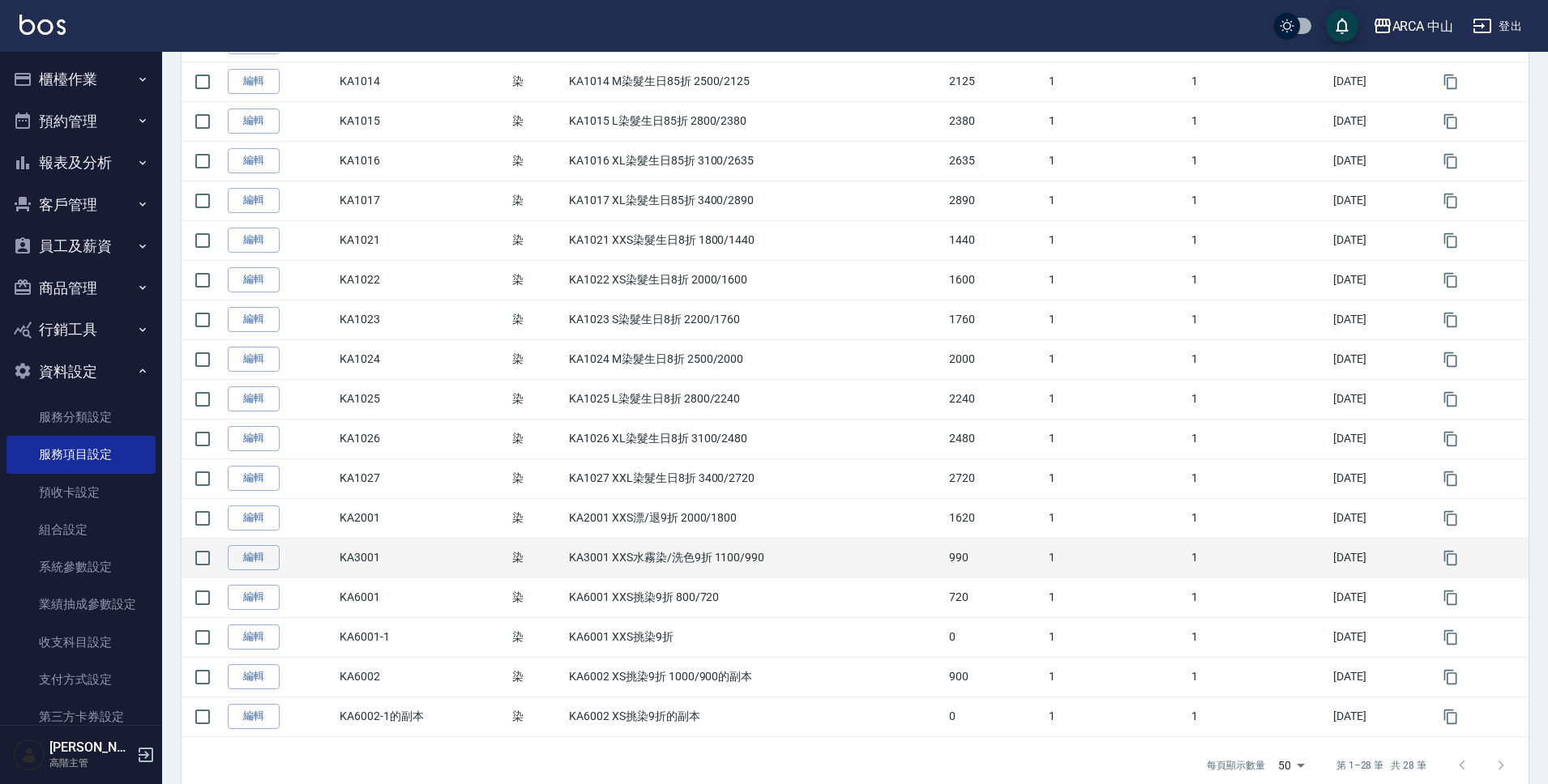
scroll to position [740, 0]
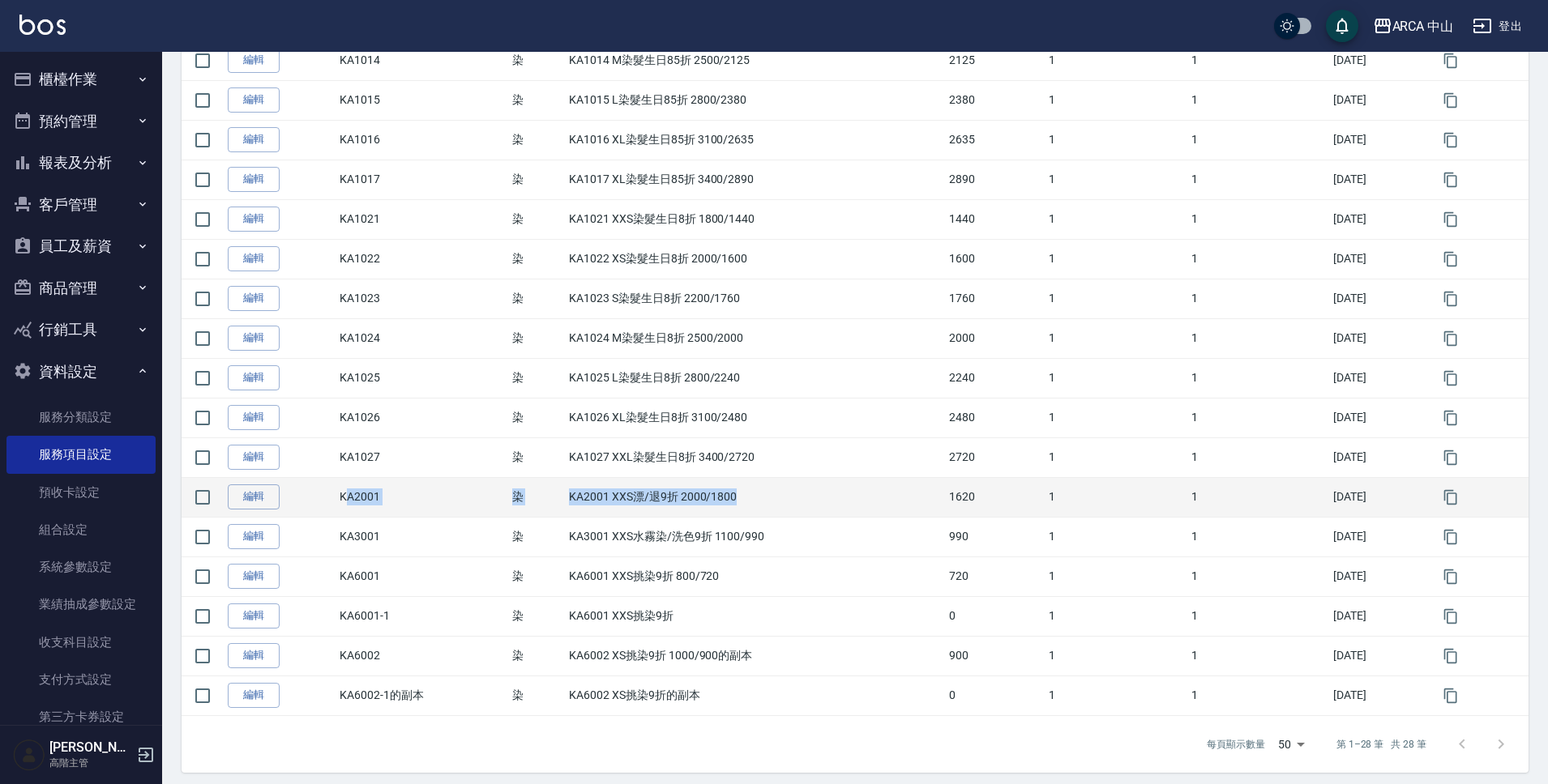
drag, startPoint x: 344, startPoint y: 494, endPoint x: 753, endPoint y: 491, distance: 409.0
click at [753, 491] on tr "編輯 KA2001 染 KA2001 XXS漂/退9折 2000/1800 1620 1 1 2025/09/06" at bounding box center [855, 496] width 1347 height 40
drag, startPoint x: 334, startPoint y: 497, endPoint x: 747, endPoint y: 499, distance: 413.0
click at [747, 499] on tr "編輯 KA2001 染 KA2001 XXS漂/退9折 2000/1800 1620 1 1 2025/09/06" at bounding box center [855, 496] width 1347 height 40
click at [747, 499] on td "KA2001 XXS漂/退9折 2000/1800" at bounding box center [754, 496] width 380 height 40
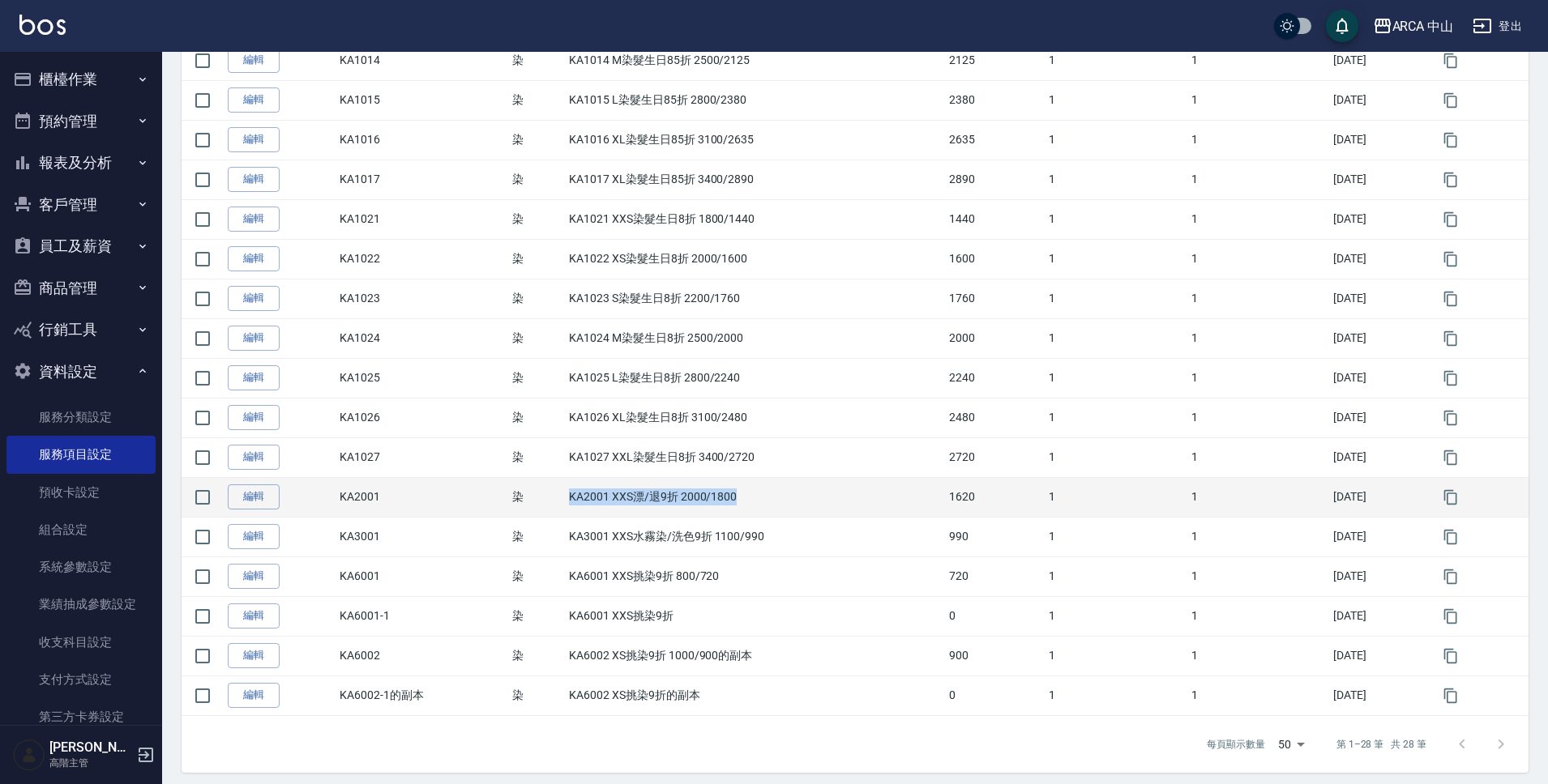
drag, startPoint x: 772, startPoint y: 499, endPoint x: 561, endPoint y: 499, distance: 211.0
click at [565, 499] on td "KA2001 XXS漂/退9折 2000/1800" at bounding box center [754, 496] width 380 height 40
copy td "KA2001 XXS漂/退9折 2000/1800"
click at [1453, 495] on icon "button" at bounding box center [1451, 497] width 17 height 17
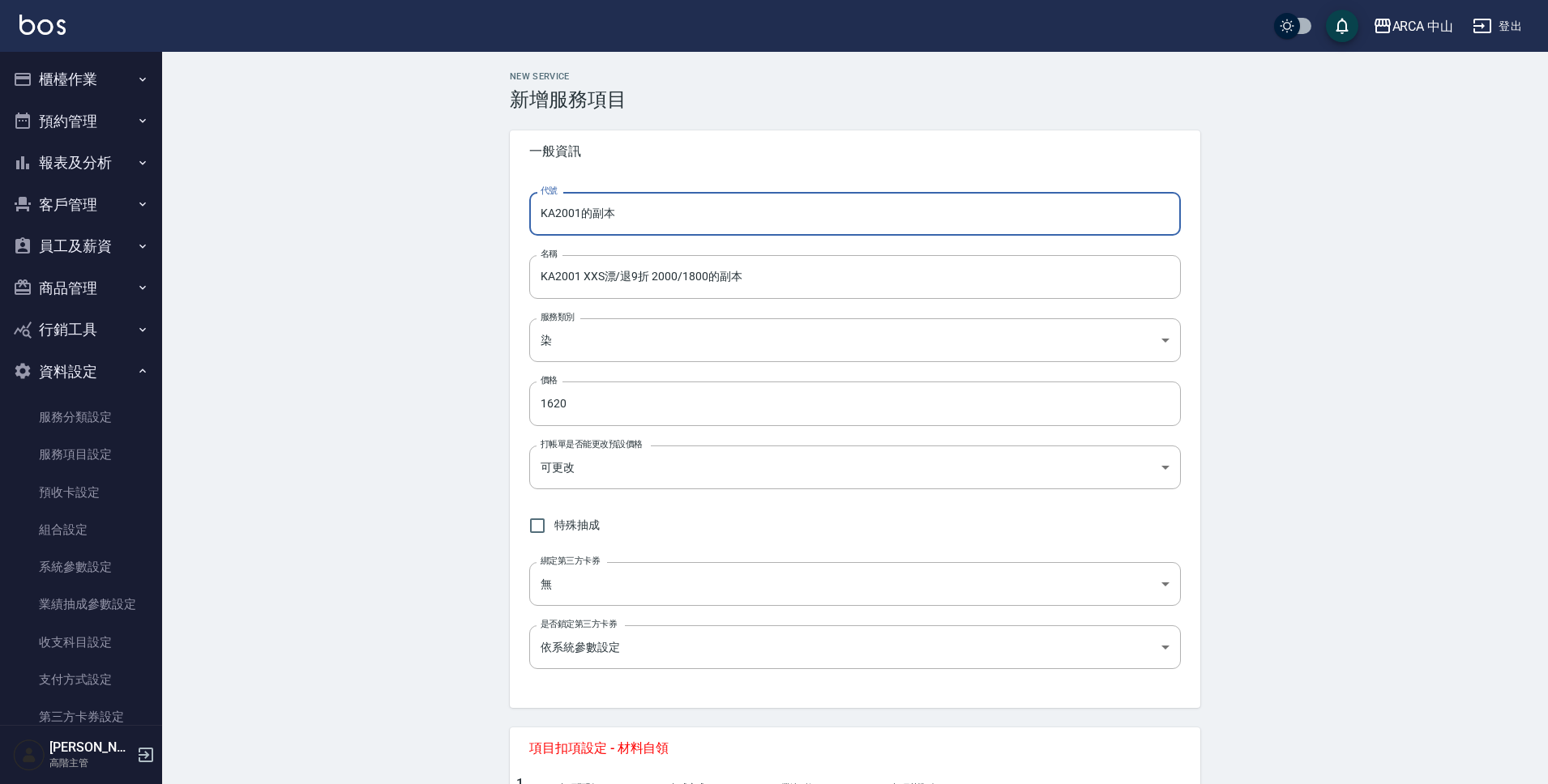
drag, startPoint x: 583, startPoint y: 215, endPoint x: 695, endPoint y: 220, distance: 112.1
click at [695, 220] on input "KA2001的副本" at bounding box center [855, 214] width 652 height 44
click at [577, 279] on input "KA2001 XXS漂/退9折 2000/1800的副本" at bounding box center [855, 277] width 652 height 44
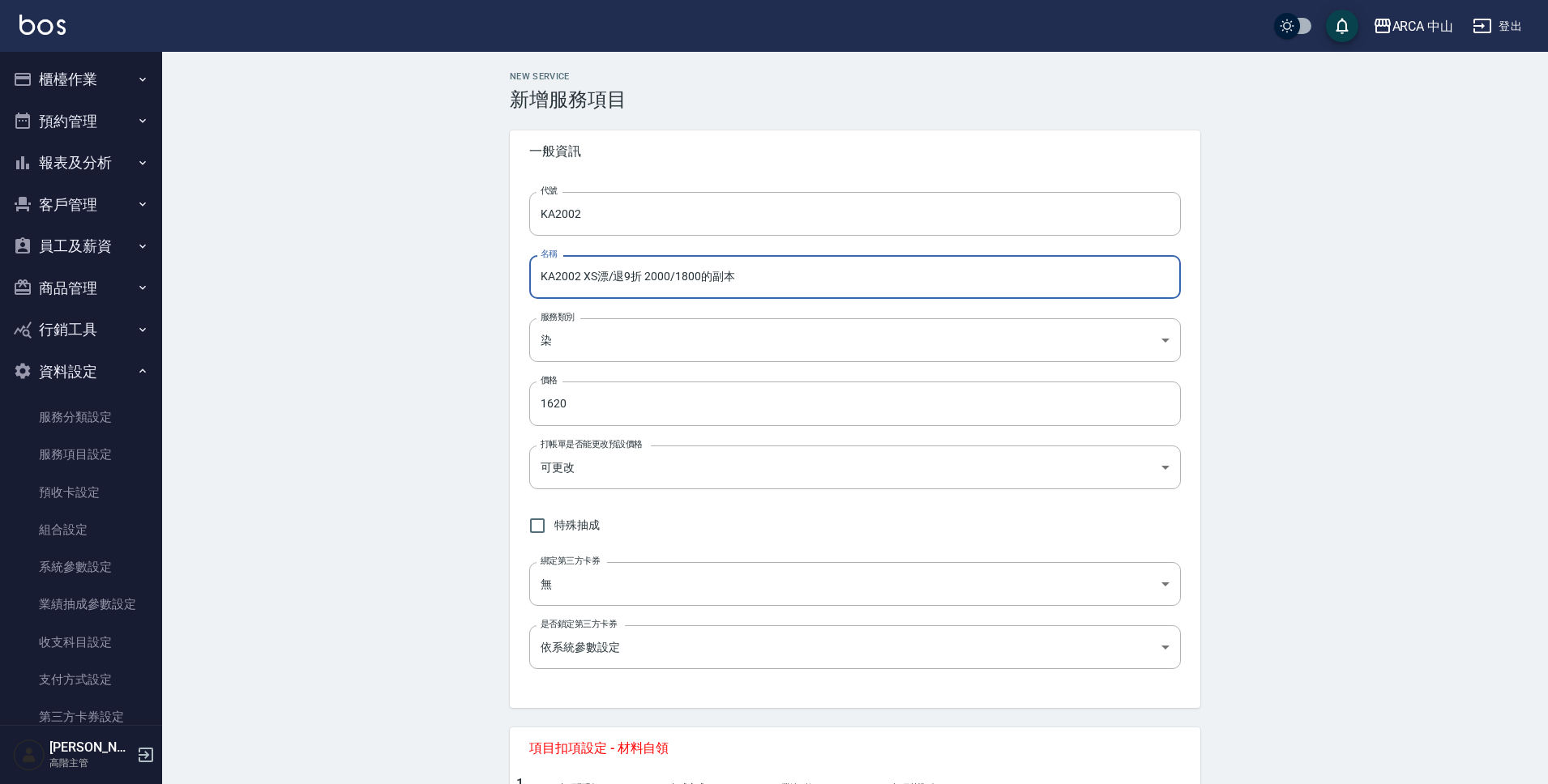
click at [686, 281] on input "KA2002 XS漂/退9折 2000/1800的副本" at bounding box center [855, 277] width 652 height 44
drag, startPoint x: 702, startPoint y: 280, endPoint x: 769, endPoint y: 285, distance: 67.2
click at [765, 284] on input "KA2002 XS漂/退9折 2000/1800的副本" at bounding box center [855, 277] width 652 height 44
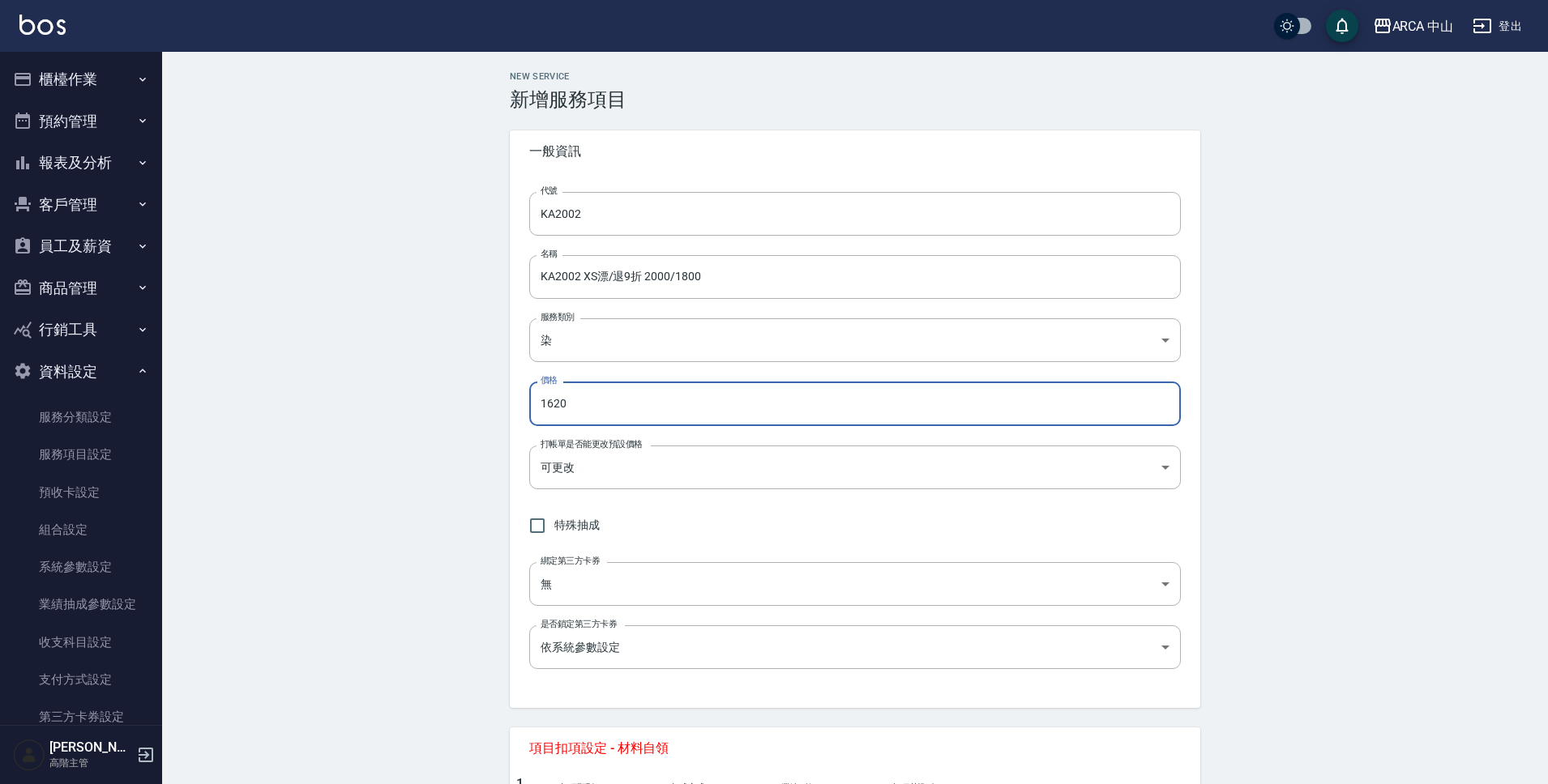
drag, startPoint x: 580, startPoint y: 404, endPoint x: 493, endPoint y: 398, distance: 87.2
click at [493, 398] on div "NEW SERVICE 新增服務項目 一般資訊 代號 KA2002 代號 名稱 KA2002 XS漂/退9折 2000/1800 名稱 服務類別 染 a2ff…" at bounding box center [855, 719] width 730 height 1296
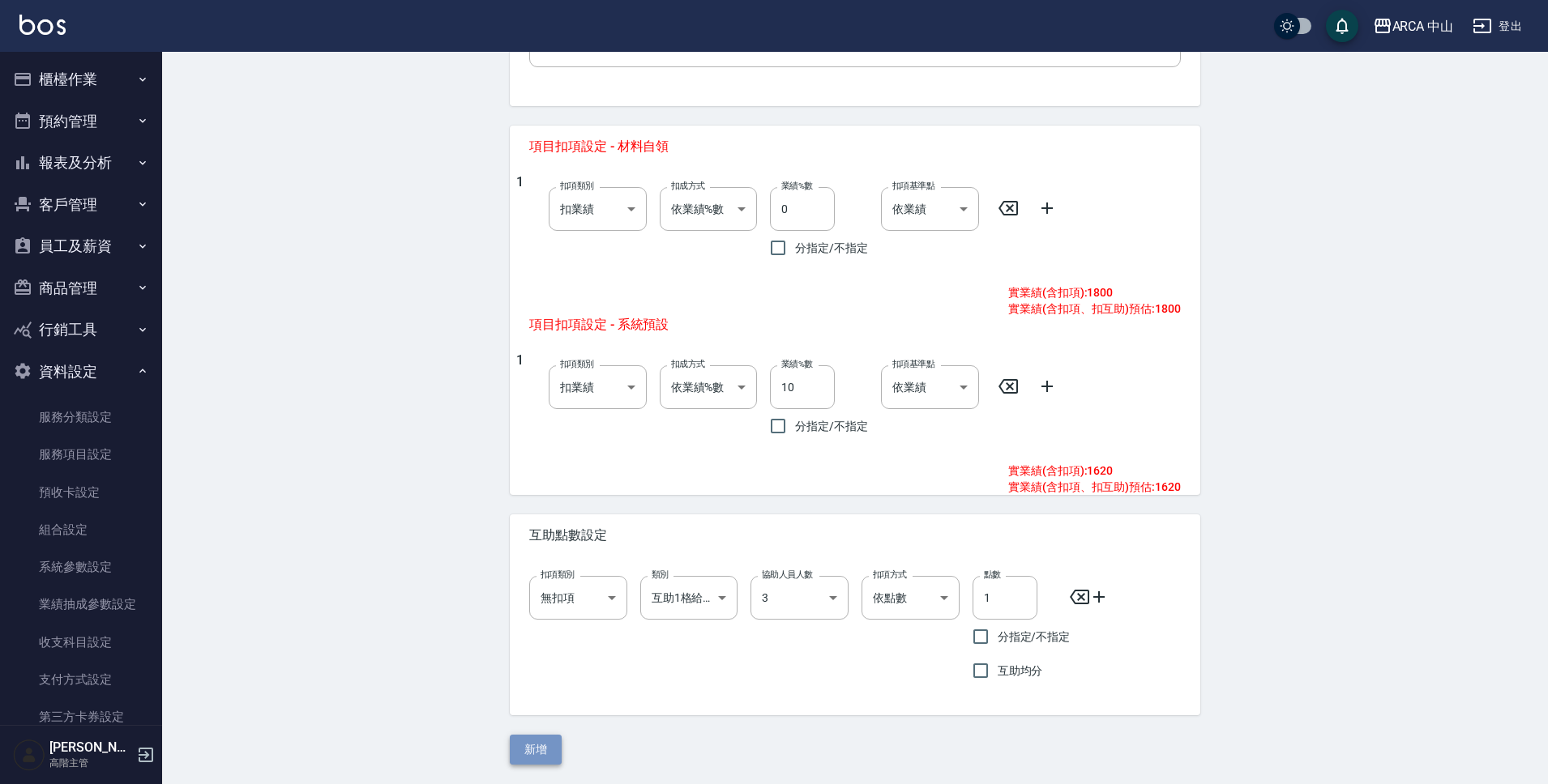
click at [542, 749] on button "新增" at bounding box center [535, 749] width 52 height 30
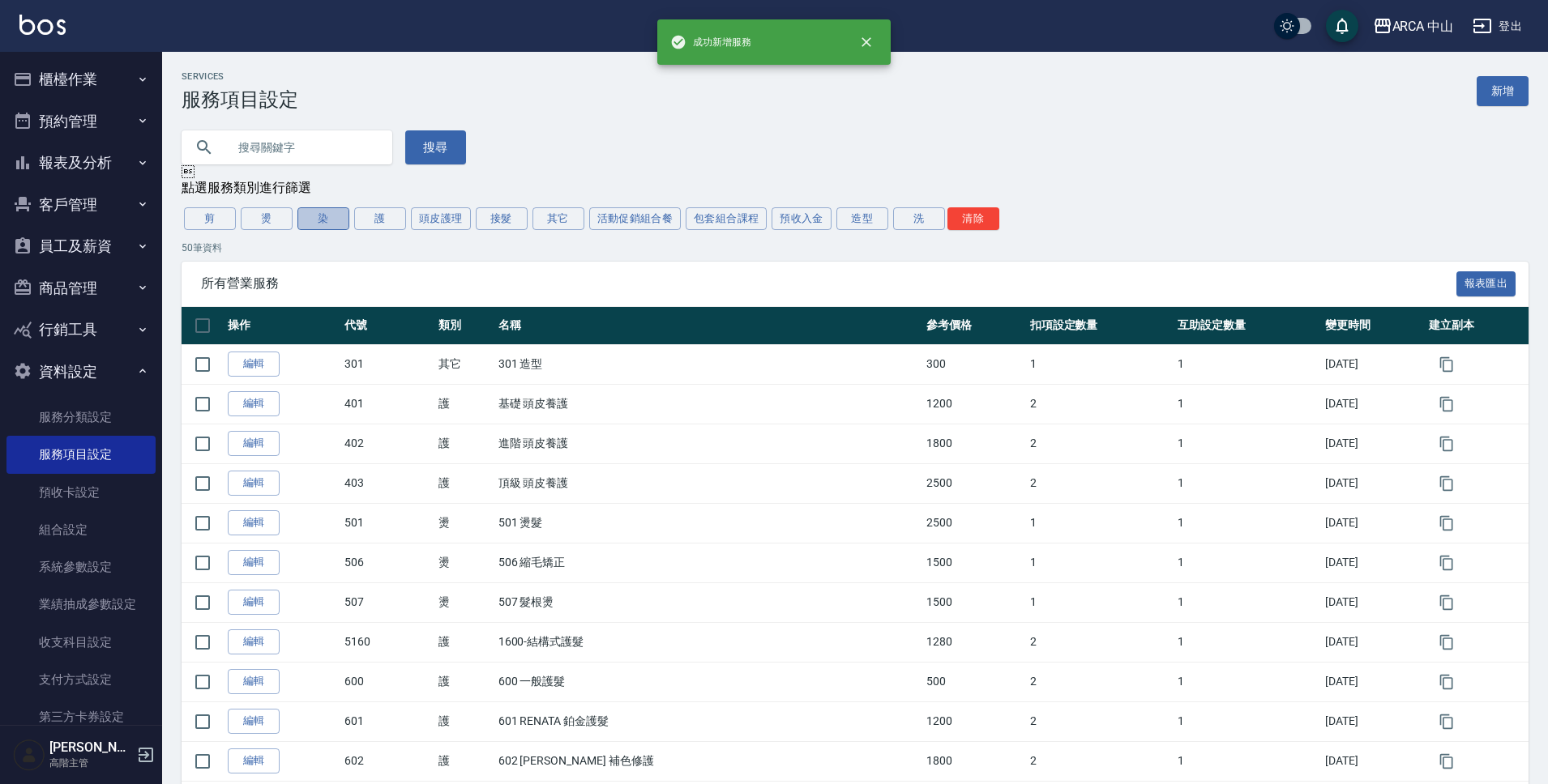
click at [324, 226] on button "染" at bounding box center [323, 219] width 52 height 22
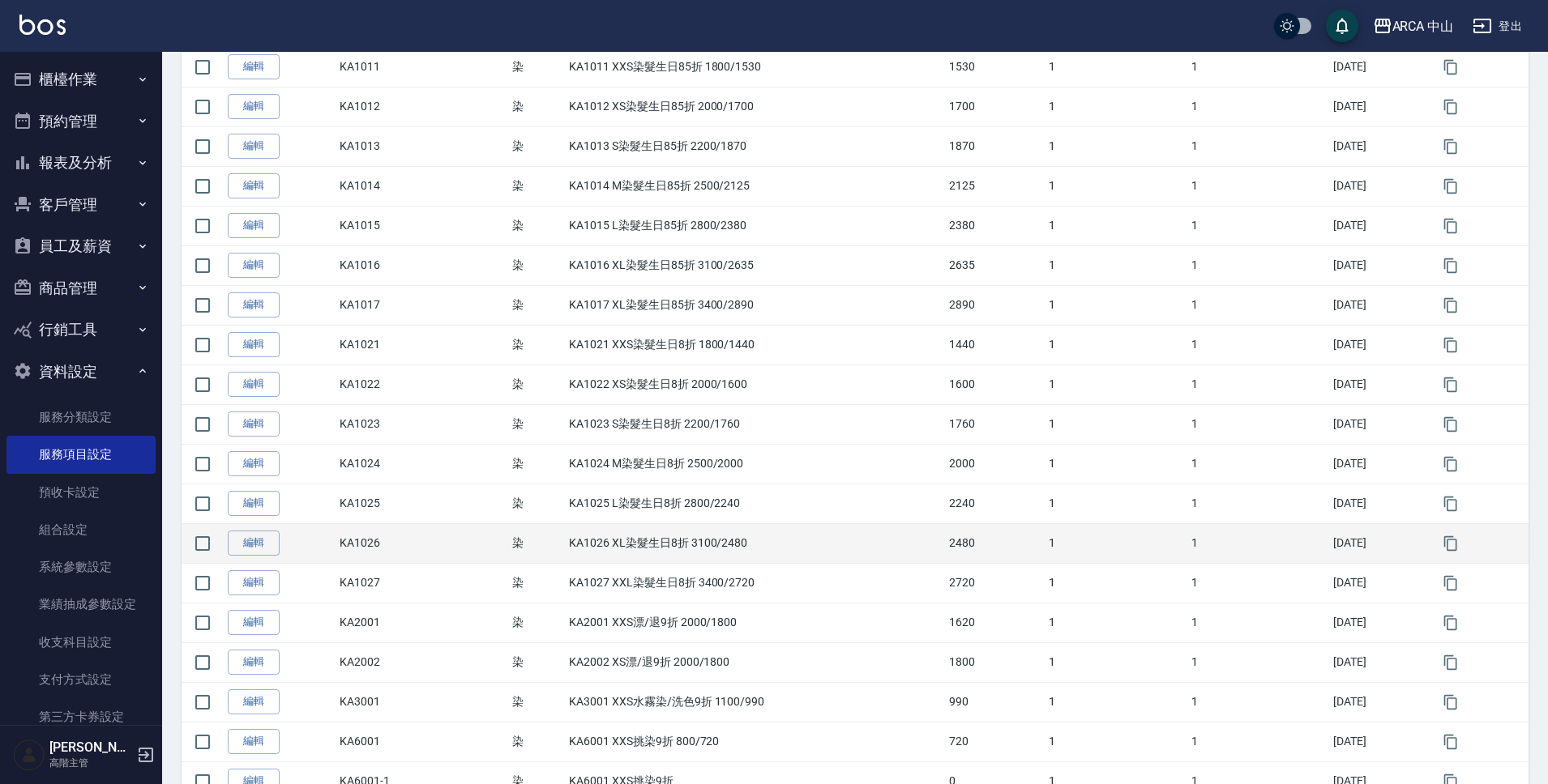
scroll to position [789, 0]
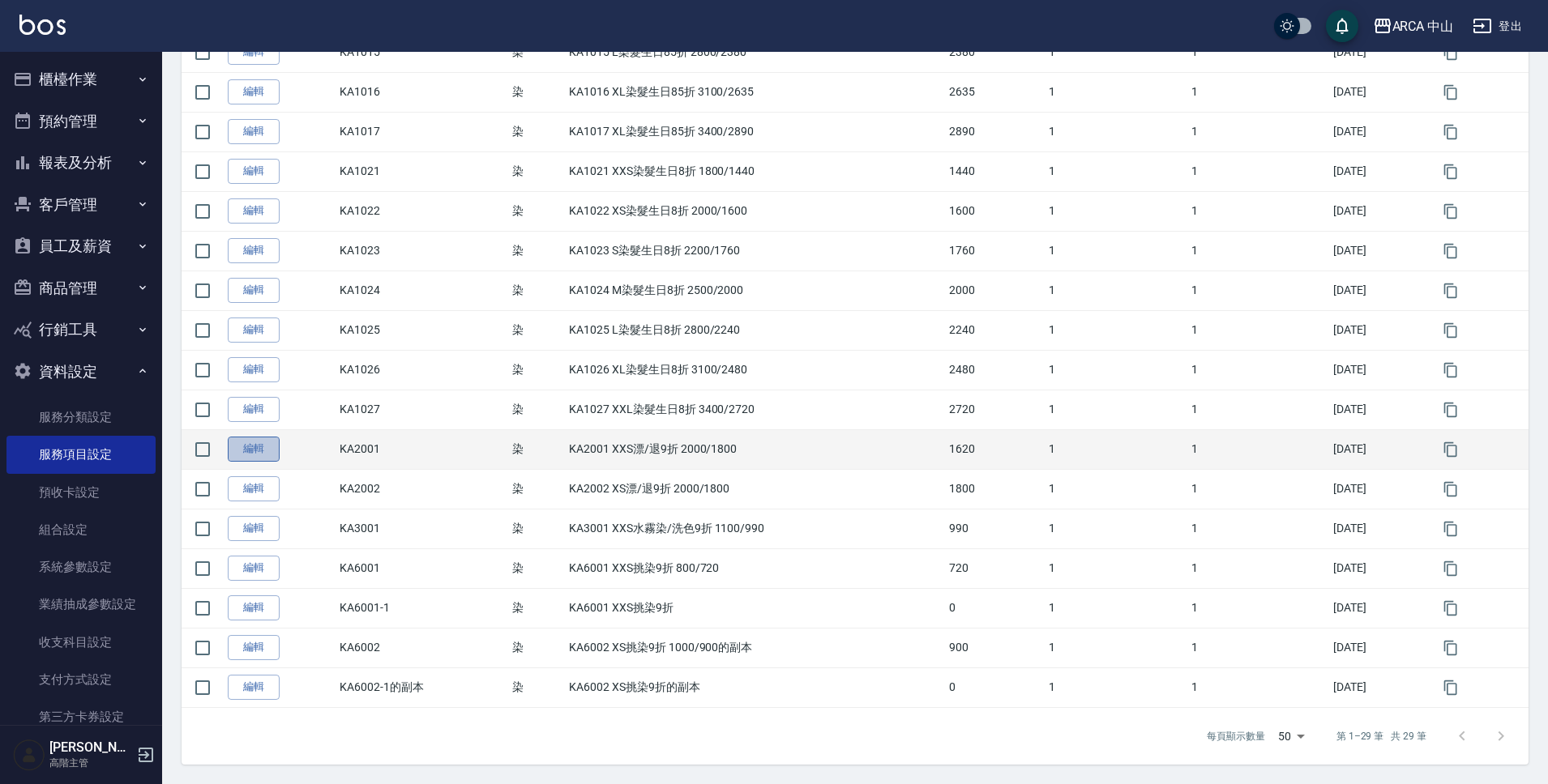
click at [258, 452] on link "編輯" at bounding box center [253, 450] width 52 height 25
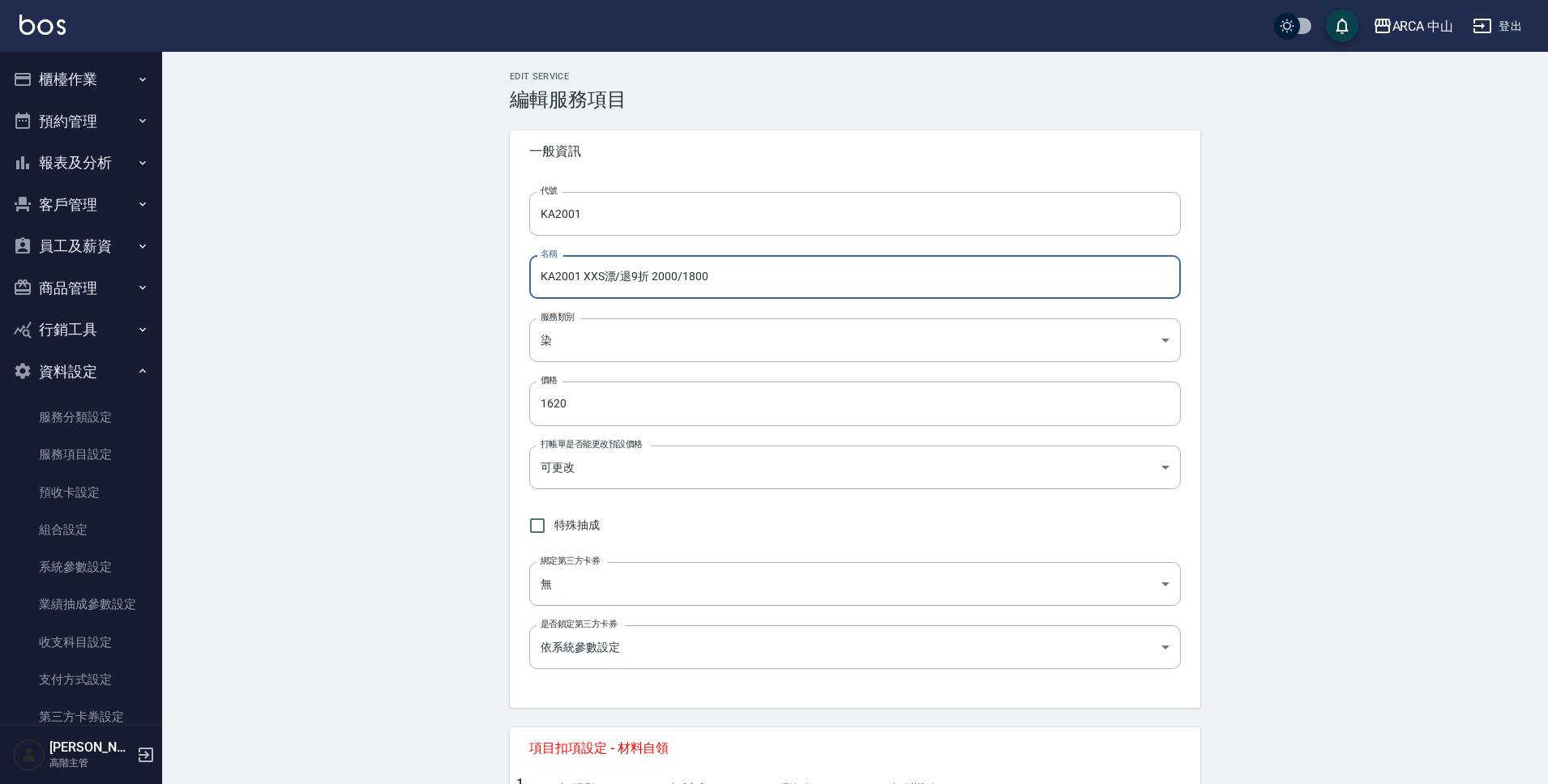
drag, startPoint x: 652, startPoint y: 279, endPoint x: 680, endPoint y: 285, distance: 28.6
click at [680, 283] on input "KA2001 XXS漂/退9折 2000/1800" at bounding box center [855, 277] width 652 height 44
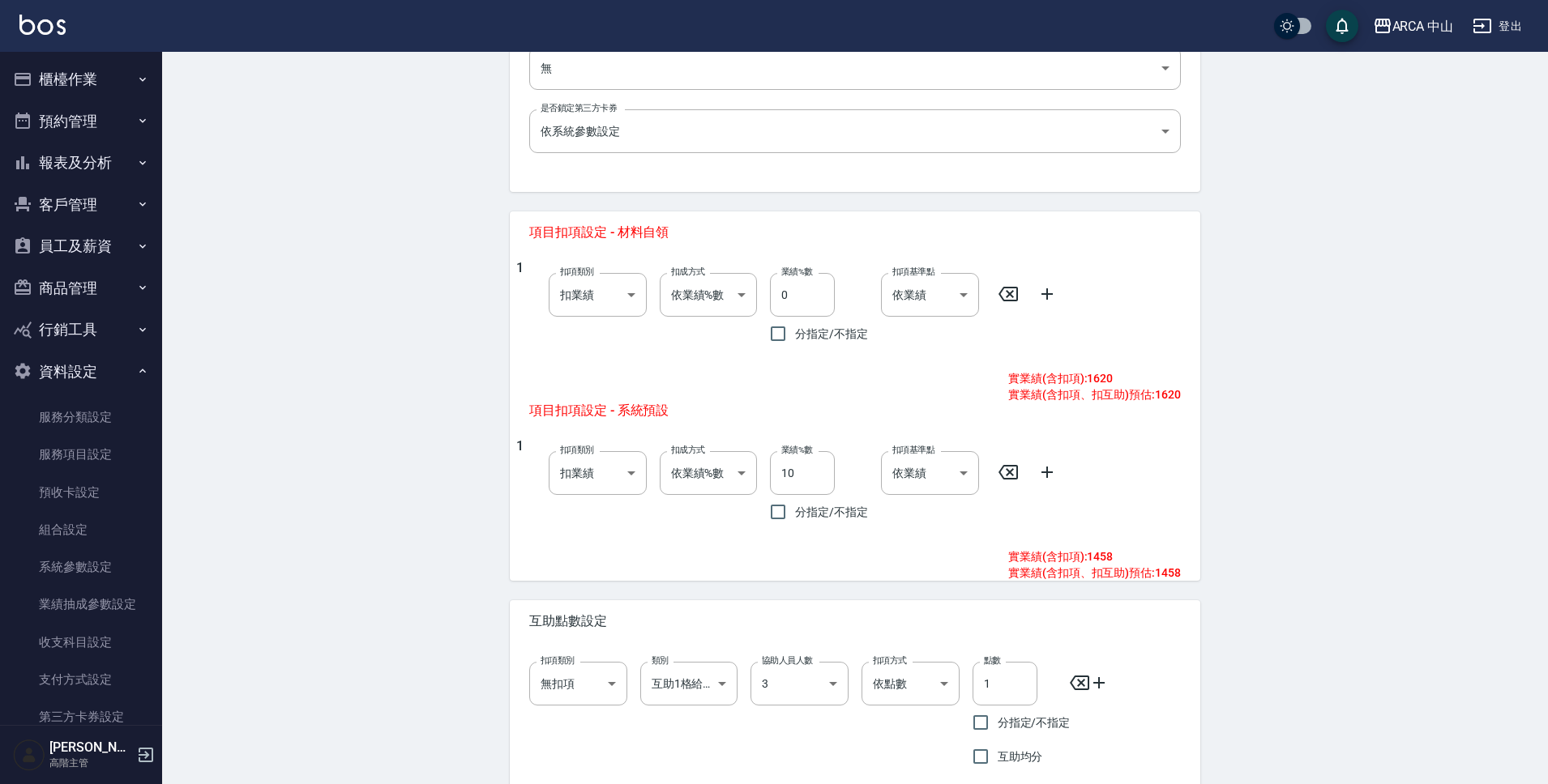
scroll to position [602, 0]
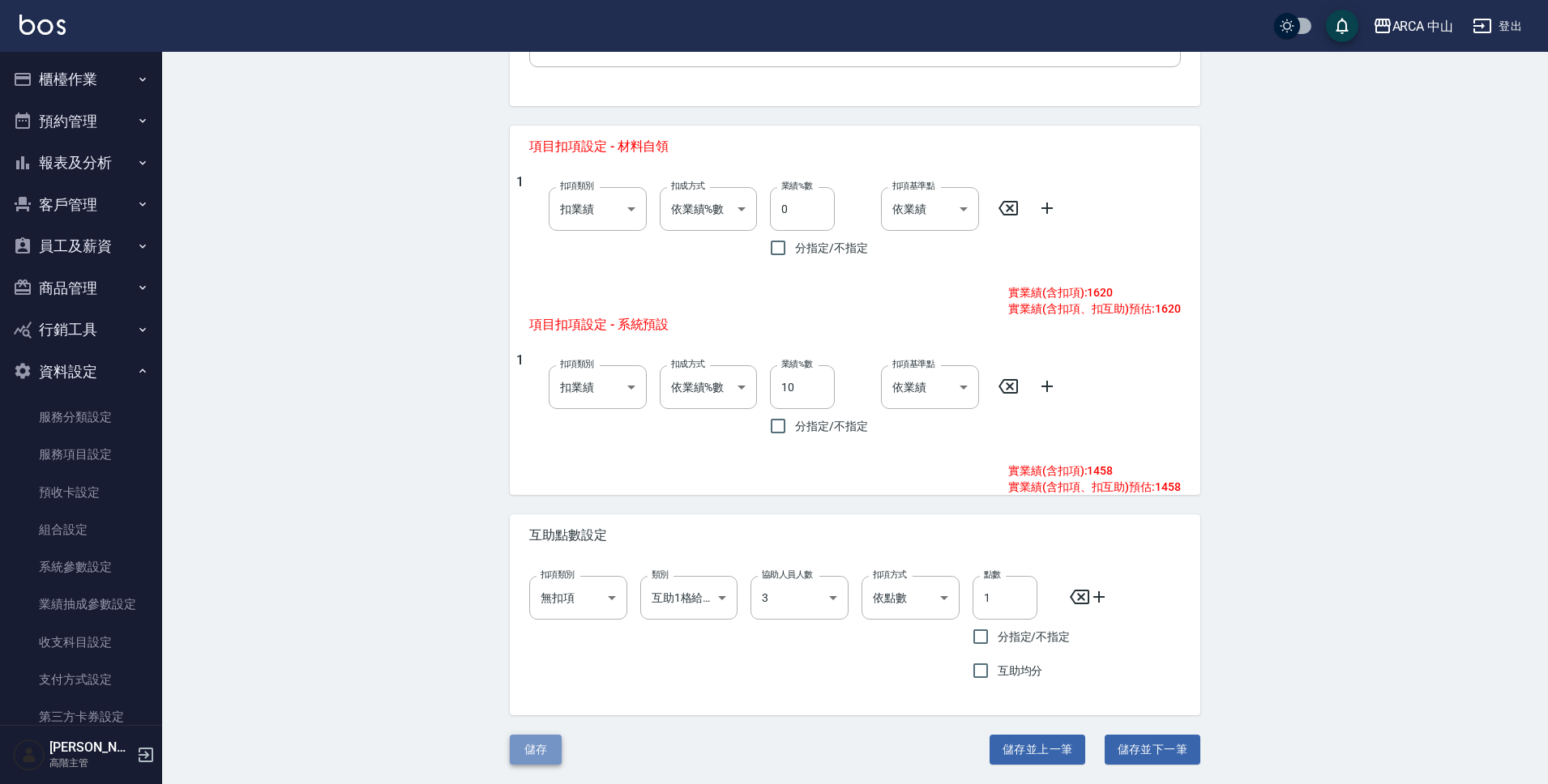
click at [540, 747] on button "儲存" at bounding box center [535, 749] width 52 height 30
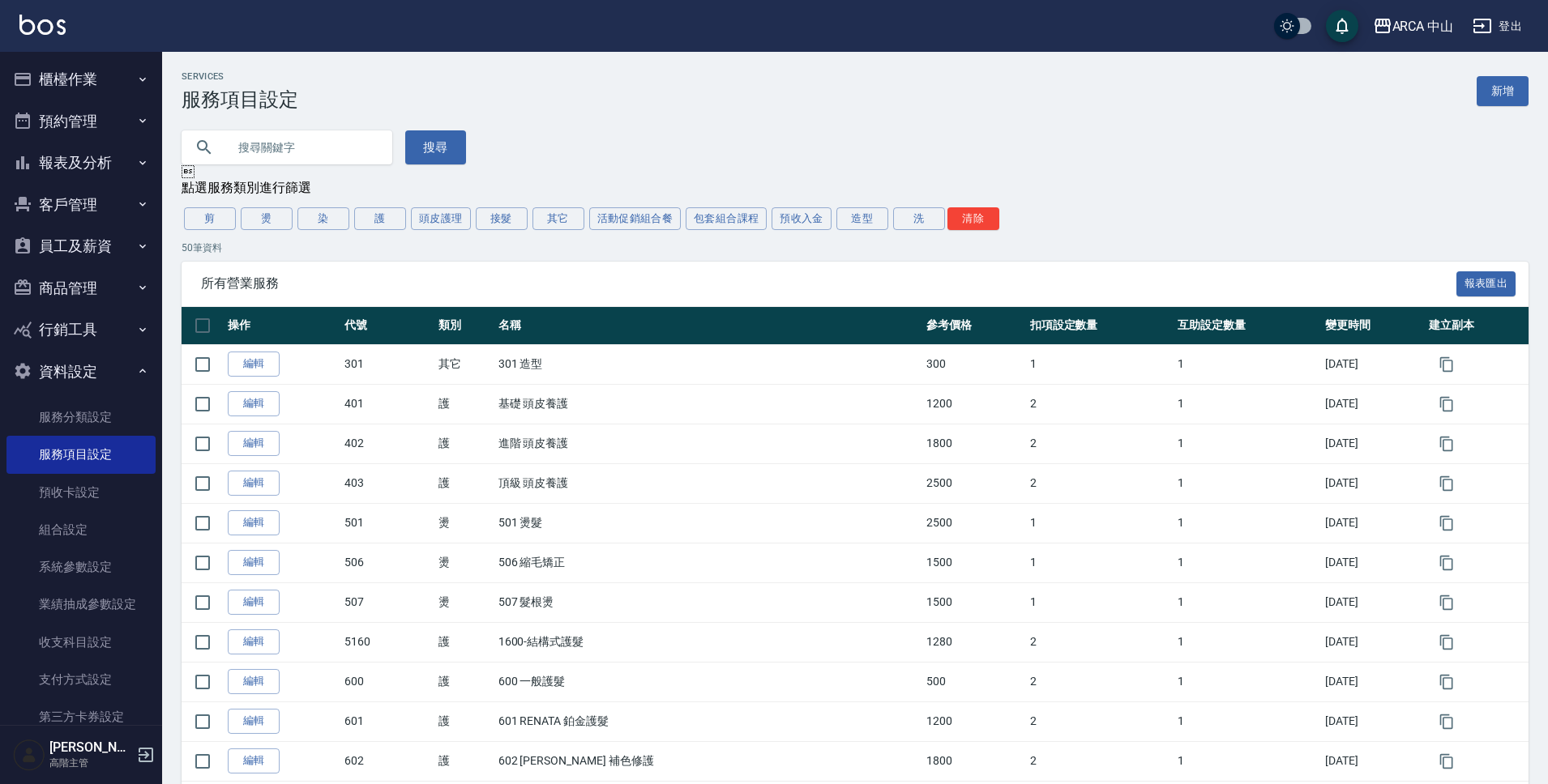
click at [330, 221] on button "染" at bounding box center [323, 219] width 52 height 22
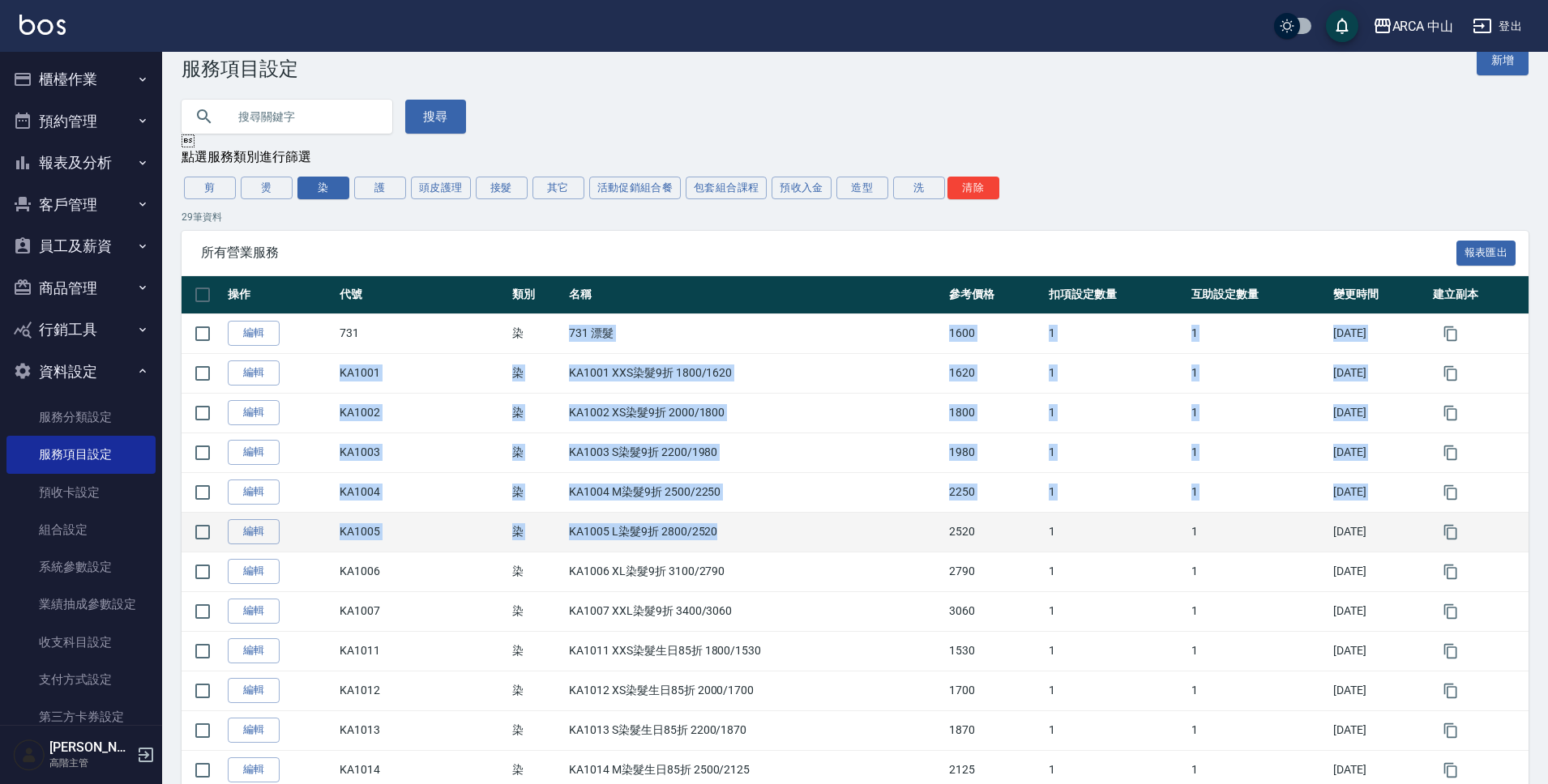
drag, startPoint x: 561, startPoint y: 372, endPoint x: 633, endPoint y: 544, distance: 186.5
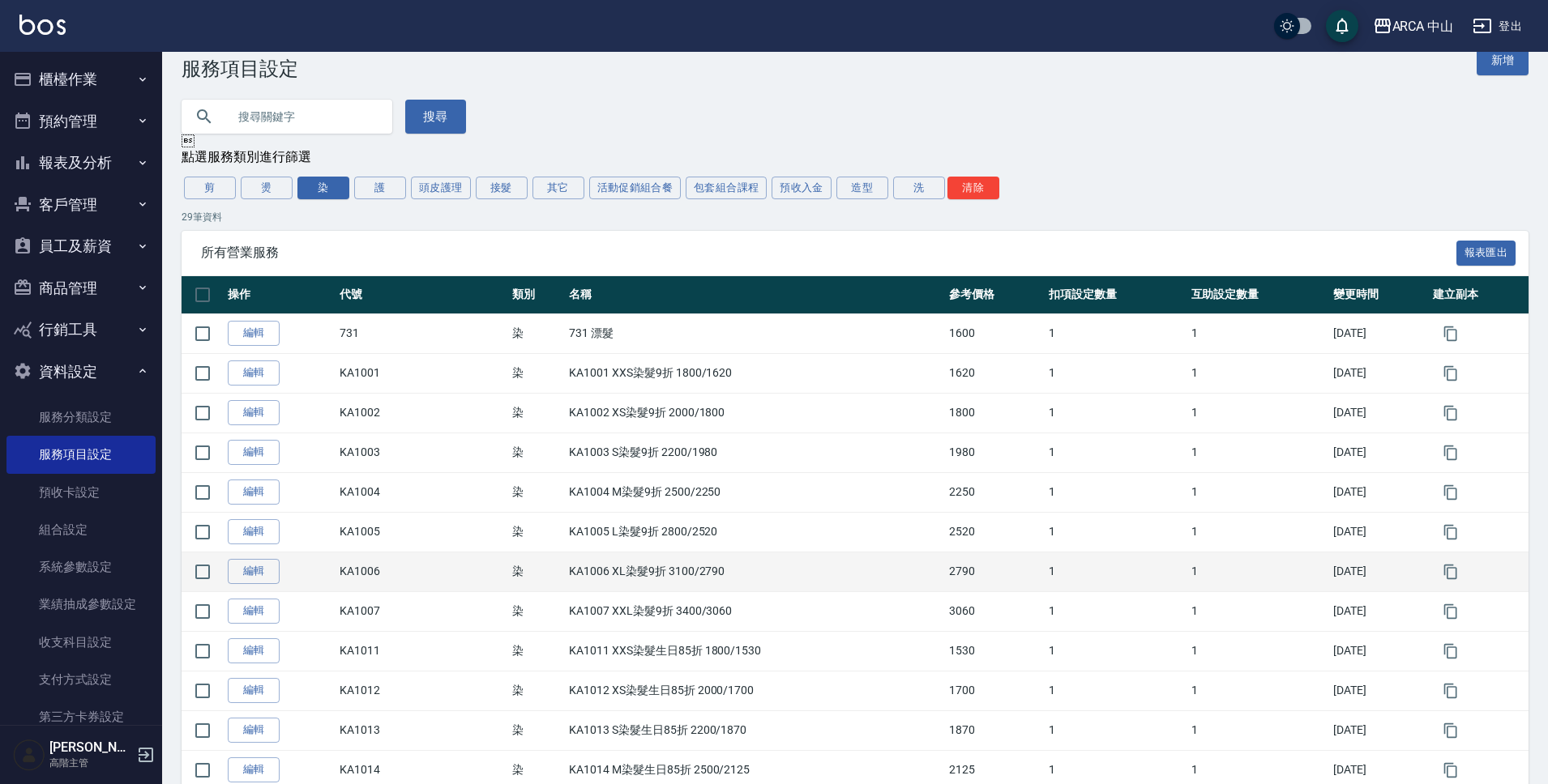
click at [618, 589] on td "KA1006 XL染髮9折 3100/2790" at bounding box center [754, 571] width 380 height 40
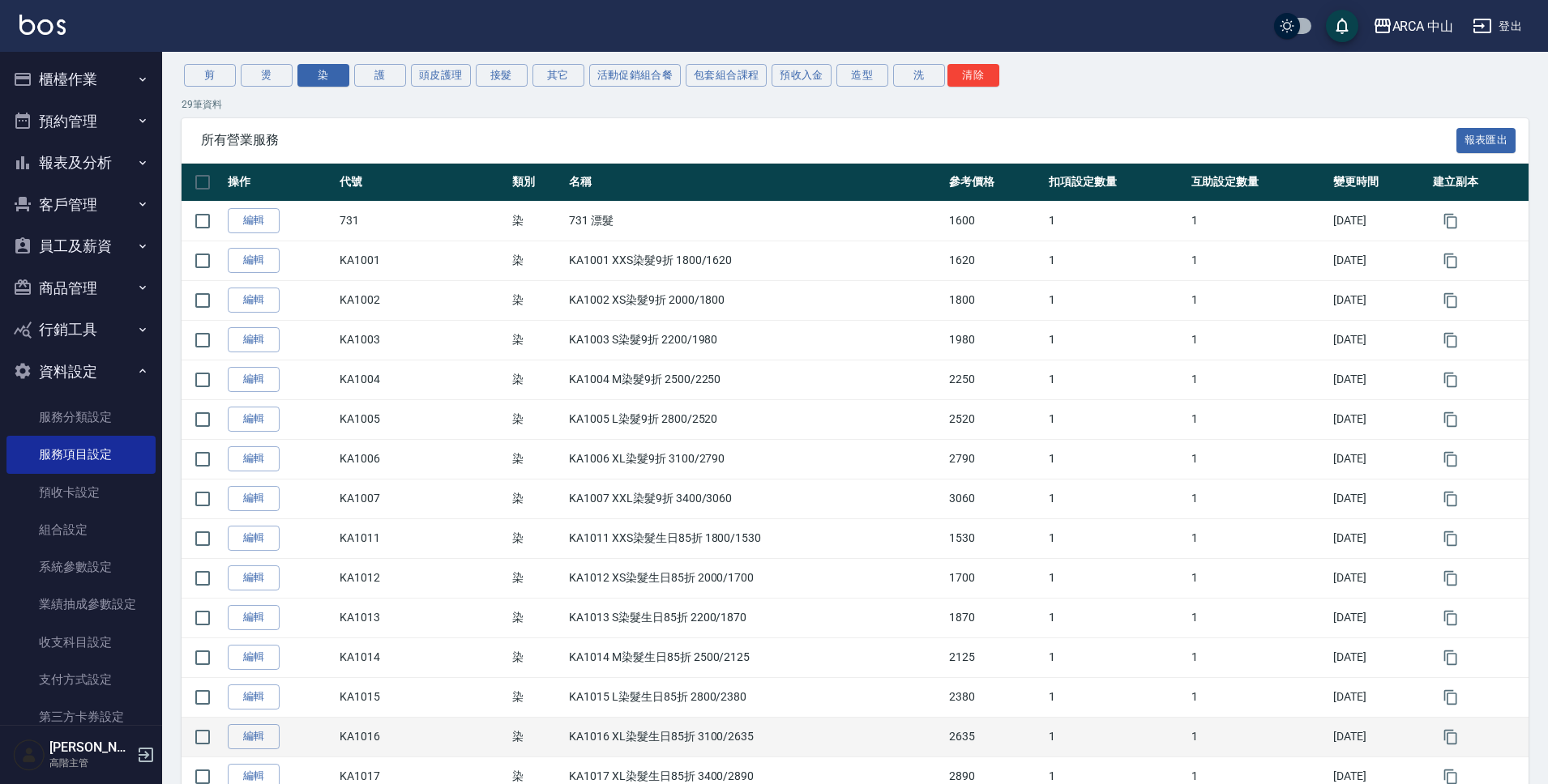
scroll to position [310, 0]
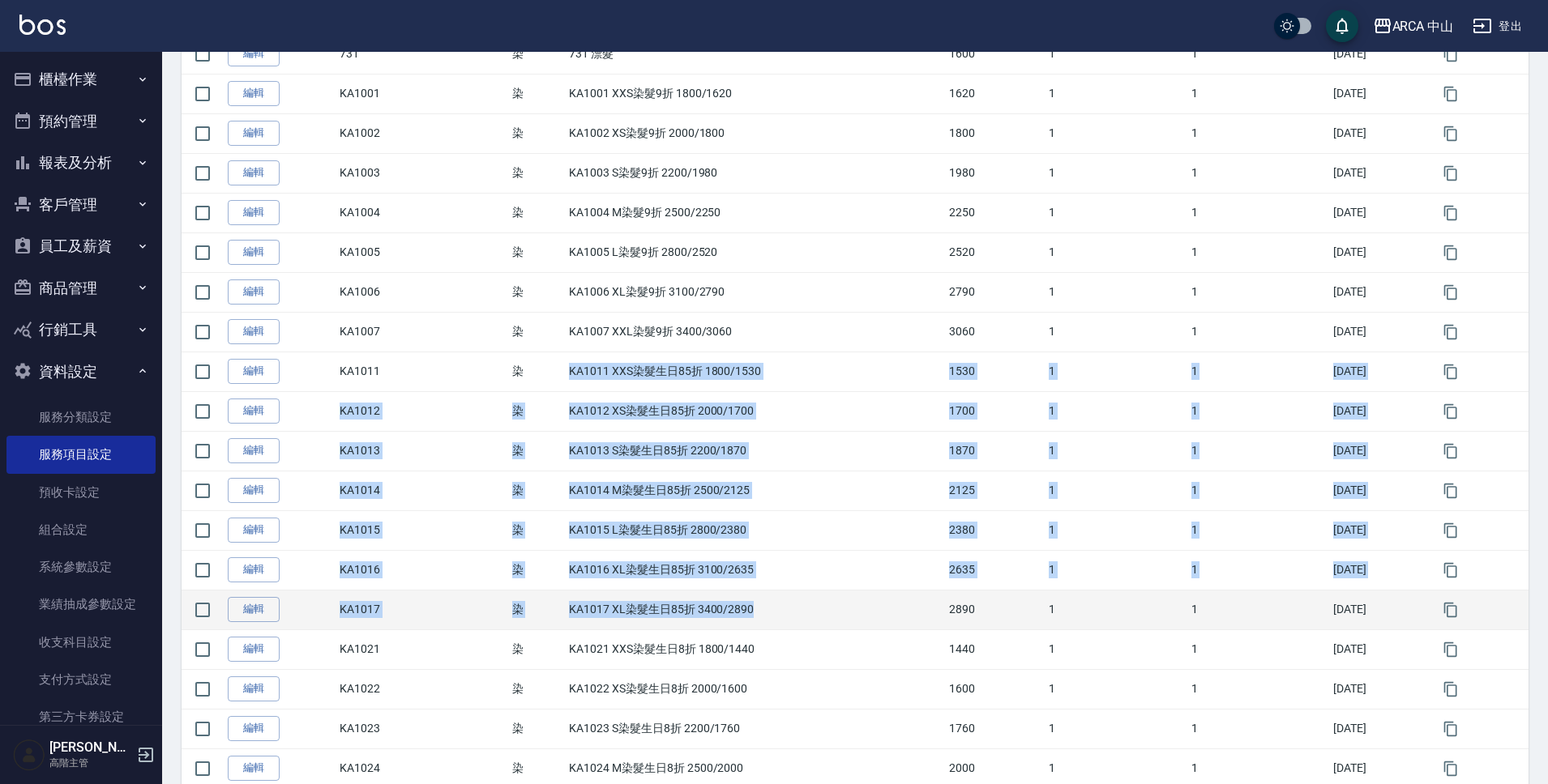
drag, startPoint x: 552, startPoint y: 387, endPoint x: 681, endPoint y: 628, distance: 273.4
click at [681, 628] on tbody "編輯 731 染 731 漂髮 1600 1 1 2025/08/28 編輯 KA1001 染 KA1001 XXS染髮9折 1800/1620 1620 1…" at bounding box center [855, 609] width 1347 height 1151
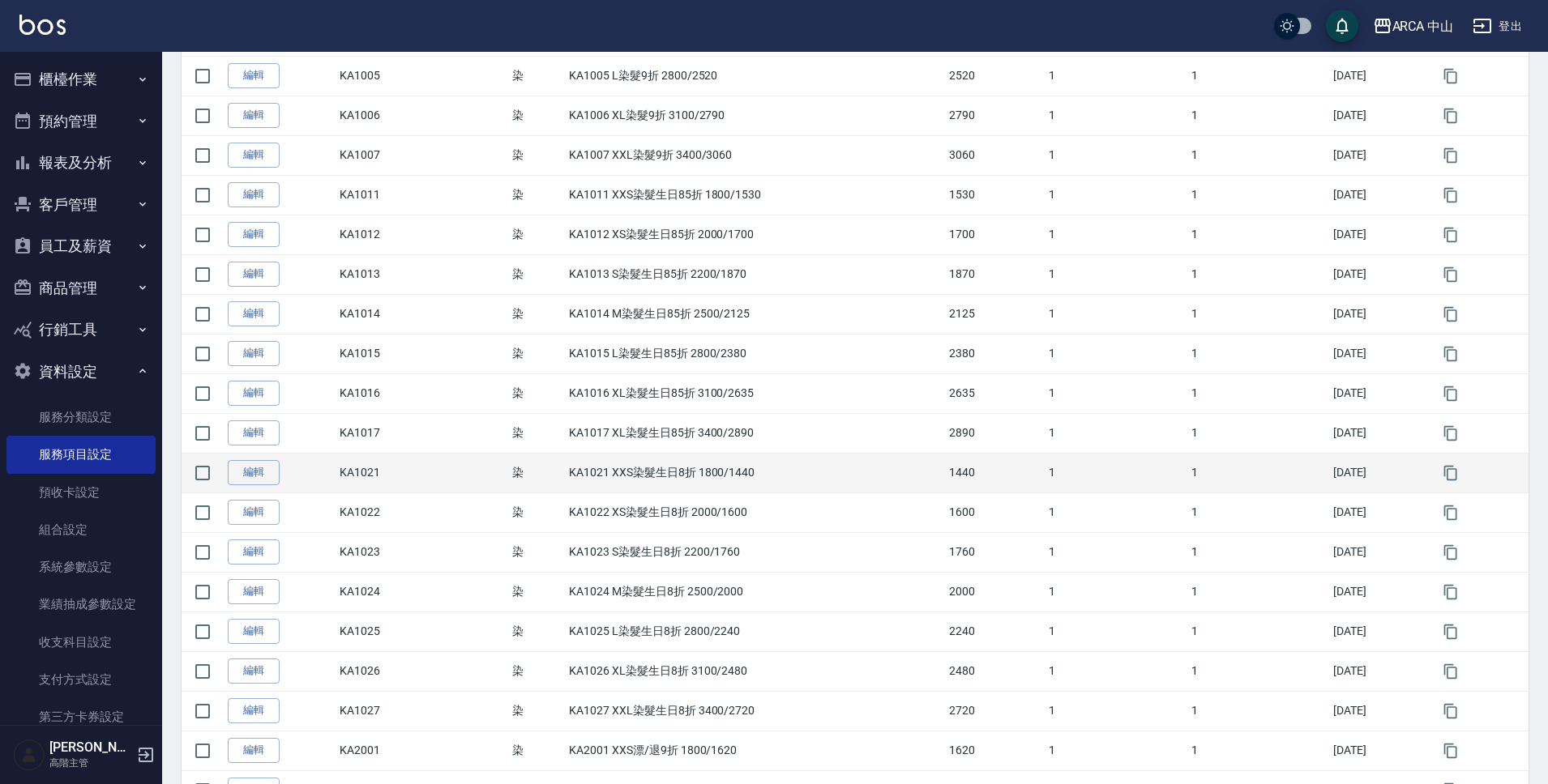
click at [565, 482] on td "KA1021 XXS染髮生日8折 1800/1440" at bounding box center [754, 472] width 380 height 40
click at [565, 474] on td "KA1021 XXS染髮生日8折 1800/1440" at bounding box center [754, 472] width 380 height 40
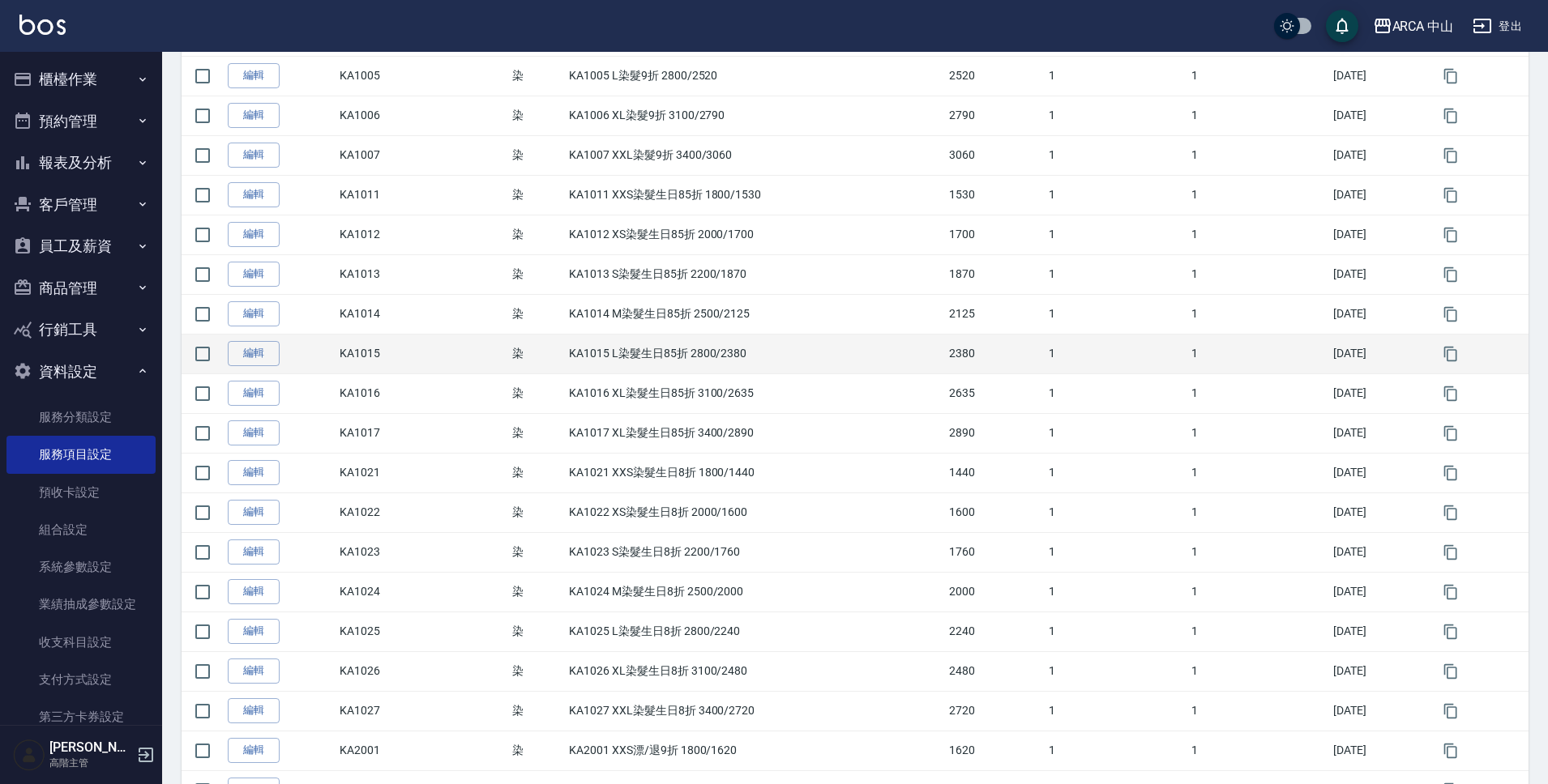
click at [568, 358] on td "KA1015 L染髮生日85折 2800/2380" at bounding box center [754, 354] width 380 height 40
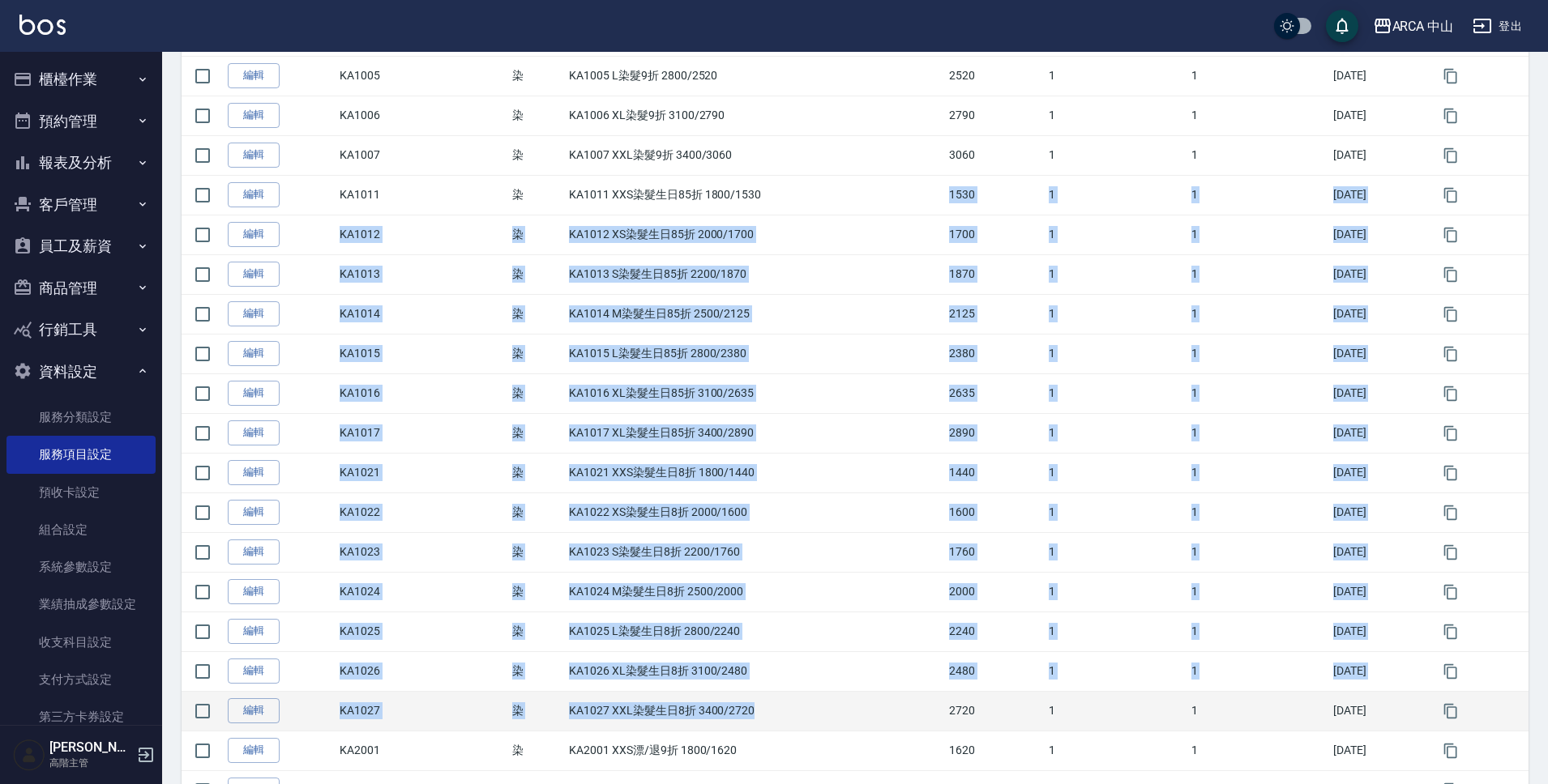
drag, startPoint x: 580, startPoint y: 206, endPoint x: 747, endPoint y: 712, distance: 532.8
click at [749, 719] on tbody "編輯 731 染 731 漂髮 1600 1 1 2025/08/28 編輯 KA1001 染 KA1001 XXS染髮9折 1800/1620 1620 1…" at bounding box center [855, 432] width 1347 height 1151
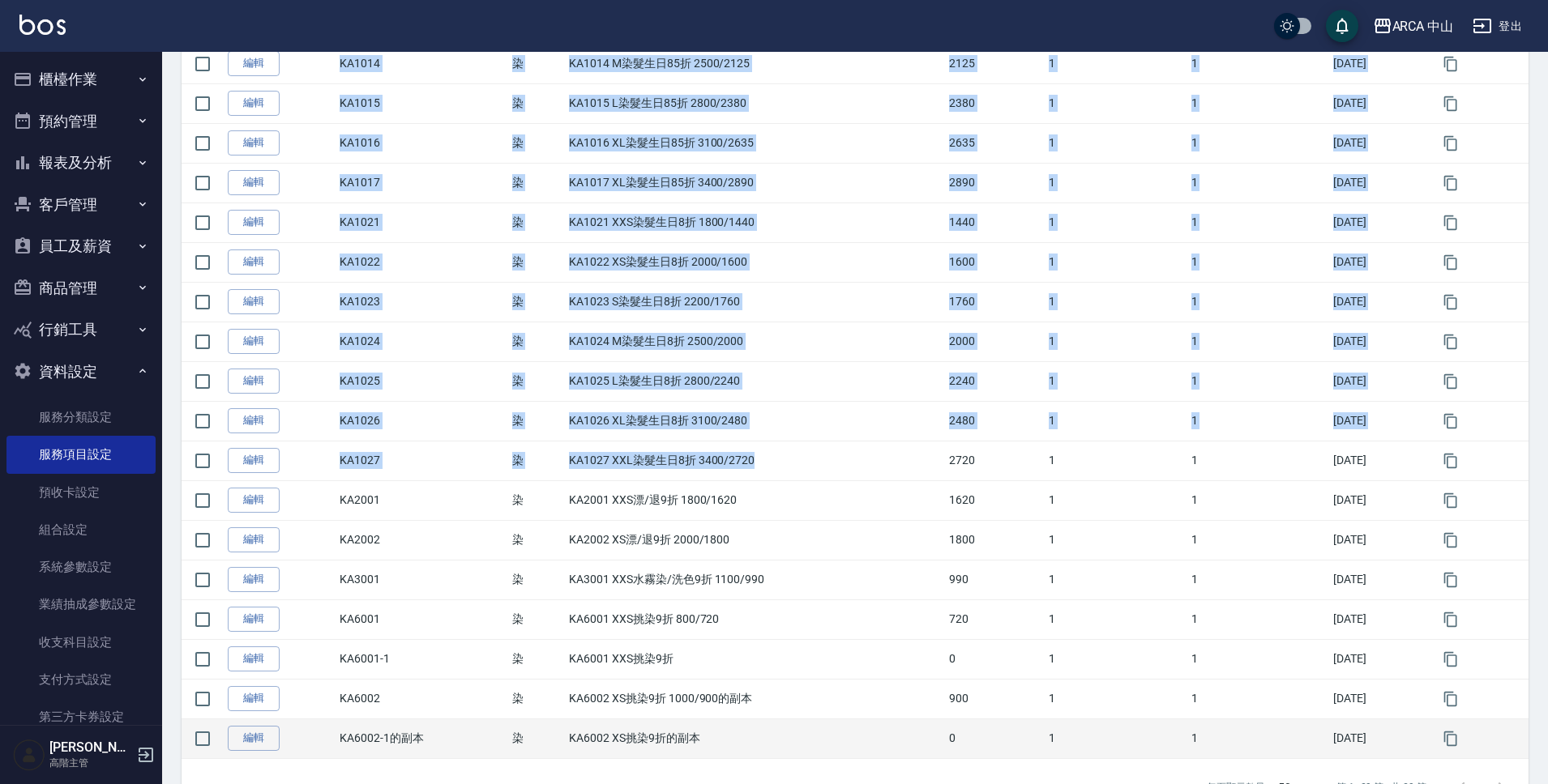
scroll to position [789, 0]
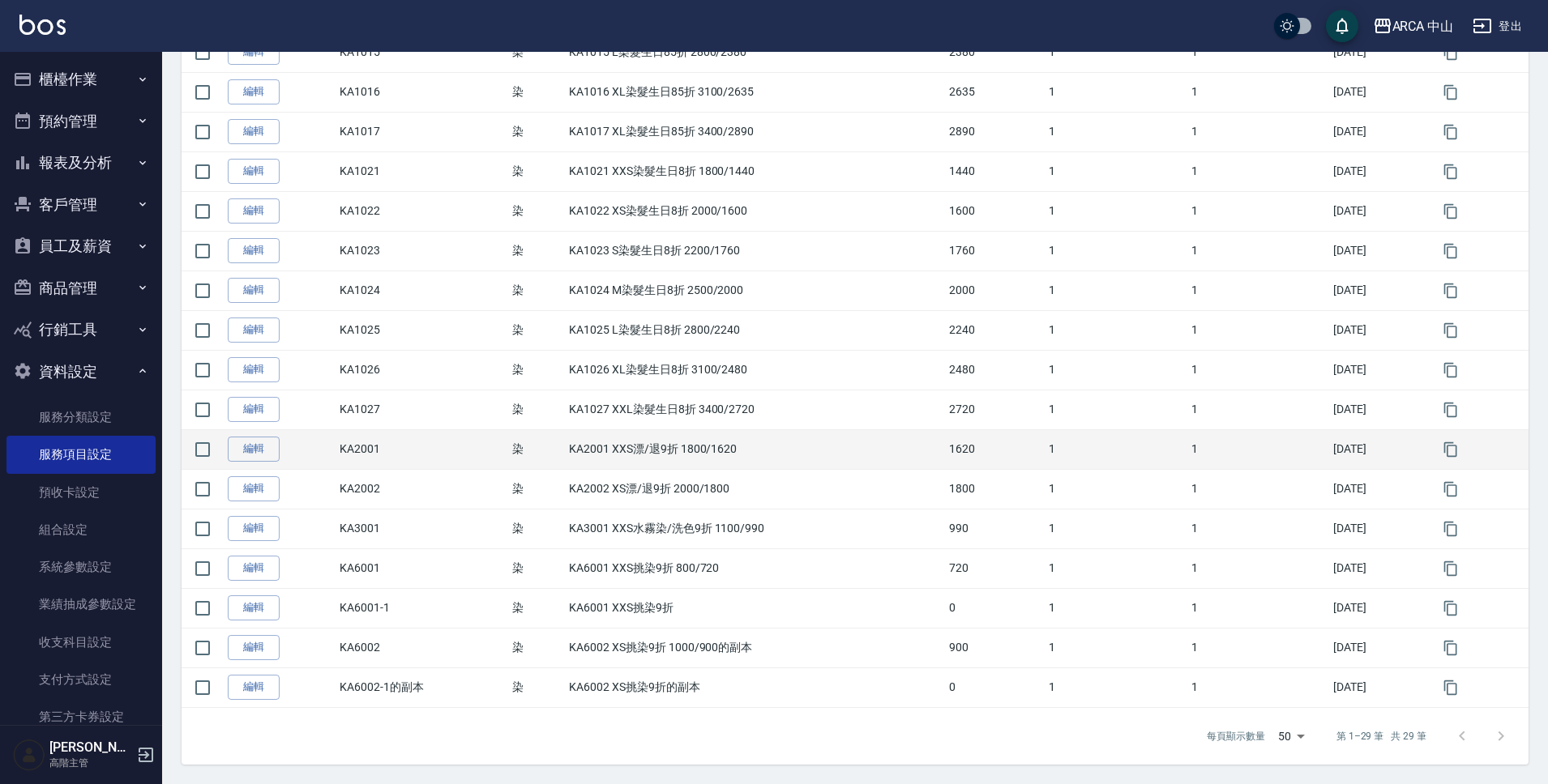
click at [401, 464] on td "KA2001" at bounding box center [421, 449] width 172 height 40
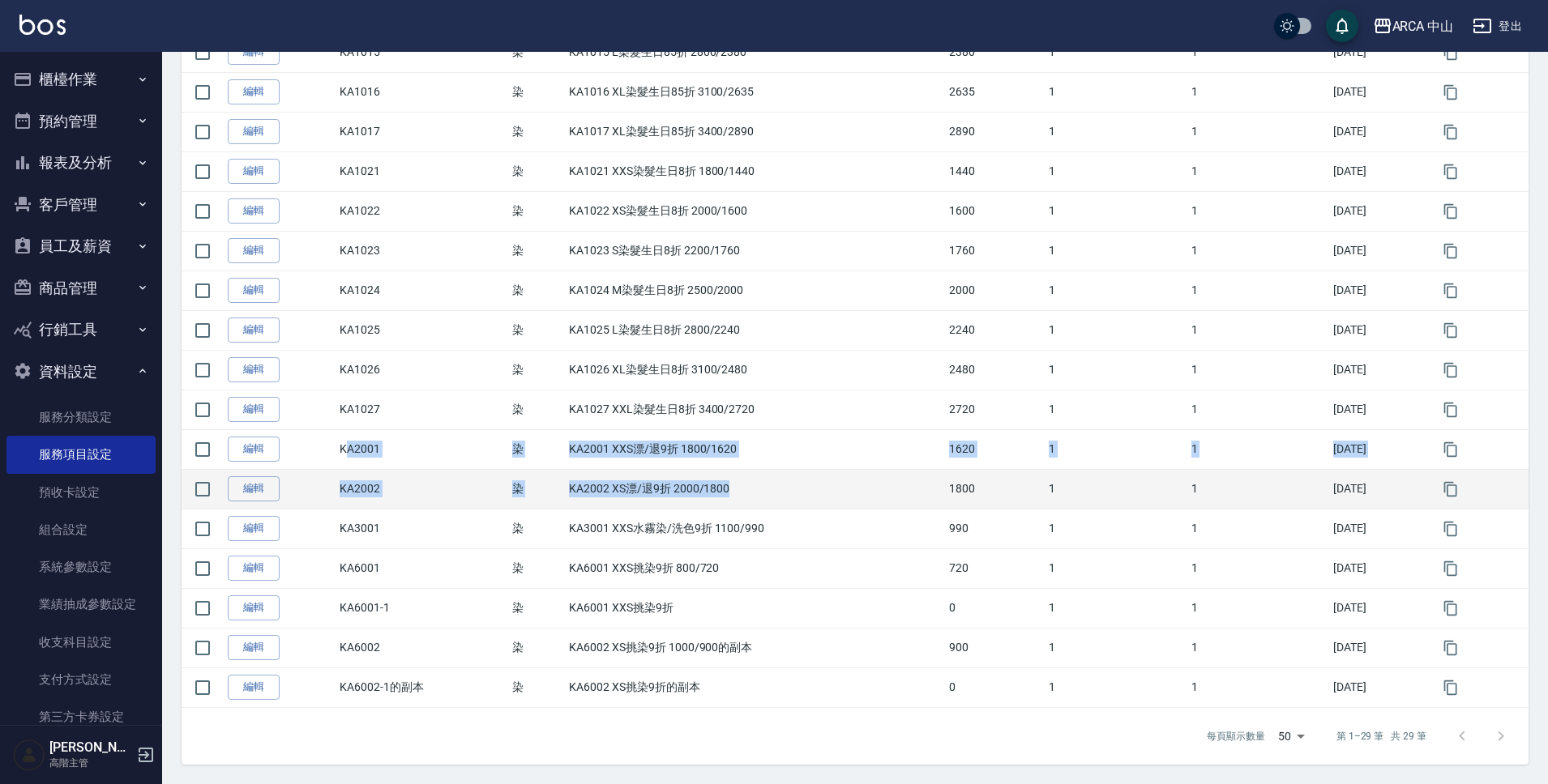
drag, startPoint x: 341, startPoint y: 452, endPoint x: 734, endPoint y: 501, distance: 396.0
click at [734, 501] on tbody "編輯 731 染 731 漂髮 1600 1 1 2025/08/28 編輯 KA1001 染 KA1001 XXS染髮9折 1800/1620 1620 1…" at bounding box center [855, 131] width 1347 height 1151
click at [903, 487] on td "KA2002 XS漂/退9折 2000/1800" at bounding box center [754, 489] width 380 height 40
click at [1457, 494] on icon "button" at bounding box center [1451, 489] width 17 height 17
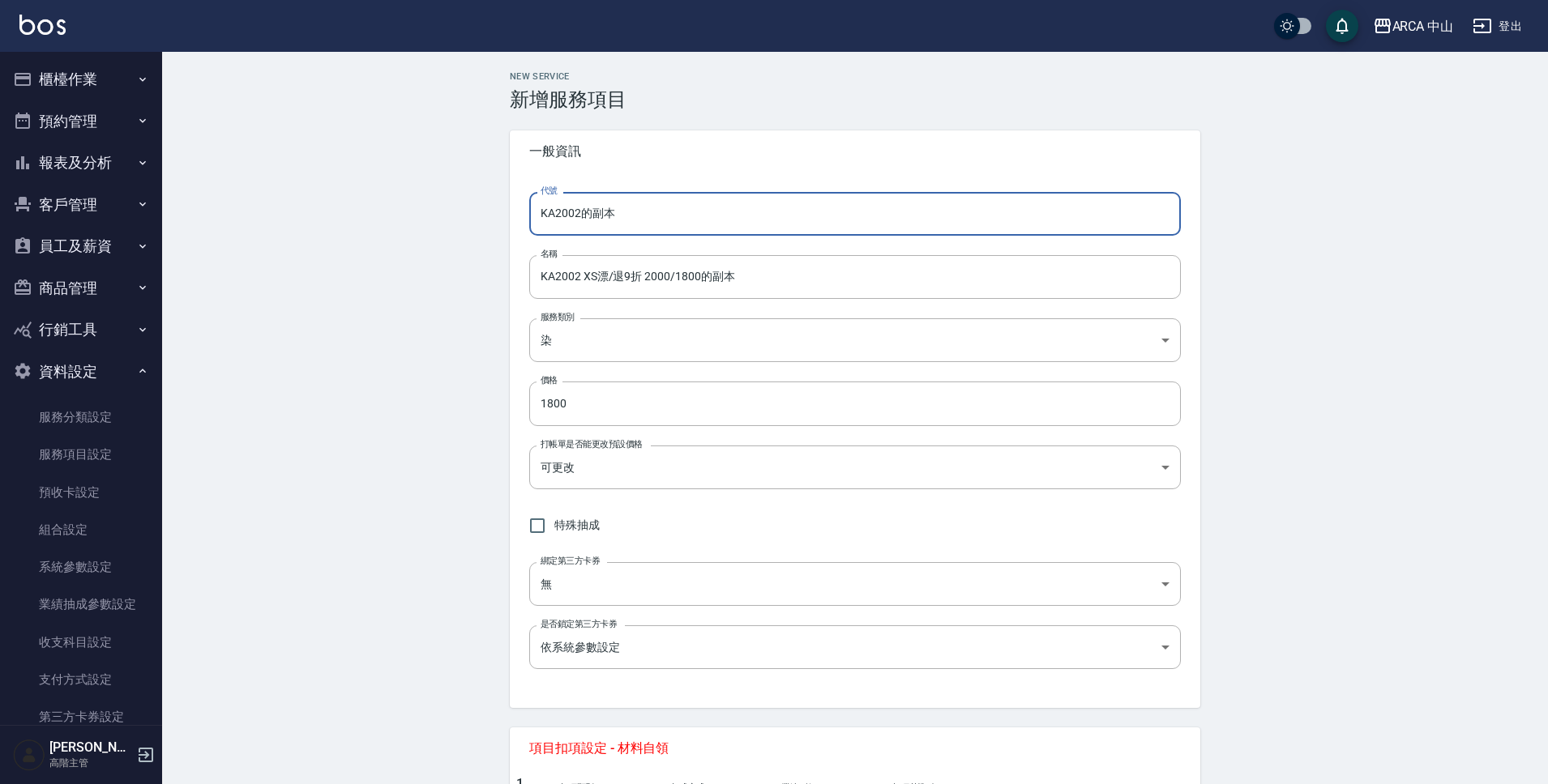
drag, startPoint x: 575, startPoint y: 221, endPoint x: 676, endPoint y: 218, distance: 101.0
click at [676, 217] on input "KA2002的副本" at bounding box center [855, 214] width 652 height 44
click at [575, 279] on input "KA2002 XS漂/退9折 2000/1800的副本" at bounding box center [855, 277] width 652 height 44
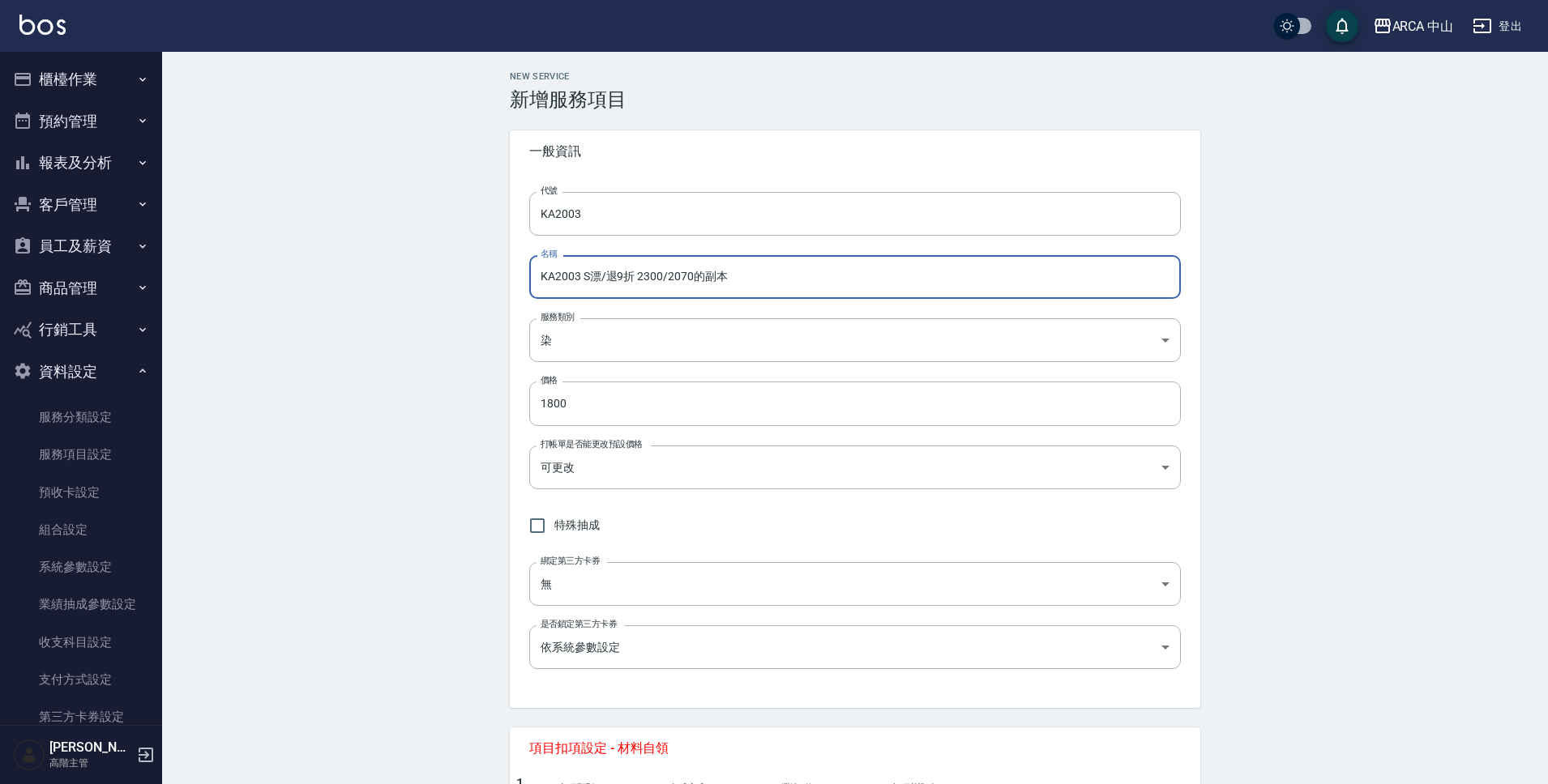
drag, startPoint x: 695, startPoint y: 282, endPoint x: 752, endPoint y: 281, distance: 57.0
click at [752, 281] on input "KA2003 S漂/退9折 2300/2070的副本" at bounding box center [855, 277] width 652 height 44
drag, startPoint x: 670, startPoint y: 281, endPoint x: 715, endPoint y: 278, distance: 45.1
click at [715, 278] on input "KA2003 S漂/退9折 2300/2070" at bounding box center [855, 277] width 652 height 44
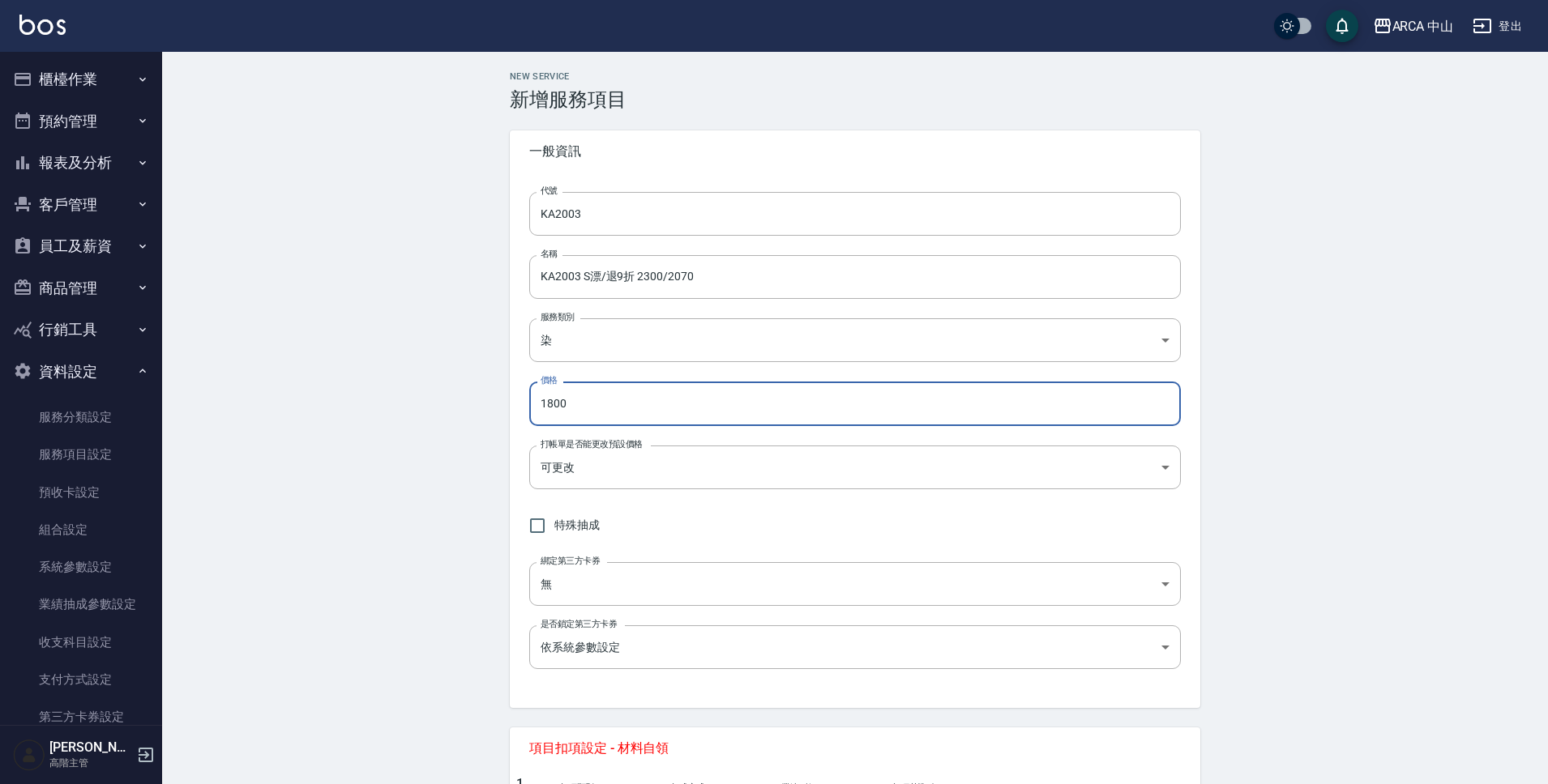
drag, startPoint x: 568, startPoint y: 409, endPoint x: 502, endPoint y: 407, distance: 66.0
click at [502, 407] on div "NEW SERVICE 新增服務項目 一般資訊 代號 KA2003 代號 名稱 KA2003 S漂/退9折 2300/2070 名稱 服務類別 染 a2ff3…" at bounding box center [855, 719] width 730 height 1296
paste input "207"
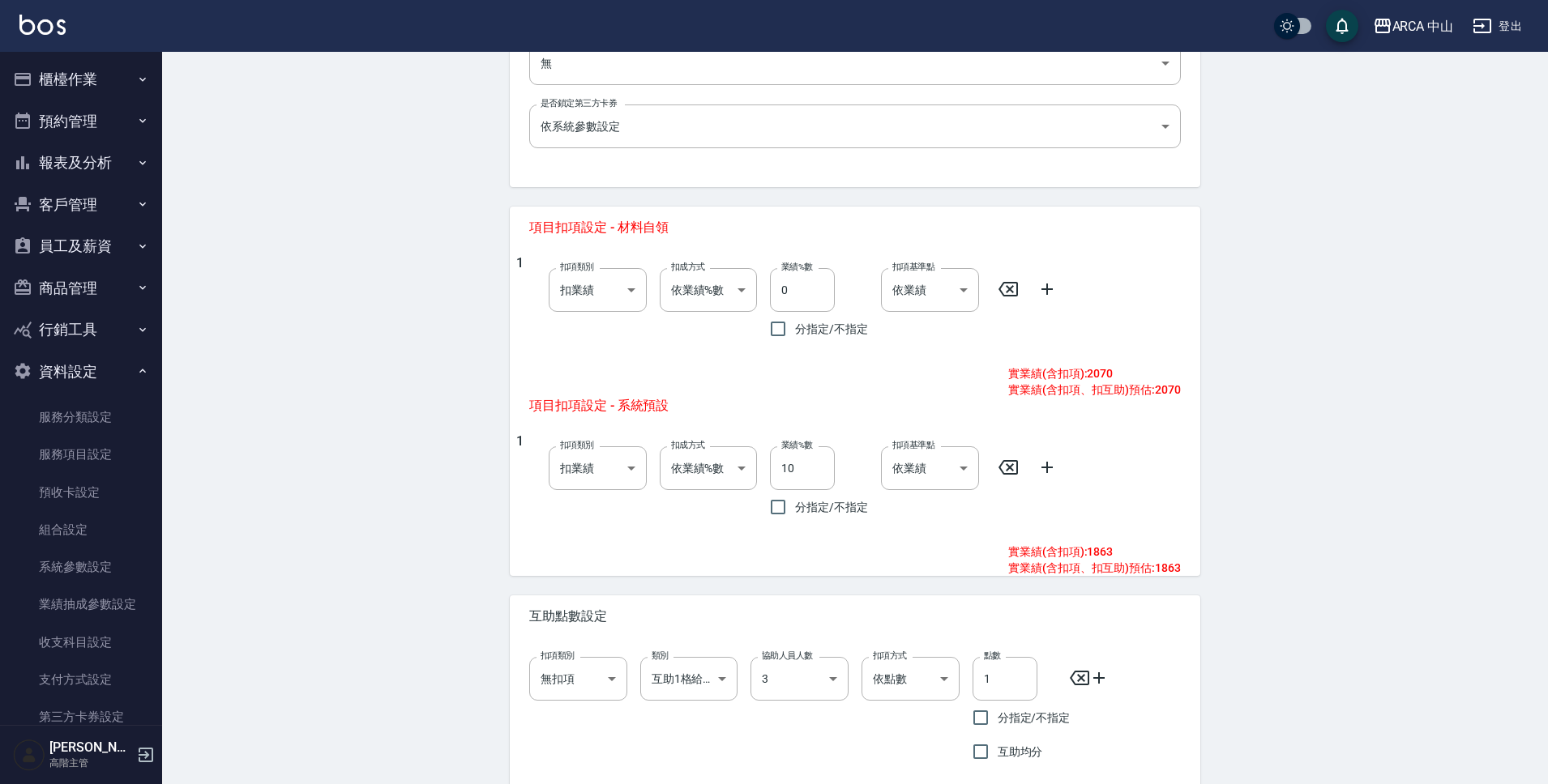
scroll to position [602, 0]
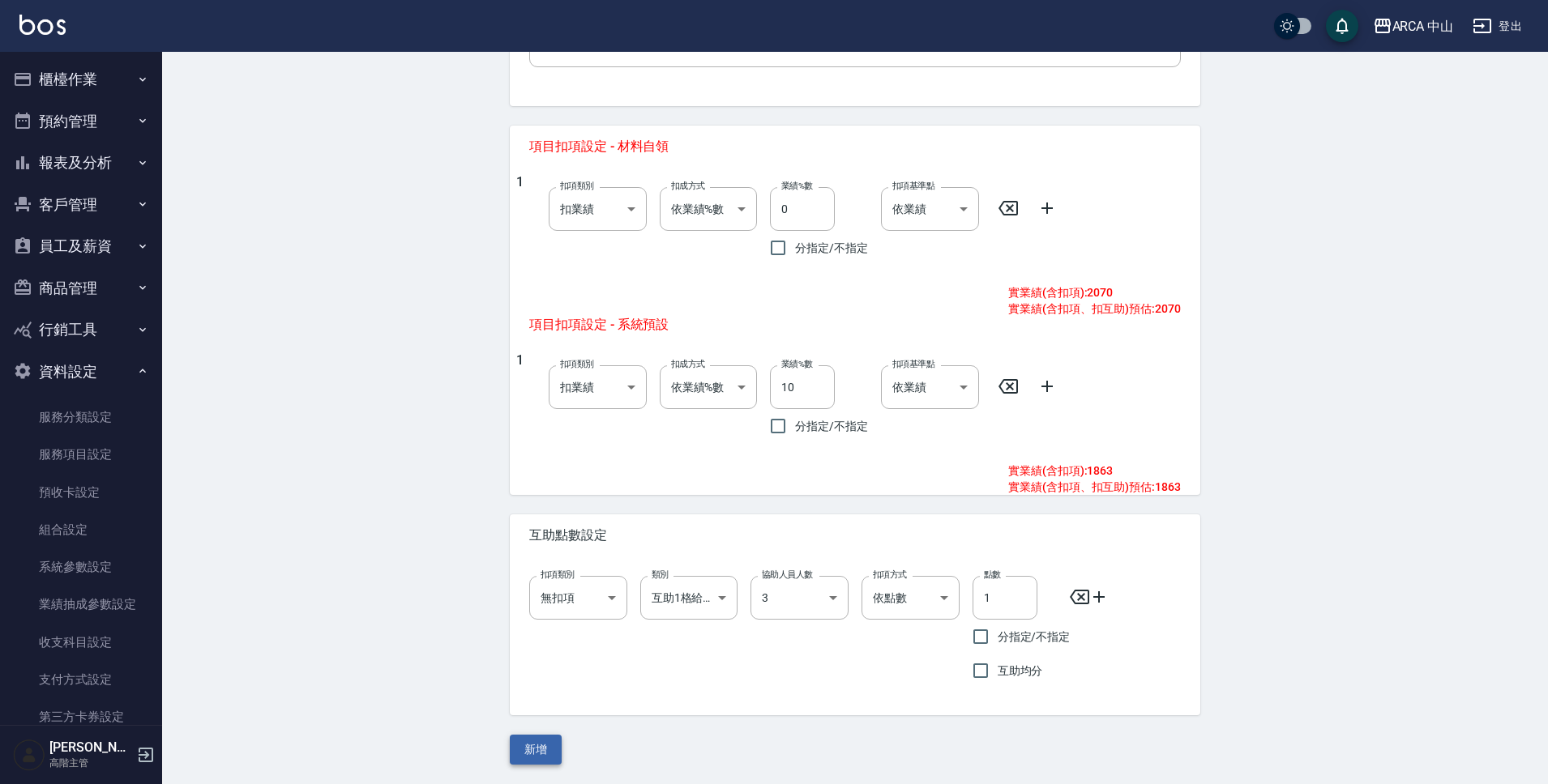
click at [523, 742] on button "新增" at bounding box center [535, 749] width 52 height 30
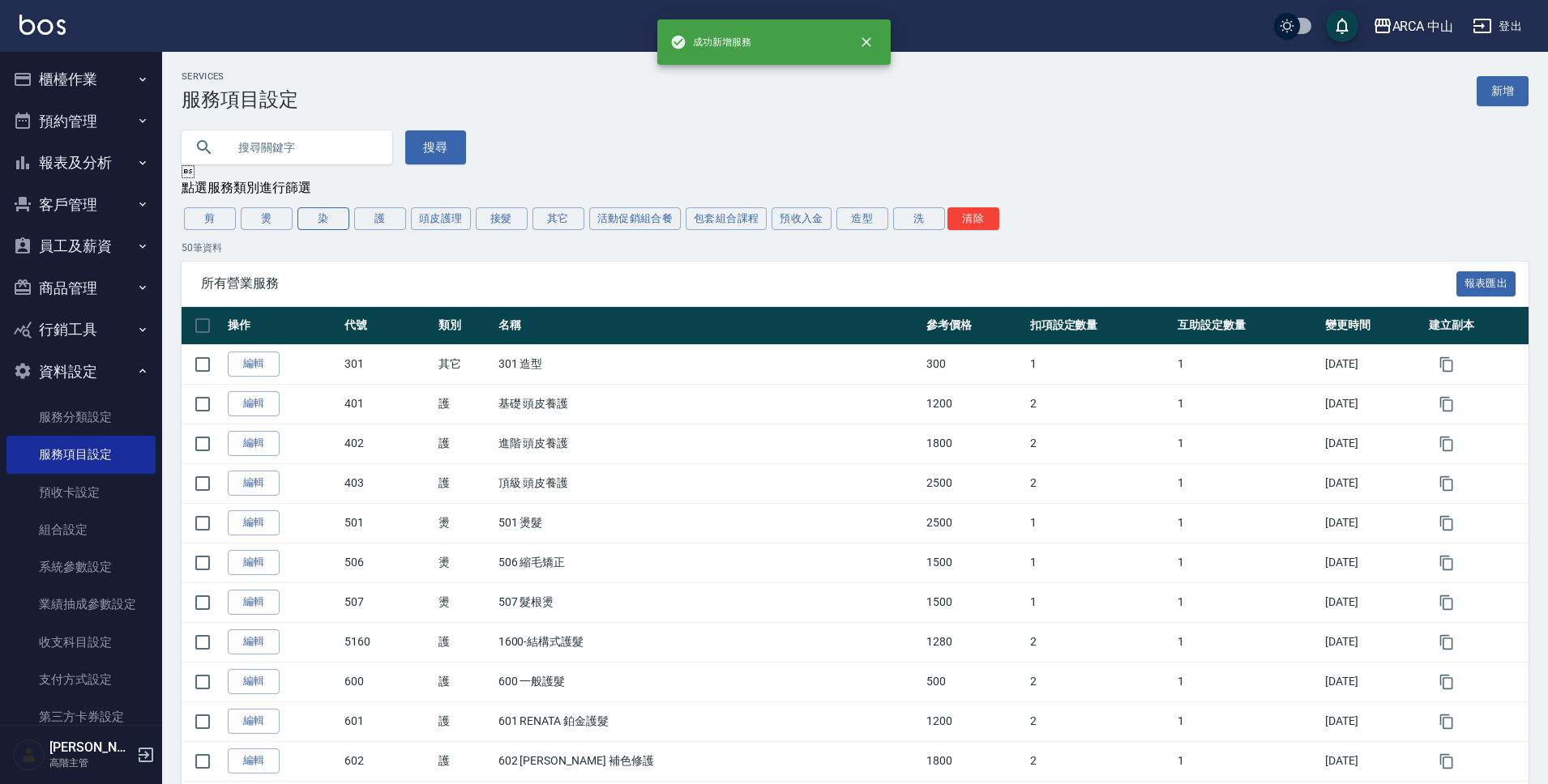
click at [301, 219] on button "染" at bounding box center [323, 219] width 52 height 22
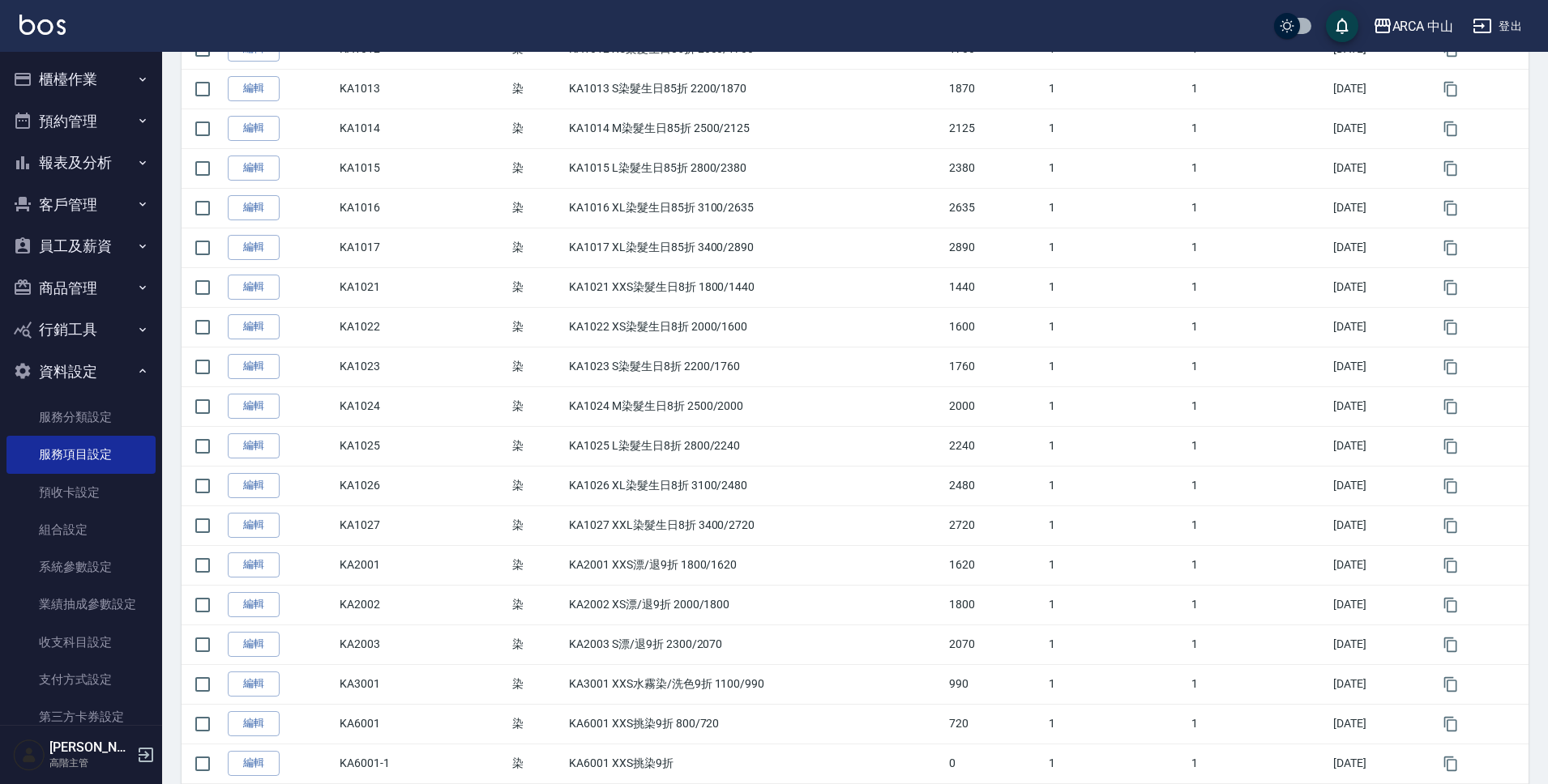
scroll to position [829, 0]
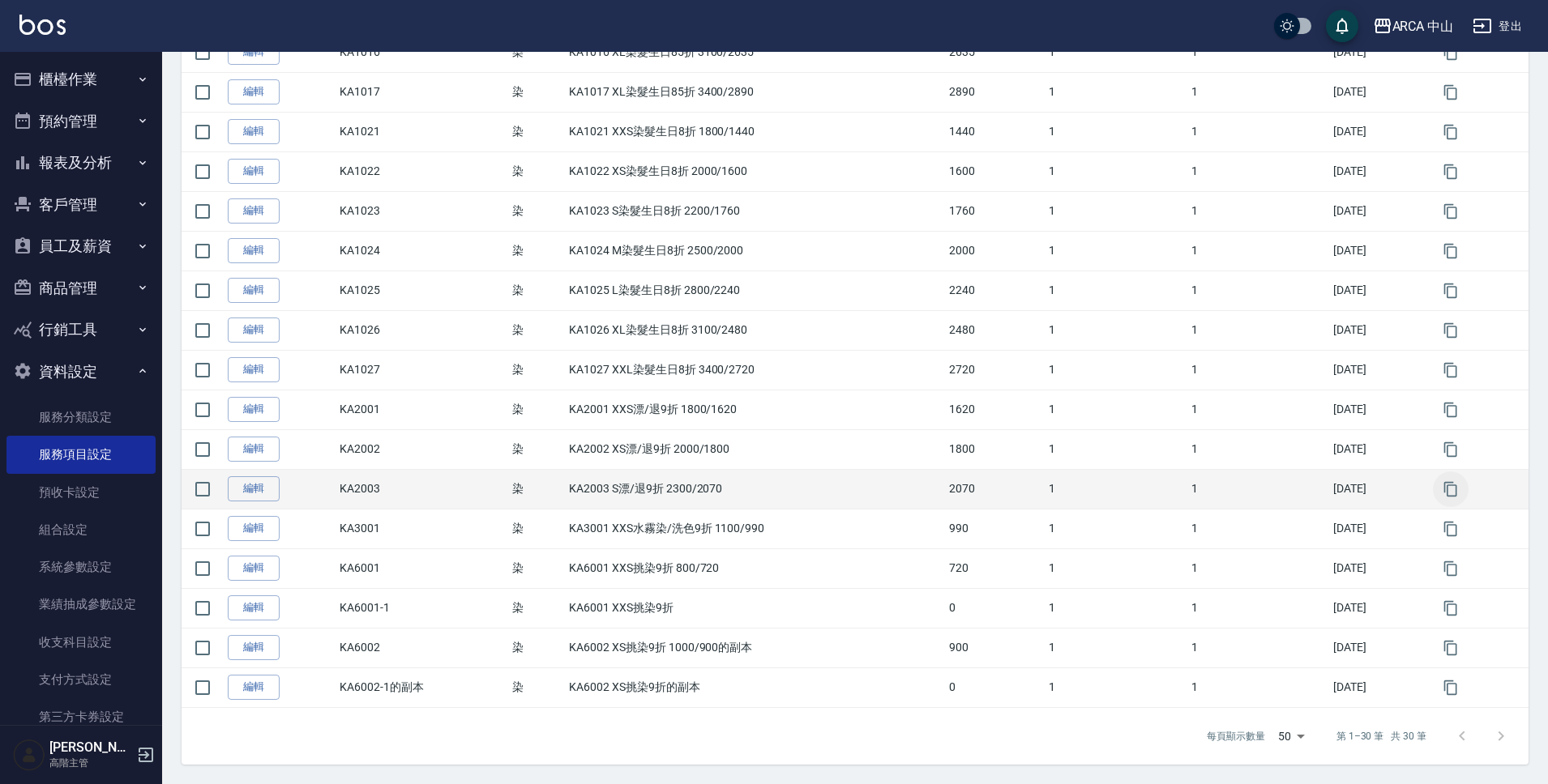
click at [1448, 492] on icon "button" at bounding box center [1451, 489] width 17 height 17
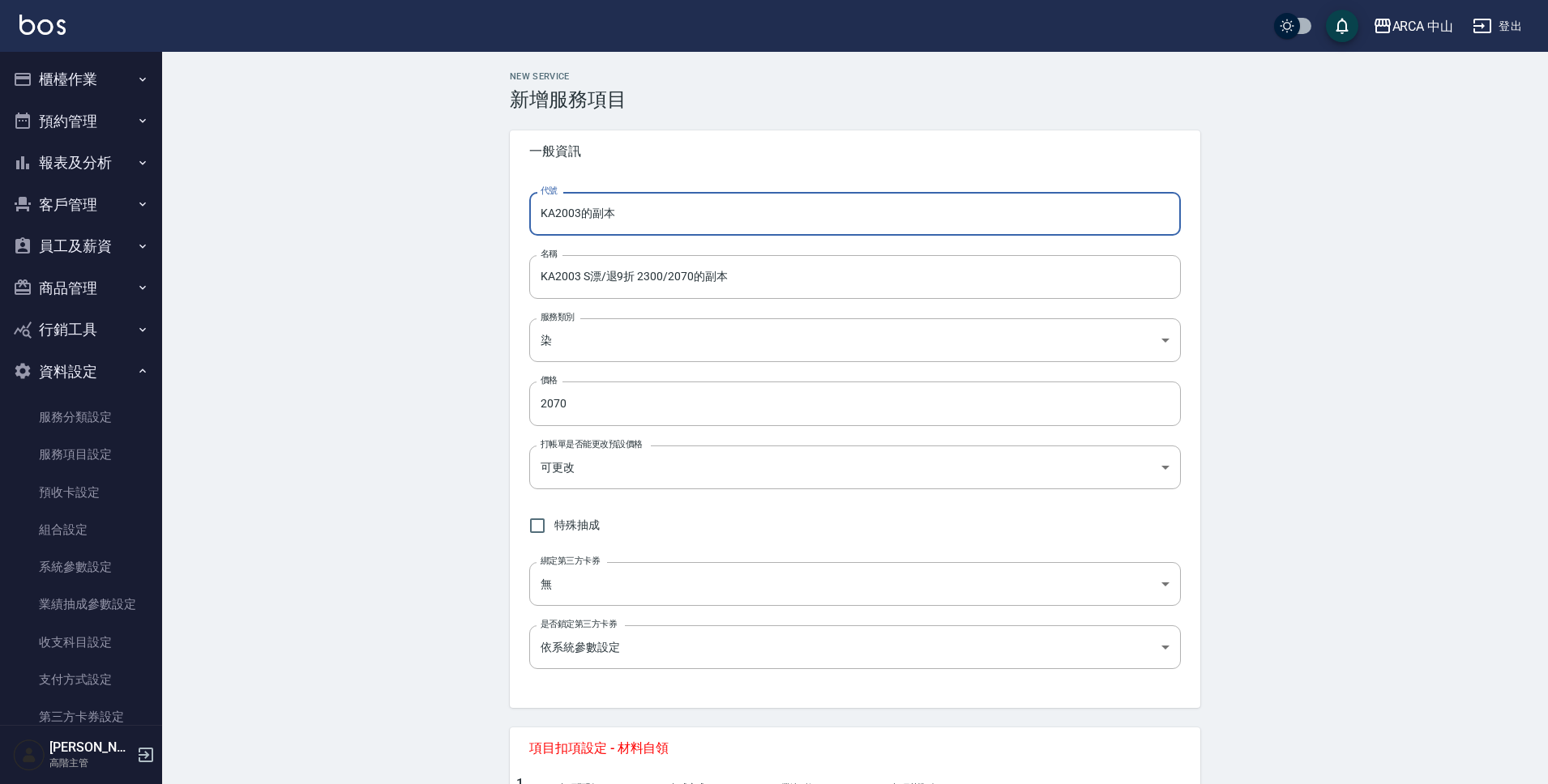
drag, startPoint x: 577, startPoint y: 217, endPoint x: 686, endPoint y: 223, distance: 109.2
click at [686, 223] on input "KA2003的副本" at bounding box center [855, 214] width 652 height 44
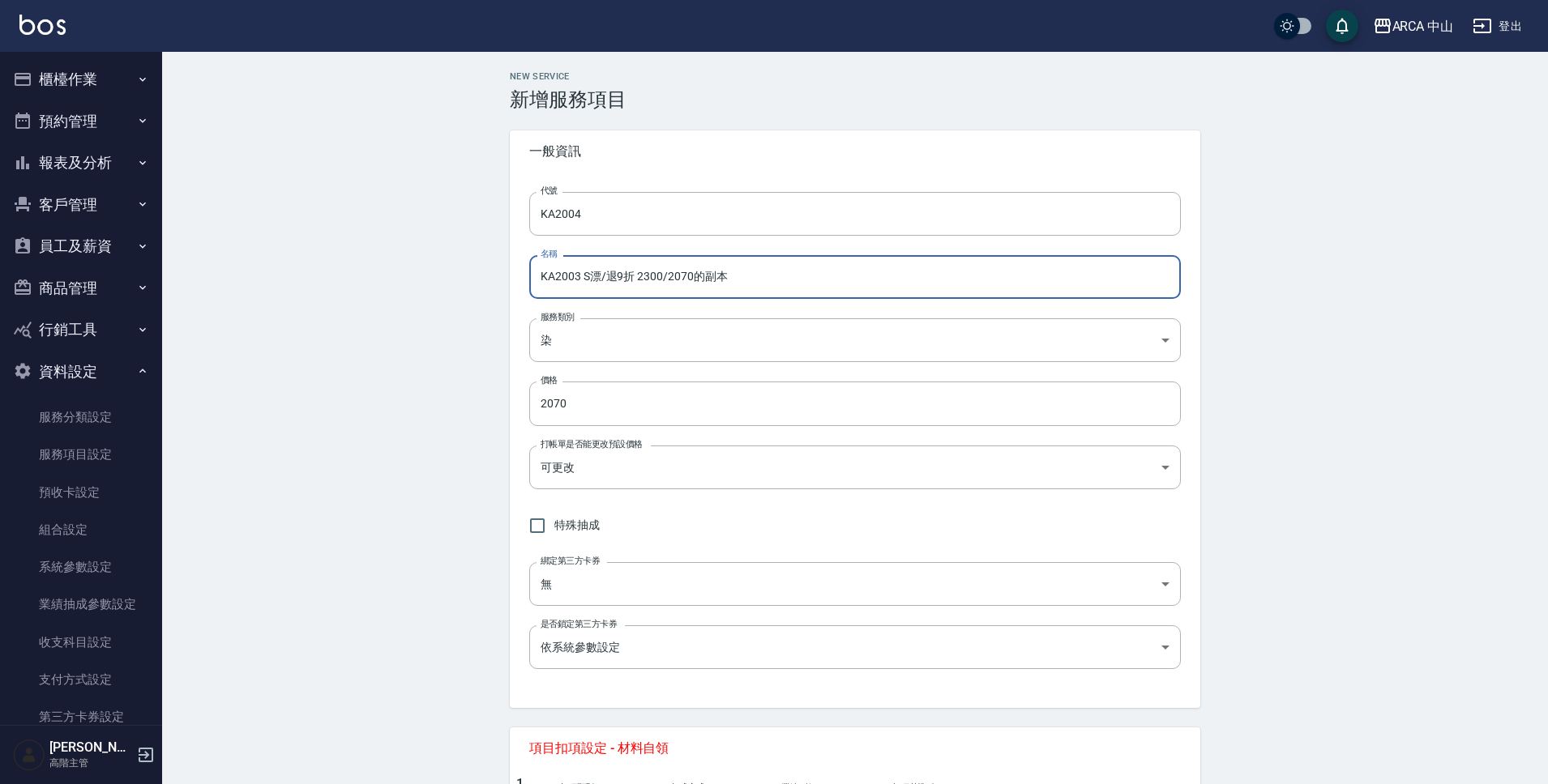
click at [578, 277] on input "KA2003 S漂/退9折 2300/2070的副本" at bounding box center [855, 277] width 652 height 44
click at [657, 278] on input "KA2004 M漂/退9折 2300/2070的副本" at bounding box center [855, 277] width 652 height 44
drag, startPoint x: 680, startPoint y: 277, endPoint x: 808, endPoint y: 293, distance: 129.0
click at [804, 293] on input "KA2004 M漂/退9折 2600/2070的副本" at bounding box center [855, 277] width 652 height 44
drag, startPoint x: 674, startPoint y: 277, endPoint x: 717, endPoint y: 277, distance: 43.0
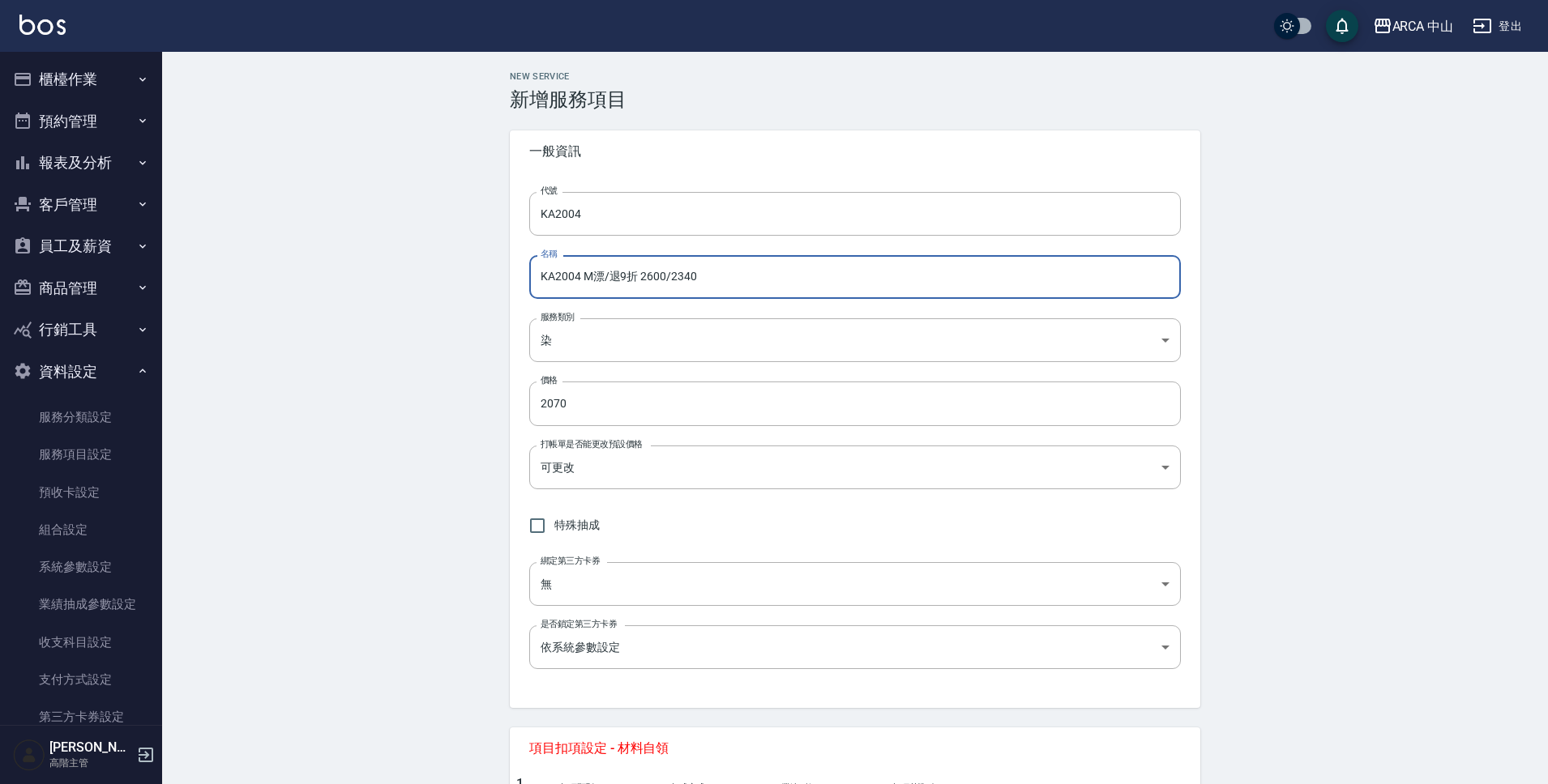
click at [717, 277] on input "KA2004 M漂/退9折 2600/2340" at bounding box center [855, 277] width 652 height 44
click at [715, 277] on input "KA2004 M漂/退9折 2600/2340" at bounding box center [855, 277] width 652 height 44
drag, startPoint x: 741, startPoint y: 281, endPoint x: 672, endPoint y: 279, distance: 69.0
click at [672, 279] on input "KA2004 M漂/退9折 2600/2340" at bounding box center [855, 277] width 652 height 44
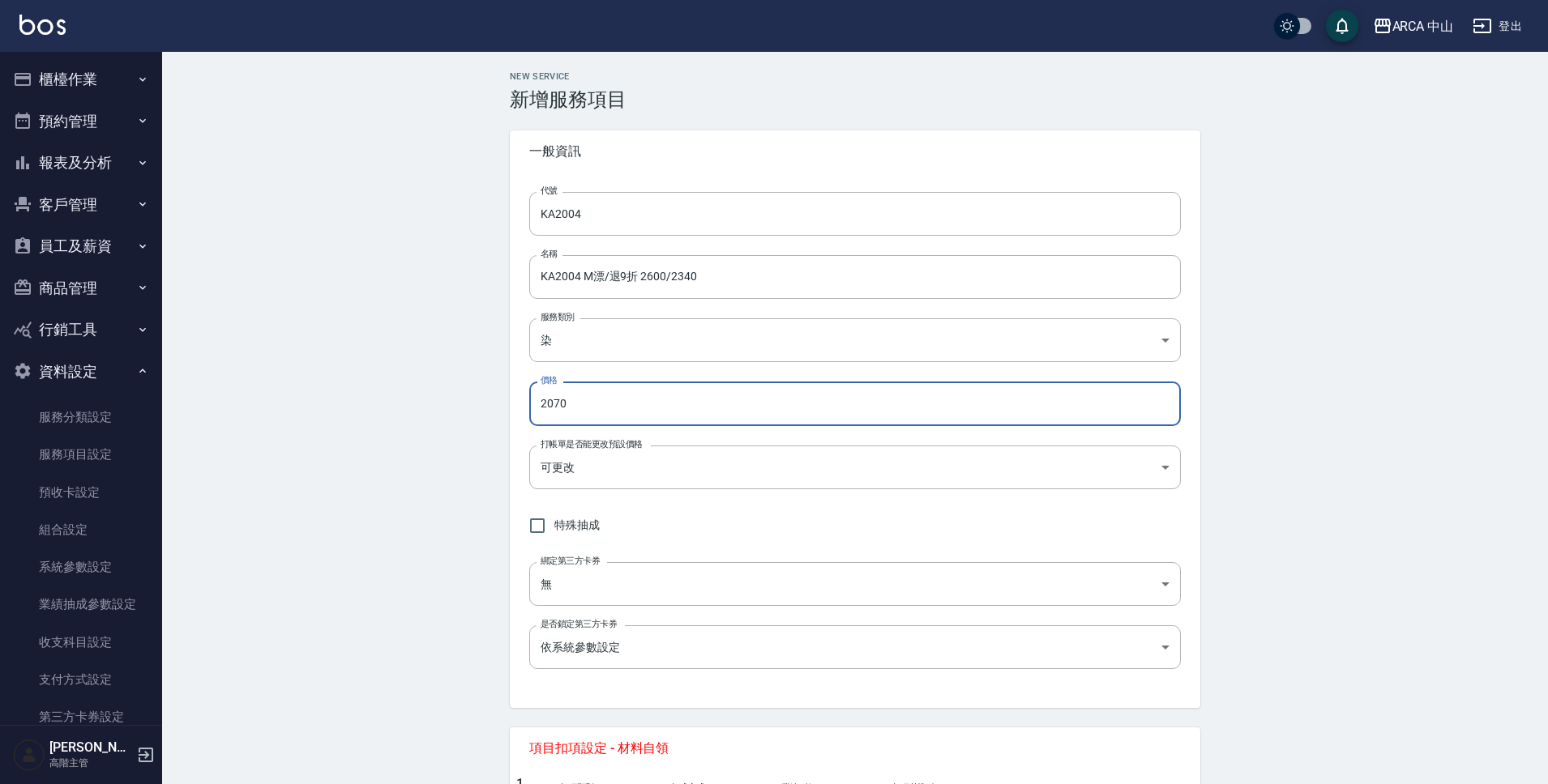
drag, startPoint x: 573, startPoint y: 404, endPoint x: 506, endPoint y: 404, distance: 67.0
click at [506, 404] on div "NEW SERVICE 新增服務項目 一般資訊 代號 KA2004 代號 名稱 KA2004 M漂/退9折 2600/2340 名稱 服務類別 染 a2ff3…" at bounding box center [855, 719] width 730 height 1296
paste input "34"
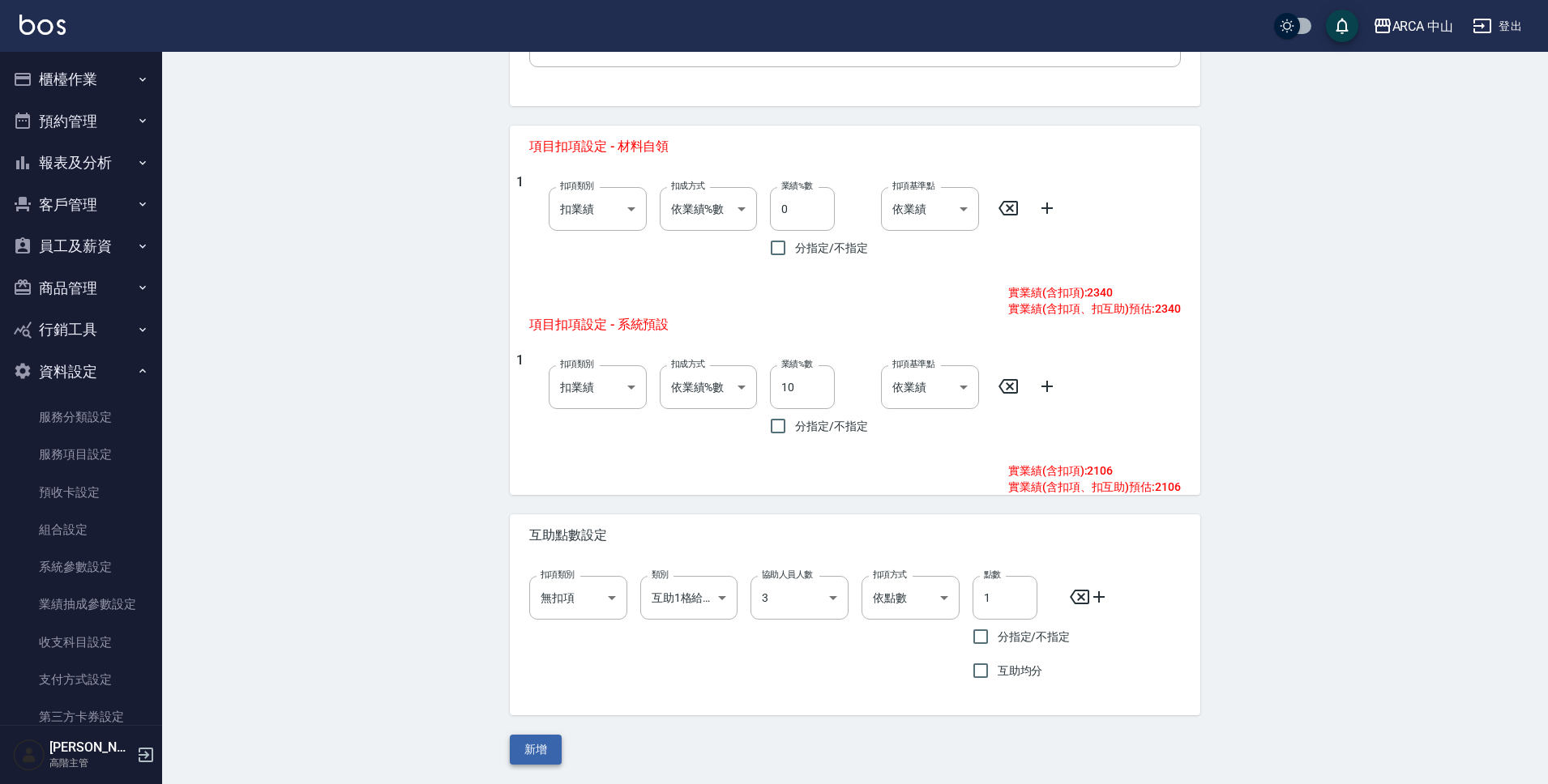
click at [534, 764] on button "新增" at bounding box center [535, 749] width 52 height 30
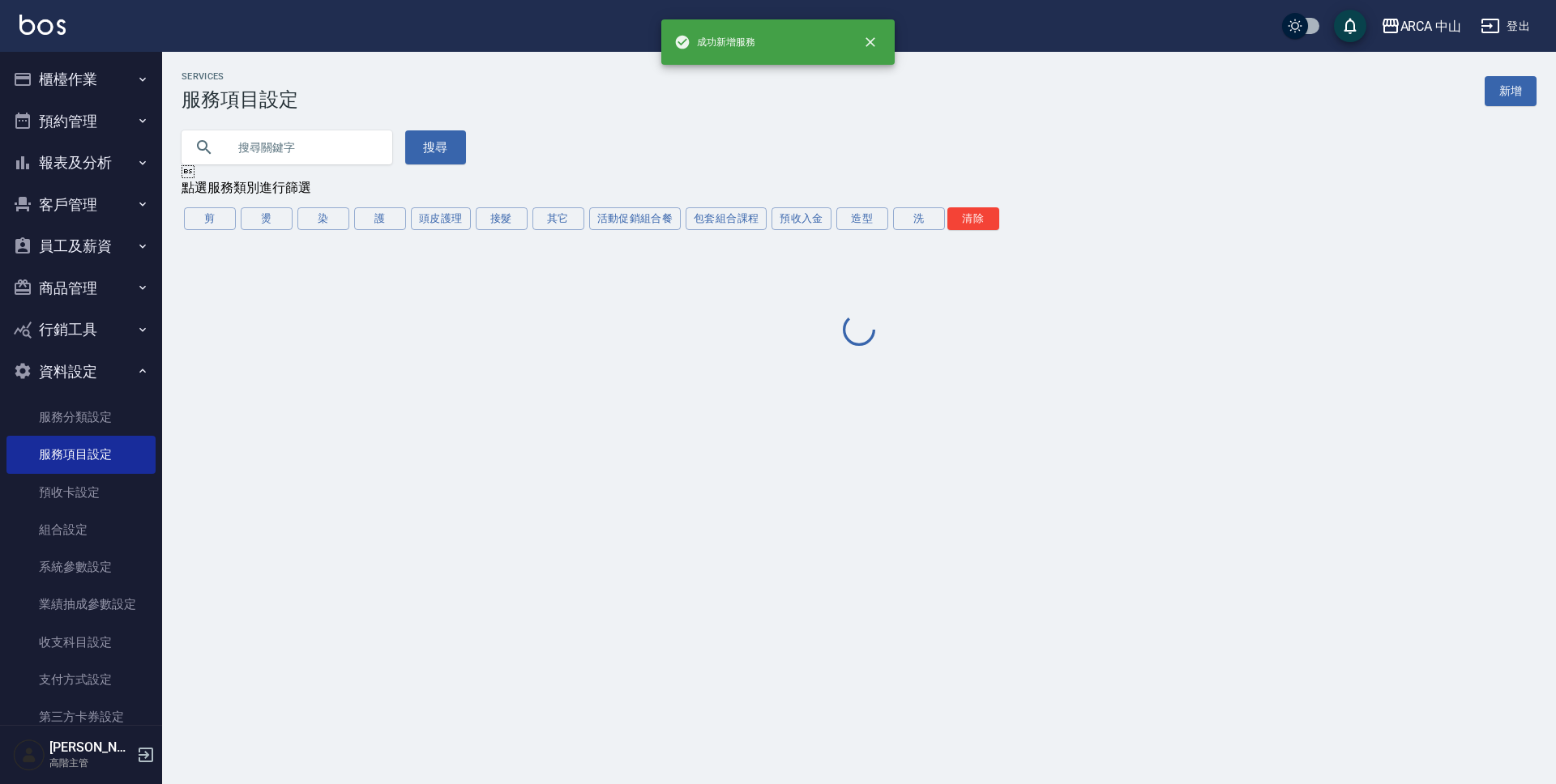
click at [536, 759] on div "Services 服務項目設定 新增 搜尋  點選服務類別進行篩選 剪 燙 染 護 頭皮護理 接髮 其它 活動促銷組合餐 包套組合課程 預收入金 造型 洗 …" at bounding box center [778, 392] width 1556 height 784
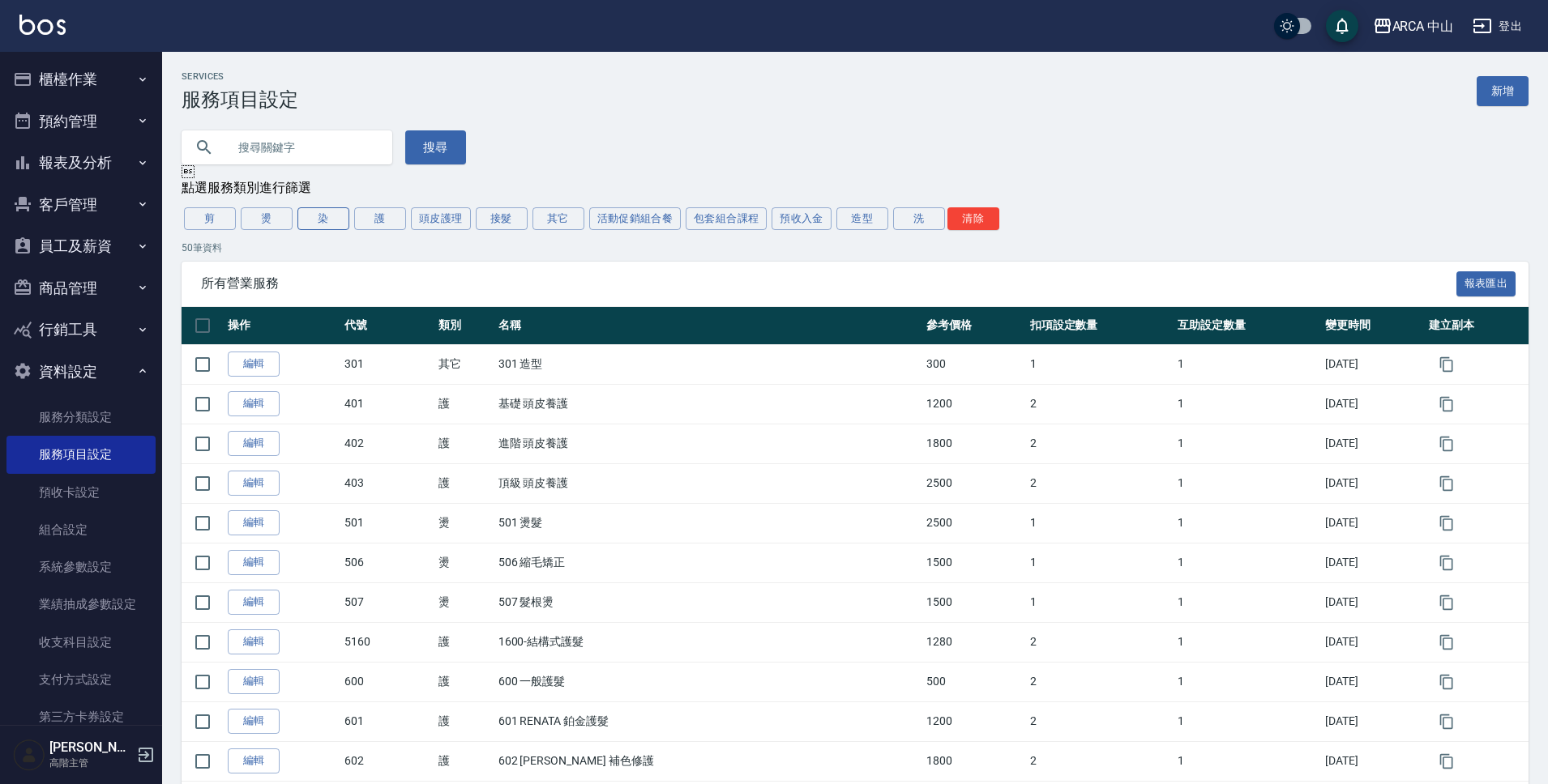
click at [313, 219] on button "染" at bounding box center [323, 219] width 52 height 22
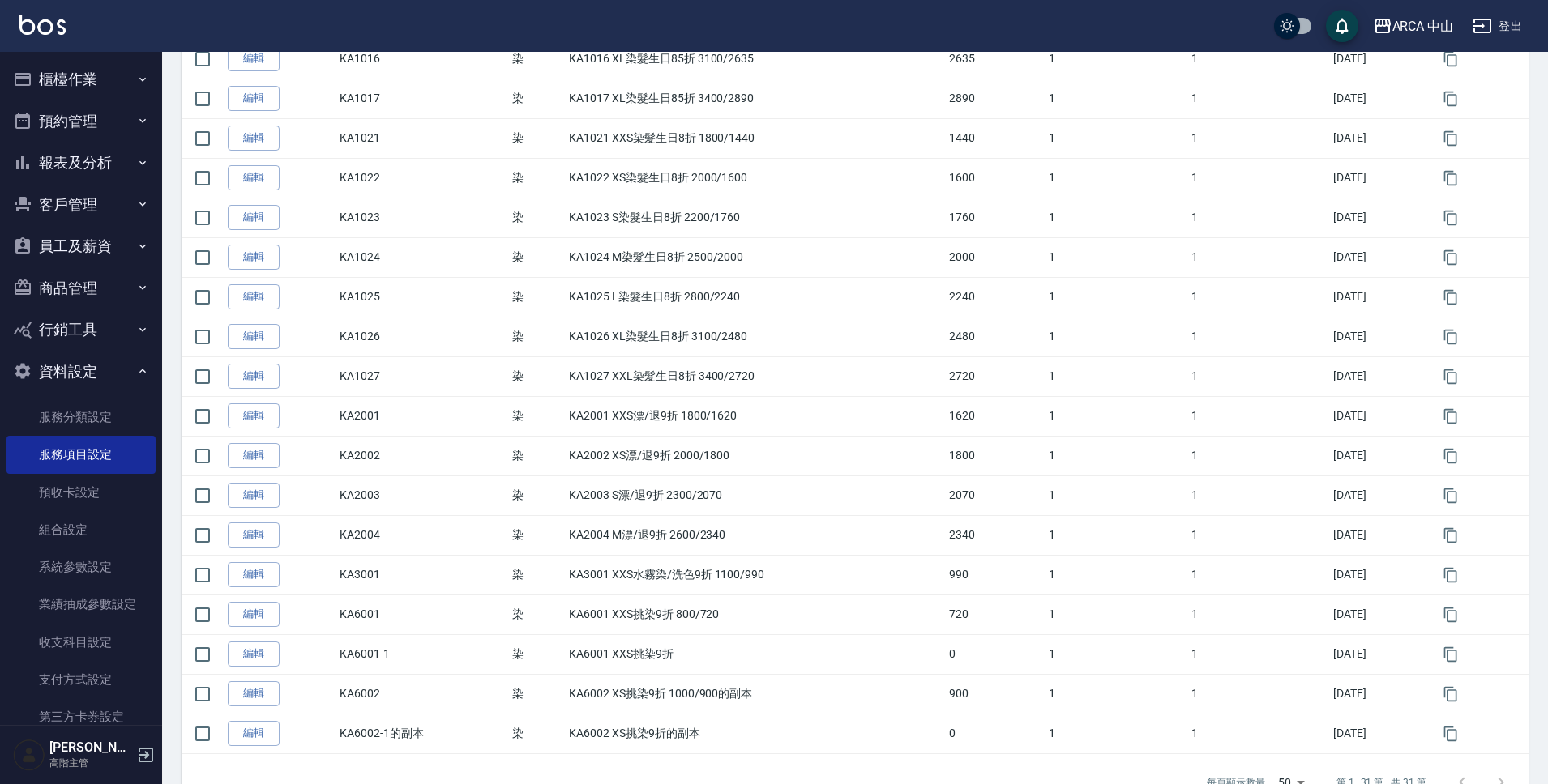
scroll to position [740, 0]
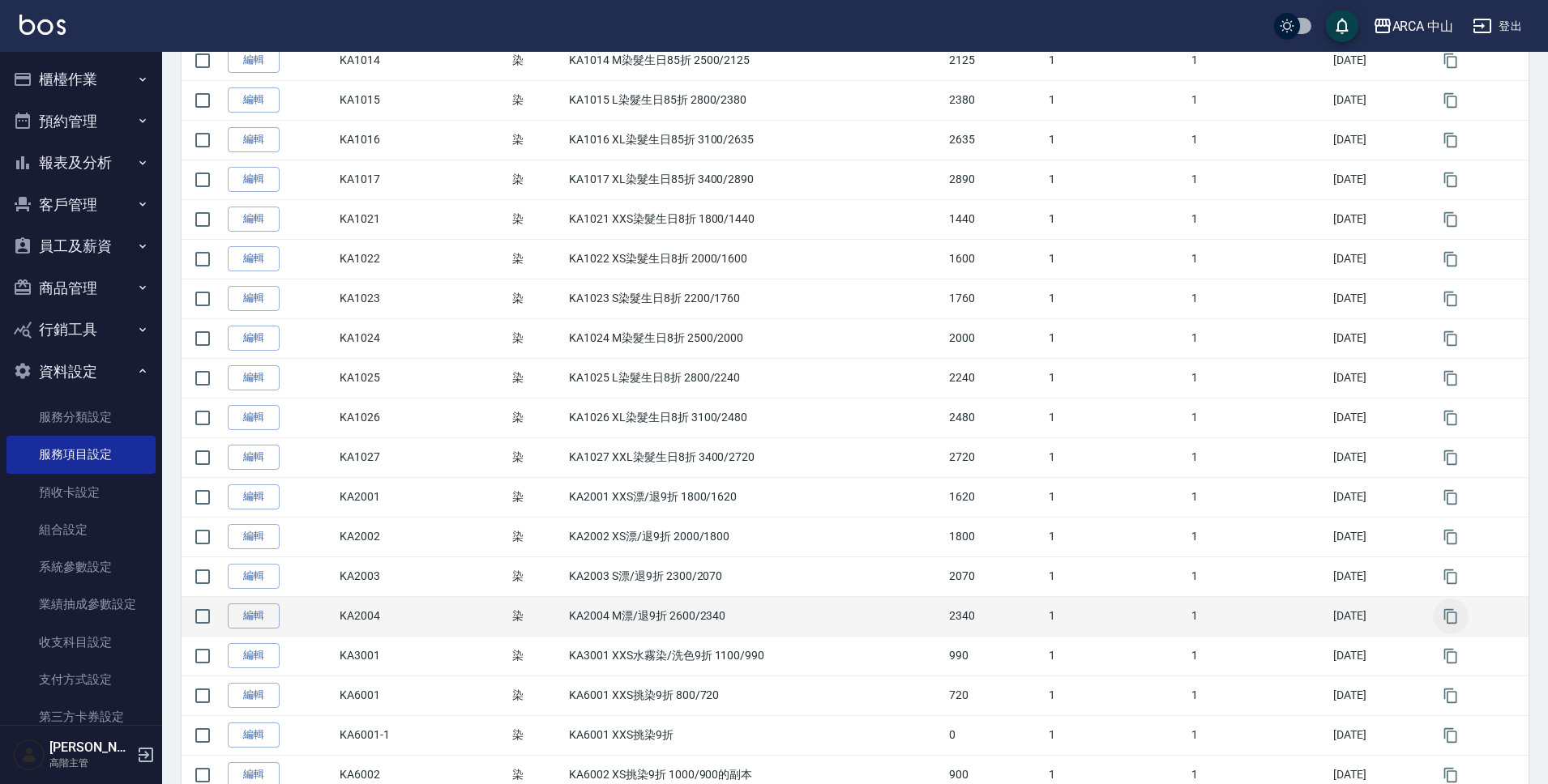
click at [1454, 619] on icon "button" at bounding box center [1451, 616] width 17 height 17
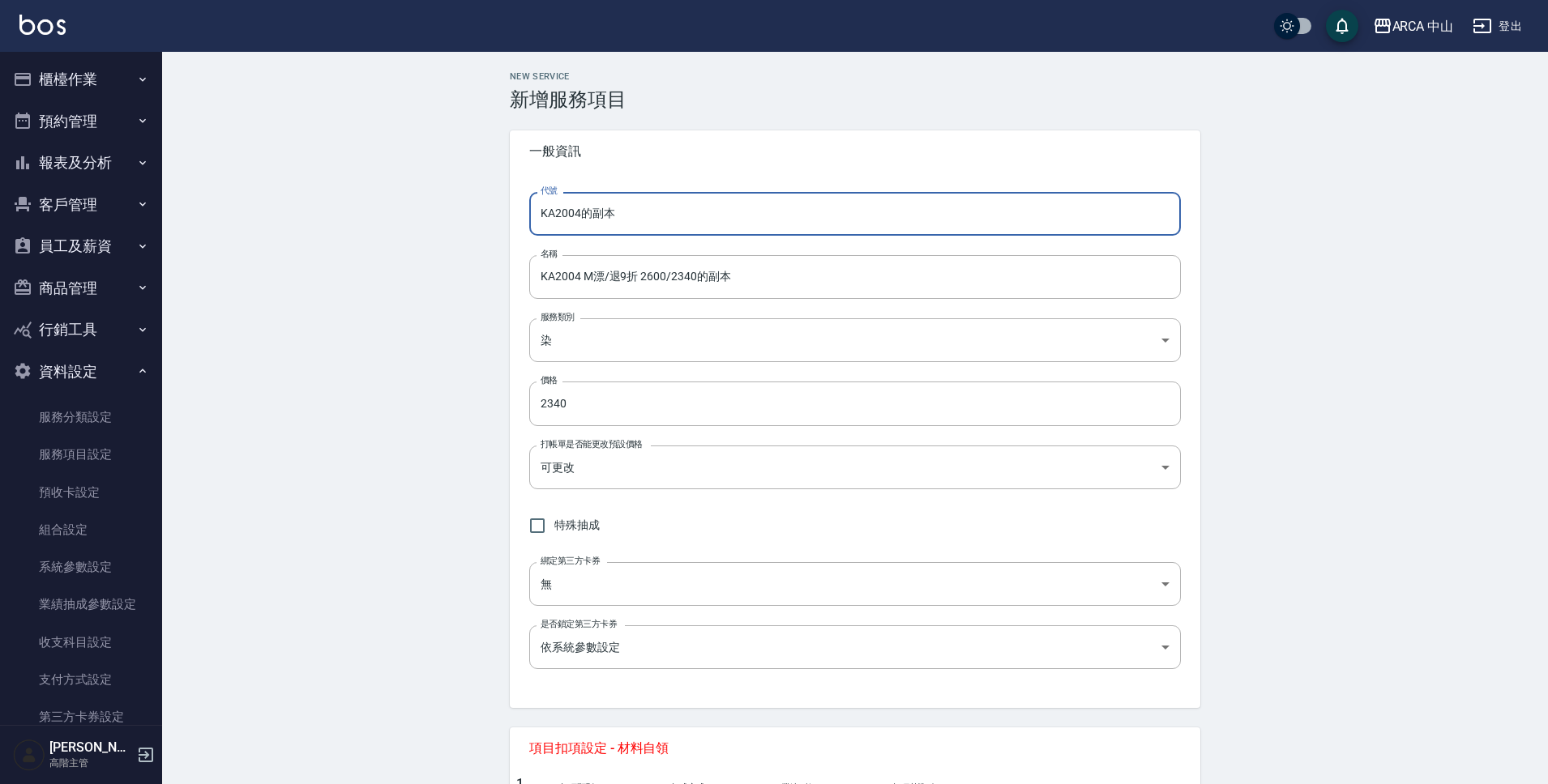
drag, startPoint x: 575, startPoint y: 214, endPoint x: 673, endPoint y: 218, distance: 98.1
click at [673, 218] on input "KA2004的副本" at bounding box center [855, 214] width 652 height 44
click at [580, 279] on input "KA2004 M漂/退9折 2600/2340的副本" at bounding box center [855, 277] width 652 height 44
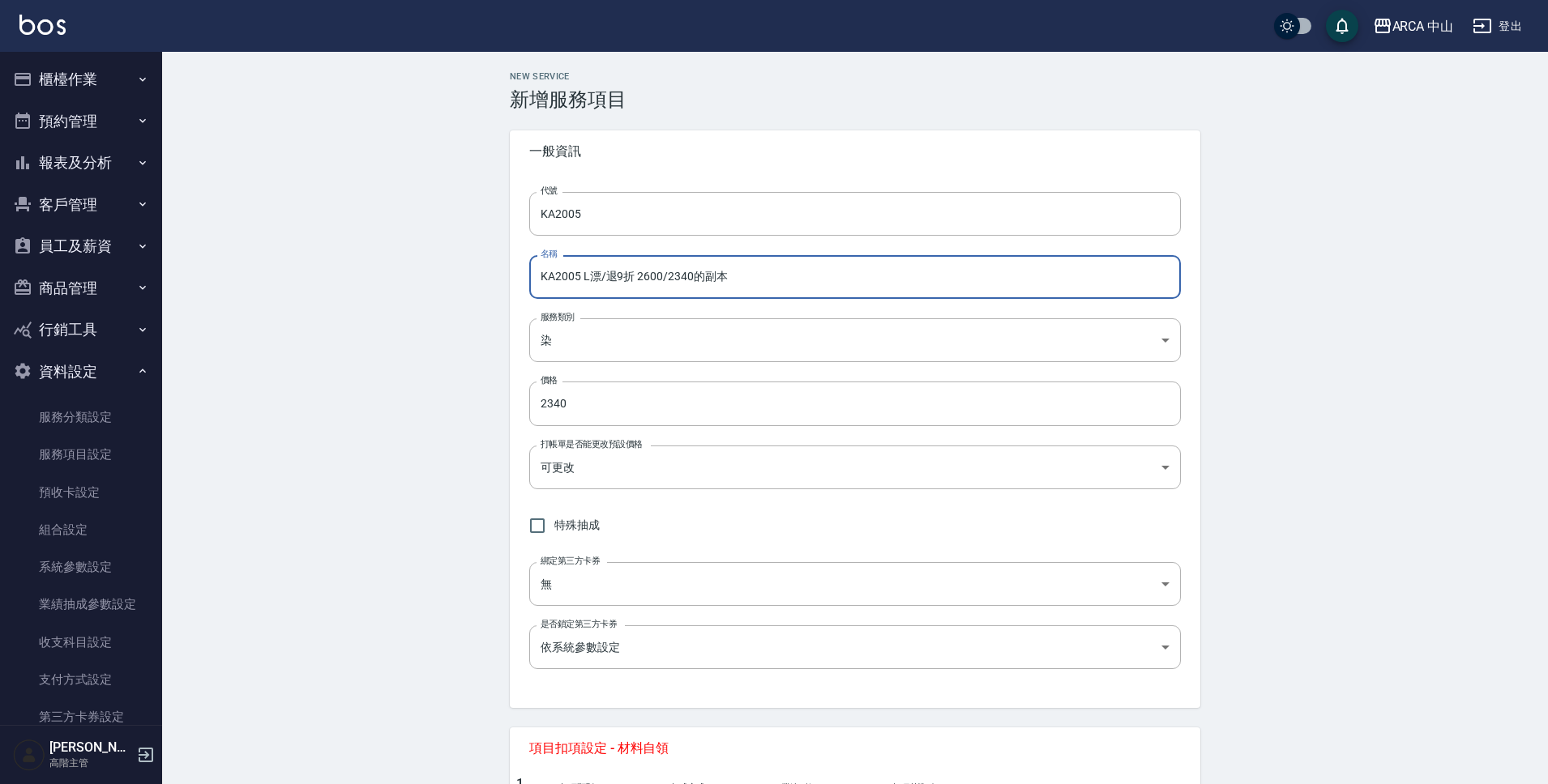
click at [651, 278] on input "KA2005 L漂/退9折 2600/2340的副本" at bounding box center [855, 277] width 652 height 44
drag, startPoint x: 668, startPoint y: 275, endPoint x: 715, endPoint y: 279, distance: 47.2
click at [715, 279] on input "KA2005 L漂/退9折 2900/2610" at bounding box center [855, 277] width 652 height 44
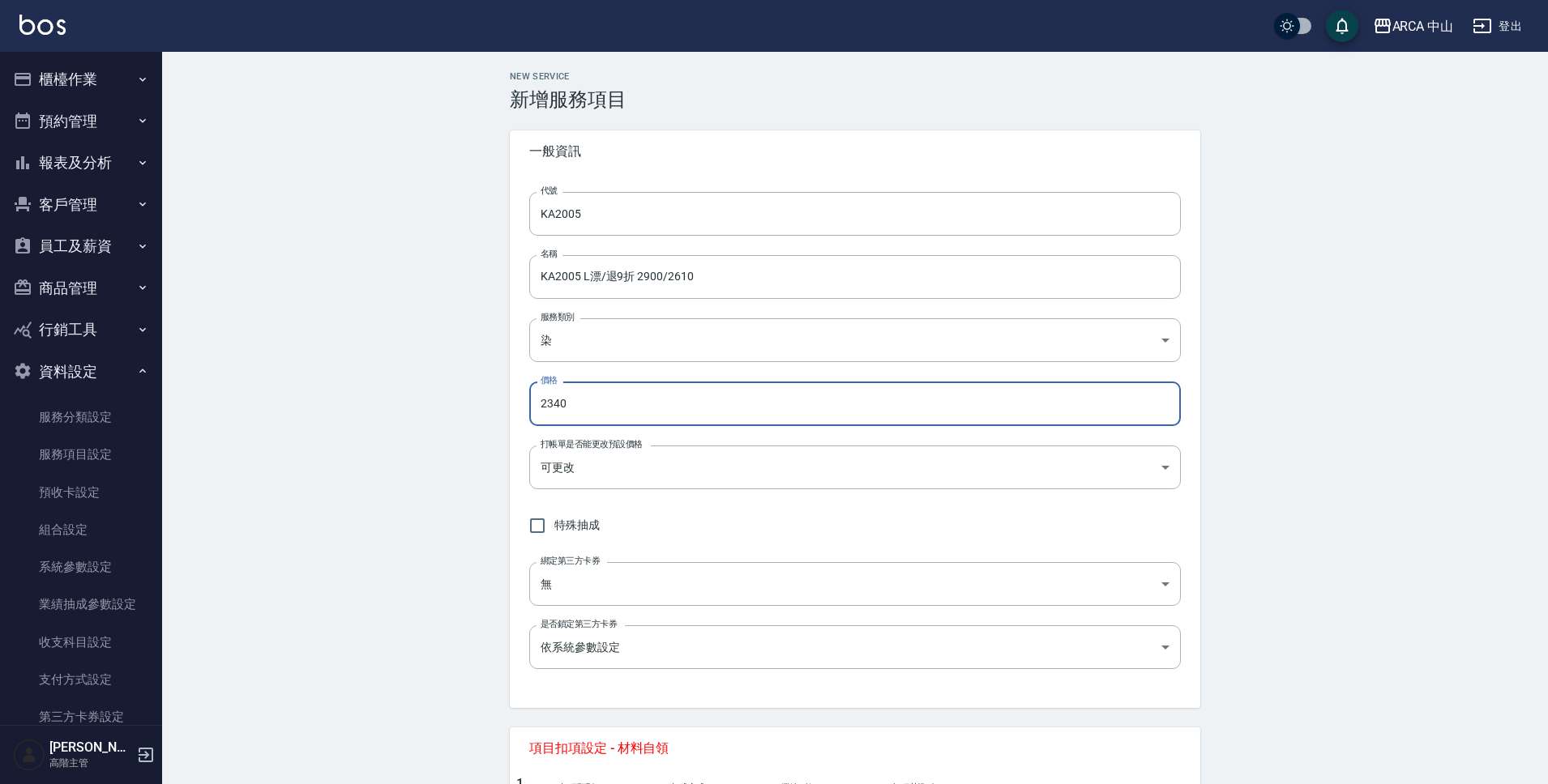
drag, startPoint x: 577, startPoint y: 411, endPoint x: 520, endPoint y: 398, distance: 58.5
click at [520, 398] on div "代號 KA2005 代號 名稱 KA2005 L漂/退9折 2900/2610 名稱 服務類別 染 a2ff3a14-5d7f-47f4-bd90-fc7dc…" at bounding box center [855, 440] width 691 height 535
paste input "61"
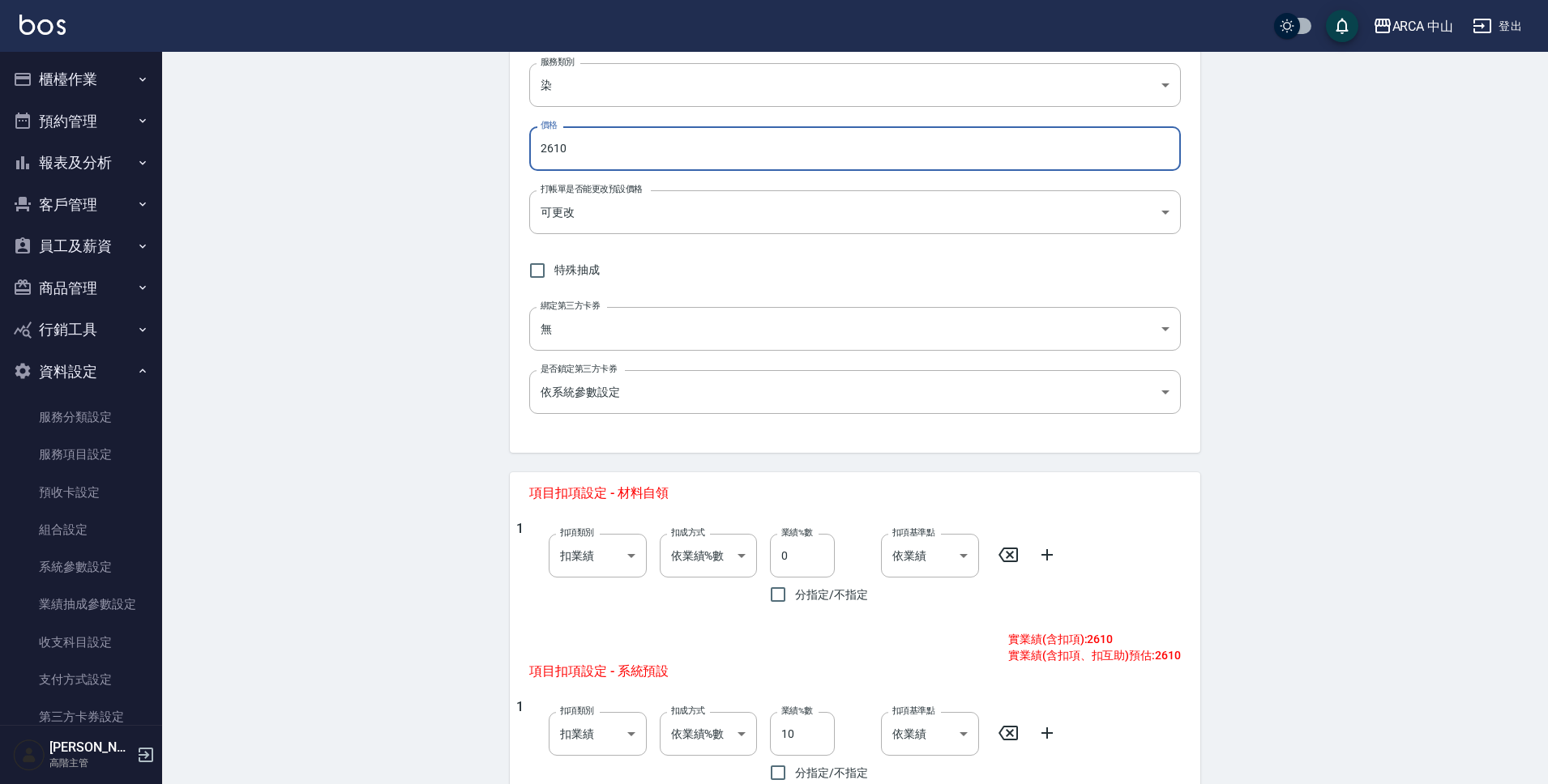
scroll to position [602, 0]
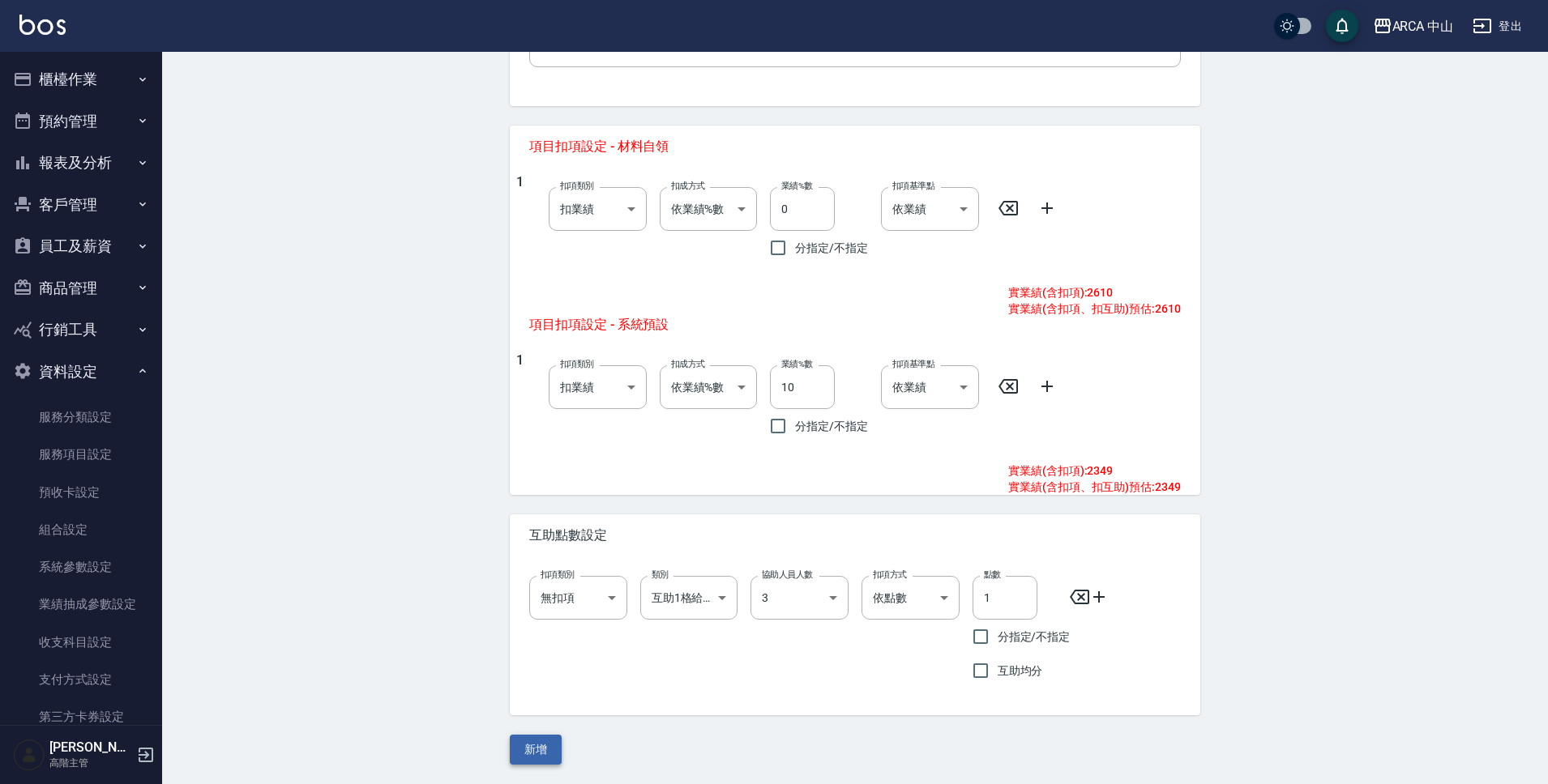
click at [547, 739] on button "新增" at bounding box center [535, 749] width 52 height 30
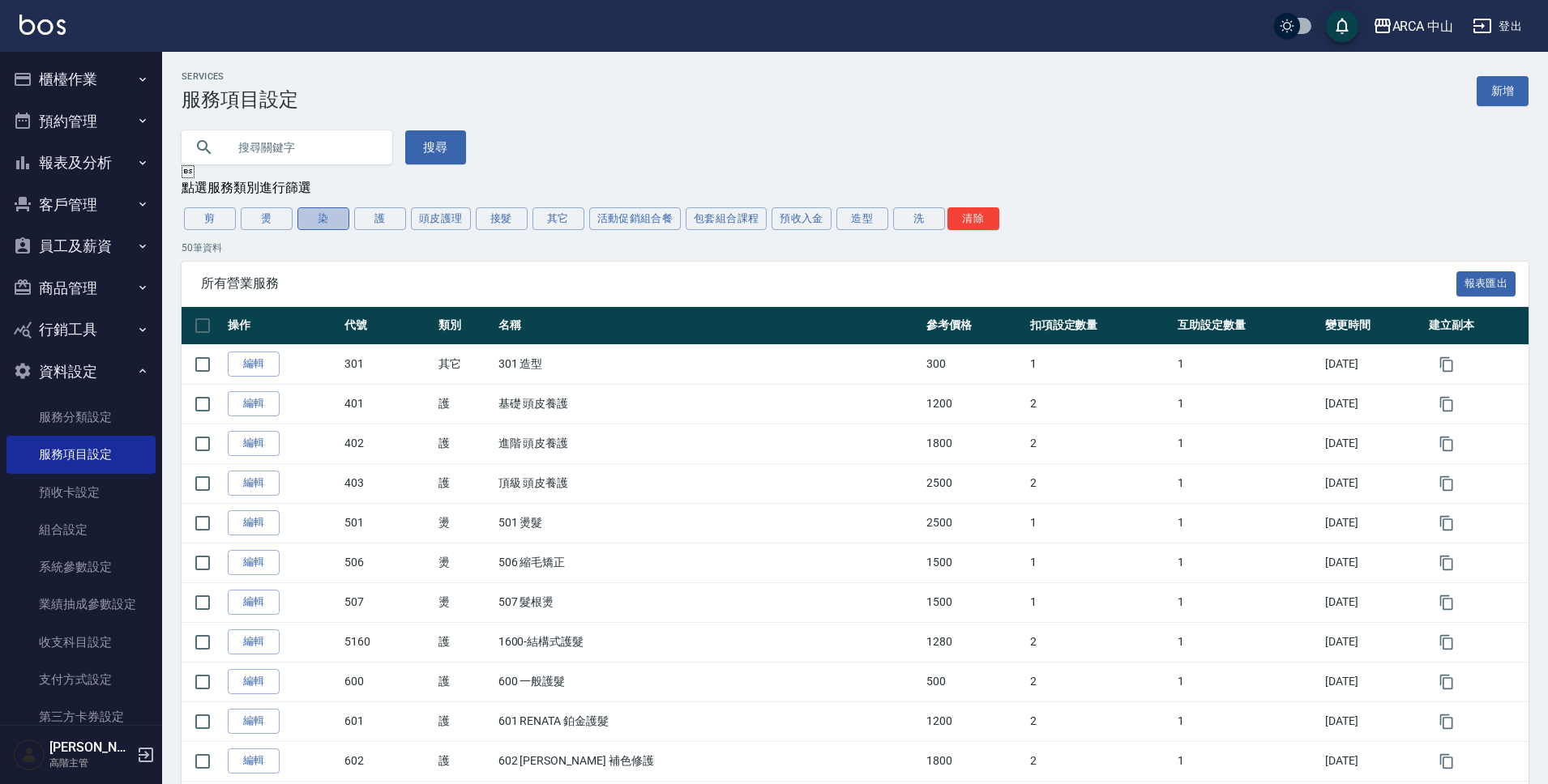
click at [321, 221] on button "染" at bounding box center [323, 219] width 52 height 22
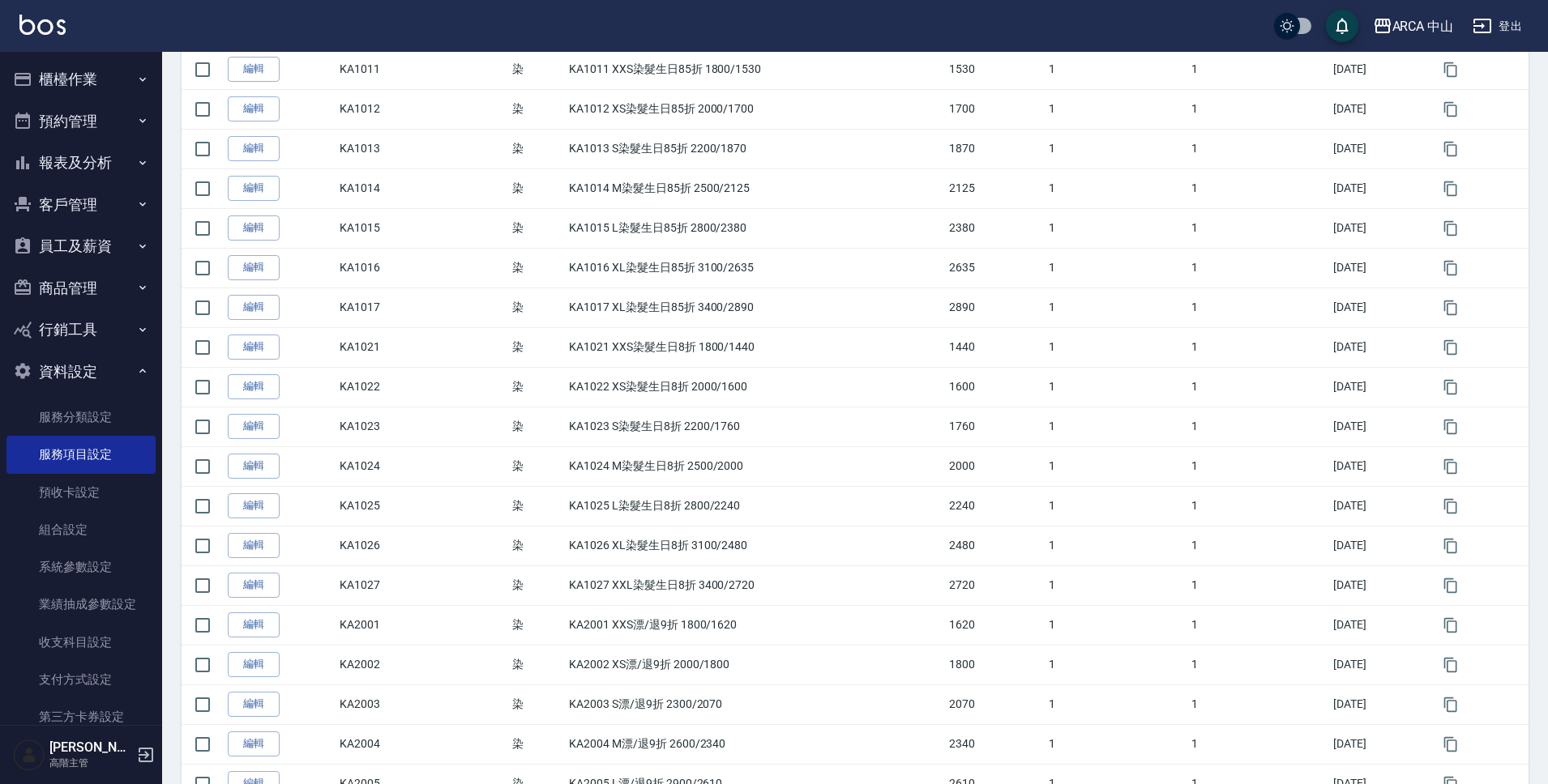
scroll to position [908, 0]
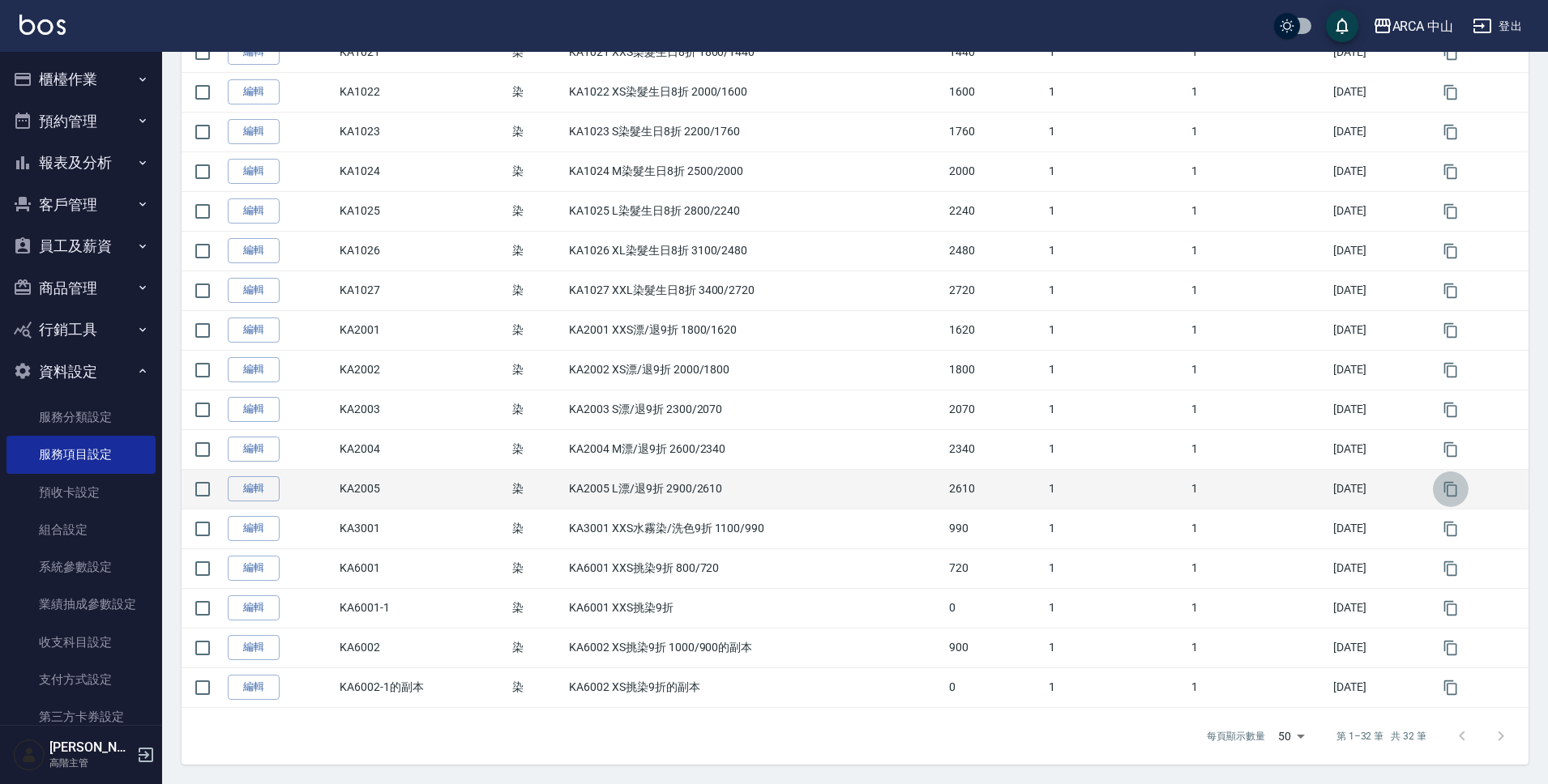
click at [1454, 490] on icon "button" at bounding box center [1451, 489] width 17 height 17
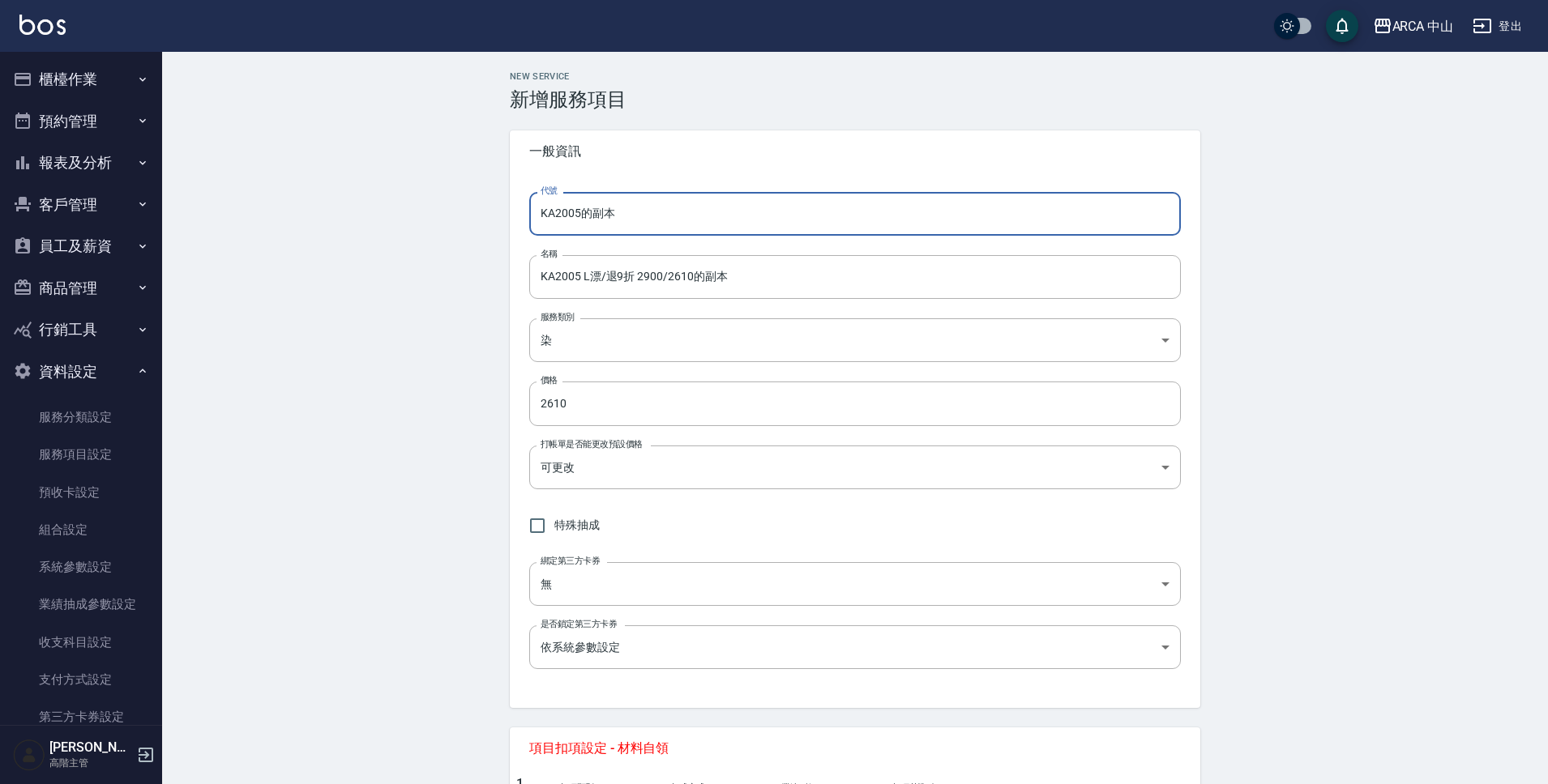
drag, startPoint x: 574, startPoint y: 219, endPoint x: 672, endPoint y: 222, distance: 98.0
click at [672, 222] on input "KA2005的副本" at bounding box center [855, 214] width 652 height 44
click at [580, 276] on input "KA2005 L漂/退9折 2900/2610的副本" at bounding box center [855, 277] width 652 height 44
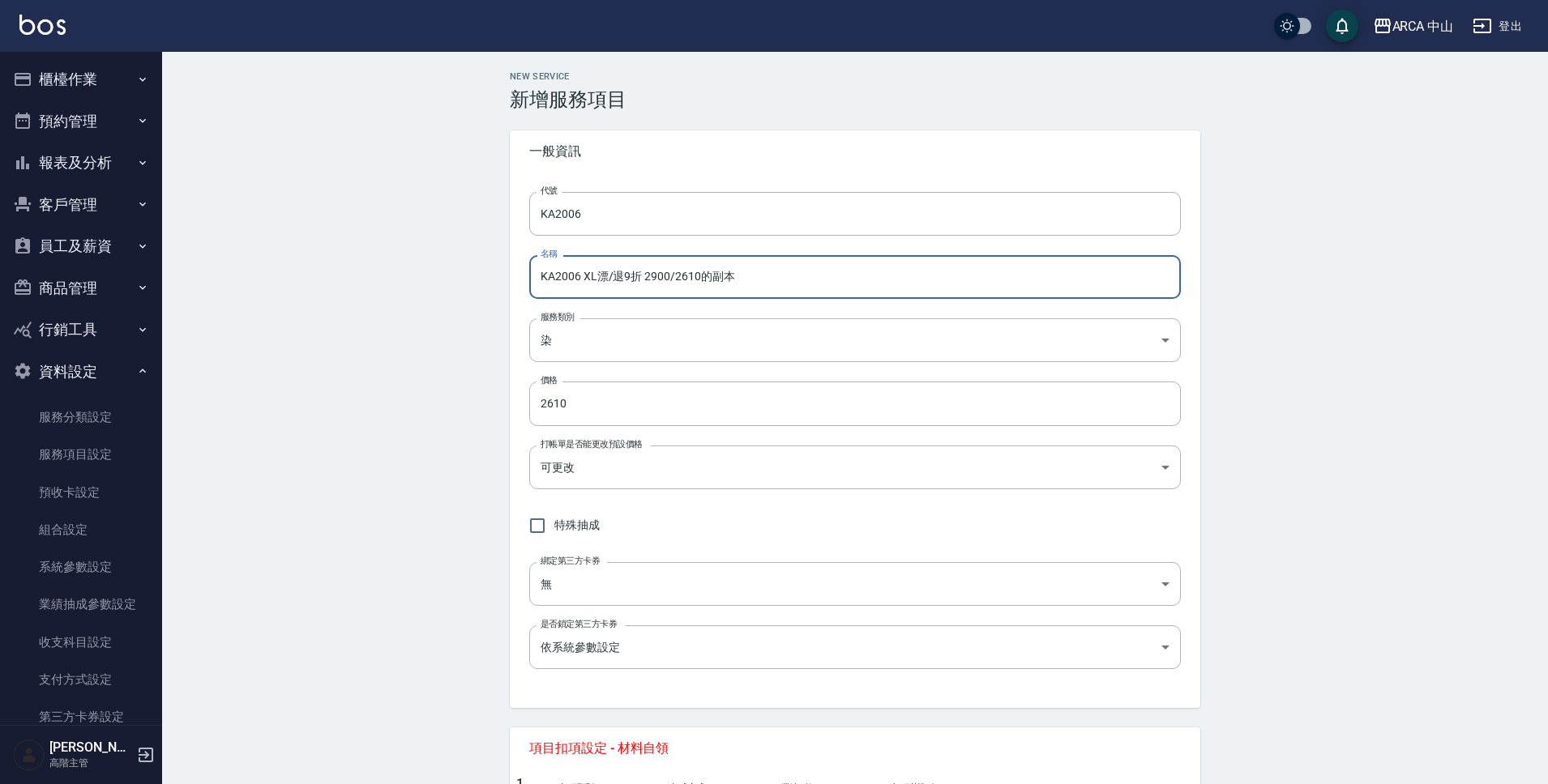
drag, startPoint x: 653, startPoint y: 275, endPoint x: 667, endPoint y: 276, distance: 14.0
click at [667, 276] on input "KA2006 XL漂/退9折 2900/2610的副本" at bounding box center [855, 277] width 652 height 44
drag, startPoint x: 674, startPoint y: 276, endPoint x: 747, endPoint y: 281, distance: 73.2
click at [747, 281] on input "KA2006 XL漂/退9折 3200/2880" at bounding box center [855, 277] width 652 height 44
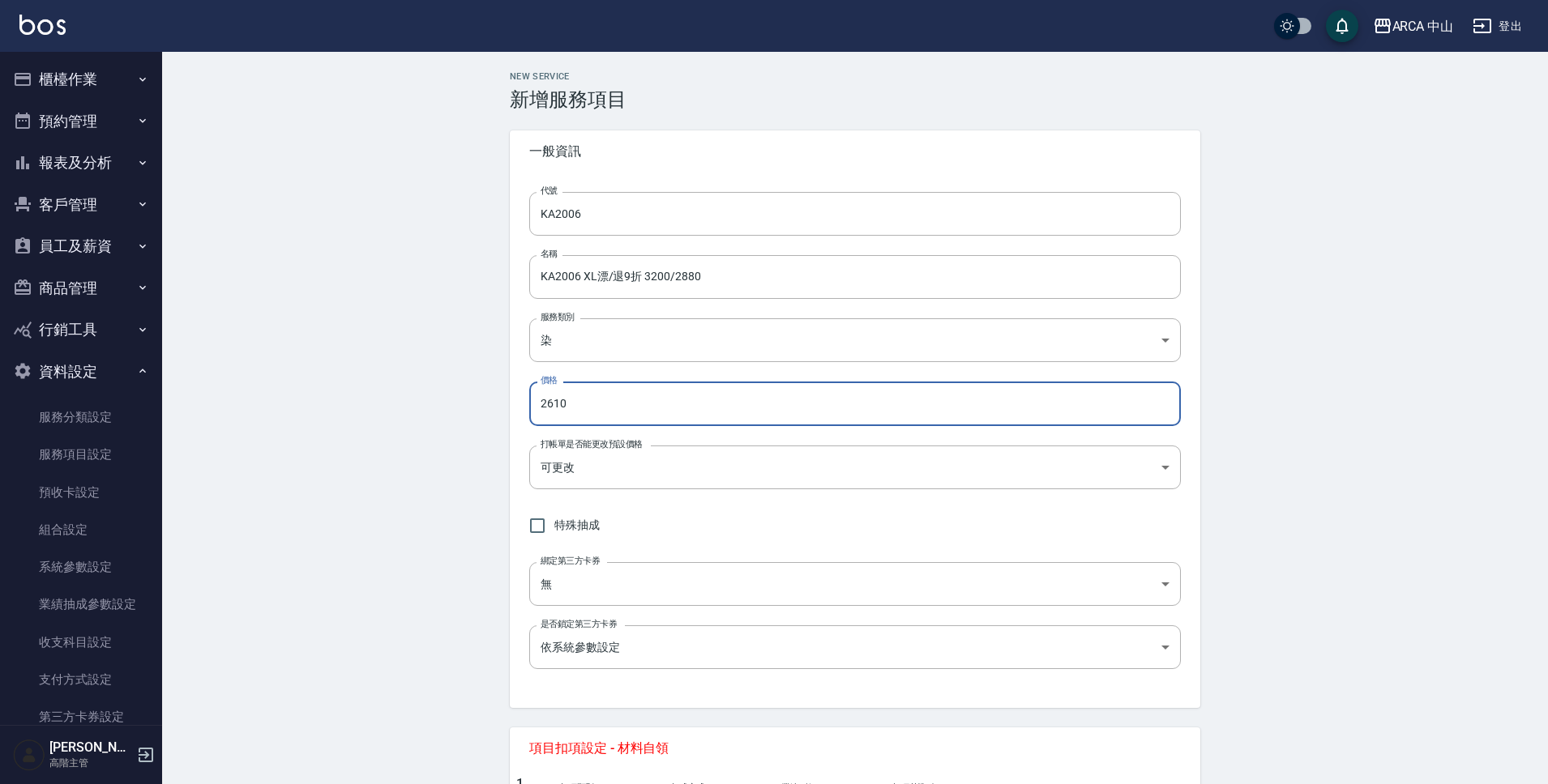
drag, startPoint x: 552, startPoint y: 406, endPoint x: 477, endPoint y: 408, distance: 75.0
click at [477, 408] on div "NEW SERVICE 新增服務項目 一般資訊 代號 KA2006 代號 名稱 KA2006 XL漂/退9折 3200/2880 名稱 服務類別 染 a2ff…" at bounding box center [855, 719] width 1386 height 1335
paste input "88"
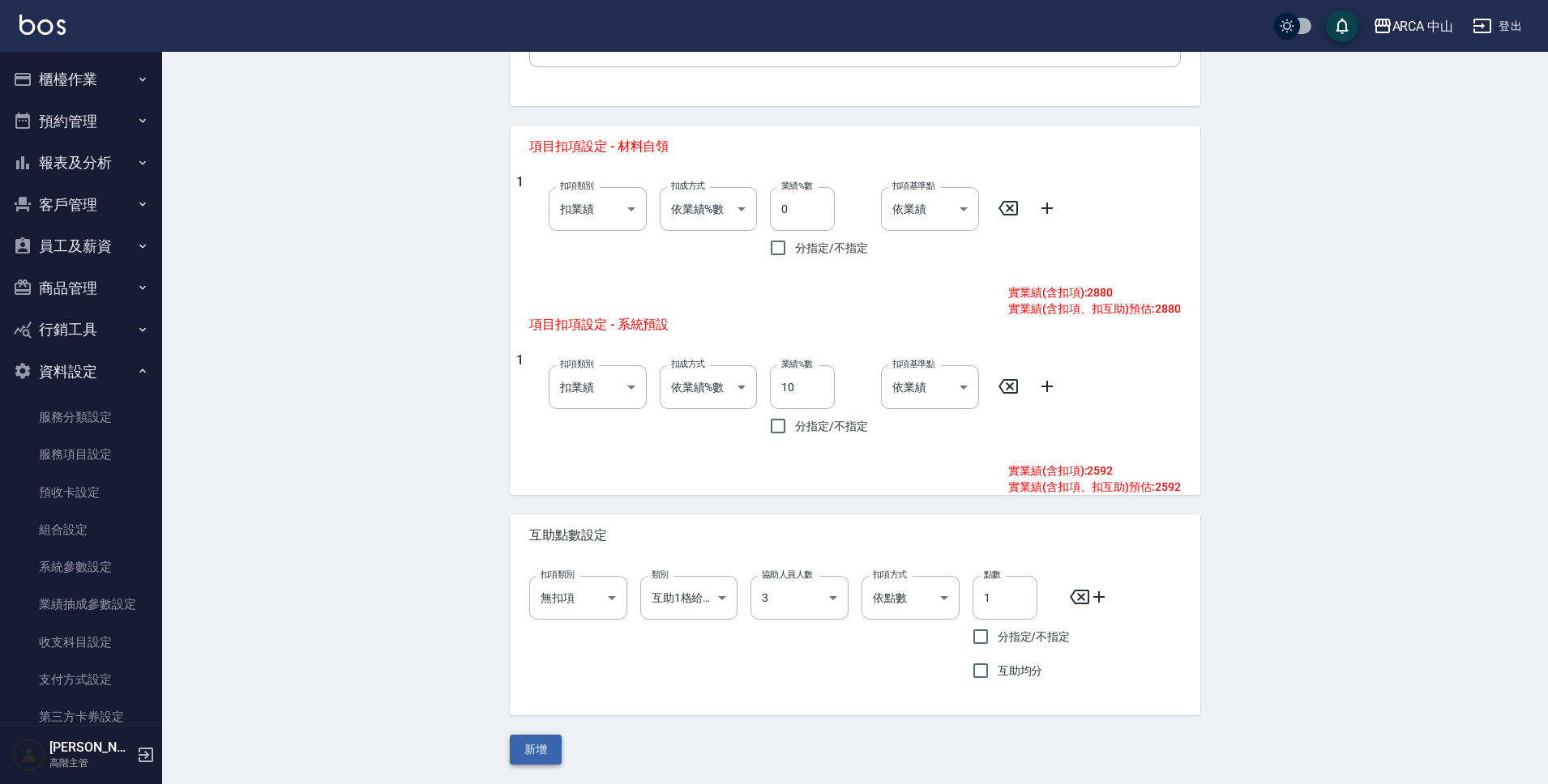
click at [547, 742] on button "新增" at bounding box center [535, 749] width 52 height 30
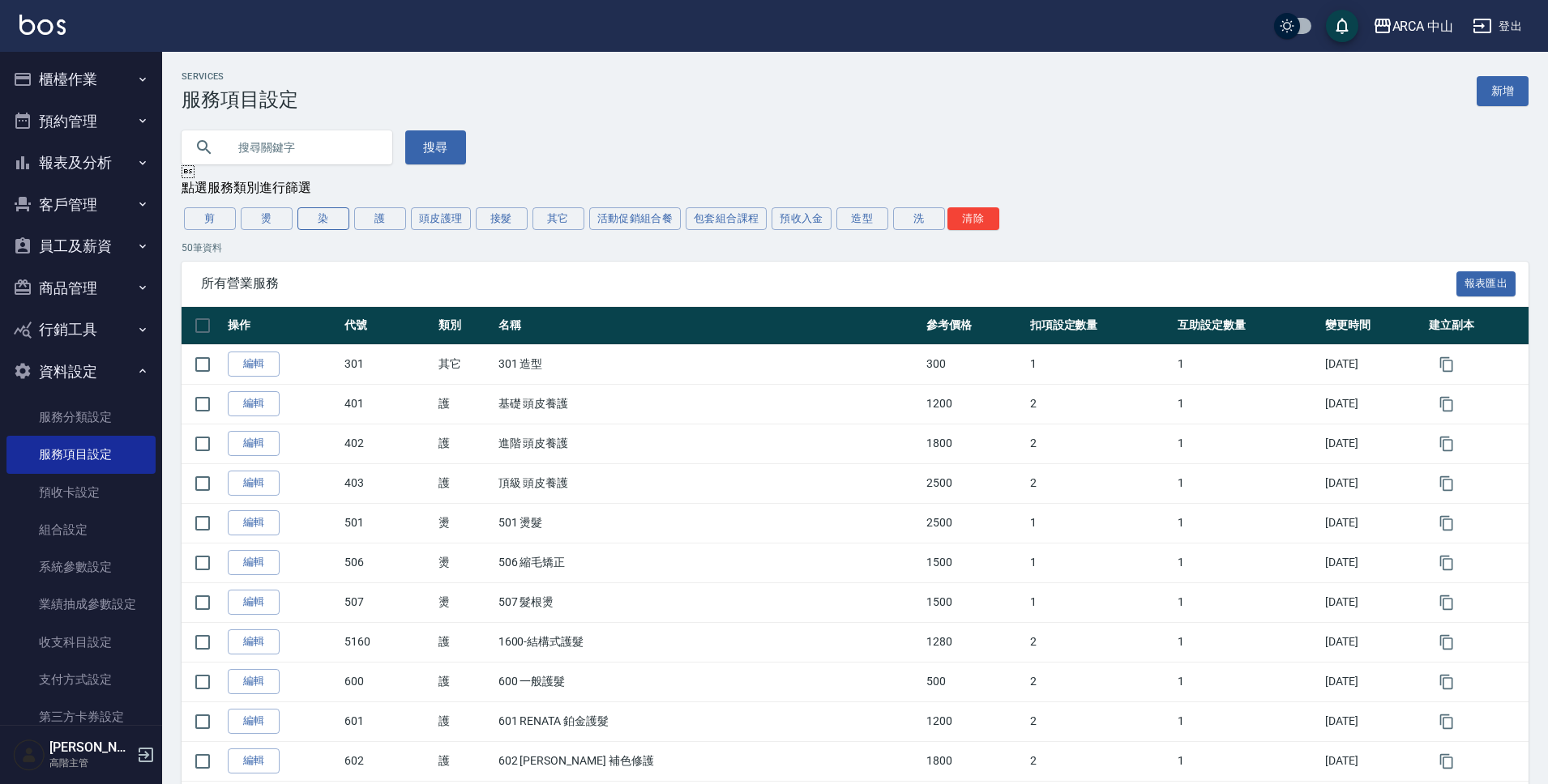
click at [328, 216] on button "染" at bounding box center [323, 219] width 52 height 22
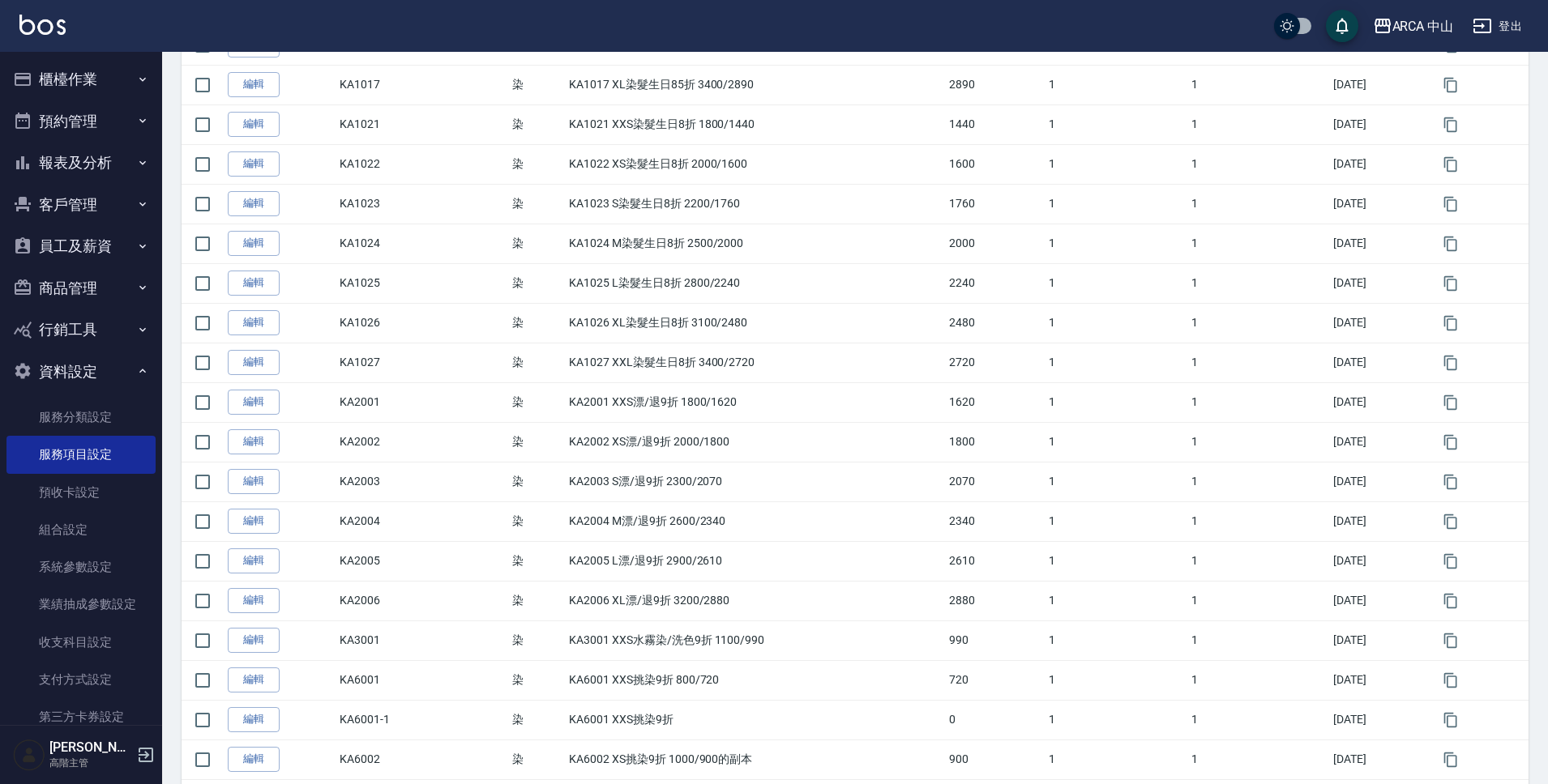
scroll to position [948, 0]
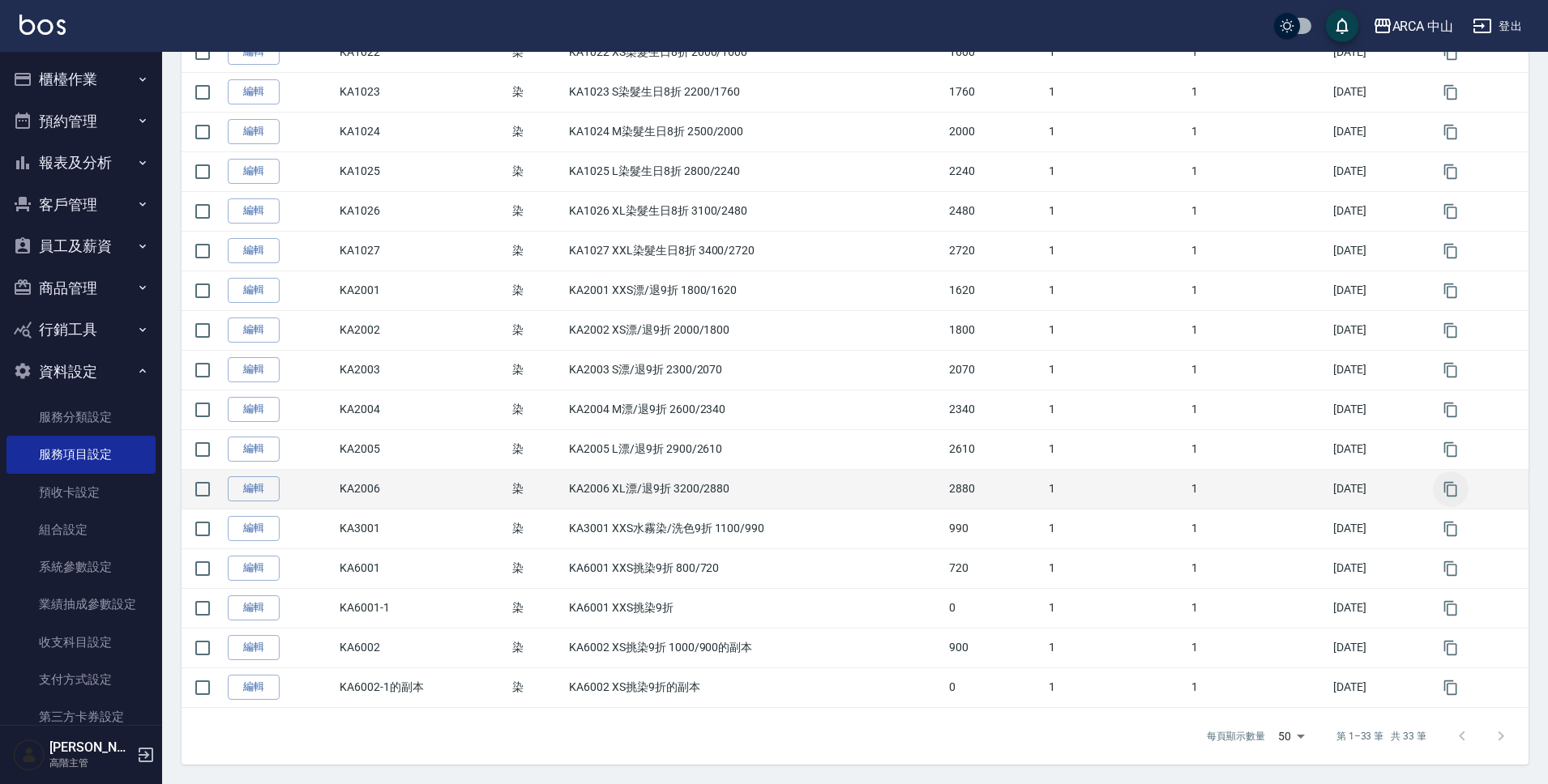
click at [1453, 494] on icon "button" at bounding box center [1451, 489] width 17 height 17
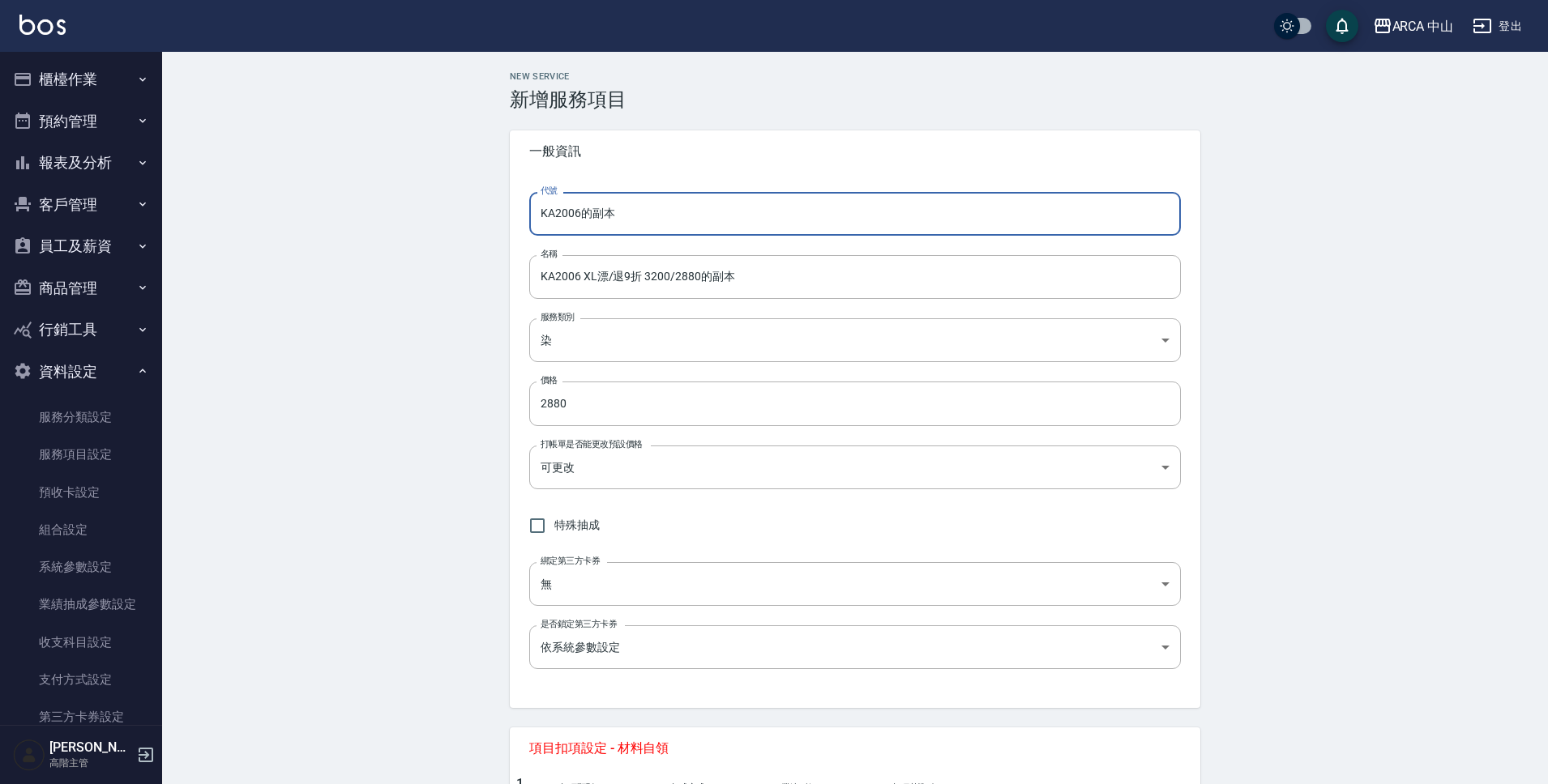
drag, startPoint x: 574, startPoint y: 216, endPoint x: 693, endPoint y: 225, distance: 119.3
click at [693, 225] on input "KA2006的副本" at bounding box center [855, 214] width 652 height 44
click at [589, 279] on input "KA2006 XL漂/退9折 3200/2880的副本" at bounding box center [855, 277] width 652 height 44
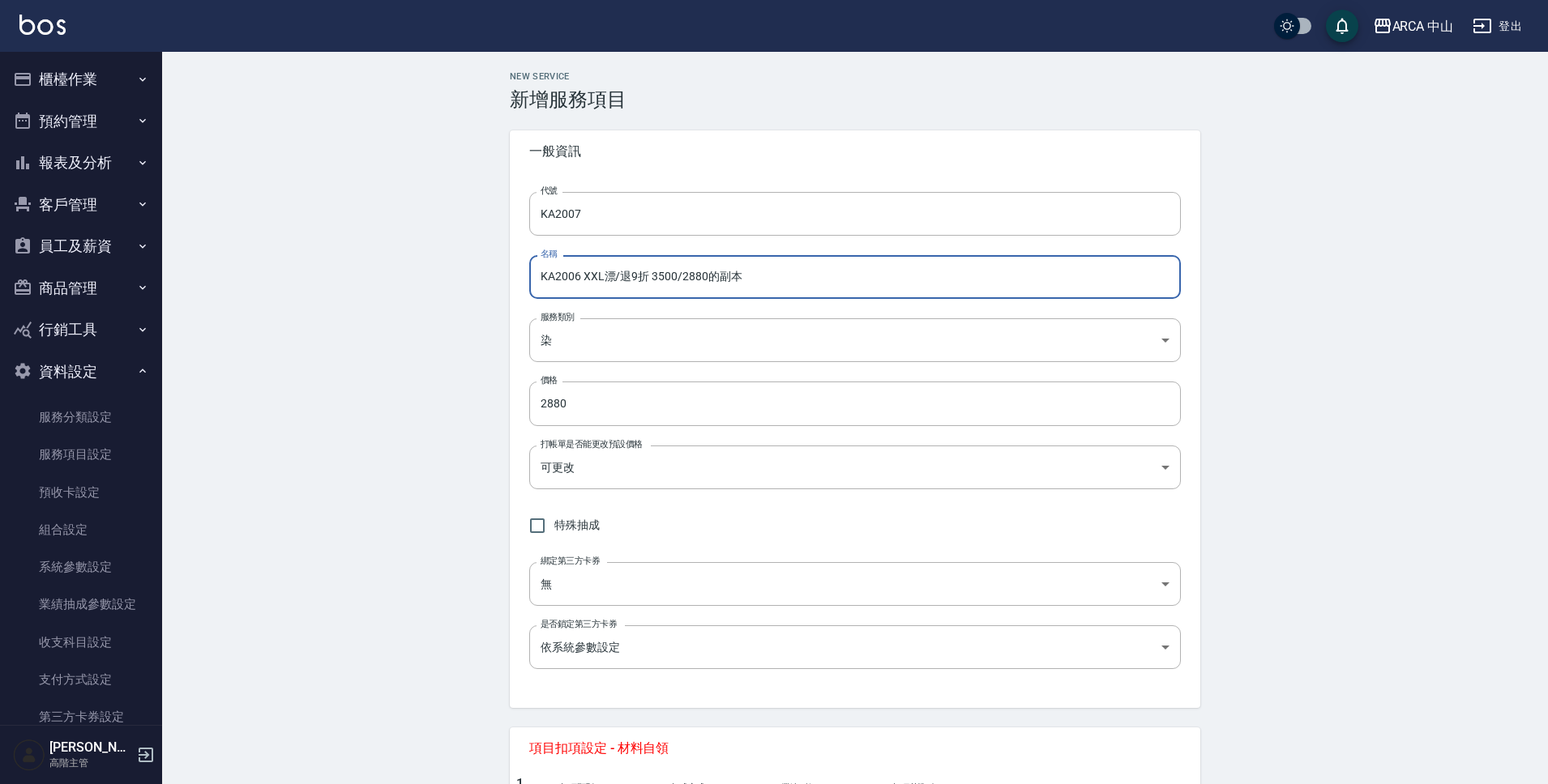
drag, startPoint x: 686, startPoint y: 278, endPoint x: 765, endPoint y: 277, distance: 79.0
click at [765, 277] on input "KA2006 XXL漂/退9折 3500/2880的副本" at bounding box center [855, 277] width 652 height 44
drag, startPoint x: 682, startPoint y: 279, endPoint x: 731, endPoint y: 277, distance: 49.0
click at [731, 277] on input "KA2006 XXL漂/退9折 3500/3150" at bounding box center [855, 277] width 652 height 44
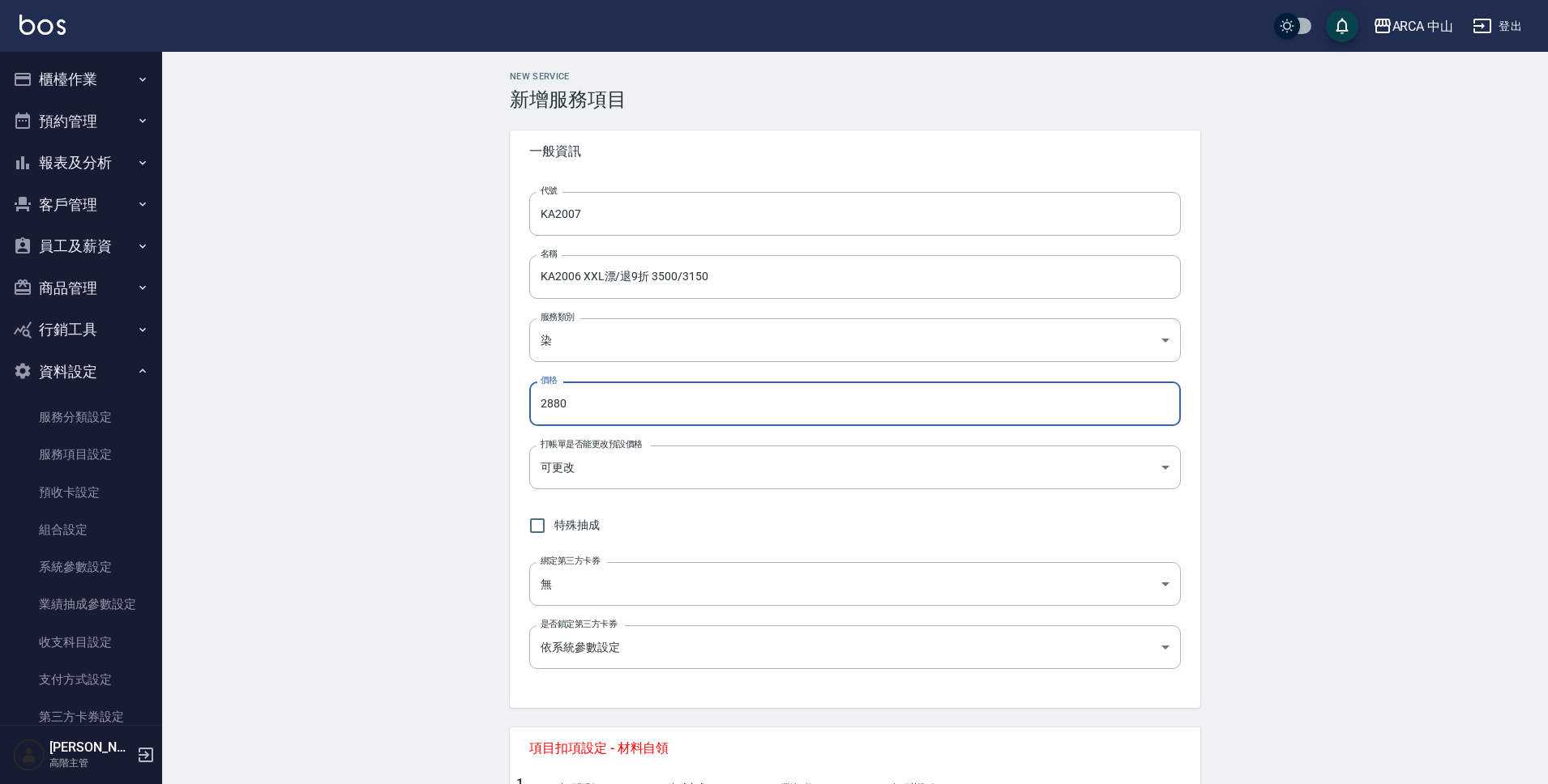
drag, startPoint x: 578, startPoint y: 406, endPoint x: 509, endPoint y: 403, distance: 69.1
click at [509, 403] on div "NEW SERVICE 新增服務項目 一般資訊 代號 KA2007 代號 名稱 KA2006 XXL漂/退9折 3500/3150 名稱 服務類別 染 a2f…" at bounding box center [855, 719] width 730 height 1296
paste input "315"
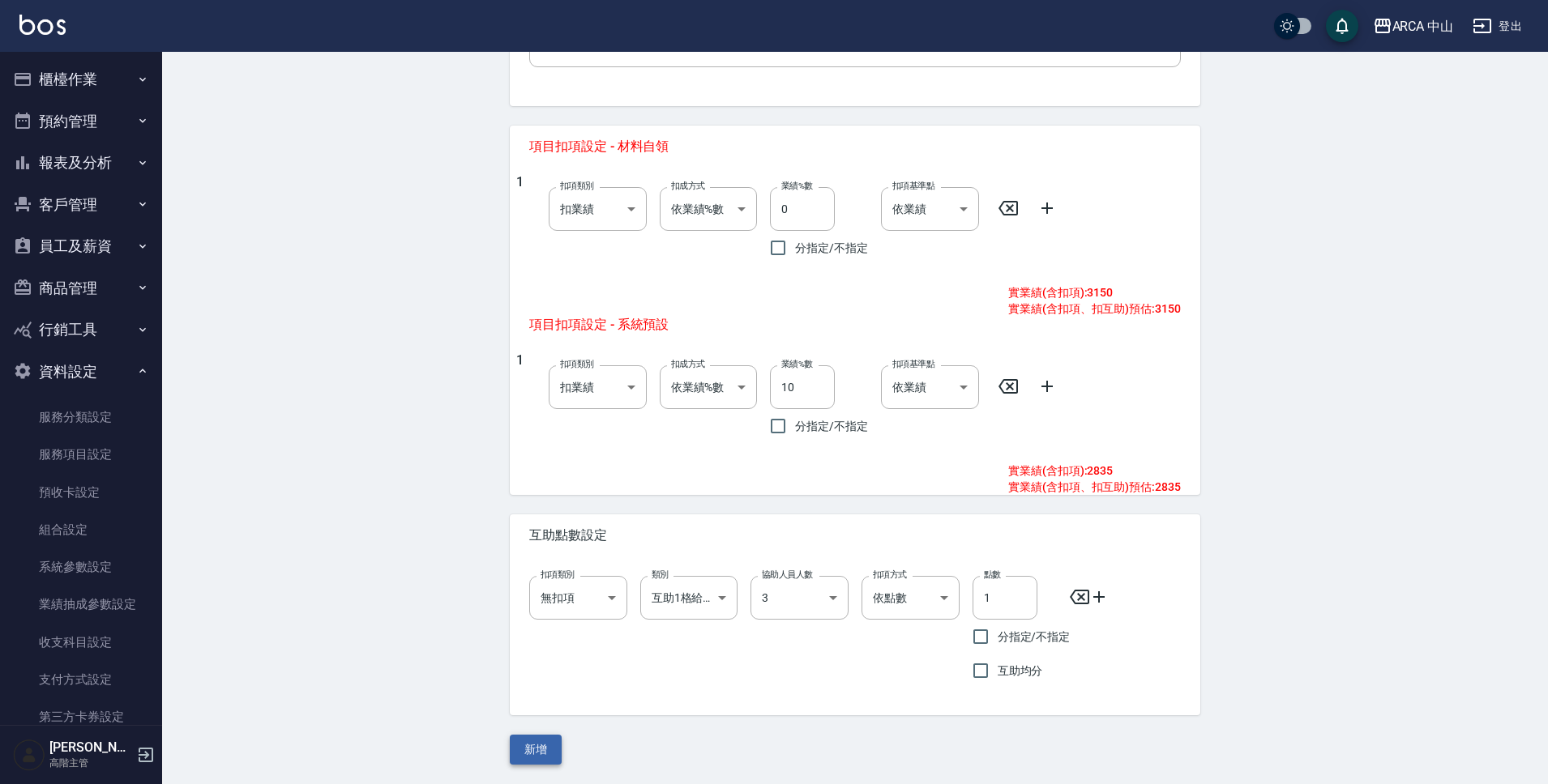
click at [549, 742] on button "新增" at bounding box center [535, 749] width 52 height 30
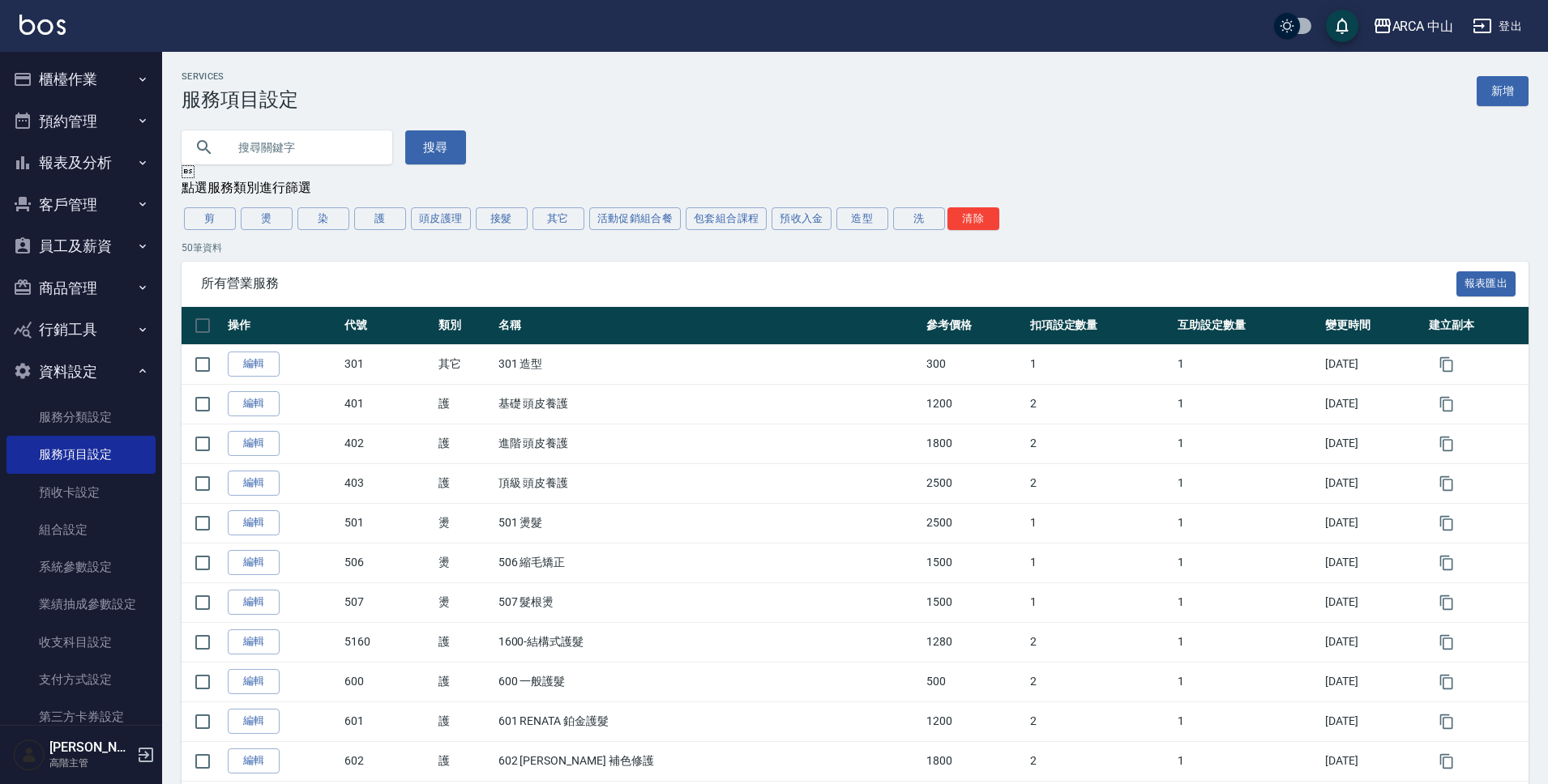
click at [324, 232] on div "剪 燙 染 護 頭皮護理 接髮 其它 活動促銷組合餐 包套組合課程 預收入金 造型 洗 清除" at bounding box center [855, 219] width 1347 height 27
click at [328, 223] on button "染" at bounding box center [323, 219] width 52 height 22
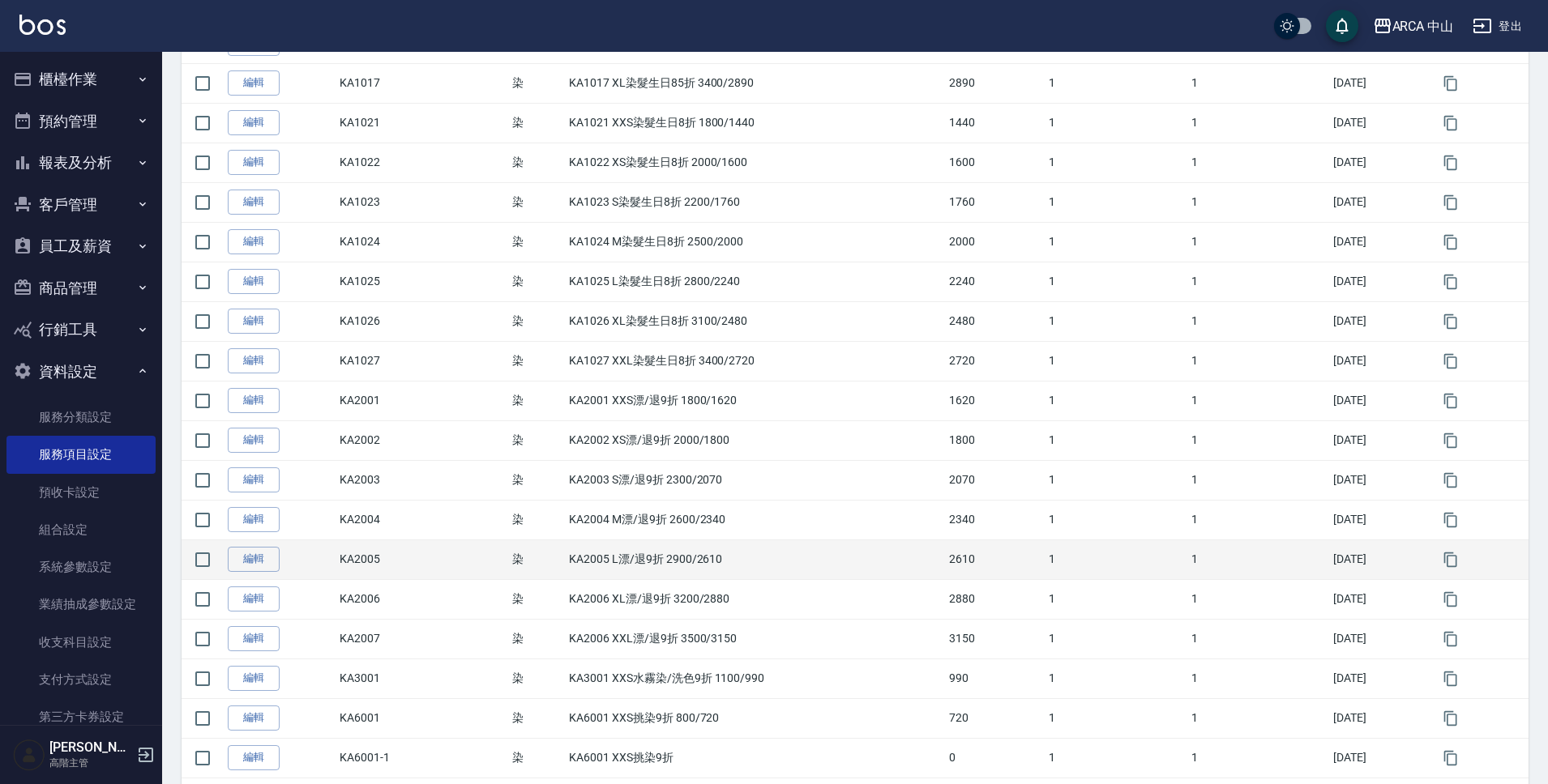
scroll to position [988, 0]
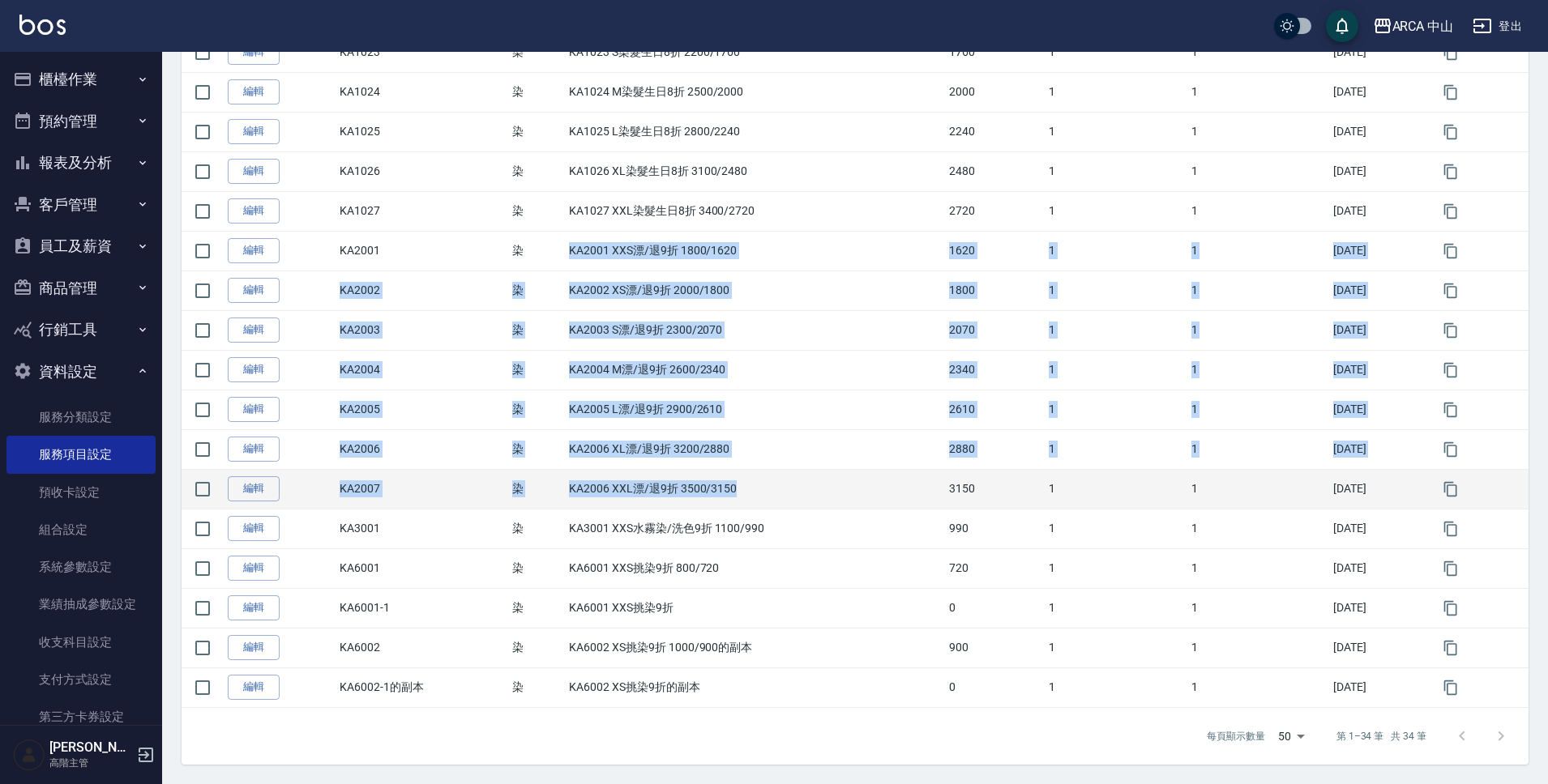
drag, startPoint x: 523, startPoint y: 250, endPoint x: 774, endPoint y: 495, distance: 350.8
click at [774, 495] on tbody "編輯 731 染 731 漂髮 1600 1 1 2025/08/28 編輯 KA1001 染 KA1001 XXS染髮9折 1800/1620 1620 1…" at bounding box center [855, 33] width 1347 height 1350
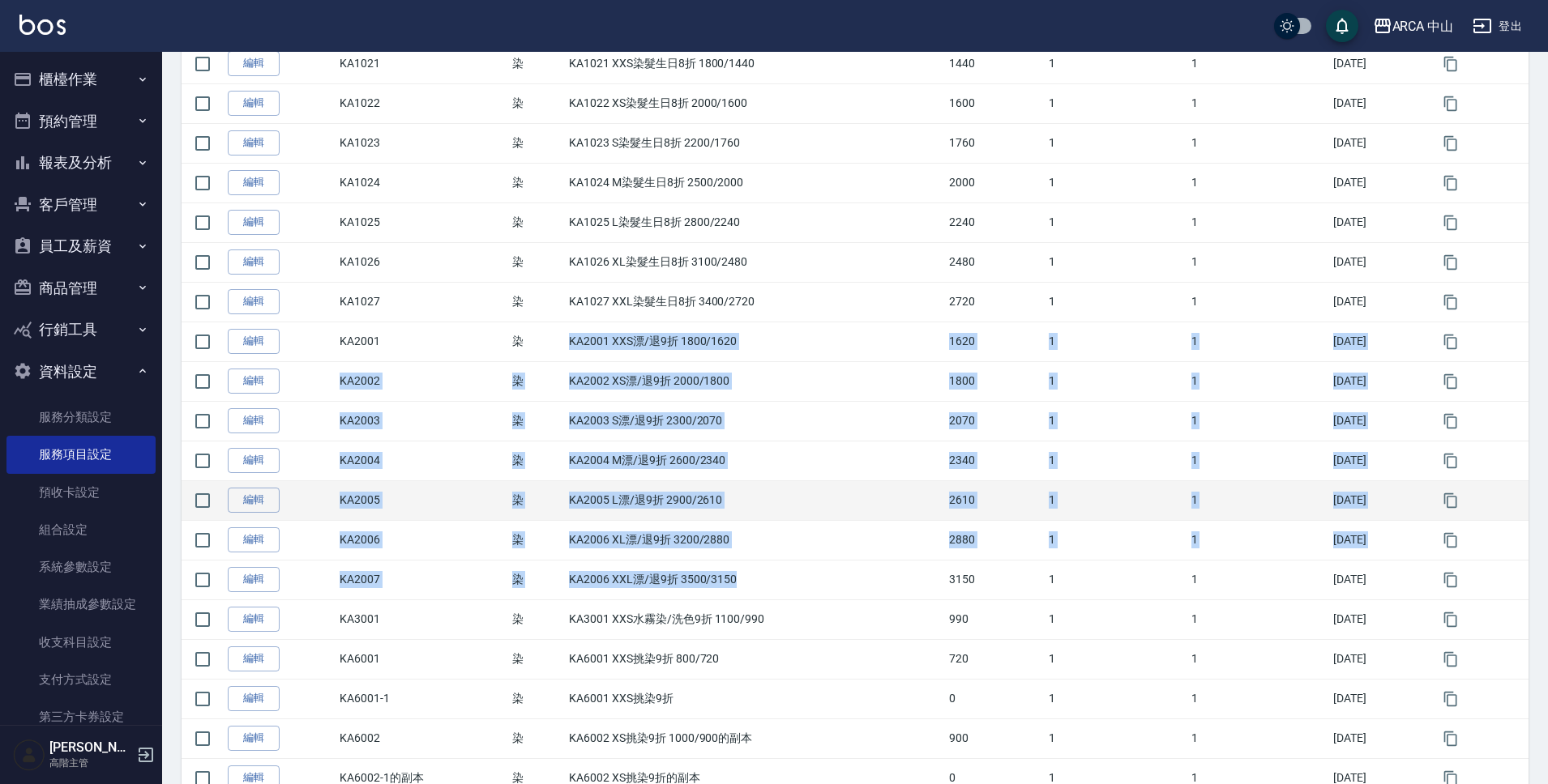
scroll to position [906, 0]
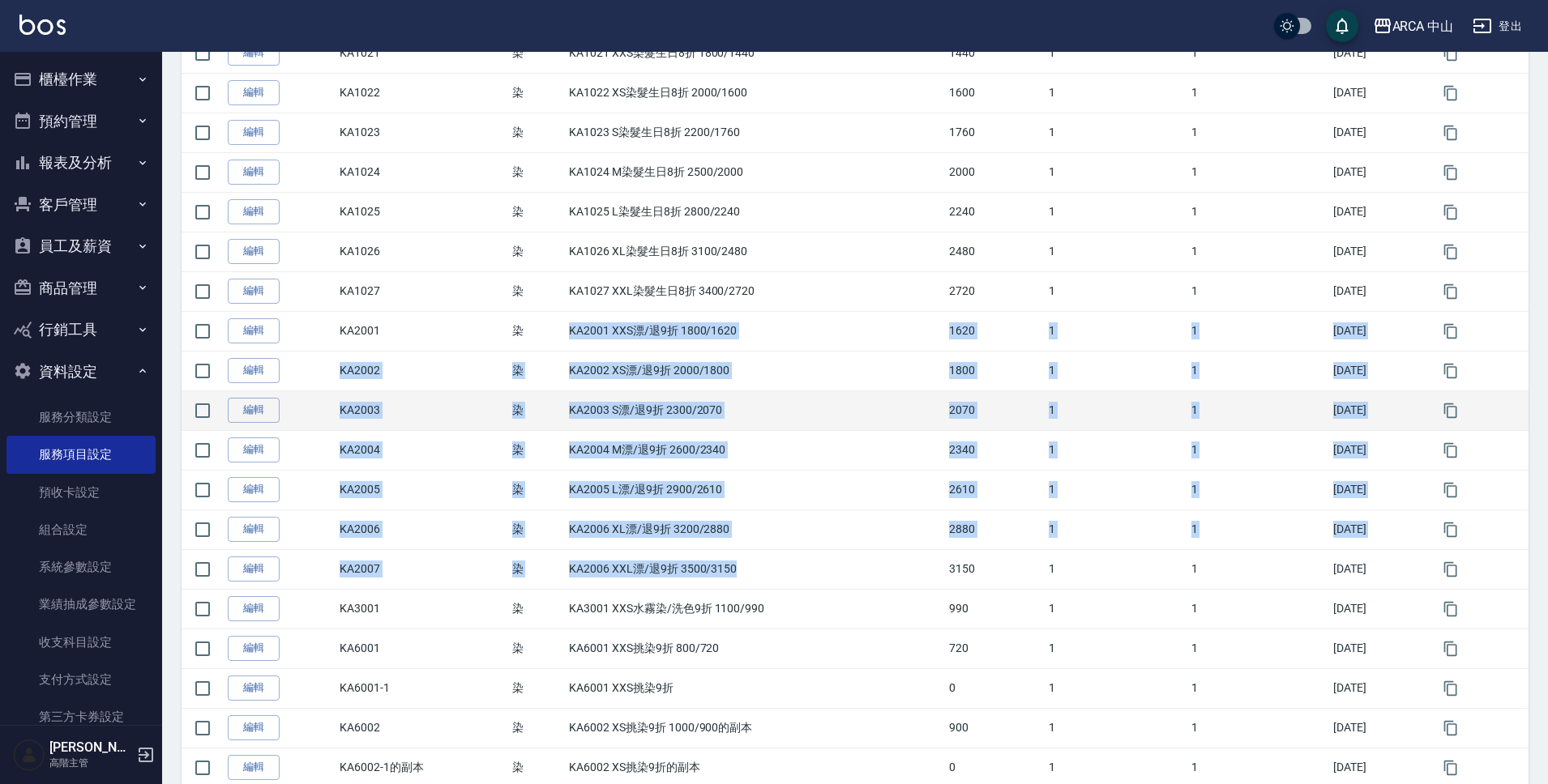
click at [788, 426] on td "KA2003 S漂/退9折 2300/2070" at bounding box center [754, 410] width 380 height 40
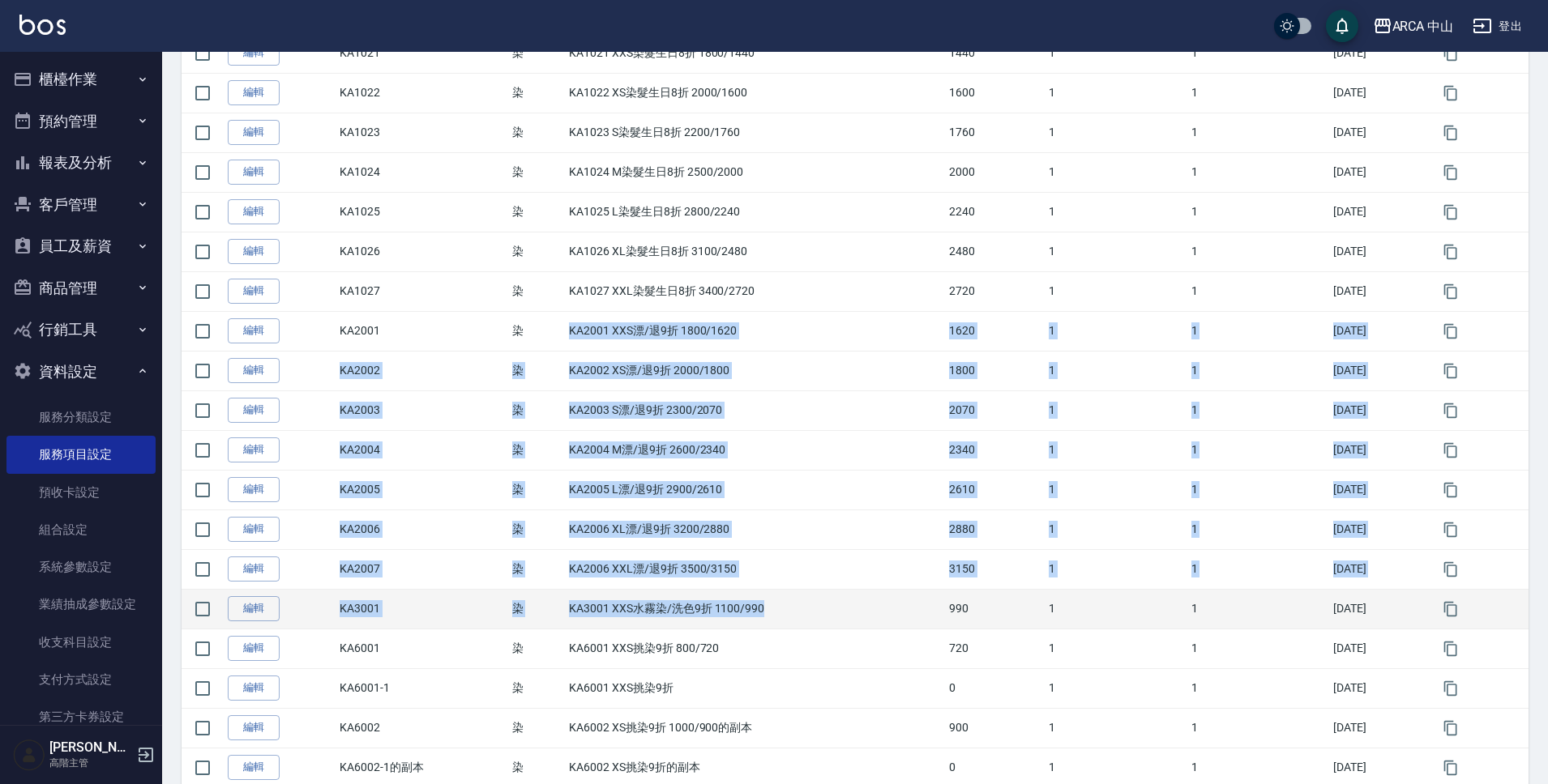
drag, startPoint x: 562, startPoint y: 333, endPoint x: 758, endPoint y: 610, distance: 339.3
click at [758, 611] on tbody "編輯 731 染 731 漂髮 1600 1 1 2025/08/28 編輯 KA1001 染 KA1001 XXS染髮9折 1800/1620 1620 1…" at bounding box center [855, 113] width 1347 height 1350
drag, startPoint x: 337, startPoint y: 330, endPoint x: 761, endPoint y: 610, distance: 508.1
click at [761, 610] on tbody "編輯 731 染 731 漂髮 1600 1 1 2025/08/28 編輯 KA1001 染 KA1001 XXS染髮9折 1800/1620 1620 1…" at bounding box center [855, 113] width 1347 height 1350
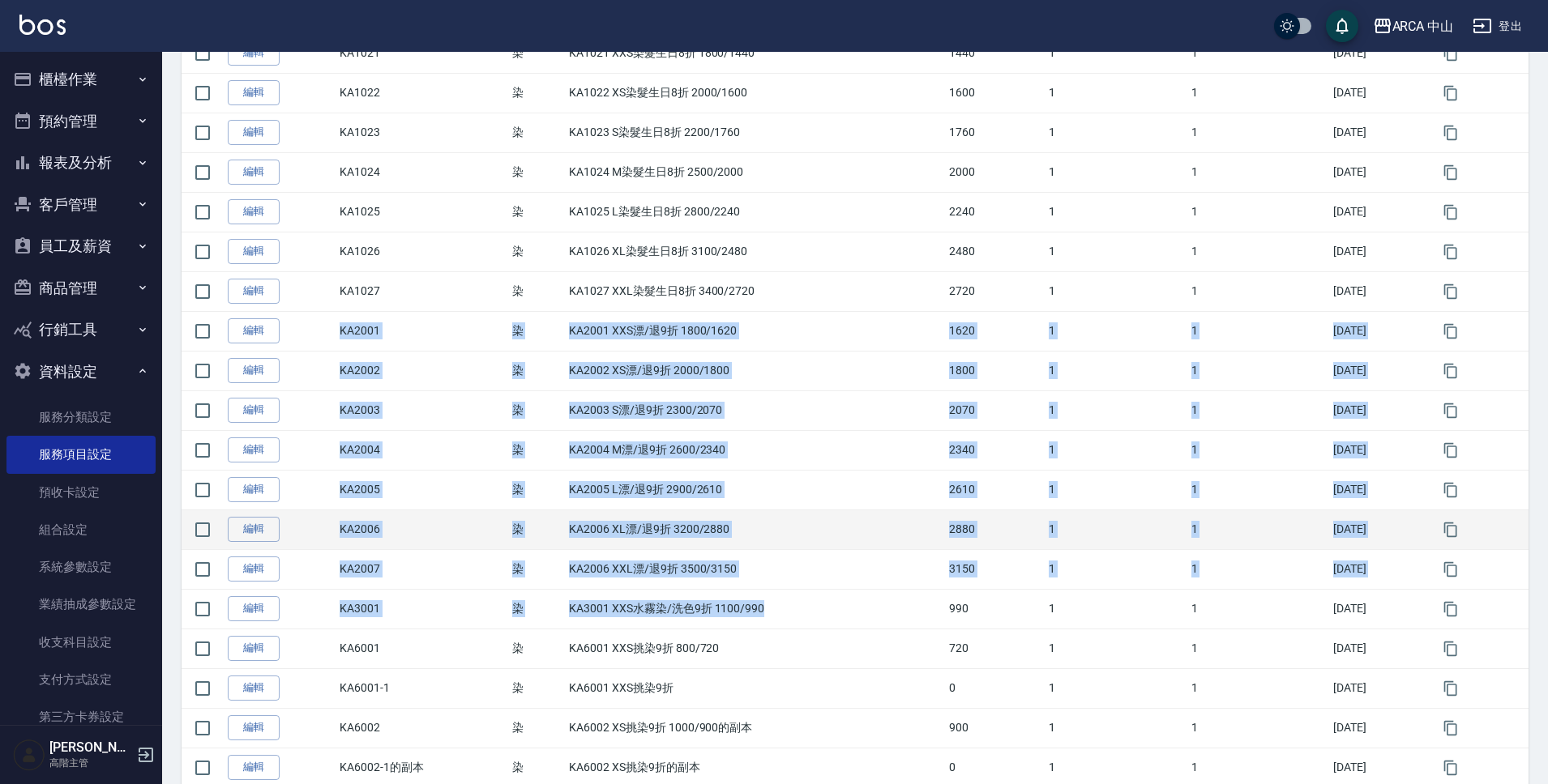
click at [761, 548] on td "KA2006 XL漂/退9折 3200/2880" at bounding box center [754, 529] width 380 height 40
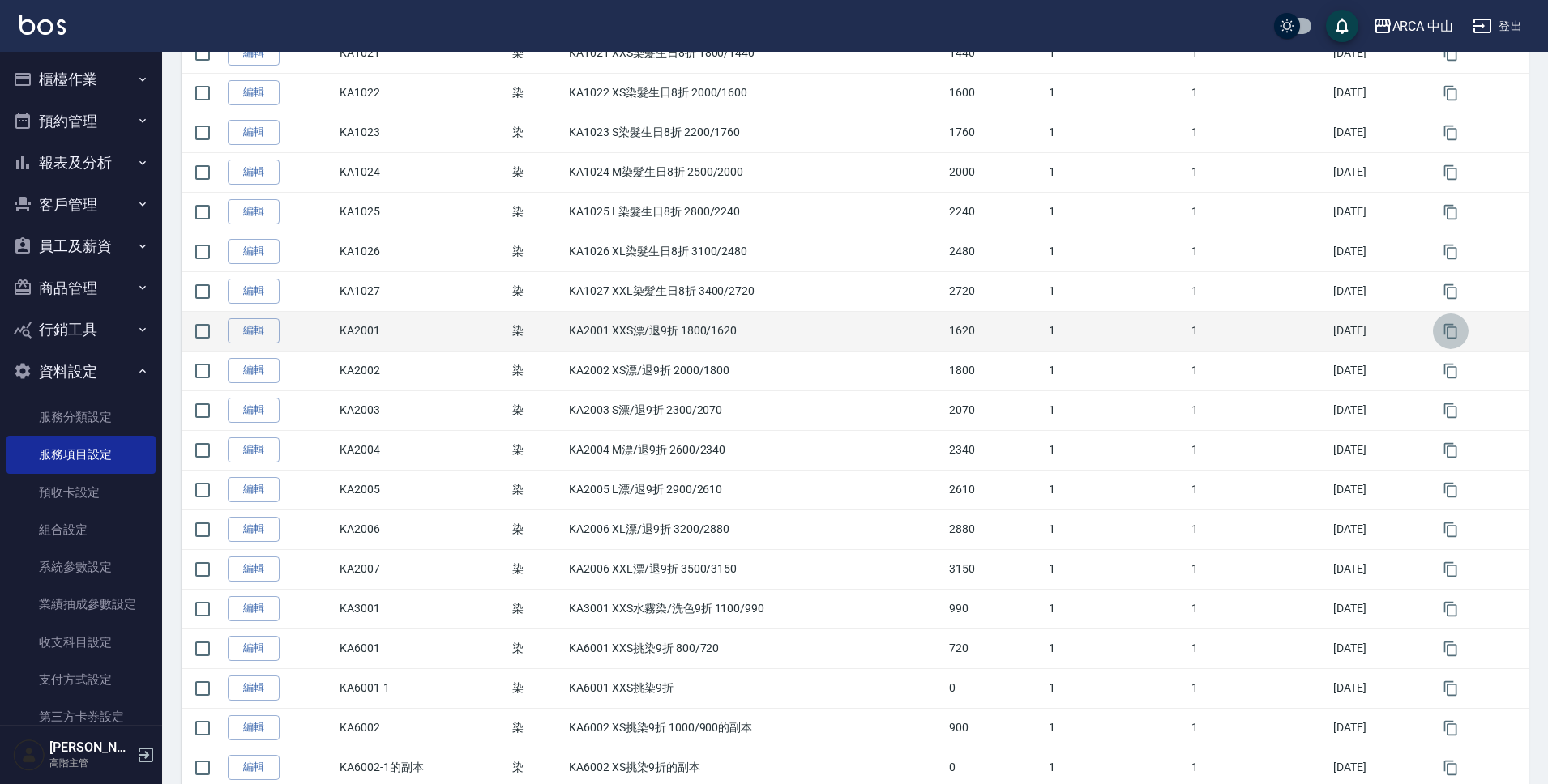
click at [1458, 333] on icon "button" at bounding box center [1450, 330] width 13 height 15
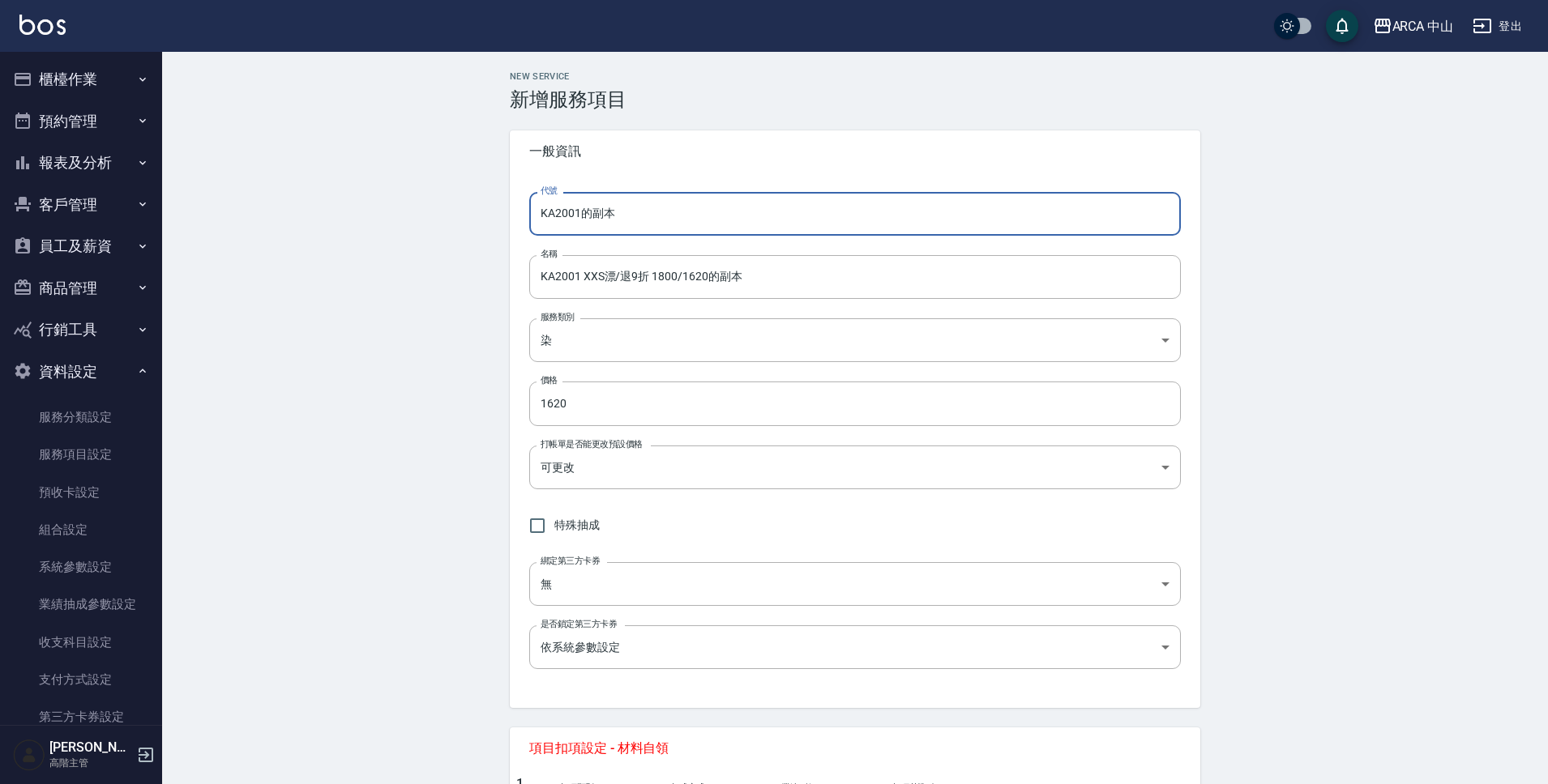
drag, startPoint x: 583, startPoint y: 218, endPoint x: 729, endPoint y: 237, distance: 147.2
click at [727, 237] on div "代號 KA2001的副本 代號 名稱 KA2001 XXS漂/退9折 1800/1620的副本 名稱 服務類別 染 a2ff3a14-5d7f-47f4-bd…" at bounding box center [855, 440] width 691 height 535
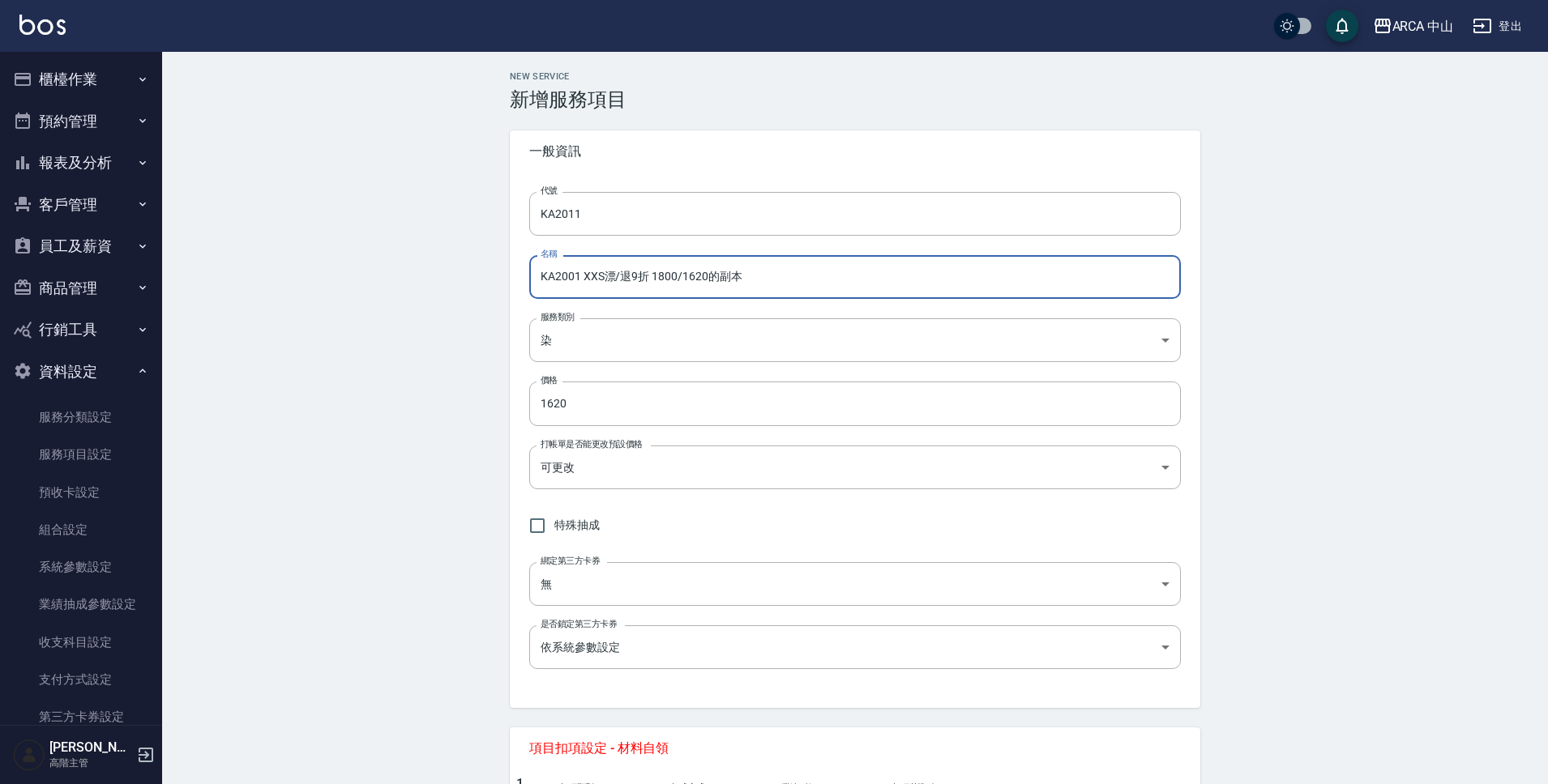
click at [575, 277] on input "KA2001 XXS漂/退9折 1800/1620的副本" at bounding box center [855, 277] width 652 height 44
drag, startPoint x: 687, startPoint y: 278, endPoint x: 862, endPoint y: 290, distance: 175.4
click at [862, 290] on input "KA2011 XXS漂/退85折 1800/1620的副本" at bounding box center [855, 277] width 652 height 44
drag, startPoint x: 689, startPoint y: 279, endPoint x: 735, endPoint y: 279, distance: 46.0
click at [735, 279] on input "KA2011 XXS漂/退85折 1800/1530" at bounding box center [855, 277] width 652 height 44
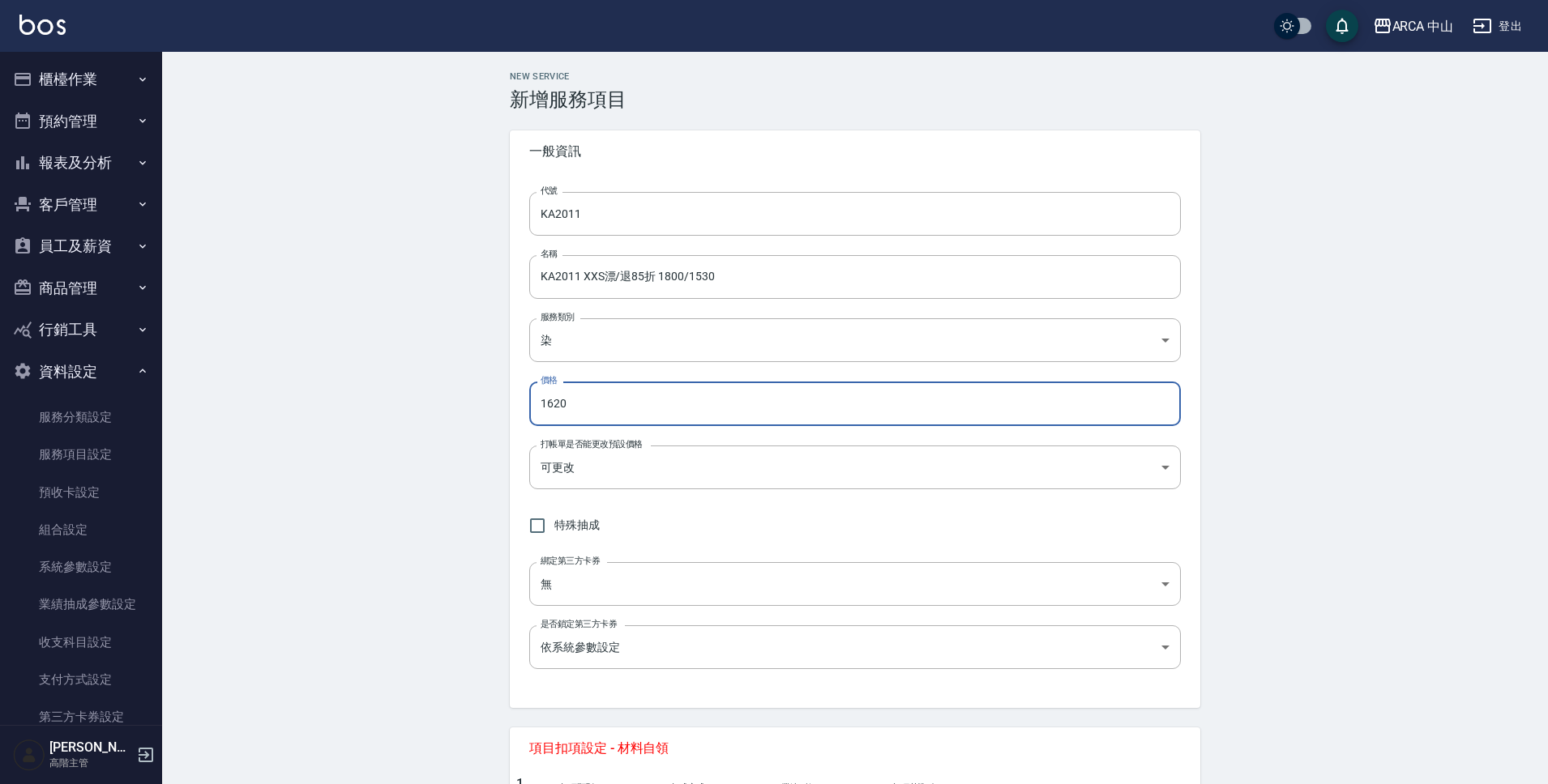
drag, startPoint x: 568, startPoint y: 404, endPoint x: 515, endPoint y: 400, distance: 53.2
click at [515, 400] on div "代號 KA2011 代號 名稱 KA2011 XXS漂/退85折 1800/1530 名稱 服務類別 染 a2ff3a14-5d7f-47f4-bd90-fc…" at bounding box center [855, 440] width 691 height 535
paste input "53"
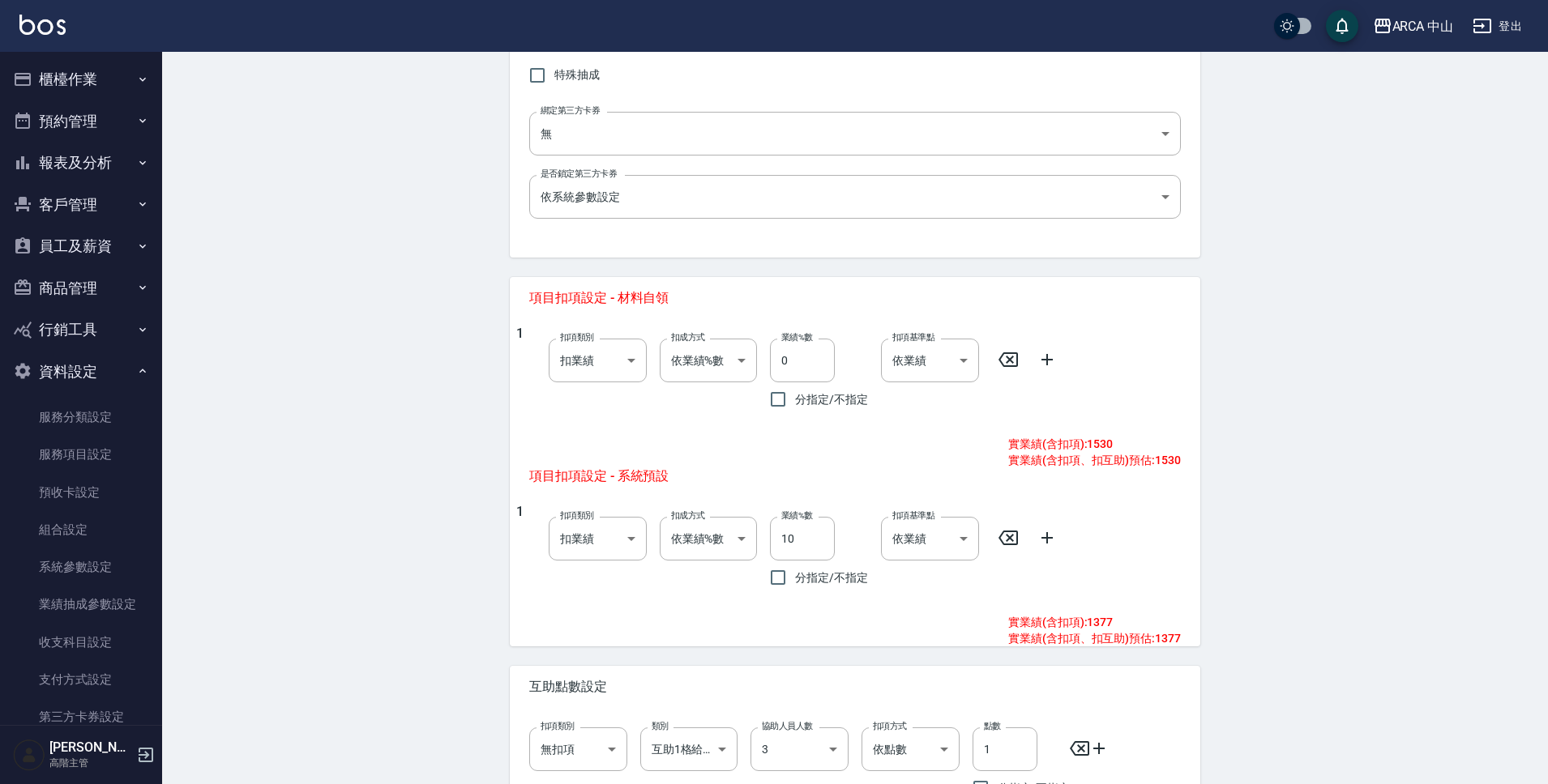
scroll to position [602, 0]
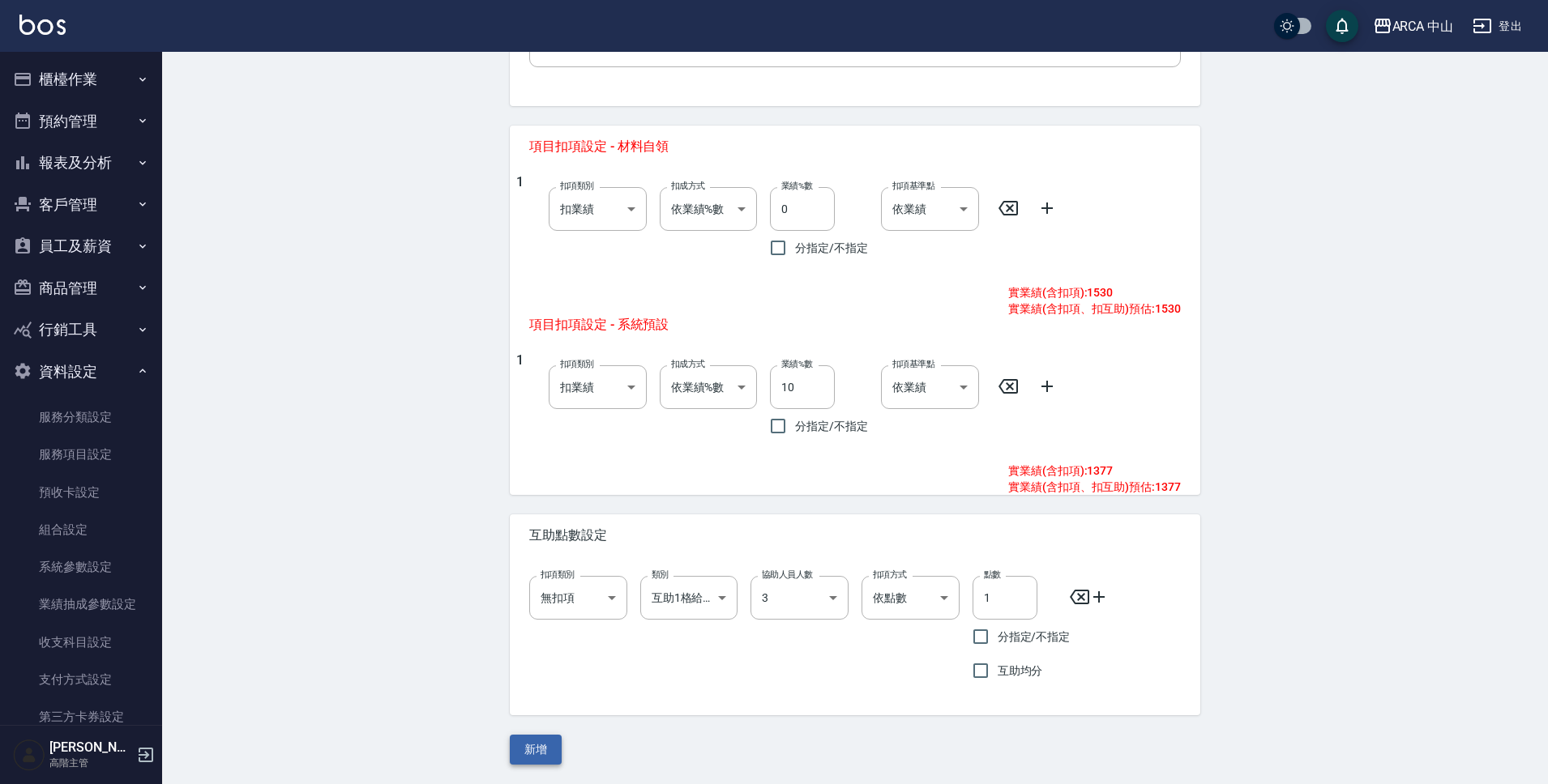
click at [549, 744] on button "新增" at bounding box center [535, 749] width 52 height 30
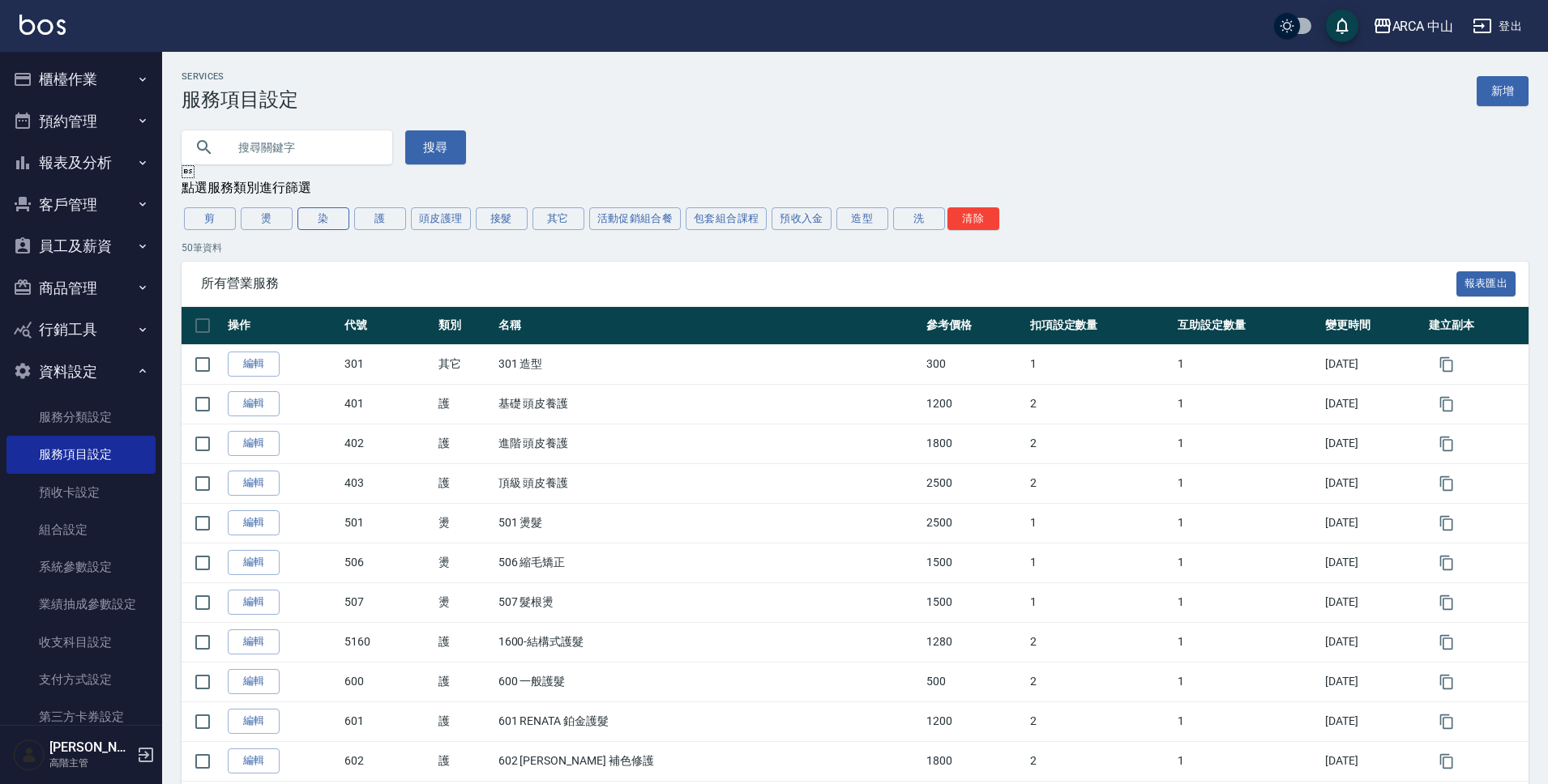
click at [340, 222] on button "染" at bounding box center [323, 219] width 52 height 22
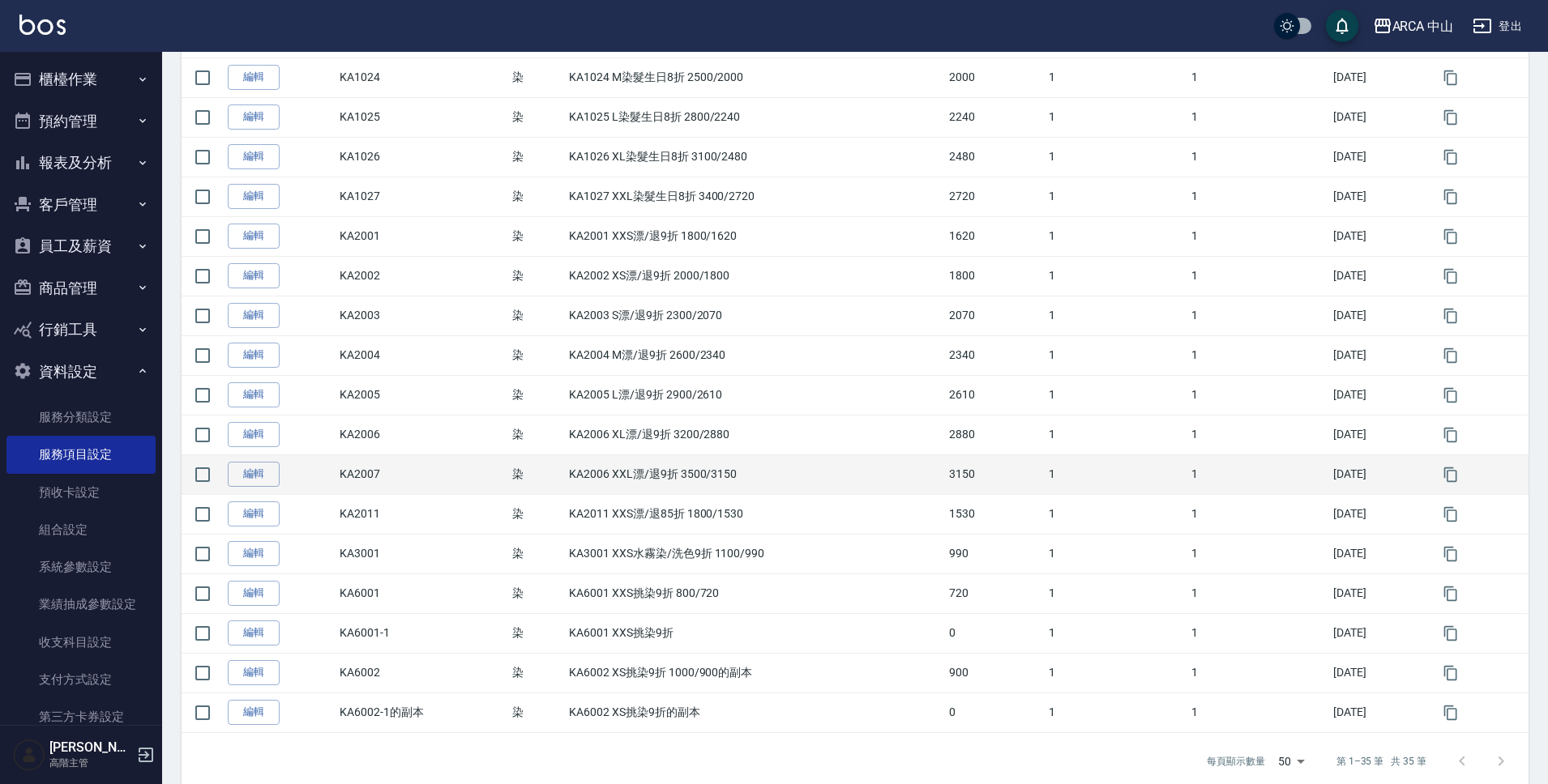
scroll to position [1028, 0]
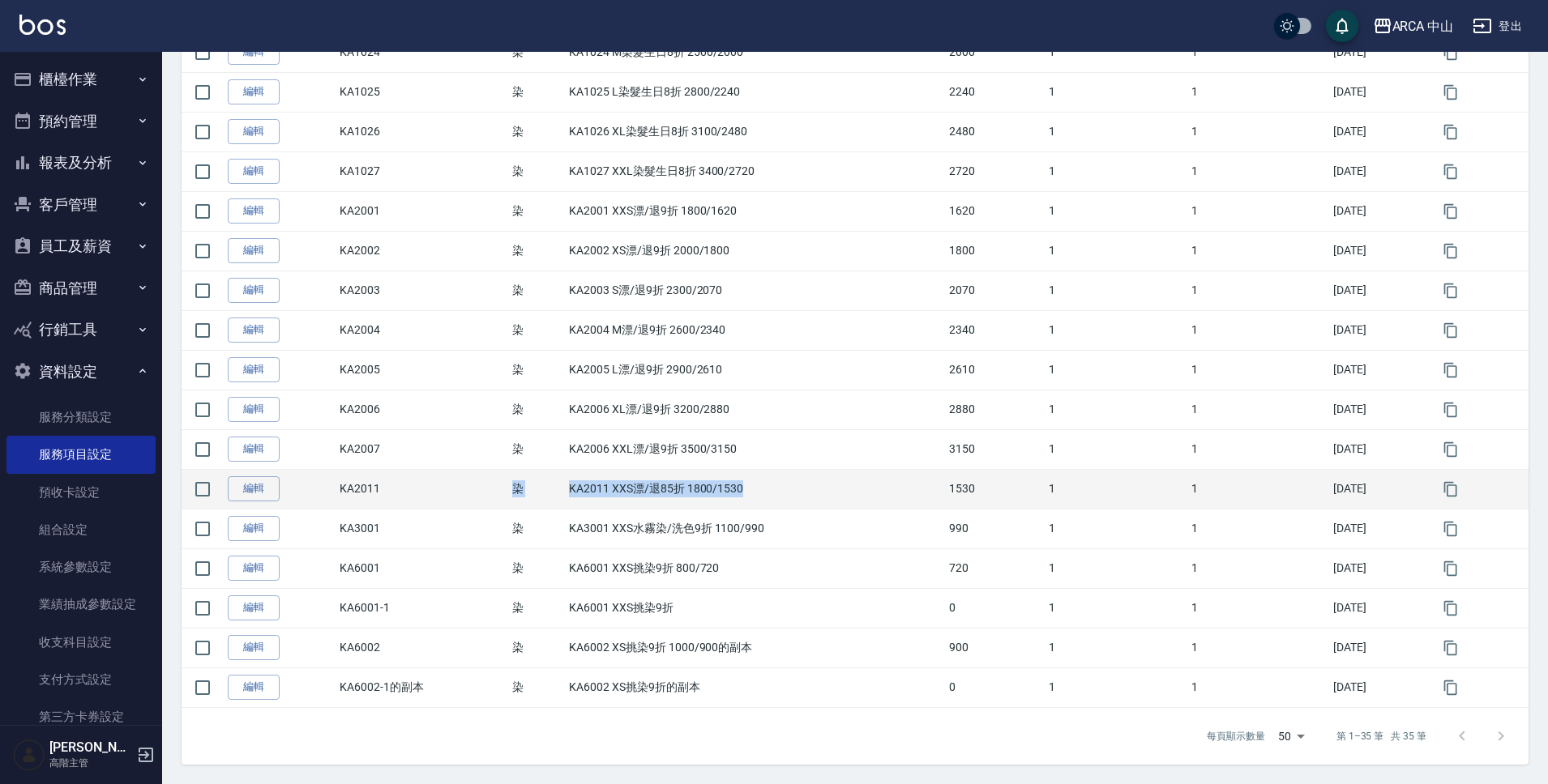
drag, startPoint x: 496, startPoint y: 494, endPoint x: 739, endPoint y: 498, distance: 243.0
click at [739, 498] on tr "編輯 KA2011 染 KA2011 XXS漂/退85折 1800/1530 1530 1 1 2025/09/10" at bounding box center [855, 489] width 1347 height 40
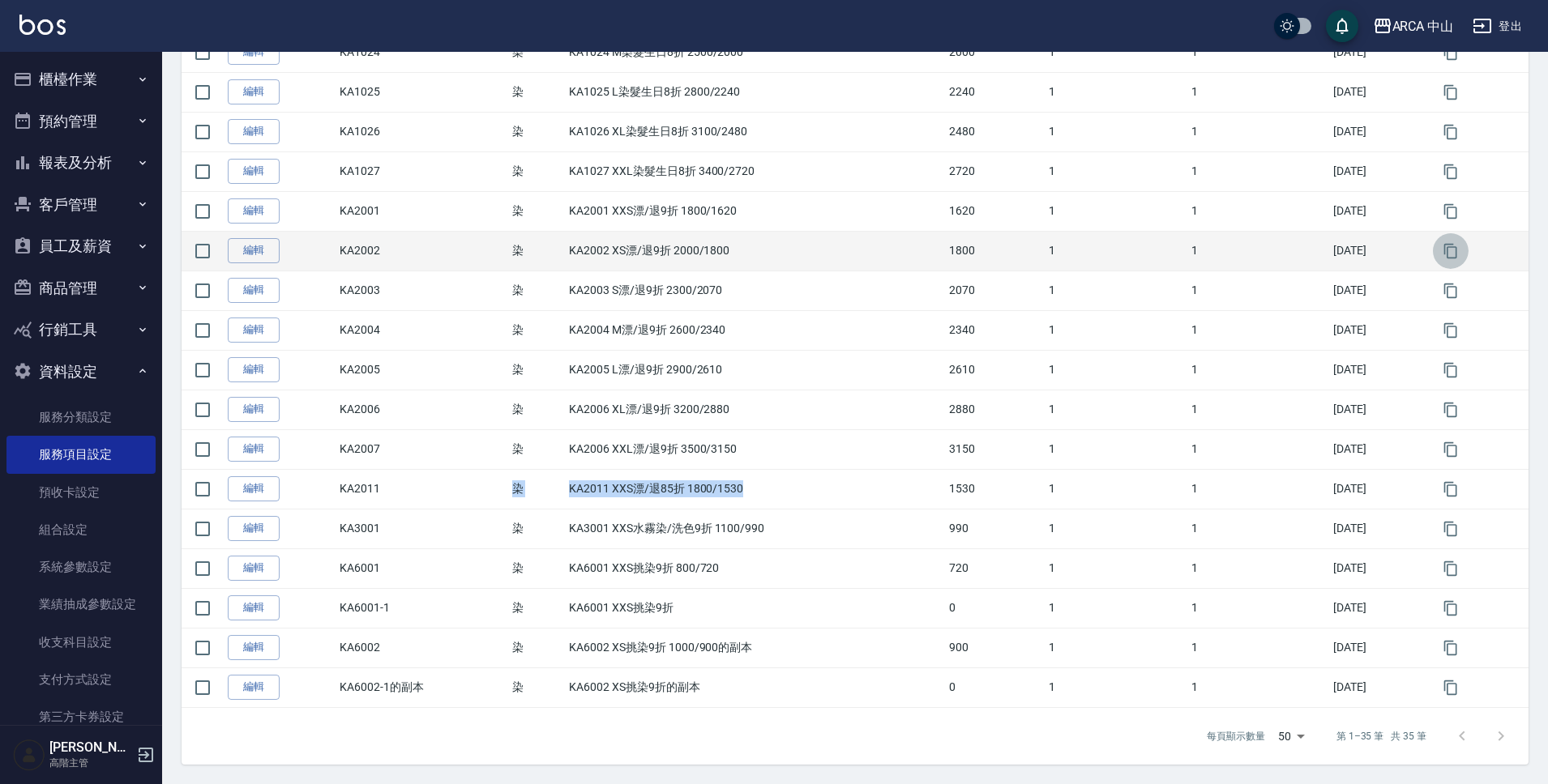
click at [1453, 252] on icon "button" at bounding box center [1451, 251] width 17 height 17
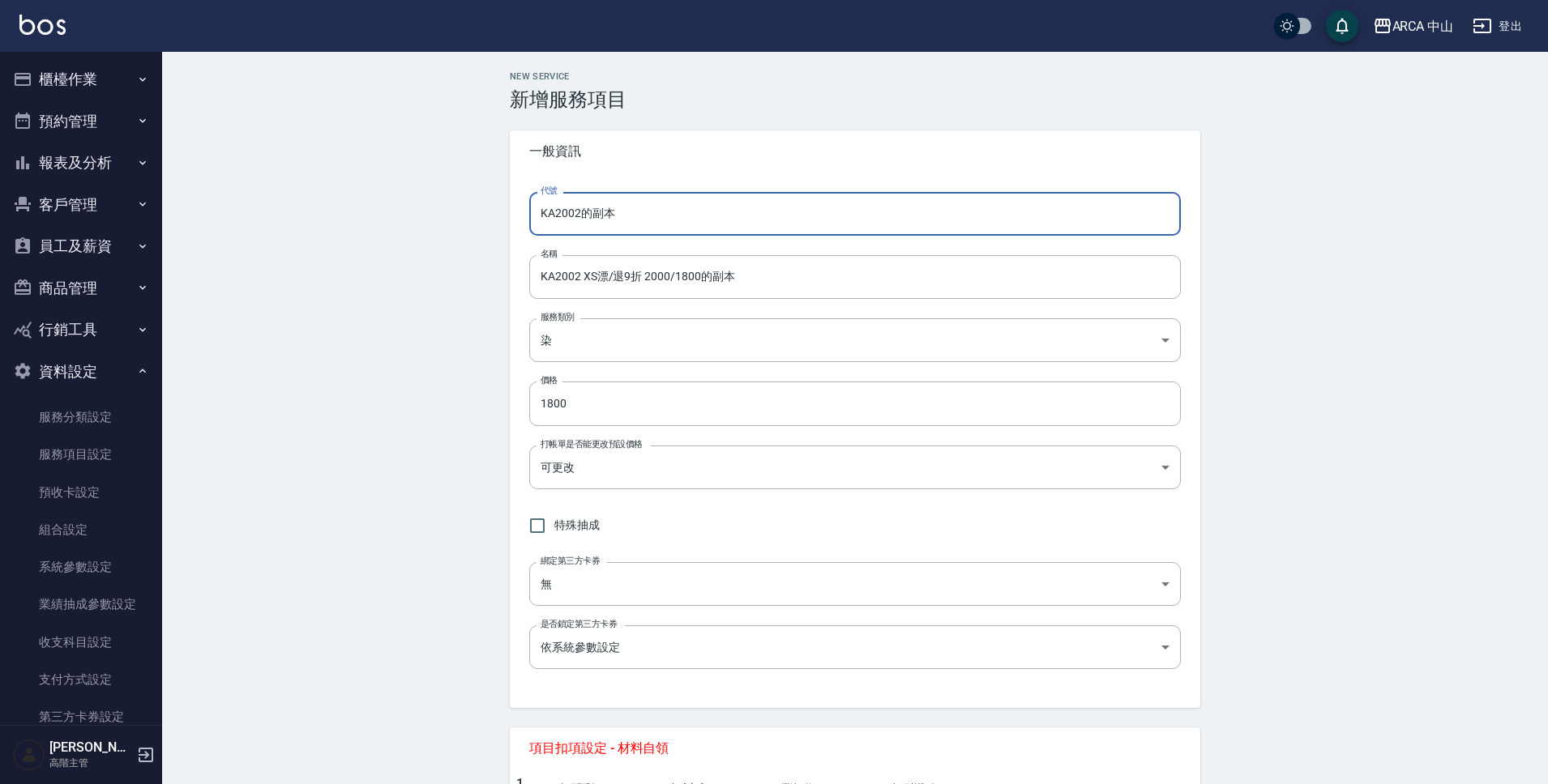
drag, startPoint x: 581, startPoint y: 217, endPoint x: 726, endPoint y: 219, distance: 145.0
click at [726, 219] on input "KA2002的副本" at bounding box center [855, 214] width 652 height 44
click at [572, 276] on input "KA2002 XS漂/退9折 2000/1800的副本" at bounding box center [855, 277] width 652 height 44
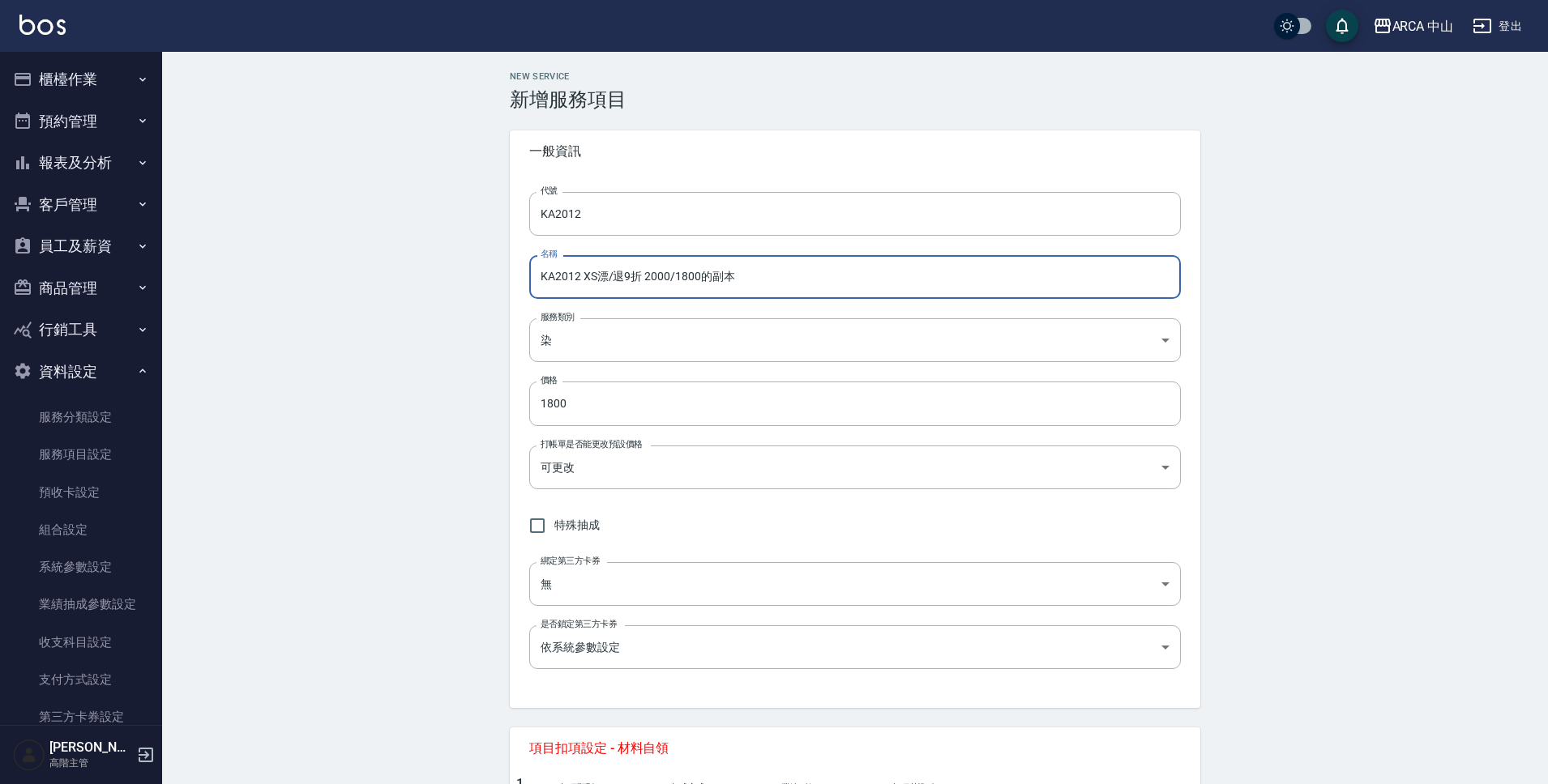
click at [625, 276] on input "KA2012 XS漂/退9折 2000/1800的副本" at bounding box center [855, 277] width 652 height 44
drag, startPoint x: 682, startPoint y: 279, endPoint x: 874, endPoint y: 290, distance: 192.3
click at [874, 290] on input "KA2012 XS漂/退85折 2000/1800的副本" at bounding box center [855, 277] width 652 height 44
click at [544, 406] on input "1800" at bounding box center [855, 403] width 652 height 44
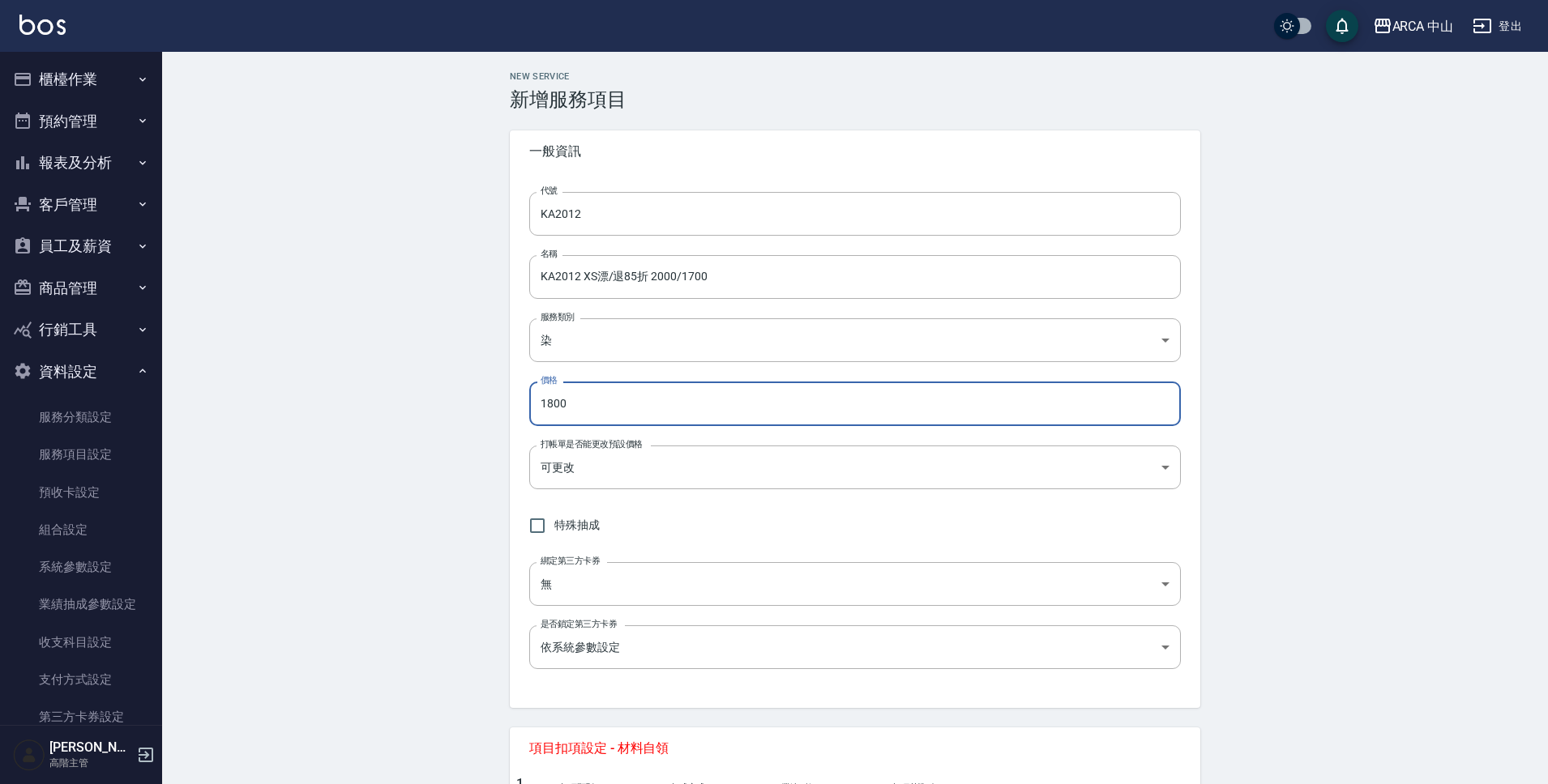
click at [551, 404] on input "1800" at bounding box center [855, 403] width 652 height 44
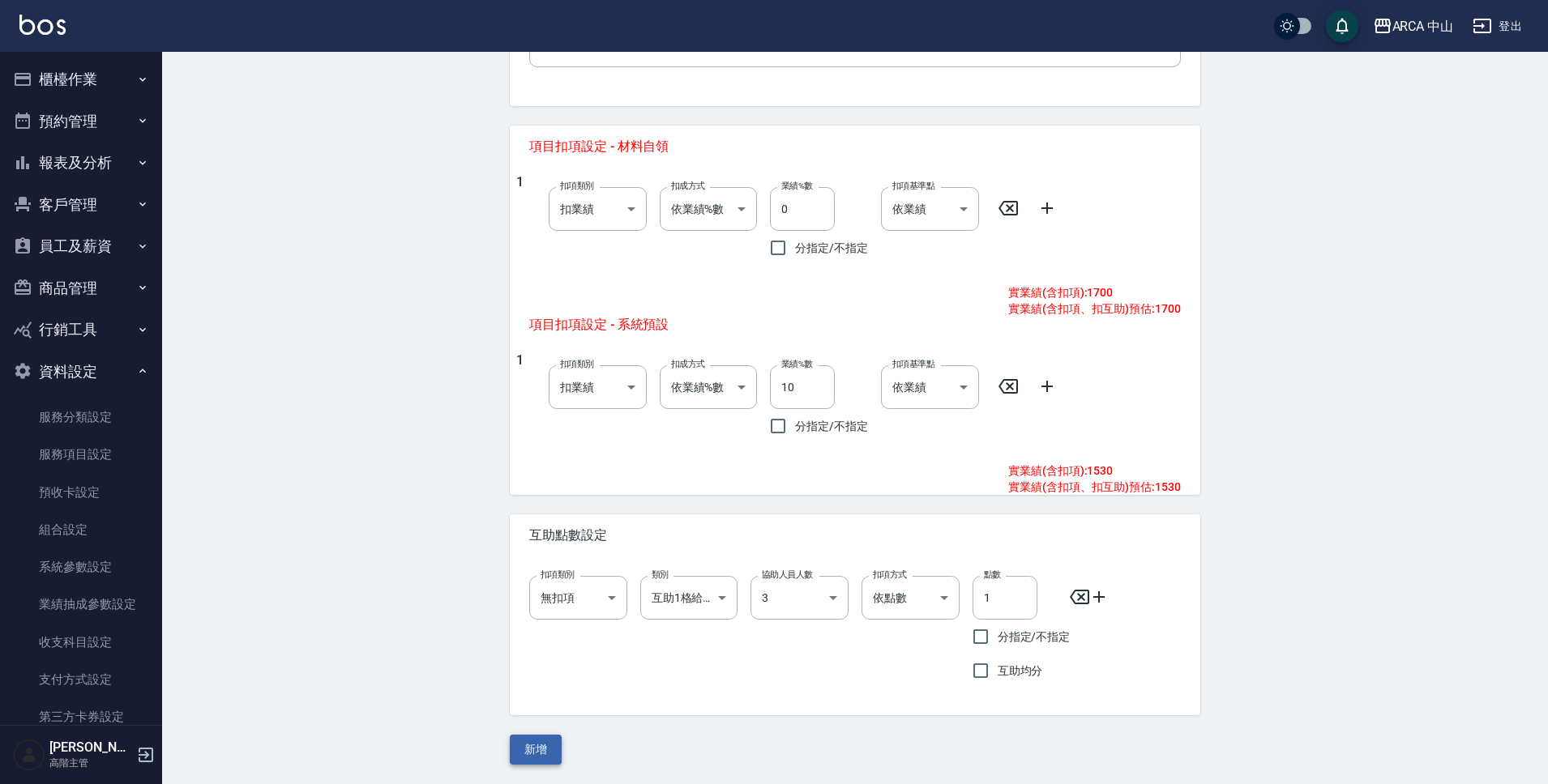
click at [550, 739] on button "新增" at bounding box center [535, 749] width 52 height 30
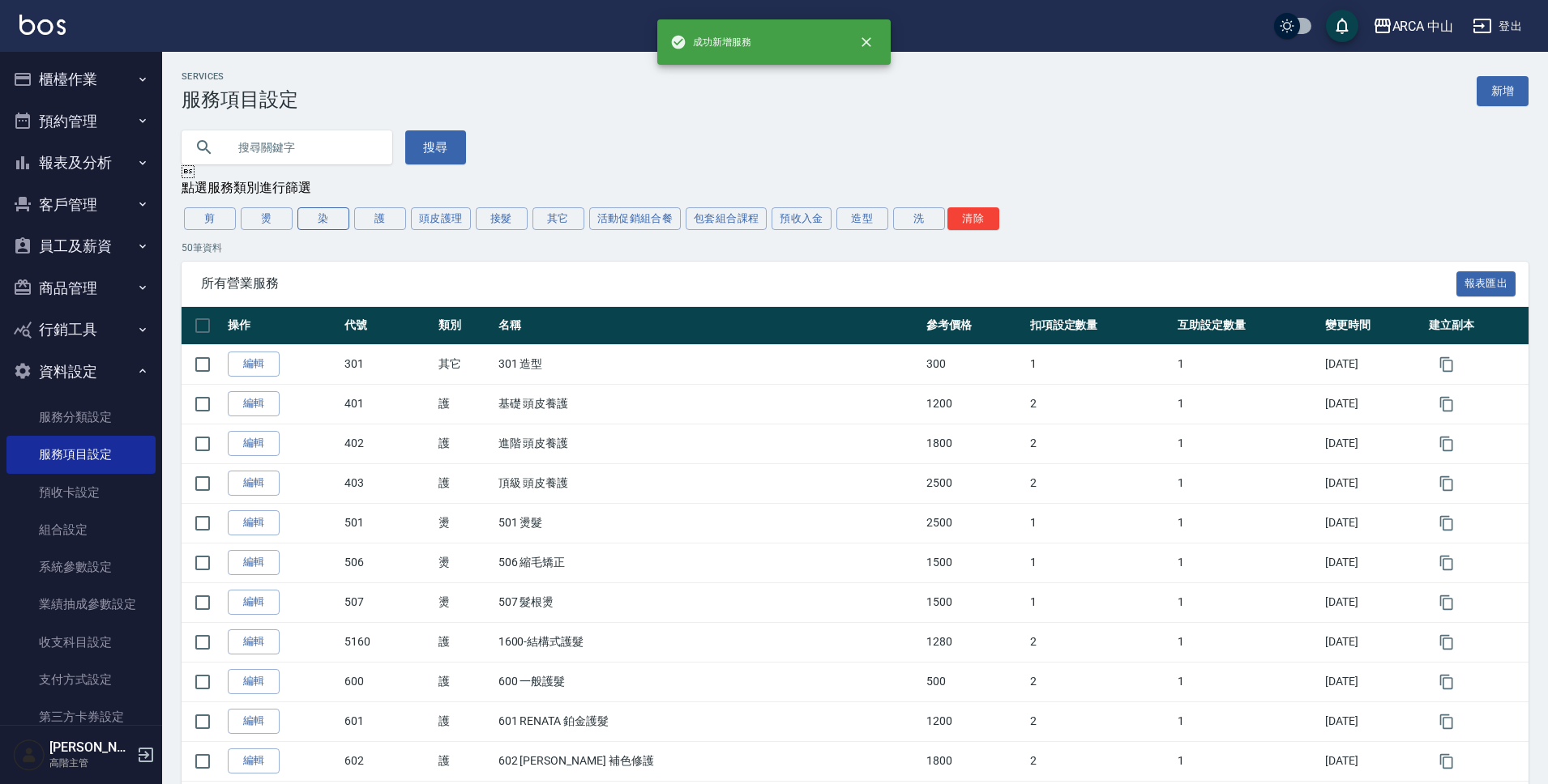
click at [327, 223] on button "染" at bounding box center [323, 219] width 52 height 22
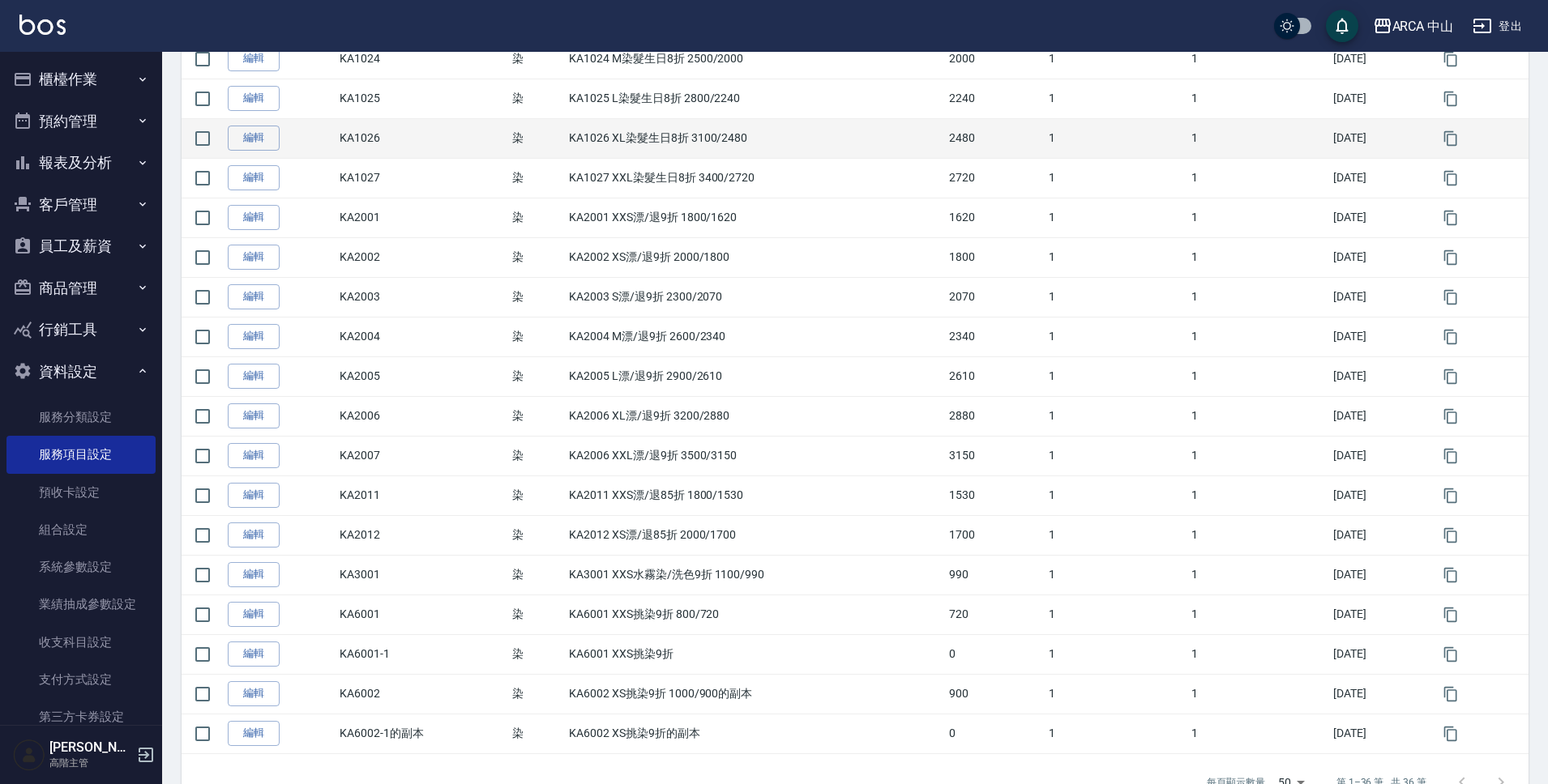
scroll to position [1067, 0]
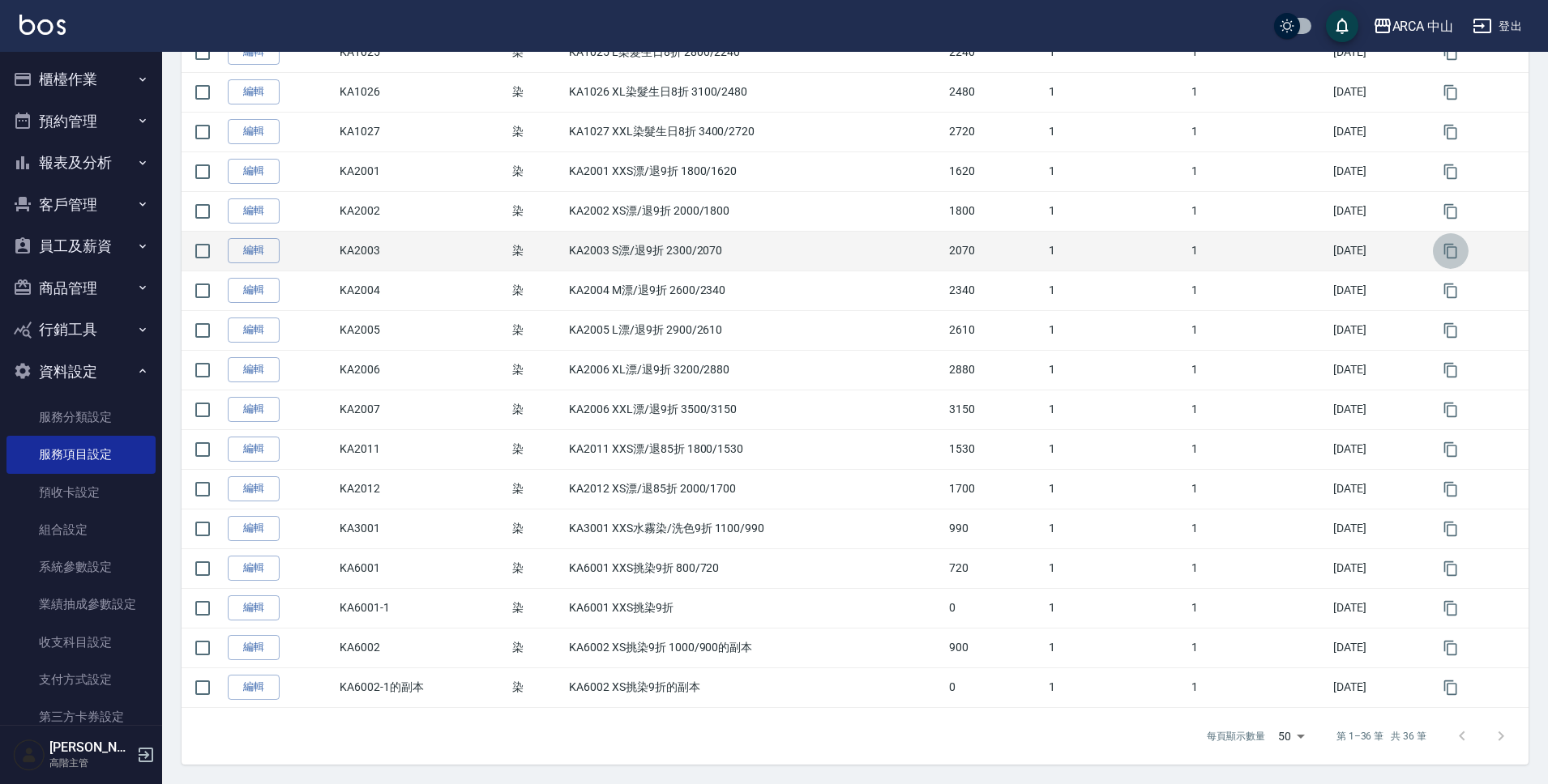
click at [1453, 255] on icon "button" at bounding box center [1451, 251] width 17 height 17
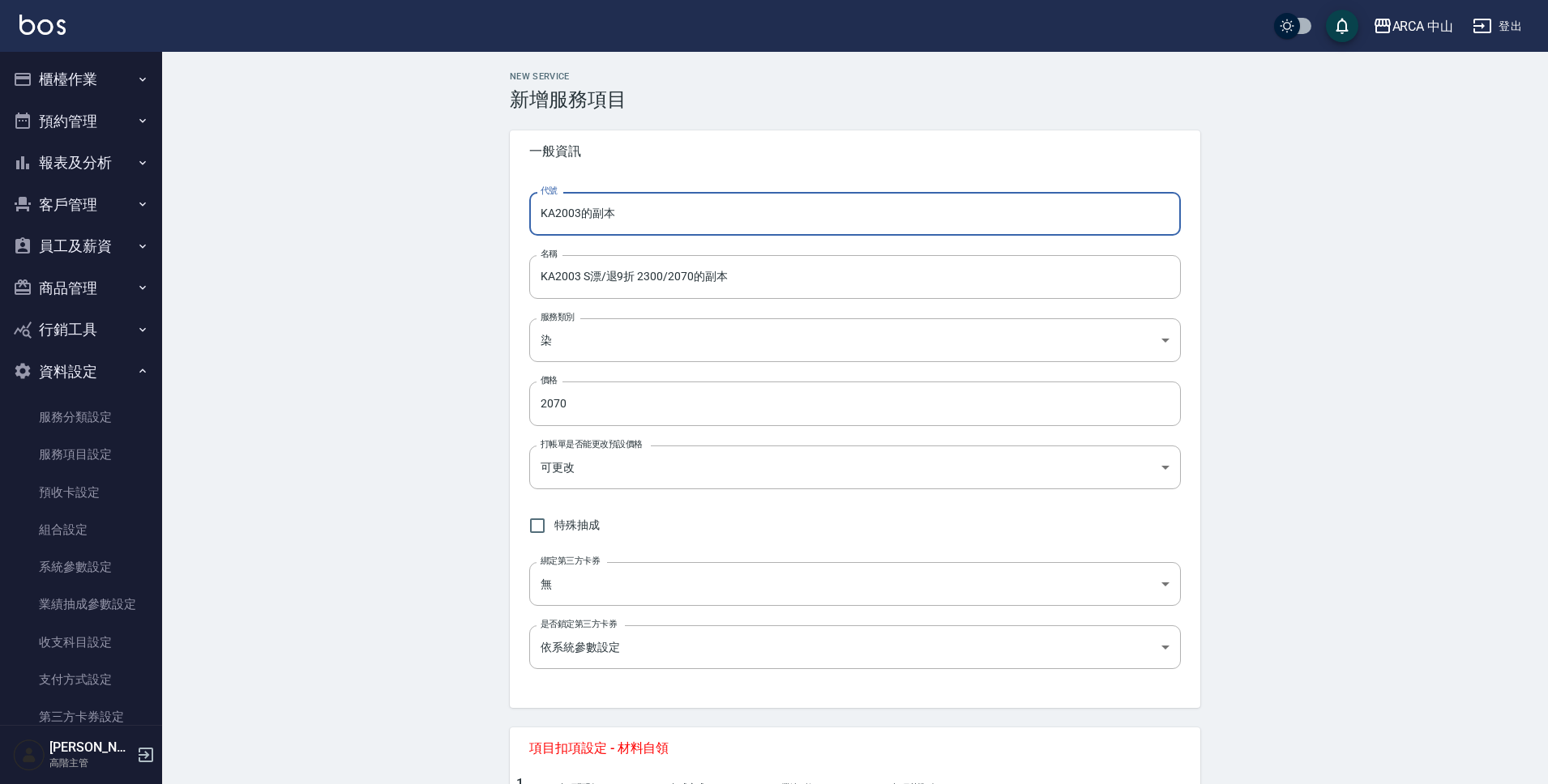
drag, startPoint x: 581, startPoint y: 213, endPoint x: 701, endPoint y: 219, distance: 120.1
click at [701, 218] on input "KA2003的副本" at bounding box center [855, 214] width 652 height 44
click at [574, 275] on input "KA2003 S漂/退9折 2300/2070的副本" at bounding box center [855, 277] width 652 height 44
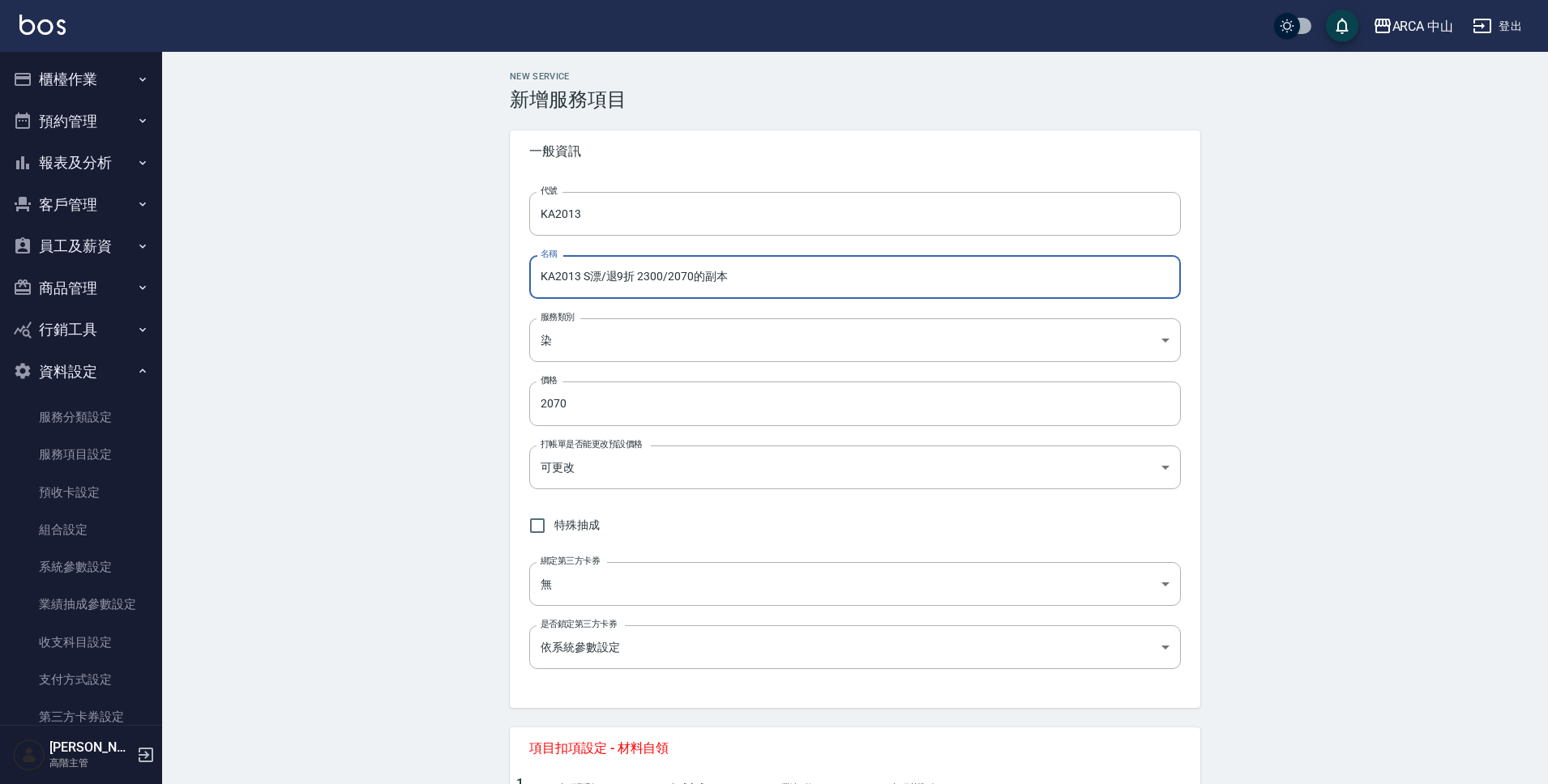
click at [618, 279] on input "KA2013 S漂/退9折 2300/2070的副本" at bounding box center [855, 277] width 652 height 44
click at [645, 280] on input "KA2013 S漂/退85折 2300/2070的副本" at bounding box center [855, 277] width 652 height 44
drag, startPoint x: 674, startPoint y: 280, endPoint x: 810, endPoint y: 286, distance: 136.1
click at [810, 286] on input "KA2013 S漂/退85折 2300/2070的副本" at bounding box center [855, 277] width 652 height 44
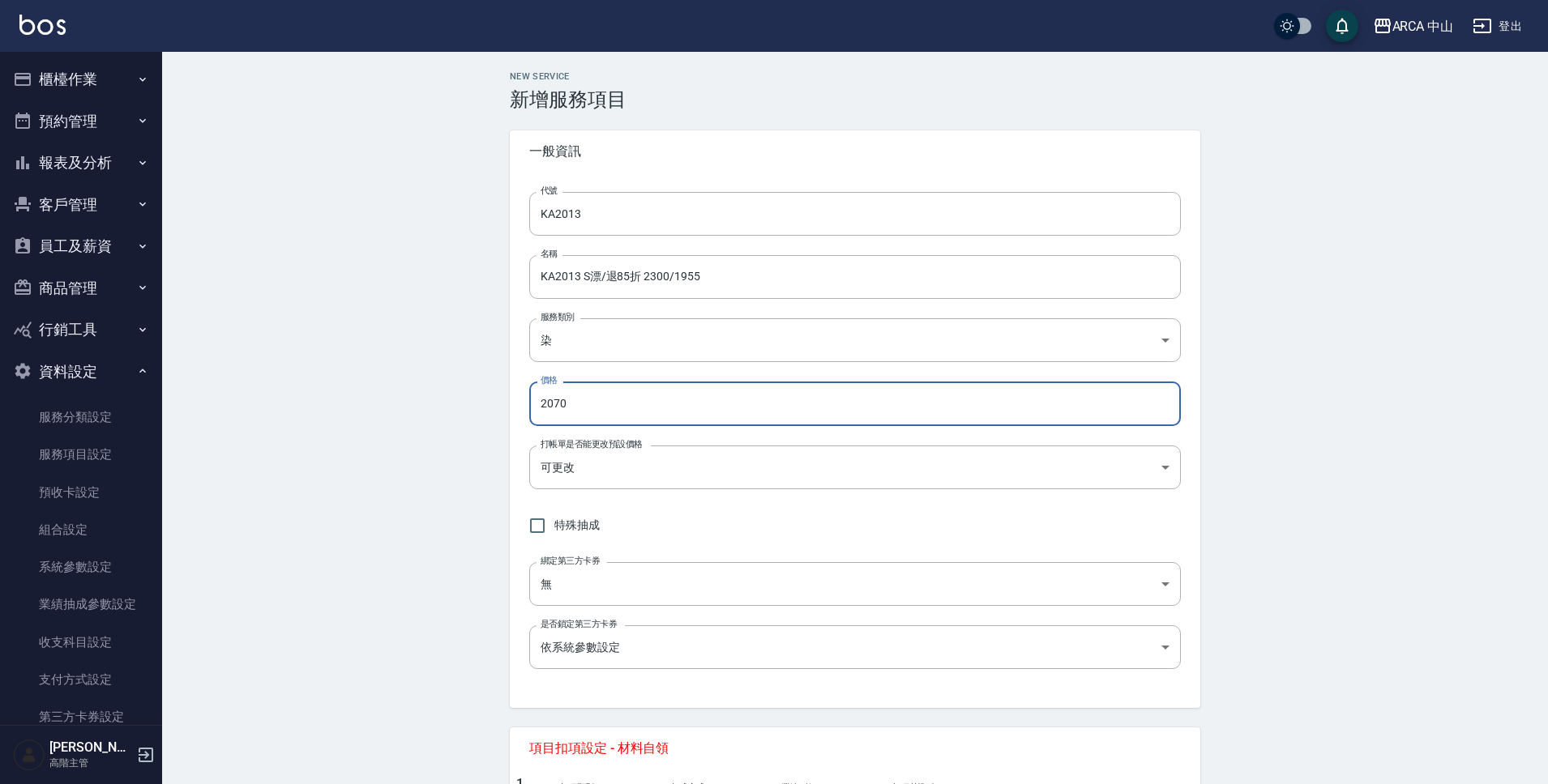
drag, startPoint x: 574, startPoint y: 411, endPoint x: 517, endPoint y: 401, distance: 57.9
click at [517, 401] on div "代號 KA2013 代號 名稱 KA2013 S漂/退85折 2300/1955 名稱 服務類別 染 a2ff3a14-5d7f-47f4-bd90-fc7d…" at bounding box center [855, 440] width 691 height 535
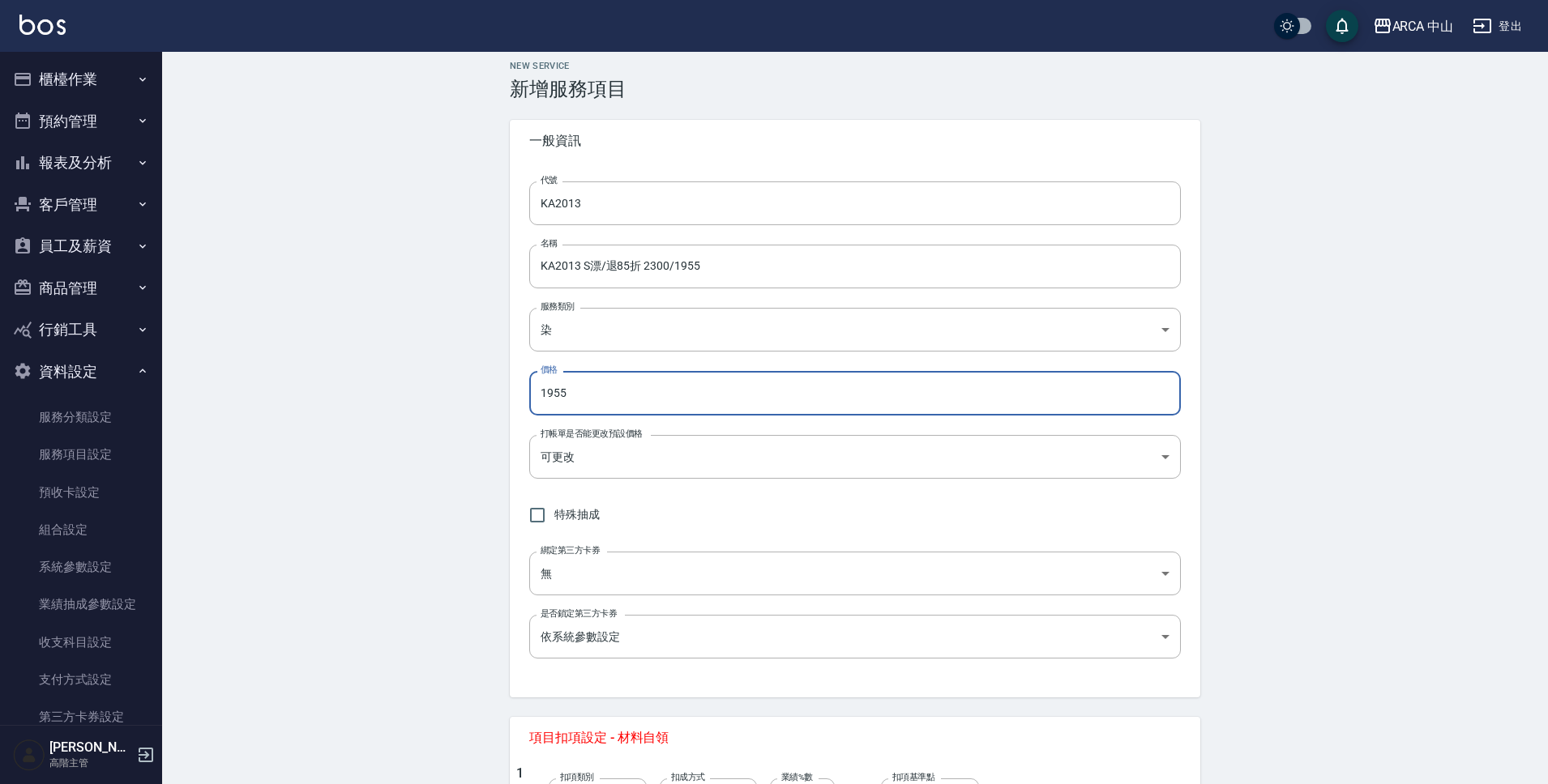
scroll to position [602, 0]
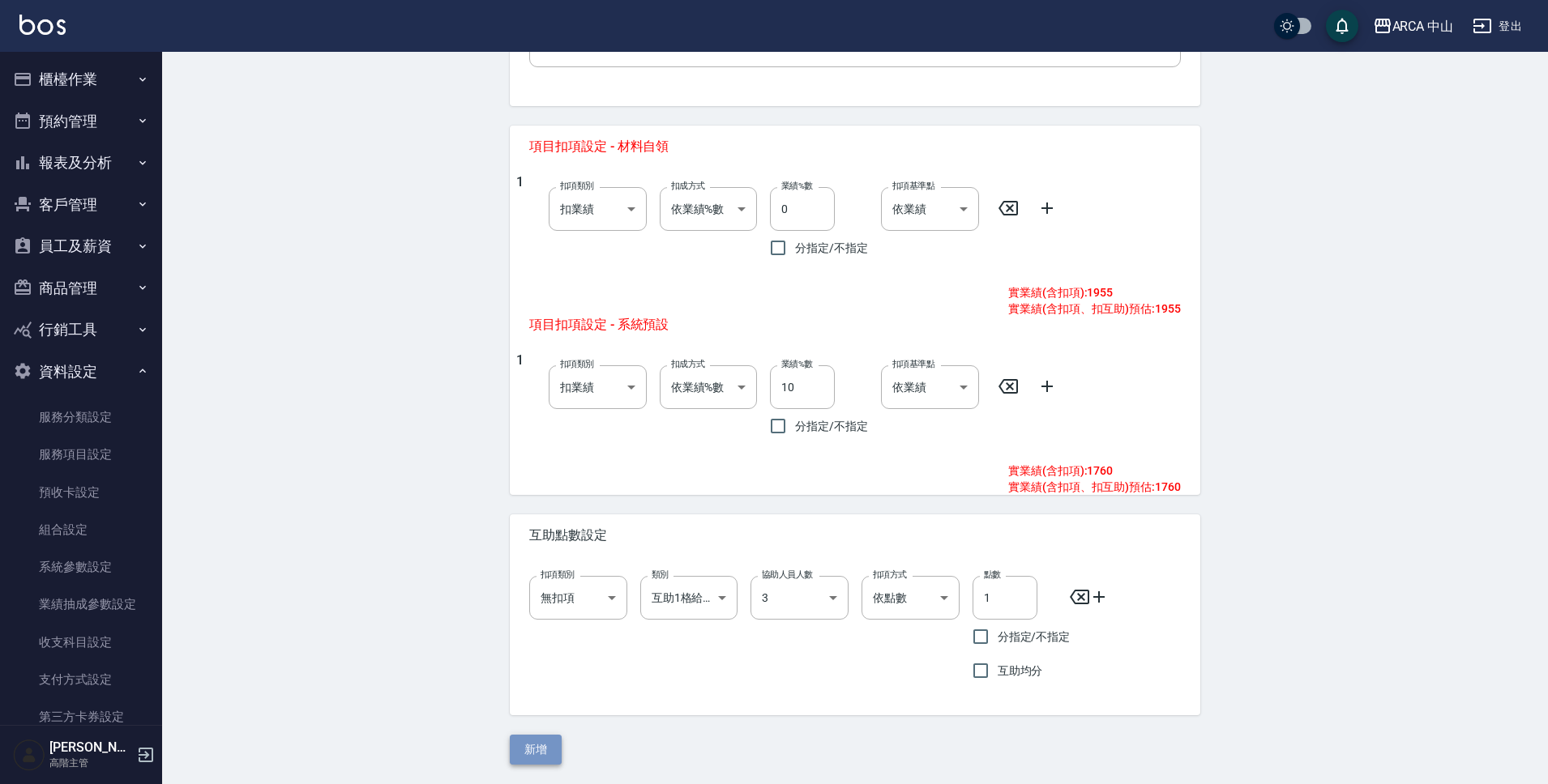
click at [539, 749] on button "新增" at bounding box center [535, 749] width 52 height 30
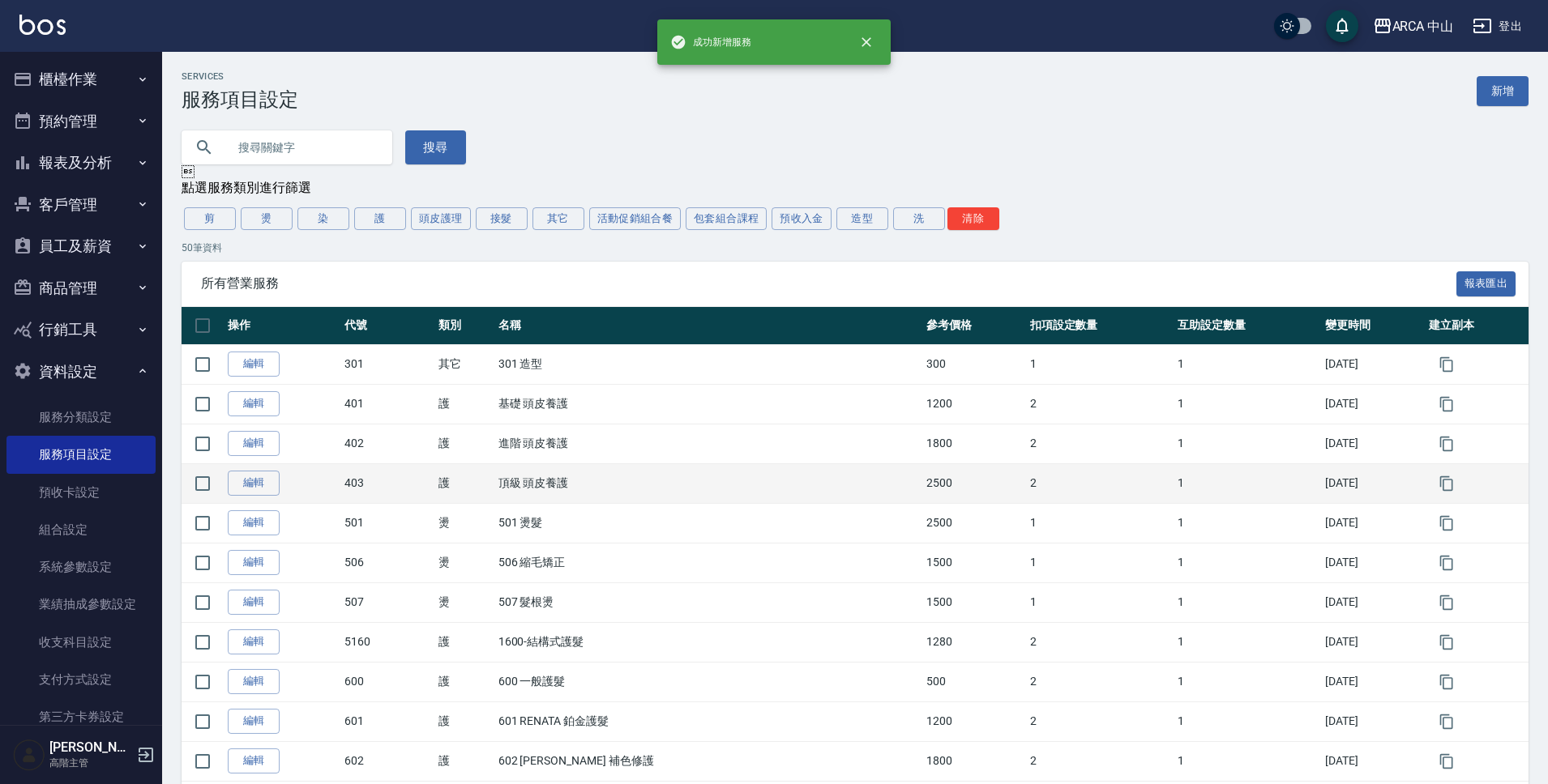
scroll to position [11, 0]
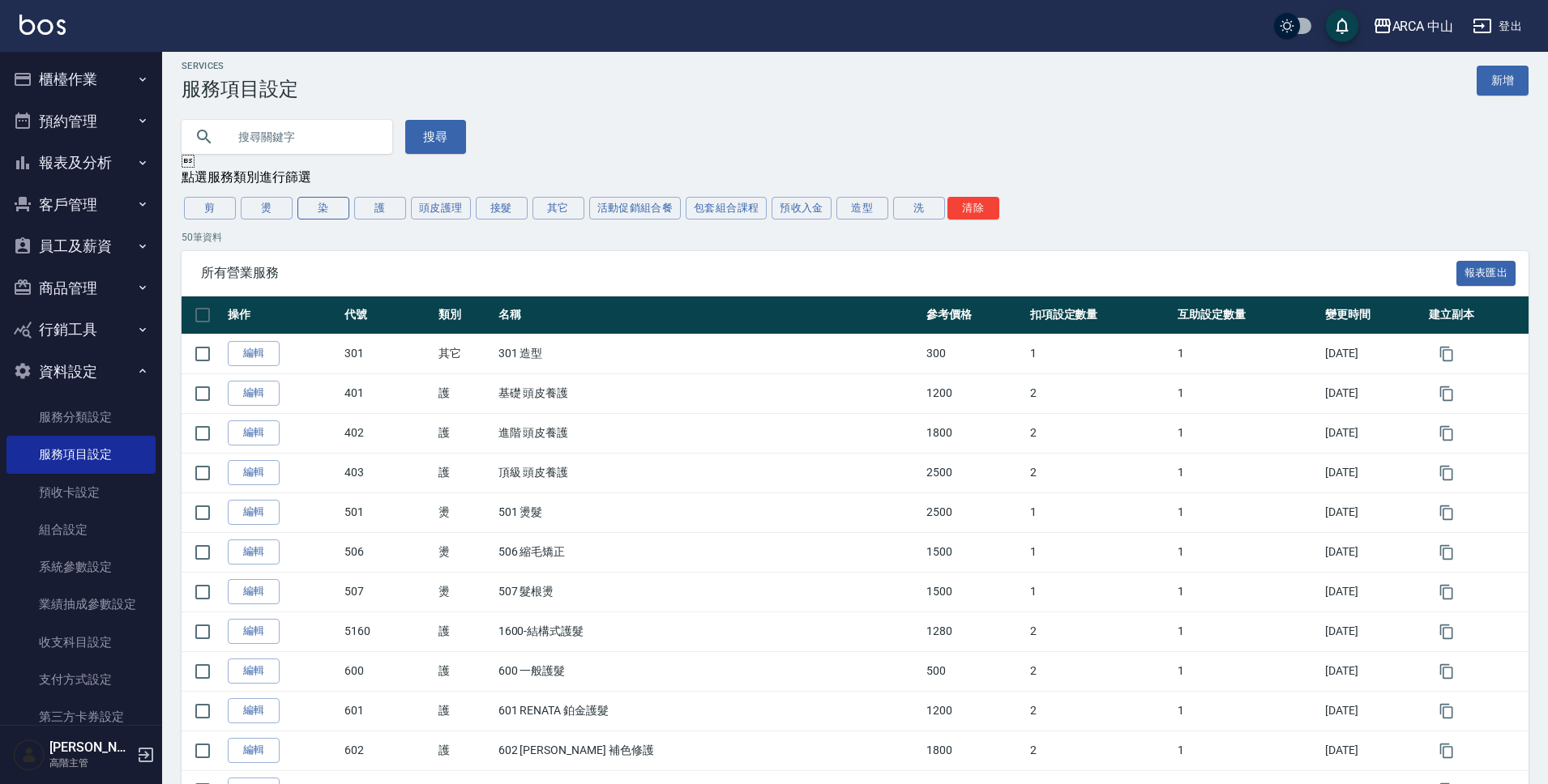
click at [316, 215] on button "染" at bounding box center [323, 208] width 52 height 22
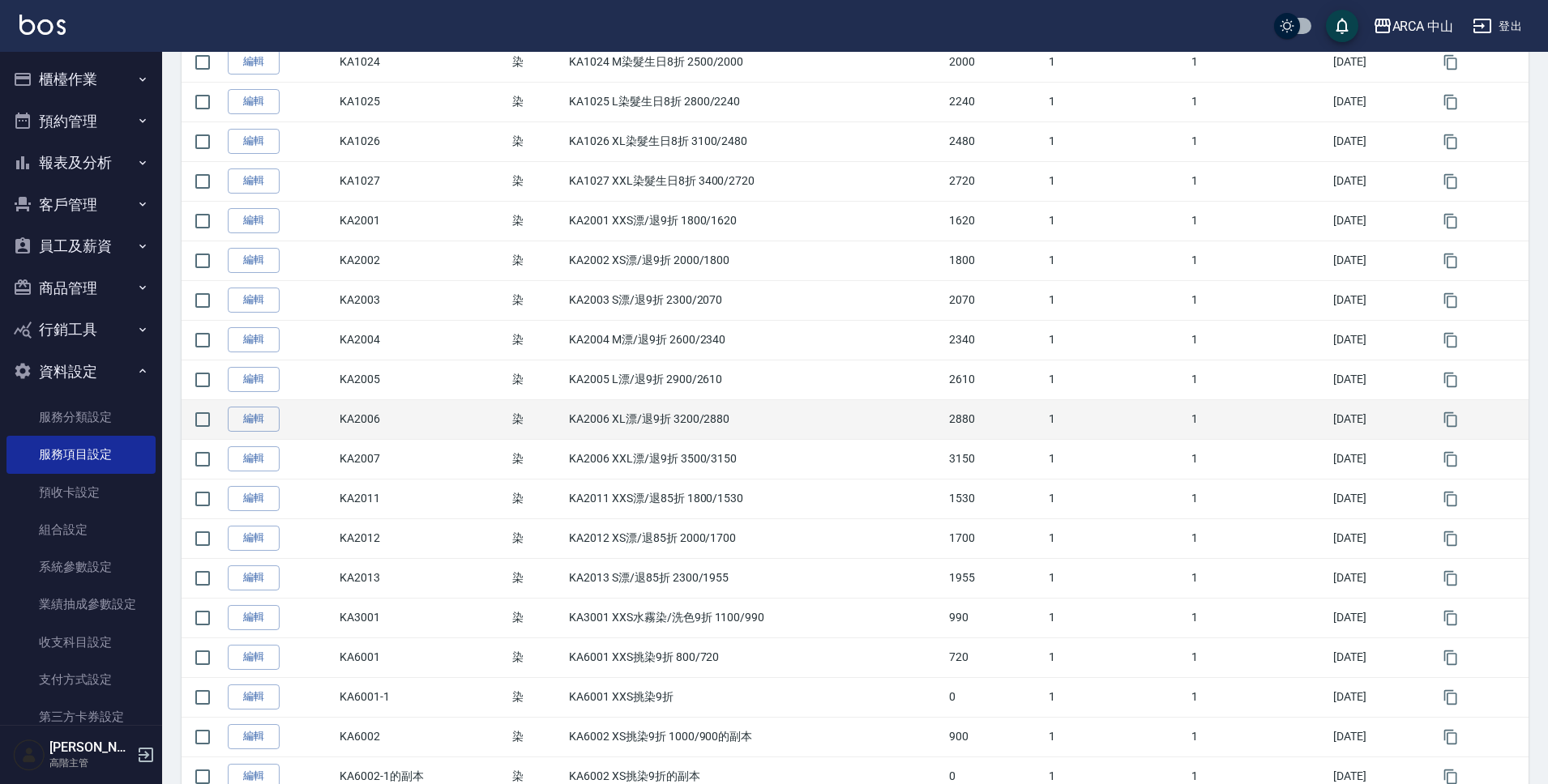
scroll to position [1027, 0]
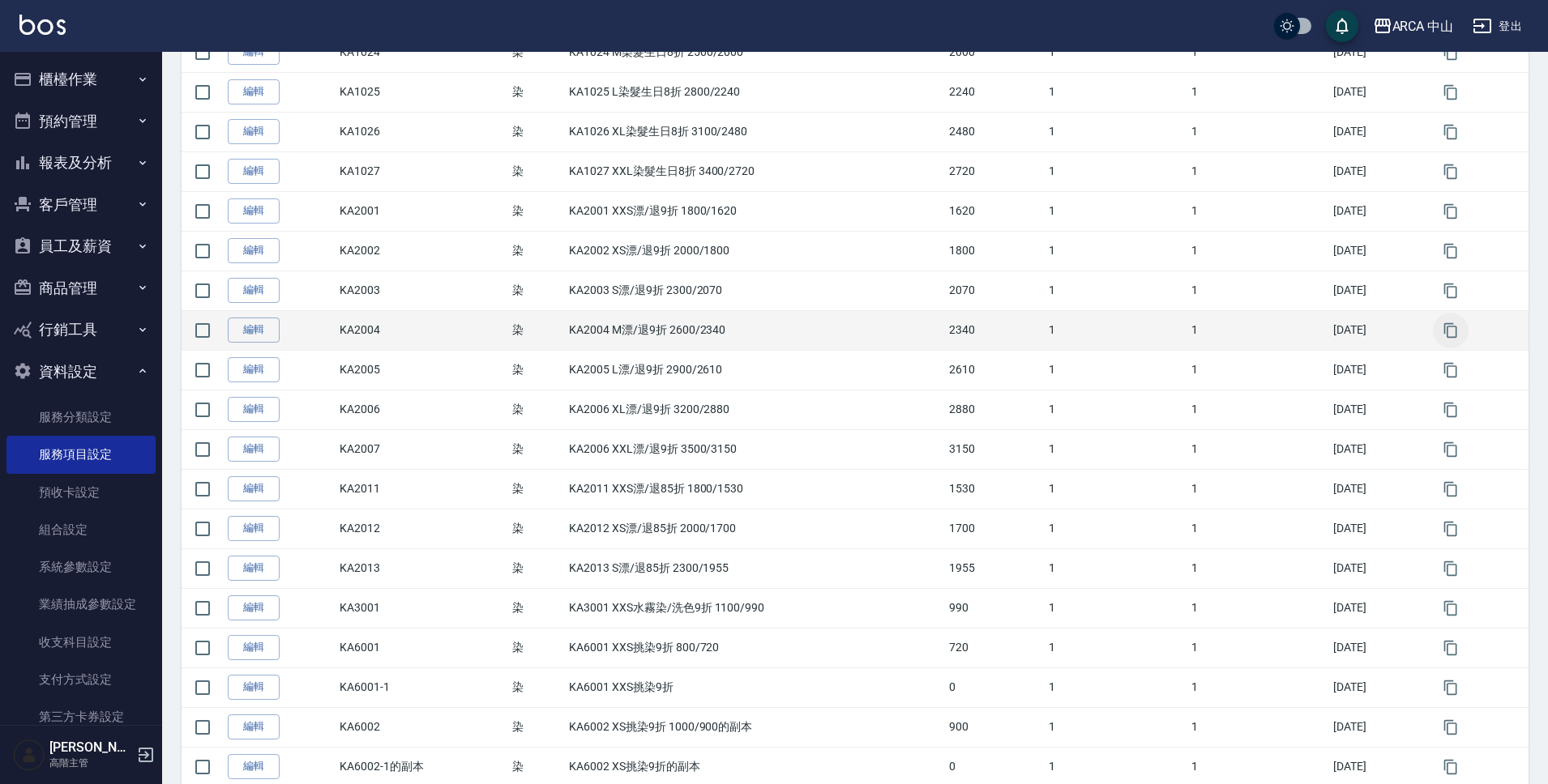
click at [1455, 335] on icon "button" at bounding box center [1451, 330] width 17 height 17
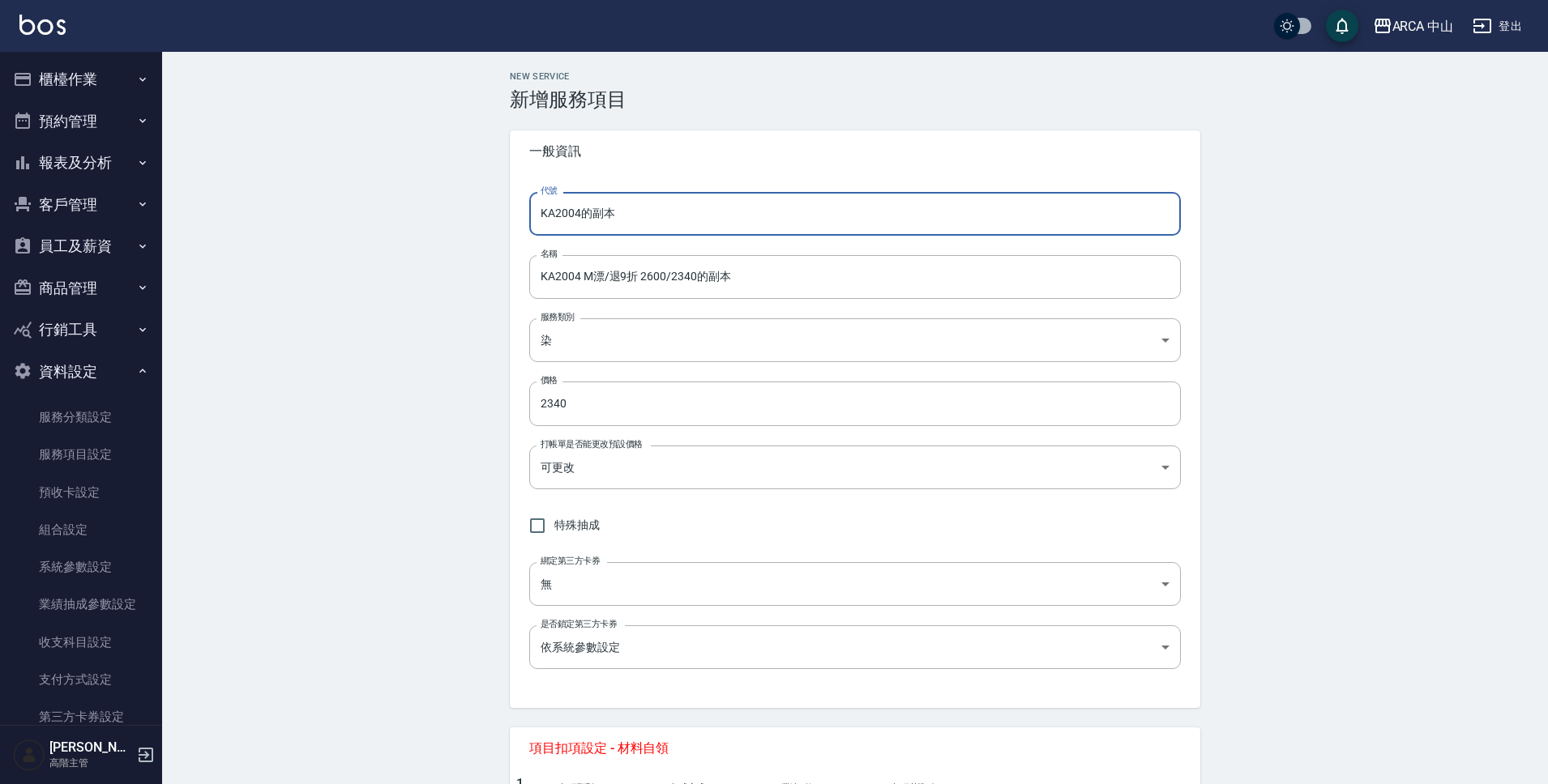
drag, startPoint x: 584, startPoint y: 212, endPoint x: 740, endPoint y: 228, distance: 156.8
click at [737, 224] on input "KA2004的副本" at bounding box center [855, 214] width 652 height 44
click at [574, 281] on input "KA2004 M漂/退9折 2600/2340的副本" at bounding box center [855, 277] width 652 height 44
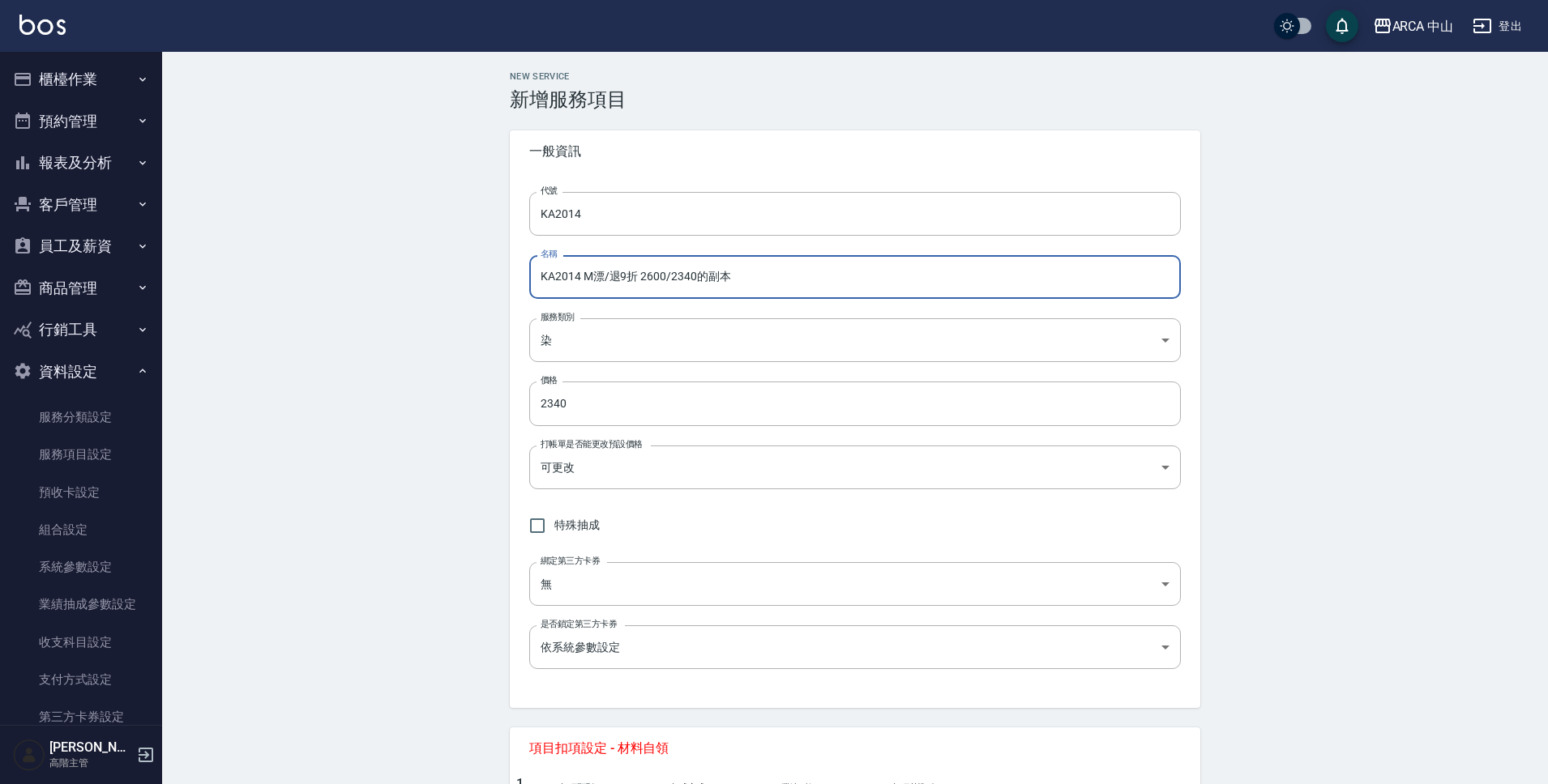
drag, startPoint x: 672, startPoint y: 278, endPoint x: 828, endPoint y: 284, distance: 156.1
click at [828, 284] on input "KA2014 M漂/退9折 2600/2340的副本" at bounding box center [855, 277] width 652 height 44
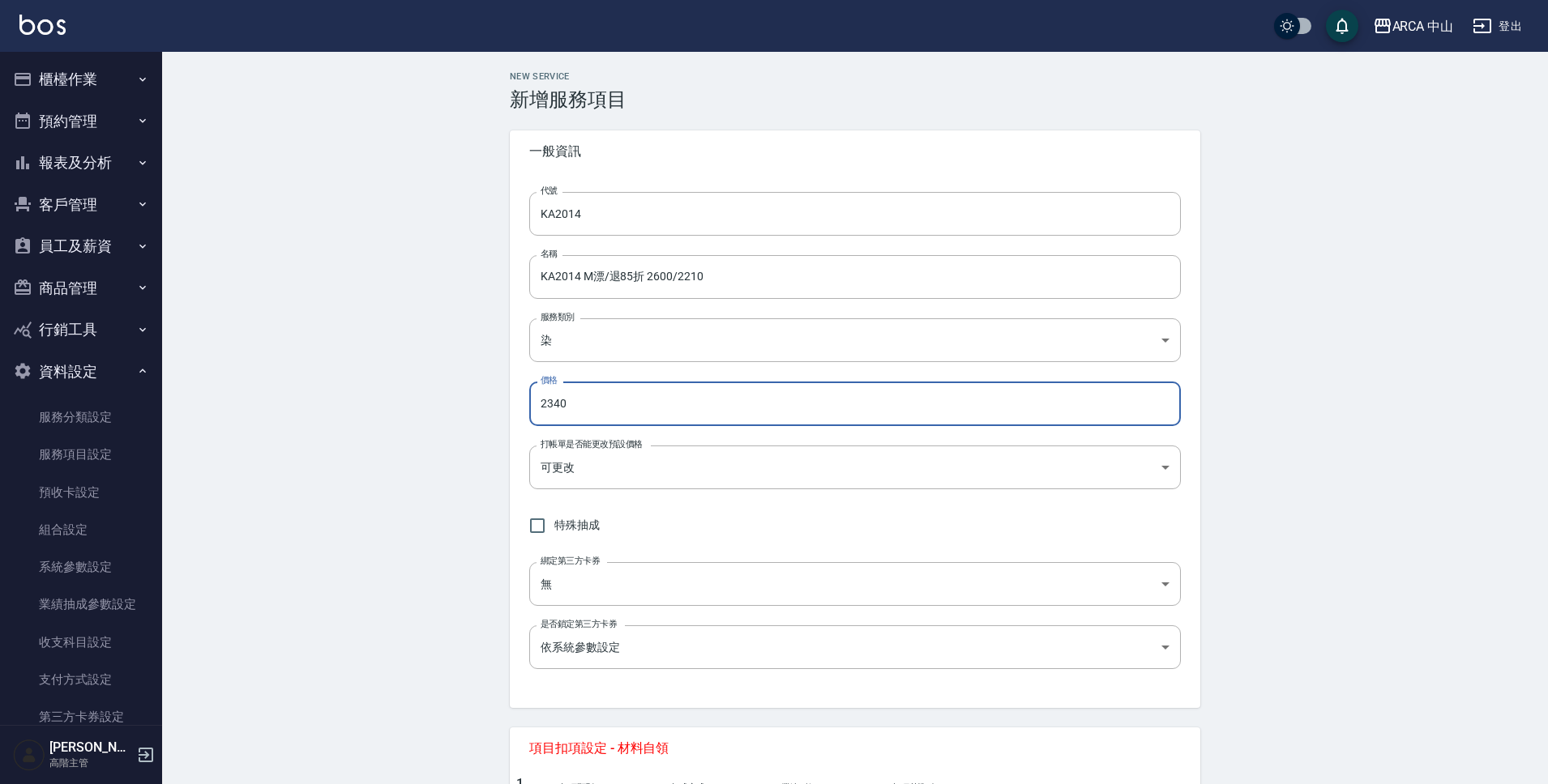
drag, startPoint x: 576, startPoint y: 408, endPoint x: 502, endPoint y: 395, distance: 75.1
click at [502, 395] on div "NEW SERVICE 新增服務項目 一般資訊 代號 KA2014 代號 名稱 KA2014 M漂/退85折 2600/2210 名稱 服務類別 染 a2ff…" at bounding box center [855, 719] width 730 height 1296
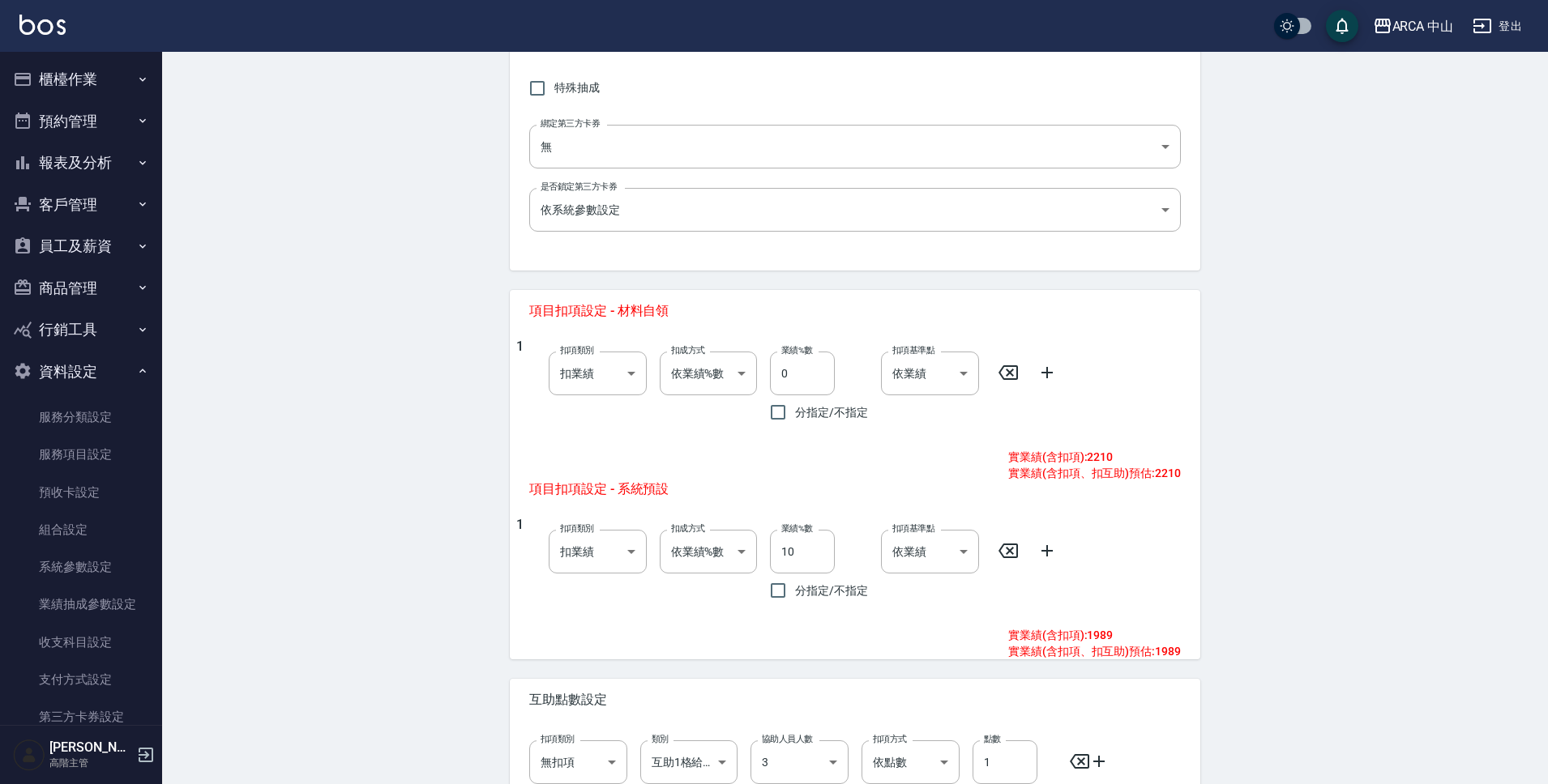
scroll to position [602, 0]
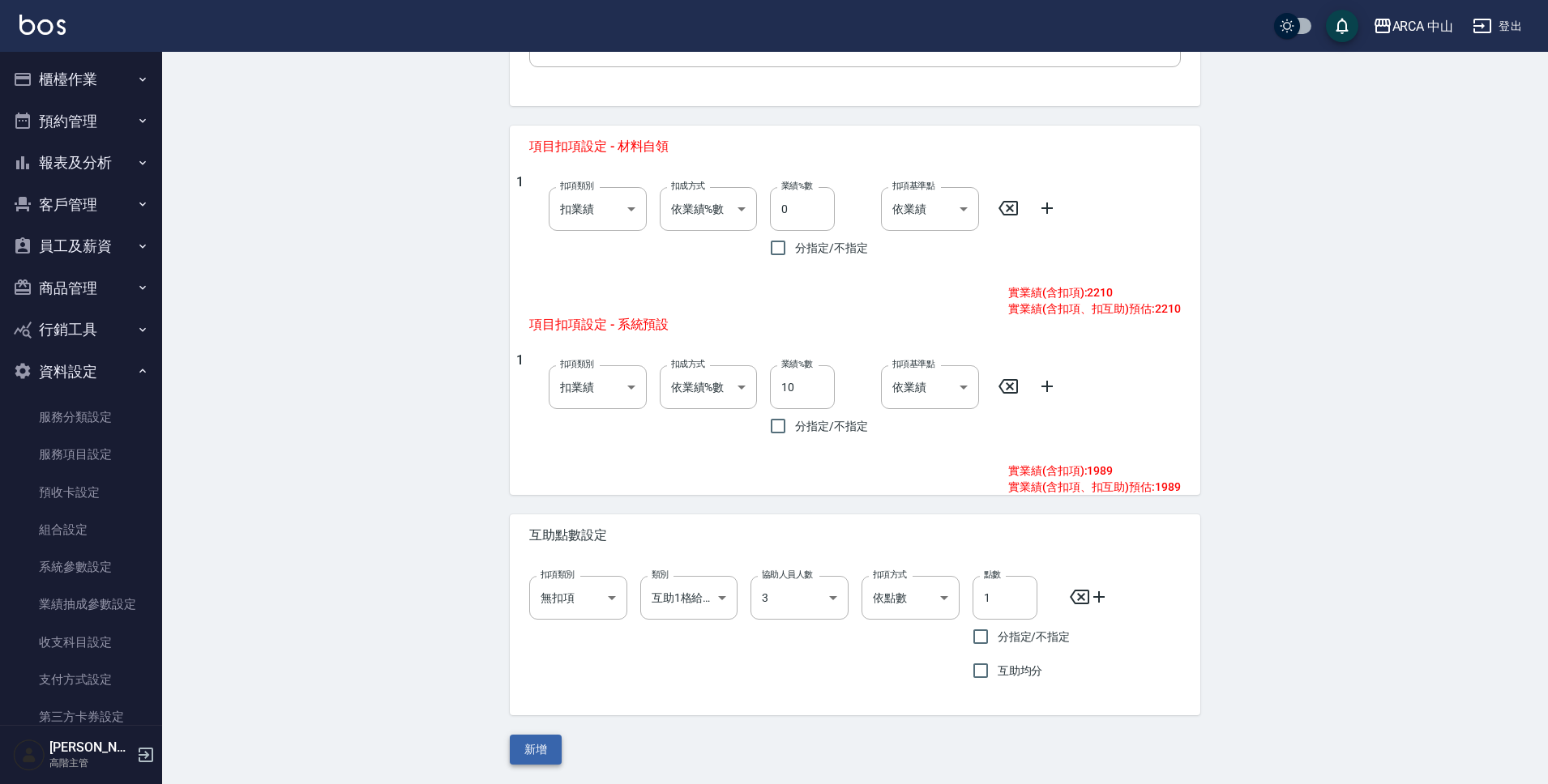
click at [544, 744] on button "新增" at bounding box center [535, 749] width 52 height 30
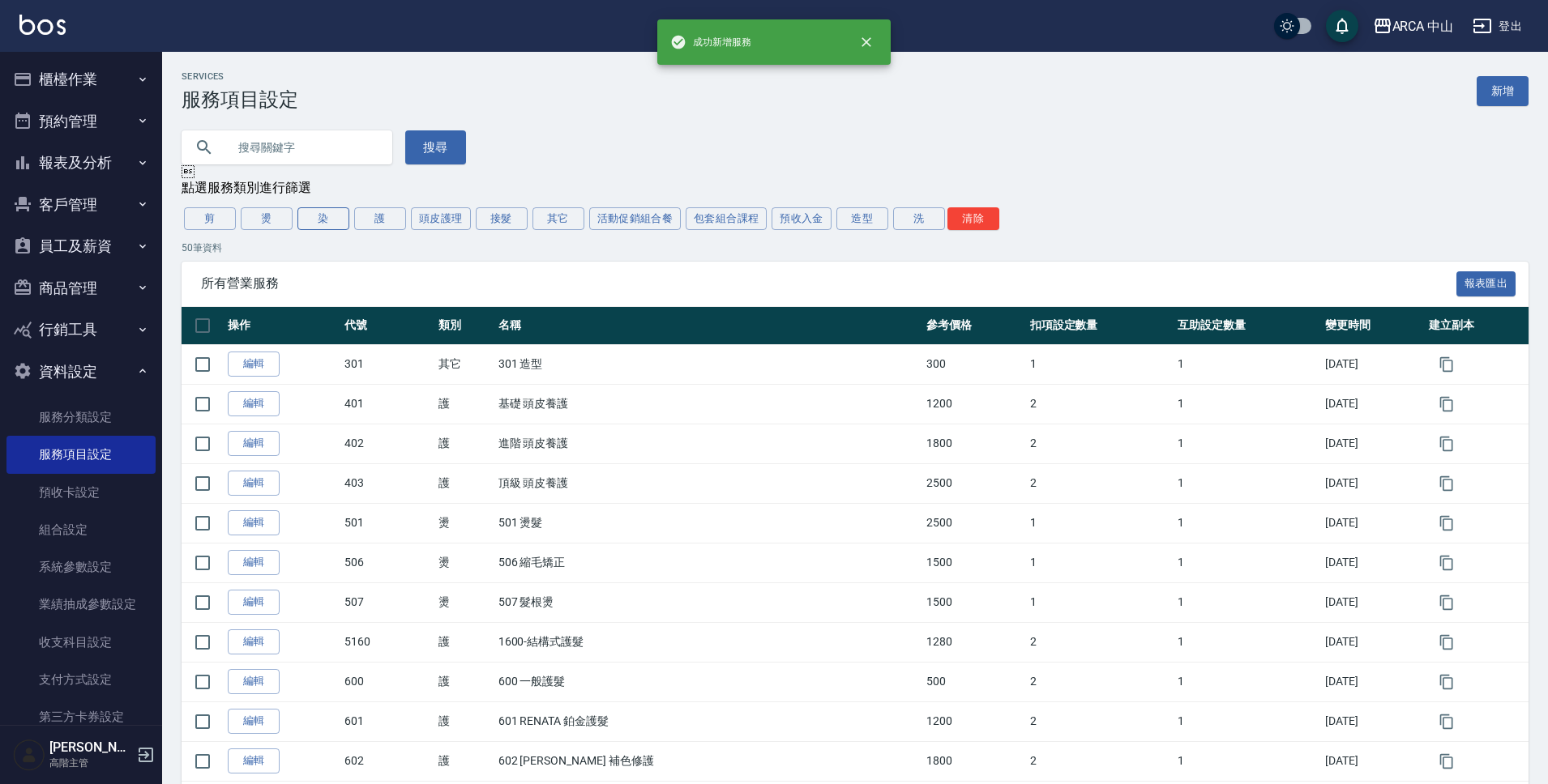
click at [322, 225] on button "染" at bounding box center [323, 219] width 52 height 22
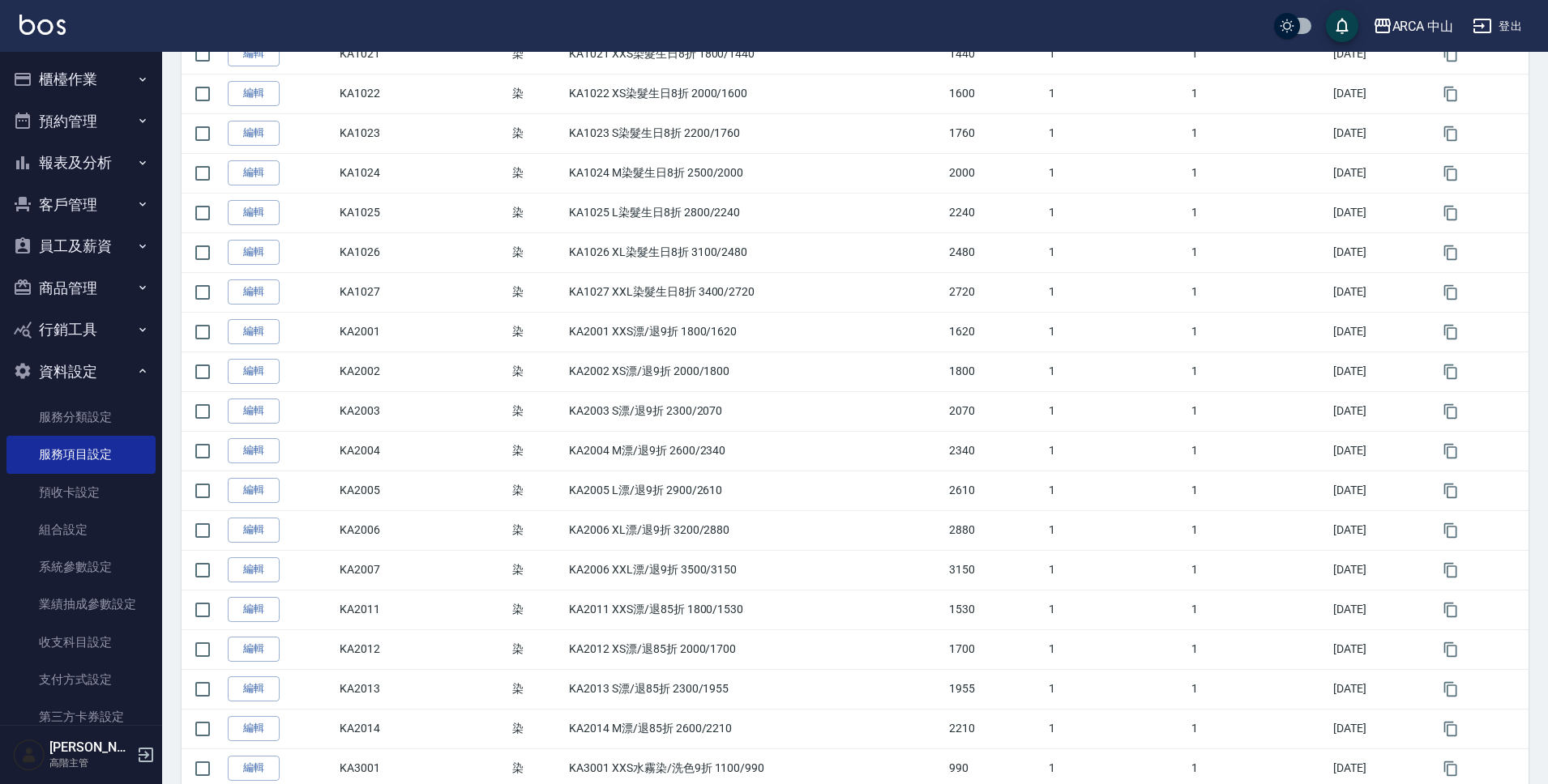
scroll to position [927, 0]
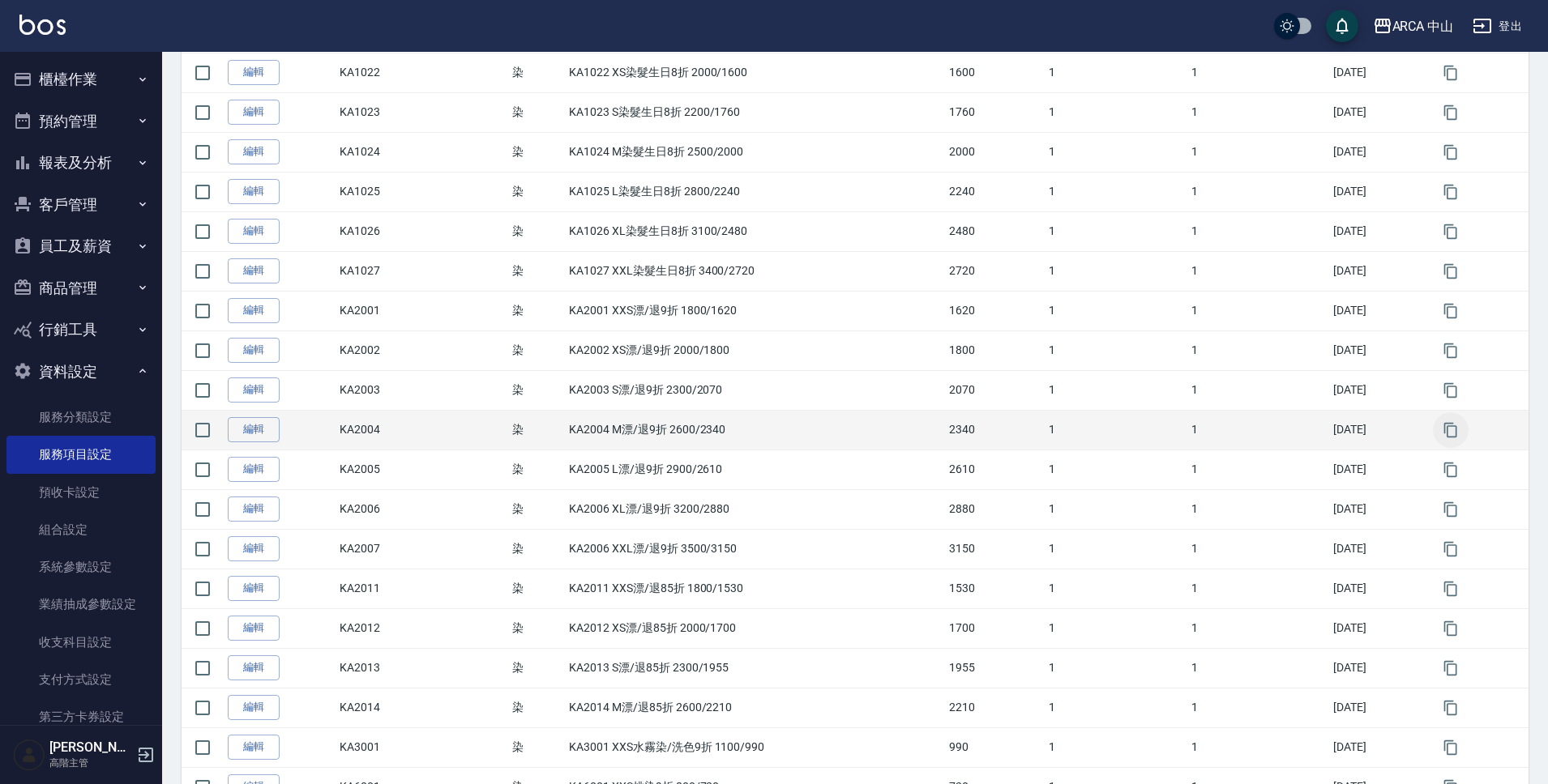
click at [1454, 434] on icon "button" at bounding box center [1451, 430] width 17 height 17
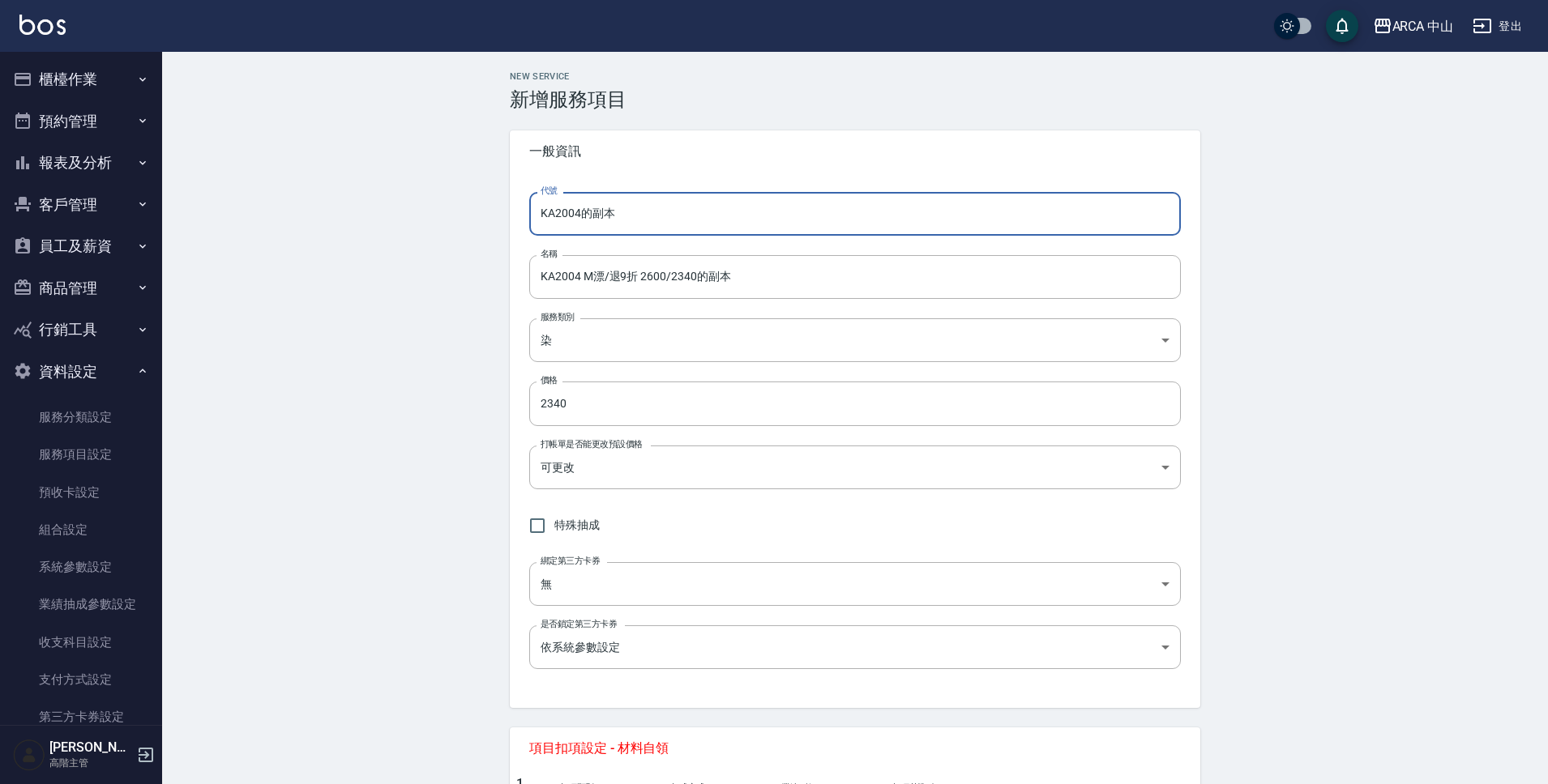
drag, startPoint x: 580, startPoint y: 213, endPoint x: 734, endPoint y: 231, distance: 155.0
click at [733, 228] on input "KA2004的副本" at bounding box center [855, 214] width 652 height 44
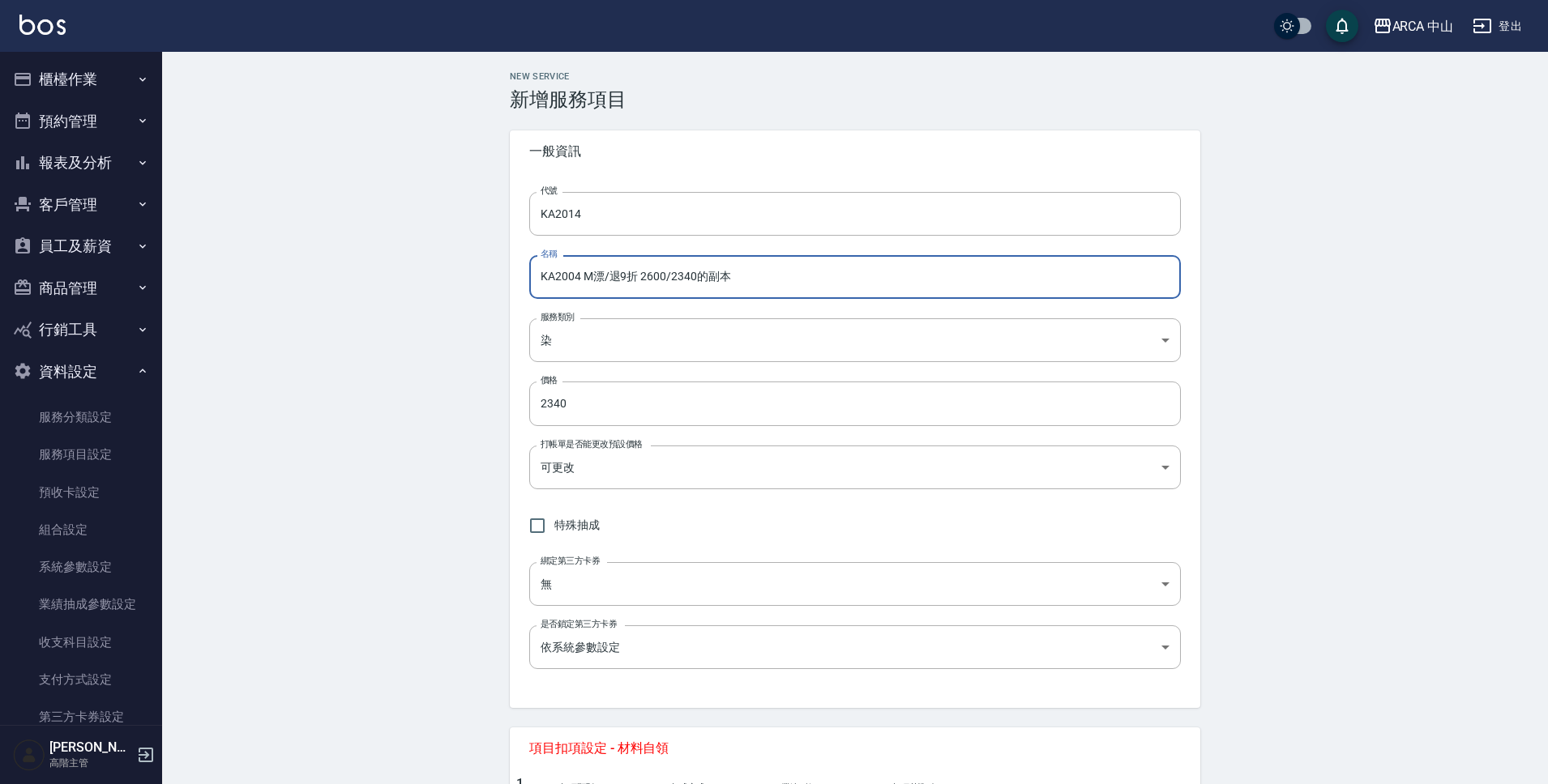
click at [576, 276] on input "KA2004 M漂/退9折 2600/2340的副本" at bounding box center [855, 277] width 652 height 44
click at [575, 279] on input "KA2004 M漂/退9折 2600/2340的副本" at bounding box center [855, 277] width 652 height 44
click at [628, 280] on input "KA2014 M漂/退9折 2600/2340的副本" at bounding box center [855, 277] width 652 height 44
drag, startPoint x: 684, startPoint y: 278, endPoint x: 841, endPoint y: 284, distance: 157.1
click at [838, 281] on input "KA2014 M漂/退85折 2600/2340的副本" at bounding box center [855, 277] width 652 height 44
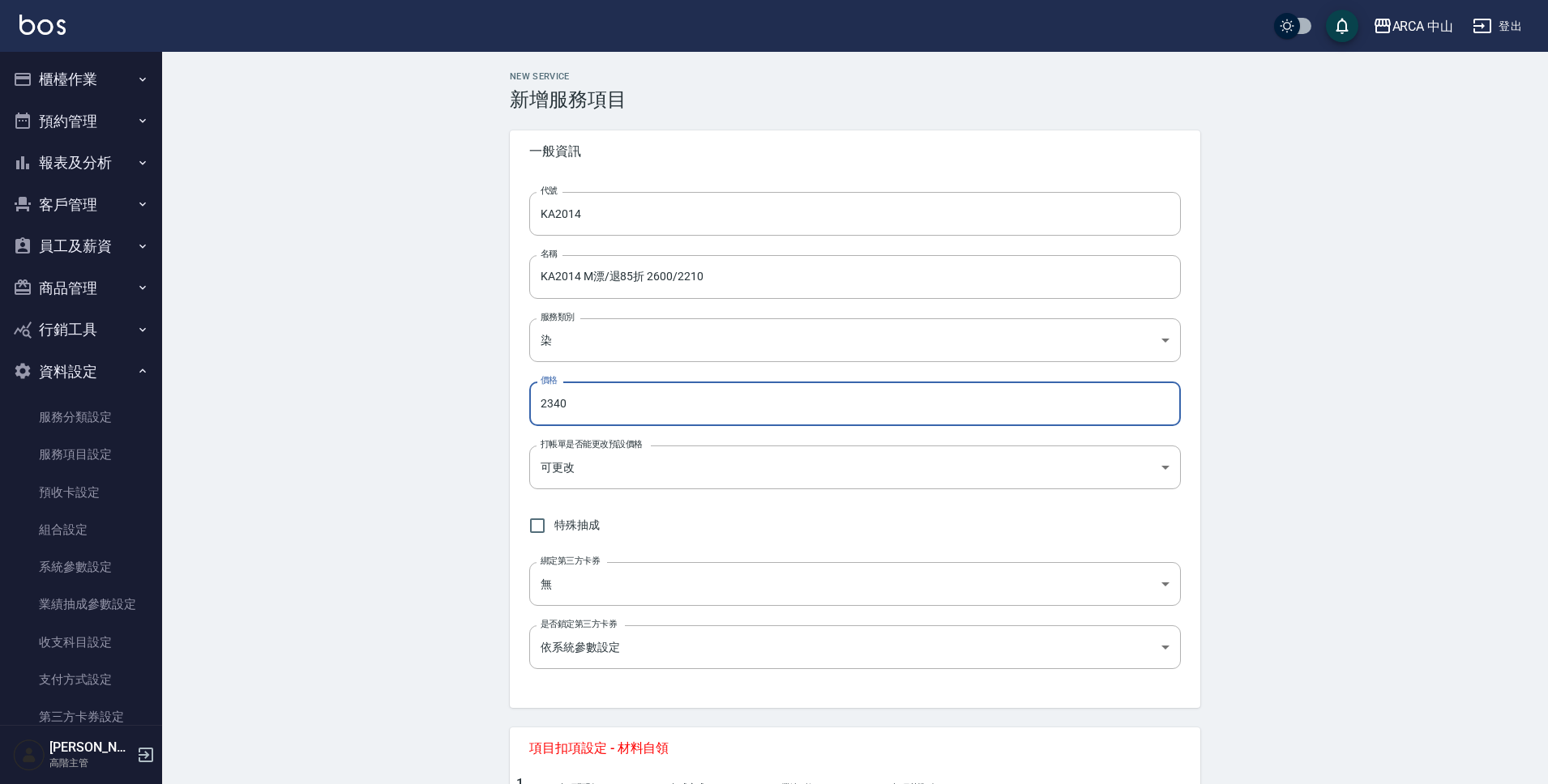
drag, startPoint x: 642, startPoint y: 414, endPoint x: 509, endPoint y: 403, distance: 133.5
click at [509, 403] on div "NEW SERVICE 新增服務項目 一般資訊 代號 KA2014 代號 名稱 KA2014 M漂/退85折 2600/2210 名稱 服務類別 染 a2ff…" at bounding box center [855, 719] width 730 height 1296
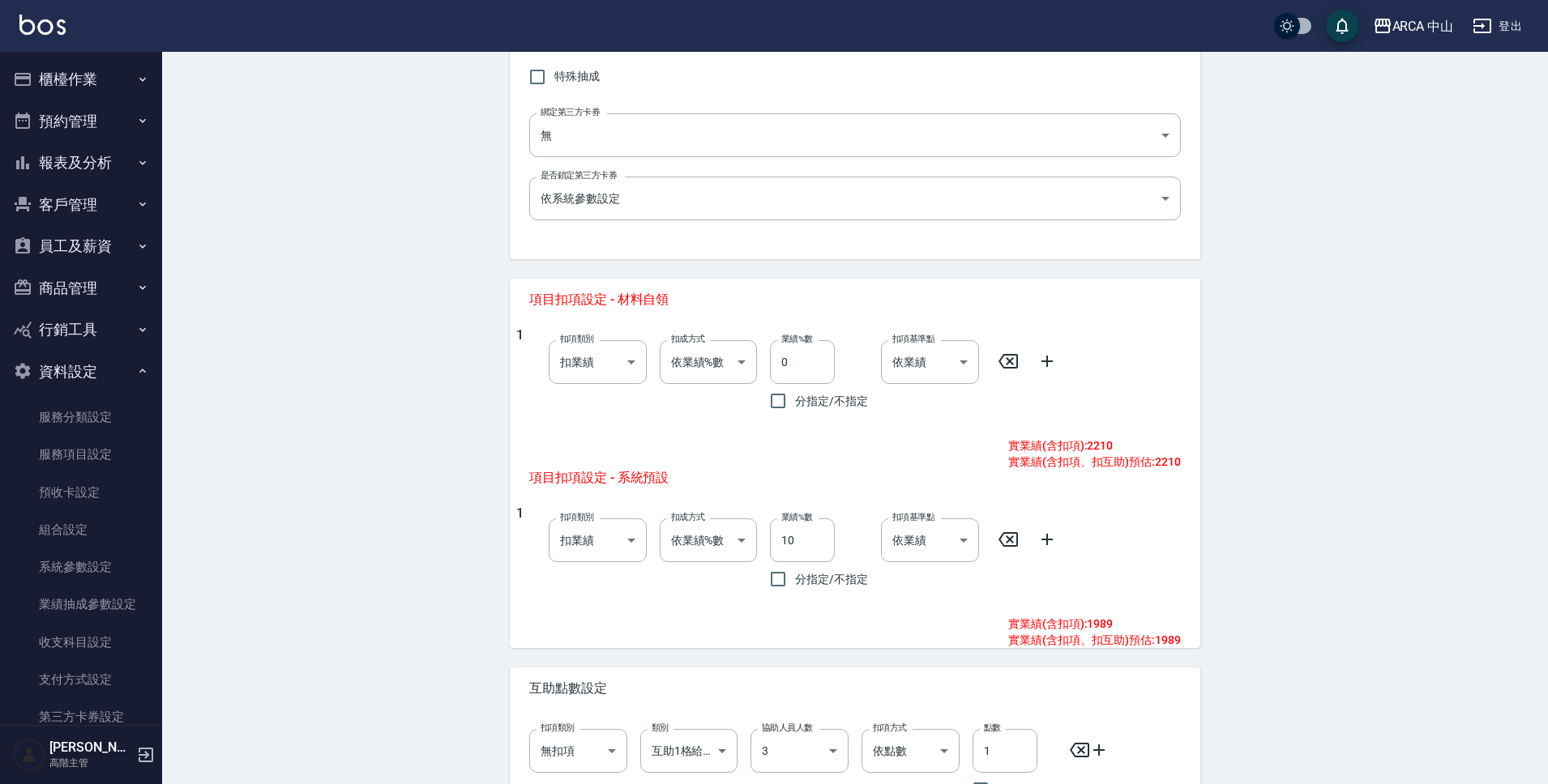
scroll to position [602, 0]
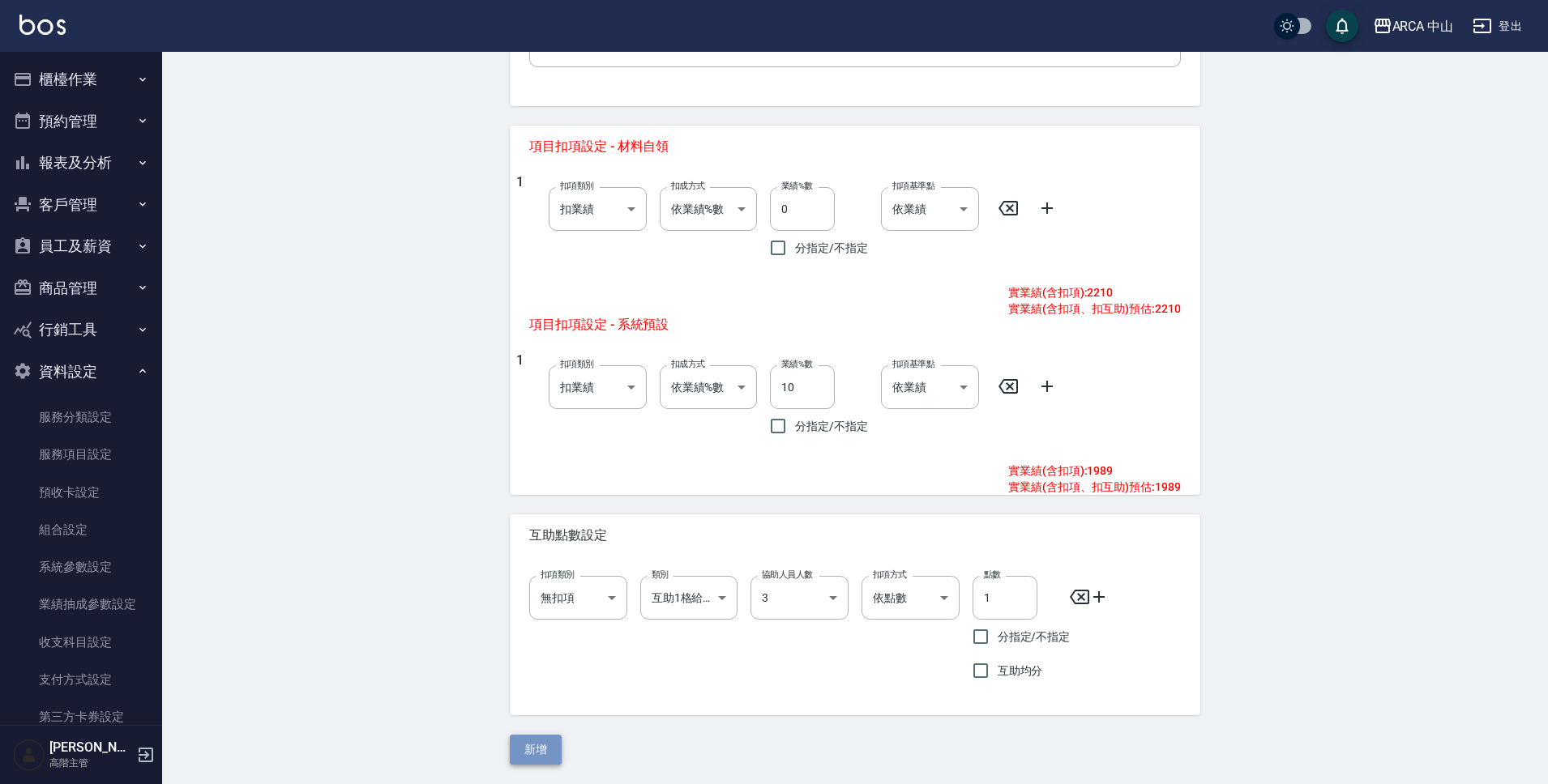
click at [533, 739] on button "新增" at bounding box center [535, 749] width 52 height 30
click at [972, 513] on div "NEW SERVICE 新增服務項目 一般資訊 代號 KA2014 代號 名稱 KA2014 M漂/退85折 2600/2210 名稱 服務類別 染 a2ff…" at bounding box center [855, 118] width 730 height 1296
click at [435, 682] on div "NEW SERVICE 新增服務項目 一般資訊 代號 KA2014 代號 名稱 KA2014 M漂/退85折 2600/2210 名稱 服務類別 染 a2ff…" at bounding box center [855, 118] width 1386 height 1335
click at [1243, 631] on div "NEW SERVICE 新增服務項目 一般資訊 代號 KA2014 代號 名稱 KA2014 M漂/退85折 2600/2210 名稱 服務類別 染 a2ff…" at bounding box center [855, 118] width 1386 height 1335
click at [1276, 598] on div "NEW SERVICE 新增服務項目 一般資訊 代號 KA2014 代號 名稱 KA2014 M漂/退85折 2600/2210 名稱 服務類別 染 a2ff…" at bounding box center [855, 118] width 1386 height 1335
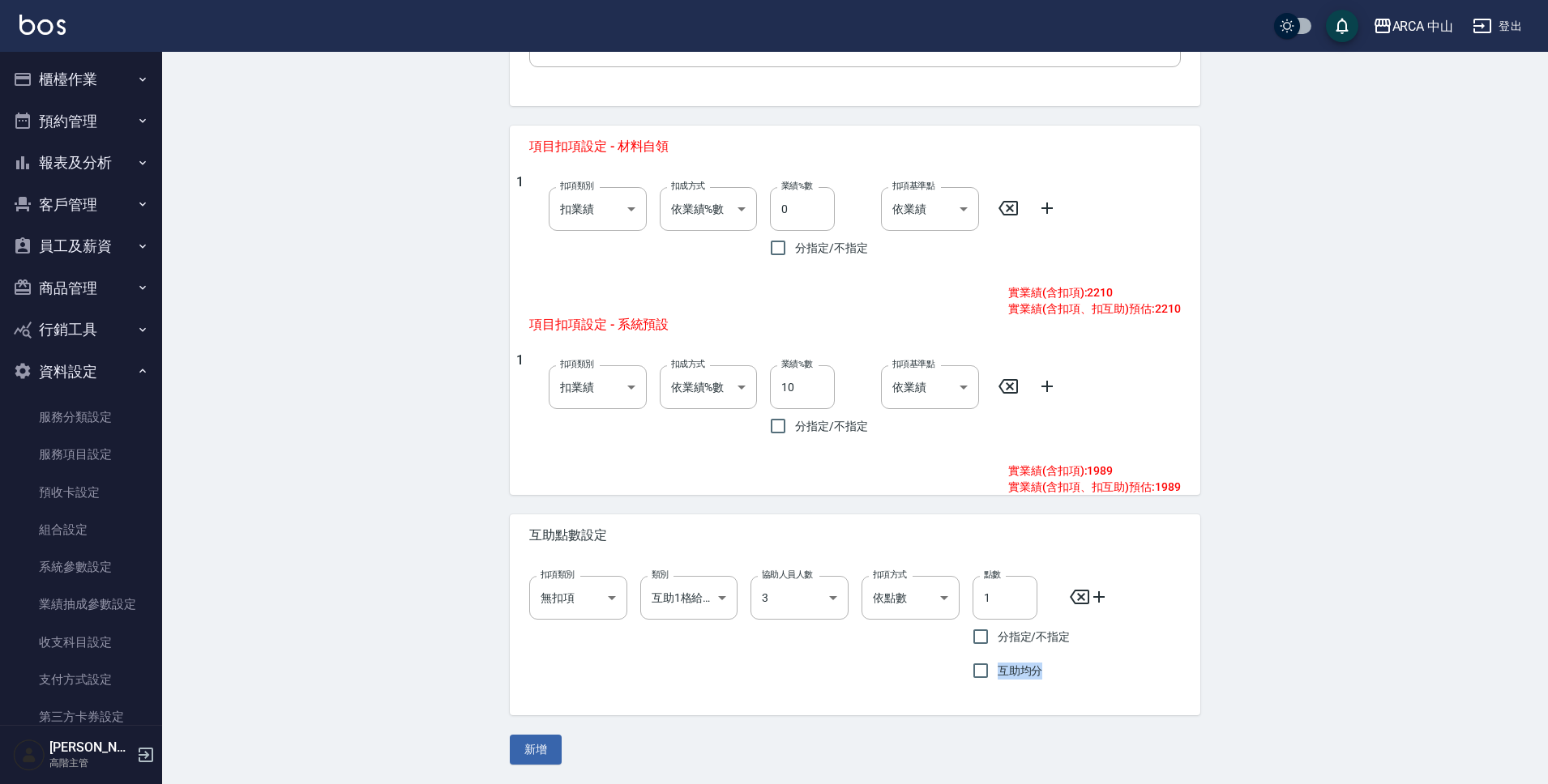
click at [1276, 598] on div "NEW SERVICE 新增服務項目 一般資訊 代號 KA2014 代號 名稱 KA2014 M漂/退85折 2600/2210 名稱 服務類別 染 a2ff…" at bounding box center [855, 118] width 1386 height 1335
click at [1272, 639] on div "NEW SERVICE 新增服務項目 一般資訊 代號 KA2014 代號 名稱 KA2014 M漂/退85折 2600/2210 名稱 服務類別 染 a2ff…" at bounding box center [855, 118] width 1386 height 1335
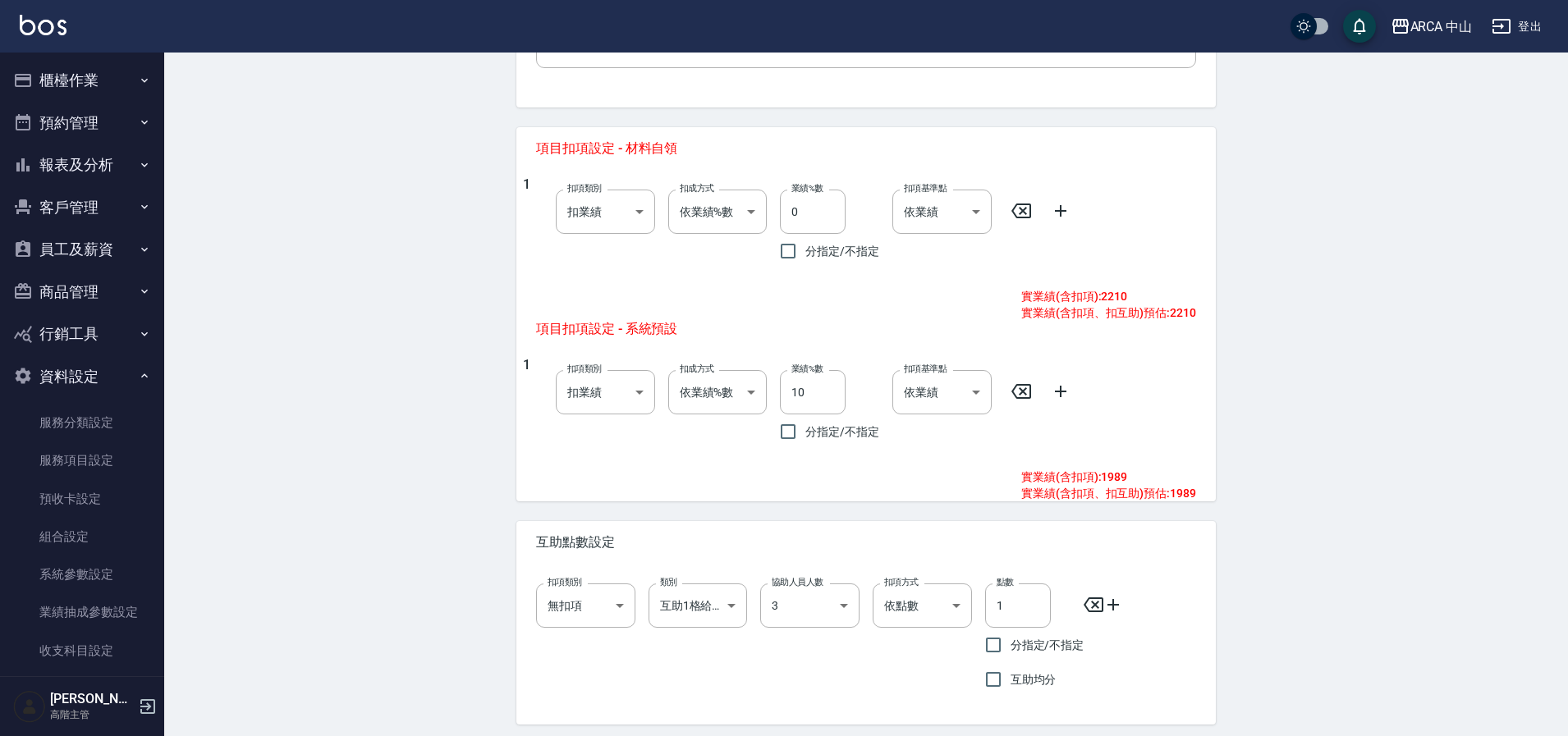
scroll to position [668, 0]
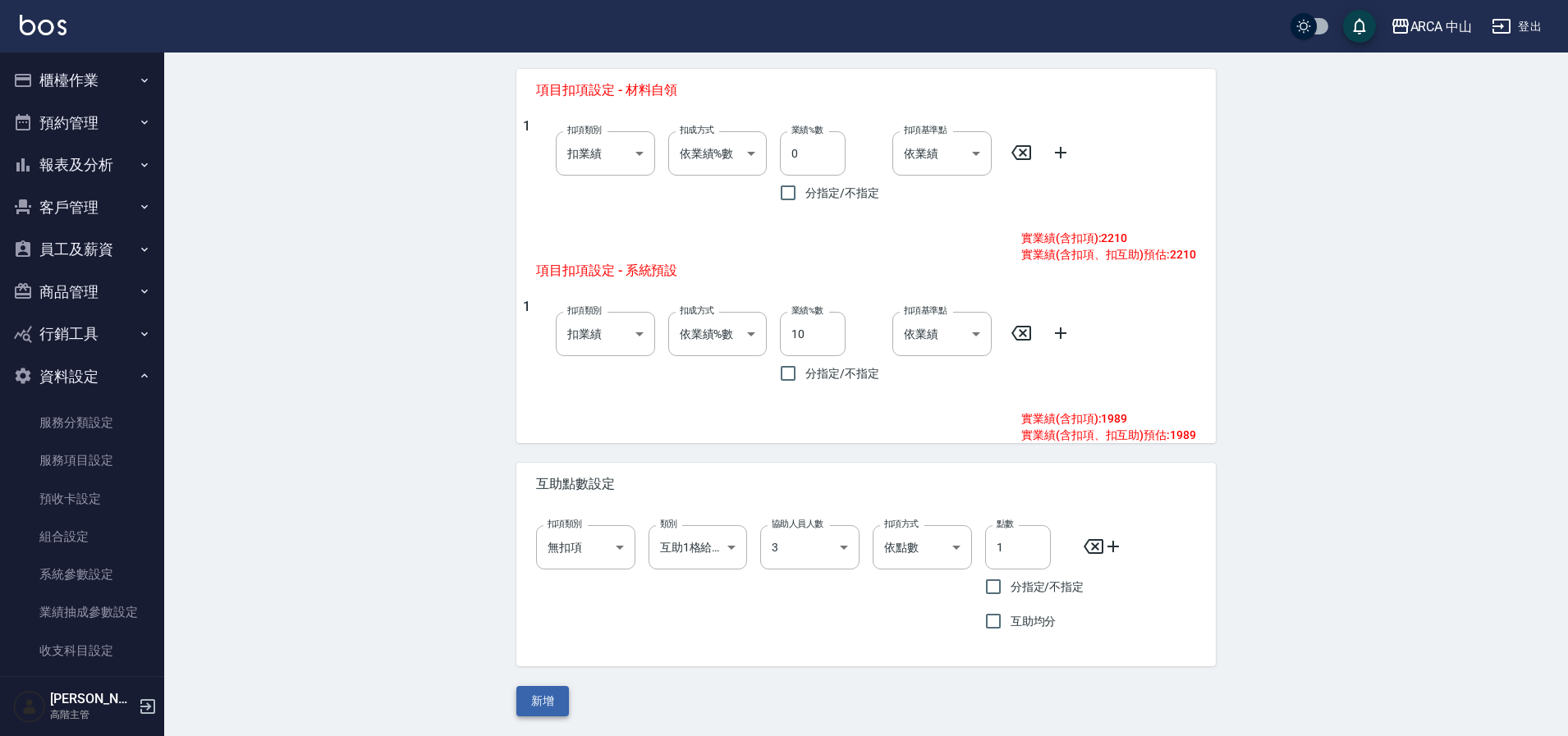
click at [555, 705] on button "新增" at bounding box center [542, 701] width 52 height 31
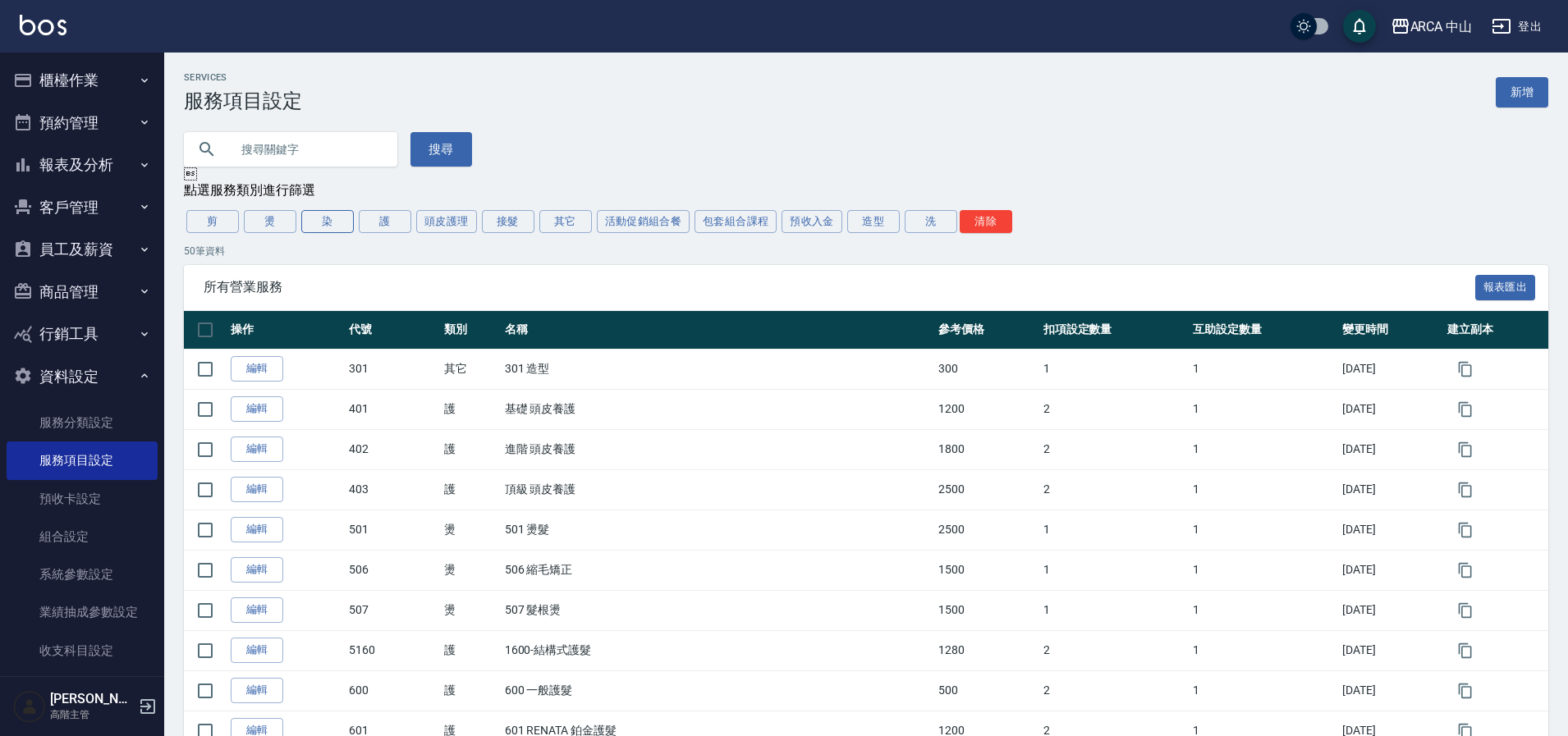
click at [336, 226] on button "染" at bounding box center [327, 221] width 52 height 23
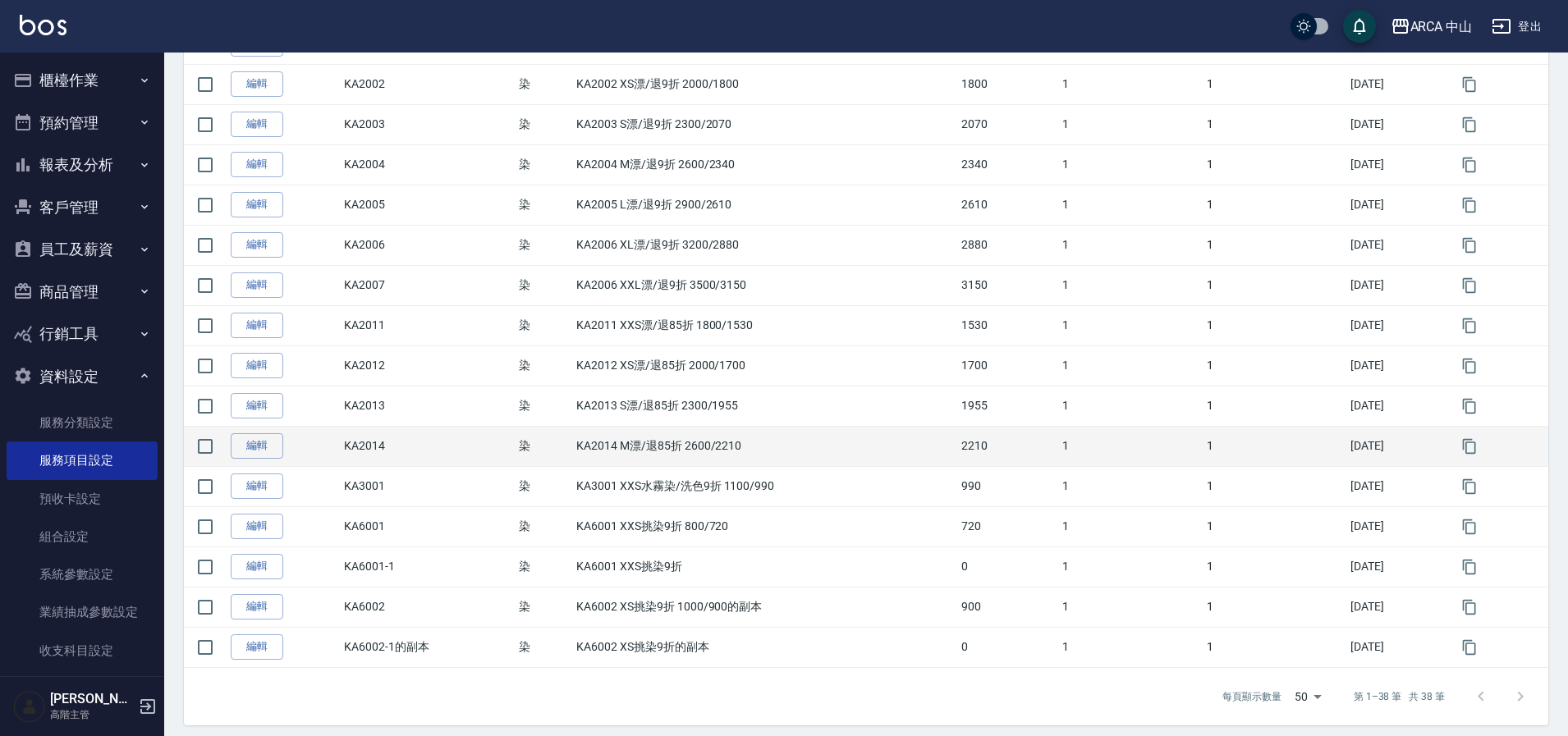
scroll to position [1108, 0]
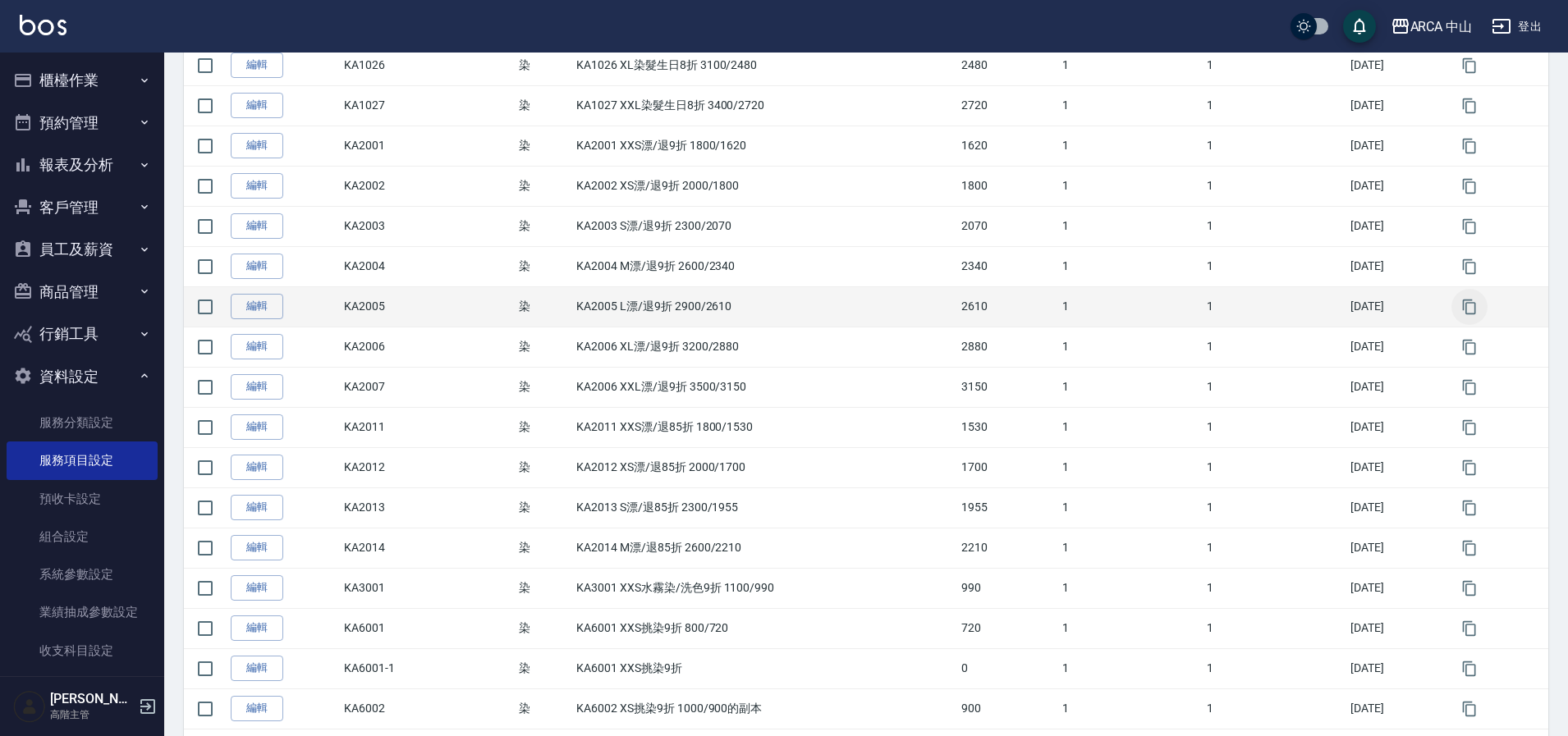
click at [1468, 308] on icon "button" at bounding box center [1469, 306] width 13 height 15
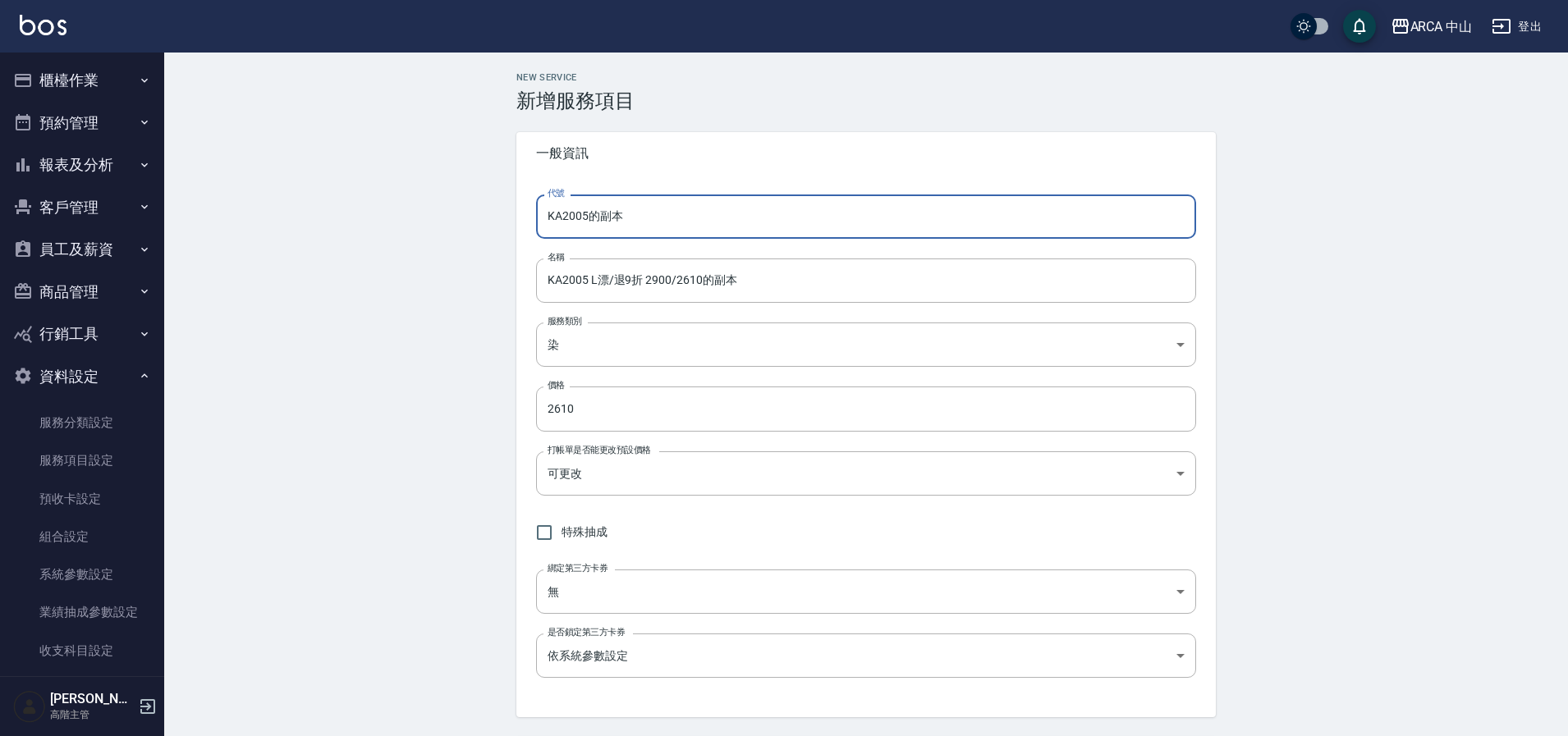
drag, startPoint x: 592, startPoint y: 217, endPoint x: 710, endPoint y: 226, distance: 118.3
click at [706, 225] on input "KA2005的副本" at bounding box center [866, 216] width 660 height 44
click at [584, 279] on input "KA2005 L漂/退9折 2900/2610的副本" at bounding box center [866, 280] width 660 height 44
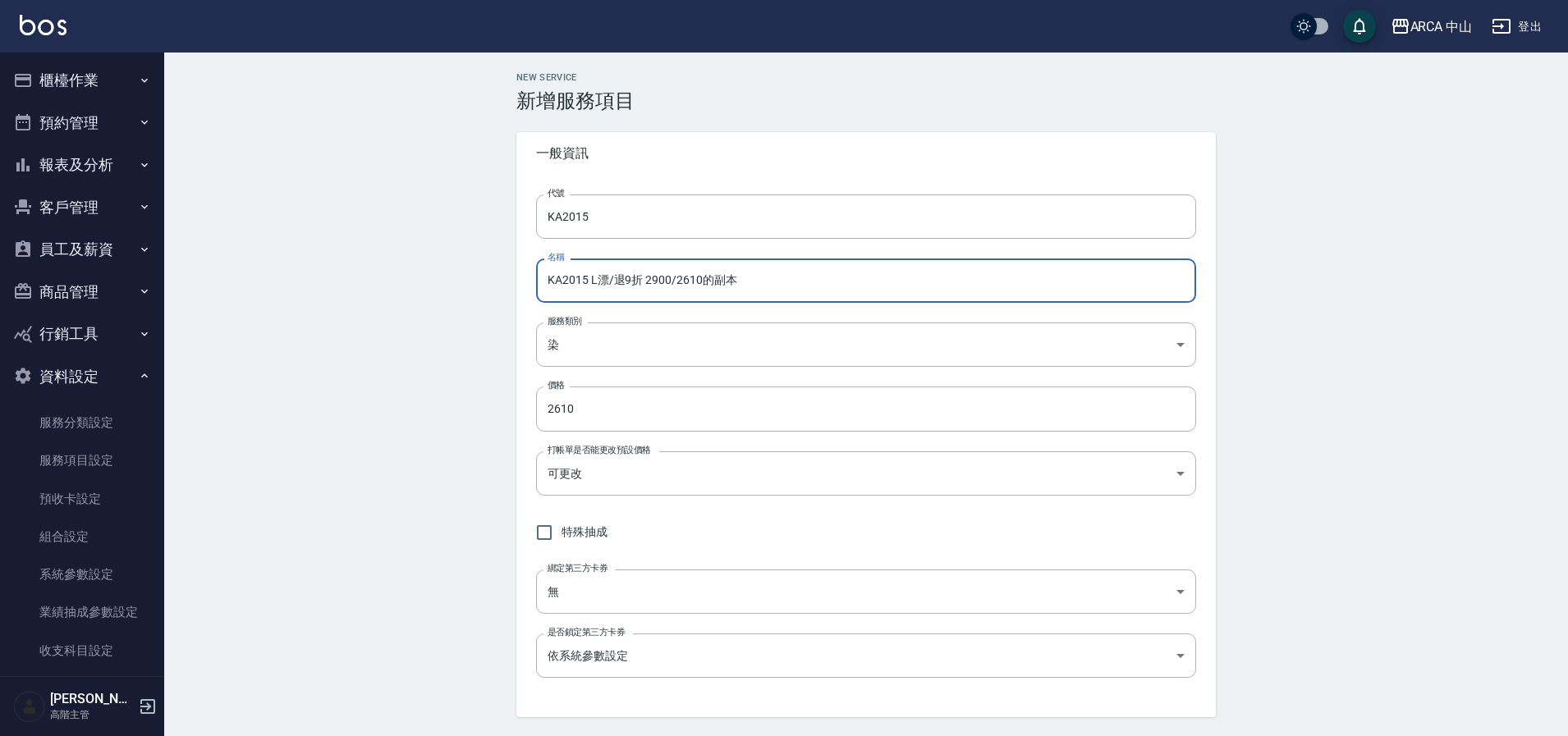
drag, startPoint x: 673, startPoint y: 284, endPoint x: 850, endPoint y: 289, distance: 177.1
click at [847, 289] on input "KA2015 L漂/退9折 2900/2610的副本" at bounding box center [866, 280] width 660 height 44
click at [625, 279] on input "KA2015 L漂/退9折 2900/" at bounding box center [866, 280] width 660 height 44
drag, startPoint x: 684, startPoint y: 283, endPoint x: 759, endPoint y: 289, distance: 75.2
click at [759, 289] on input "KA2015 L漂/退85折 2900/2465" at bounding box center [866, 280] width 660 height 44
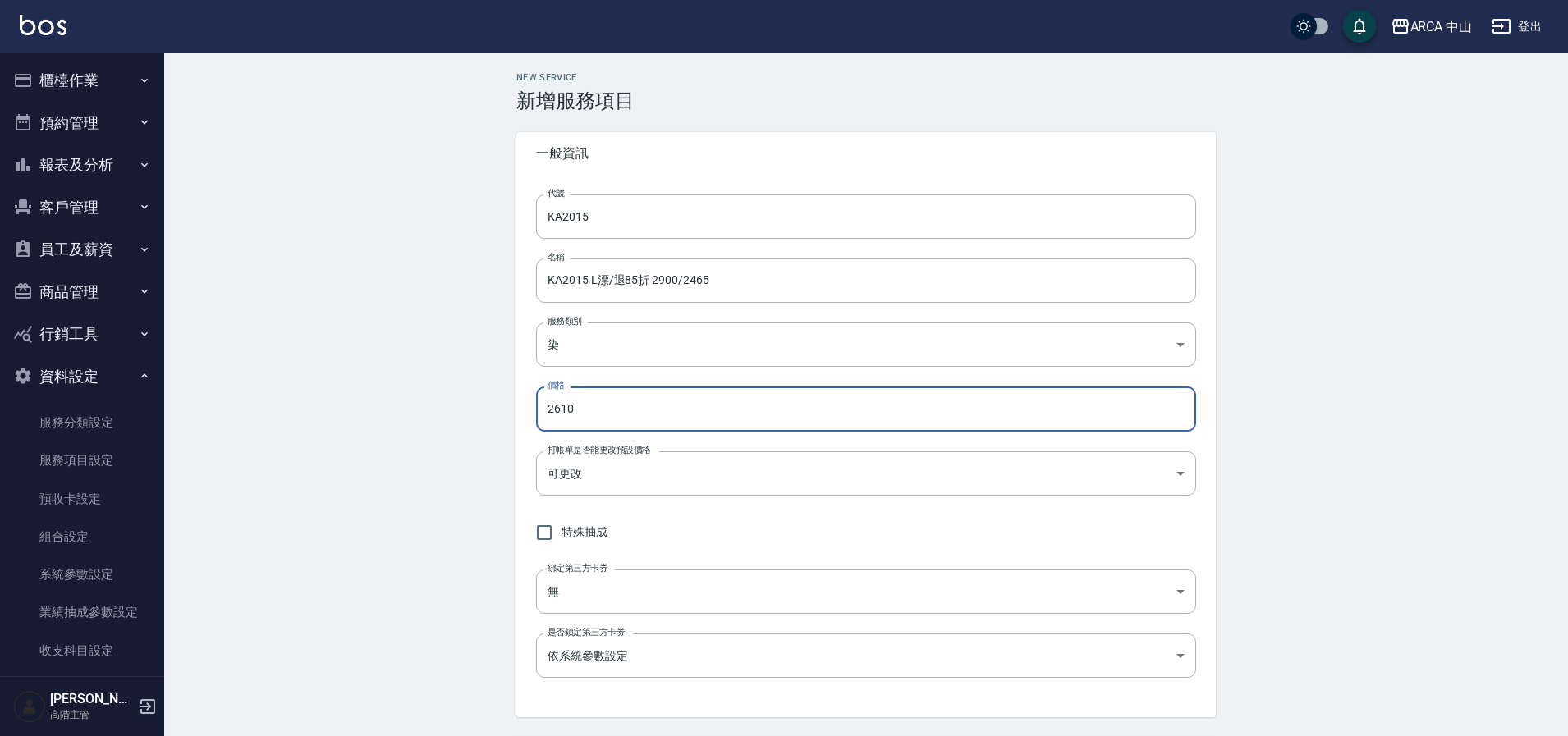
drag, startPoint x: 595, startPoint y: 413, endPoint x: 522, endPoint y: 405, distance: 73.4
click at [522, 405] on div "代號 KA2015 代號 名稱 KA2015 L漂/退85折 2900/2465 名稱 服務類別 染 a2ff3a14-5d7f-47f4-bd90-fc7d…" at bounding box center [866, 446] width 700 height 542
paste input "465"
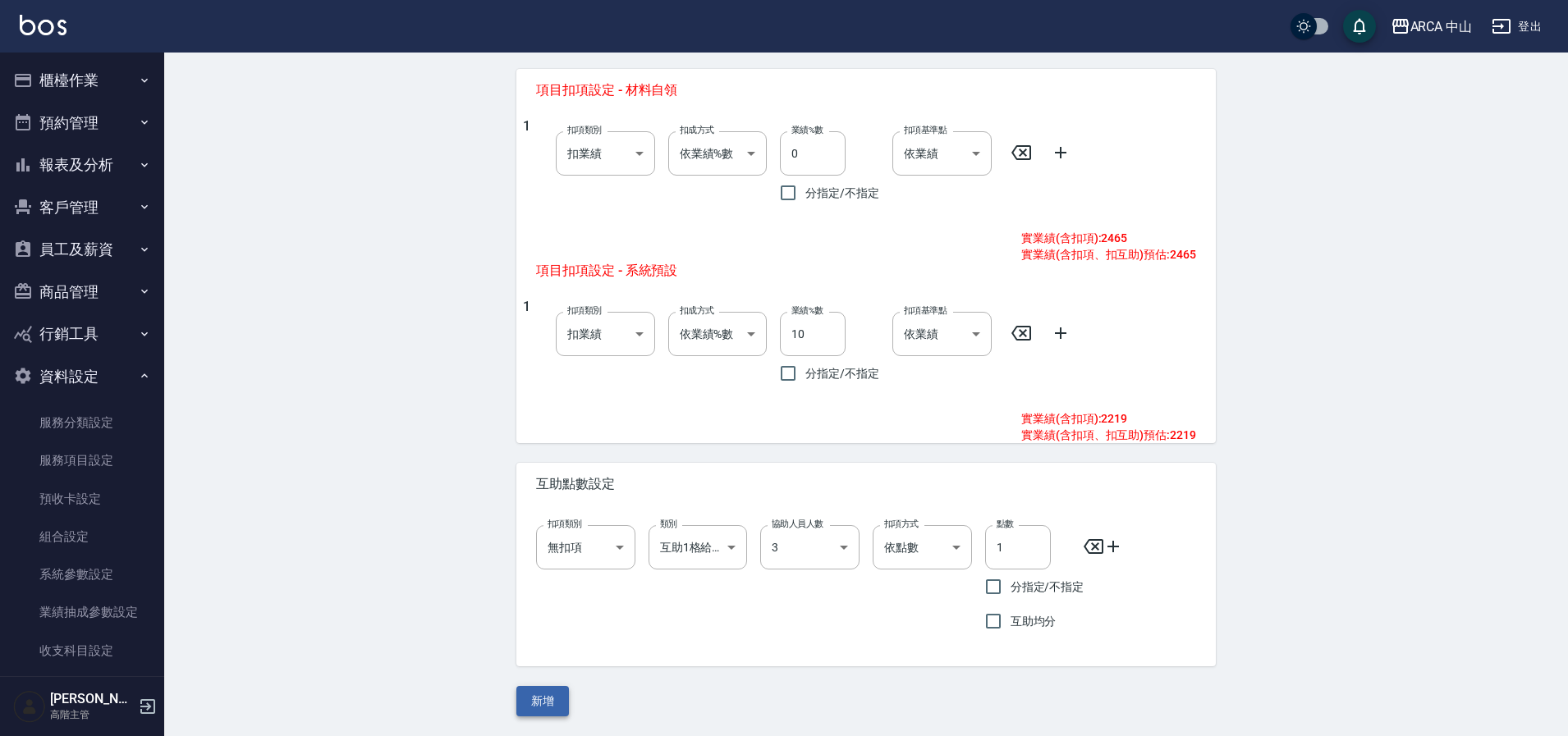
click at [533, 700] on button "新增" at bounding box center [542, 701] width 52 height 31
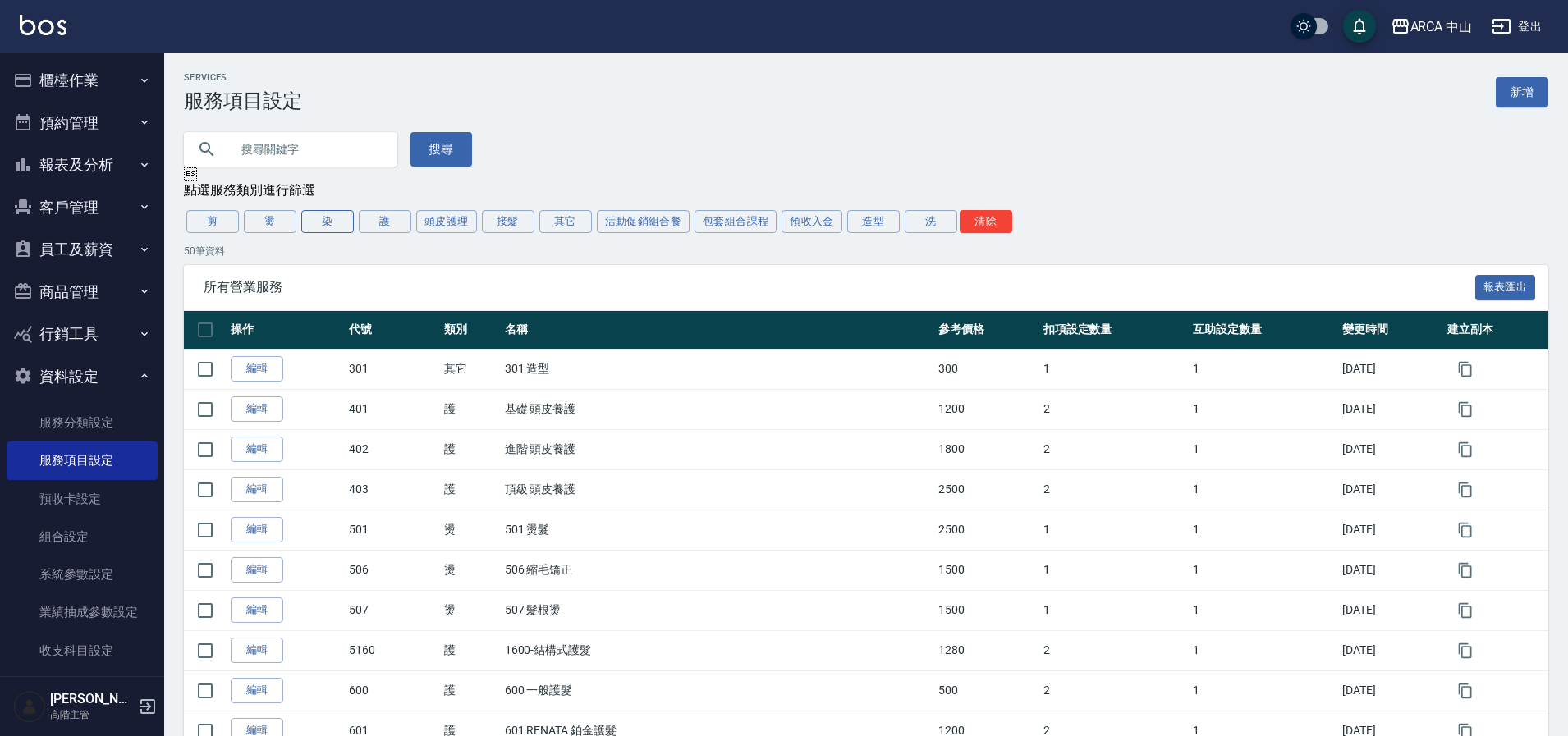
click at [328, 231] on button "染" at bounding box center [327, 221] width 52 height 23
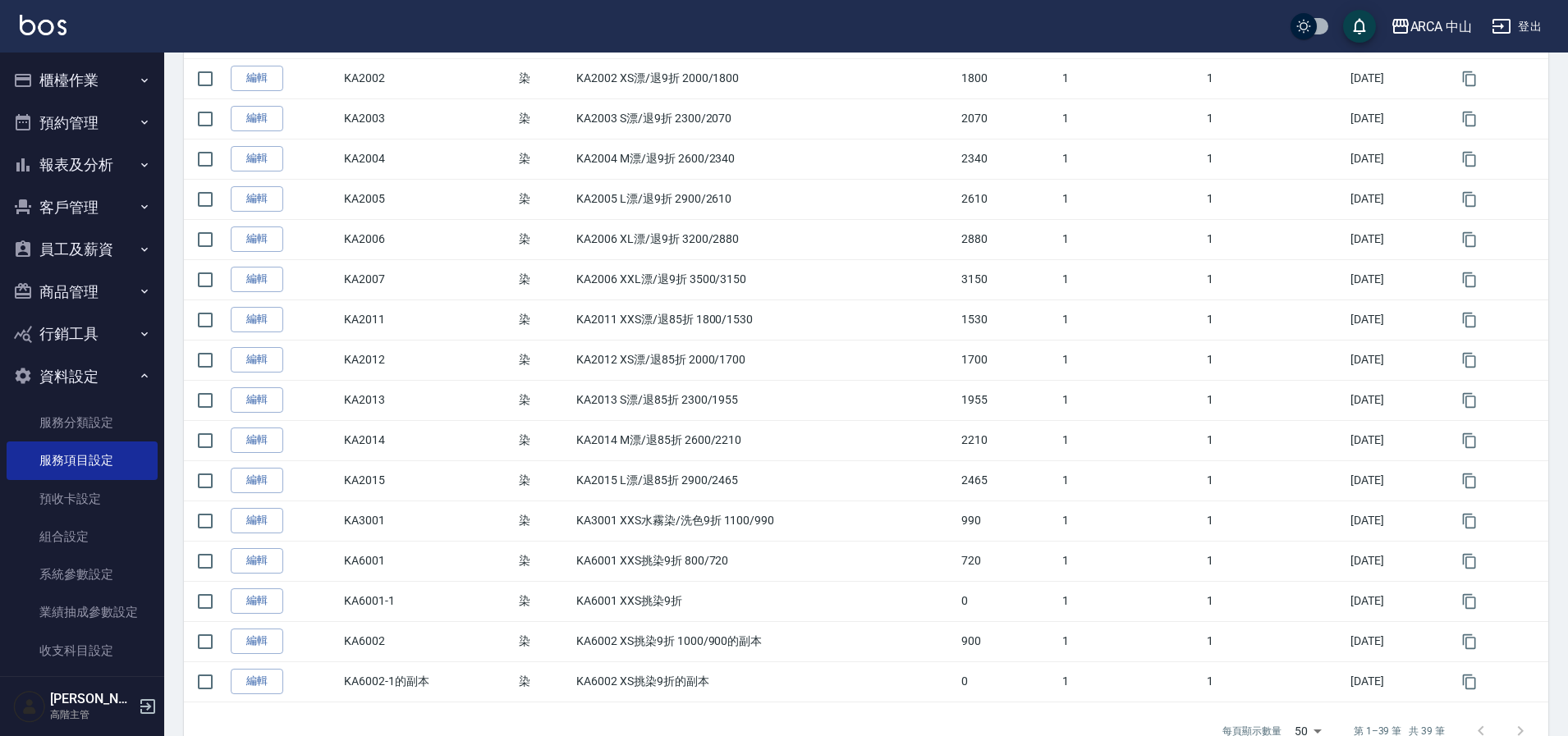
scroll to position [1259, 0]
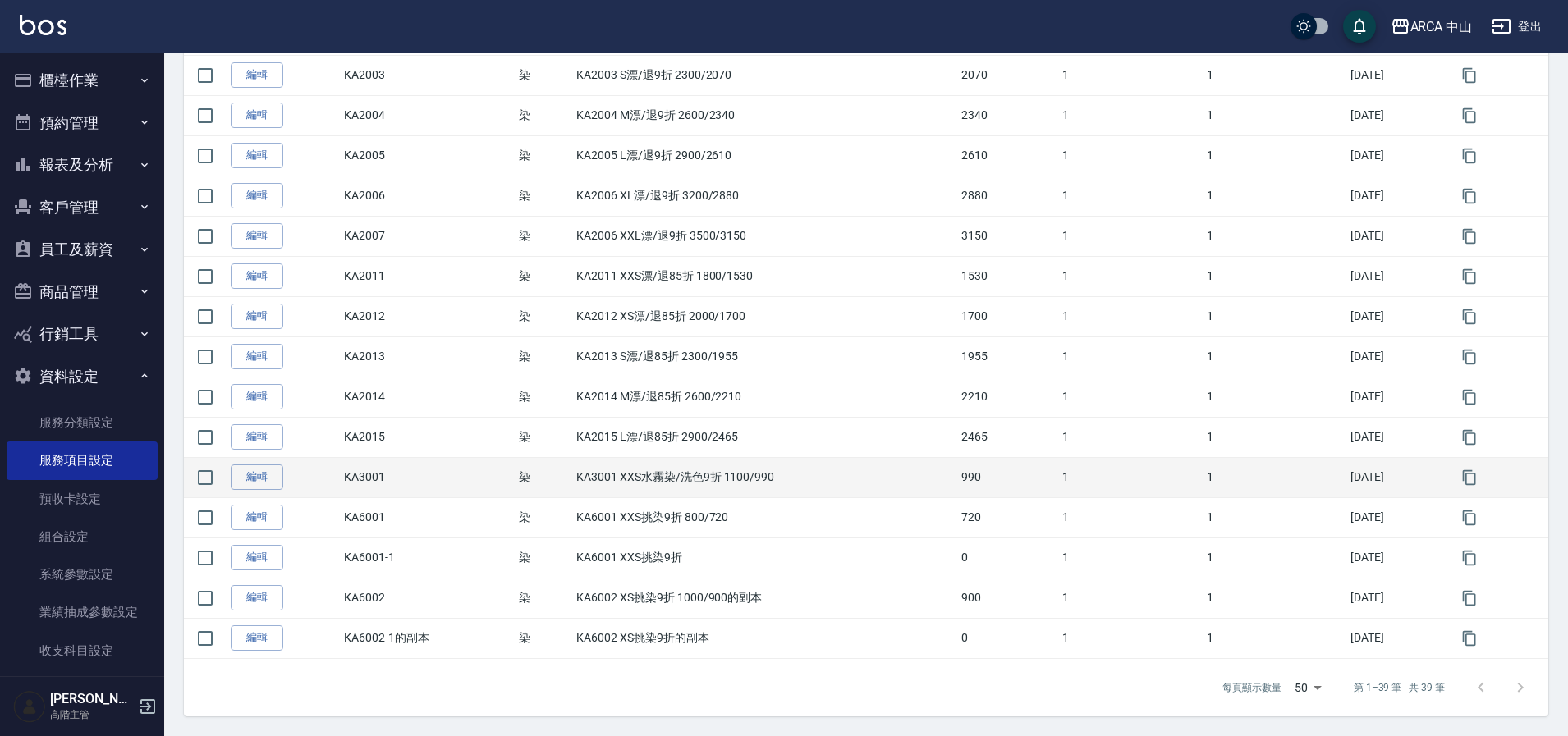
click at [740, 486] on td "KA3001 XXS水霧染/洗色9折 1100/990" at bounding box center [764, 477] width 385 height 40
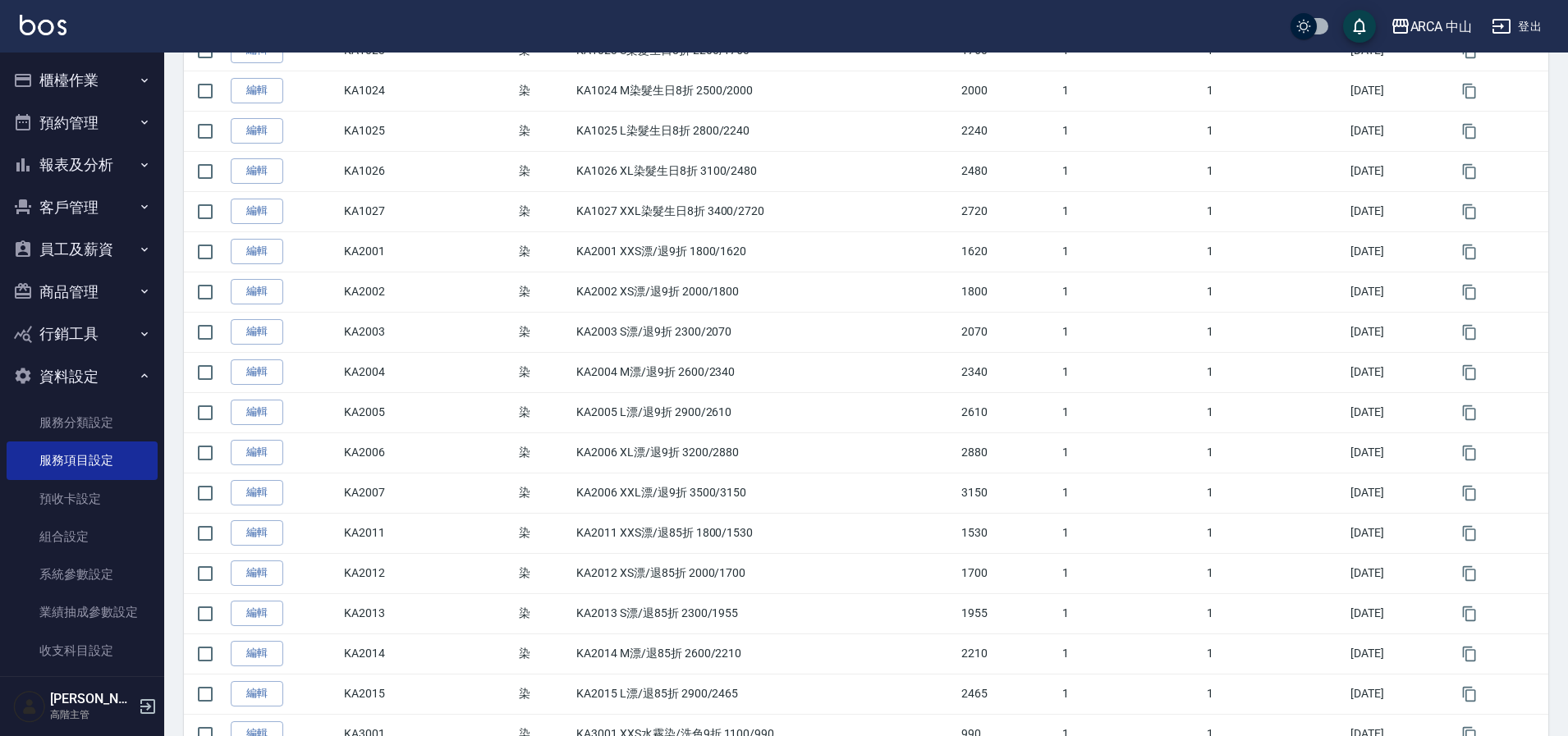
scroll to position [940, 0]
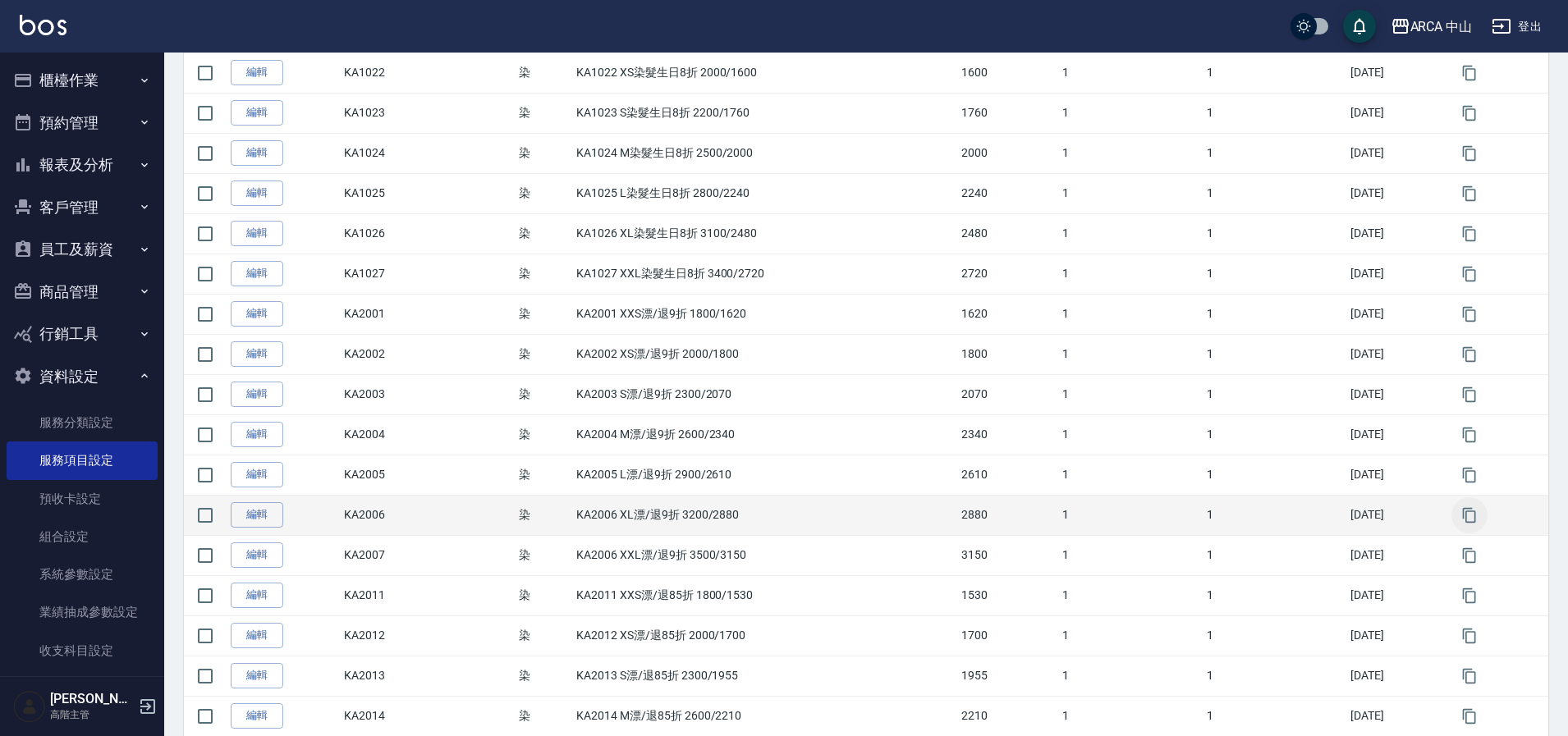
click at [1476, 513] on icon "button" at bounding box center [1469, 514] width 13 height 15
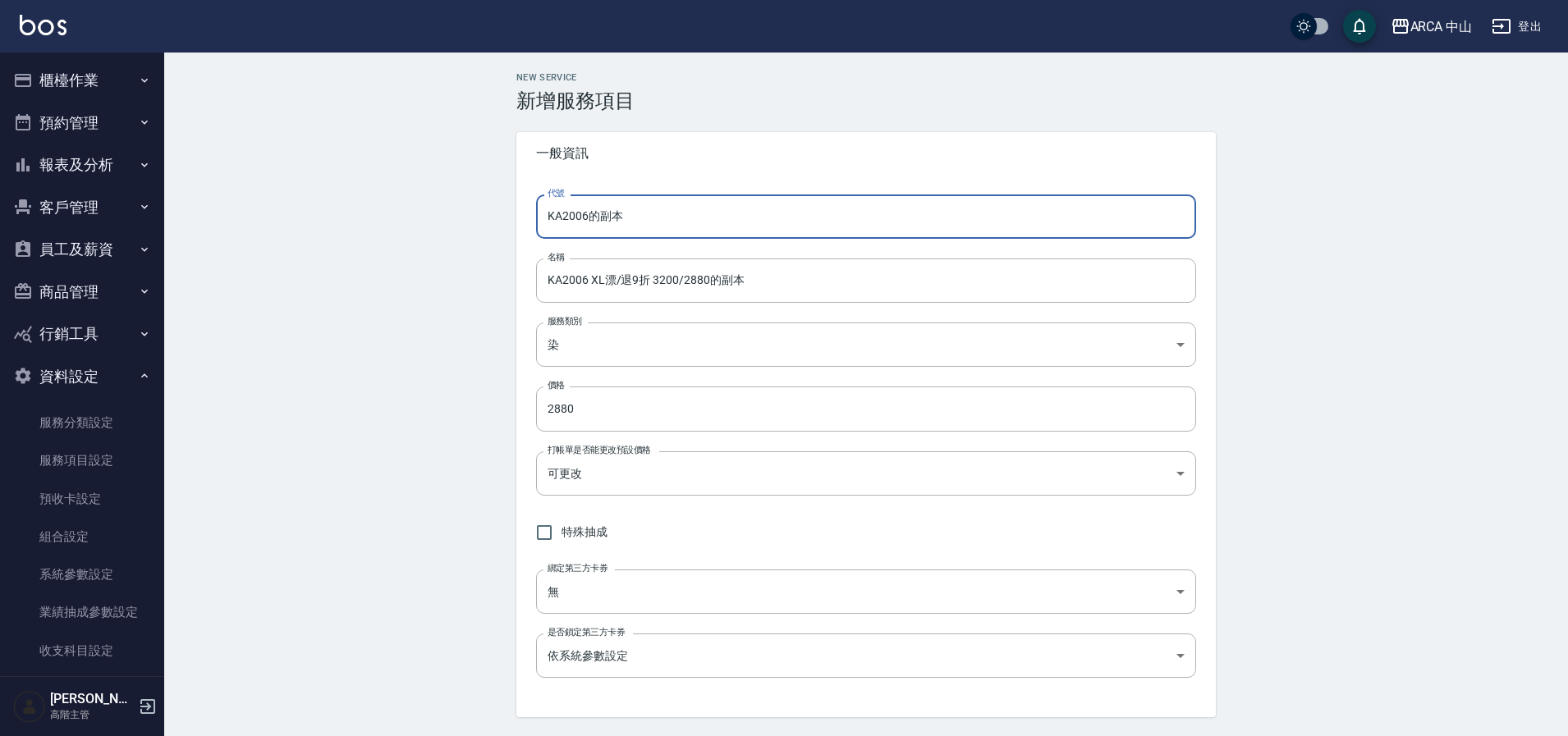
drag, startPoint x: 589, startPoint y: 217, endPoint x: 739, endPoint y: 227, distance: 150.3
click at [736, 225] on input "KA2006的副本" at bounding box center [866, 216] width 660 height 44
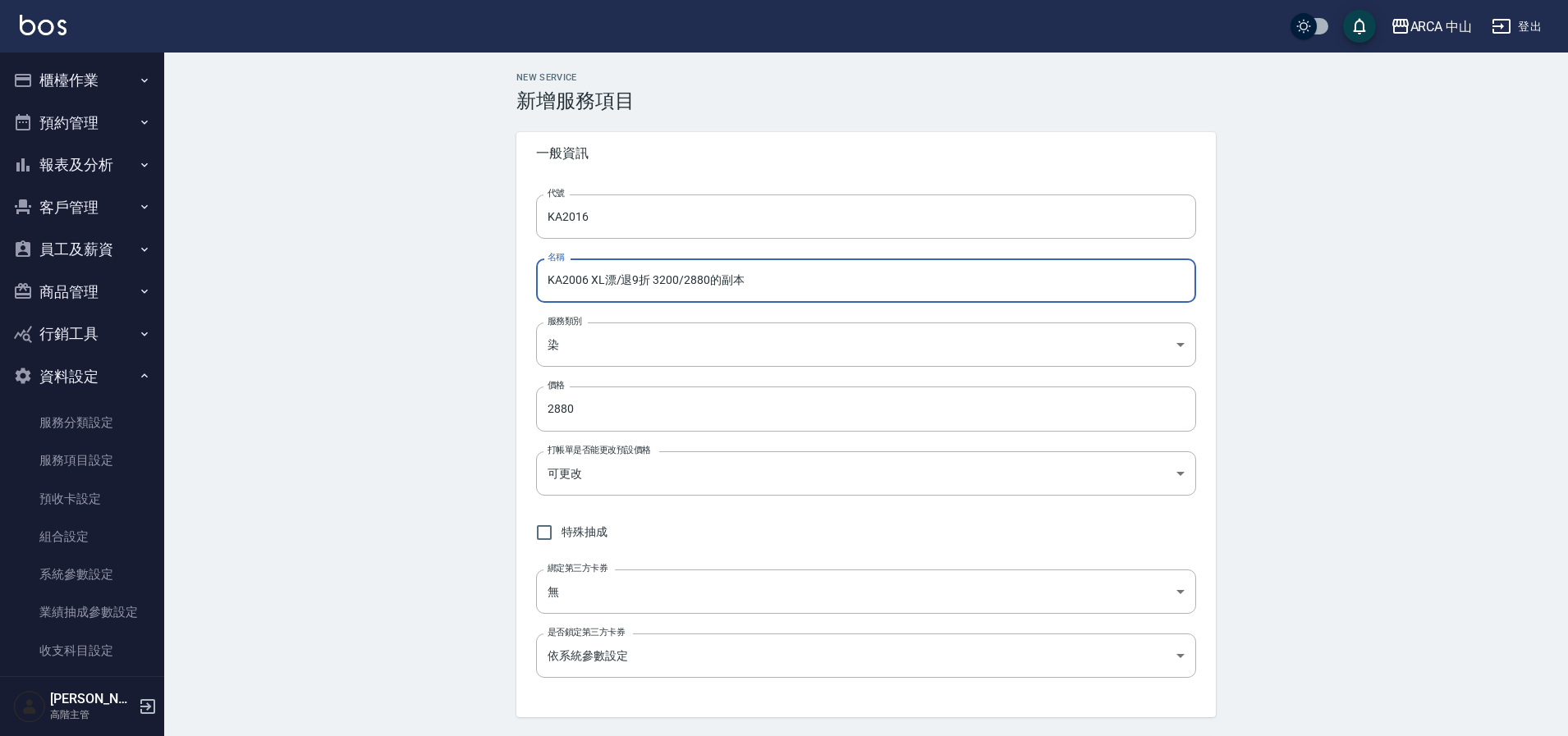
click at [583, 279] on input "KA2006 XL漂/退9折 3200/2880的副本" at bounding box center [866, 280] width 660 height 44
click at [633, 281] on input "KA2016 XL漂/退9折 3200/2880的副本" at bounding box center [866, 280] width 660 height 44
drag, startPoint x: 690, startPoint y: 283, endPoint x: 818, endPoint y: 288, distance: 128.1
click at [814, 287] on input "KA2016 XL漂/退85折 3200/2880的副本" at bounding box center [866, 280] width 660 height 44
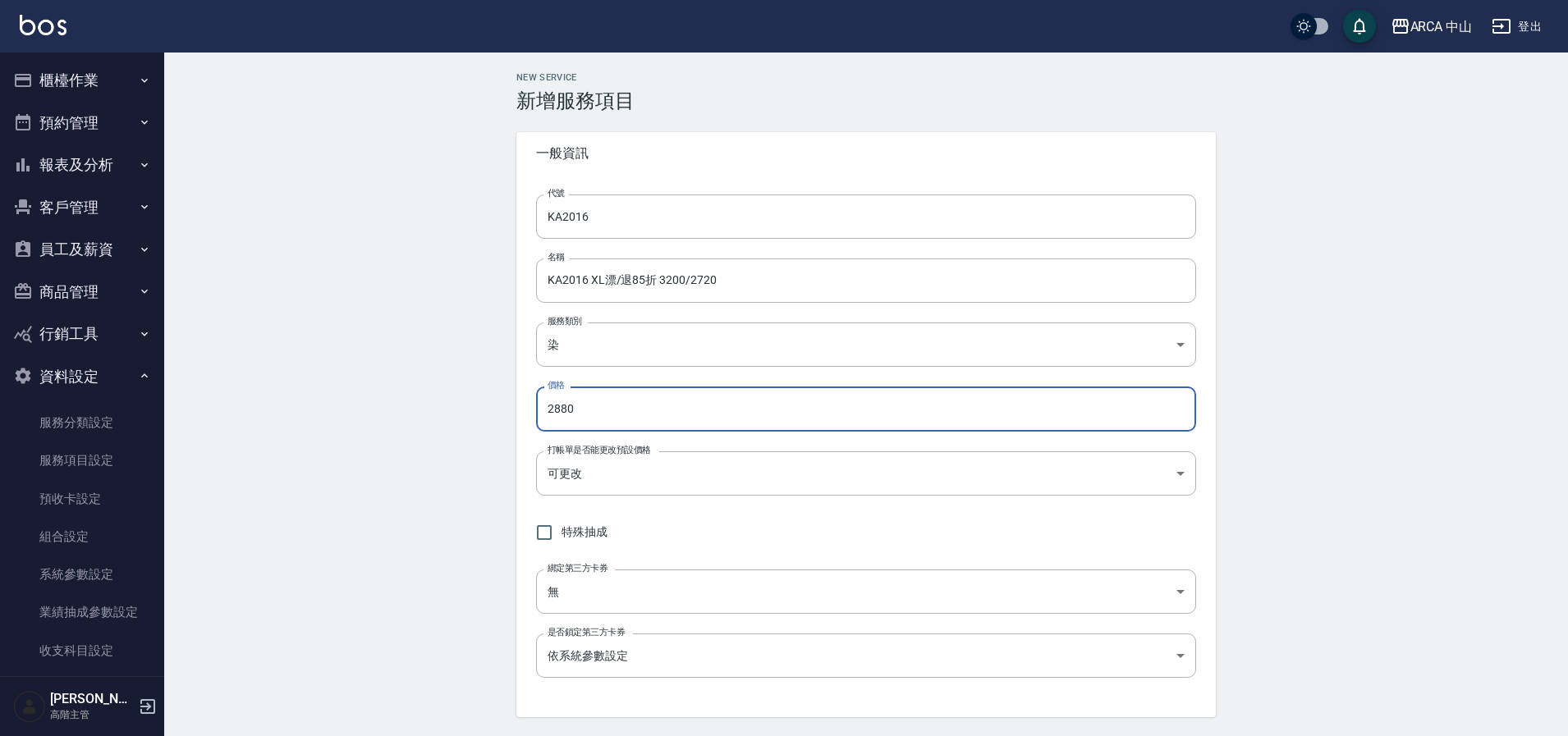
drag, startPoint x: 589, startPoint y: 414, endPoint x: 520, endPoint y: 409, distance: 69.2
click at [520, 409] on div "代號 KA2016 代號 名稱 KA2016 XL漂/退85折 3200/2720 名稱 服務類別 染 a2ff3a14-5d7f-47f4-bd90-fc7…" at bounding box center [866, 446] width 700 height 542
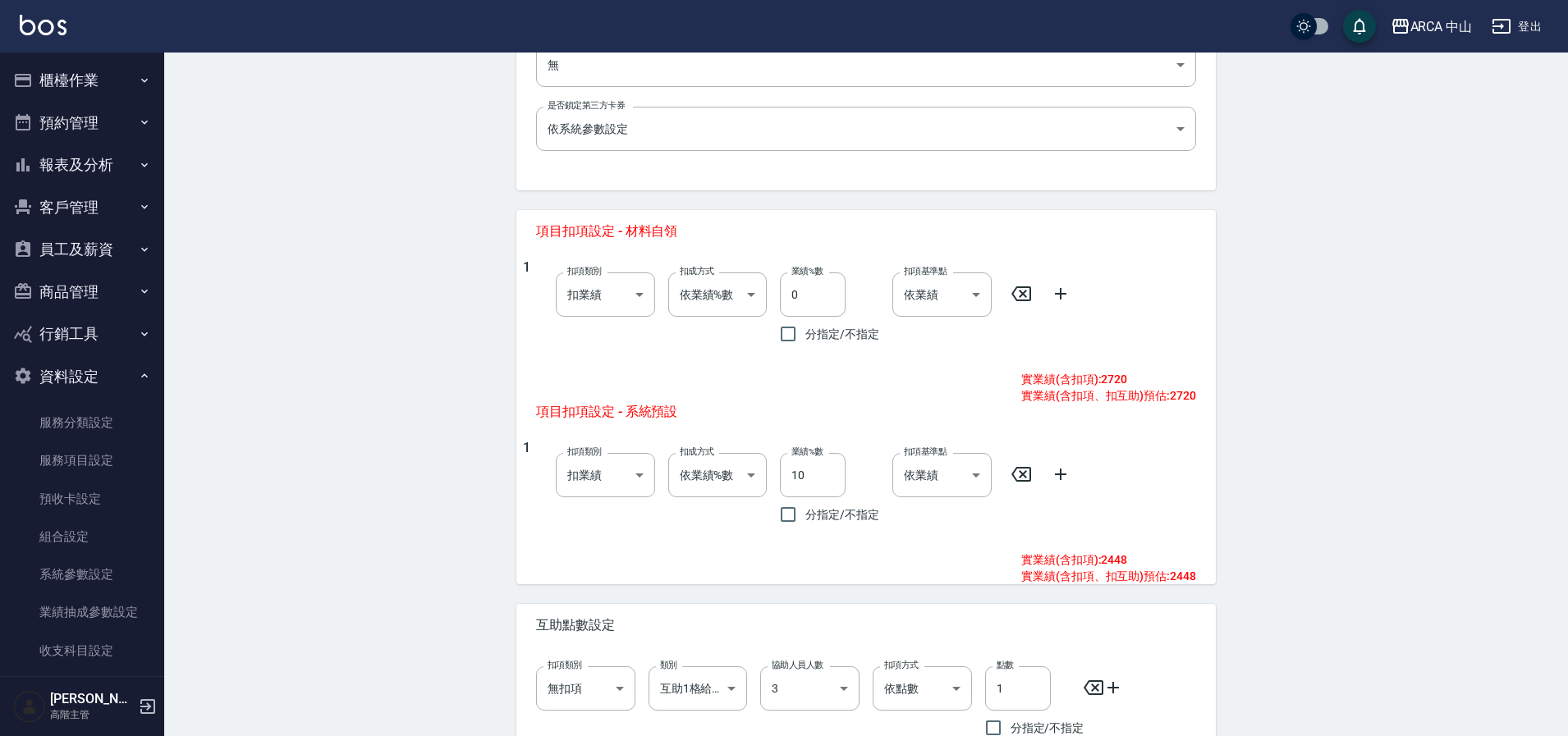
scroll to position [668, 0]
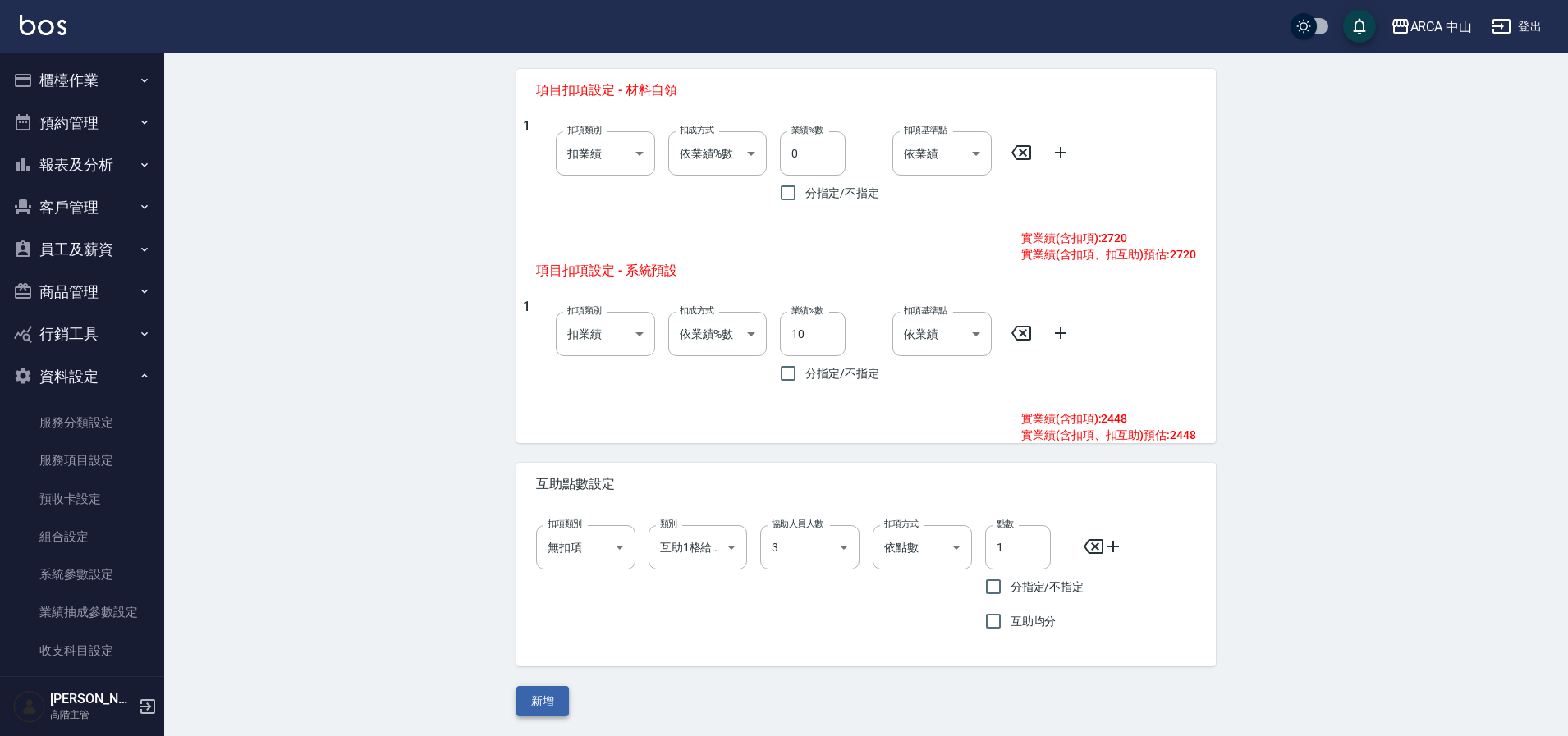
click at [558, 692] on button "新增" at bounding box center [542, 701] width 52 height 31
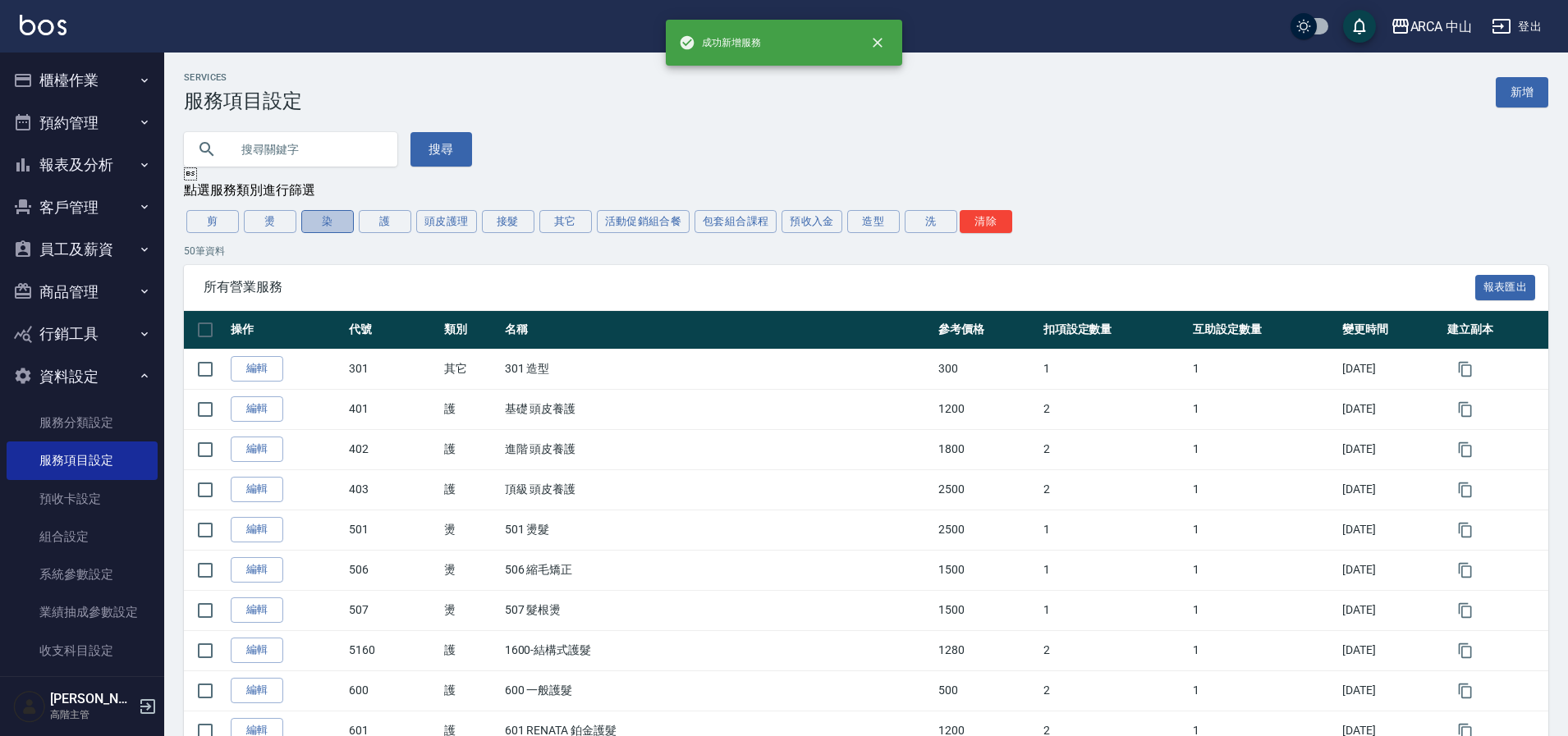
click at [338, 219] on button "染" at bounding box center [327, 221] width 52 height 23
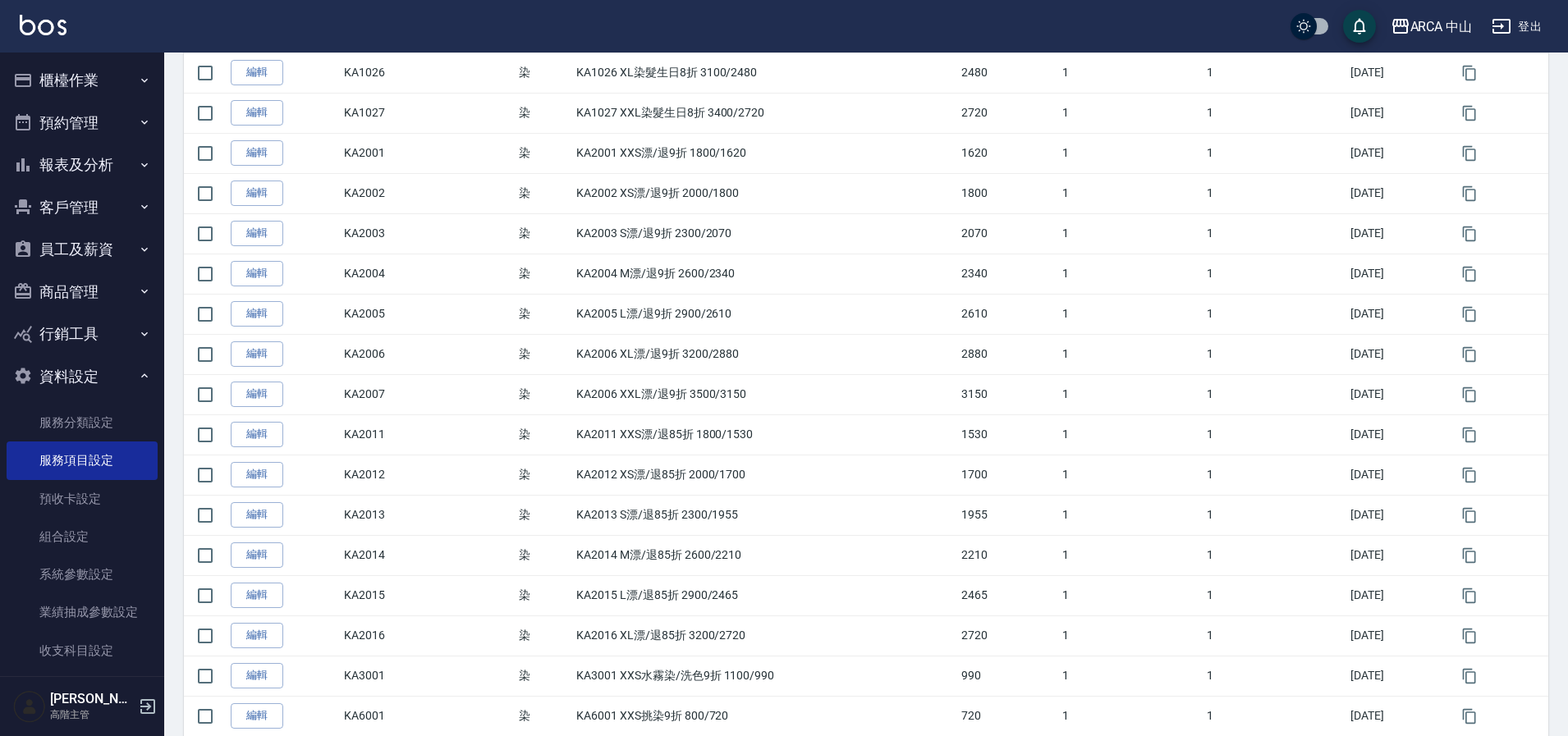
scroll to position [1131, 0]
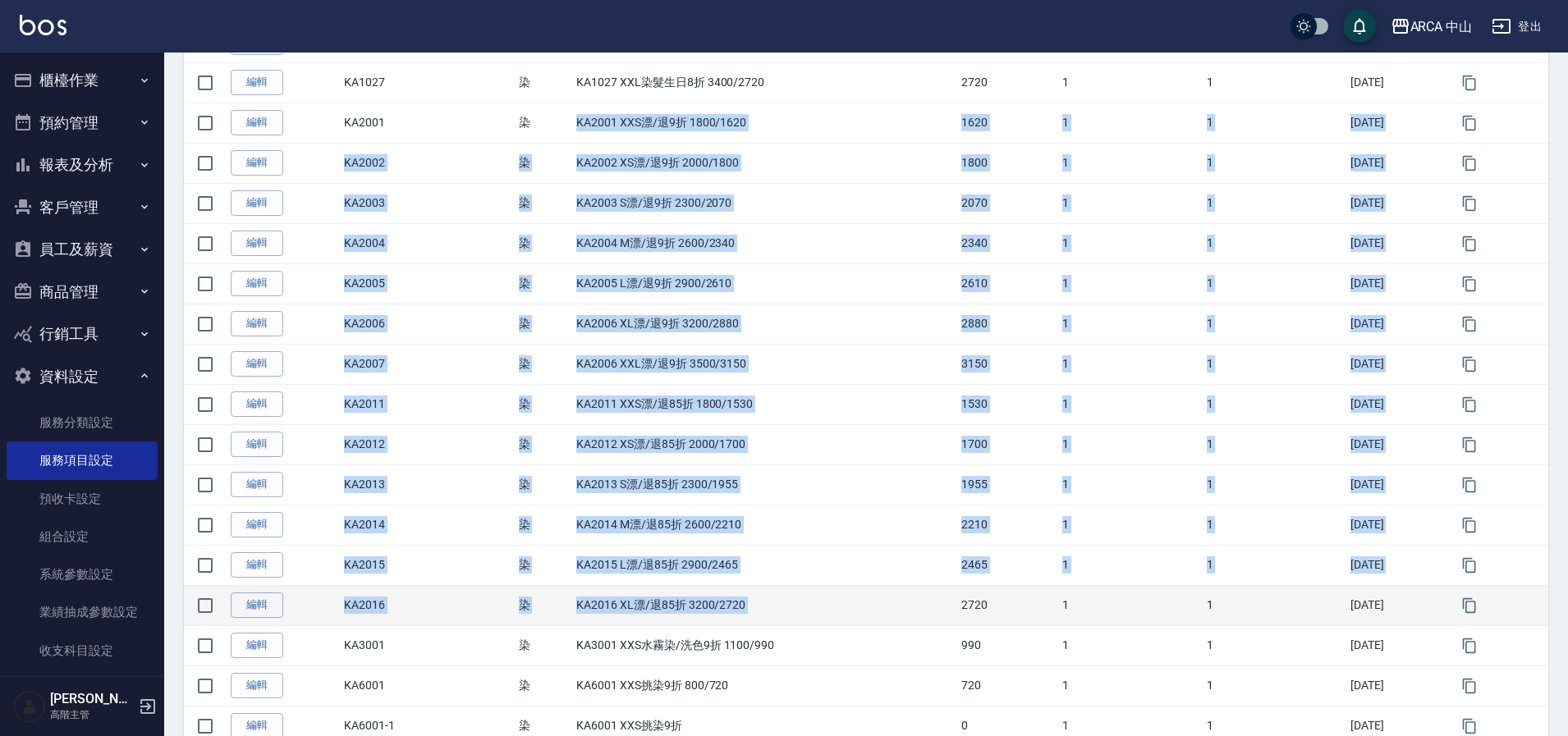
drag, startPoint x: 555, startPoint y: 121, endPoint x: 971, endPoint y: 596, distance: 631.4
click at [971, 596] on tbody "編輯 731 染 731 漂髮 1600 1 1 2025/08/28 編輯 KA1001 染 KA1001 XXS染髮9折 1800/1620 1620 1…" at bounding box center [866, 22] width 1364 height 1609
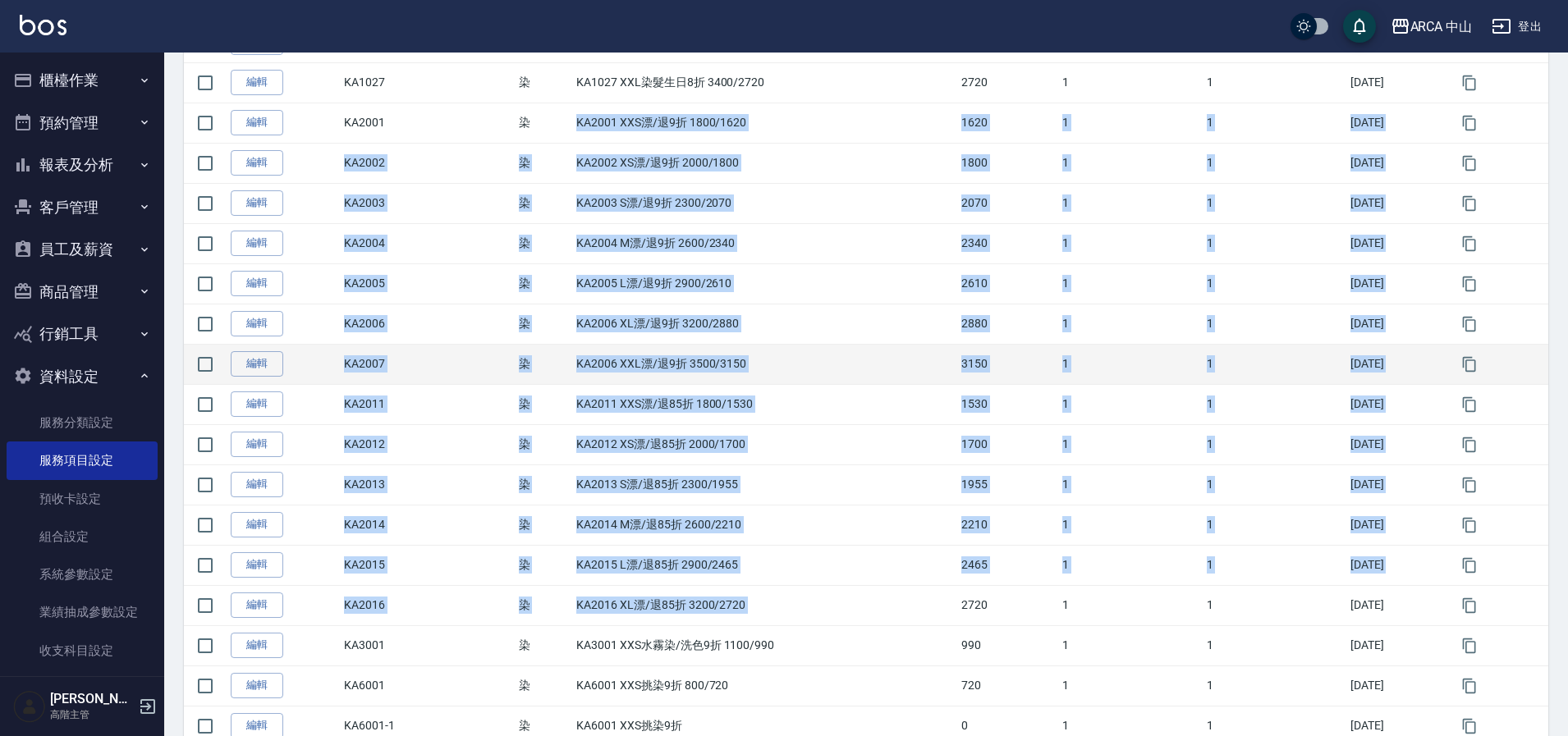
click at [715, 383] on td "KA2006 XXL漂/退9折 3500/3150" at bounding box center [764, 363] width 385 height 40
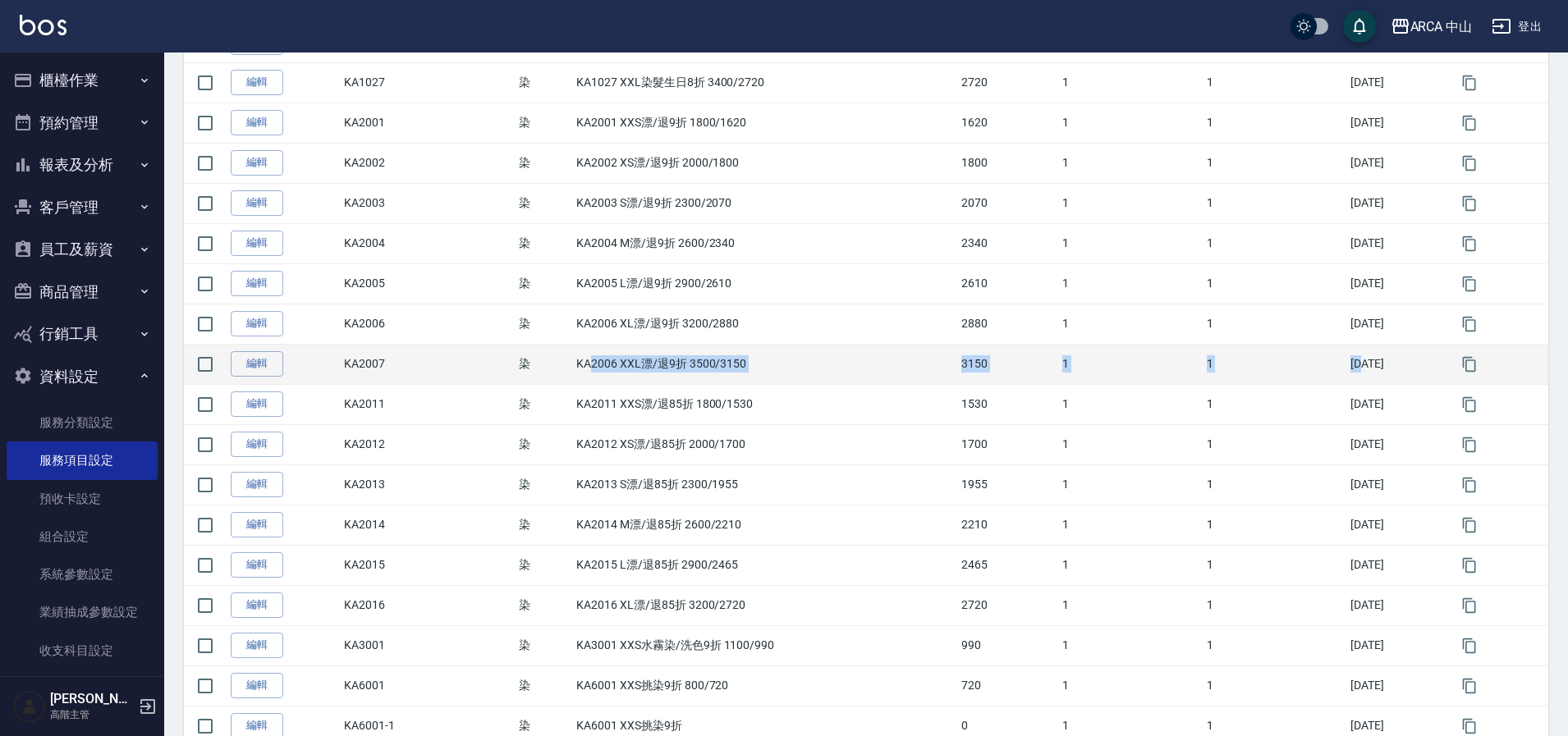
drag, startPoint x: 580, startPoint y: 364, endPoint x: 1338, endPoint y: 364, distance: 758.0
click at [1338, 364] on tr "編輯 KA2007 染 KA2006 XXL漂/退9折 3500/3150 3150 1 1 2025/09/10" at bounding box center [866, 363] width 1364 height 40
click at [1470, 367] on icon "button" at bounding box center [1470, 364] width 17 height 17
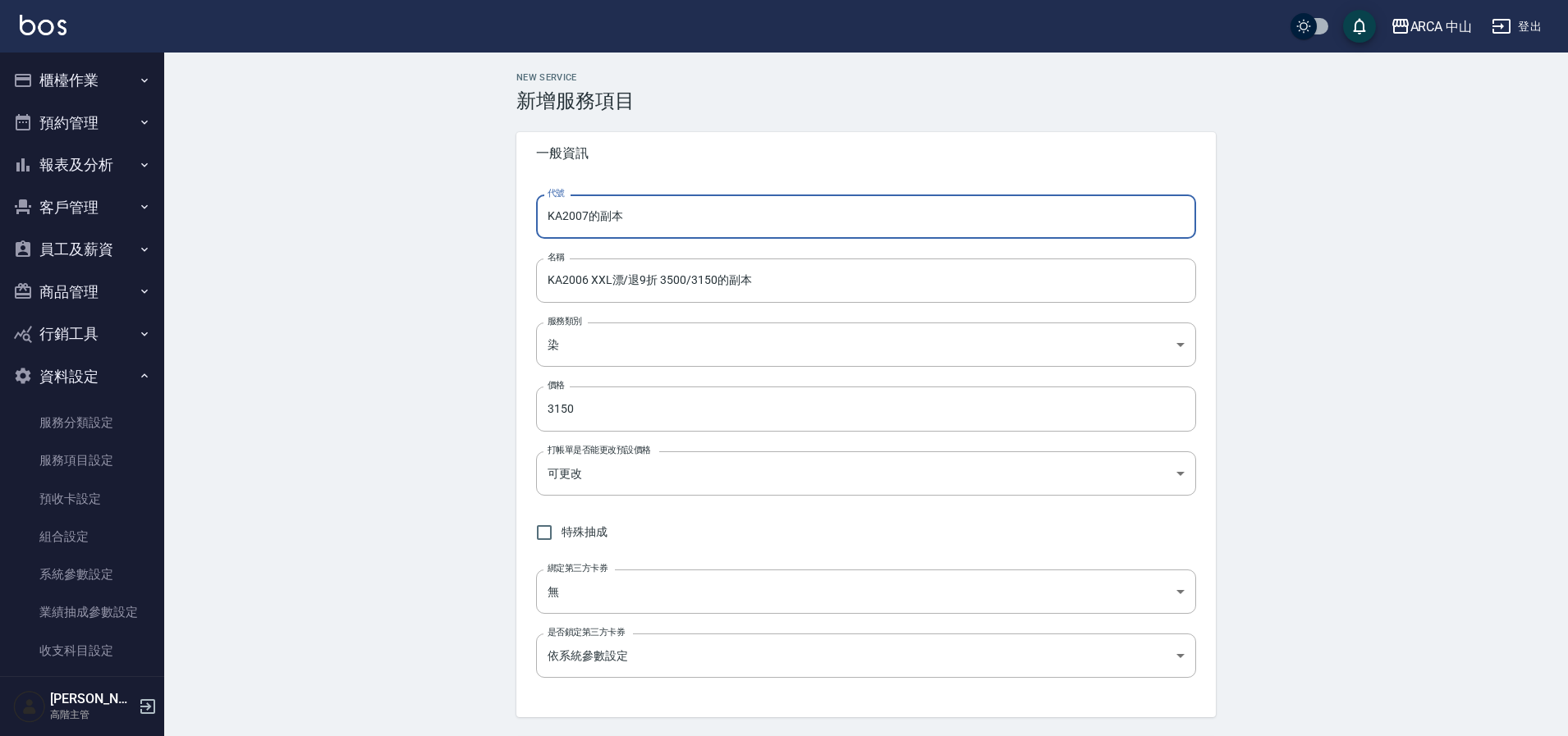
drag, startPoint x: 589, startPoint y: 223, endPoint x: 719, endPoint y: 216, distance: 130.2
click at [719, 216] on input "KA2007的副本" at bounding box center [866, 216] width 660 height 44
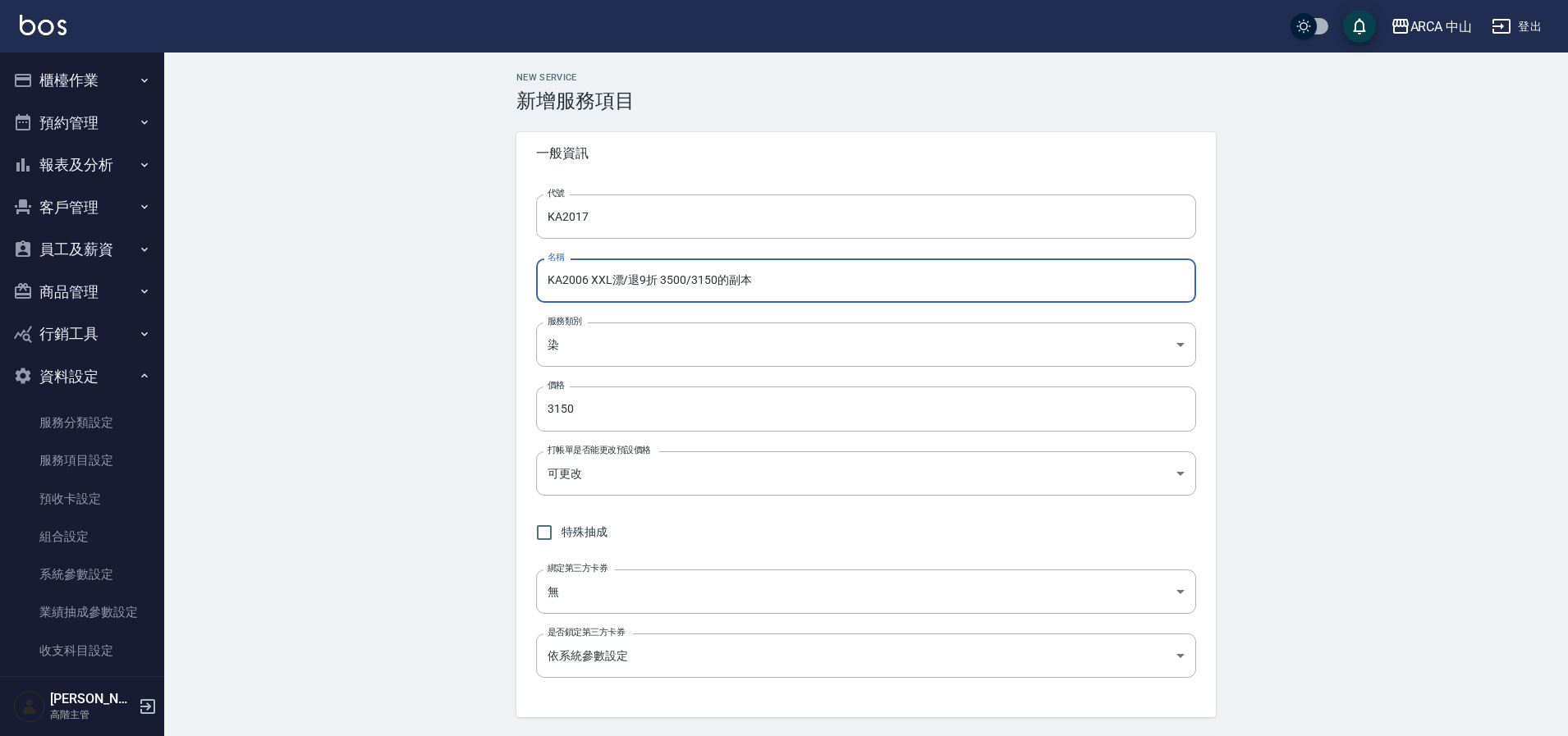
drag, startPoint x: 586, startPoint y: 282, endPoint x: 576, endPoint y: 281, distance: 10.0
click at [576, 281] on input "KA2006 XXL漂/退9折 3500/3150的副本" at bounding box center [866, 280] width 660 height 44
drag, startPoint x: 649, startPoint y: 284, endPoint x: 640, endPoint y: 284, distance: 9.0
click at [640, 284] on input "KA2017 XXL漂/退9折 3500/3150的副本" at bounding box center [866, 280] width 660 height 44
drag, startPoint x: 691, startPoint y: 283, endPoint x: 868, endPoint y: 287, distance: 177.0
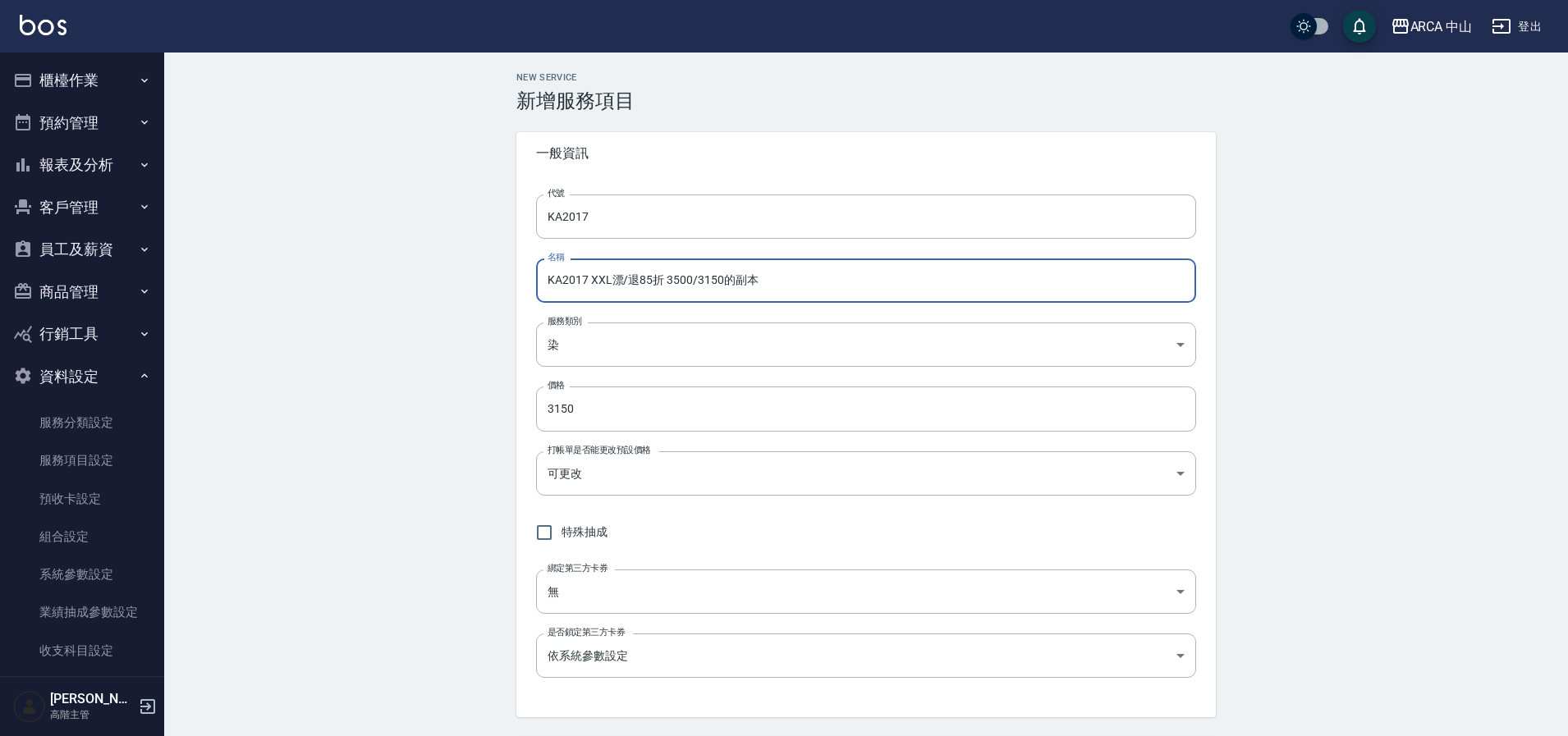
click at [868, 287] on input "KA2017 XXL漂/退85折 3500/3150的副本" at bounding box center [866, 280] width 660 height 44
drag, startPoint x: 696, startPoint y: 283, endPoint x: 759, endPoint y: 281, distance: 63.0
click at [759, 281] on input "KA2017 XXL漂/退85折 3500/2975" at bounding box center [866, 280] width 660 height 44
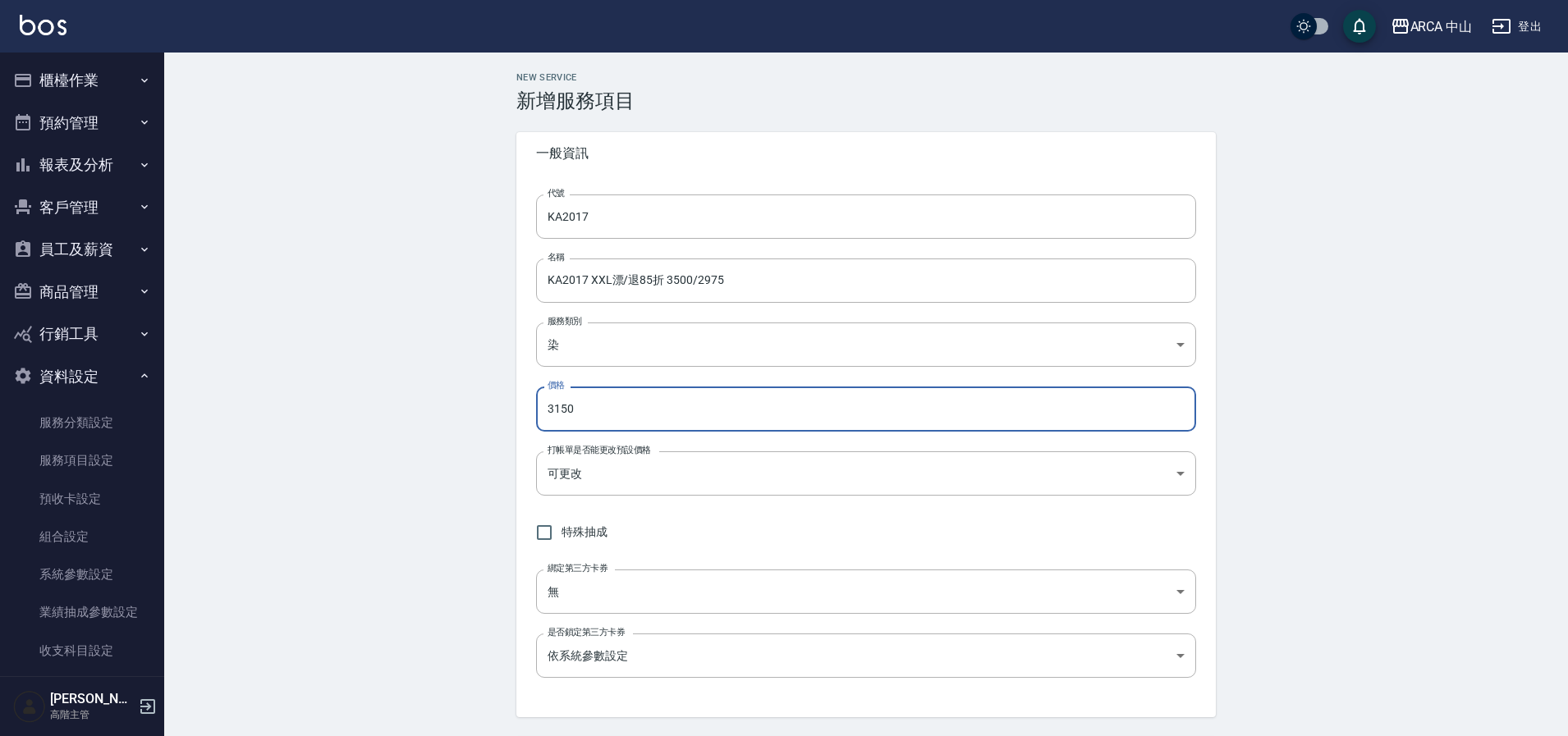
drag, startPoint x: 586, startPoint y: 410, endPoint x: 489, endPoint y: 409, distance: 97.0
click at [489, 409] on div "NEW SERVICE 新增服務項目 一般資訊 代號 KA2017 代號 名稱 KA2017 XXL漂/退85折 3500/2975 名稱 服務類別 染 a2…" at bounding box center [866, 728] width 1404 height 1352
paste input "2975"
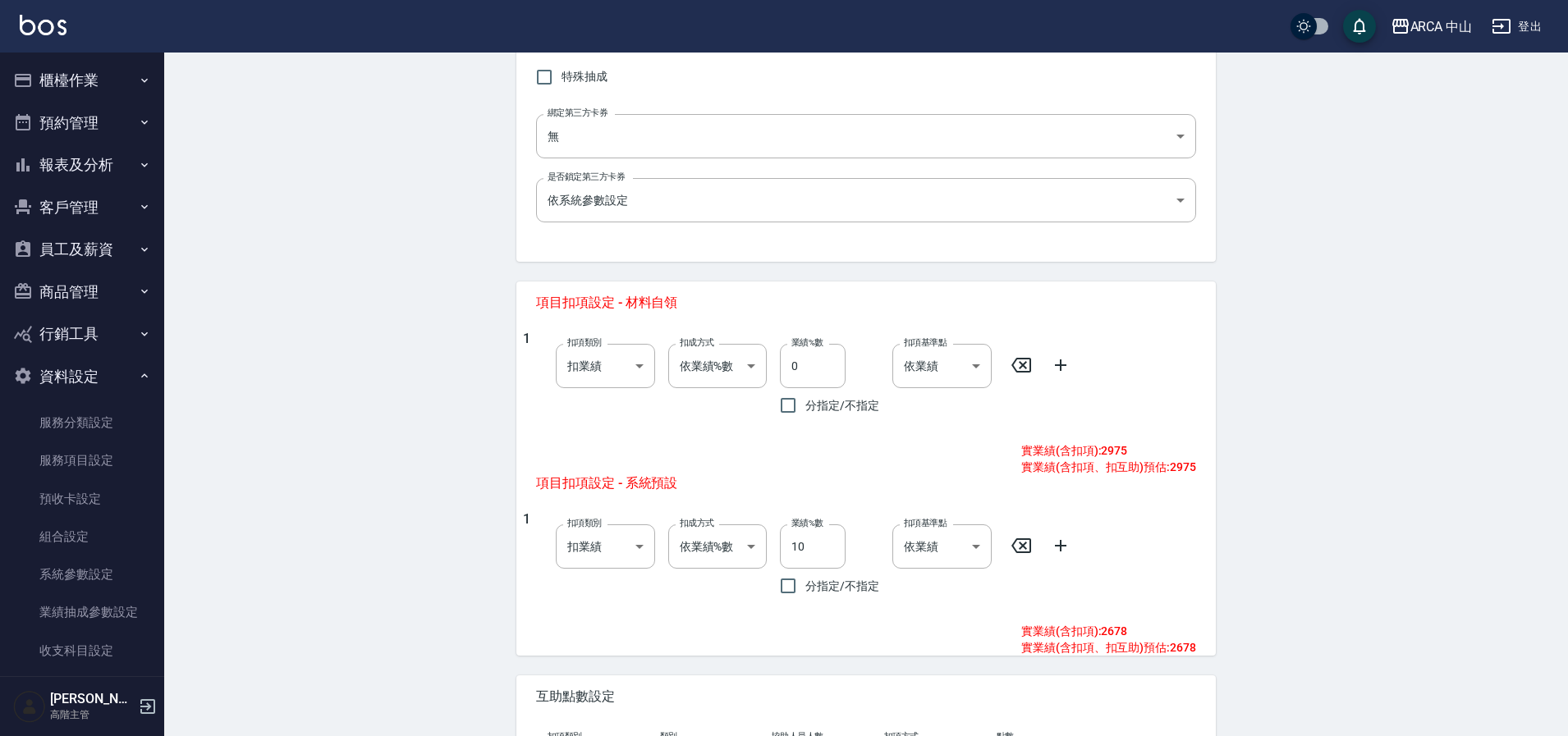
scroll to position [668, 0]
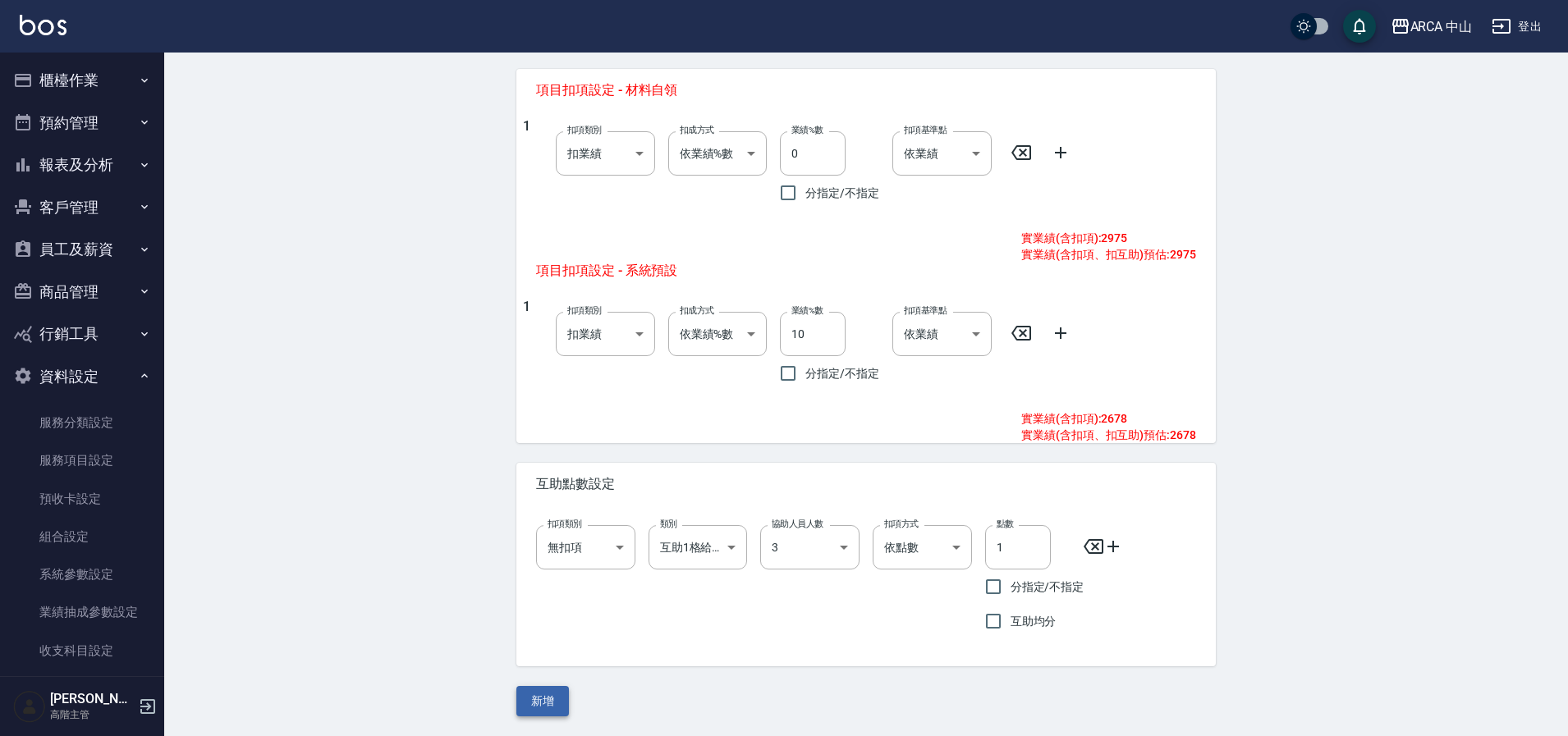
click at [539, 694] on button "新增" at bounding box center [542, 701] width 52 height 31
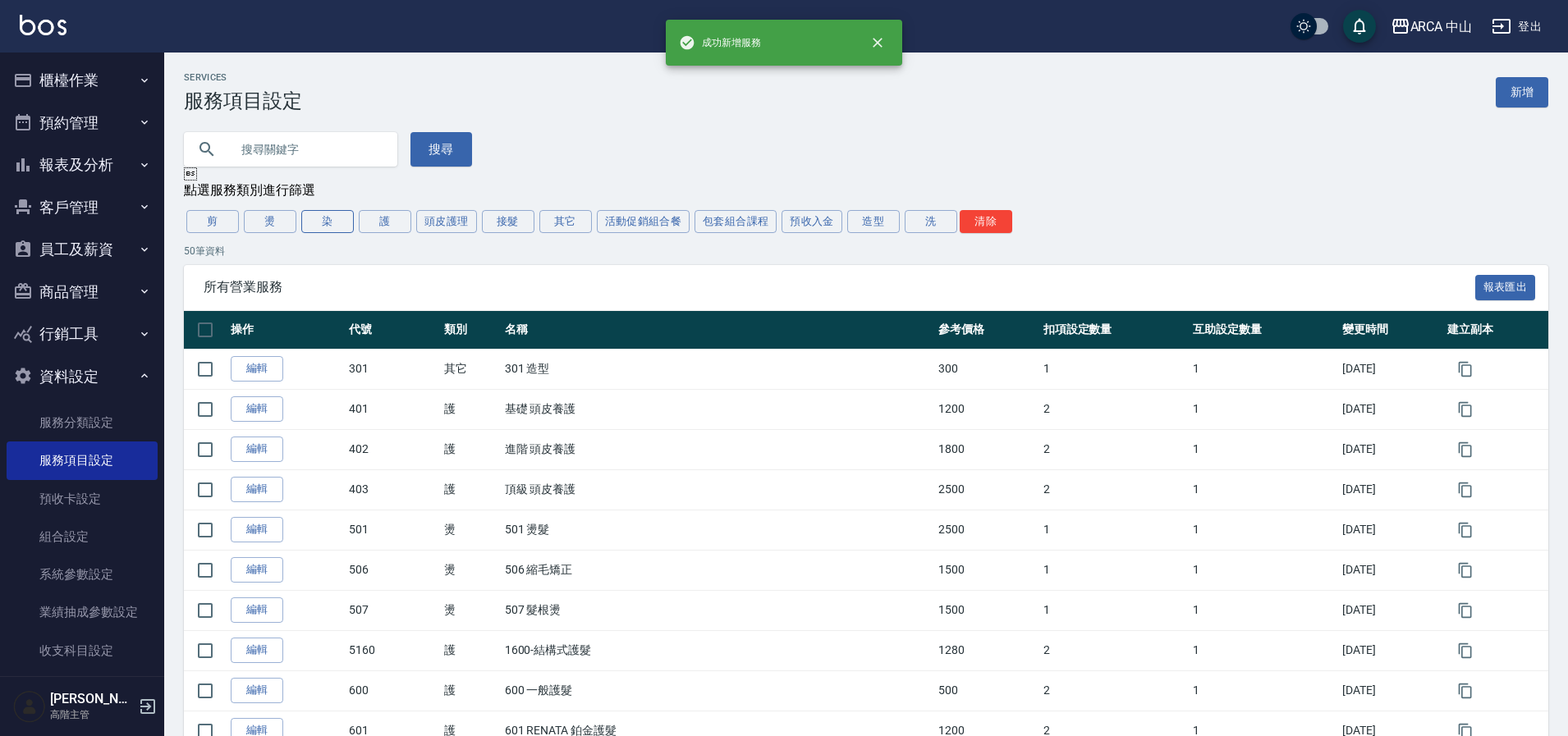
click at [324, 225] on button "染" at bounding box center [327, 221] width 52 height 23
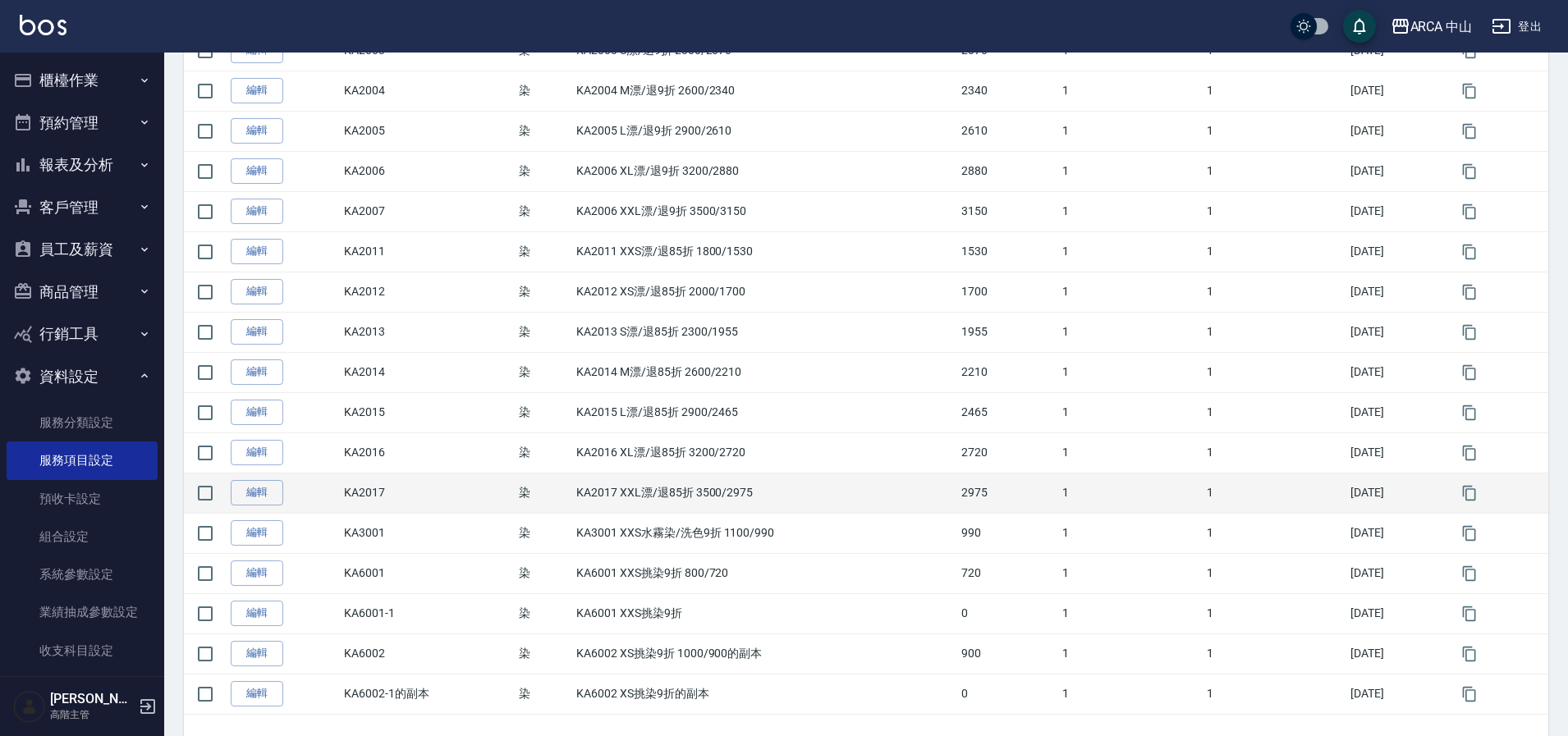
scroll to position [1340, 0]
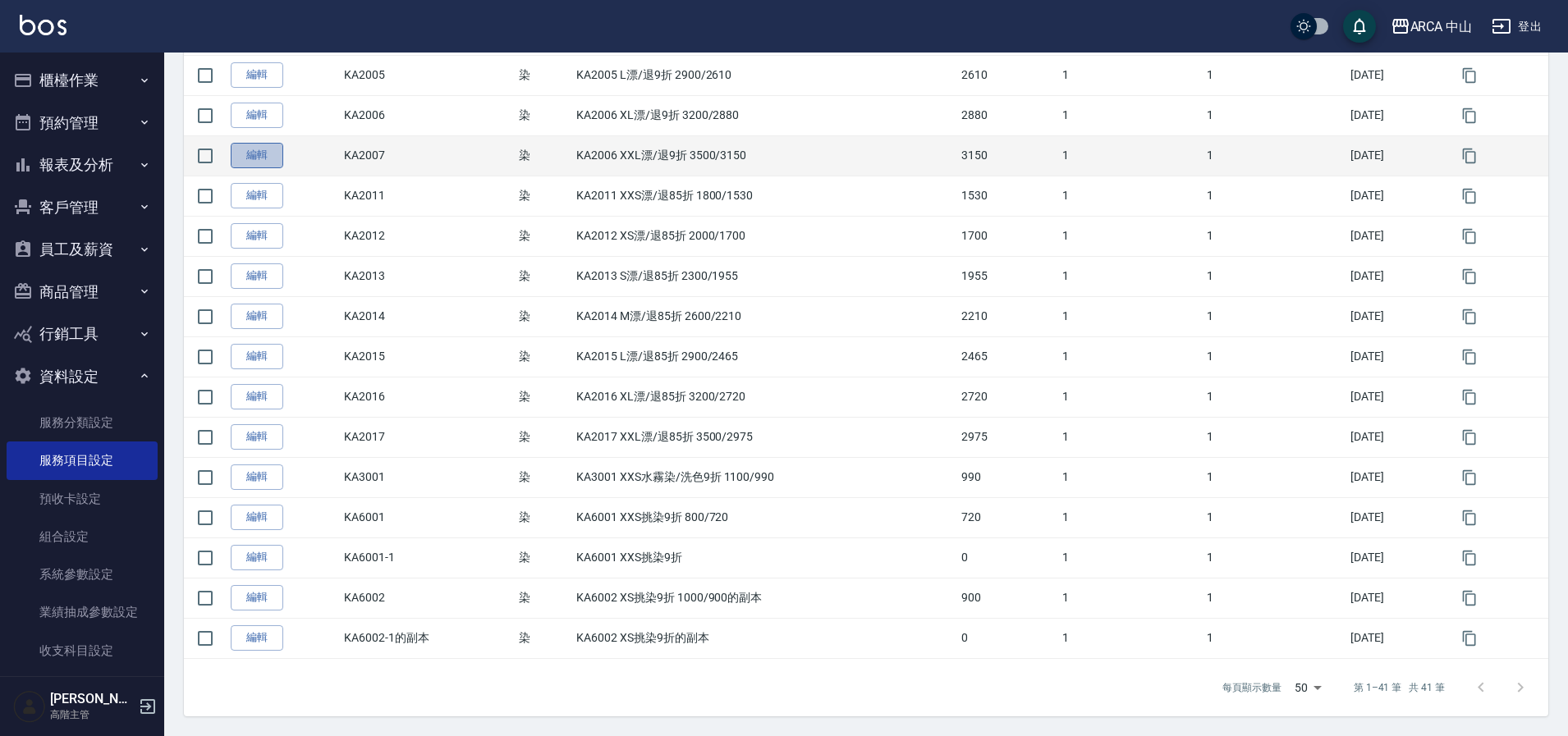
click at [241, 153] on link "編輯" at bounding box center [256, 155] width 52 height 26
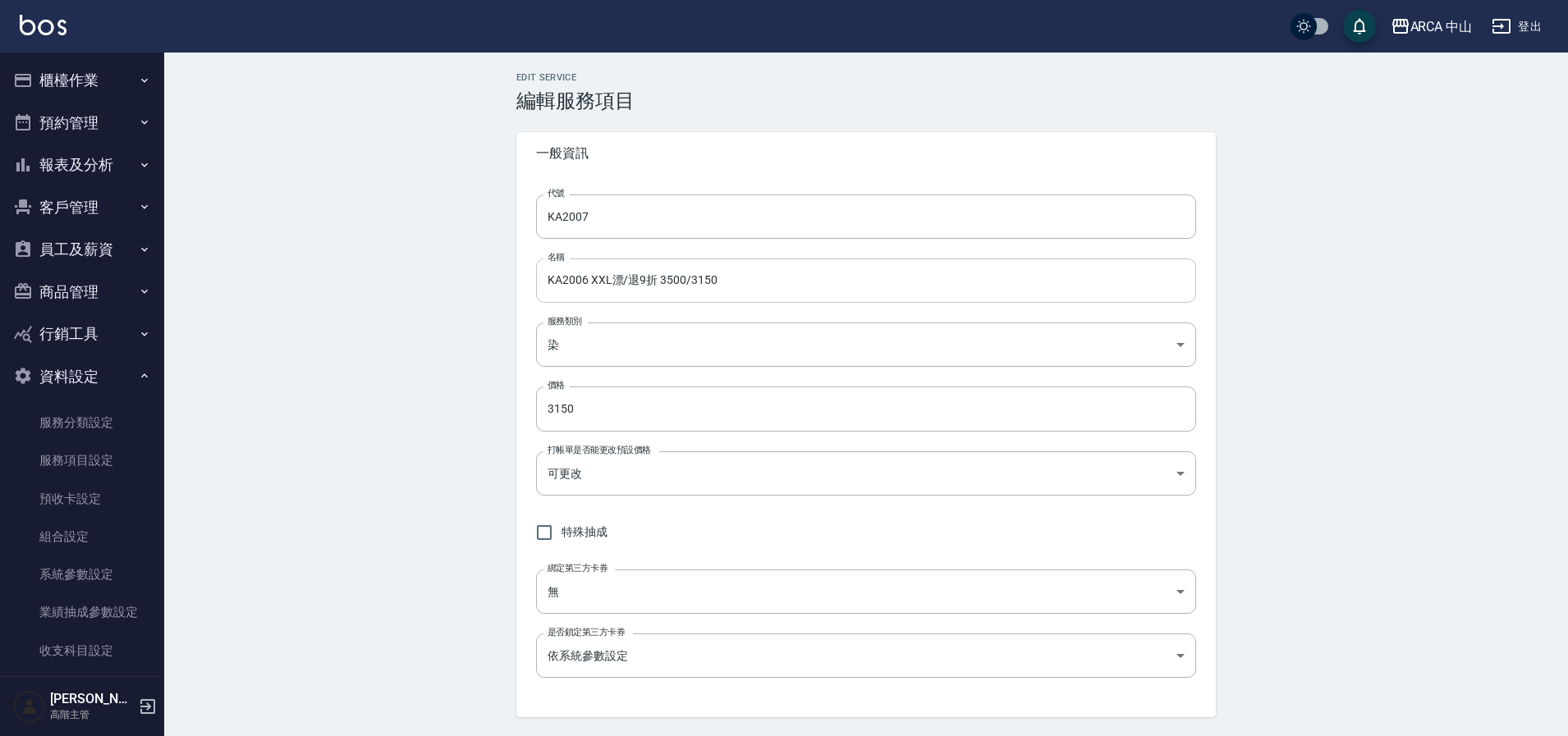
click at [587, 280] on input "KA2006 XXL漂/退9折 3500/3150" at bounding box center [866, 280] width 660 height 44
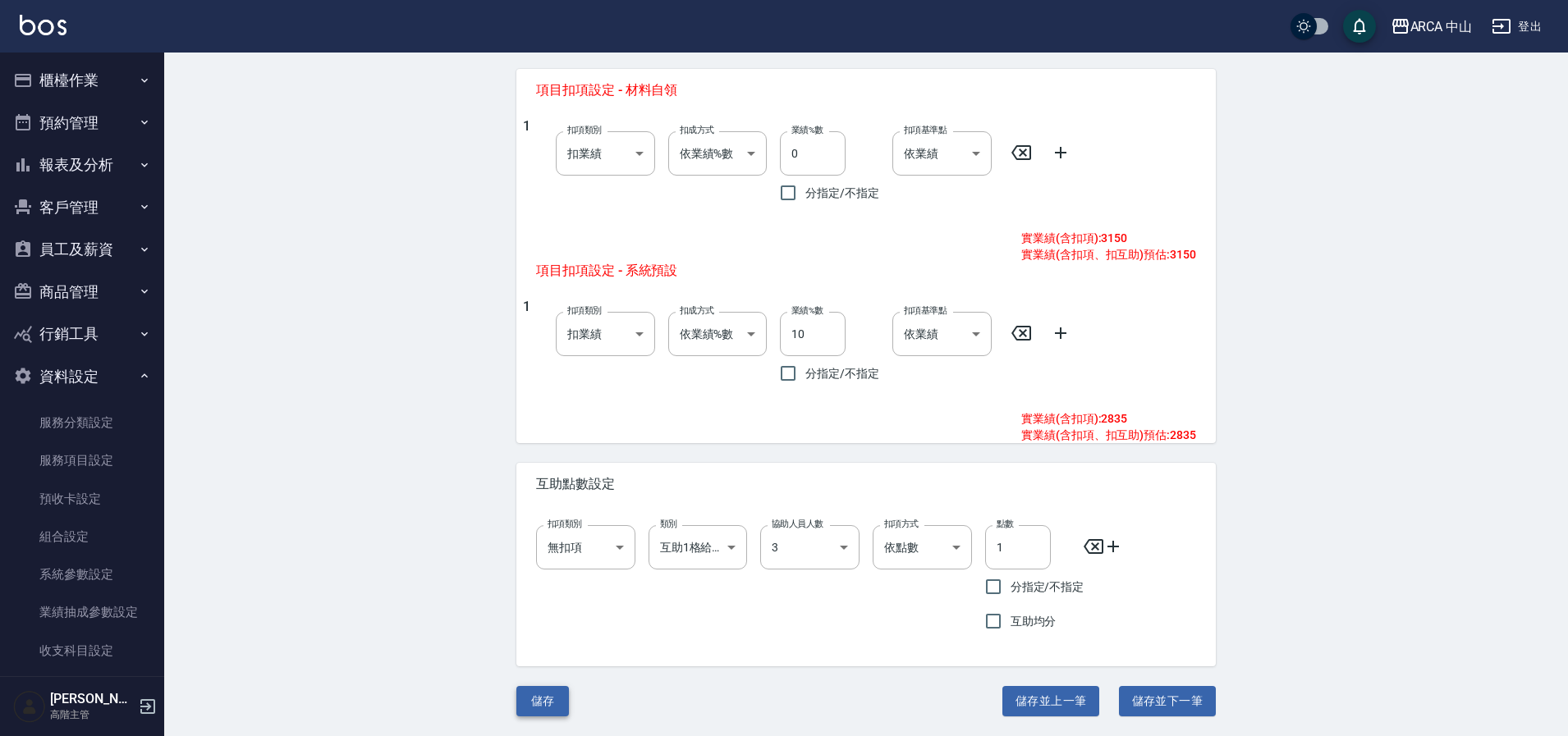
click at [541, 701] on button "儲存" at bounding box center [542, 701] width 52 height 31
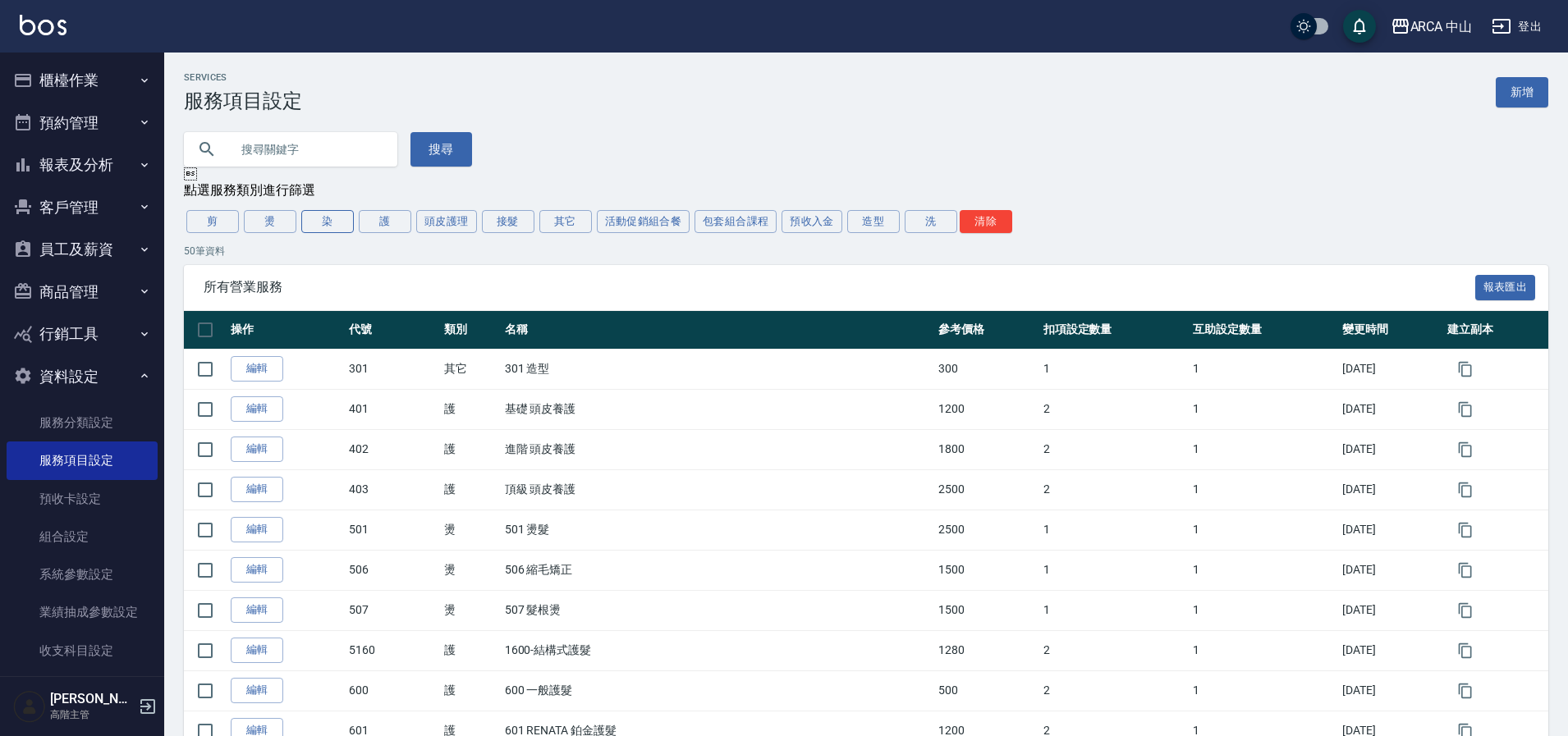
click at [326, 227] on button "染" at bounding box center [327, 221] width 52 height 23
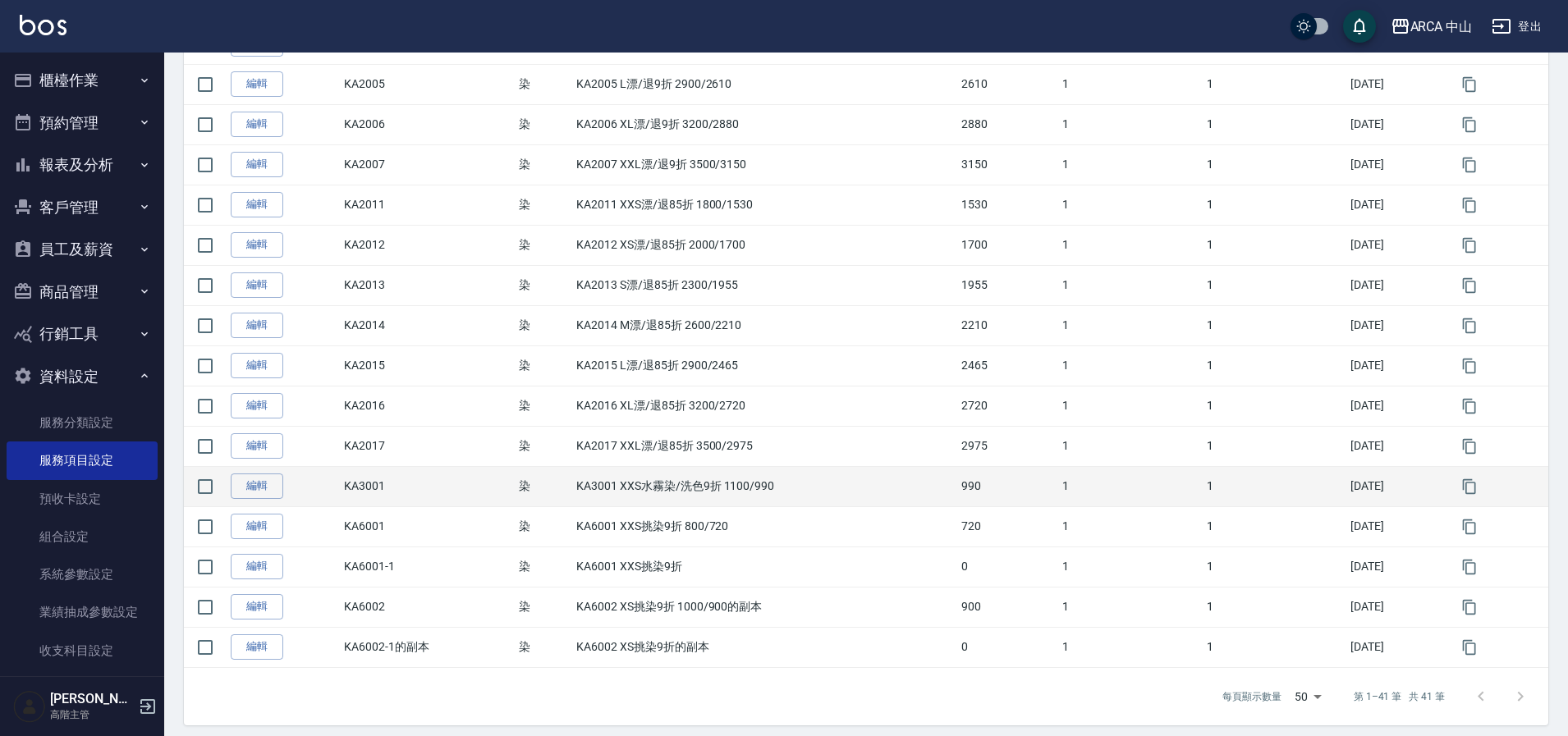
scroll to position [1319, 0]
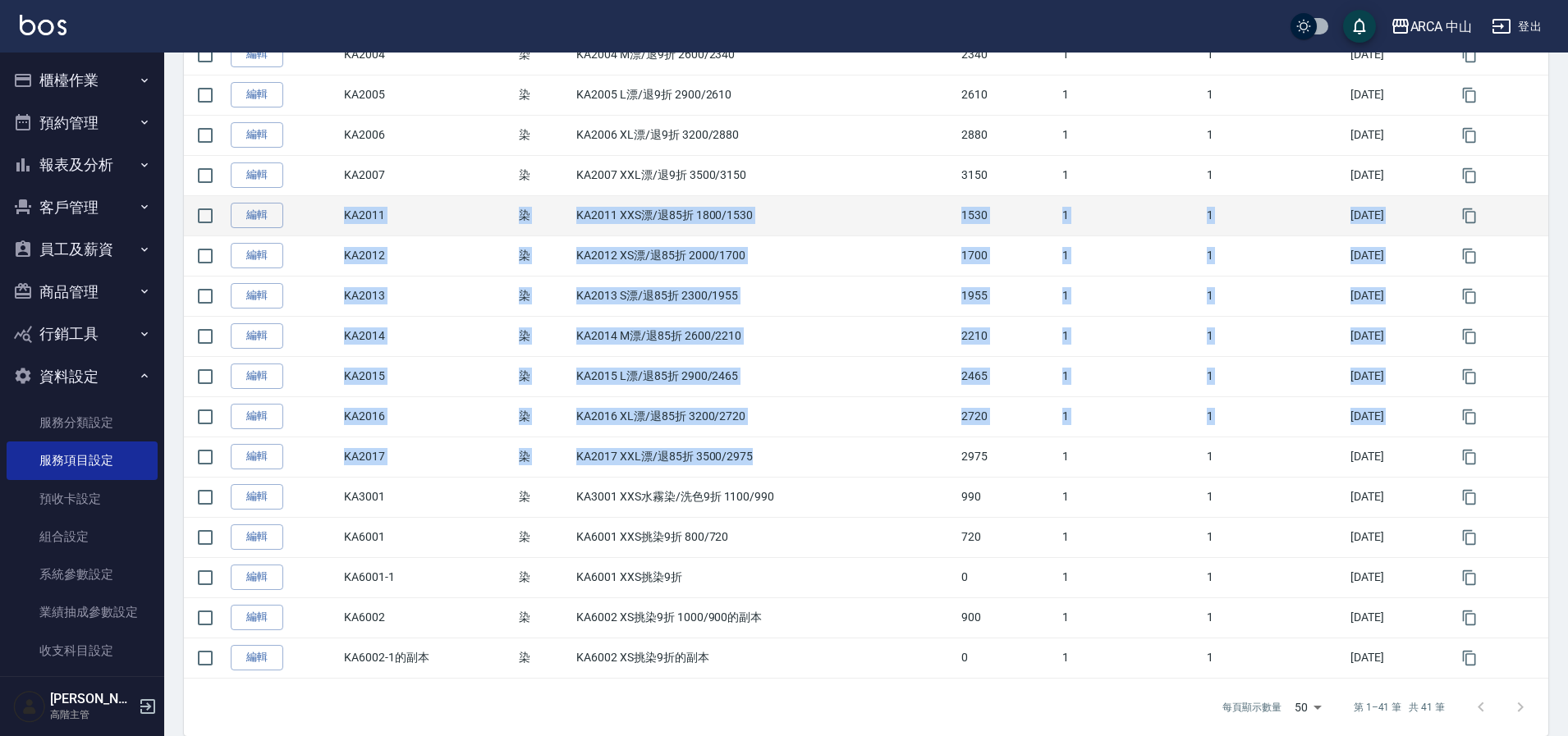
drag, startPoint x: 755, startPoint y: 453, endPoint x: 344, endPoint y: 215, distance: 474.9
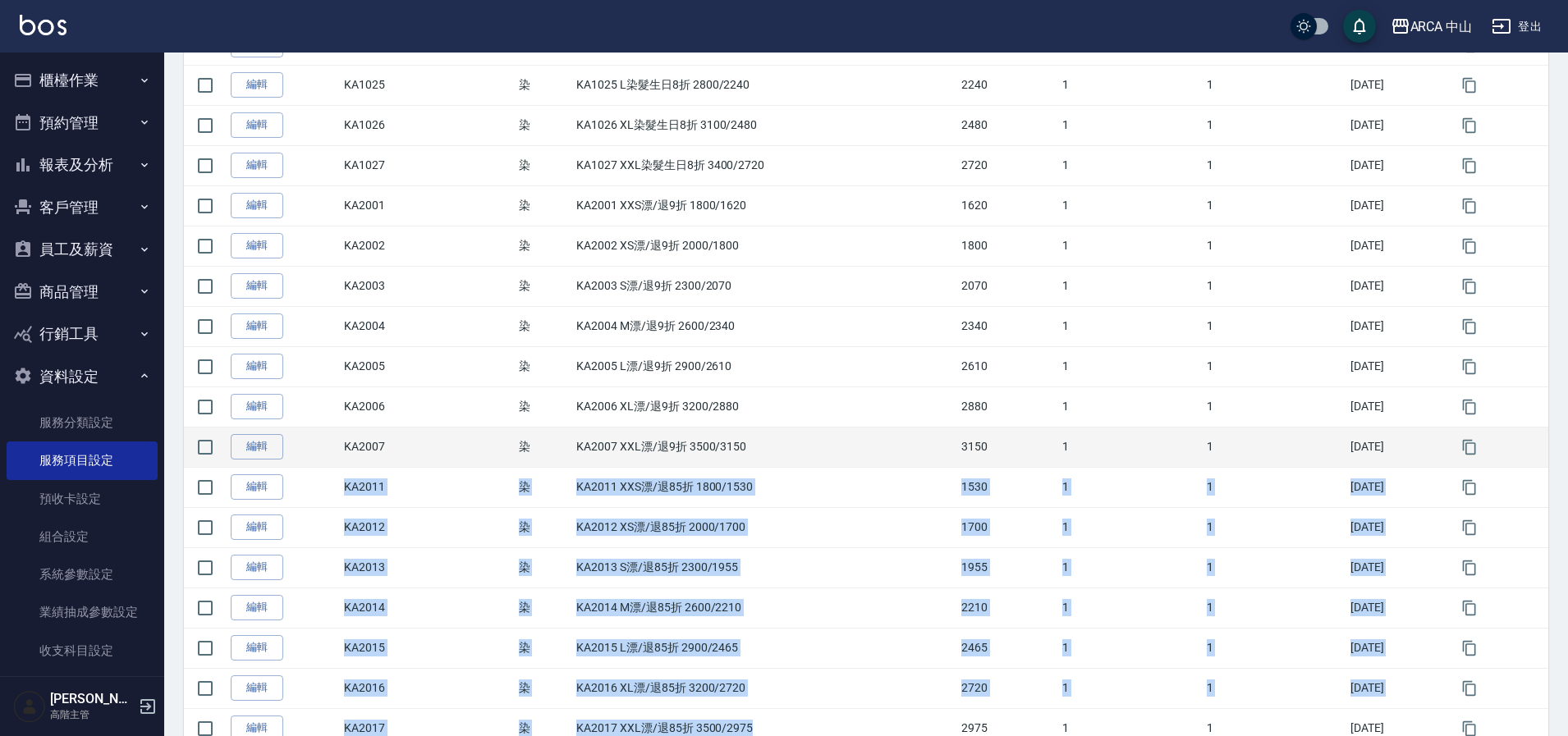
scroll to position [858, 0]
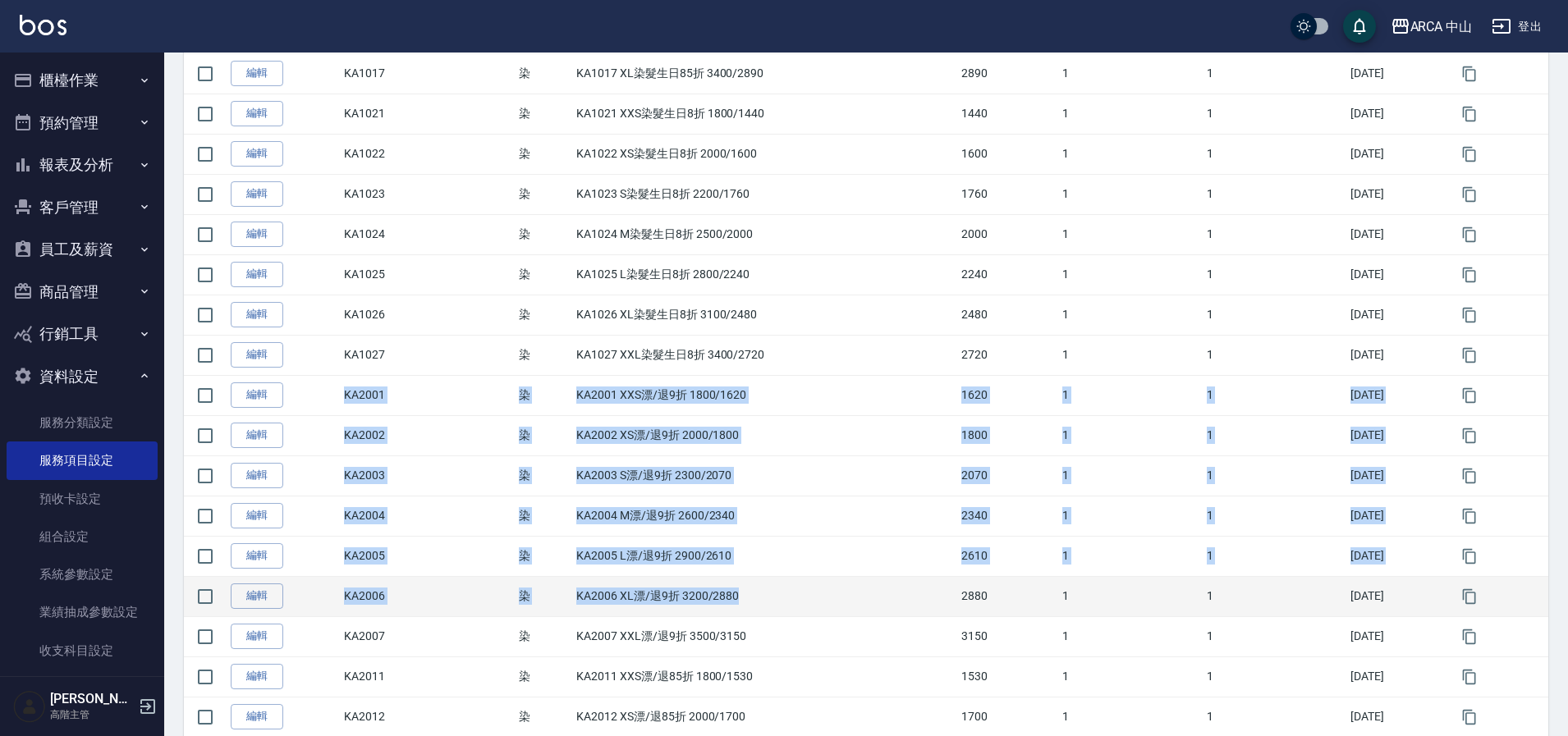
drag, startPoint x: 339, startPoint y: 393, endPoint x: 729, endPoint y: 606, distance: 444.4
click at [729, 606] on tbody "編輯 731 染 731 漂髮 1600 1 1 2025/08/28 編輯 KA1001 染 KA1001 XXS染髮9折 1800/1620 1620 1…" at bounding box center [866, 315] width 1364 height 1649
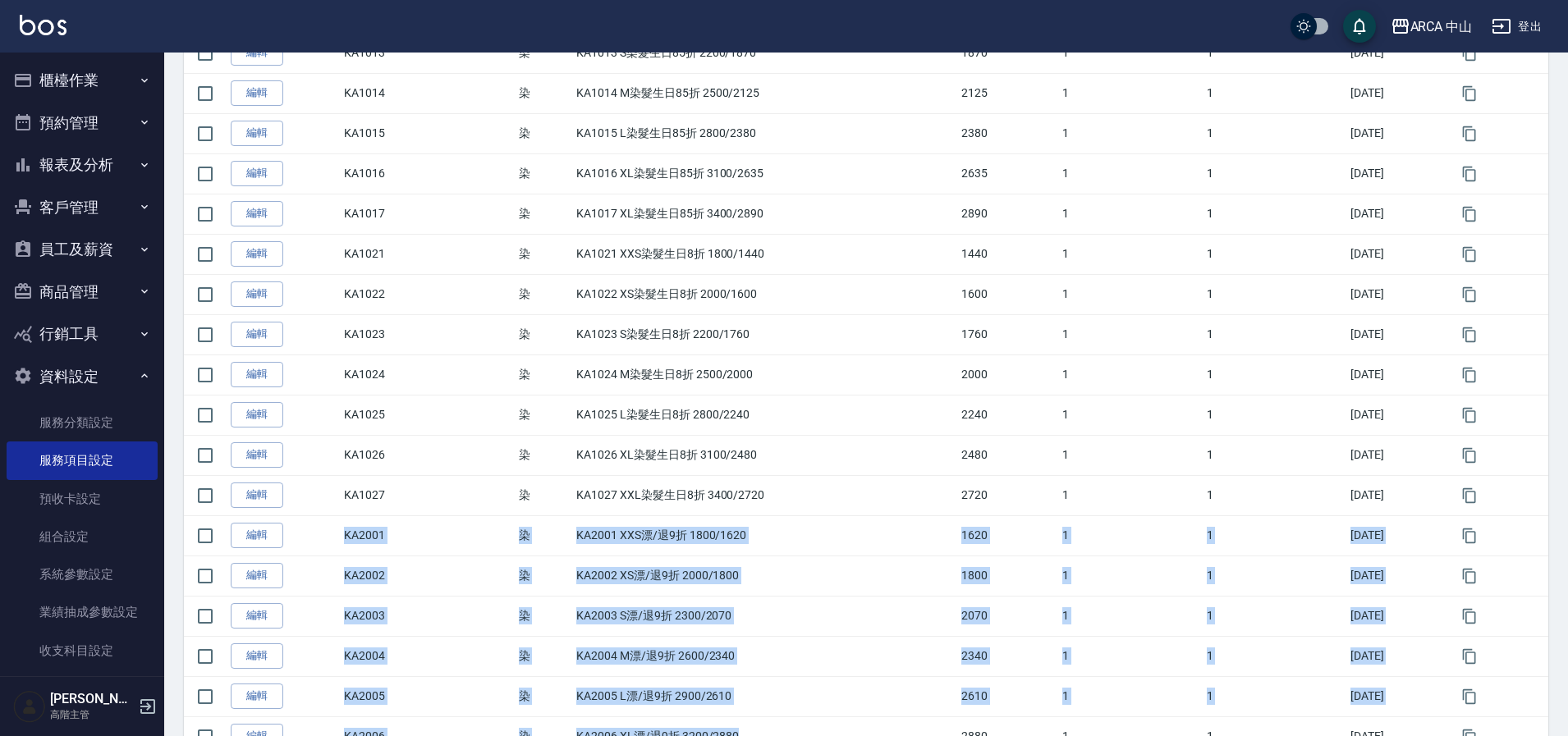
scroll to position [1087, 0]
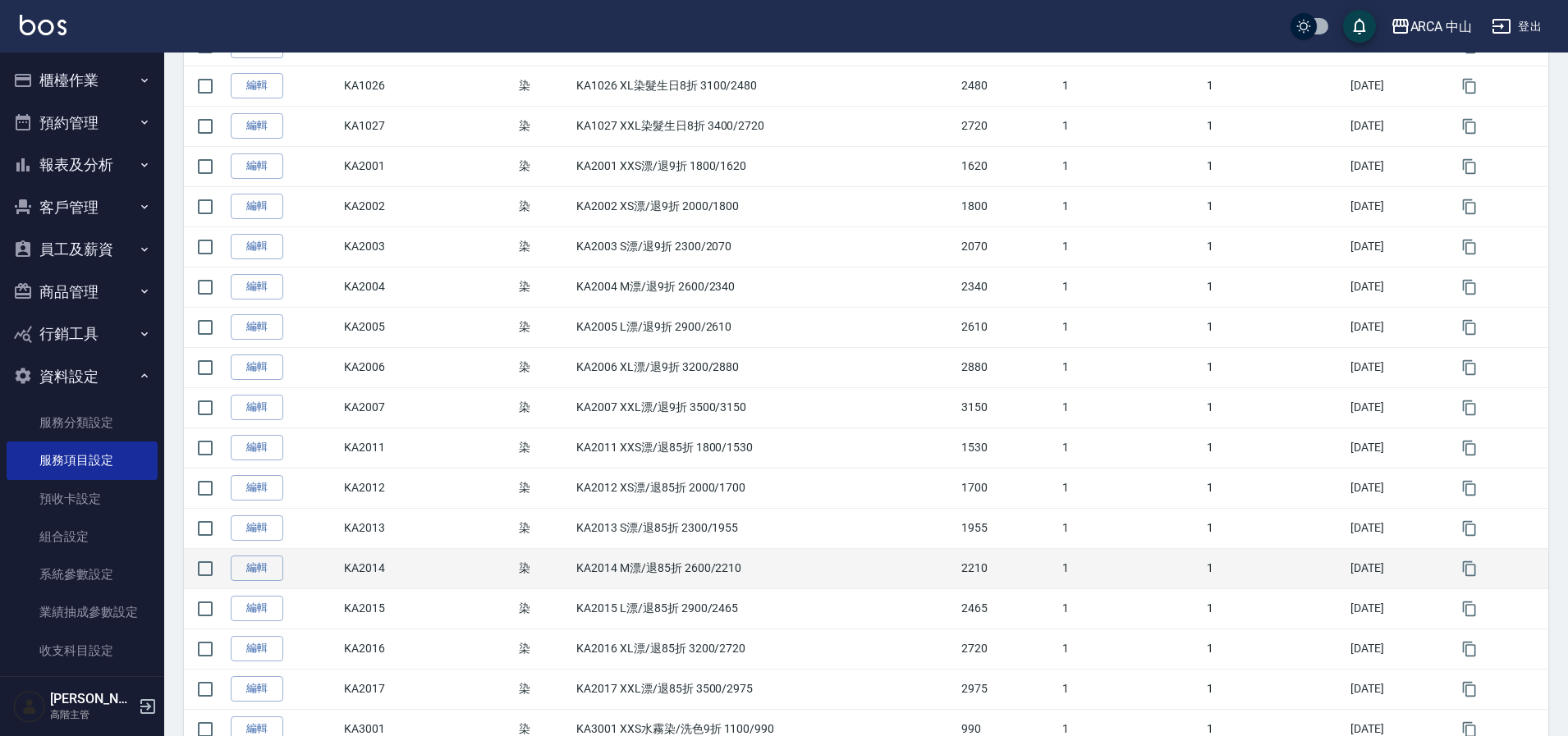
click at [637, 581] on td "KA2014 M漂/退85折 2600/2210" at bounding box center [764, 568] width 385 height 40
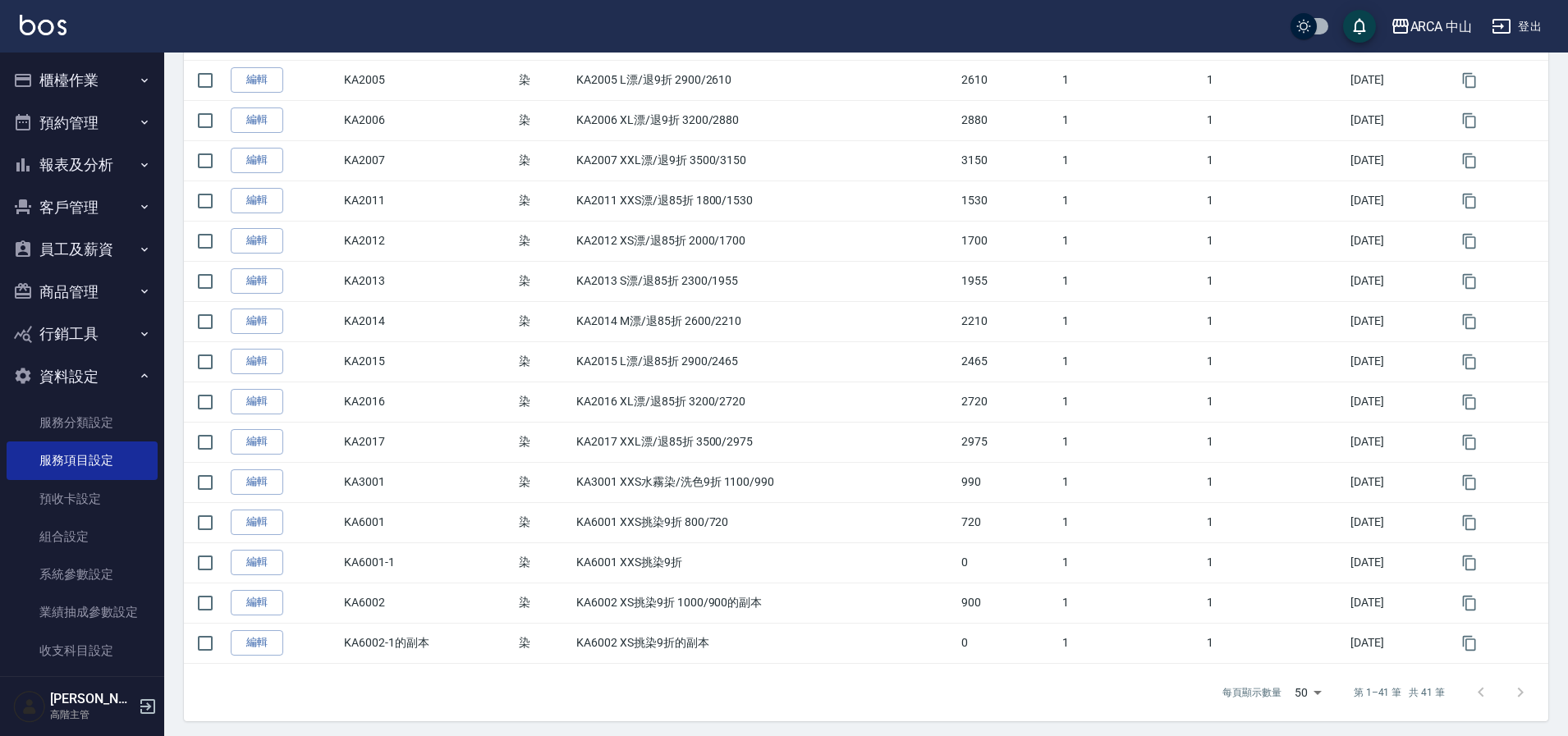
scroll to position [1340, 0]
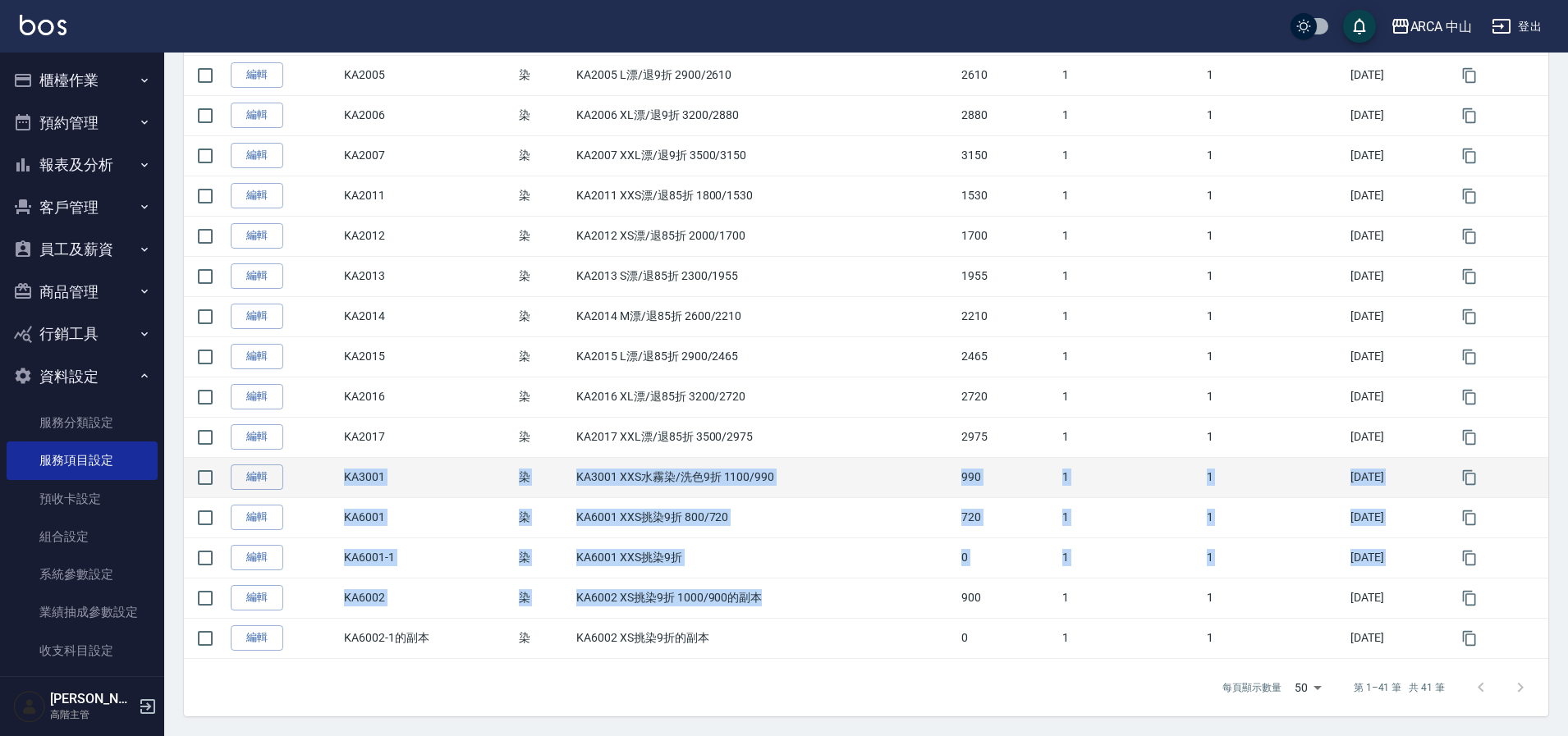
drag, startPoint x: 783, startPoint y: 610, endPoint x: 339, endPoint y: 477, distance: 463.5
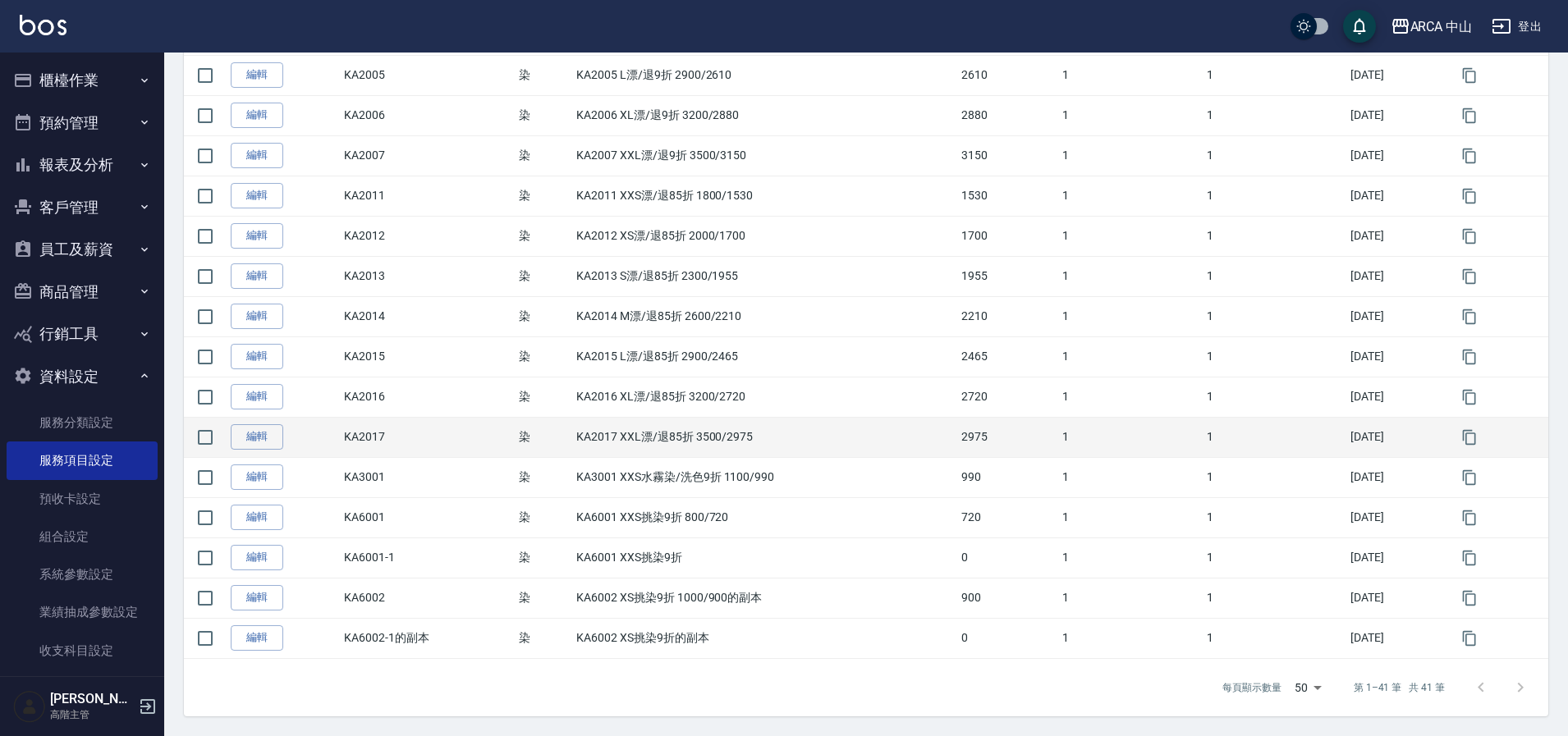
click at [737, 430] on td "KA2017 XXL漂/退85折 3500/2975" at bounding box center [764, 437] width 385 height 40
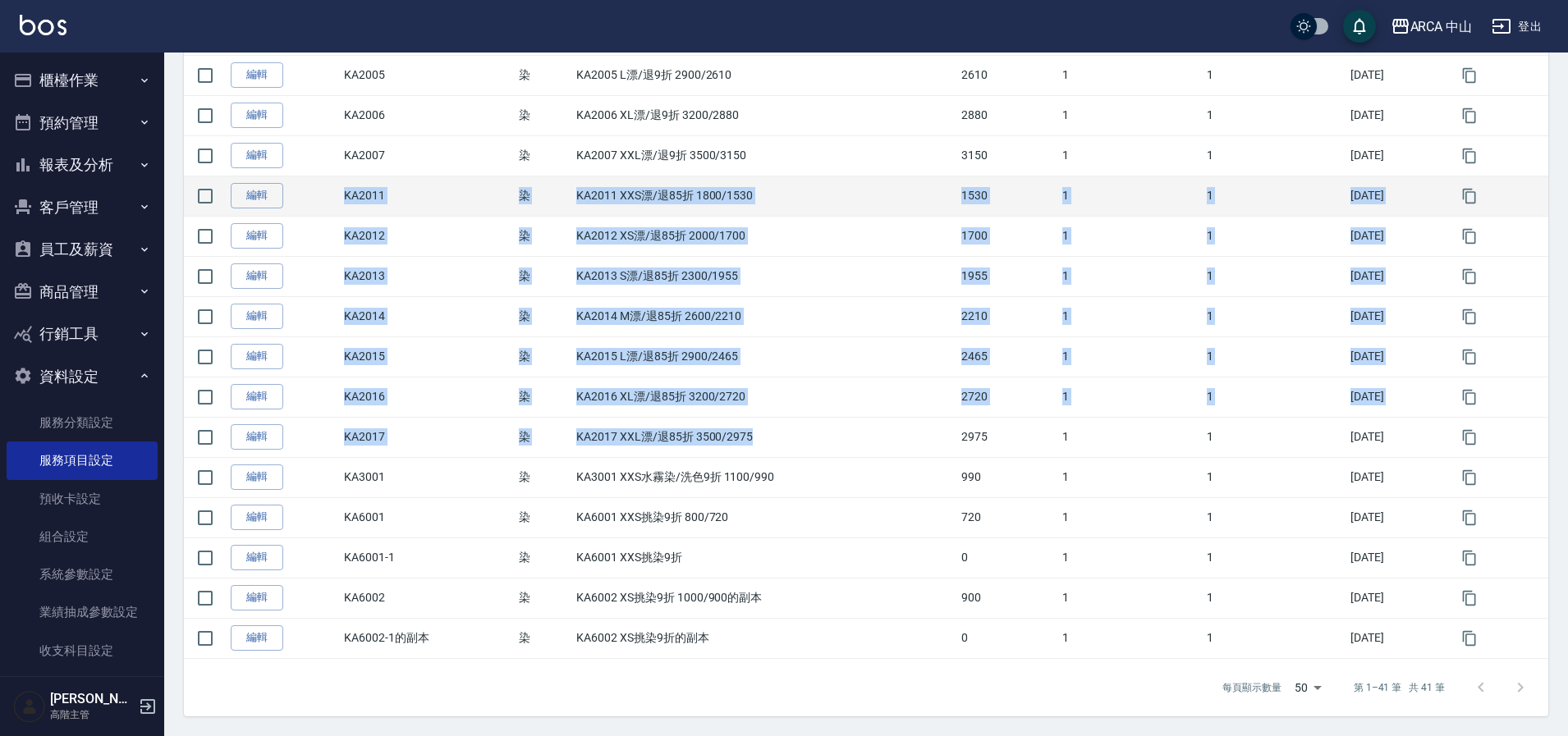
drag, startPoint x: 757, startPoint y: 436, endPoint x: 345, endPoint y: 185, distance: 482.4
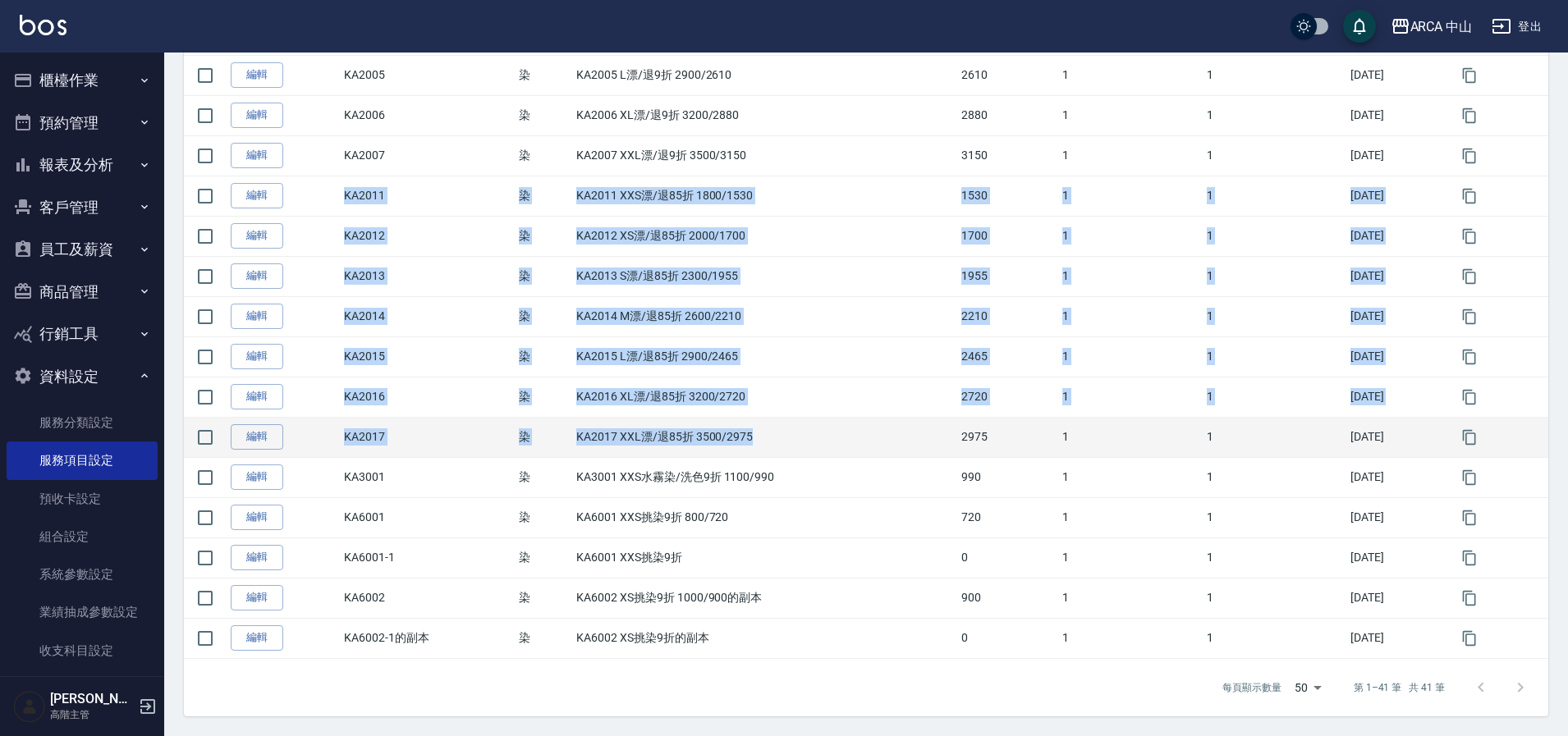
drag, startPoint x: 581, startPoint y: 426, endPoint x: 578, endPoint y: 447, distance: 21.2
click at [580, 428] on td "KA2017 XXL漂/退85折 3500/2975" at bounding box center [764, 437] width 385 height 40
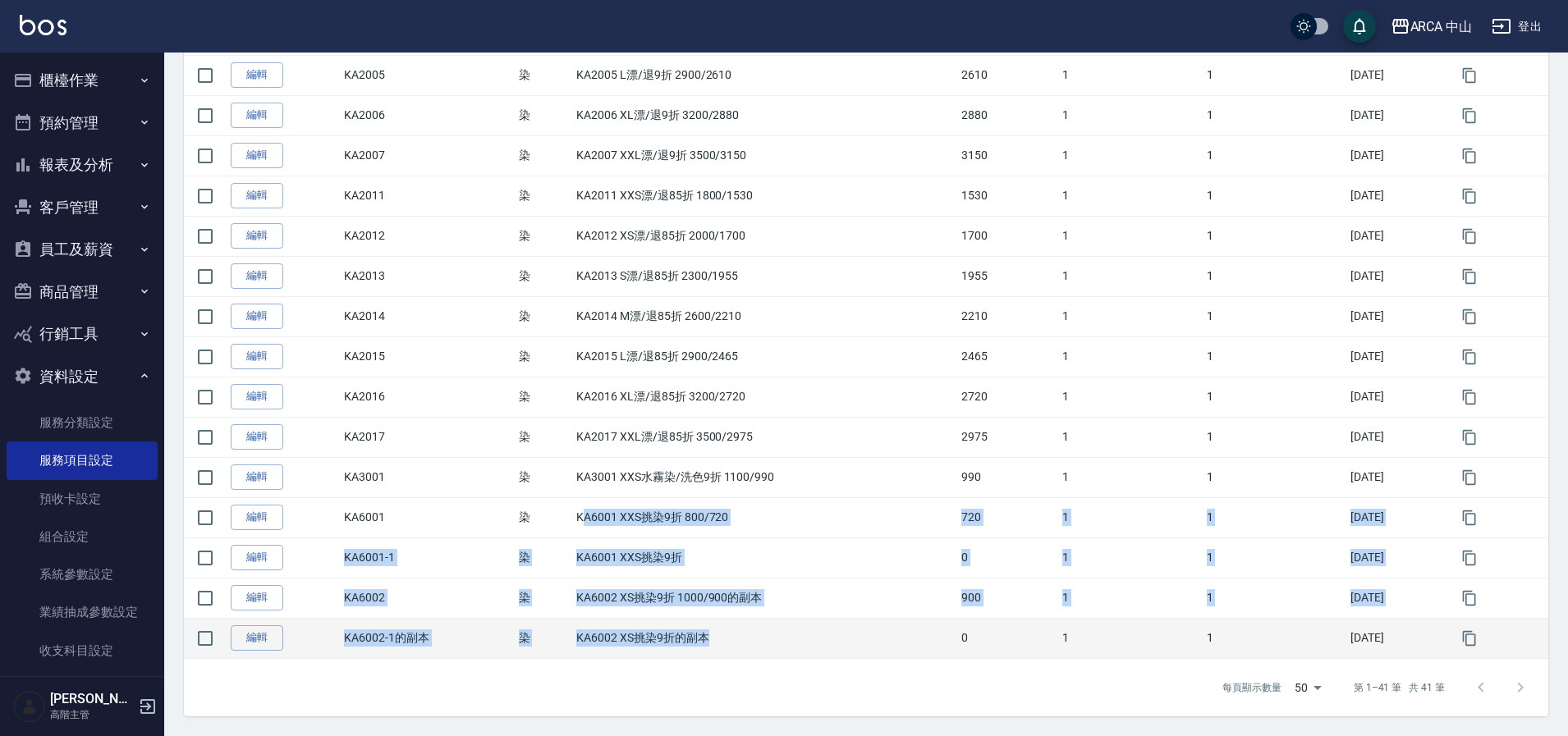
drag, startPoint x: 576, startPoint y: 521, endPoint x: 742, endPoint y: 640, distance: 204.2
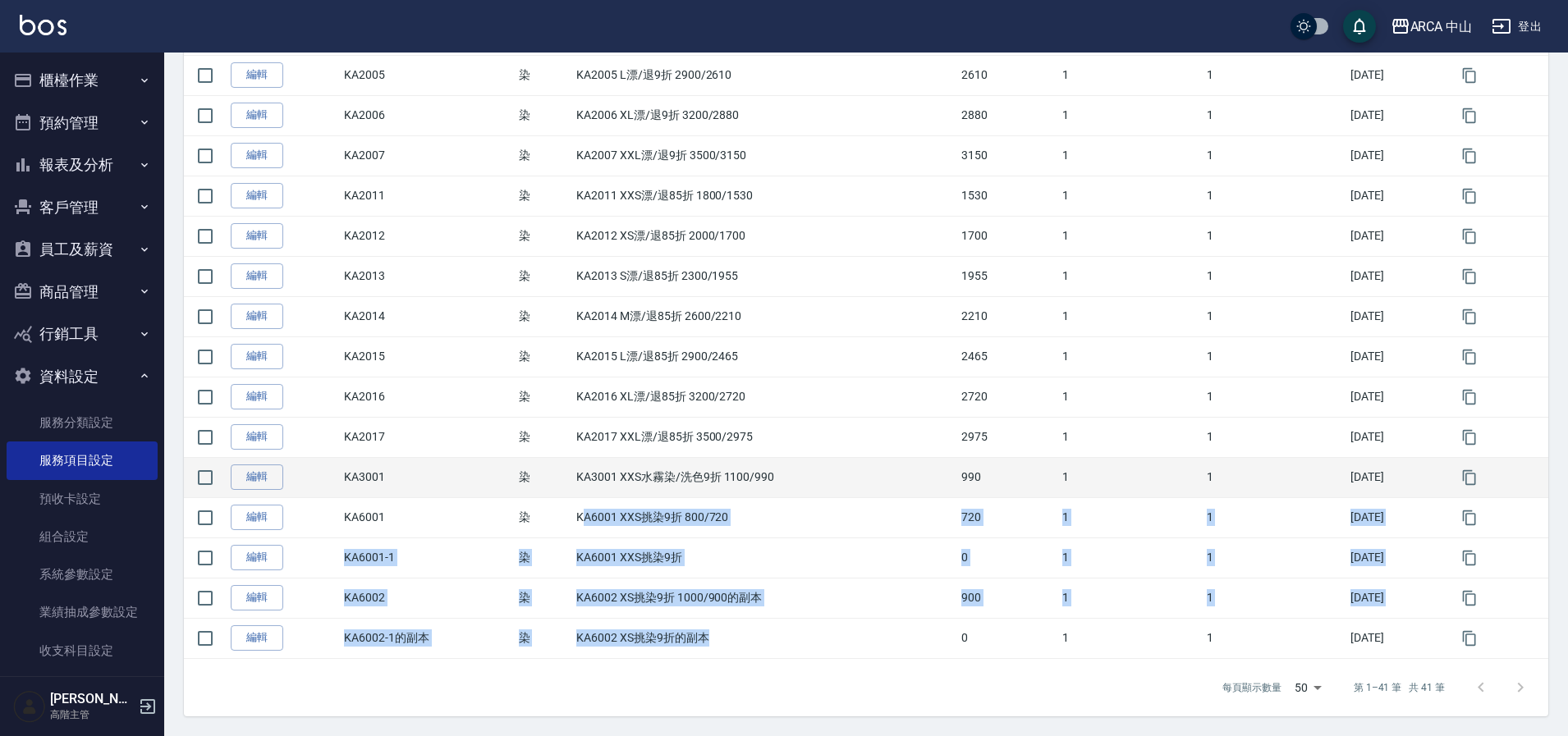
click at [727, 492] on td "KA3001 XXS水霧染/洗色9折 1100/990" at bounding box center [764, 477] width 385 height 40
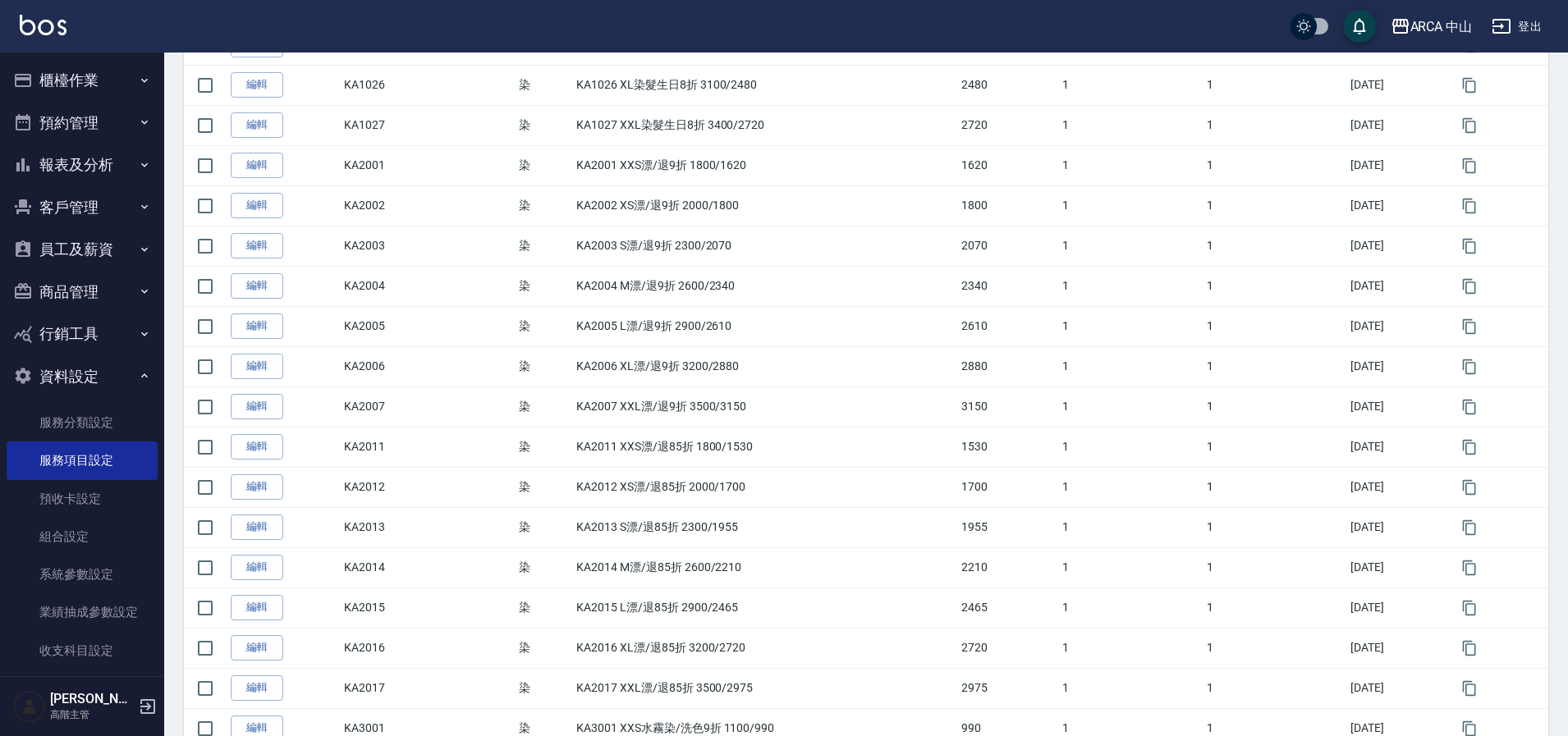
scroll to position [1099, 0]
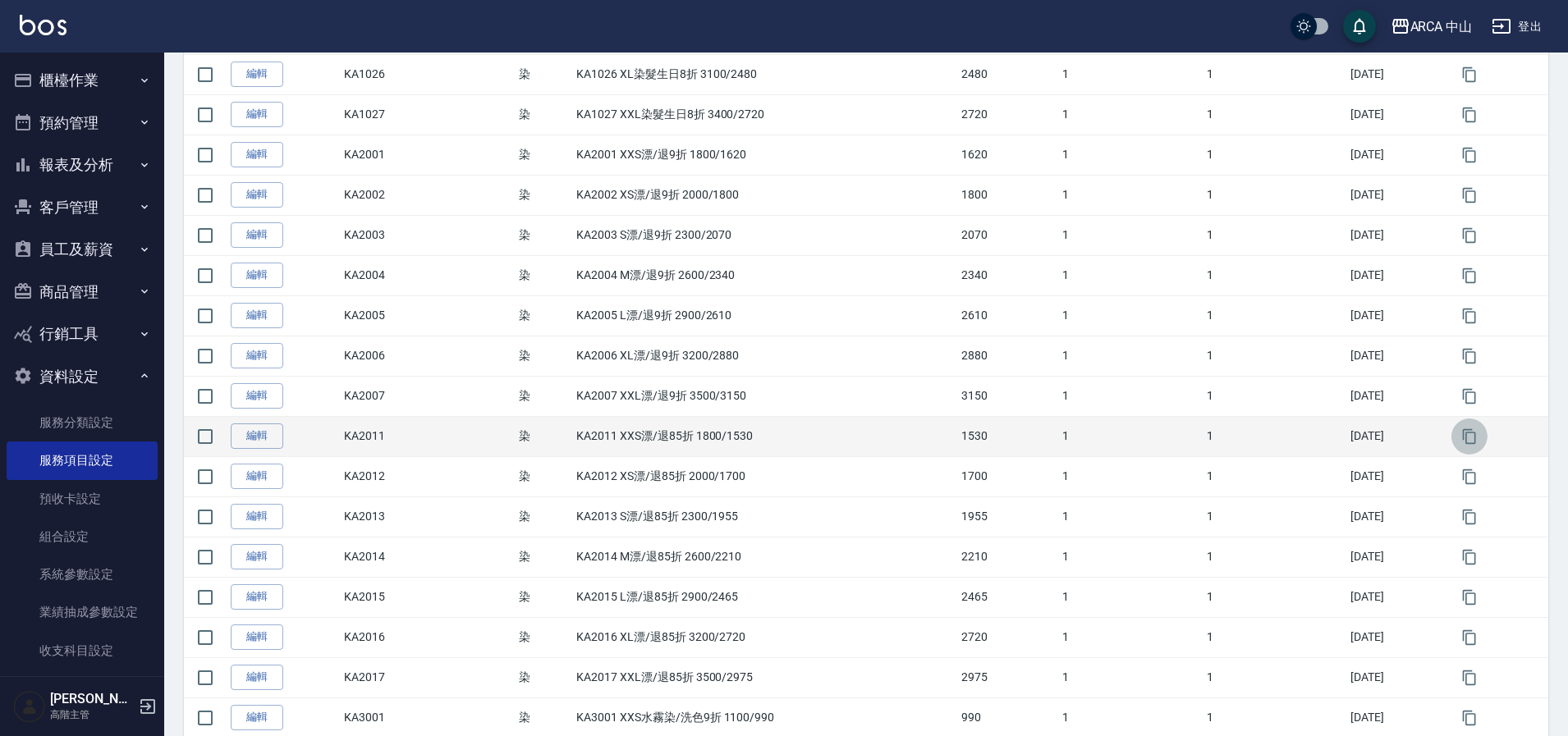
click at [1467, 443] on icon "button" at bounding box center [1469, 435] width 13 height 15
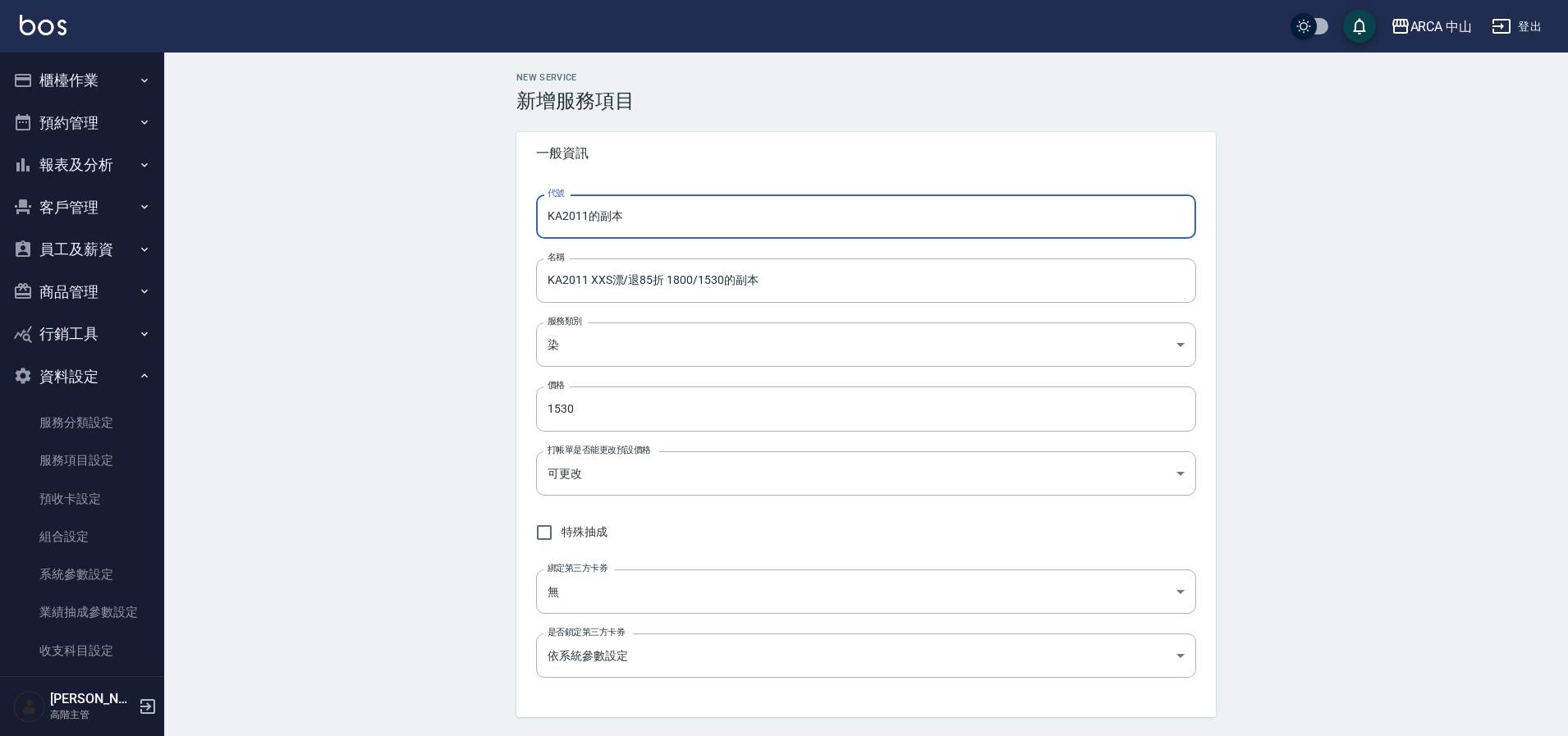
drag, startPoint x: 585, startPoint y: 220, endPoint x: 705, endPoint y: 224, distance: 120.1
click at [705, 224] on input "KA2011的副本" at bounding box center [866, 216] width 660 height 44
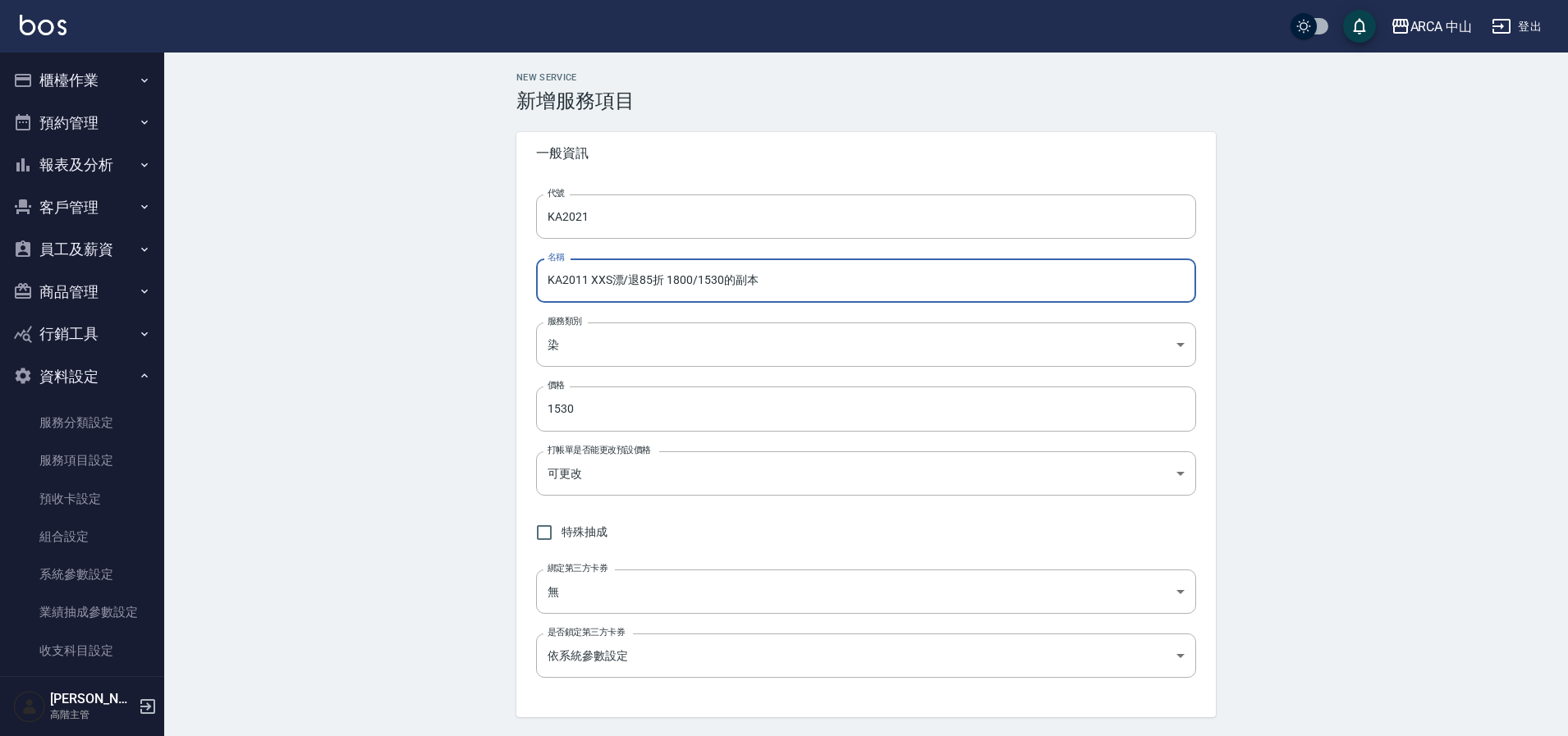
click at [583, 280] on input "KA2011 XXS漂/退85折 1800/1530的副本" at bounding box center [866, 280] width 660 height 44
click at [651, 283] on input "KA2021 XXS漂/退85折 1800/1530的副本" at bounding box center [866, 280] width 660 height 44
drag, startPoint x: 686, startPoint y: 283, endPoint x: 695, endPoint y: 283, distance: 9.0
click at [695, 283] on input "KA2021 XXS漂/退8折 1800/1530的副本" at bounding box center [866, 280] width 660 height 44
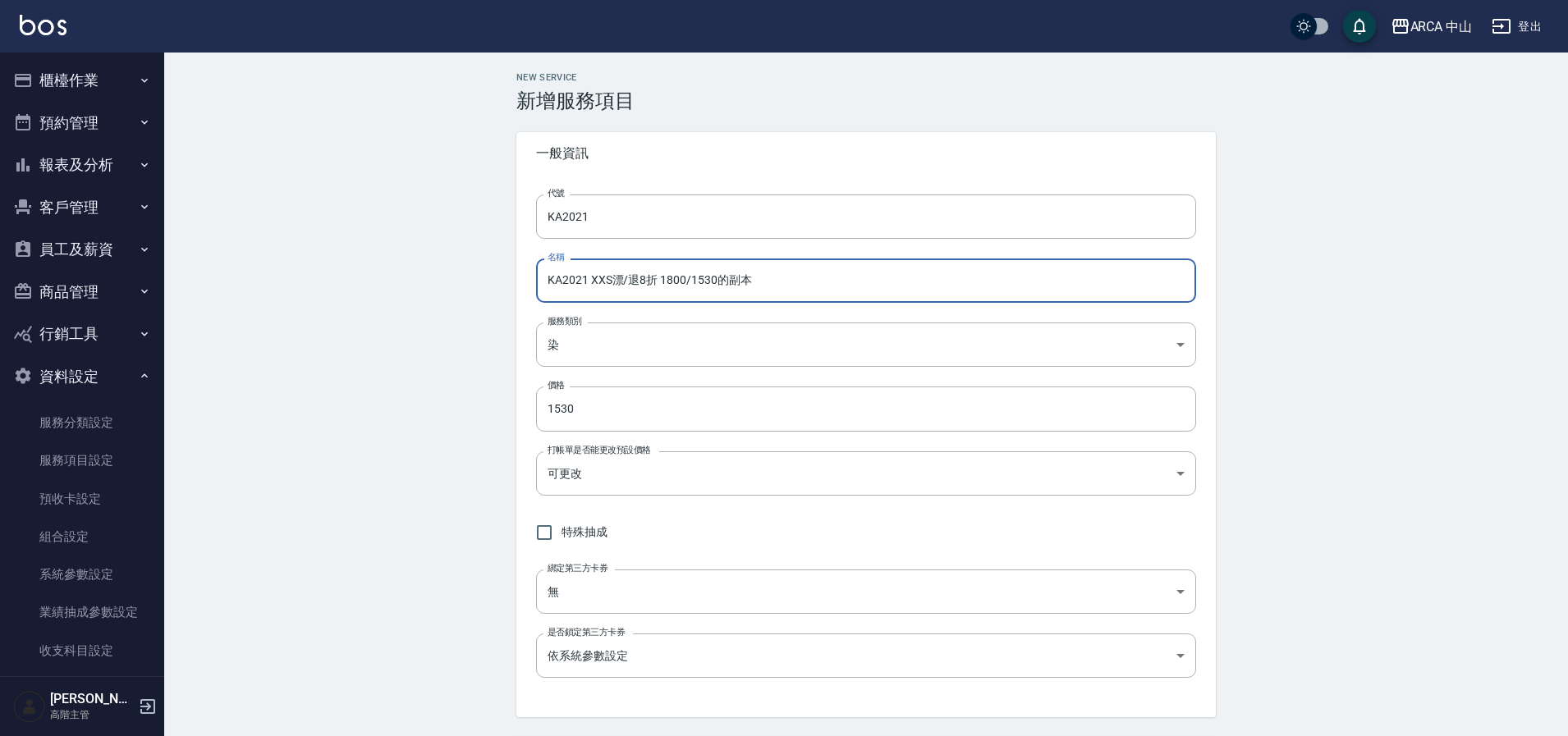
drag, startPoint x: 691, startPoint y: 283, endPoint x: 847, endPoint y: 289, distance: 156.1
click at [847, 289] on input "KA2021 XXS漂/退8折 1800/1530的副本" at bounding box center [866, 280] width 660 height 44
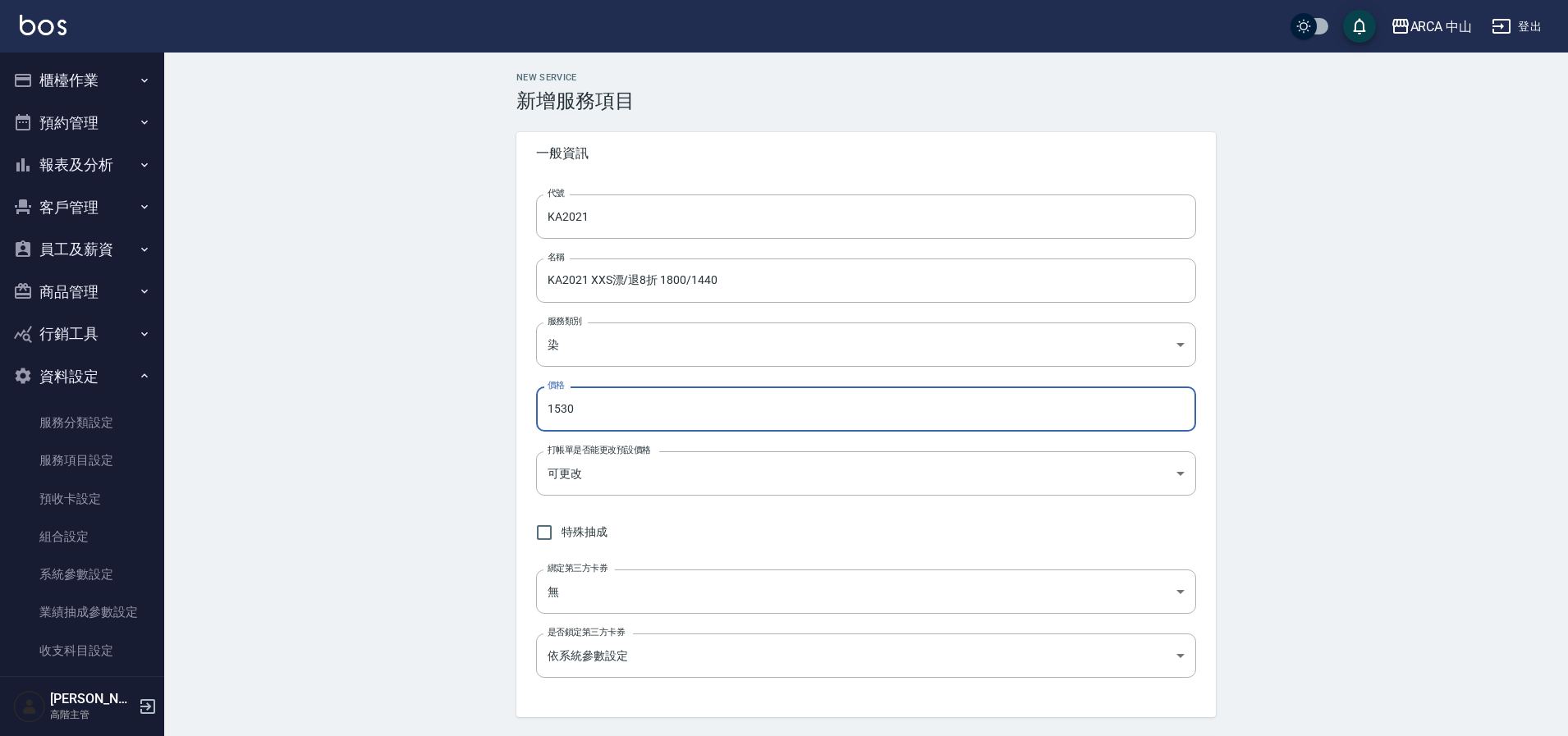
drag, startPoint x: 602, startPoint y: 412, endPoint x: 516, endPoint y: 408, distance: 86.1
click at [516, 408] on div "NEW SERVICE 新增服務項目 一般資訊 代號 KA2021 代號 名稱 KA2021 XXS漂/退8折 1800/1440 名稱 服務類別 染 a2f…" at bounding box center [866, 728] width 739 height 1313
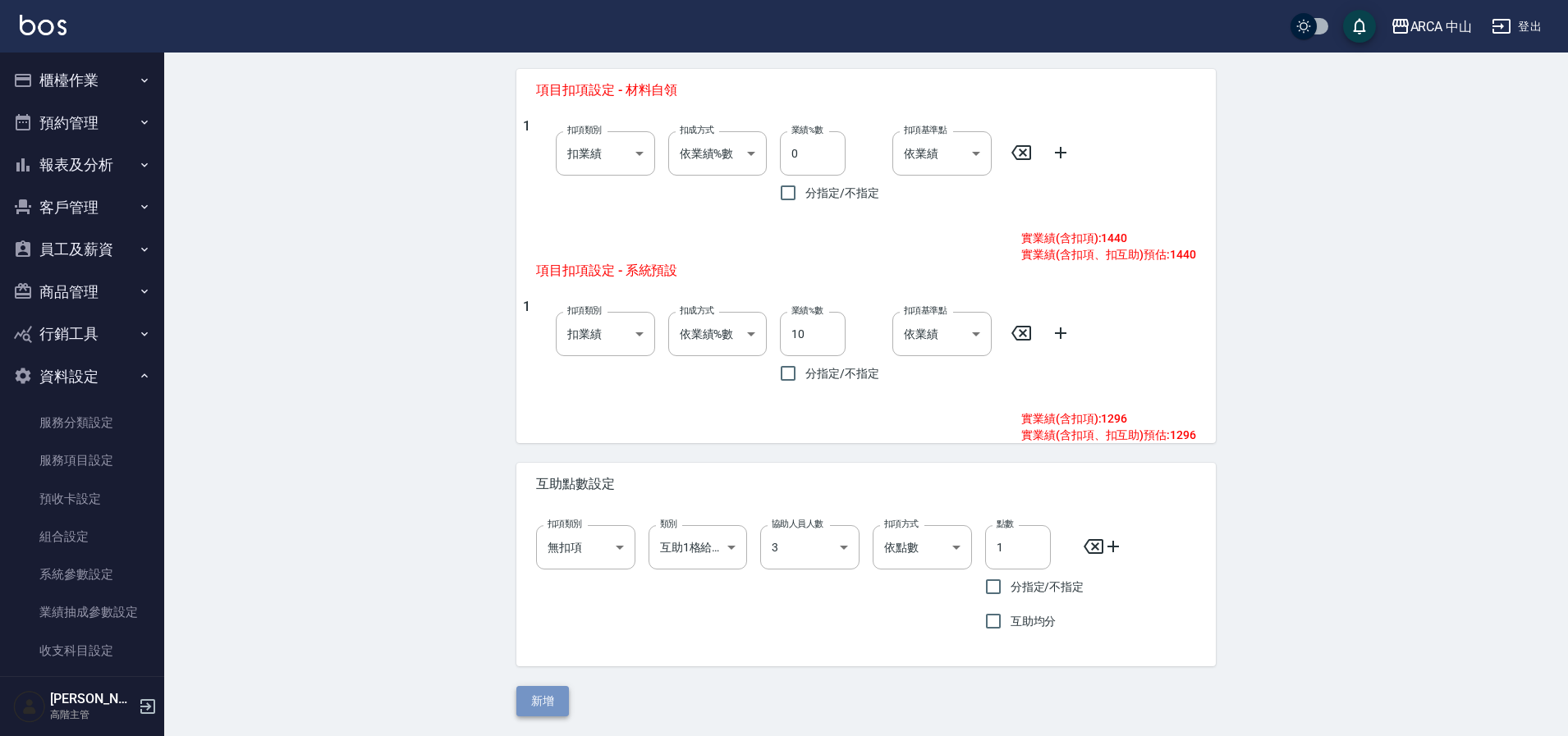
click at [553, 698] on button "新增" at bounding box center [542, 701] width 52 height 31
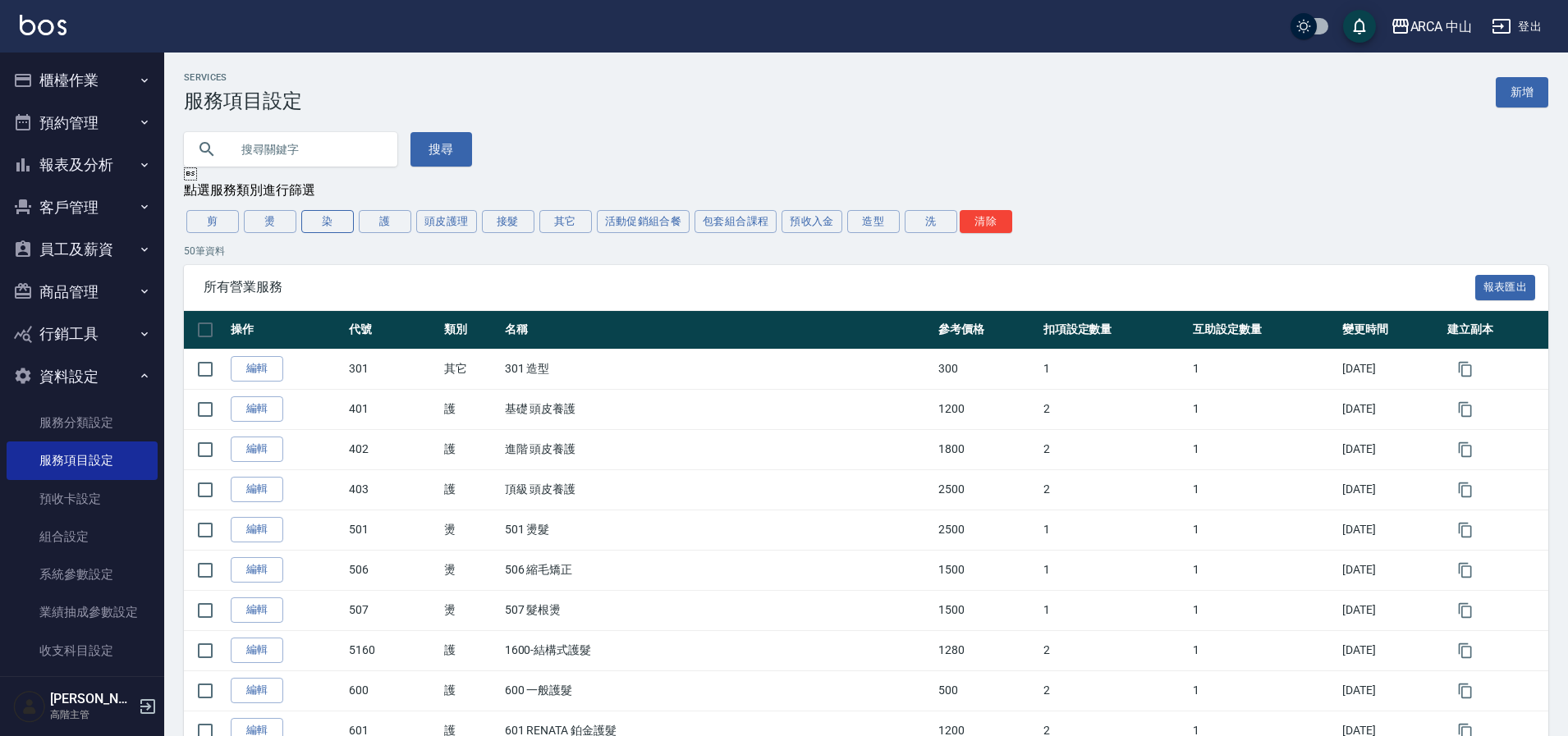
click at [332, 222] on button "染" at bounding box center [327, 221] width 52 height 23
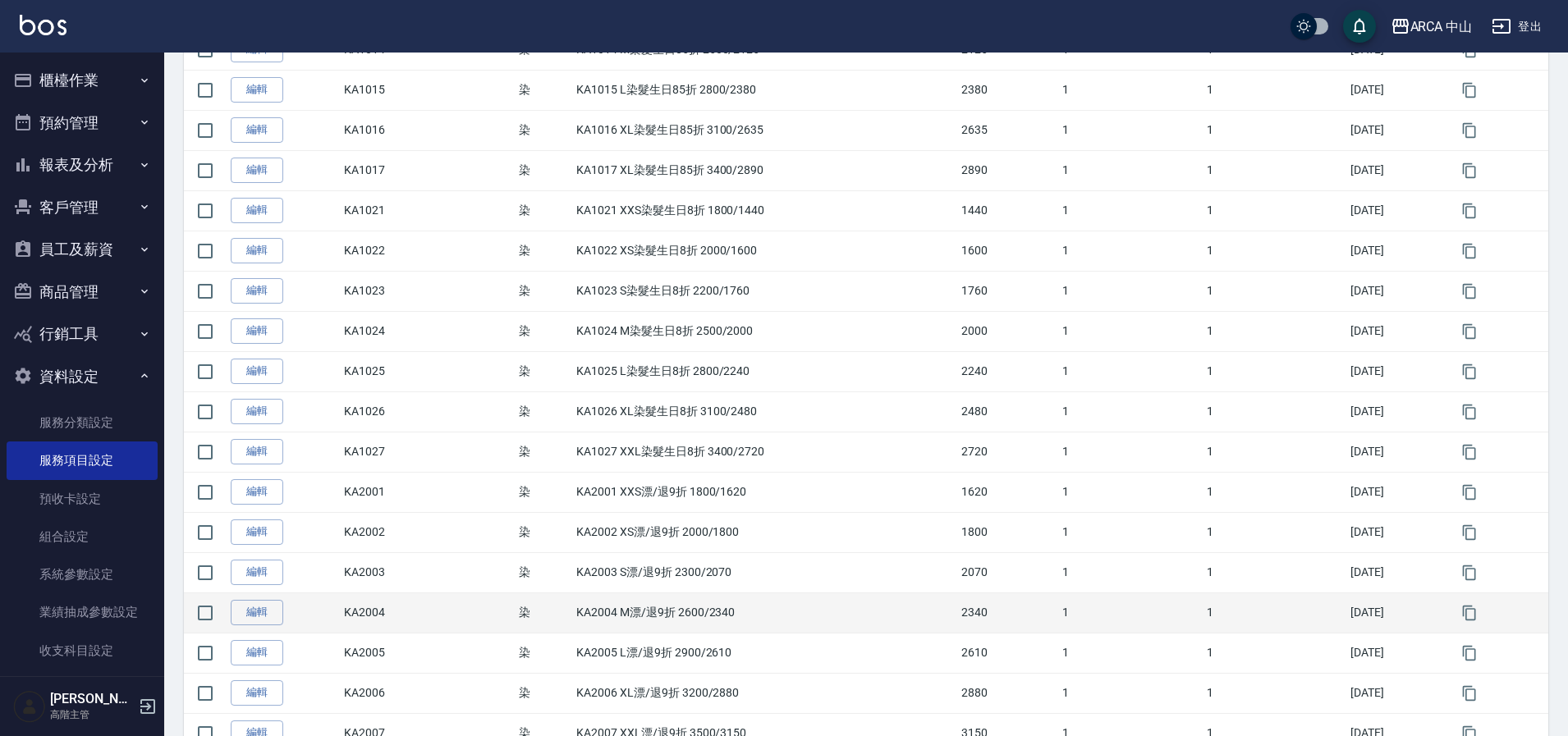
scroll to position [740, 0]
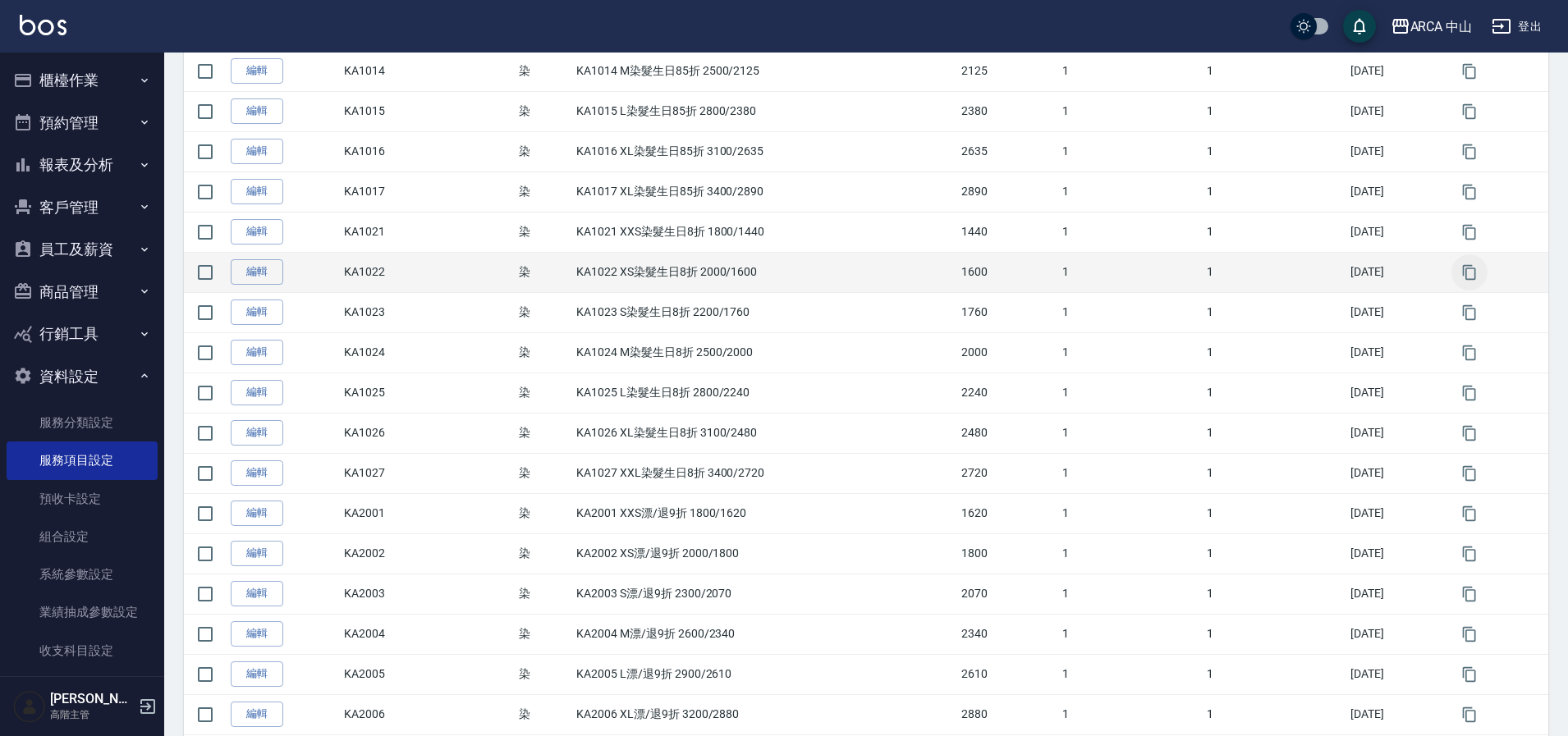
click at [1467, 270] on icon "button" at bounding box center [1470, 273] width 17 height 17
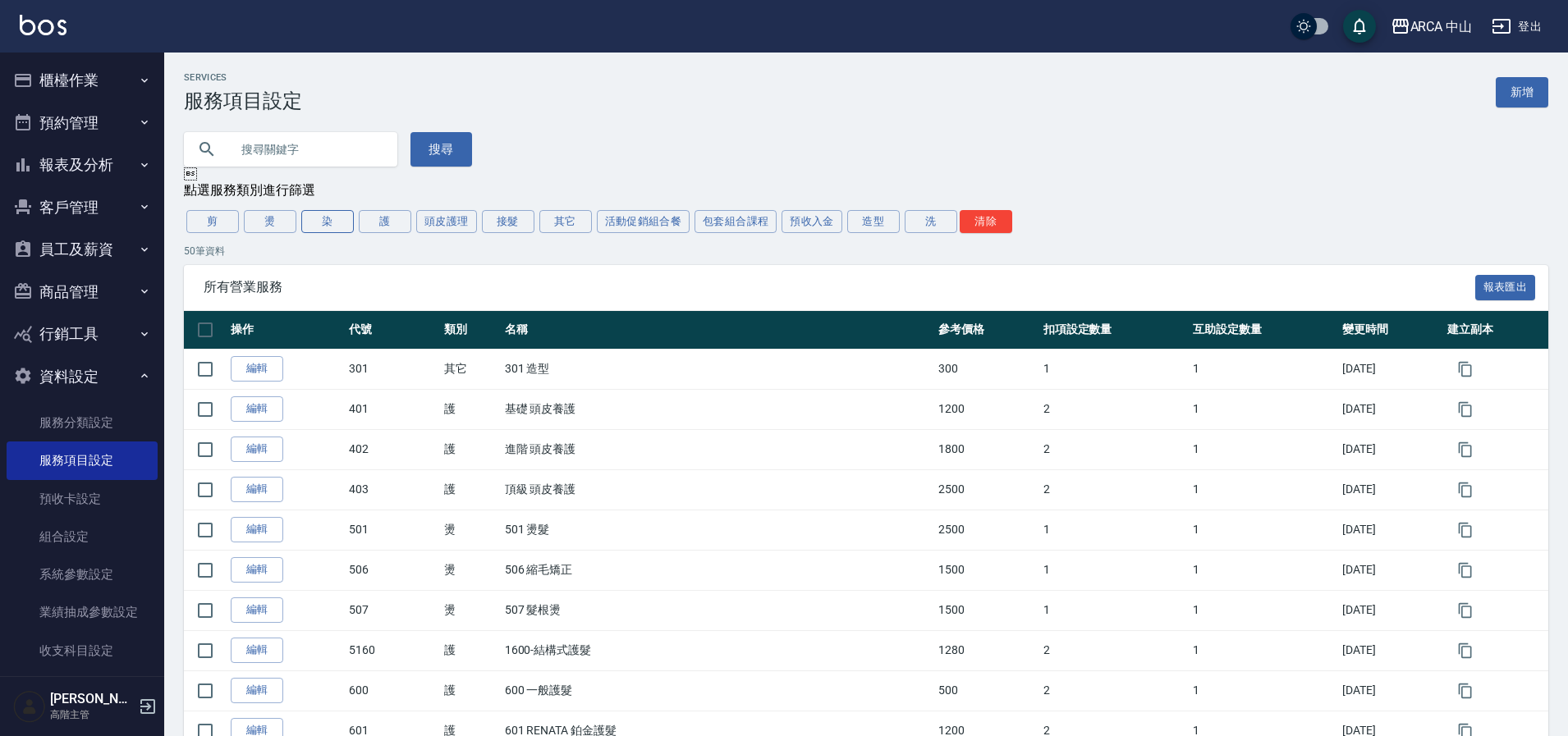
click at [326, 220] on button "染" at bounding box center [327, 221] width 52 height 23
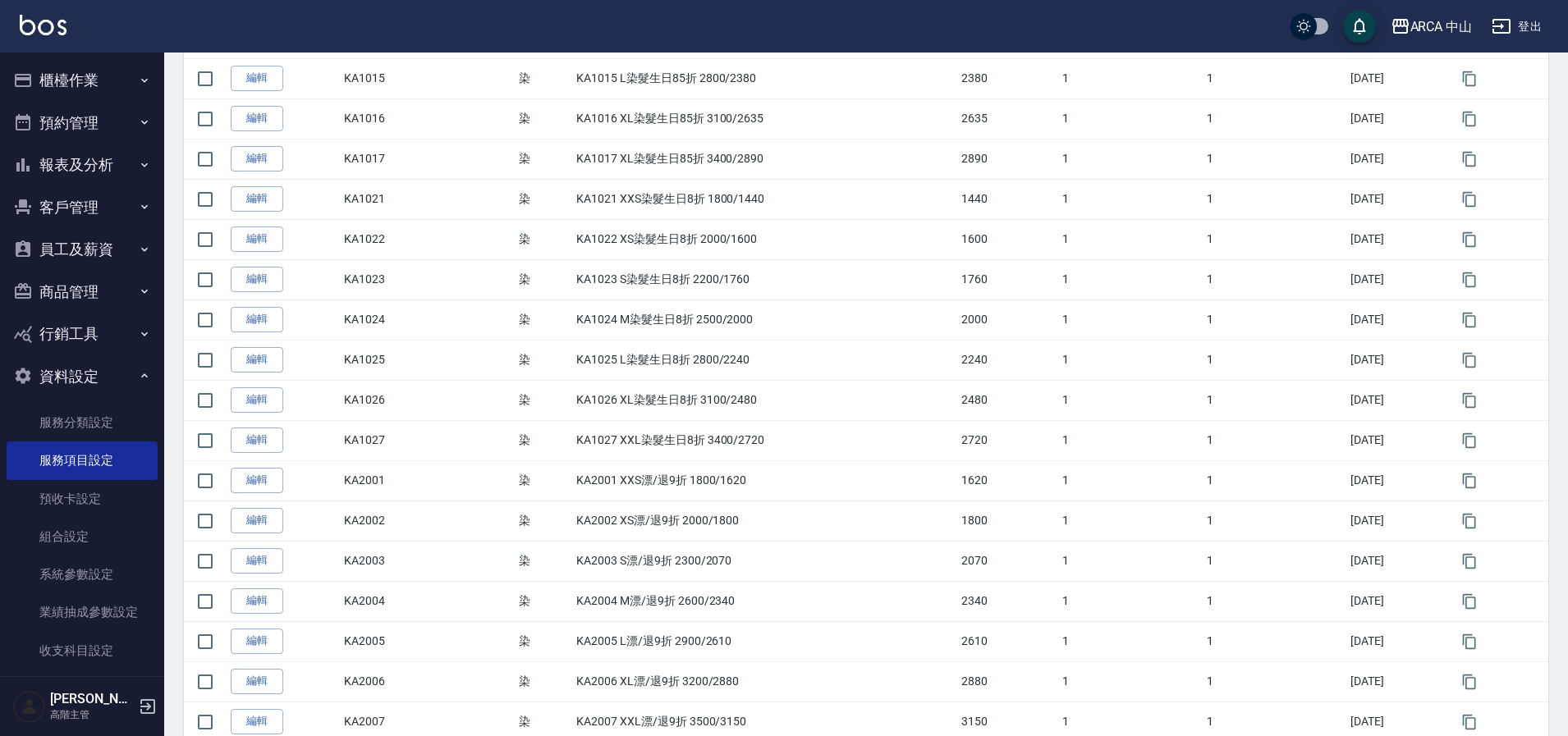
scroll to position [937, 0]
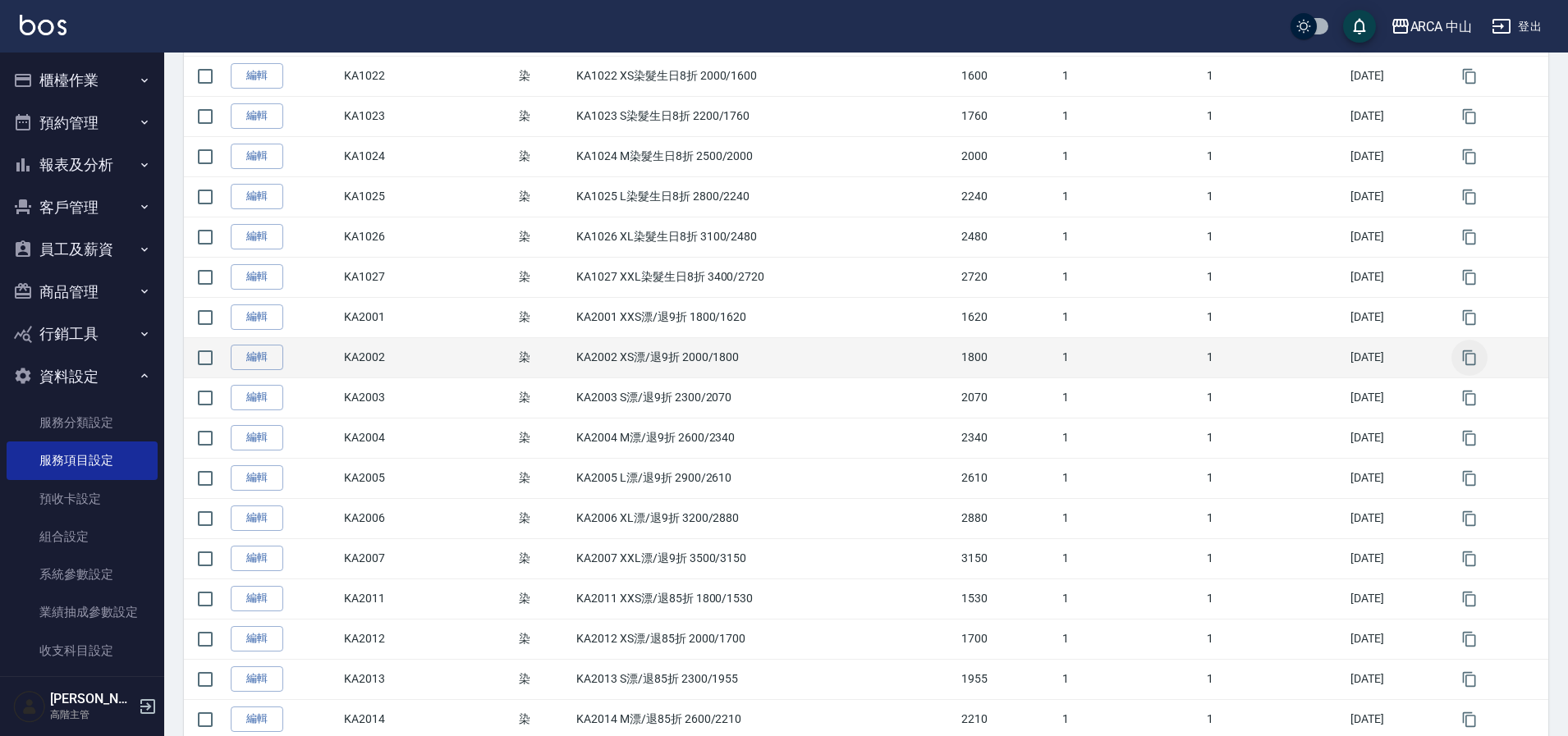
click at [1476, 360] on icon "button" at bounding box center [1469, 356] width 13 height 15
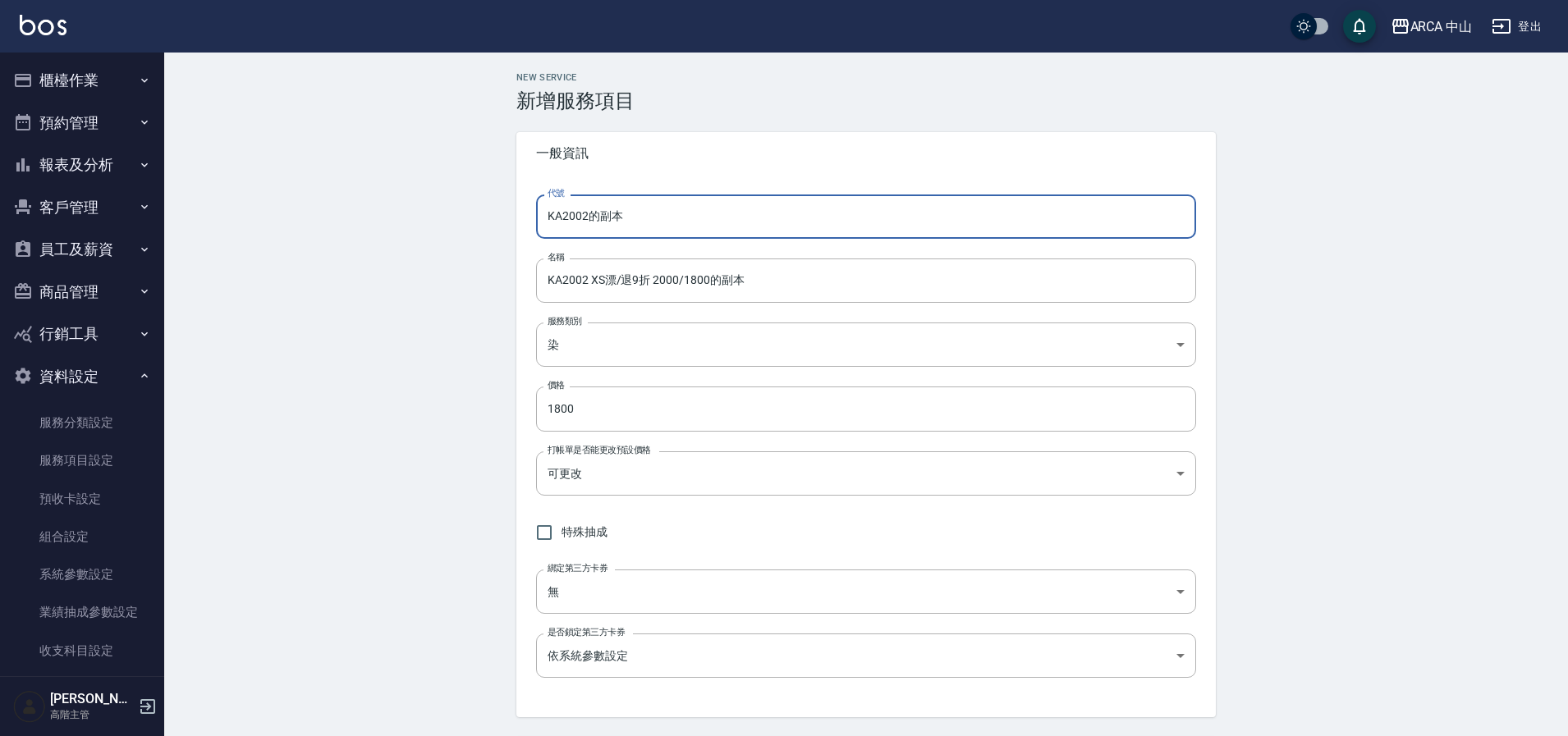
drag, startPoint x: 592, startPoint y: 216, endPoint x: 704, endPoint y: 213, distance: 112.0
click at [703, 212] on input "KA2002的副本" at bounding box center [866, 216] width 660 height 44
click at [583, 280] on input "KA2002 XS漂/退9折 2000/1800的副本" at bounding box center [866, 280] width 660 height 44
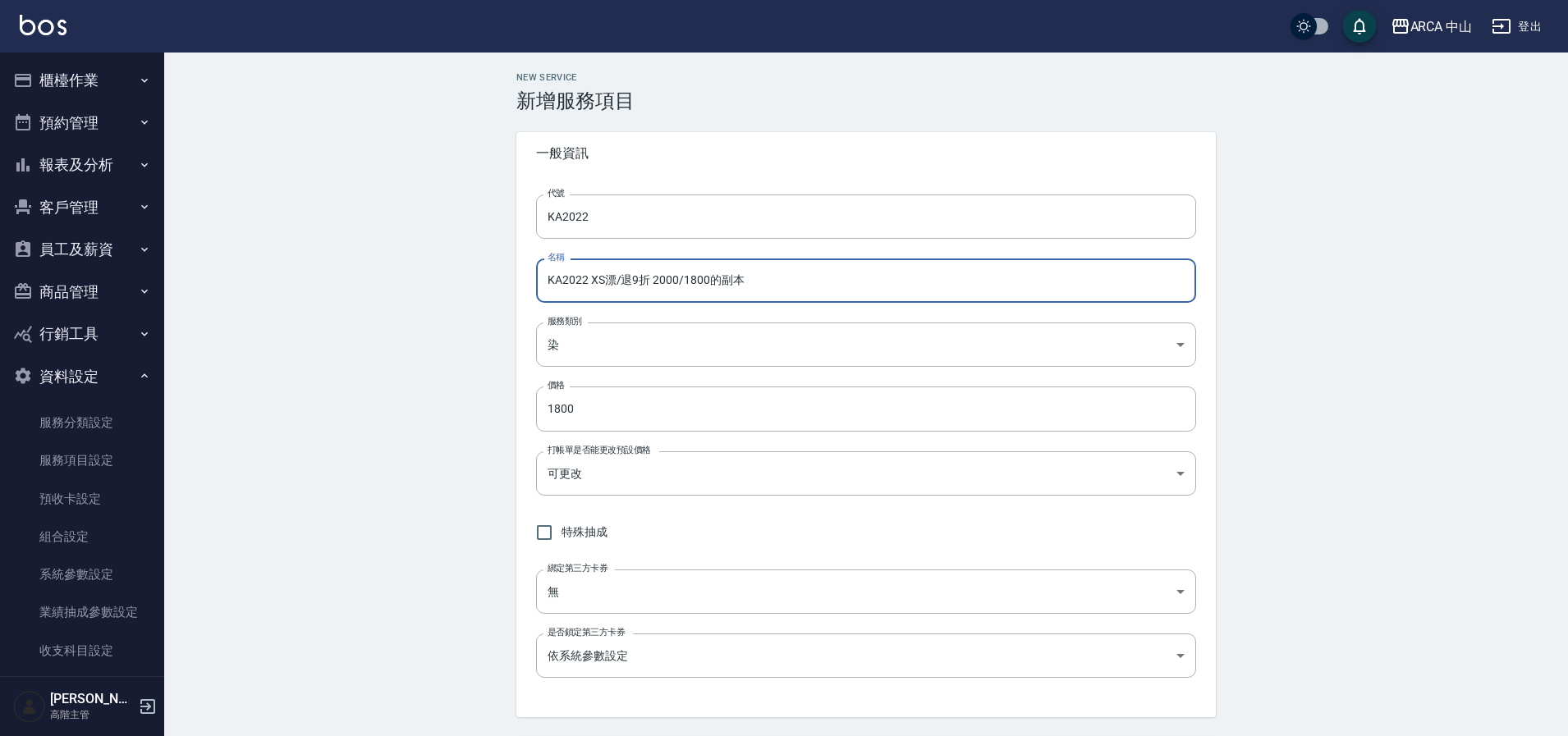
click at [640, 282] on input "KA2022 XS漂/退9折 2000/1800的副本" at bounding box center [866, 280] width 660 height 44
drag, startPoint x: 682, startPoint y: 280, endPoint x: 794, endPoint y: 292, distance: 112.6
click at [794, 292] on input "KA2022 XS漂/退8折 2000/1800的副本" at bounding box center [866, 280] width 660 height 44
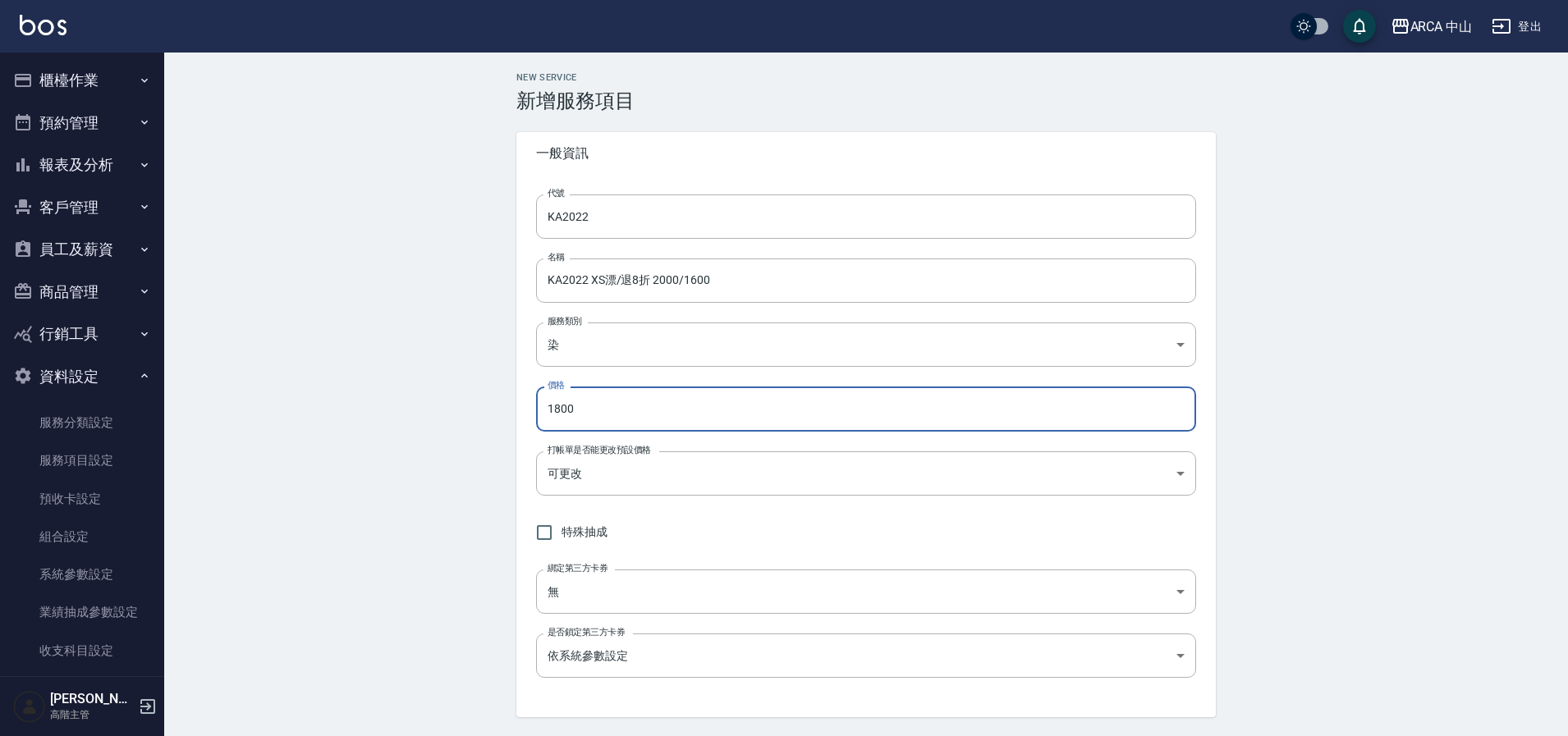
drag, startPoint x: 641, startPoint y: 418, endPoint x: 526, endPoint y: 408, distance: 115.4
click at [526, 408] on div "代號 KA2022 代號 名稱 KA2022 XS漂/退8折 2000/1600 名稱 服務類別 染 a2ff3a14-5d7f-47f4-bd90-fc7d…" at bounding box center [866, 446] width 700 height 542
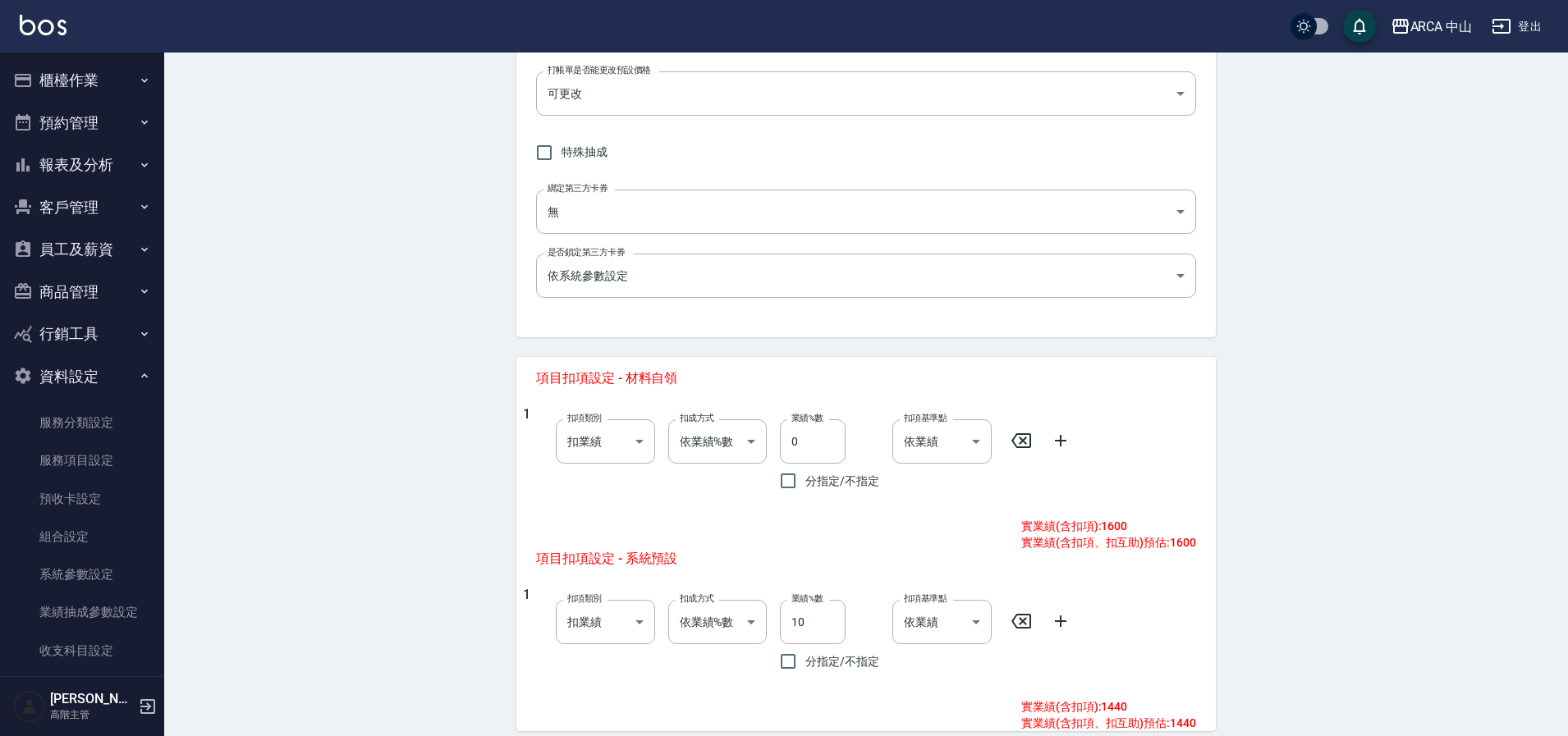
scroll to position [668, 0]
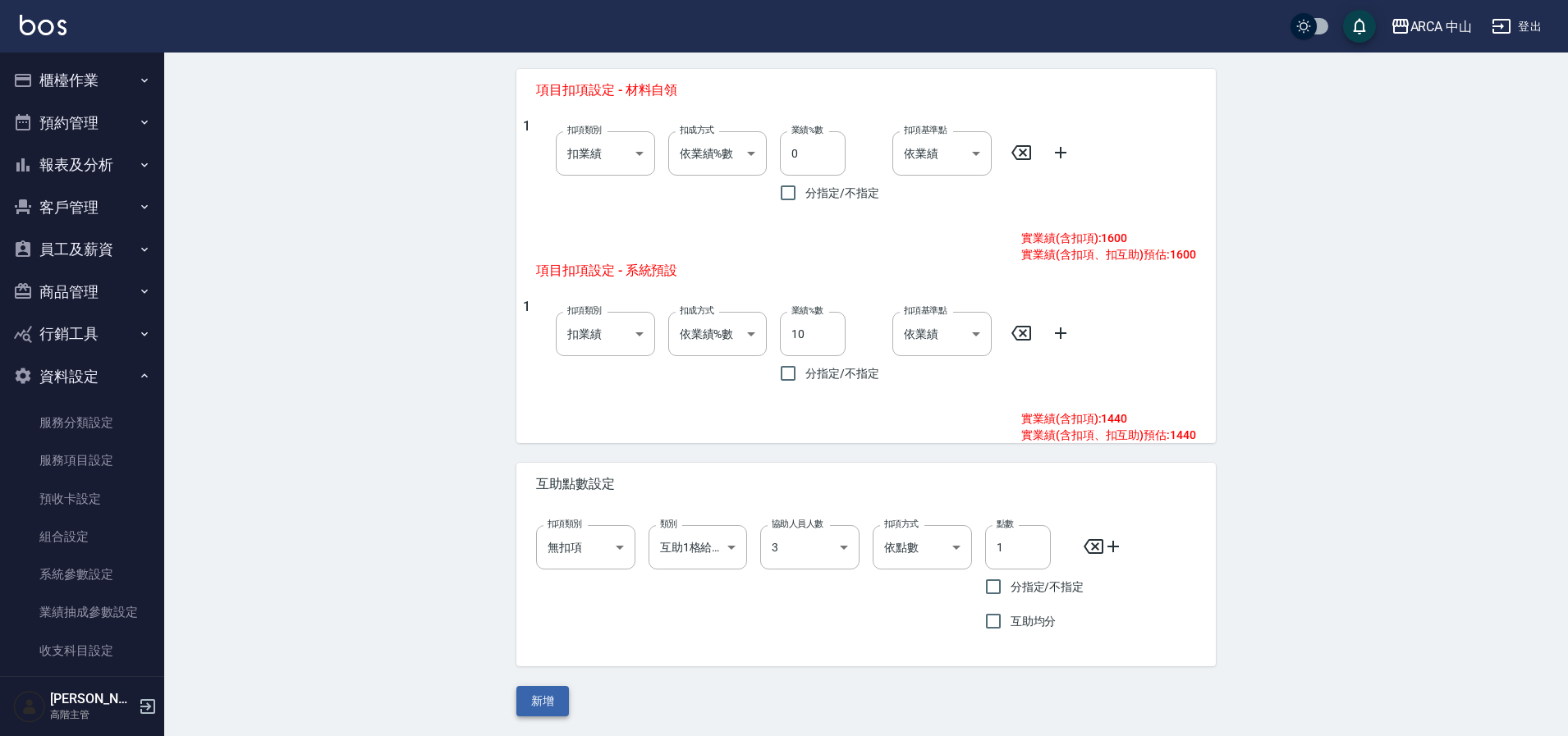
click at [556, 698] on button "新增" at bounding box center [542, 701] width 52 height 31
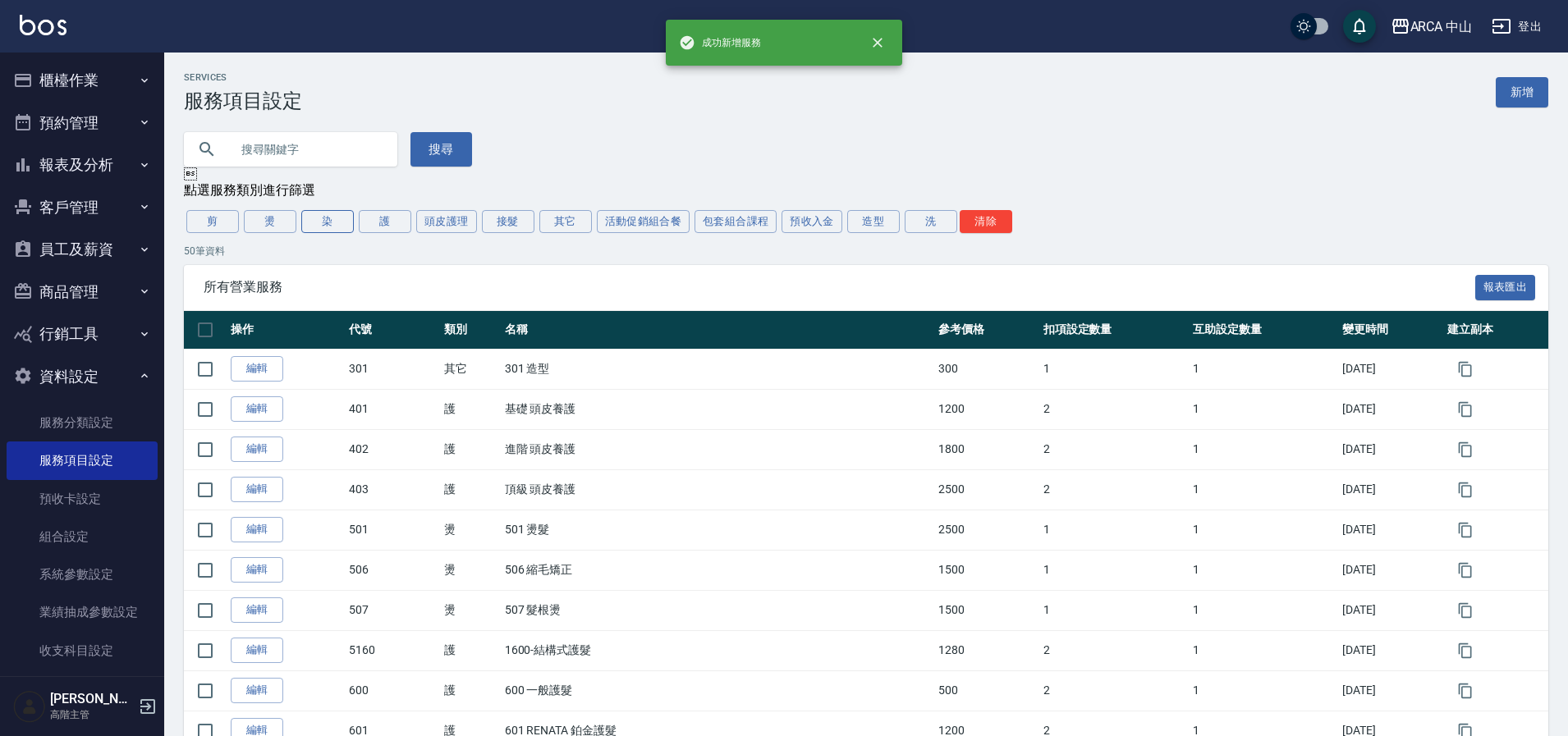
click at [332, 230] on button "染" at bounding box center [327, 221] width 52 height 23
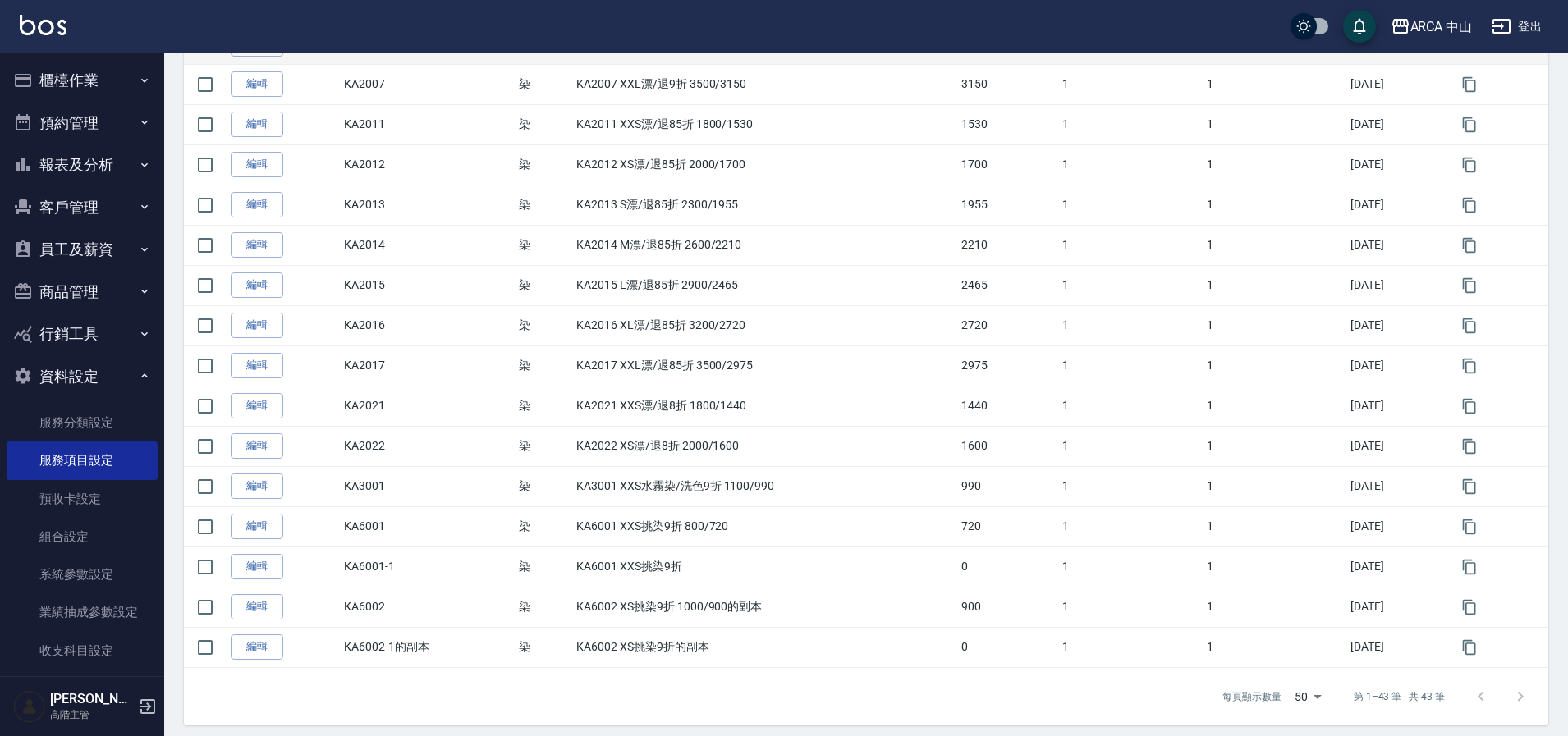
scroll to position [1421, 0]
